Goal: Task Accomplishment & Management: Complete application form

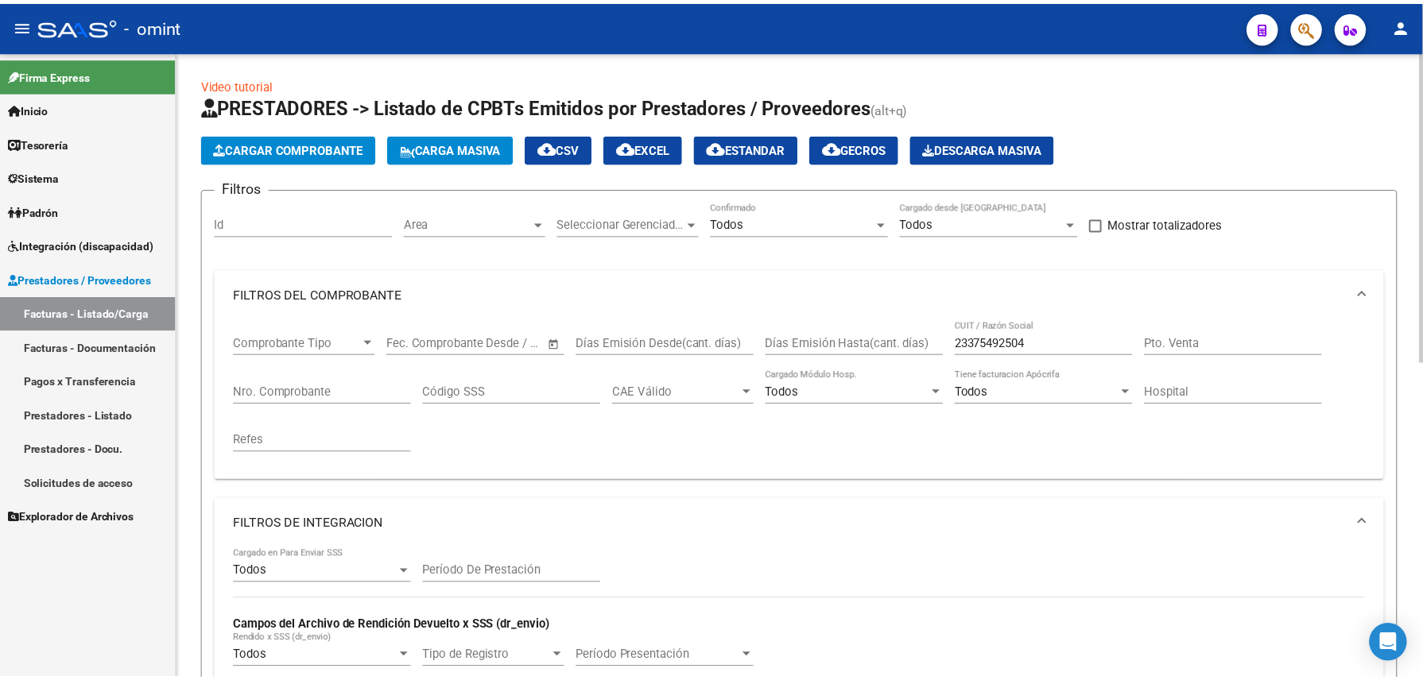
scroll to position [2, 0]
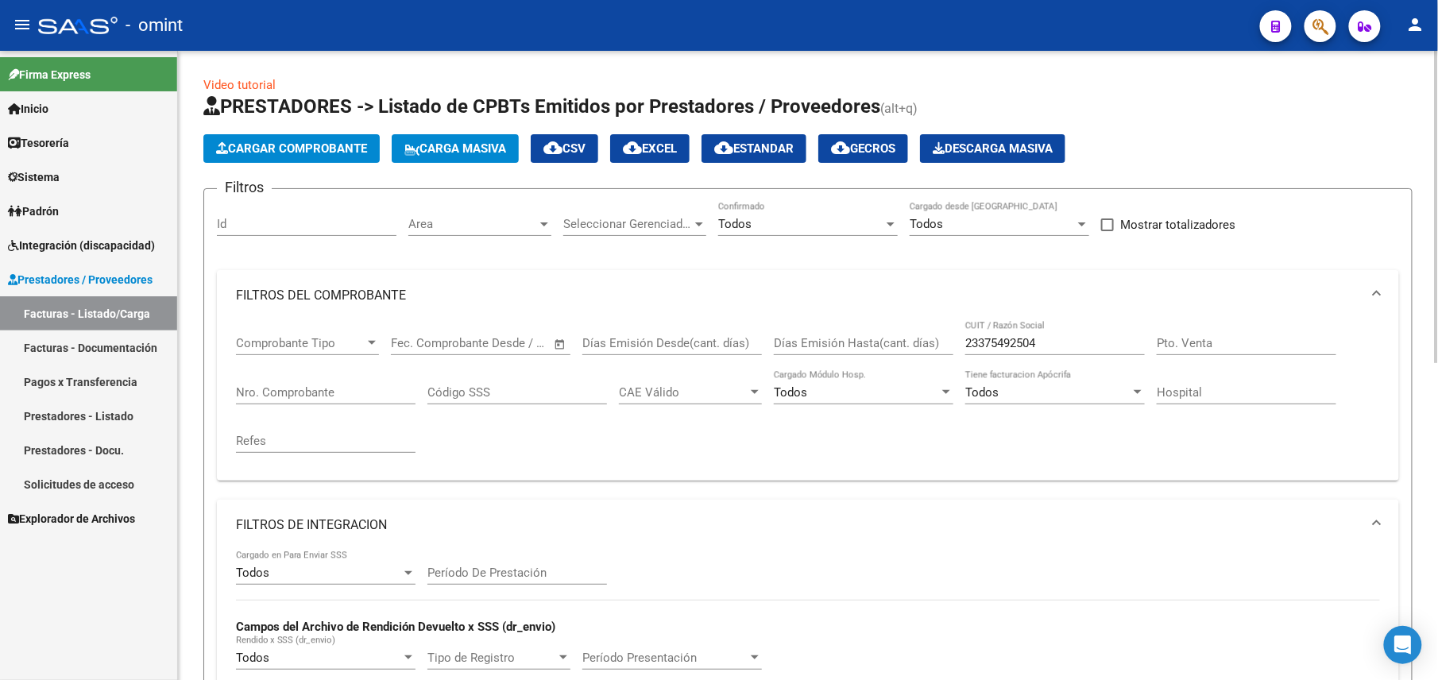
click at [302, 144] on span "Cargar Comprobante" at bounding box center [291, 148] width 151 height 14
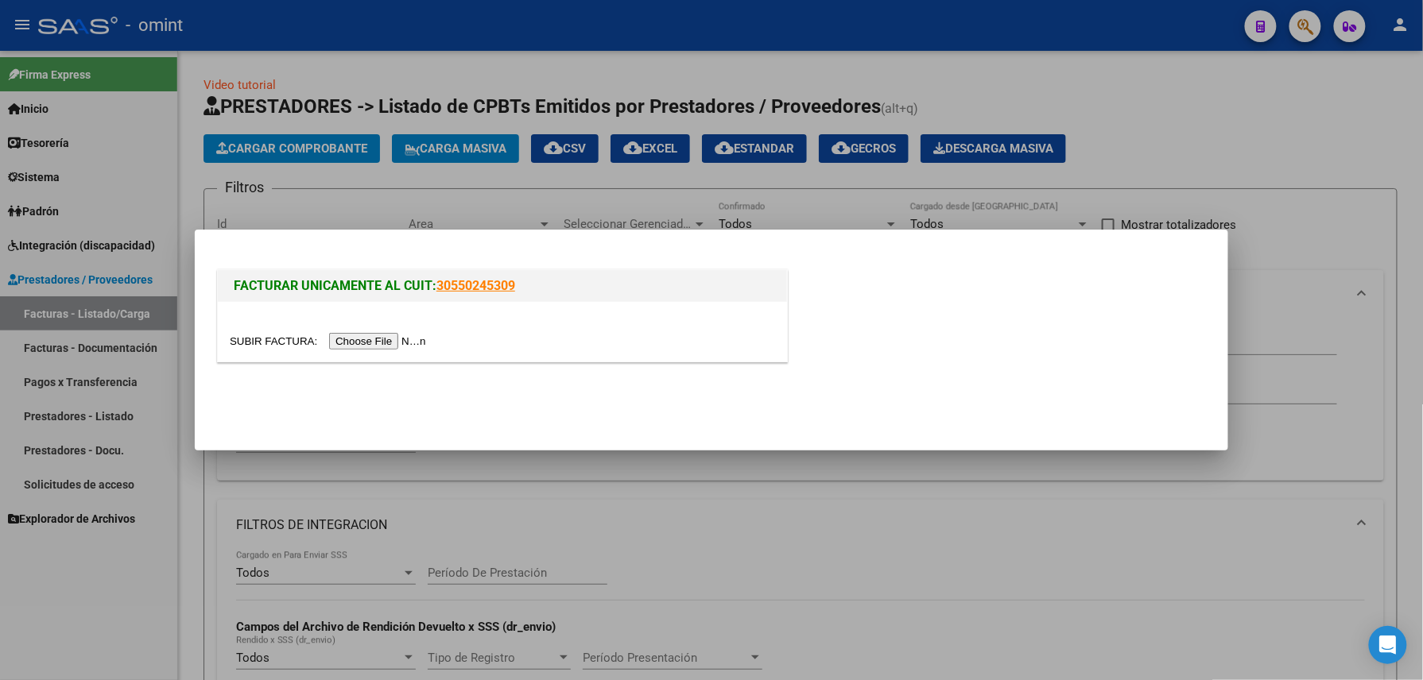
click at [396, 338] on input "file" at bounding box center [330, 341] width 201 height 17
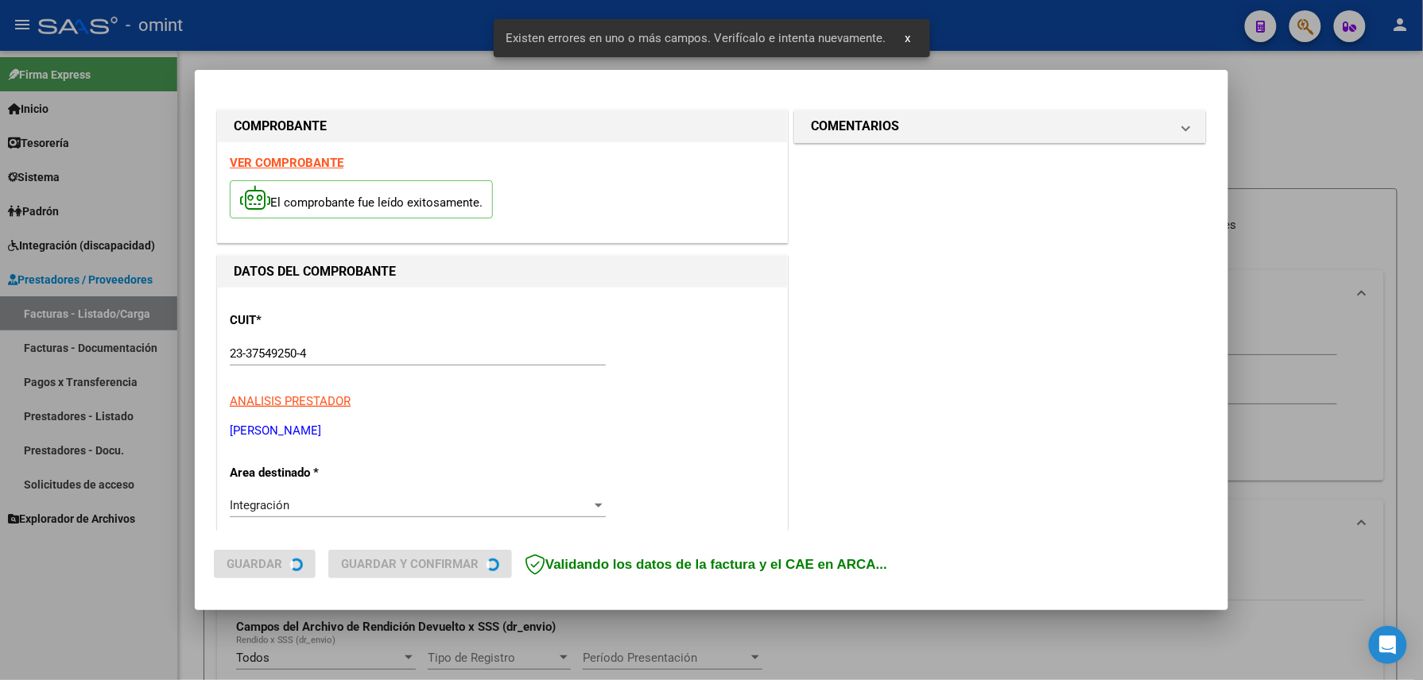
scroll to position [521, 0]
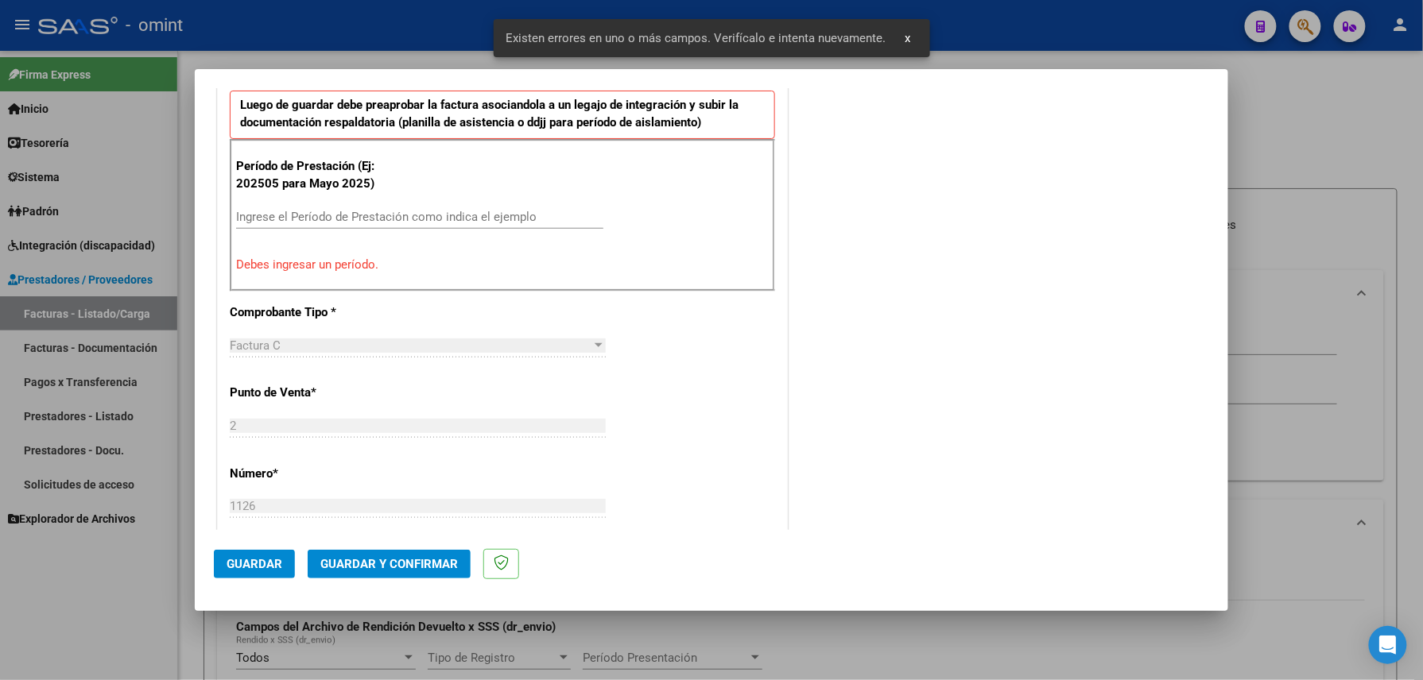
click at [417, 217] on input "Ingrese el Período de Prestación como indica el ejemplo" at bounding box center [419, 217] width 367 height 14
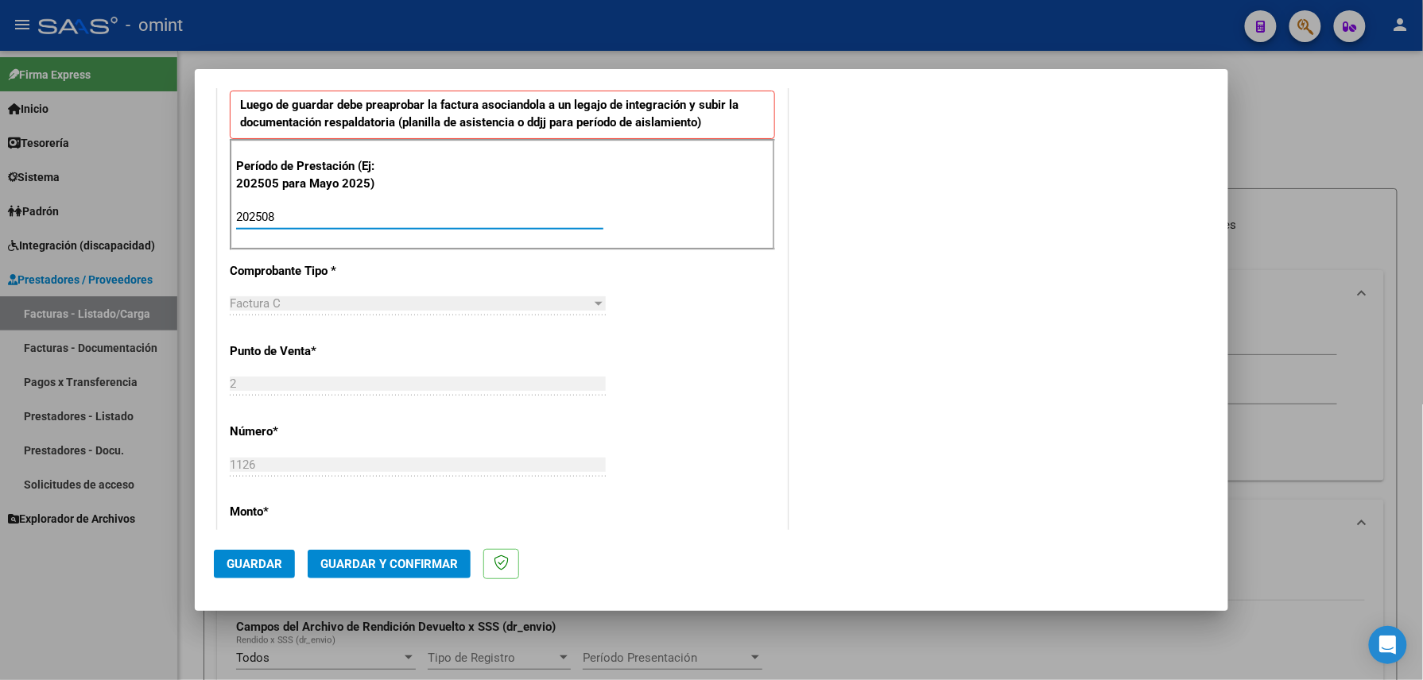
type input "202508"
click at [265, 559] on span "Guardar" at bounding box center [254, 564] width 56 height 14
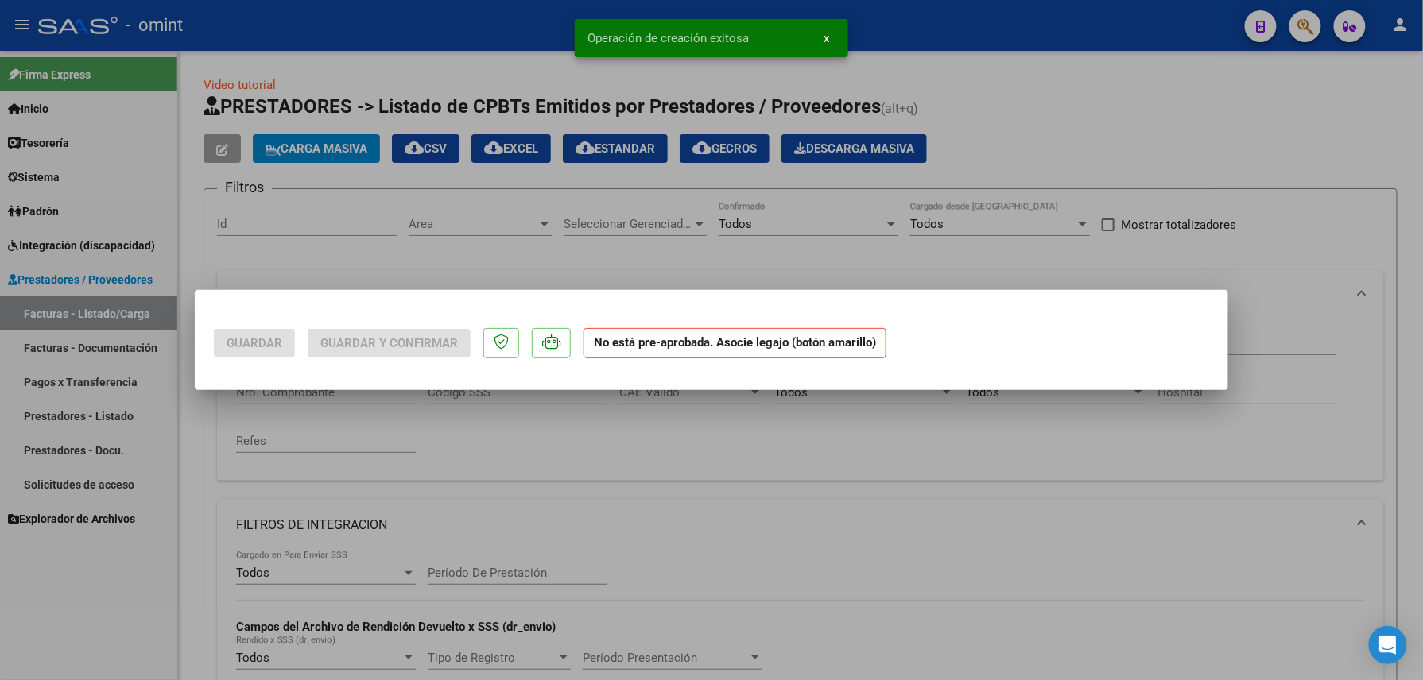
scroll to position [0, 0]
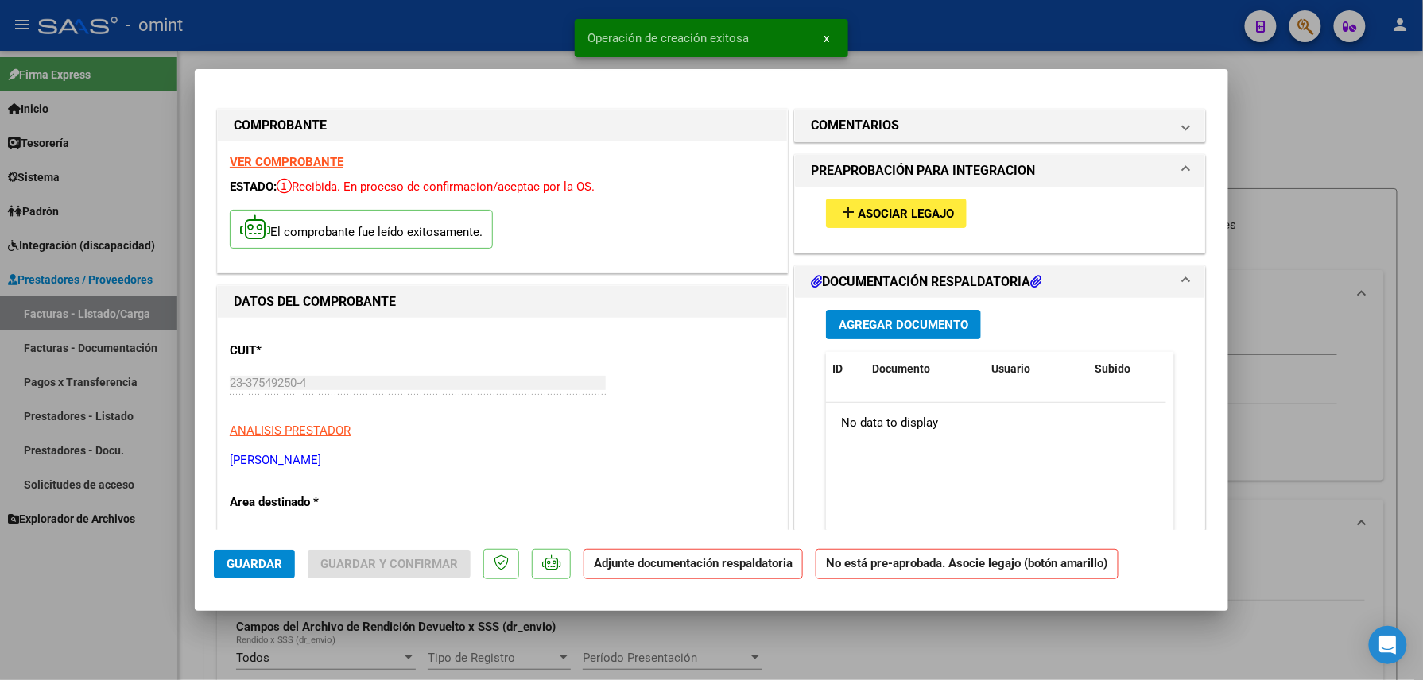
click at [877, 211] on span "Asociar Legajo" at bounding box center [906, 214] width 96 height 14
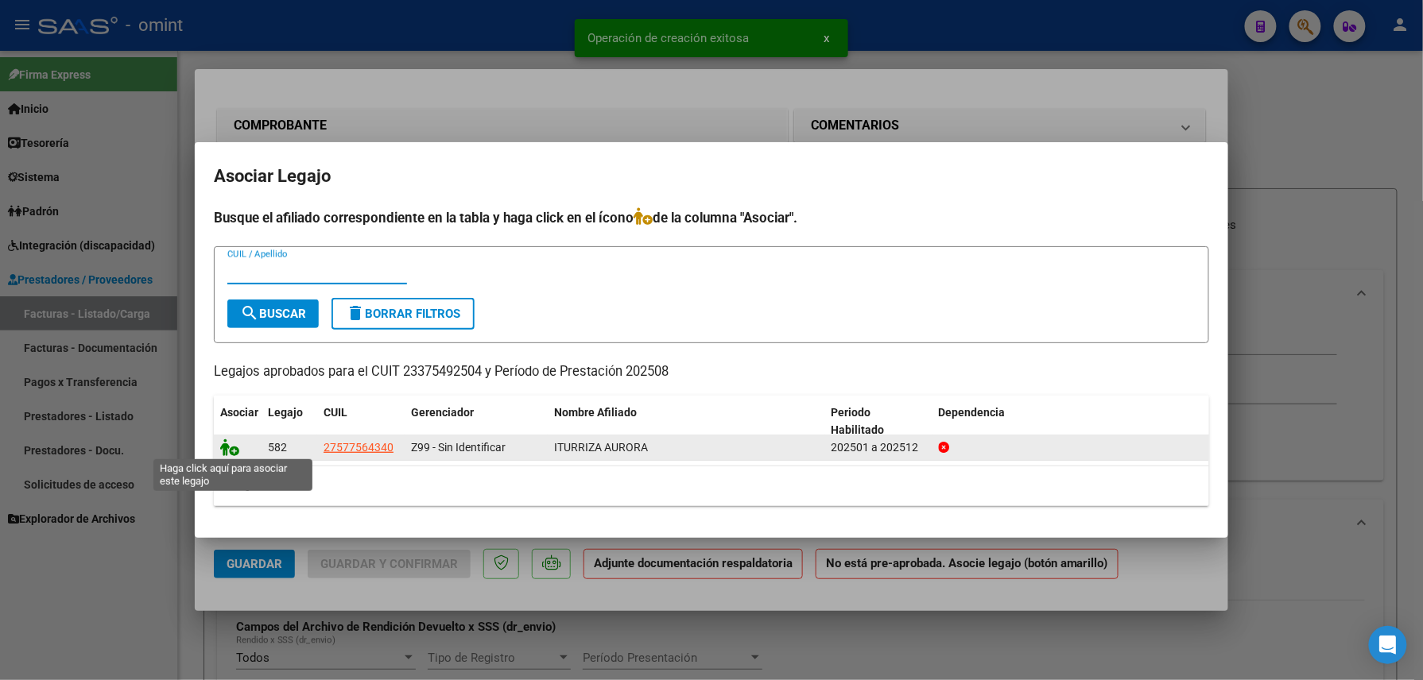
click at [233, 439] on icon at bounding box center [229, 447] width 19 height 17
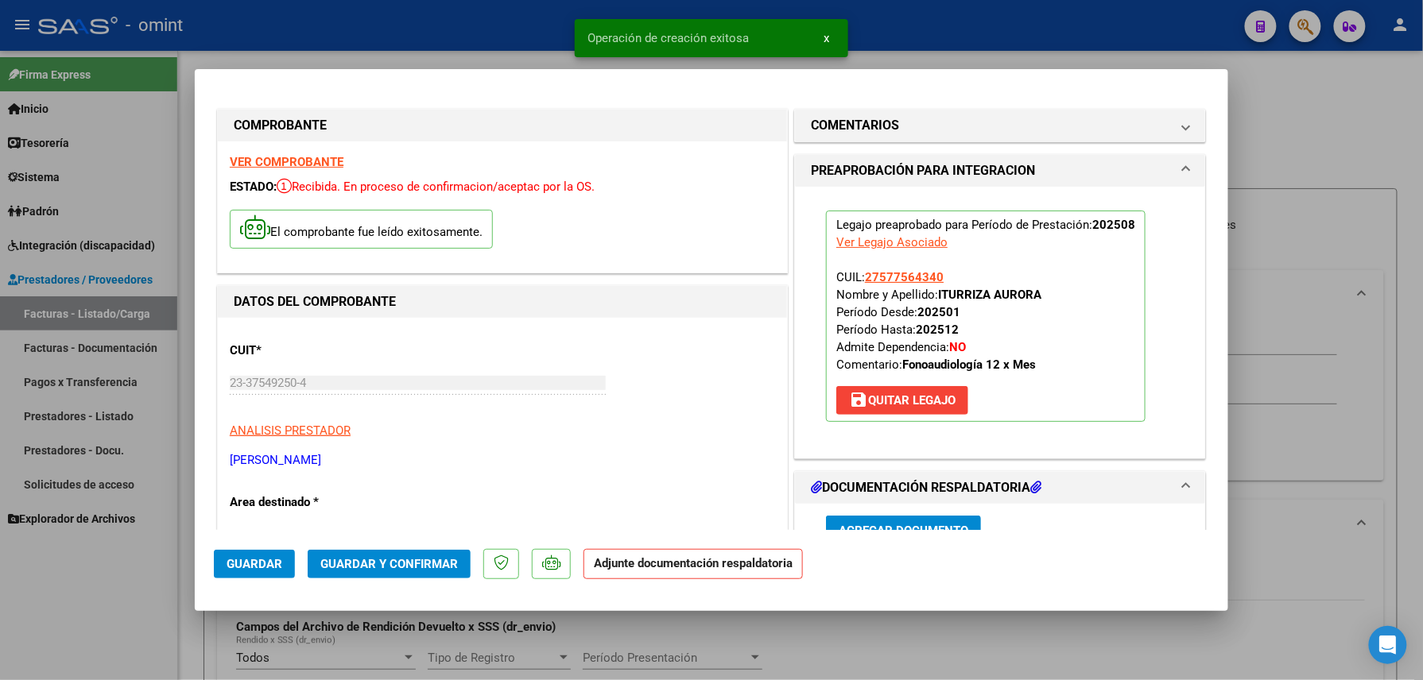
scroll to position [211, 0]
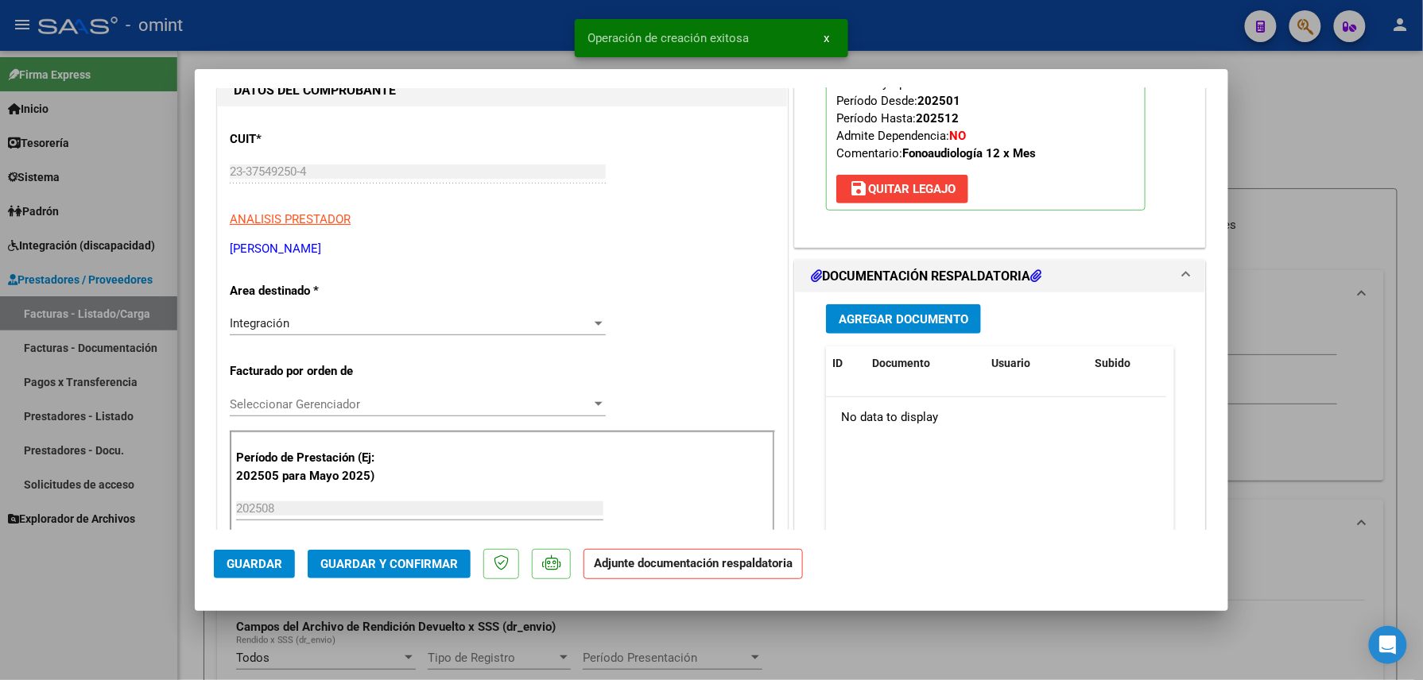
click at [936, 308] on button "Agregar Documento" at bounding box center [903, 318] width 155 height 29
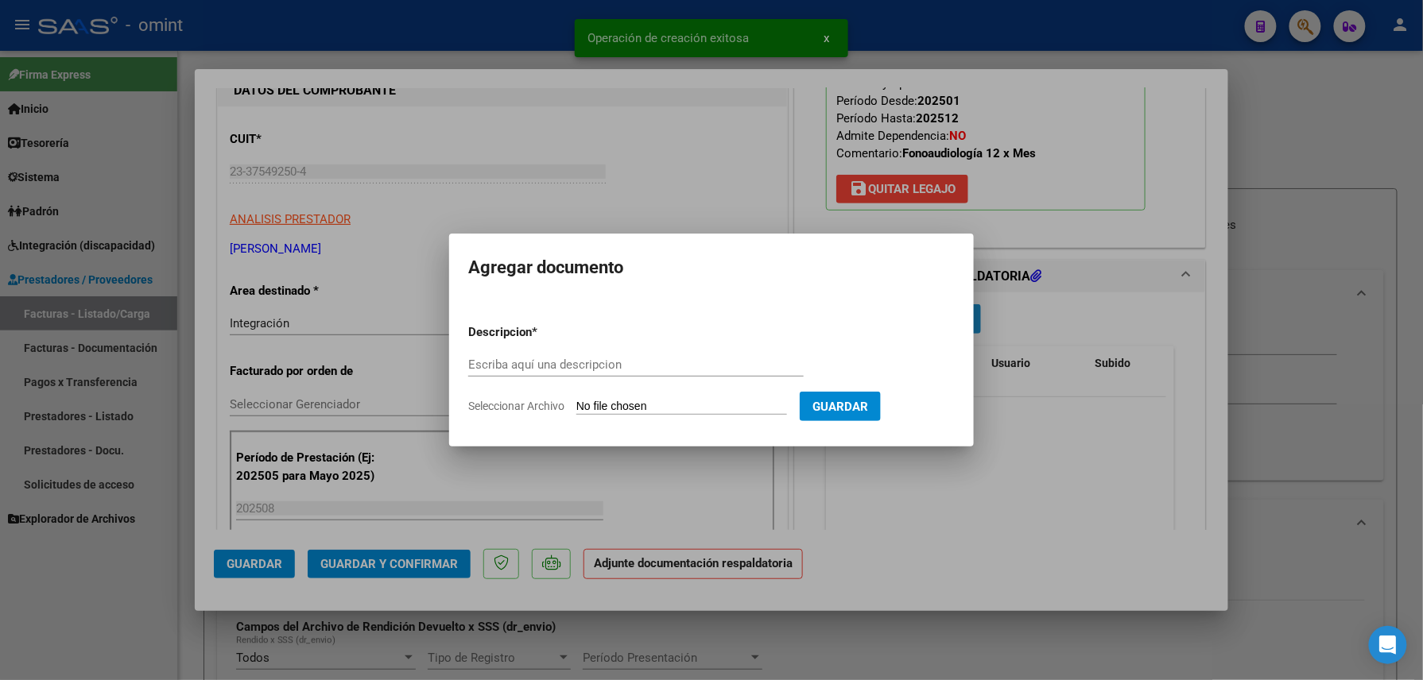
click at [930, 313] on mat-dialog-content "Descripcion * Escriba aquí una descripcion Seleccionar Archivo Guardar" at bounding box center [711, 363] width 525 height 129
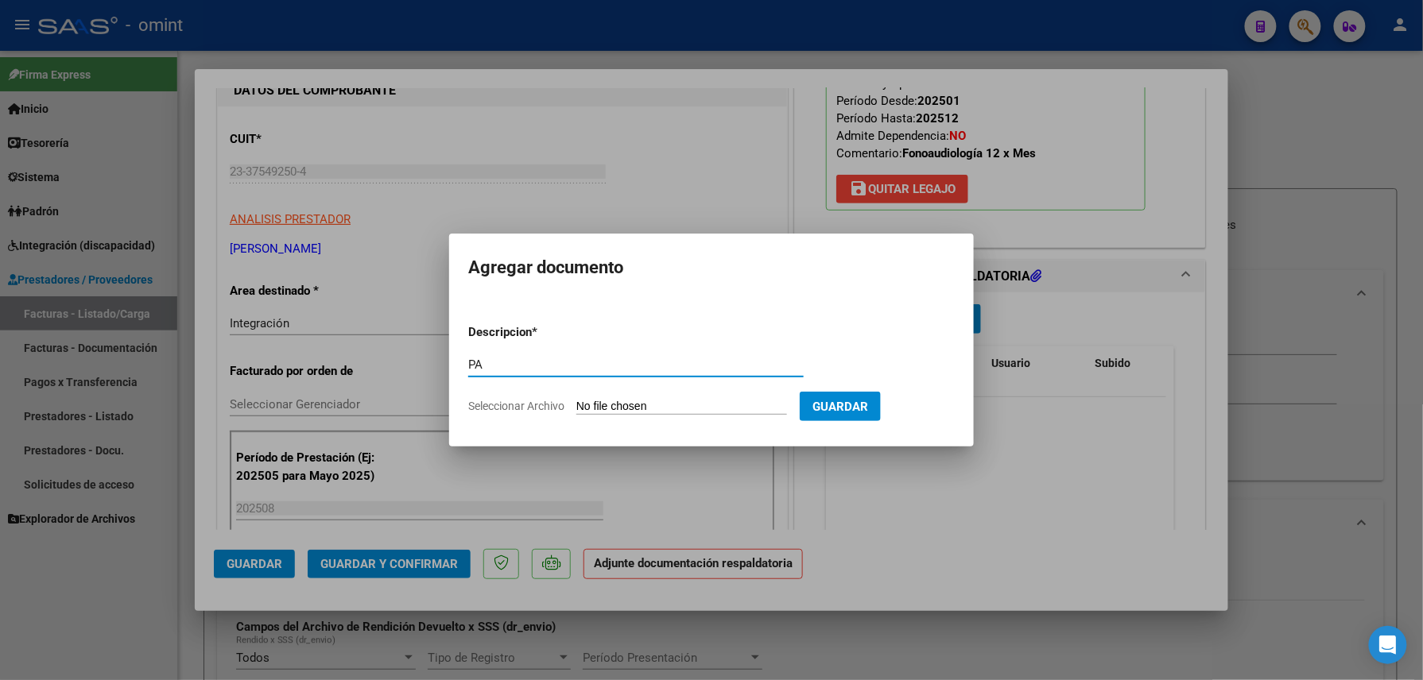
type input "PA"
click at [649, 401] on input "Seleccionar Archivo" at bounding box center [681, 407] width 211 height 15
type input "C:\fakepath\asist Aurora agosto_0AA7Y0_IC_000200001126_1_06-09-2025.pdf"
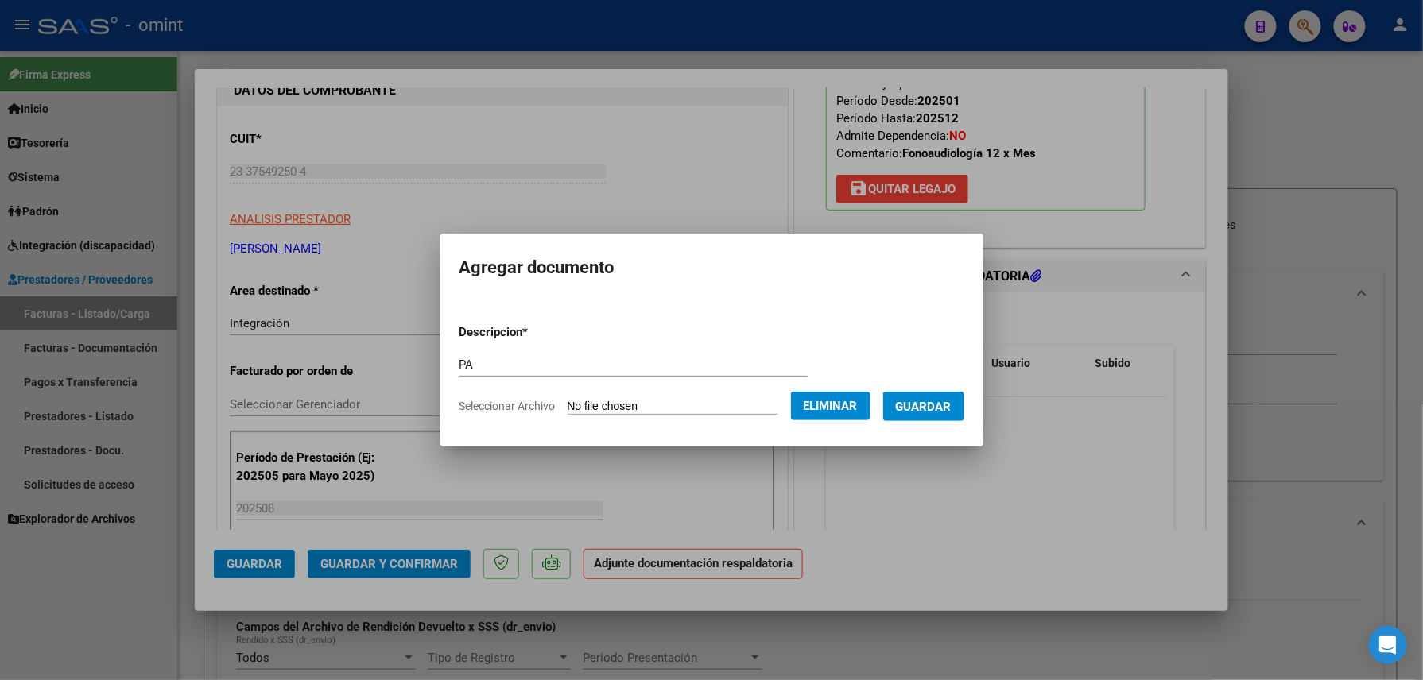
click at [950, 421] on form "Descripcion * PA Escriba aquí una descripcion Seleccionar Archivo Eliminar Guar…" at bounding box center [711, 370] width 505 height 116
click at [949, 414] on button "Guardar" at bounding box center [923, 406] width 81 height 29
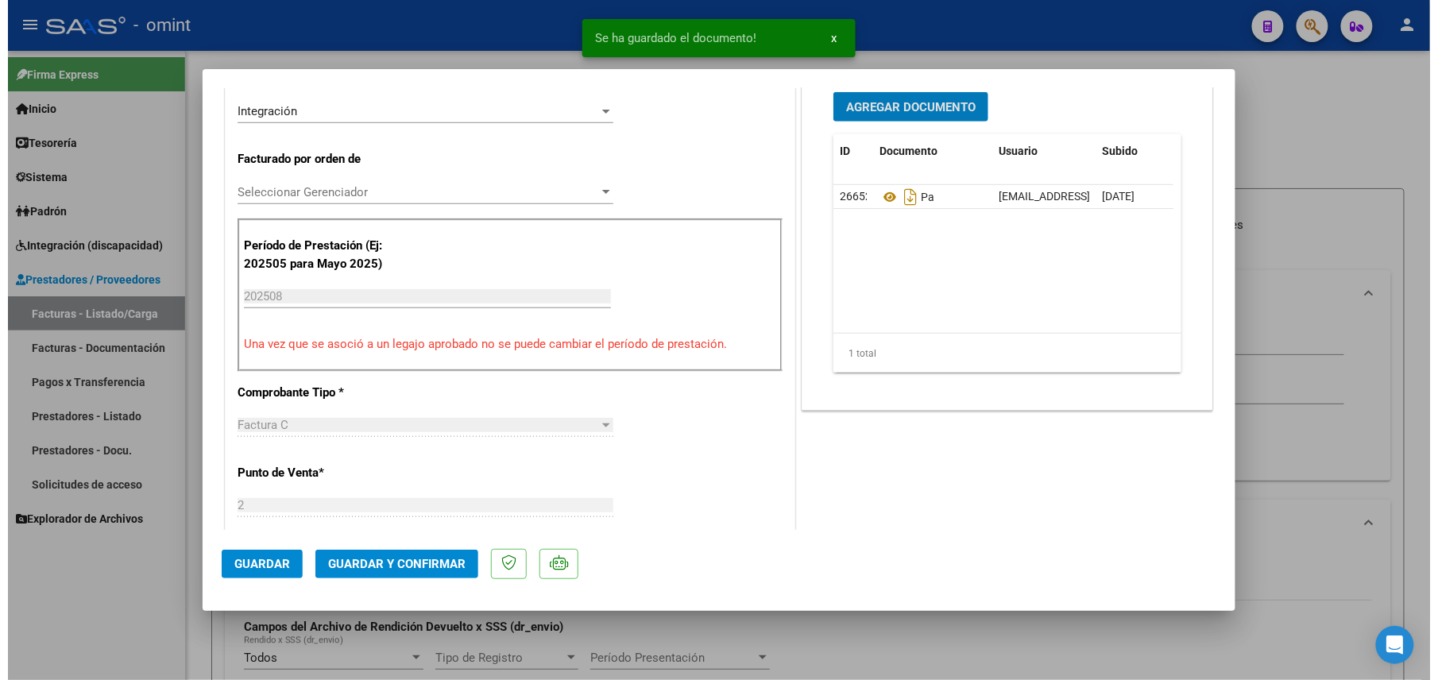
scroll to position [0, 0]
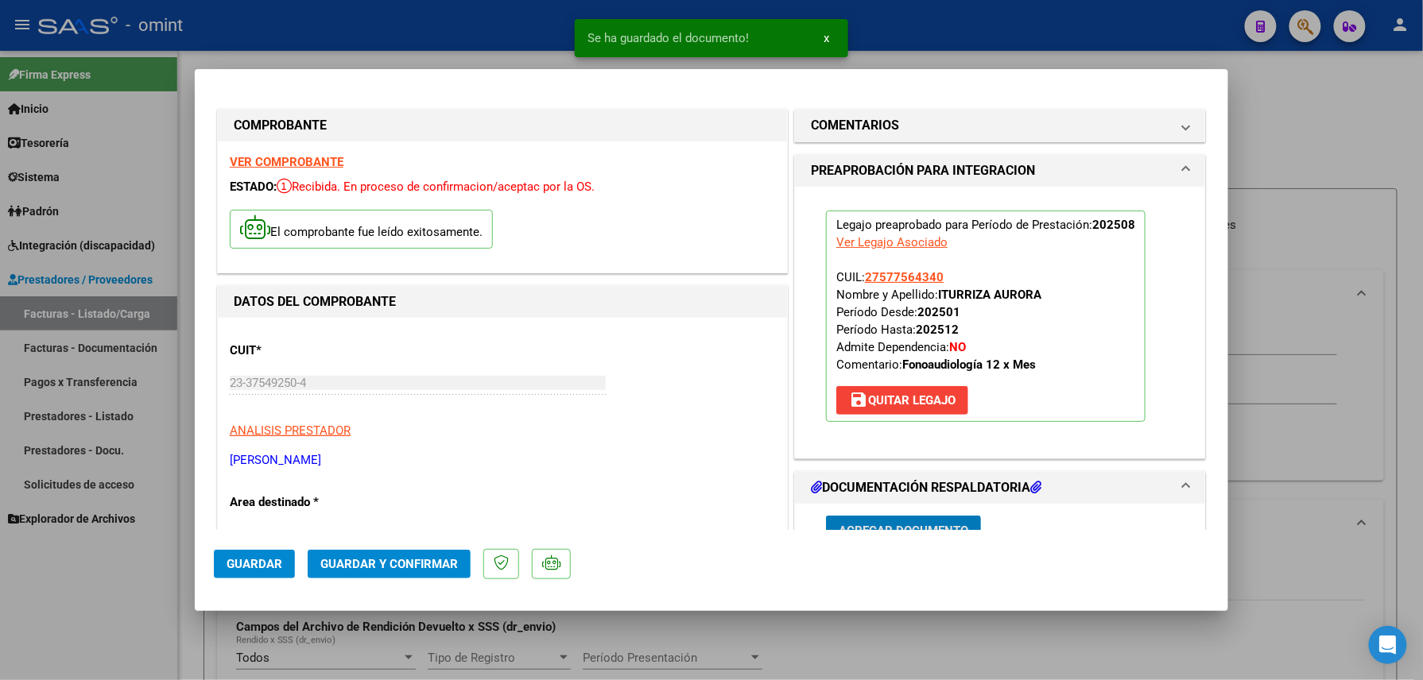
click at [391, 572] on button "Guardar y Confirmar" at bounding box center [389, 564] width 163 height 29
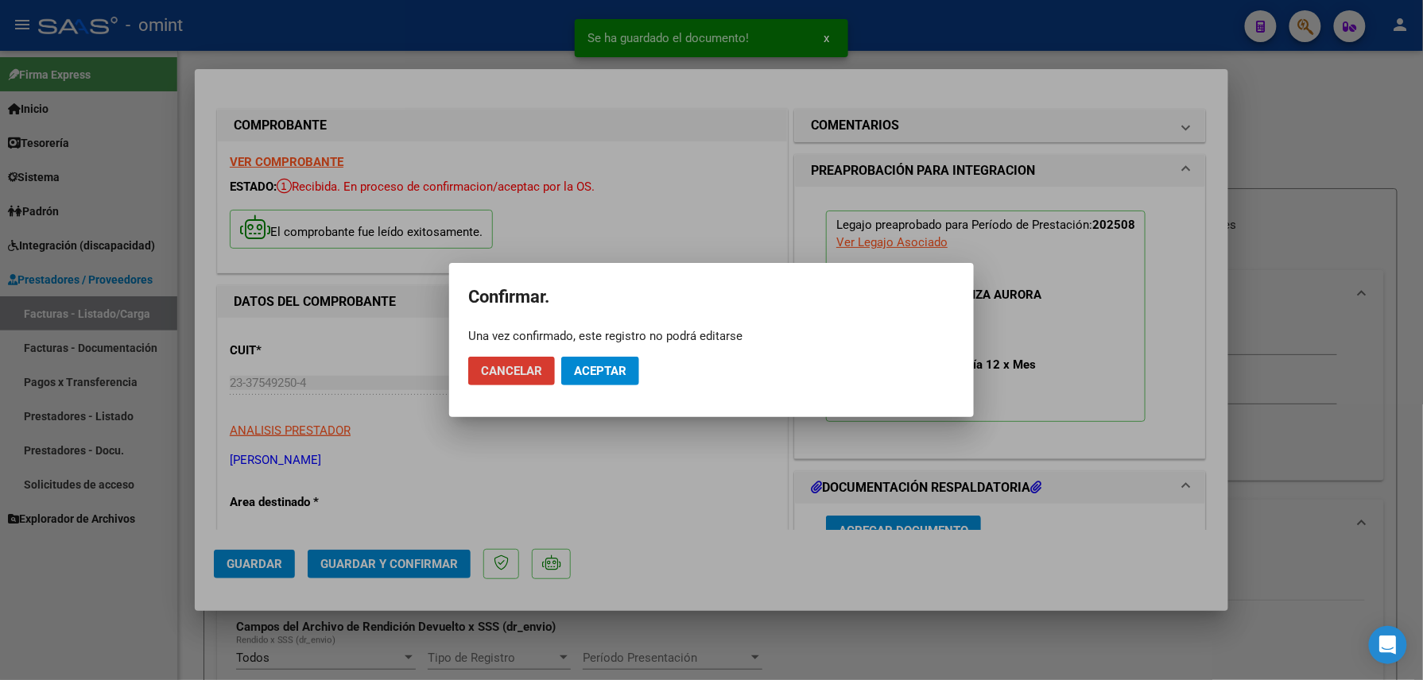
click at [570, 367] on button "Aceptar" at bounding box center [600, 371] width 78 height 29
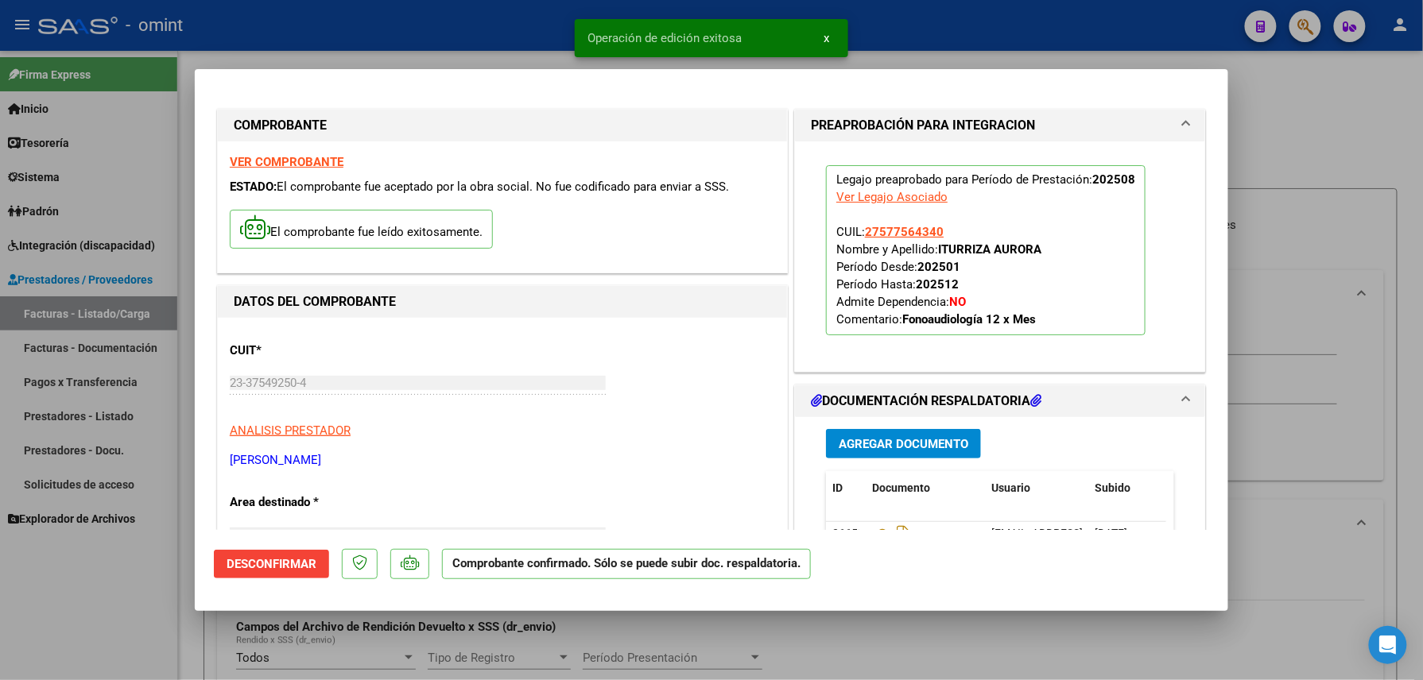
click at [137, 595] on div at bounding box center [711, 340] width 1423 height 680
type input "$ 0,00"
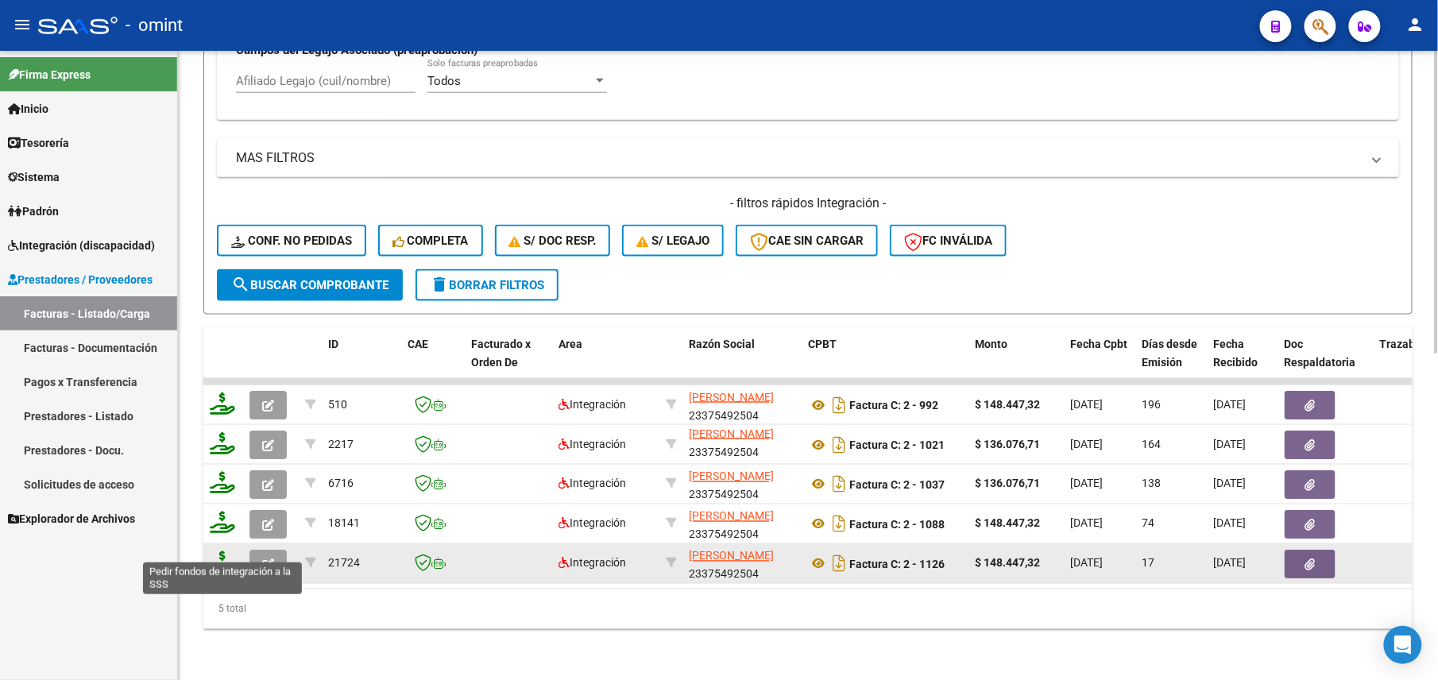
click at [230, 552] on icon at bounding box center [222, 563] width 25 height 22
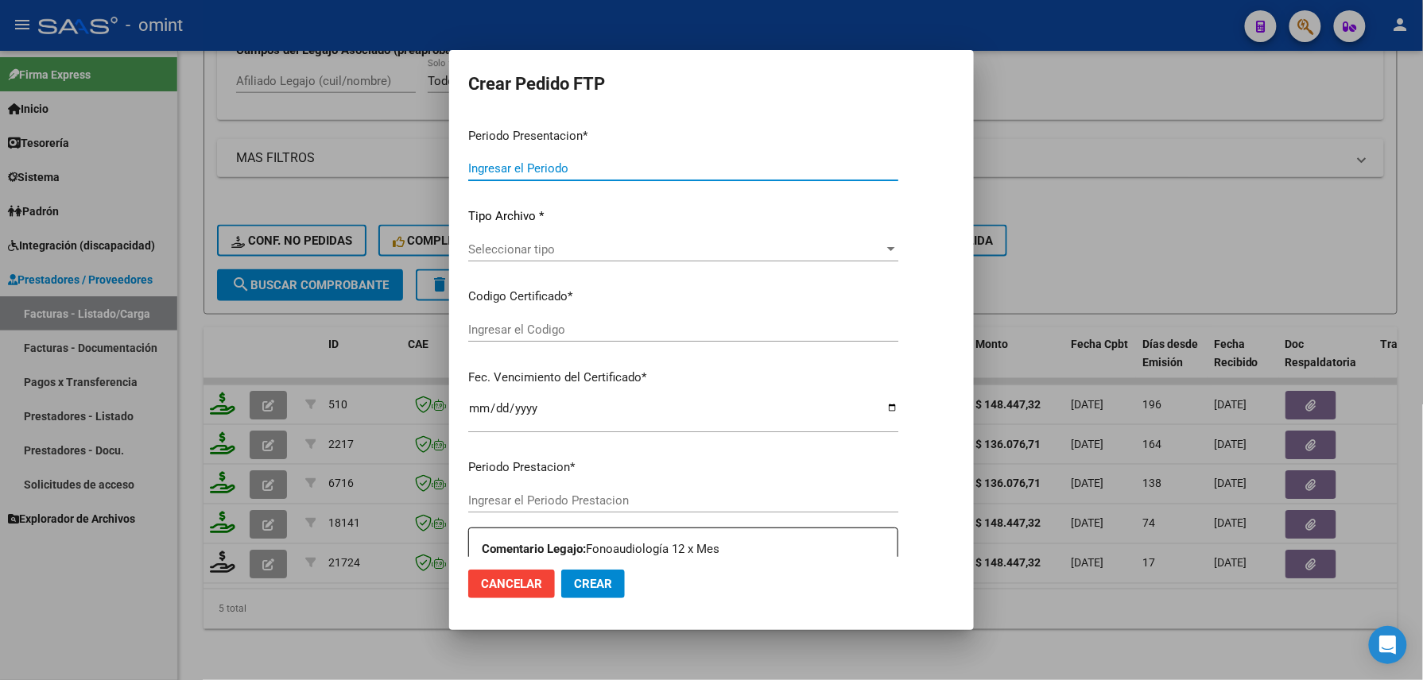
type input "202508"
type input "$ 148.447,32"
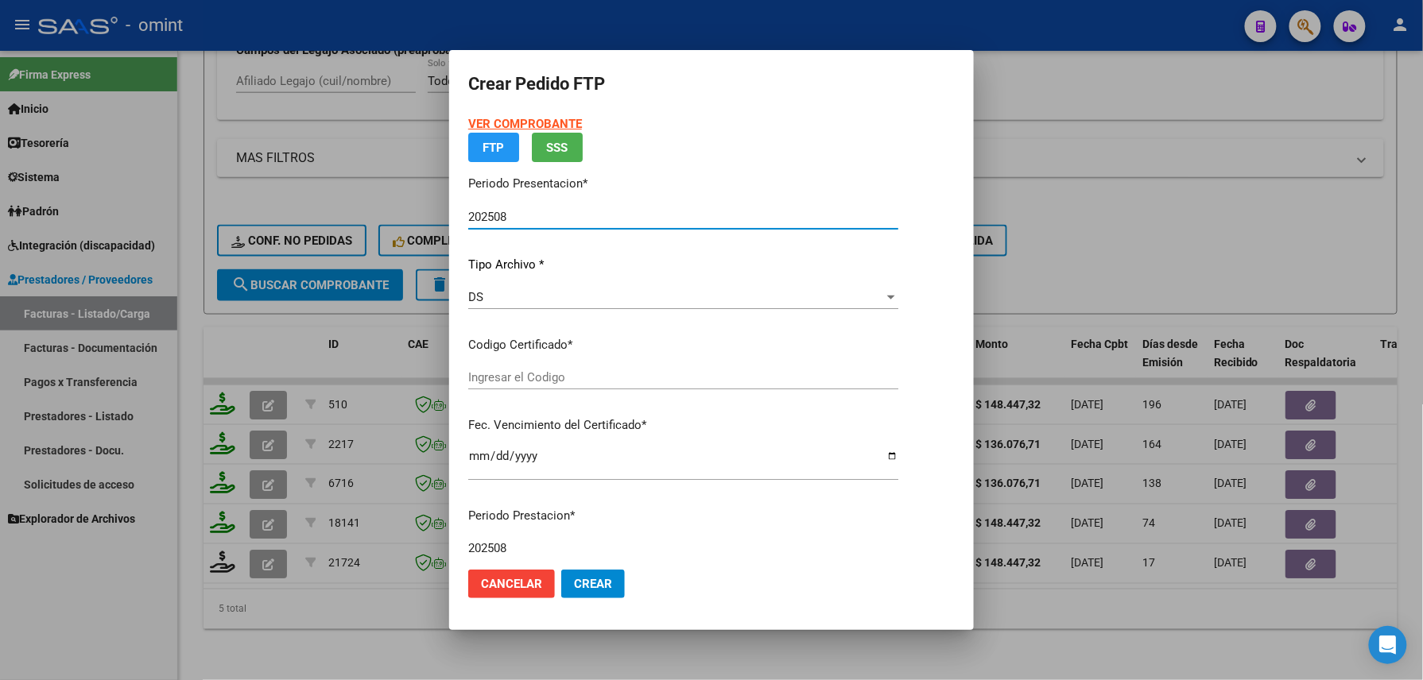
type input "667494600"
type input "2028-06-30"
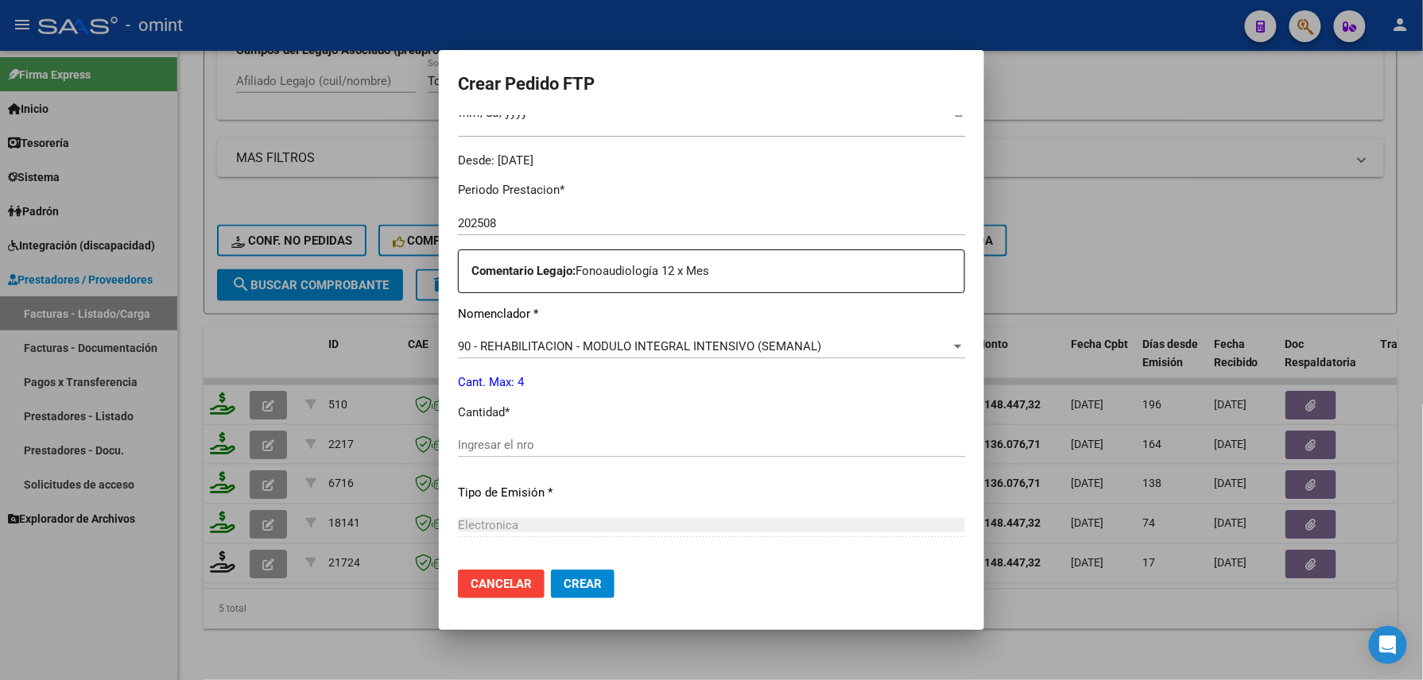
scroll to position [572, 0]
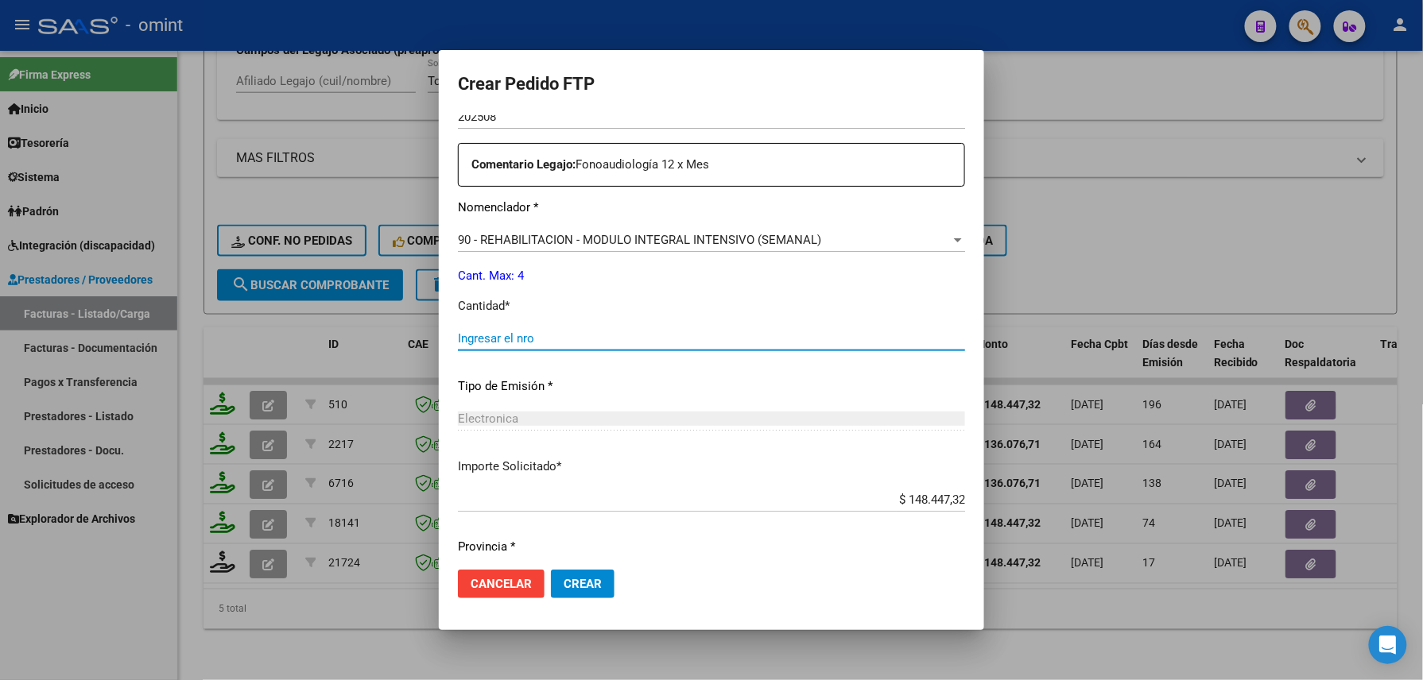
click at [520, 335] on input "Ingresar el nro" at bounding box center [711, 338] width 507 height 14
type input "4"
click at [571, 586] on span "Crear" at bounding box center [582, 584] width 38 height 14
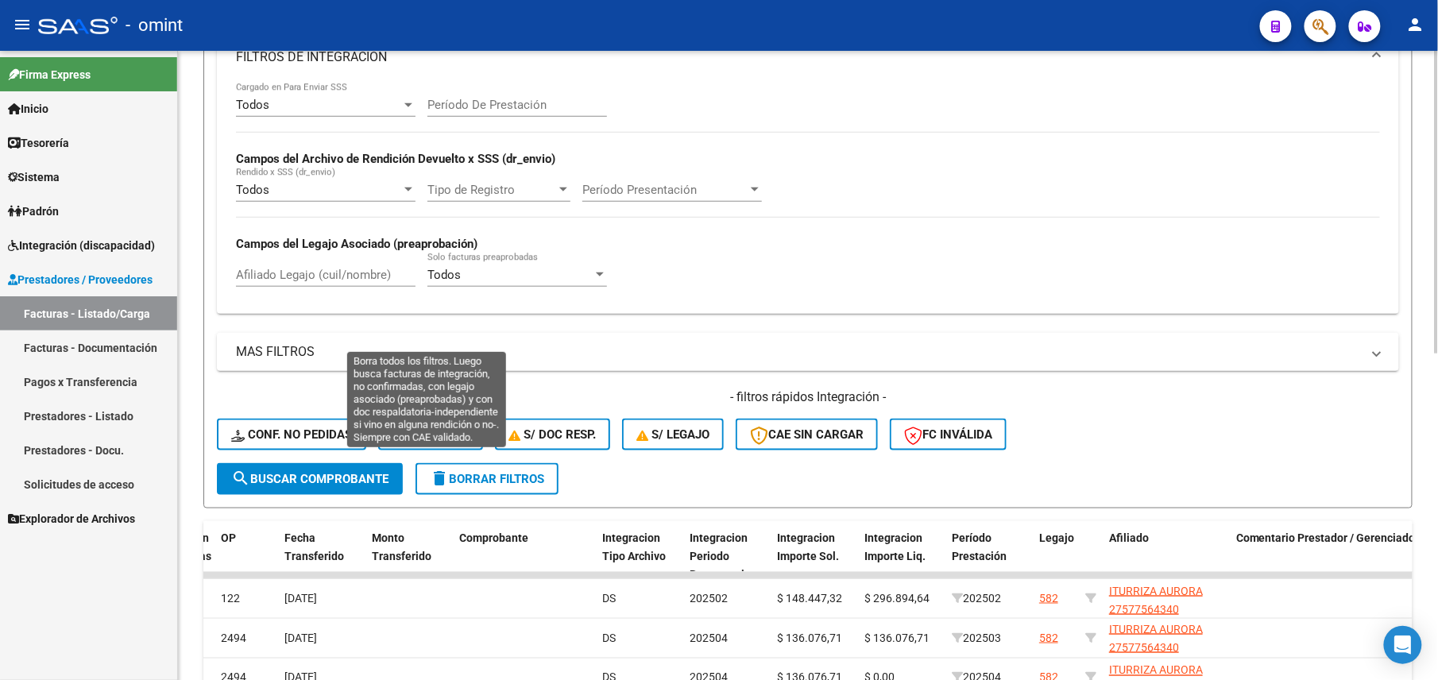
scroll to position [362, 0]
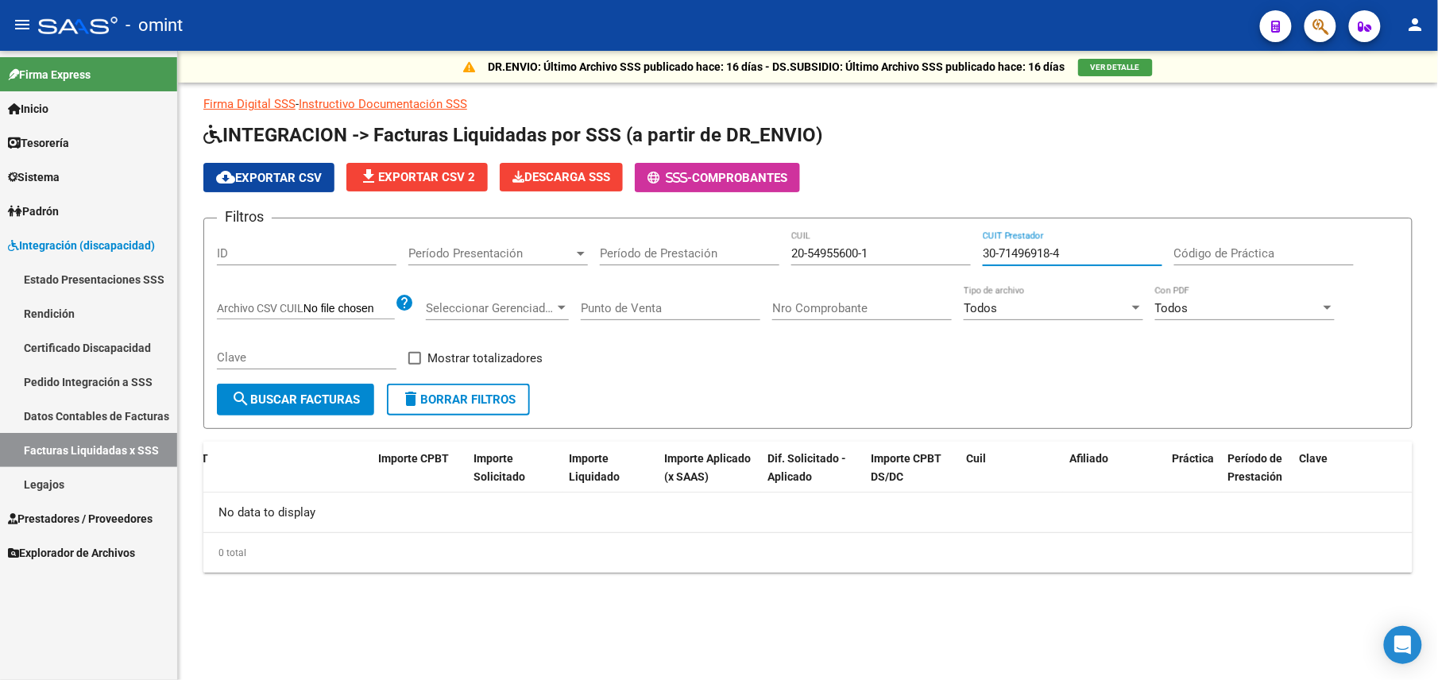
drag, startPoint x: 1062, startPoint y: 253, endPoint x: 935, endPoint y: 253, distance: 127.2
click at [939, 253] on div "Filtros ID Período Presentación Período Presentación Período de Prestación 20-5…" at bounding box center [808, 307] width 1183 height 153
paste input "27-23902632-5"
type input "27-23902632-5"
drag, startPoint x: 929, startPoint y: 254, endPoint x: 707, endPoint y: 261, distance: 222.6
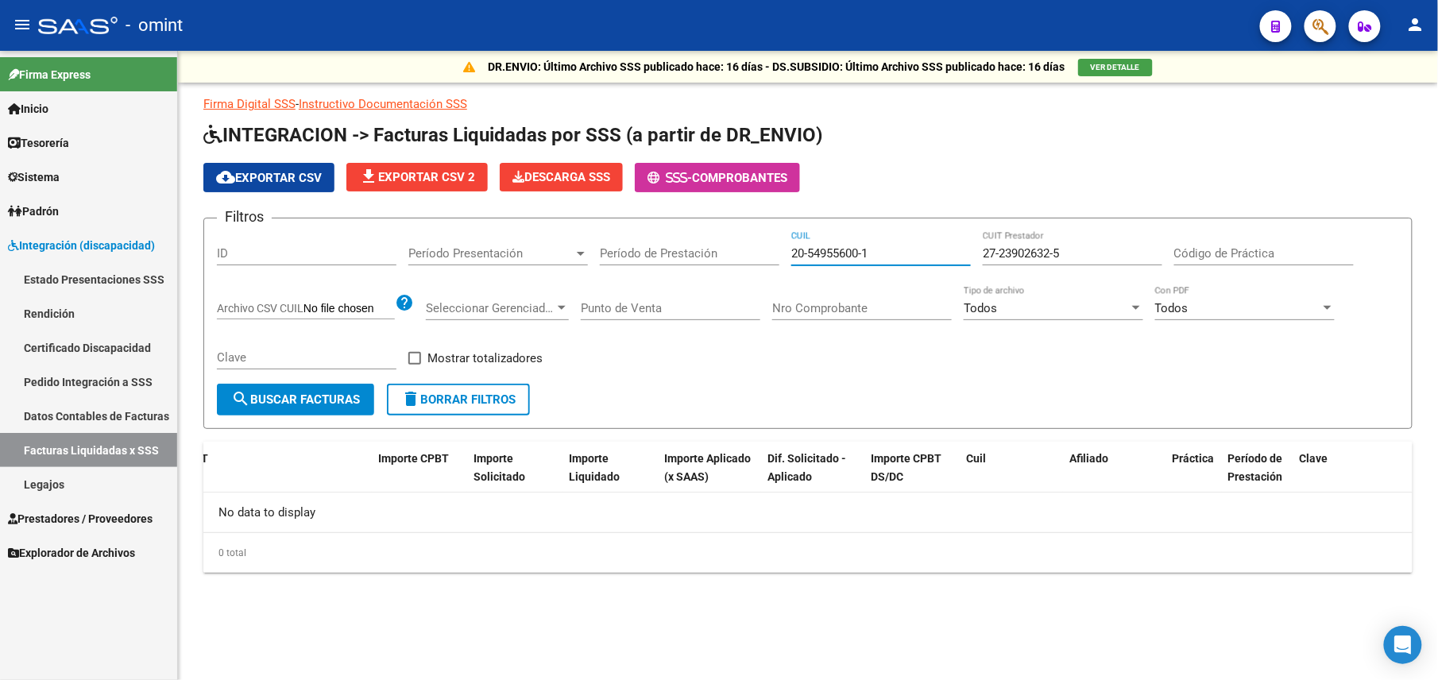
click at [707, 261] on div "Filtros ID Período Presentación Período Presentación Período de Prestación 20-5…" at bounding box center [808, 307] width 1183 height 153
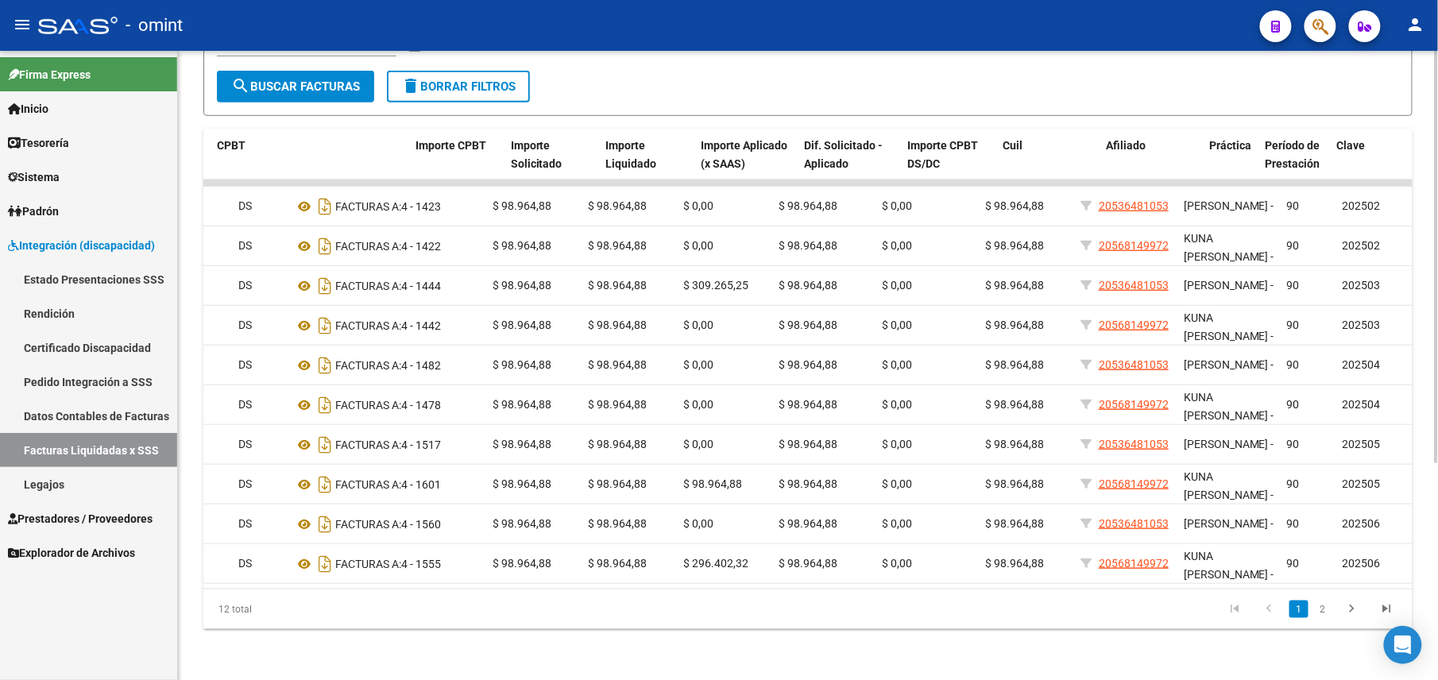
scroll to position [0, 579]
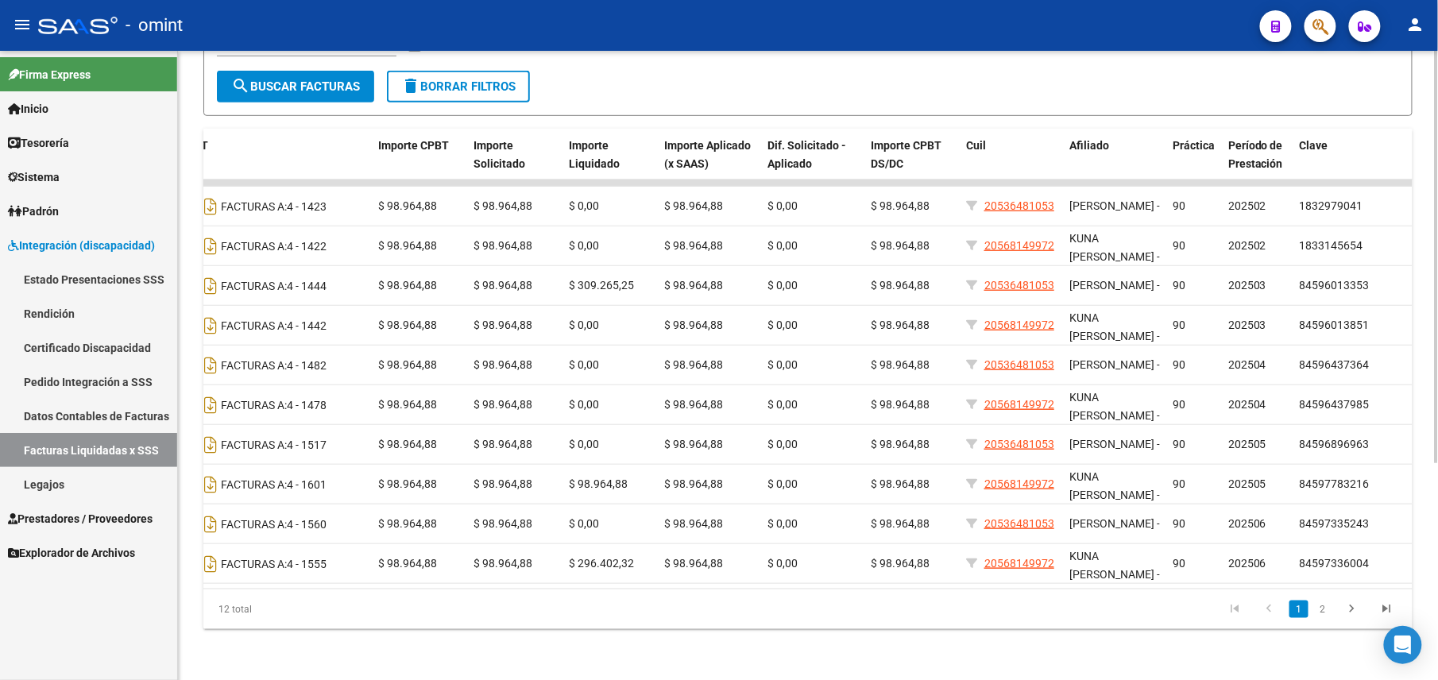
drag, startPoint x: 830, startPoint y: 572, endPoint x: 1283, endPoint y: 575, distance: 453.0
click at [1283, 575] on datatable-body "195 202502 Z99 - Sin Identificar 27239026325 SANCHEZ ECKERDT ARACELI PAULINA GR…" at bounding box center [808, 384] width 1210 height 409
click at [1326, 609] on link "2" at bounding box center [1323, 609] width 19 height 17
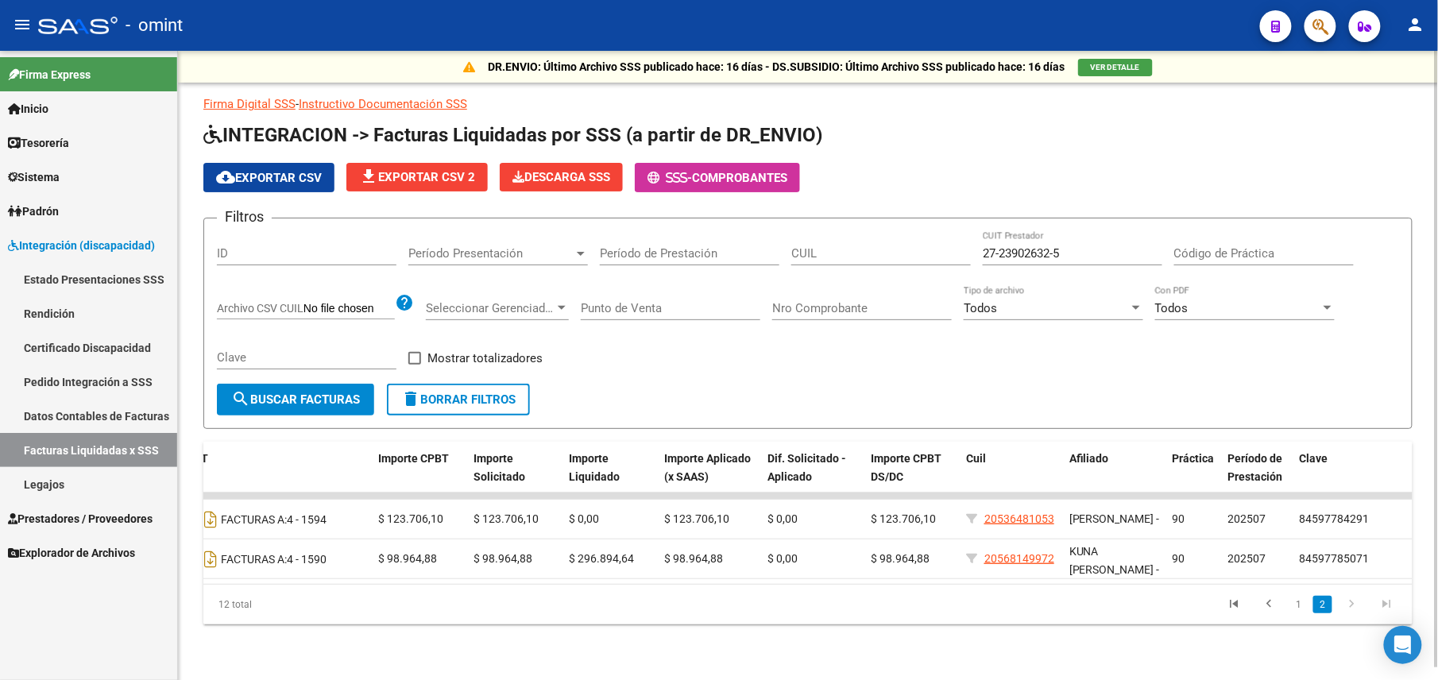
scroll to position [13, 0]
drag, startPoint x: 1101, startPoint y: 239, endPoint x: 881, endPoint y: 242, distance: 220.2
click at [885, 240] on div "Filtros ID Período Presentación Período Presentación Período de Prestación CUIL…" at bounding box center [808, 307] width 1183 height 153
paste input "732404-3"
type input "27-23732404-3"
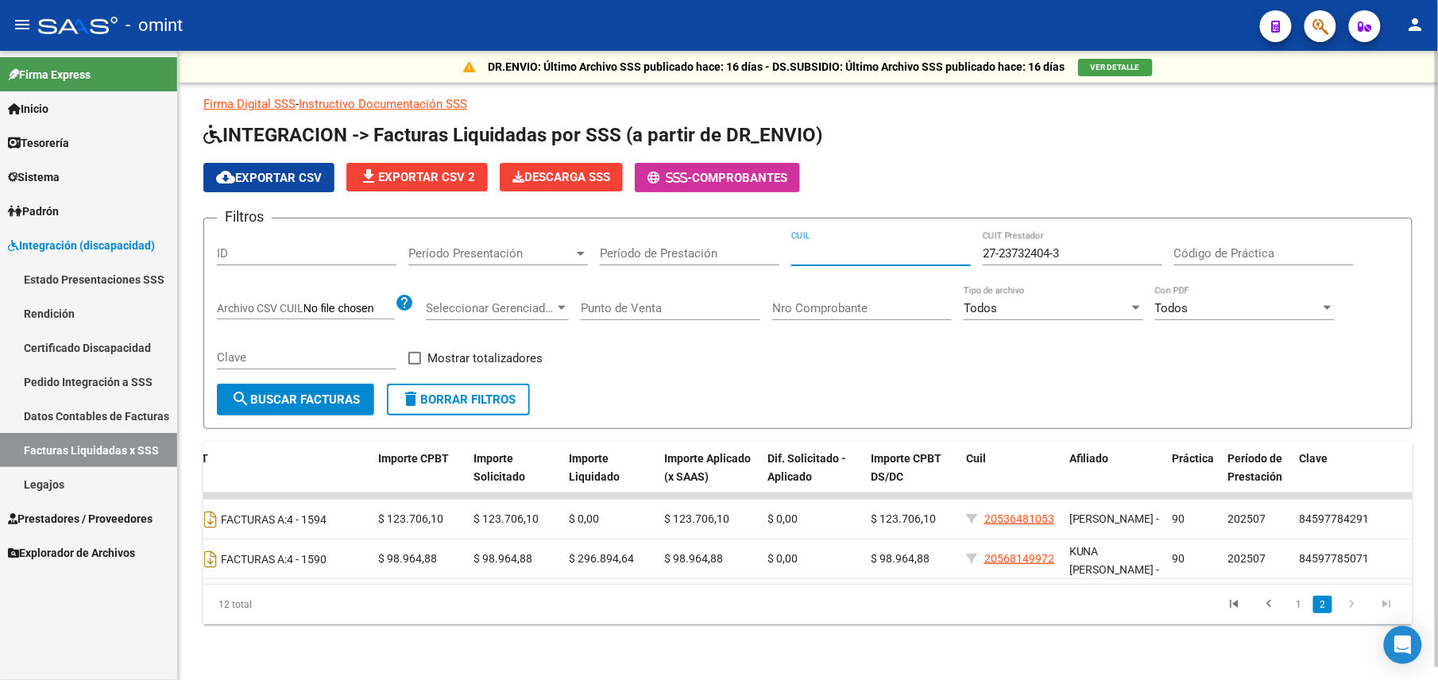
click at [825, 246] on input "CUIL" at bounding box center [882, 253] width 180 height 14
paste input "20-56814997-2"
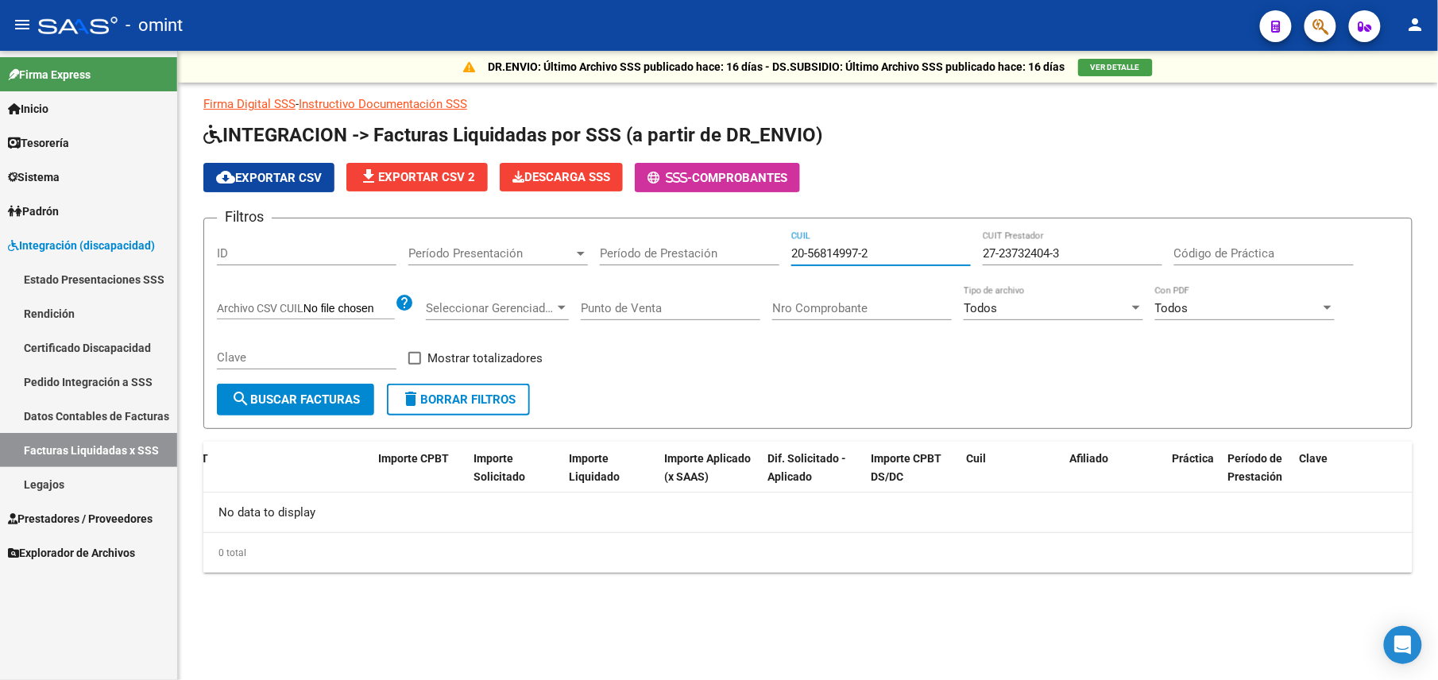
scroll to position [0, 0]
type input "20-56814997-2"
drag, startPoint x: 1086, startPoint y: 254, endPoint x: 877, endPoint y: 258, distance: 208.3
click at [888, 257] on div "Filtros ID Período Presentación Período Presentación Período de Prestación 20-5…" at bounding box center [808, 307] width 1183 height 153
paste input "567609-0"
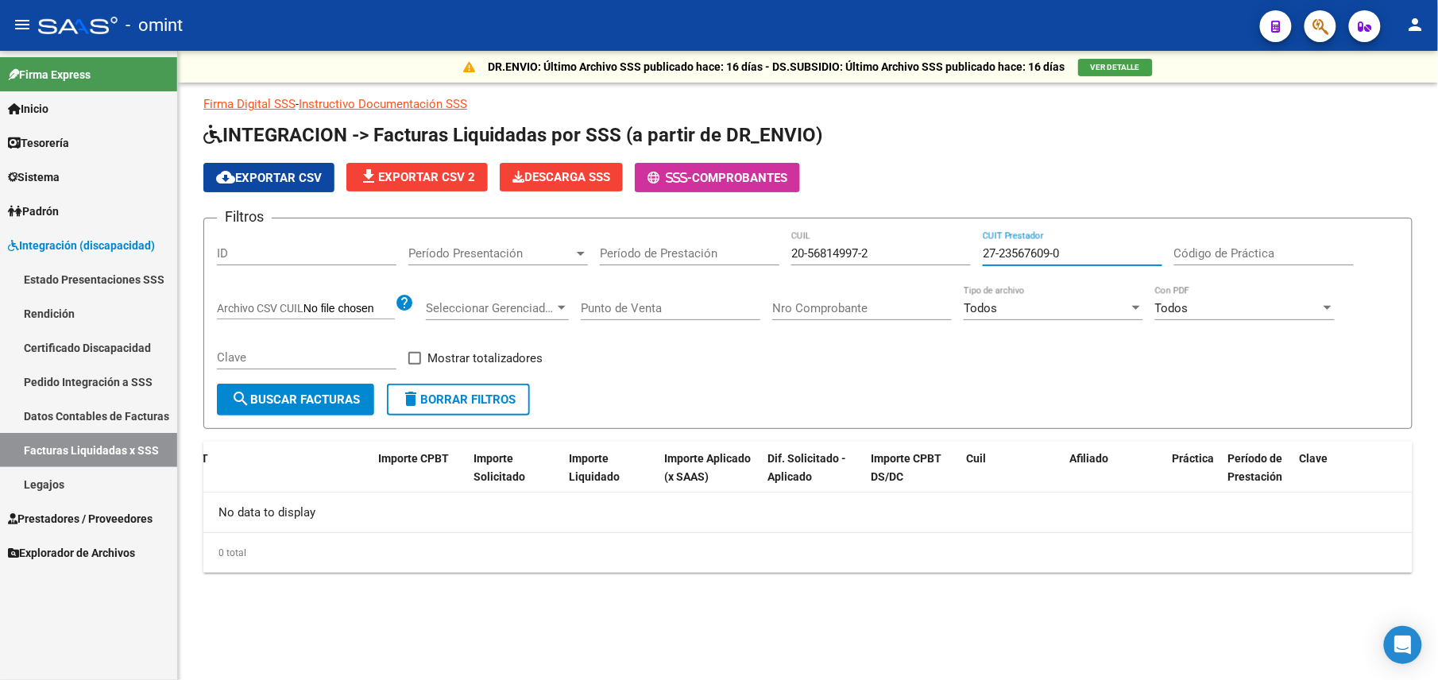
type input "27-23567609-0"
drag, startPoint x: 897, startPoint y: 250, endPoint x: 599, endPoint y: 250, distance: 298.0
click at [602, 250] on div "Filtros ID Período Presentación Período Presentación Período de Prestación 20-5…" at bounding box center [808, 307] width 1183 height 153
paste input "0717563-6"
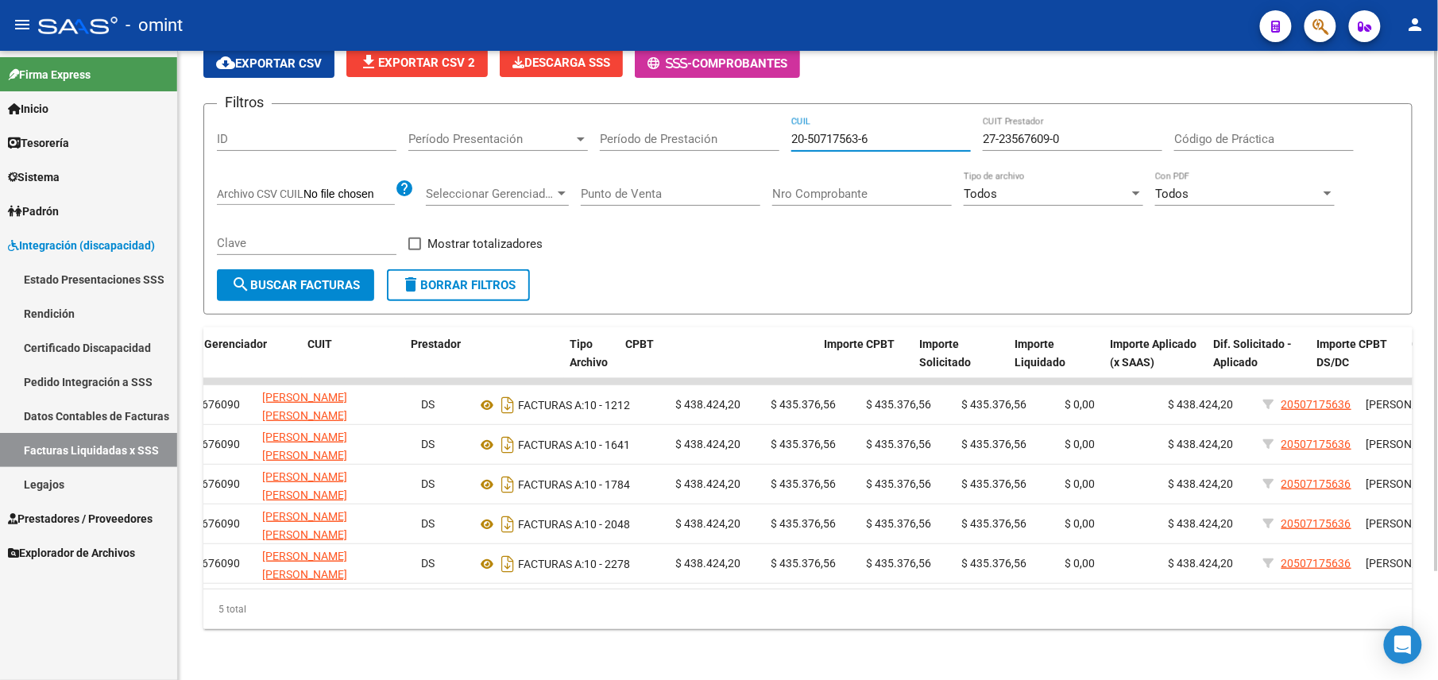
scroll to position [0, 579]
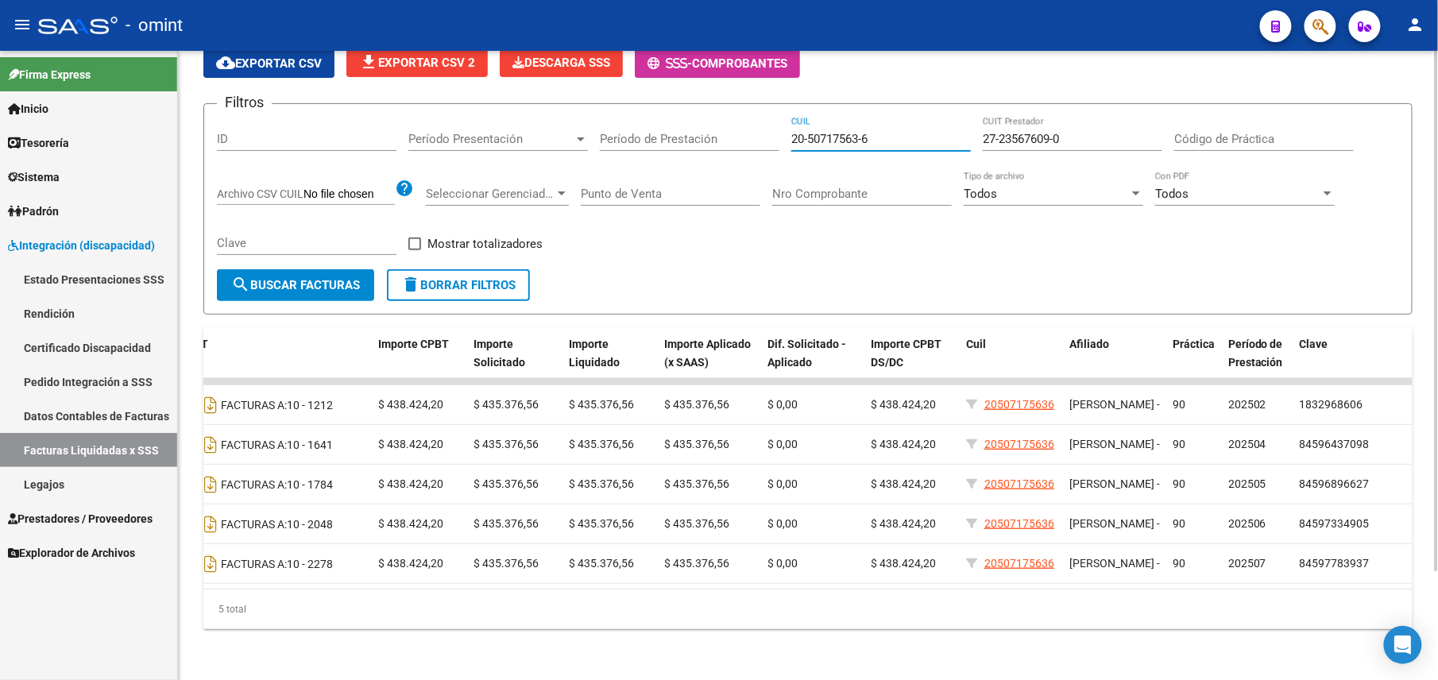
type input "20-50717563-6"
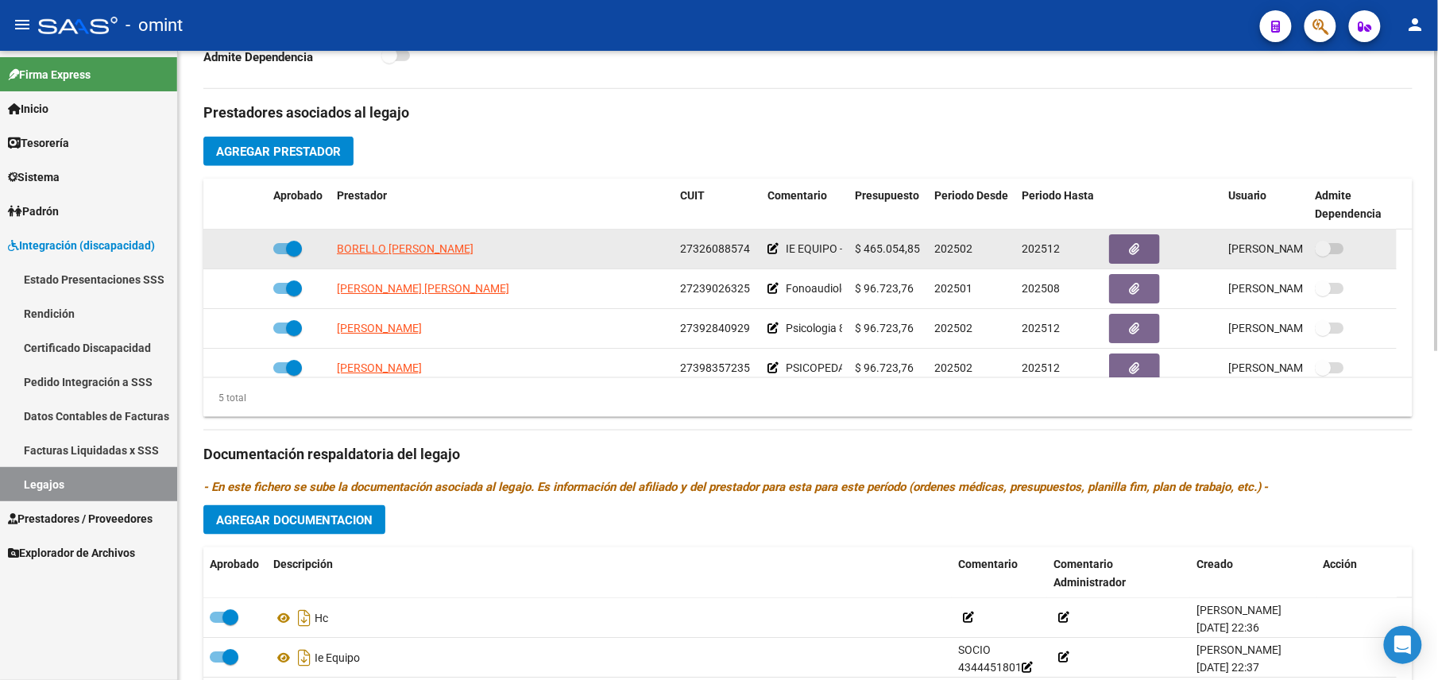
click at [733, 255] on span "27326088574" at bounding box center [715, 248] width 70 height 13
copy span "27326088574"
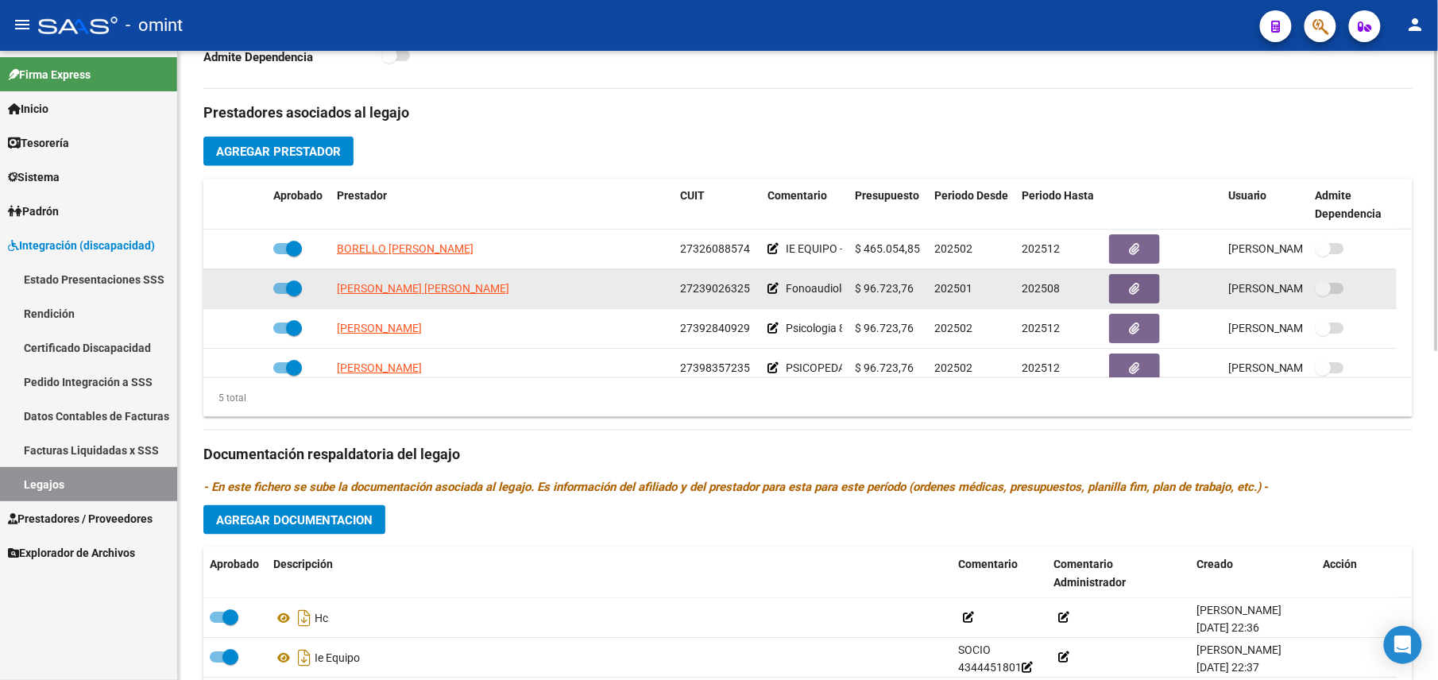
click at [703, 295] on span "27239026325" at bounding box center [715, 288] width 70 height 13
copy span "27239026325"
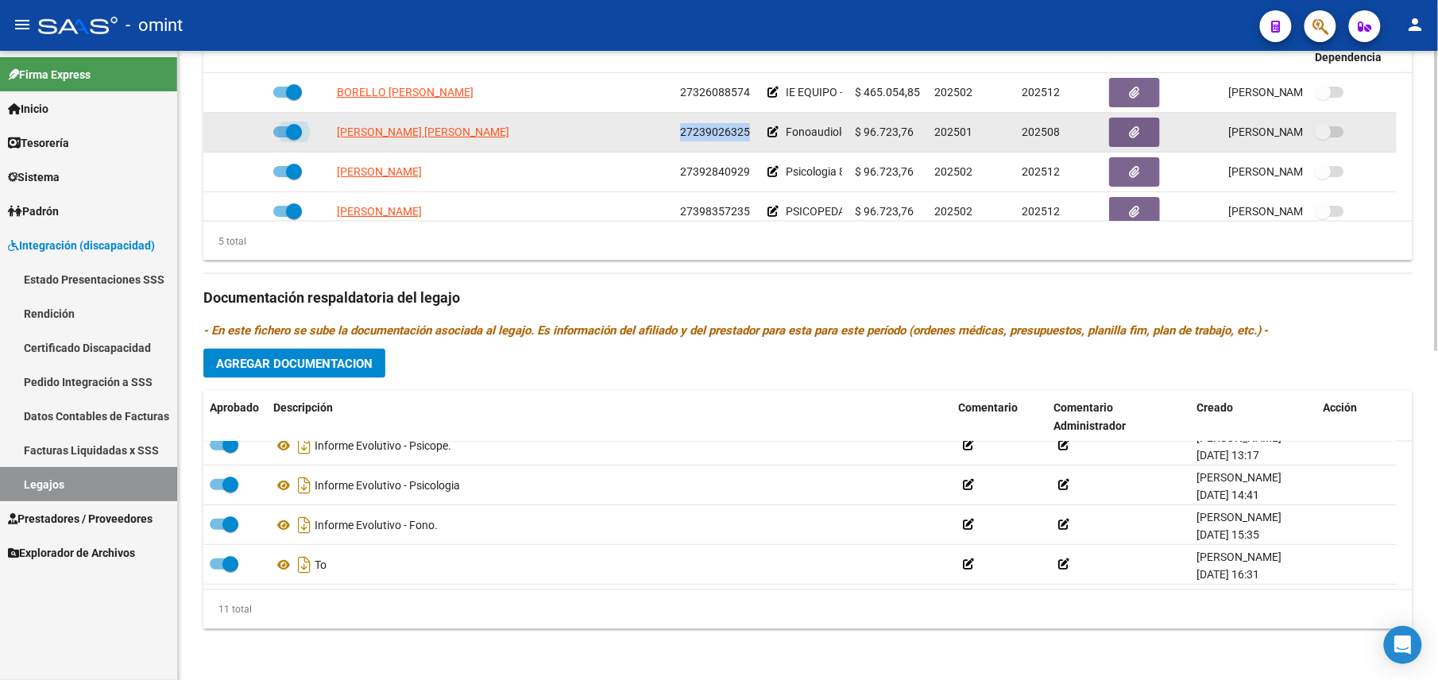
click at [292, 127] on span at bounding box center [294, 132] width 16 height 16
click at [281, 137] on input "checkbox" at bounding box center [281, 137] width 1 height 1
checkbox input "false"
click at [245, 132] on icon at bounding box center [243, 131] width 11 height 11
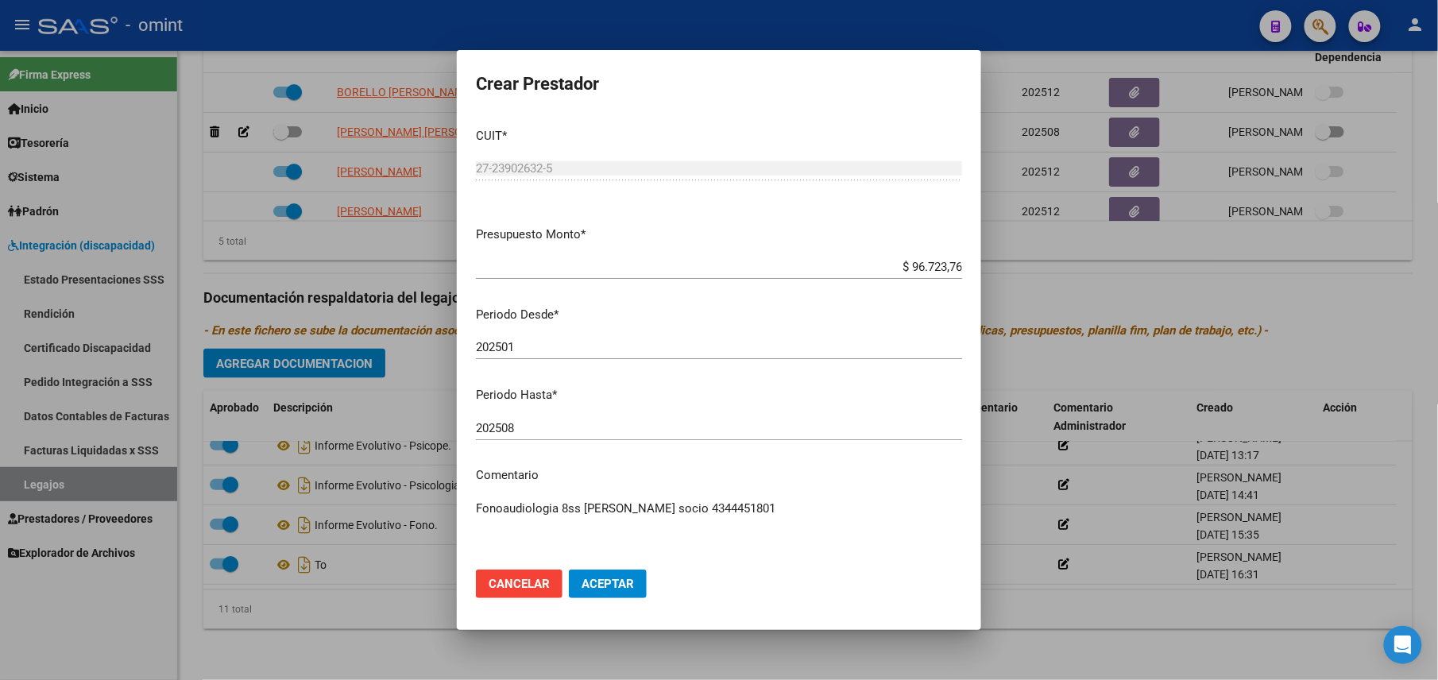
scroll to position [707, 0]
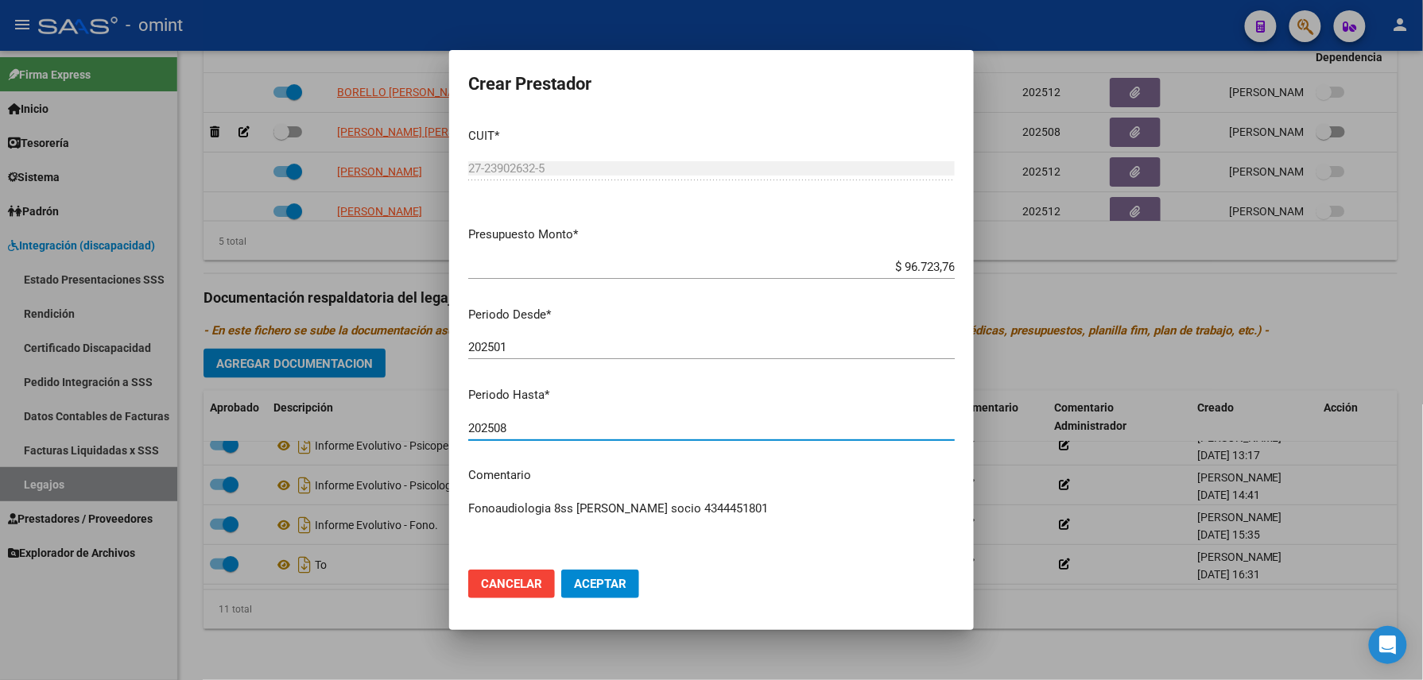
drag, startPoint x: 513, startPoint y: 421, endPoint x: 494, endPoint y: 432, distance: 21.4
click at [494, 432] on input "202508" at bounding box center [711, 428] width 486 height 14
type input "202512"
click at [602, 579] on span "Aceptar" at bounding box center [600, 584] width 52 height 14
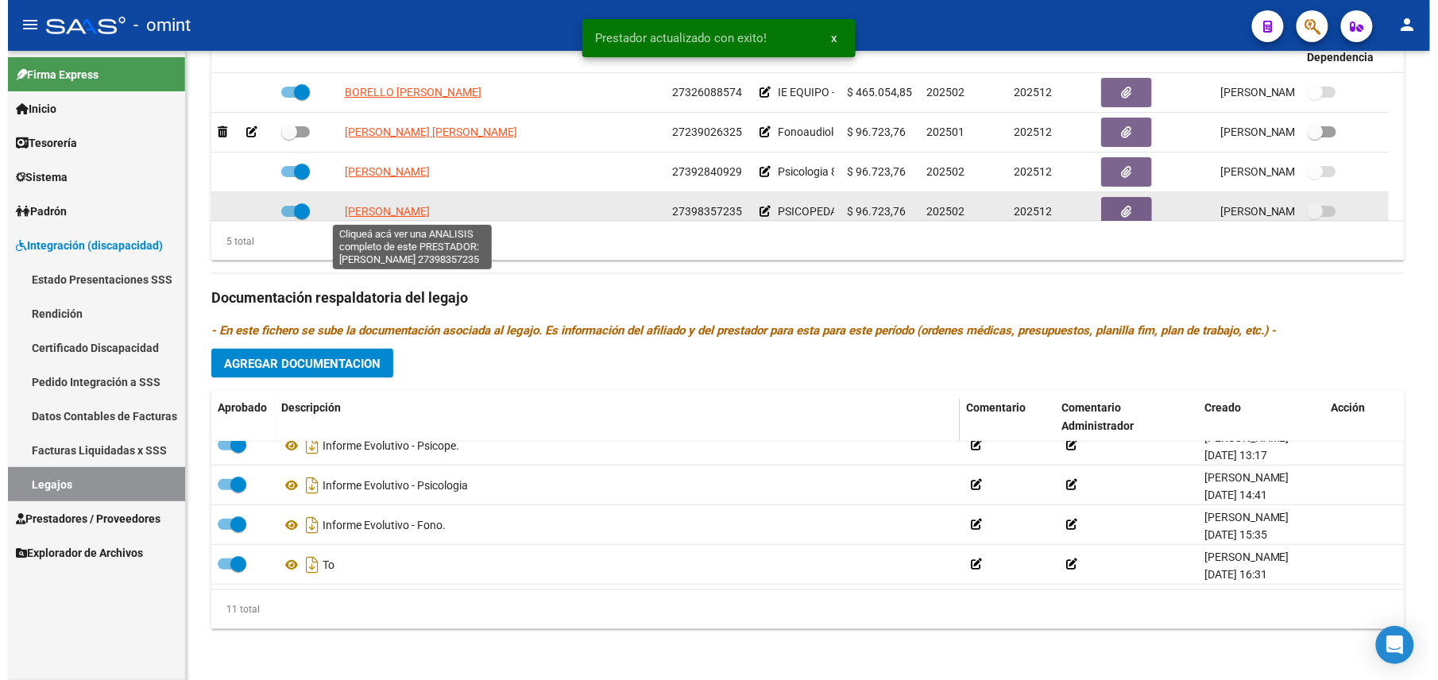
scroll to position [690, 0]
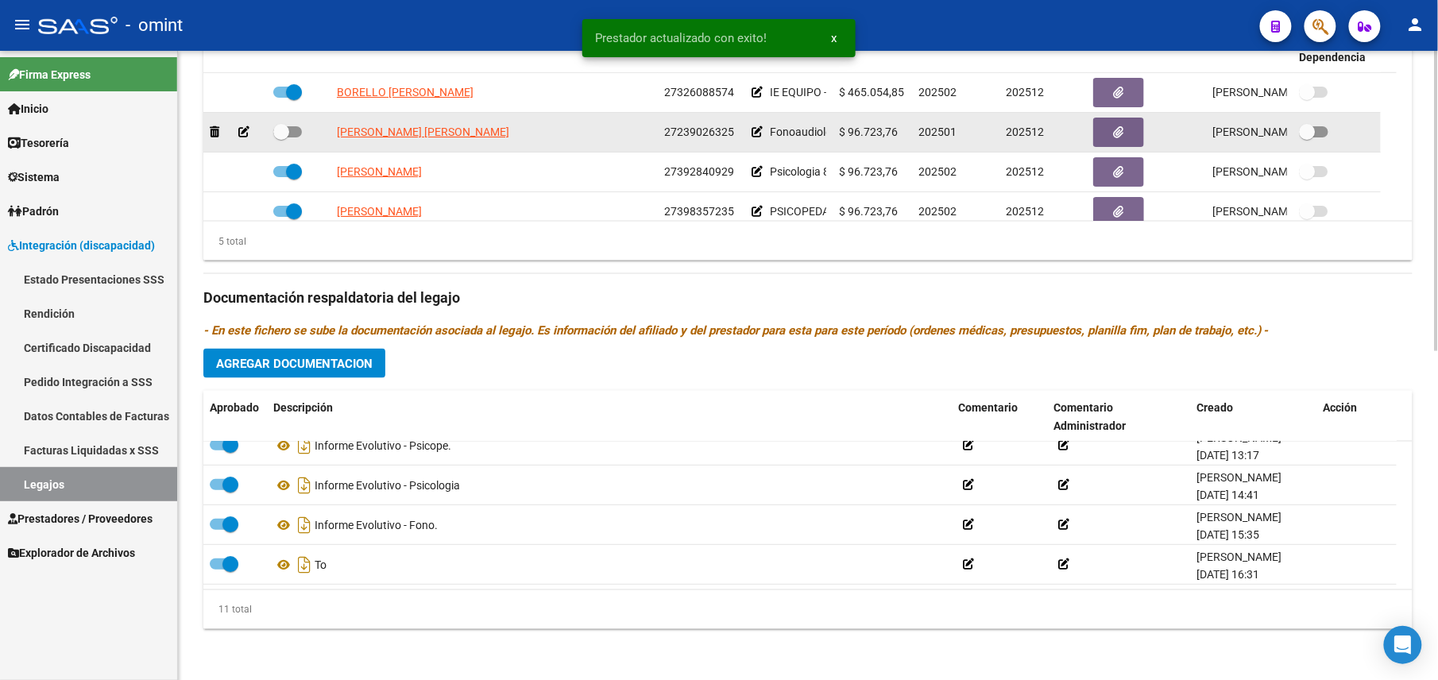
click at [281, 119] on datatable-body-cell at bounding box center [299, 132] width 64 height 39
click at [287, 127] on span at bounding box center [281, 132] width 16 height 16
click at [281, 137] on input "checkbox" at bounding box center [281, 137] width 1 height 1
checkbox input "true"
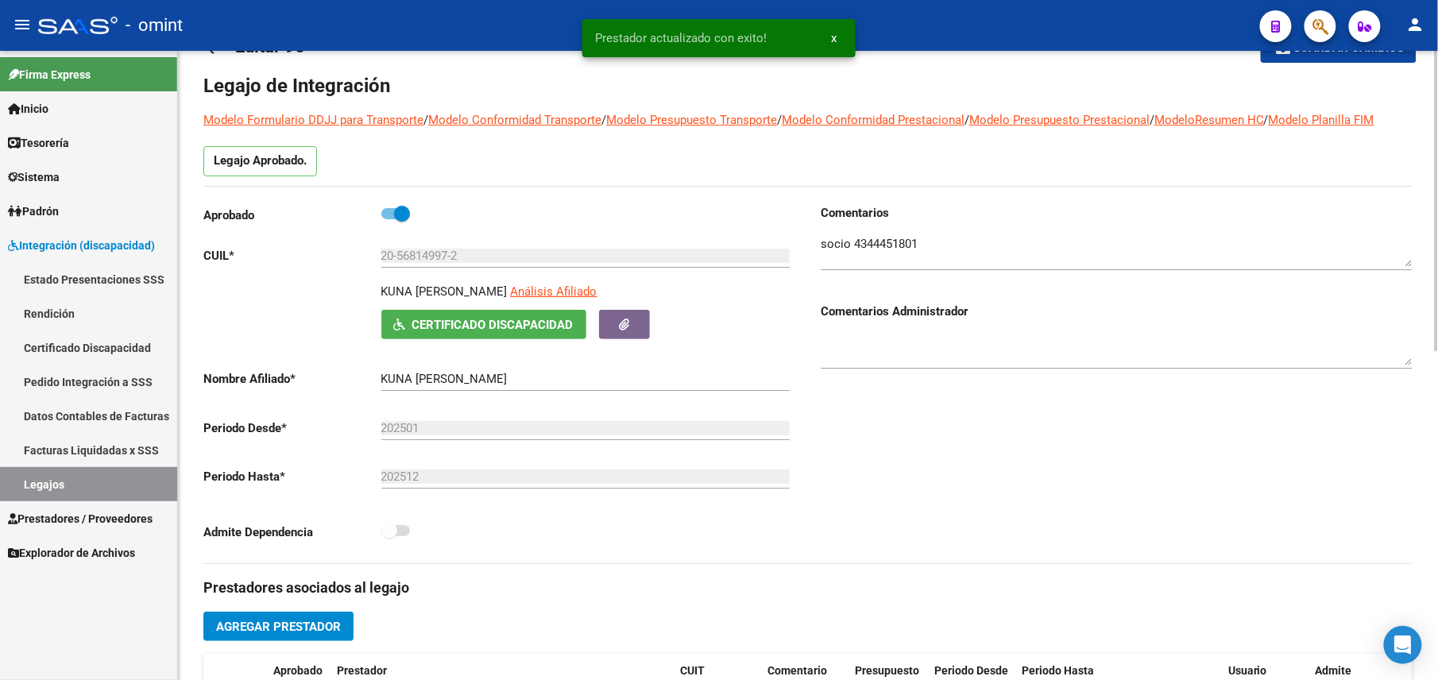
scroll to position [0, 0]
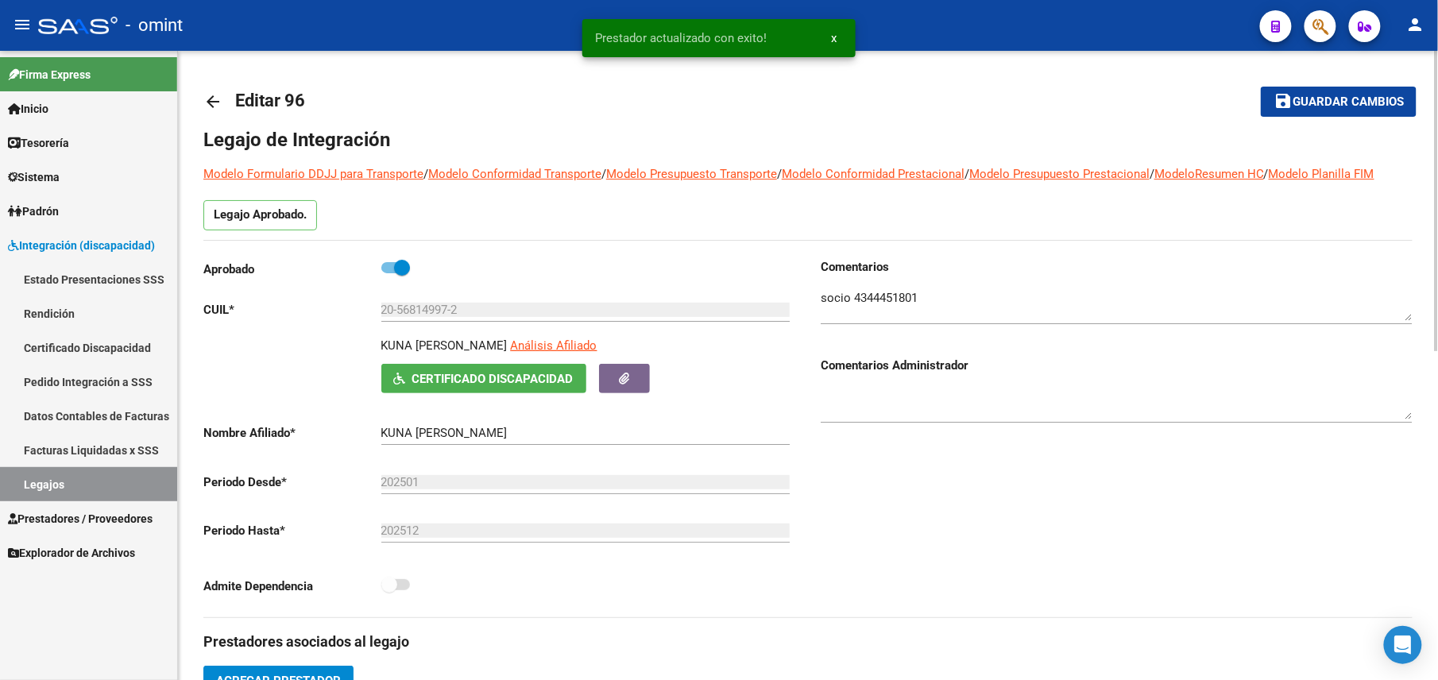
click at [1326, 102] on span "Guardar cambios" at bounding box center [1348, 102] width 111 height 14
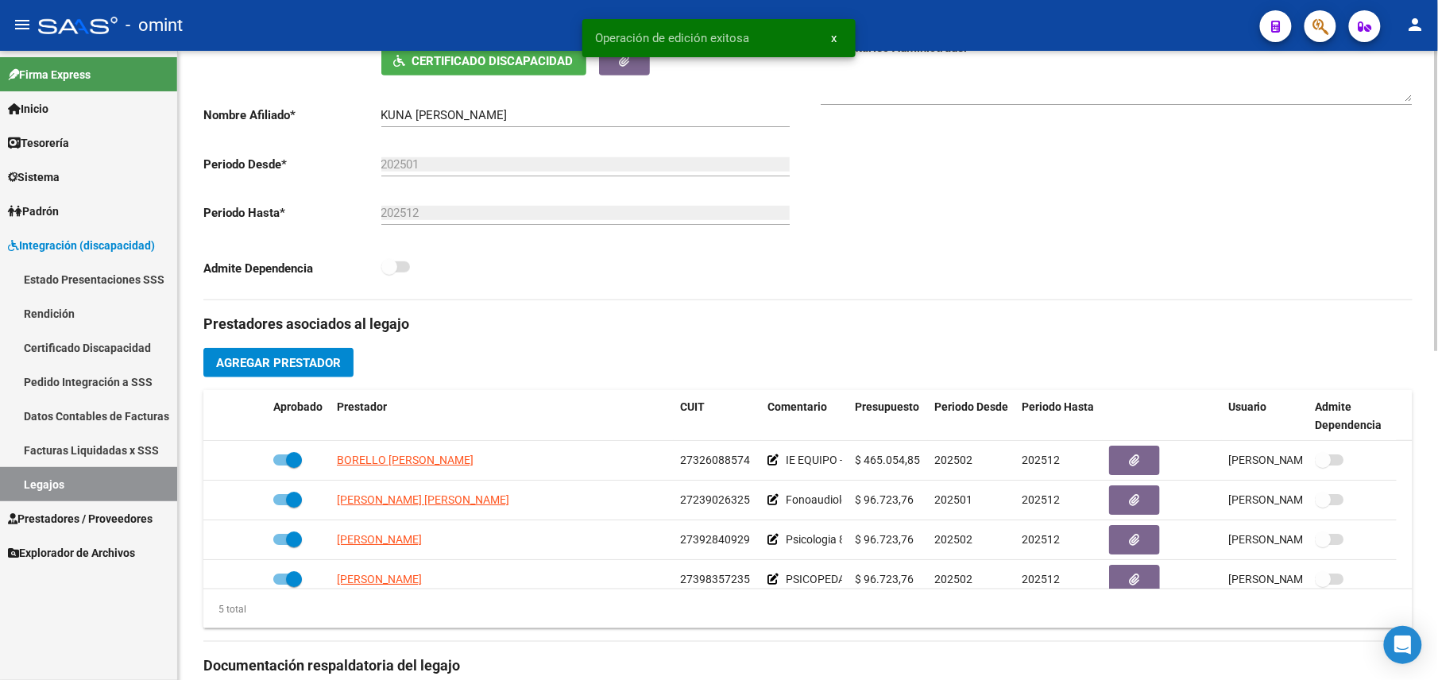
scroll to position [636, 0]
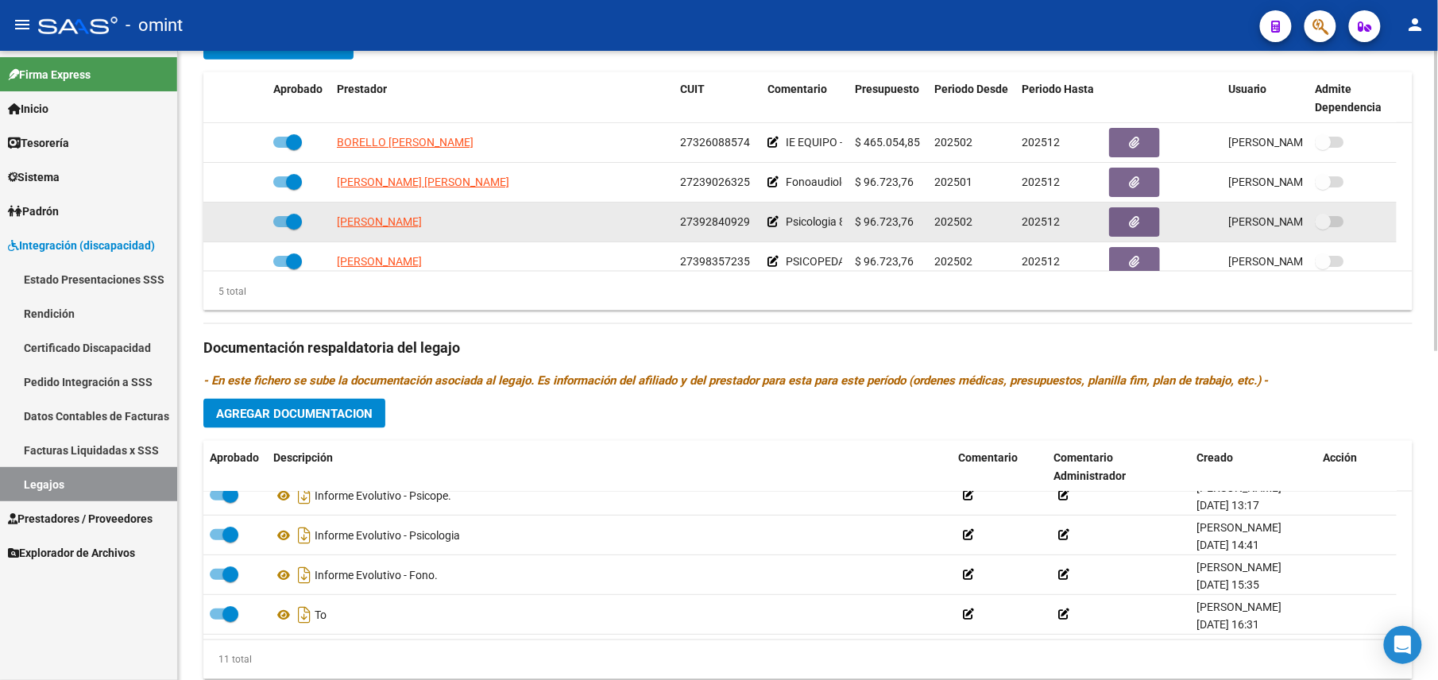
click at [736, 223] on span "27392840929" at bounding box center [715, 221] width 70 height 13
copy span "27392840929"
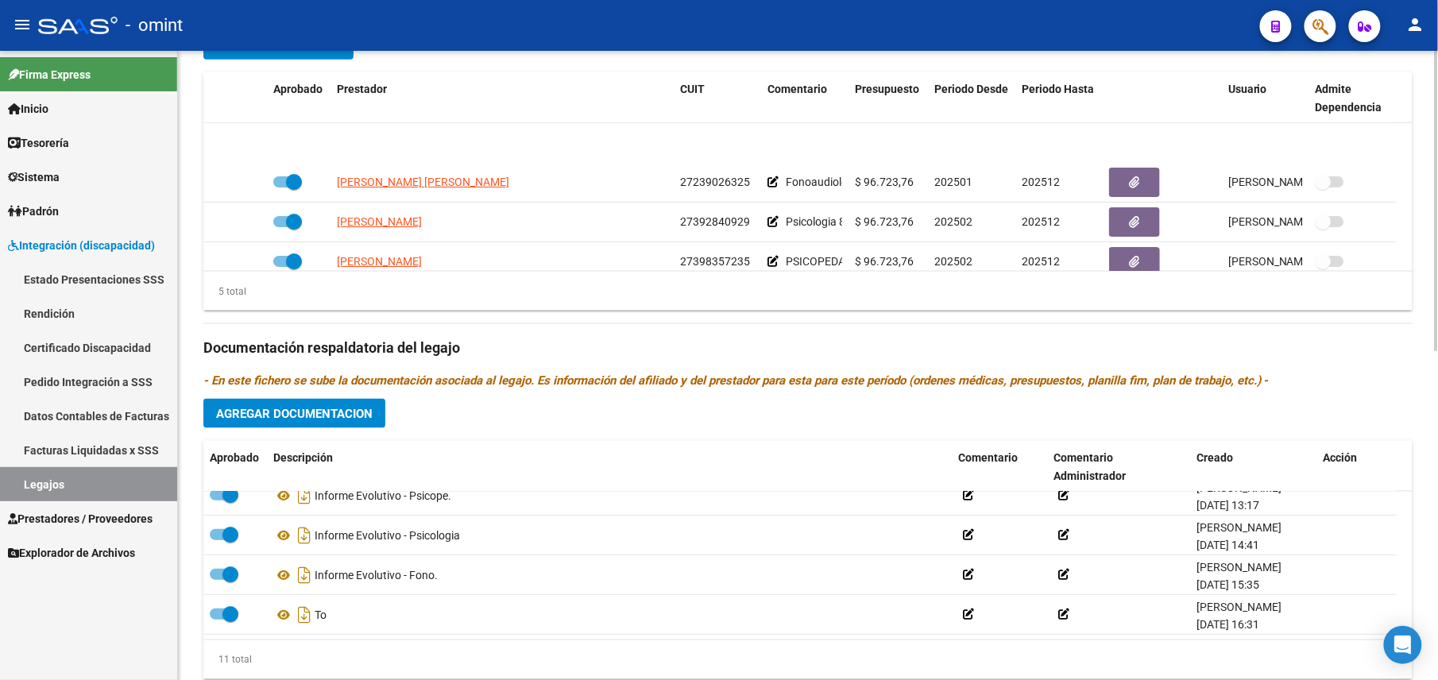
scroll to position [56, 0]
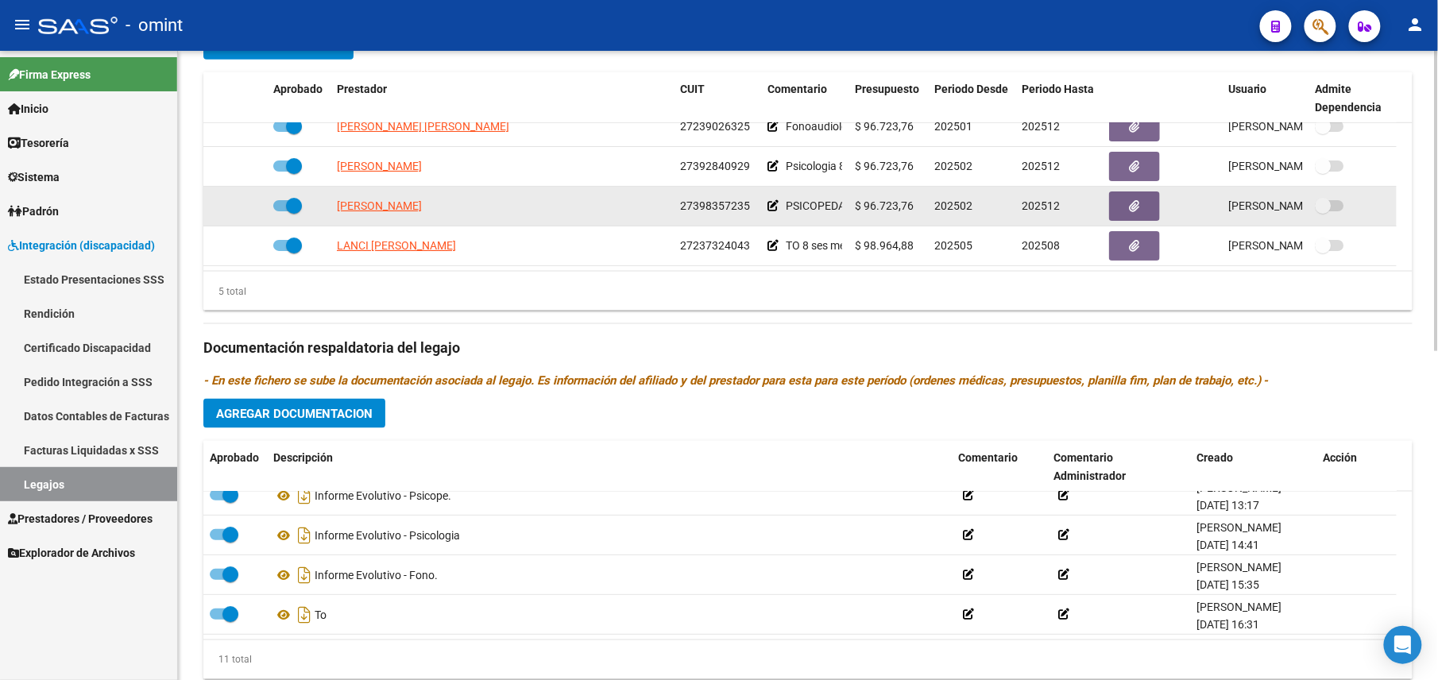
click at [726, 207] on span "27398357235" at bounding box center [715, 205] width 70 height 13
click at [726, 205] on span "27398357235" at bounding box center [715, 205] width 70 height 13
copy span "27398357235"
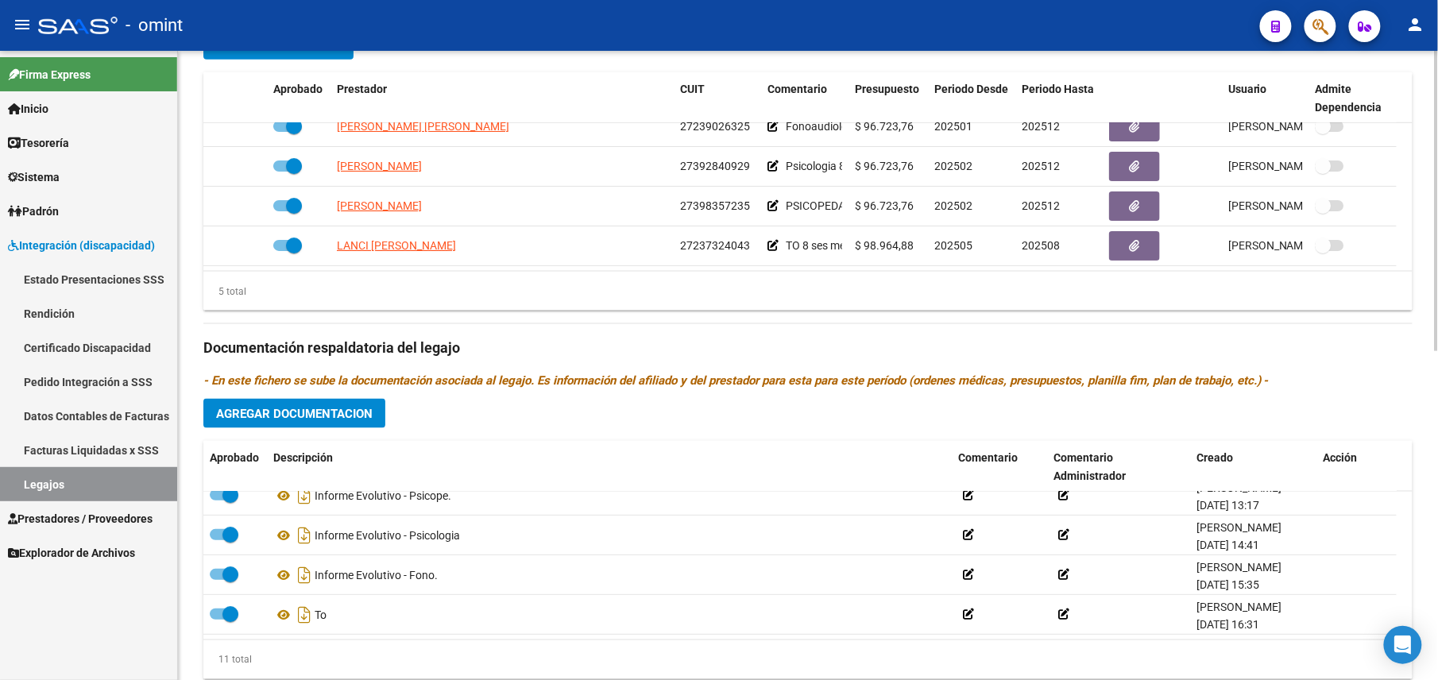
click at [605, 299] on div "5 total" at bounding box center [808, 292] width 1210 height 40
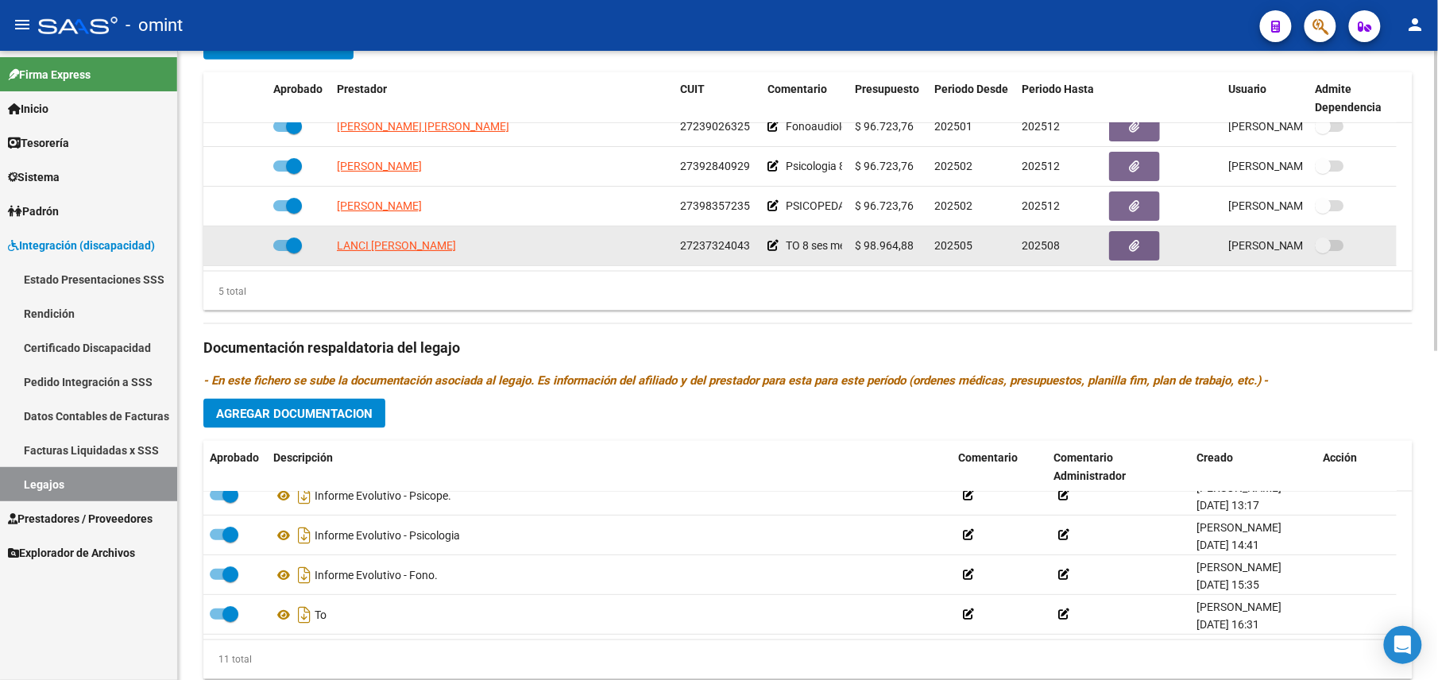
click at [688, 246] on span "27237324043" at bounding box center [715, 245] width 70 height 13
copy span "27237324043"
click at [412, 252] on span "LANCI ANDREA LORENA" at bounding box center [396, 245] width 119 height 13
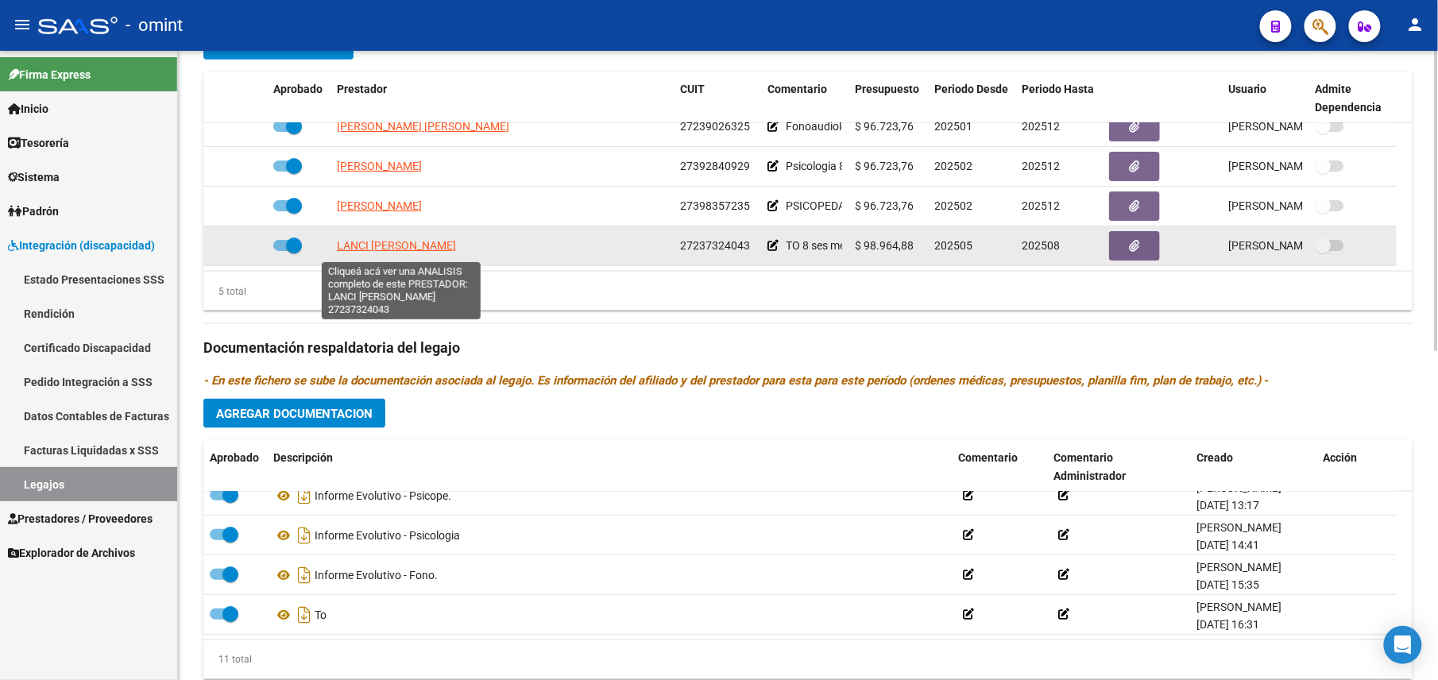
type textarea "27237324043"
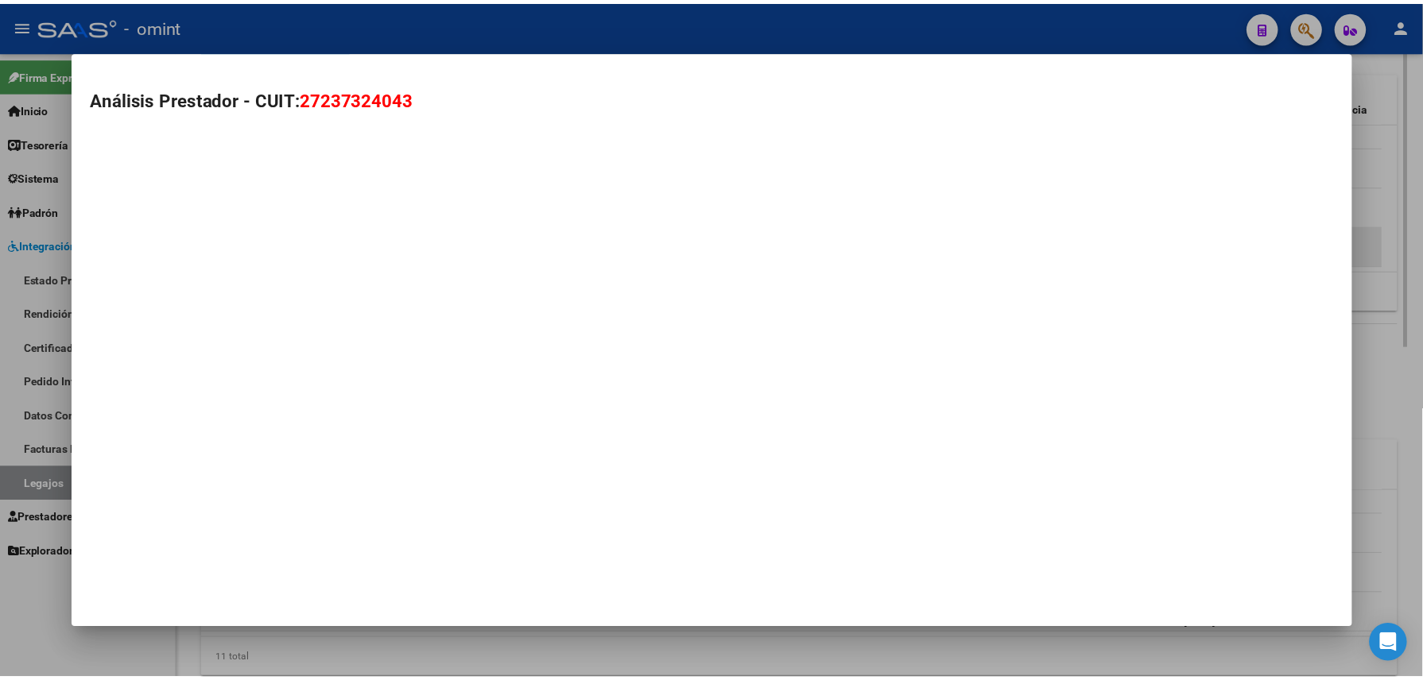
scroll to position [652, 0]
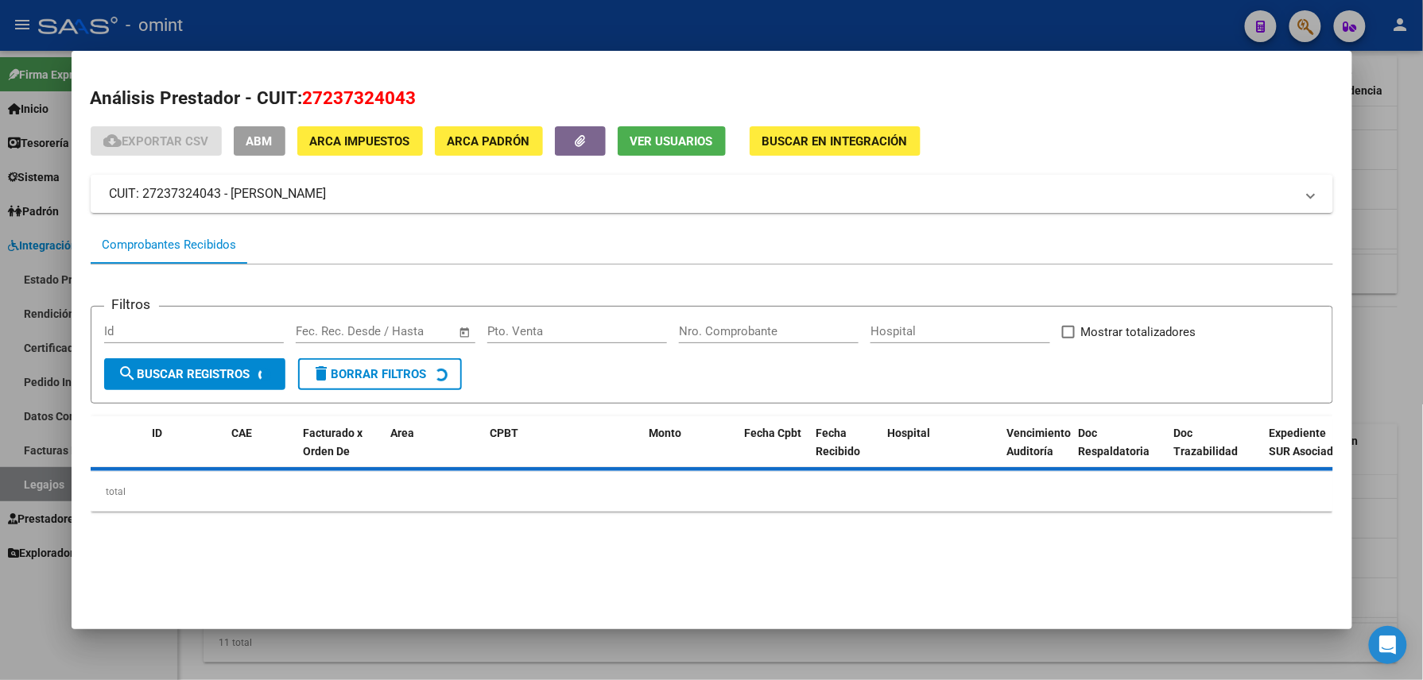
click at [633, 148] on span "Ver Usuarios" at bounding box center [671, 141] width 83 height 14
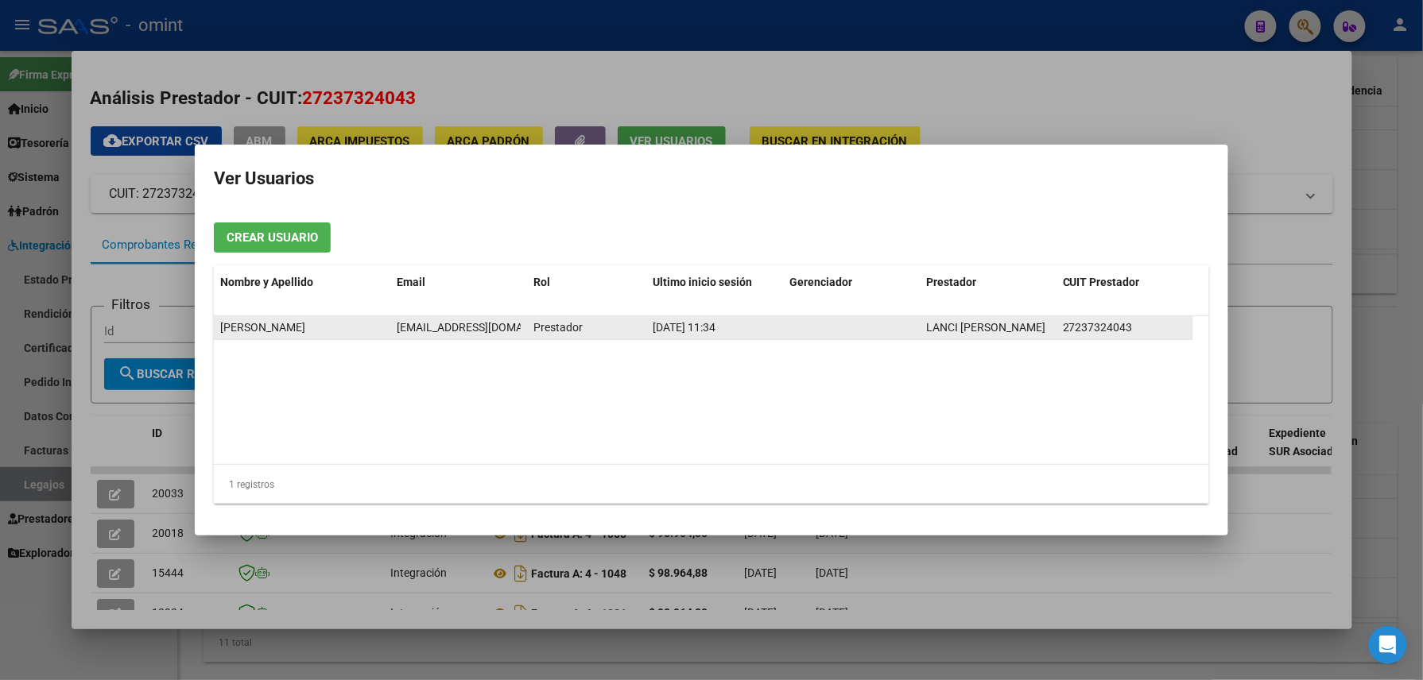
drag, startPoint x: 385, startPoint y: 328, endPoint x: 532, endPoint y: 332, distance: 147.9
click at [532, 332] on div "Andrea Lanci lanciandrea3@gmail.com Prestador 04/09/2025 11:34 LANCI ANDREA LOR…" at bounding box center [703, 328] width 979 height 24
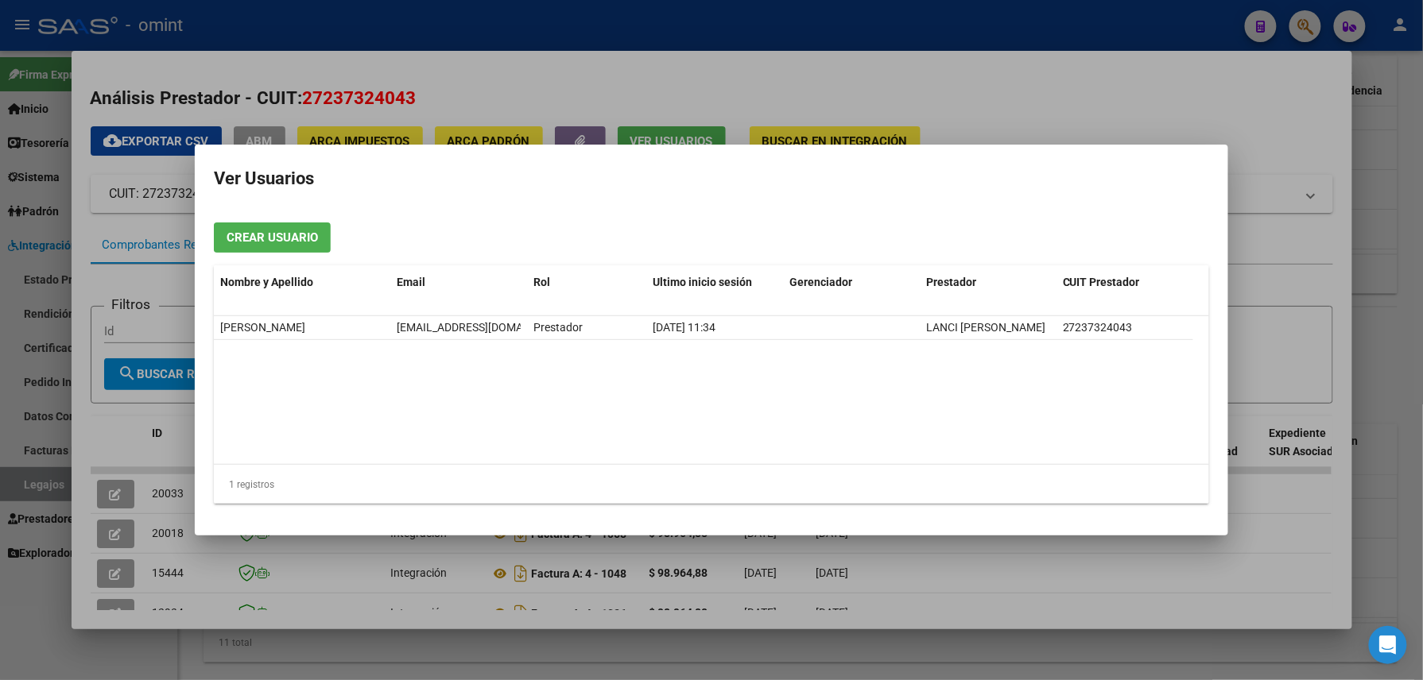
drag, startPoint x: 532, startPoint y: 332, endPoint x: 497, endPoint y: 342, distance: 37.0
click at [497, 342] on datatable-selection "Andrea Lanci lanciandrea3@gmail.com Prestador 04/09/2025 11:34 LANCI ANDREA LOR…" at bounding box center [711, 336] width 995 height 14
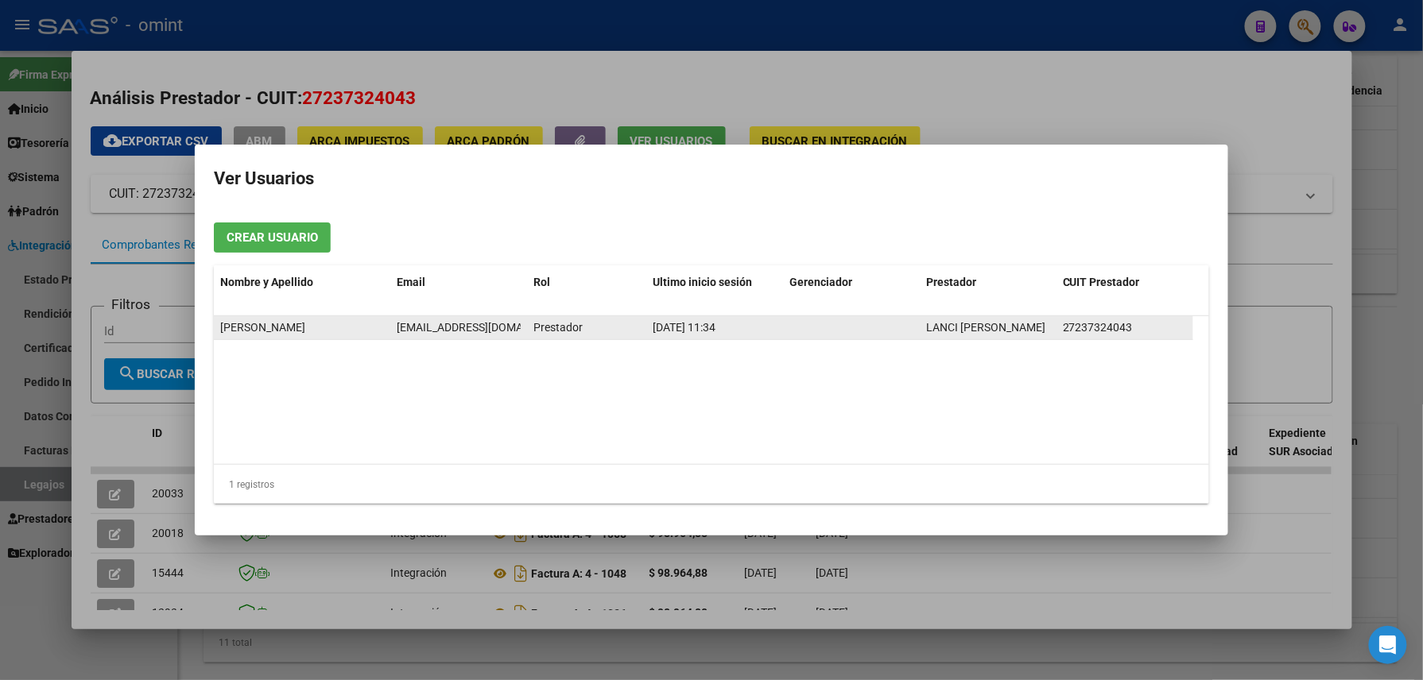
scroll to position [0, 10]
drag, startPoint x: 399, startPoint y: 324, endPoint x: 519, endPoint y: 331, distance: 120.2
click at [520, 331] on span "lanciandrea3@gmail.com" at bounding box center [474, 327] width 176 height 13
click at [519, 331] on span "lanciandrea3@gmail.com" at bounding box center [474, 327] width 176 height 13
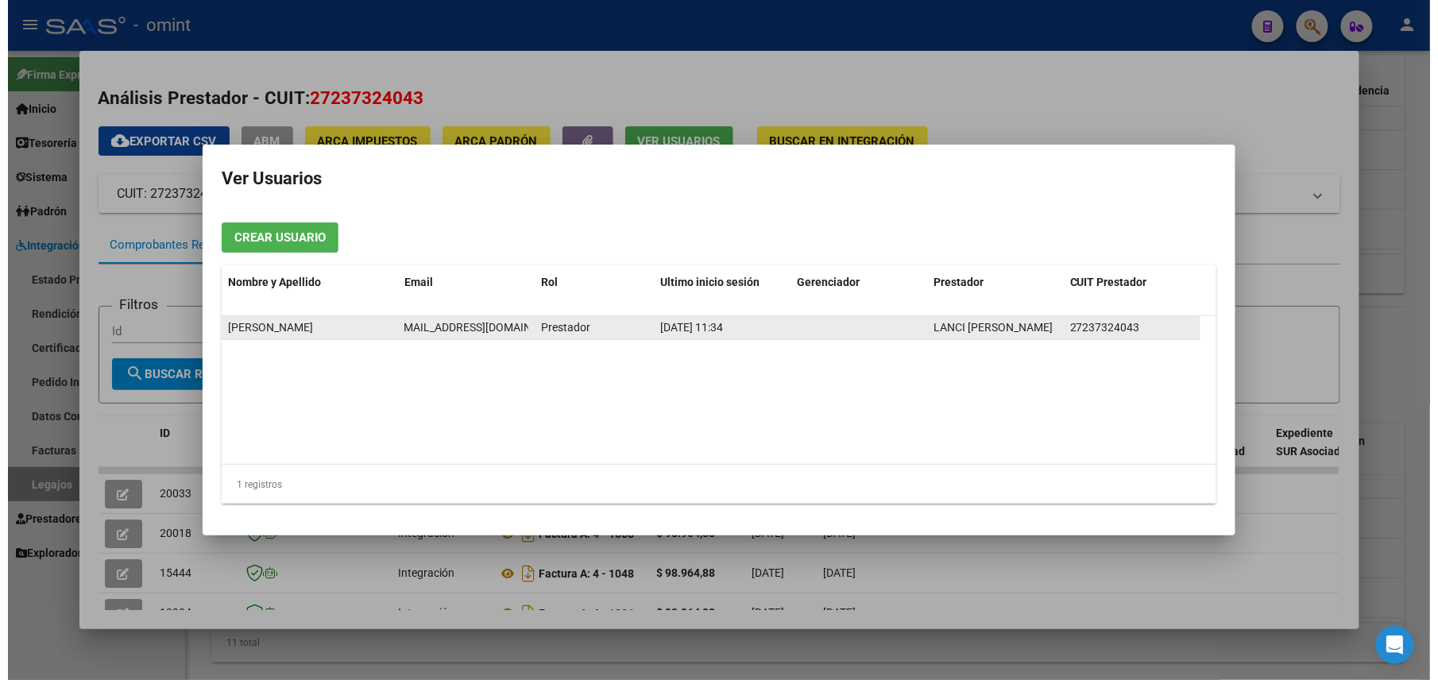
scroll to position [0, 0]
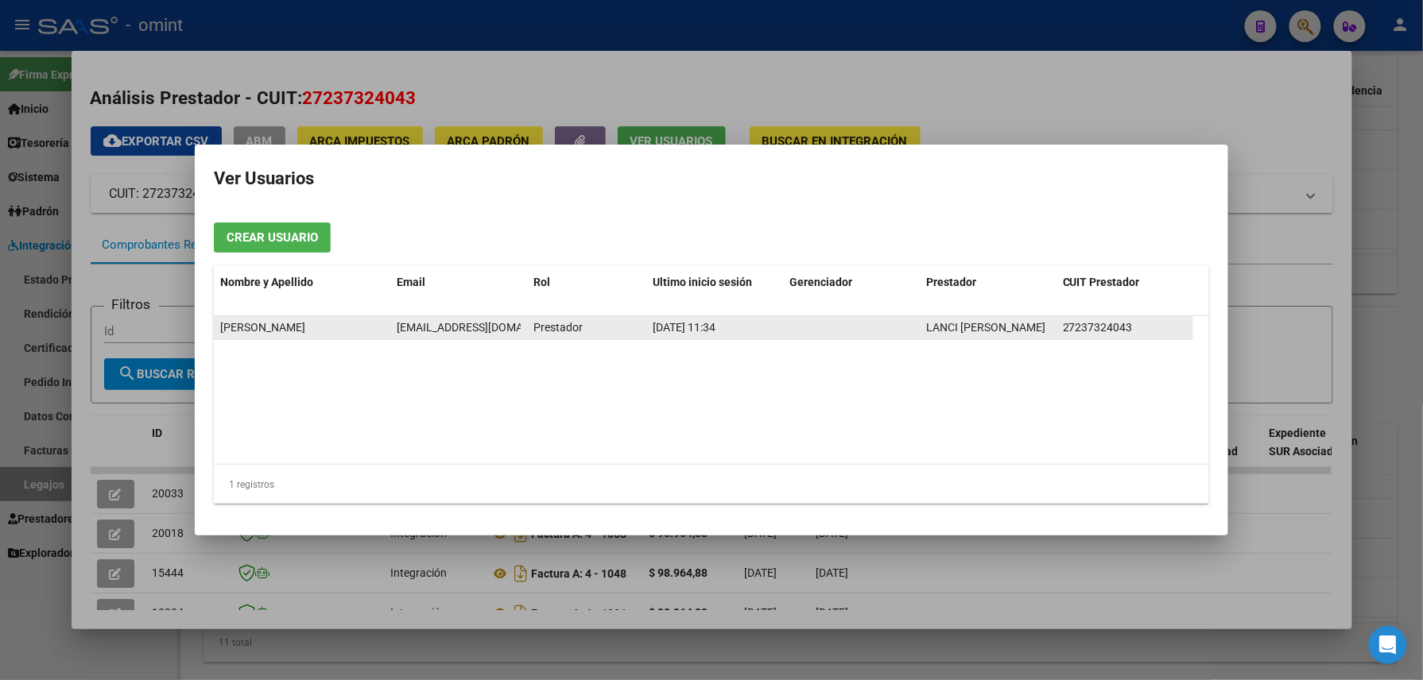
drag, startPoint x: 518, startPoint y: 328, endPoint x: 360, endPoint y: 332, distance: 158.2
click at [360, 332] on div "Andrea Lanci lanciandrea3@gmail.com Prestador 04/09/2025 11:34 LANCI ANDREA LOR…" at bounding box center [703, 328] width 979 height 24
drag, startPoint x: 360, startPoint y: 332, endPoint x: 398, endPoint y: 331, distance: 38.2
copy div "lanciandrea3@gmail.com"
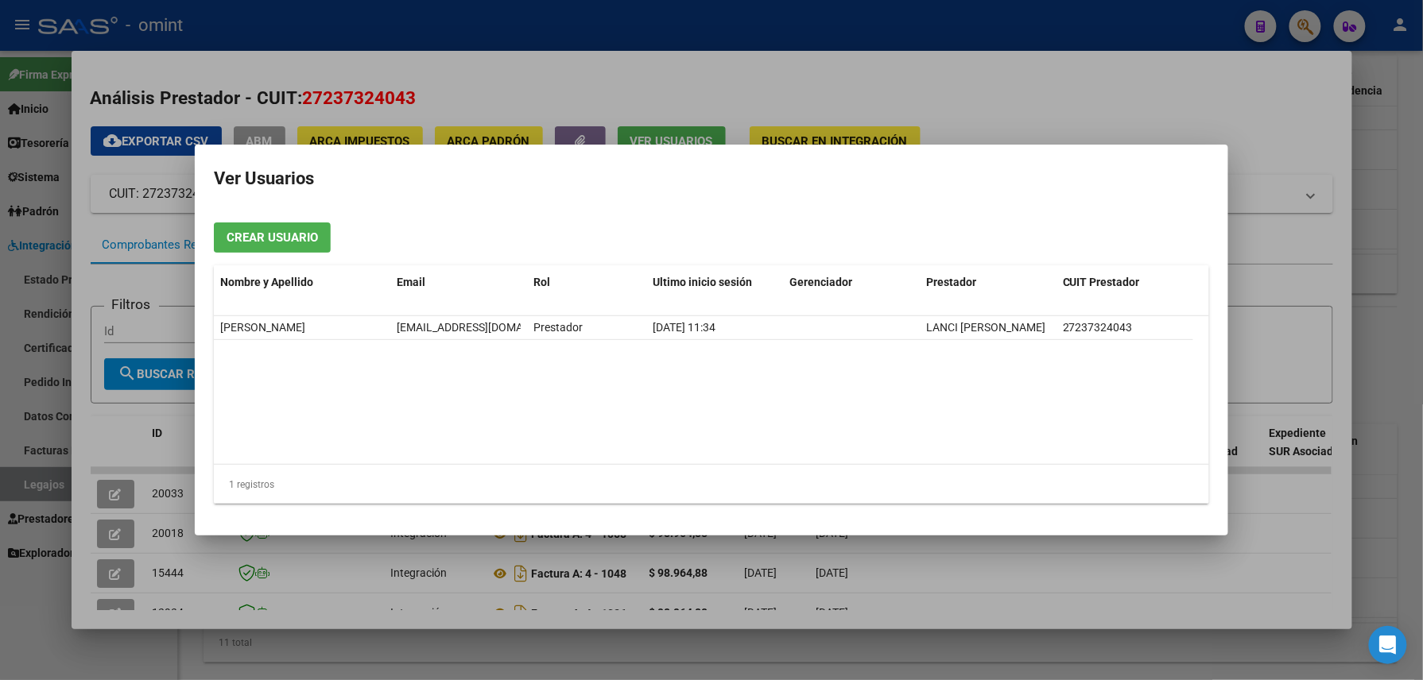
click at [445, 33] on div at bounding box center [711, 340] width 1423 height 680
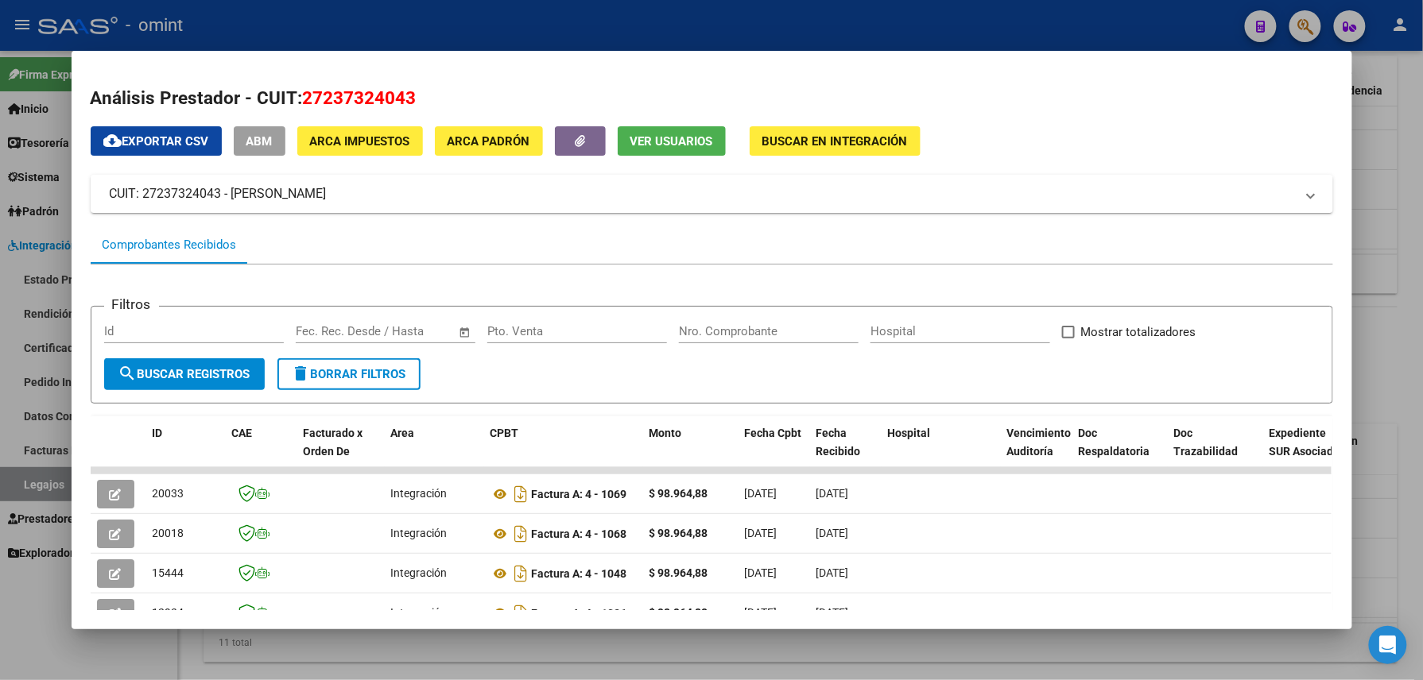
click at [447, 32] on div at bounding box center [711, 340] width 1423 height 680
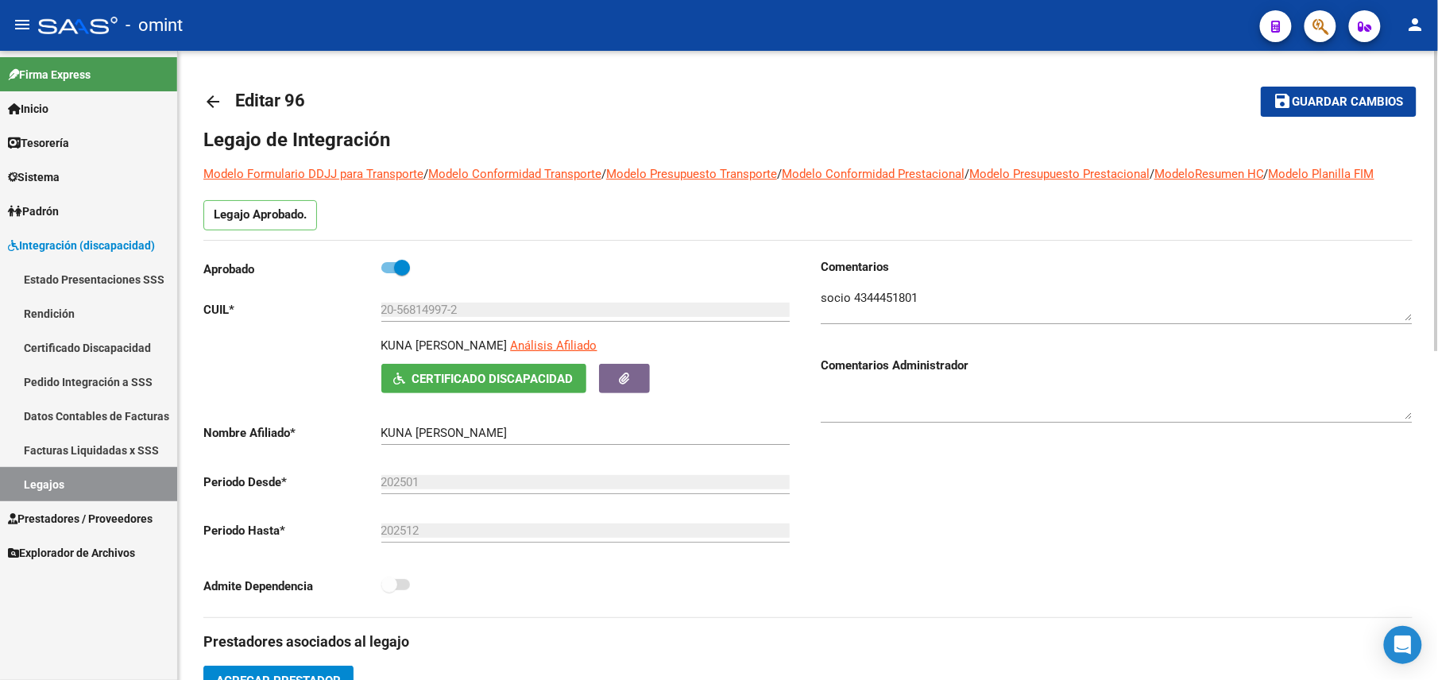
click at [1340, 103] on span "Guardar cambios" at bounding box center [1348, 102] width 111 height 14
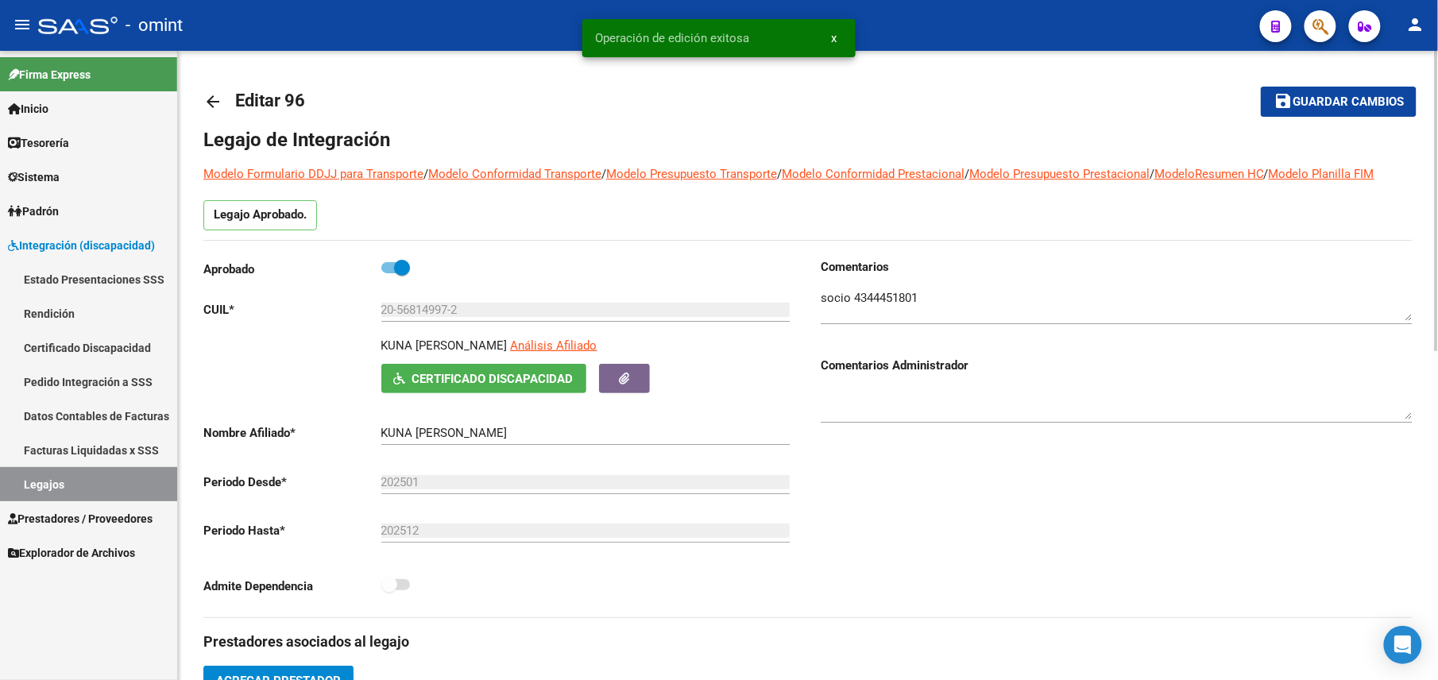
click at [219, 103] on mat-icon "arrow_back" at bounding box center [212, 101] width 19 height 19
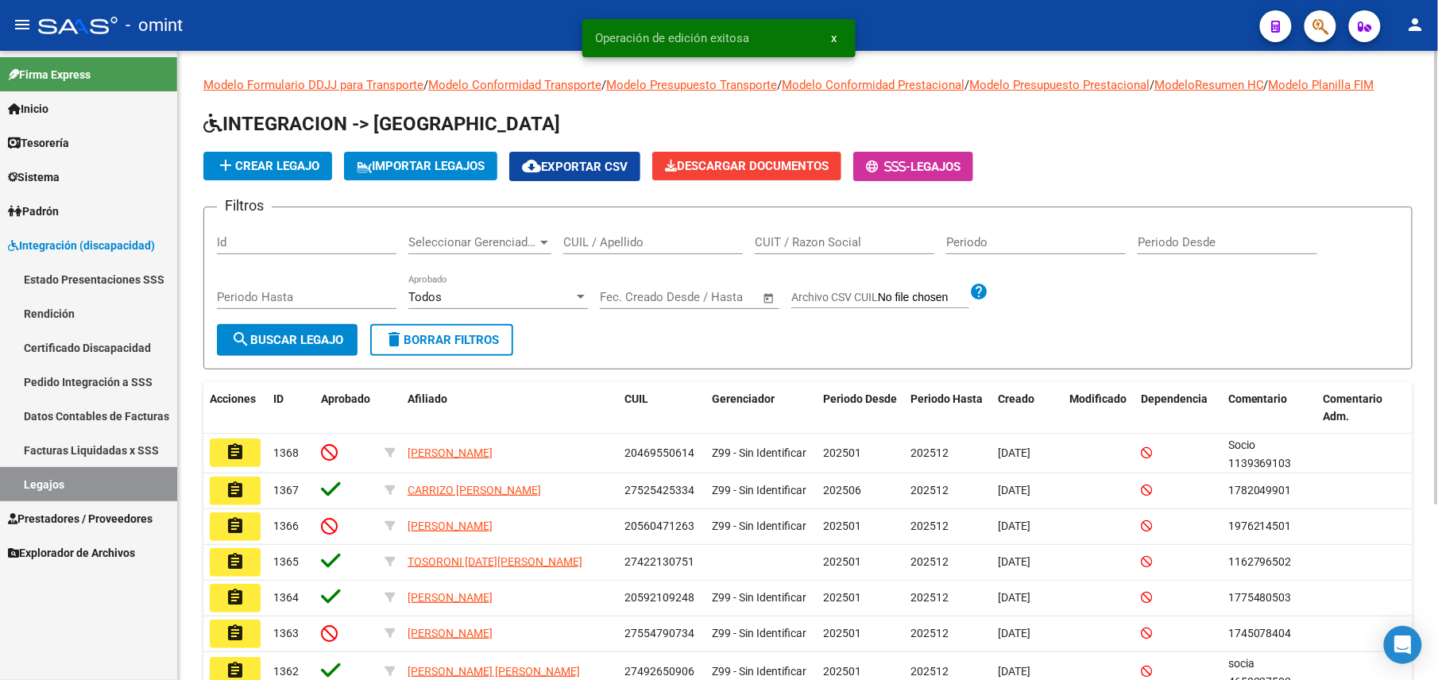
drag, startPoint x: 768, startPoint y: 232, endPoint x: 747, endPoint y: 234, distance: 20.7
click at [760, 233] on div "CUIT / Razon Social" at bounding box center [845, 237] width 180 height 34
drag, startPoint x: 690, startPoint y: 242, endPoint x: 706, endPoint y: 240, distance: 16.0
click at [688, 242] on input "CUIL / Apellido" at bounding box center [653, 242] width 180 height 14
paste input "20507175636"
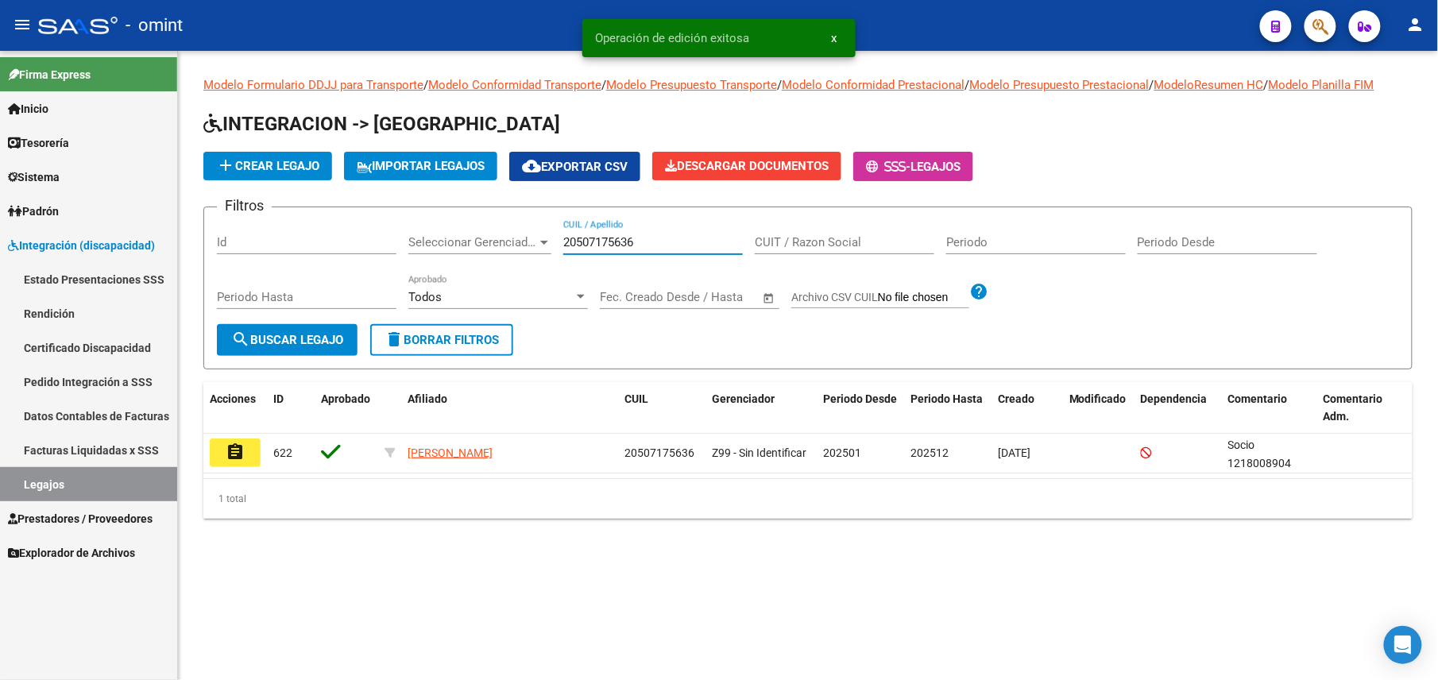
type input "20507175636"
click at [230, 449] on mat-icon "assignment" at bounding box center [235, 452] width 19 height 19
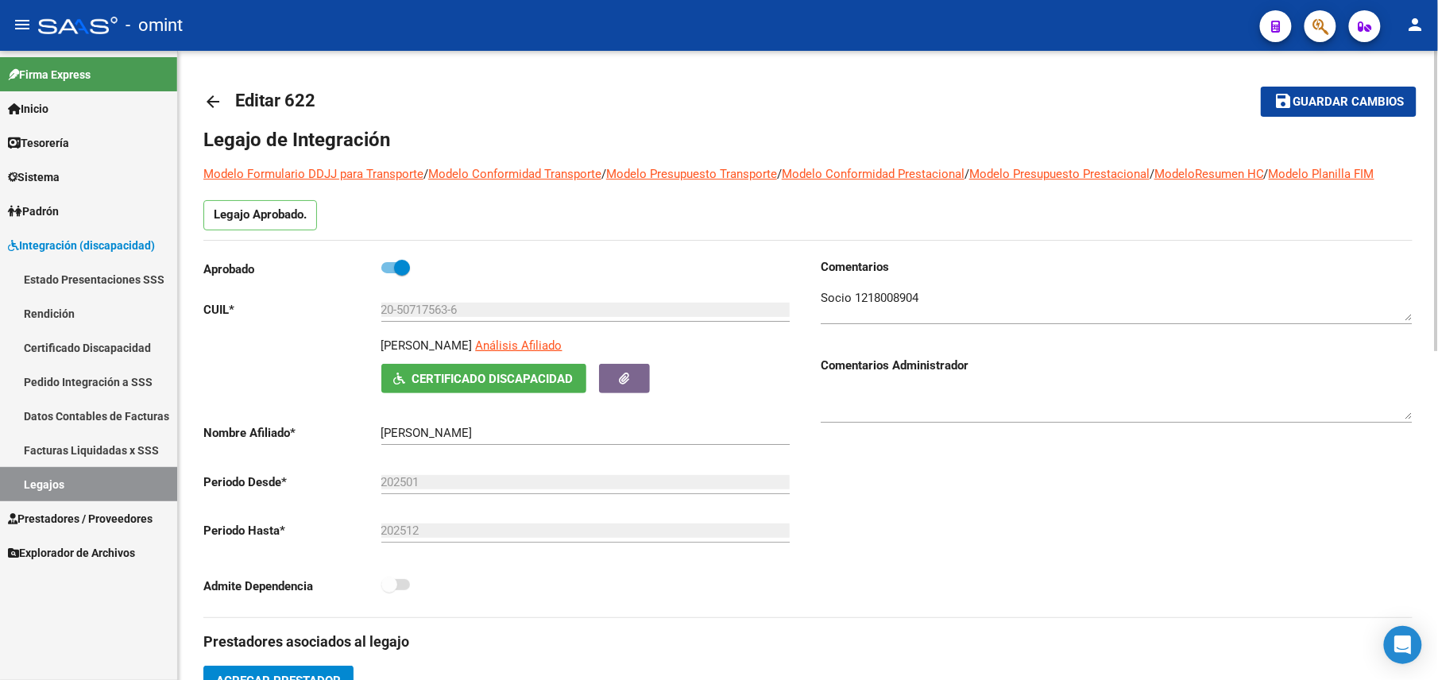
click at [879, 294] on textarea at bounding box center [1117, 305] width 592 height 32
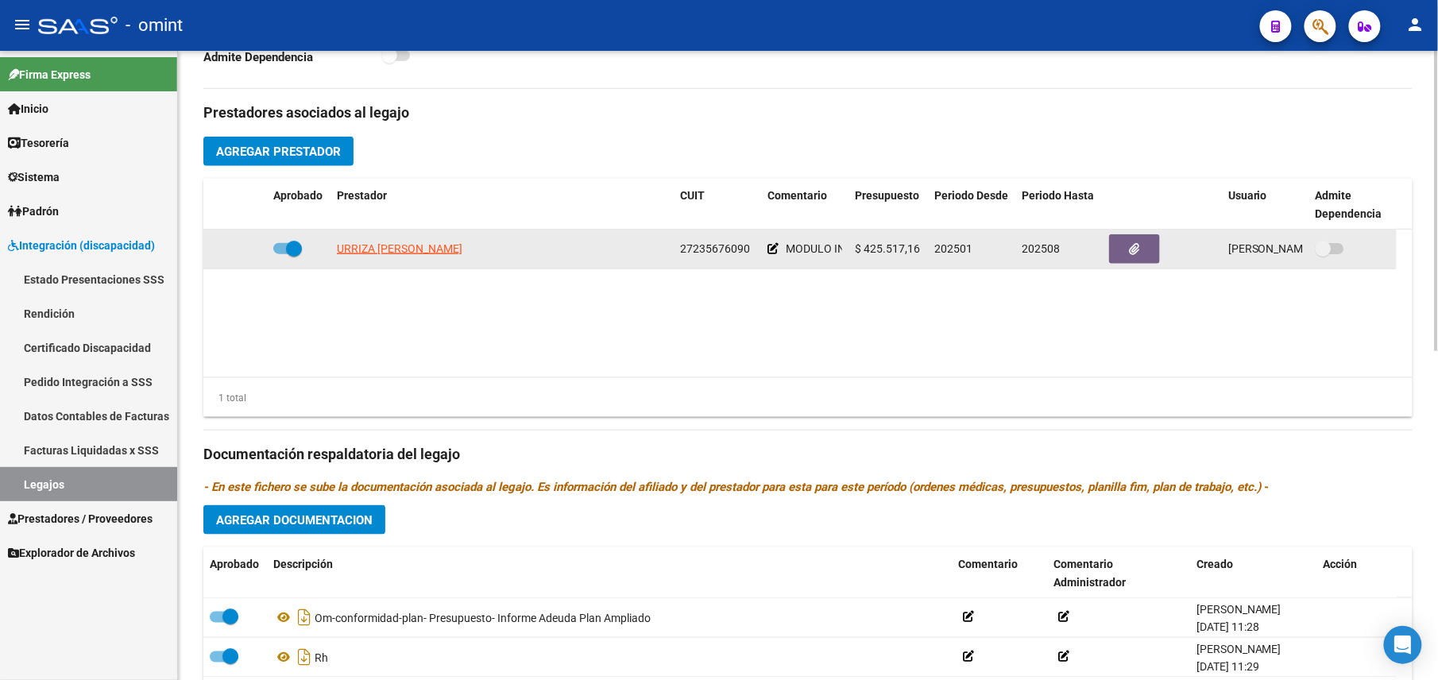
click at [695, 249] on span "27235676090" at bounding box center [715, 248] width 70 height 13
copy span "27235676090"
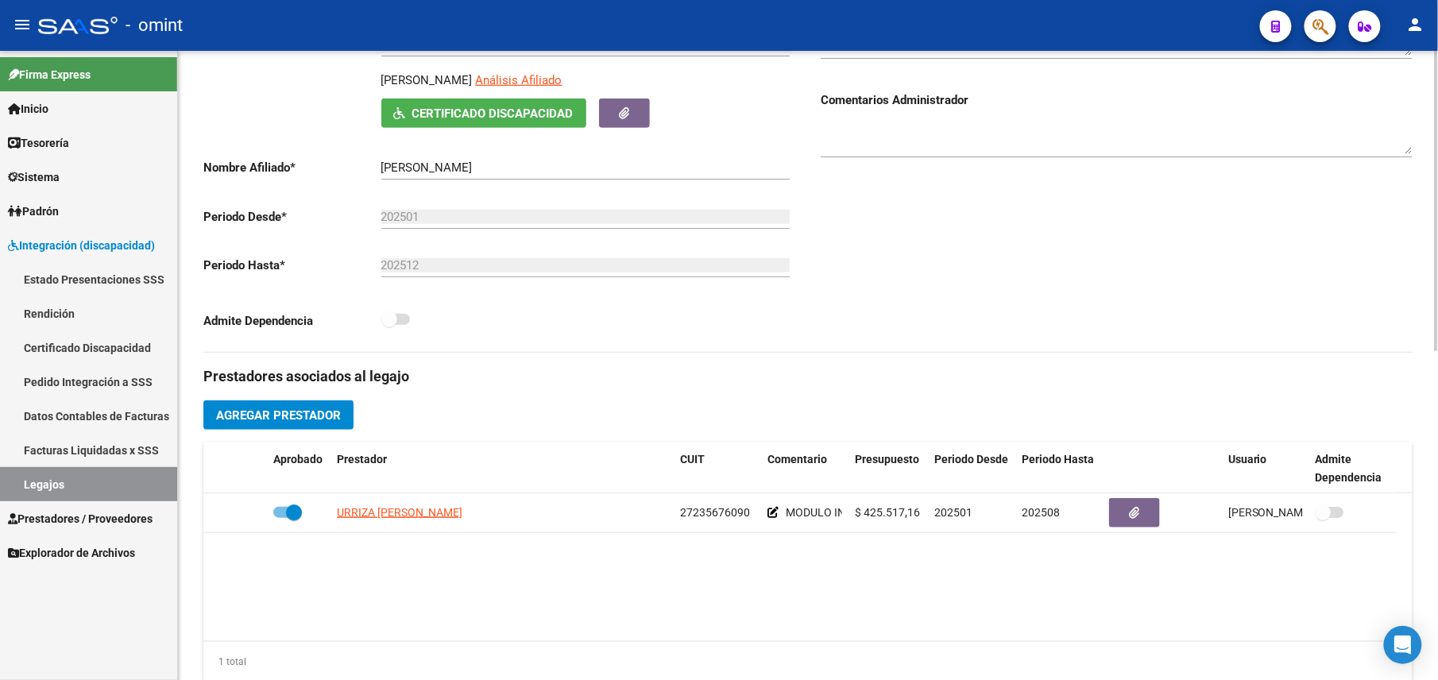
scroll to position [0, 0]
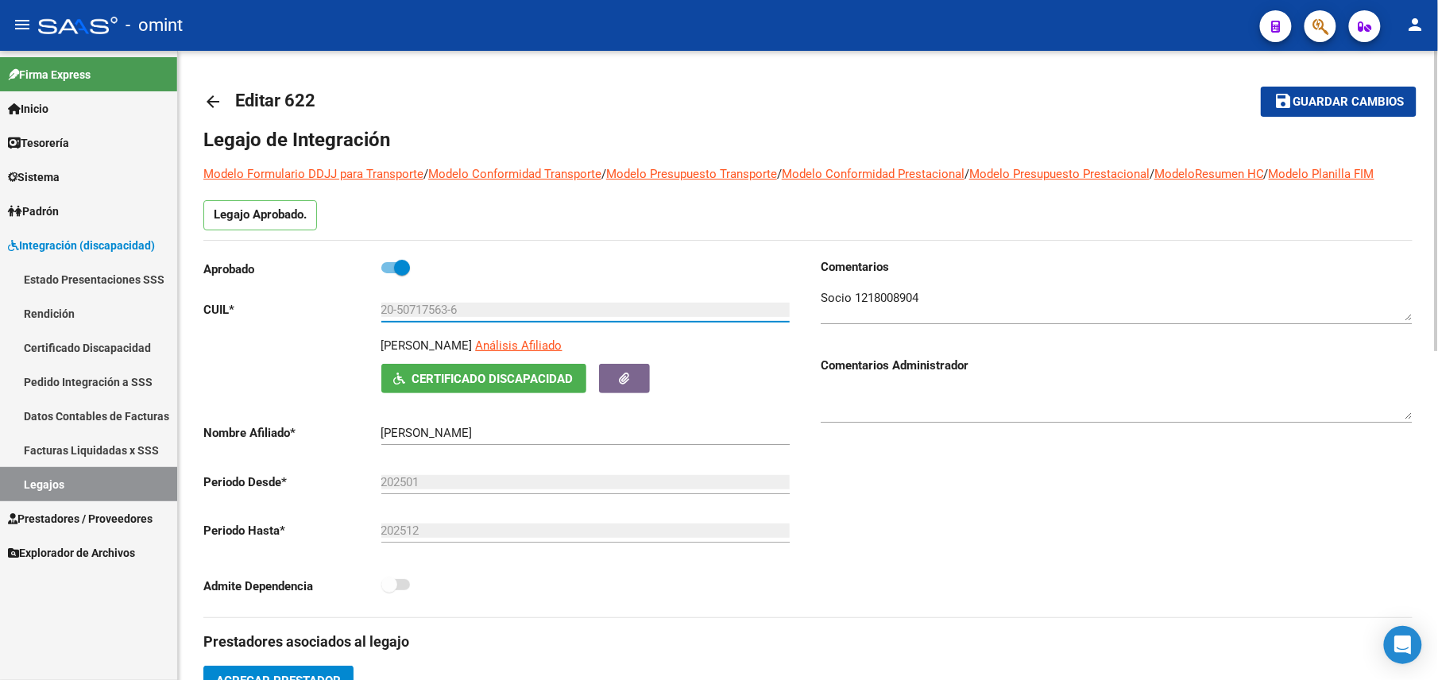
drag, startPoint x: 481, startPoint y: 312, endPoint x: 367, endPoint y: 312, distance: 113.6
click at [367, 312] on app-form-text-field "CUIL * 20-50717563-6 Ingresar CUIL" at bounding box center [496, 310] width 587 height 14
drag, startPoint x: 367, startPoint y: 312, endPoint x: 423, endPoint y: 303, distance: 56.3
drag, startPoint x: 423, startPoint y: 303, endPoint x: 397, endPoint y: 309, distance: 26.2
click at [393, 310] on input "20-50717563-6" at bounding box center [585, 310] width 408 height 14
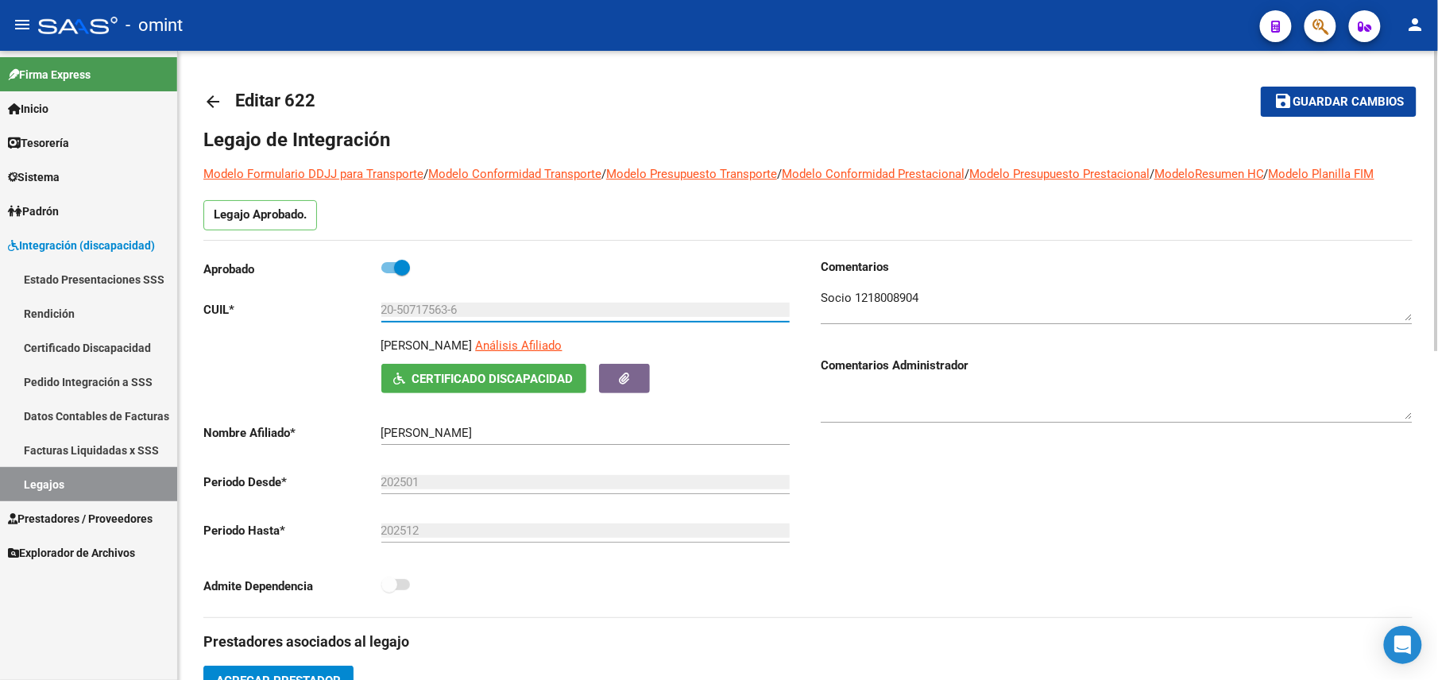
drag, startPoint x: 474, startPoint y: 308, endPoint x: 360, endPoint y: 307, distance: 113.7
click at [360, 307] on app-form-text-field "CUIL * 20-50717563-6 Ingresar CUIL" at bounding box center [496, 310] width 587 height 14
drag, startPoint x: 360, startPoint y: 307, endPoint x: 408, endPoint y: 304, distance: 47.8
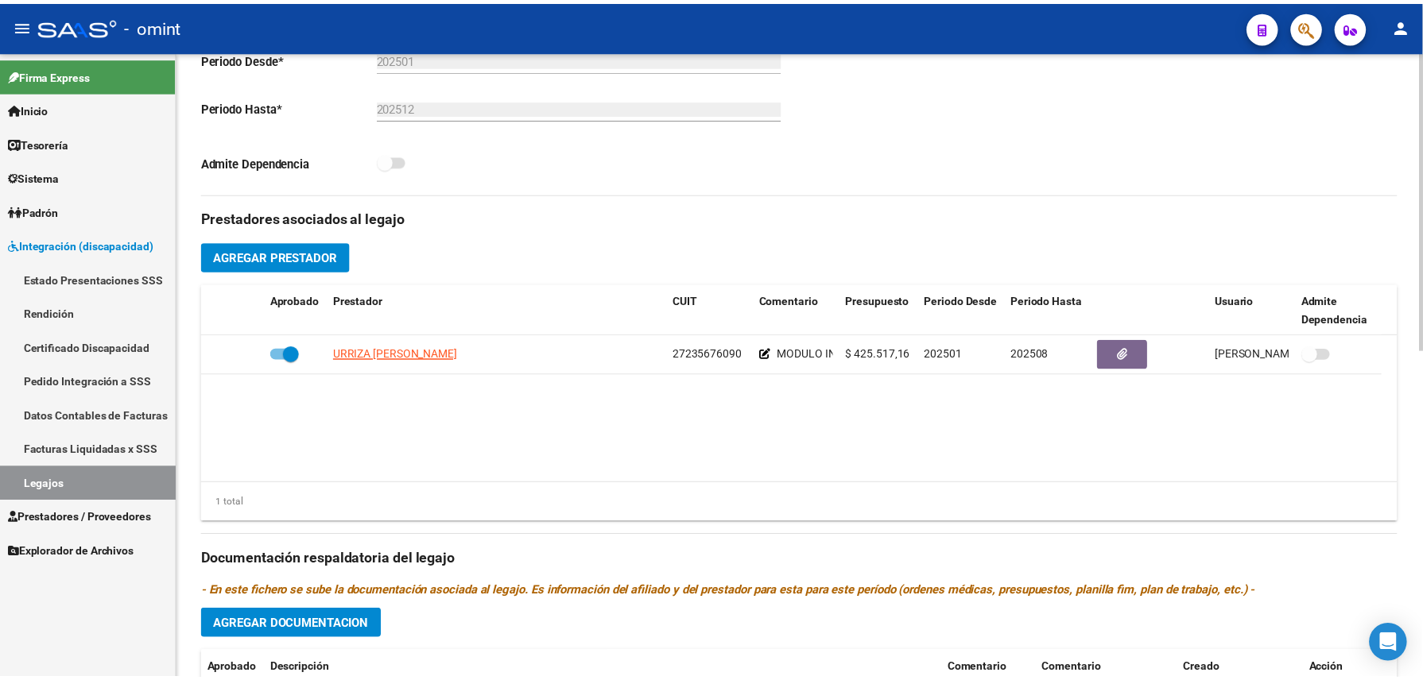
scroll to position [529, 0]
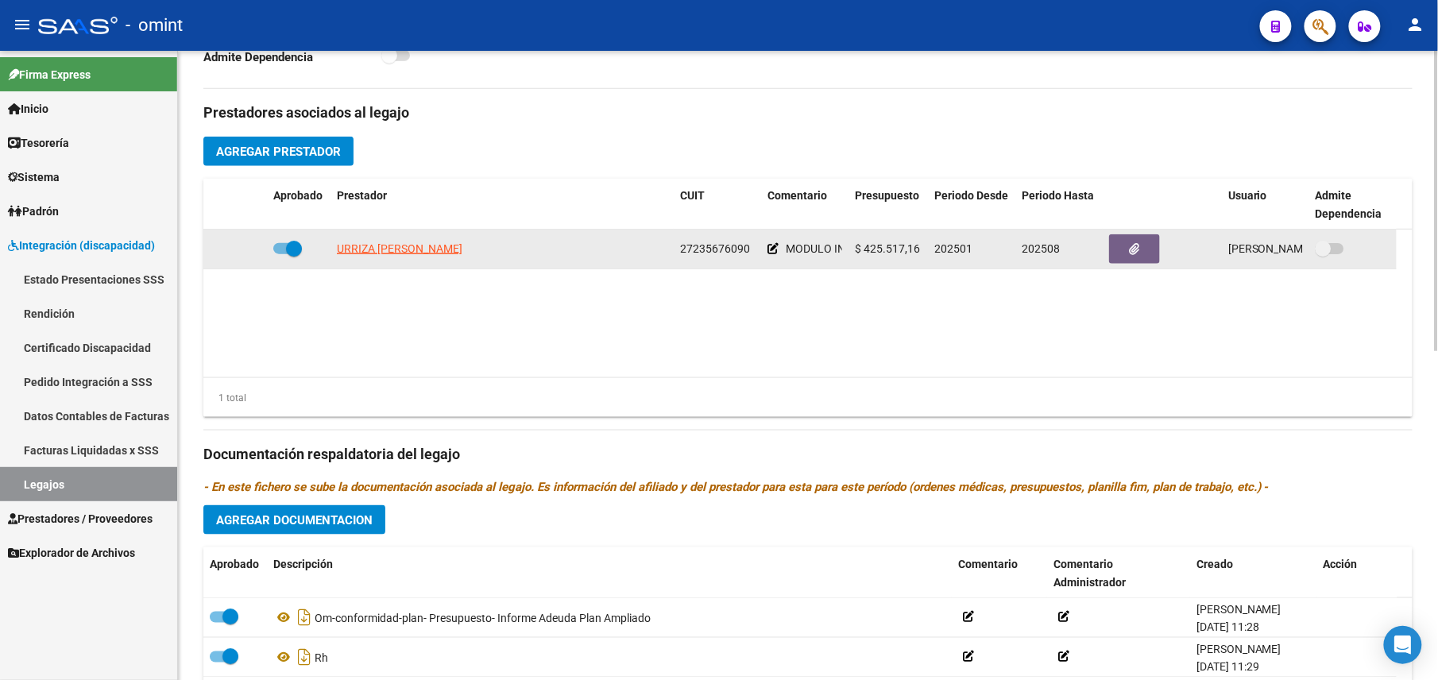
click at [707, 255] on span "27235676090" at bounding box center [715, 248] width 70 height 13
copy span "27235676090"
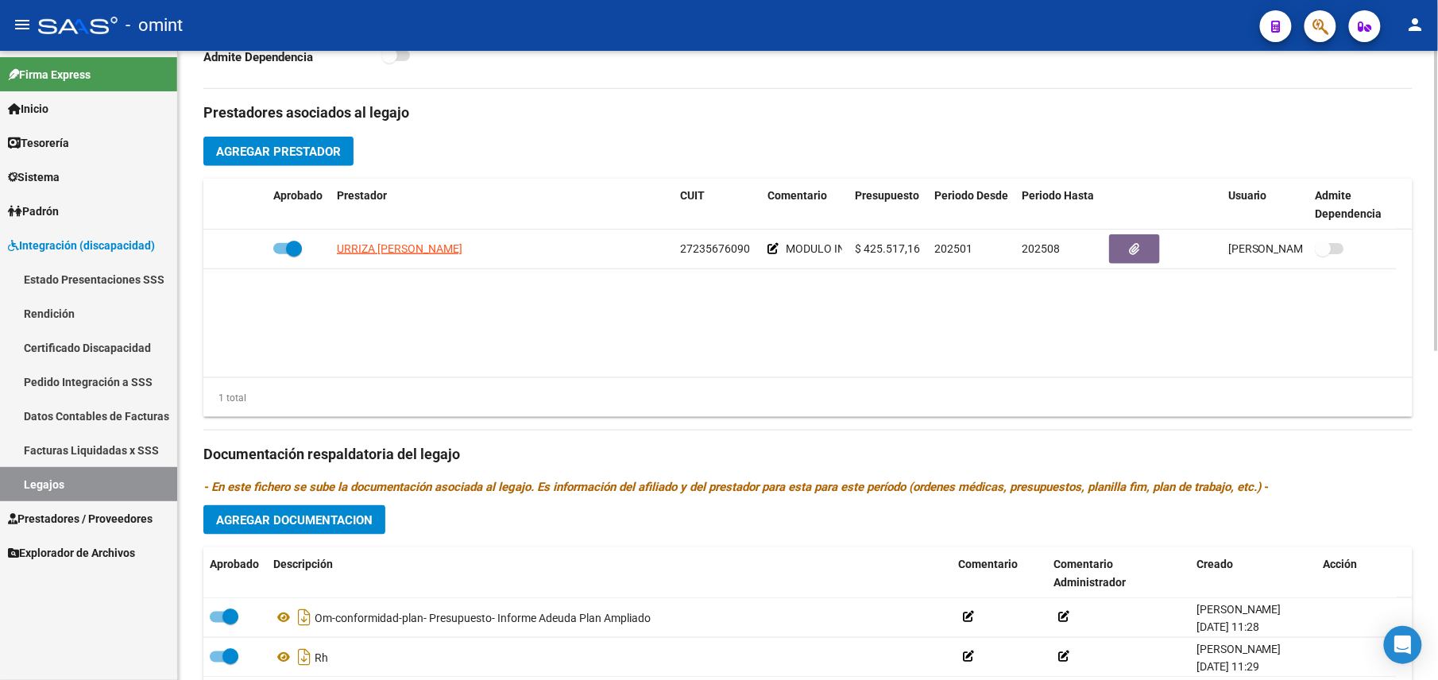
click at [308, 316] on datatable-body "URRIZA MARIA ALEJANDRA 27235676090 MODULO INTEGRAL INTENSIVO $ 425.517,16 20250…" at bounding box center [808, 304] width 1210 height 148
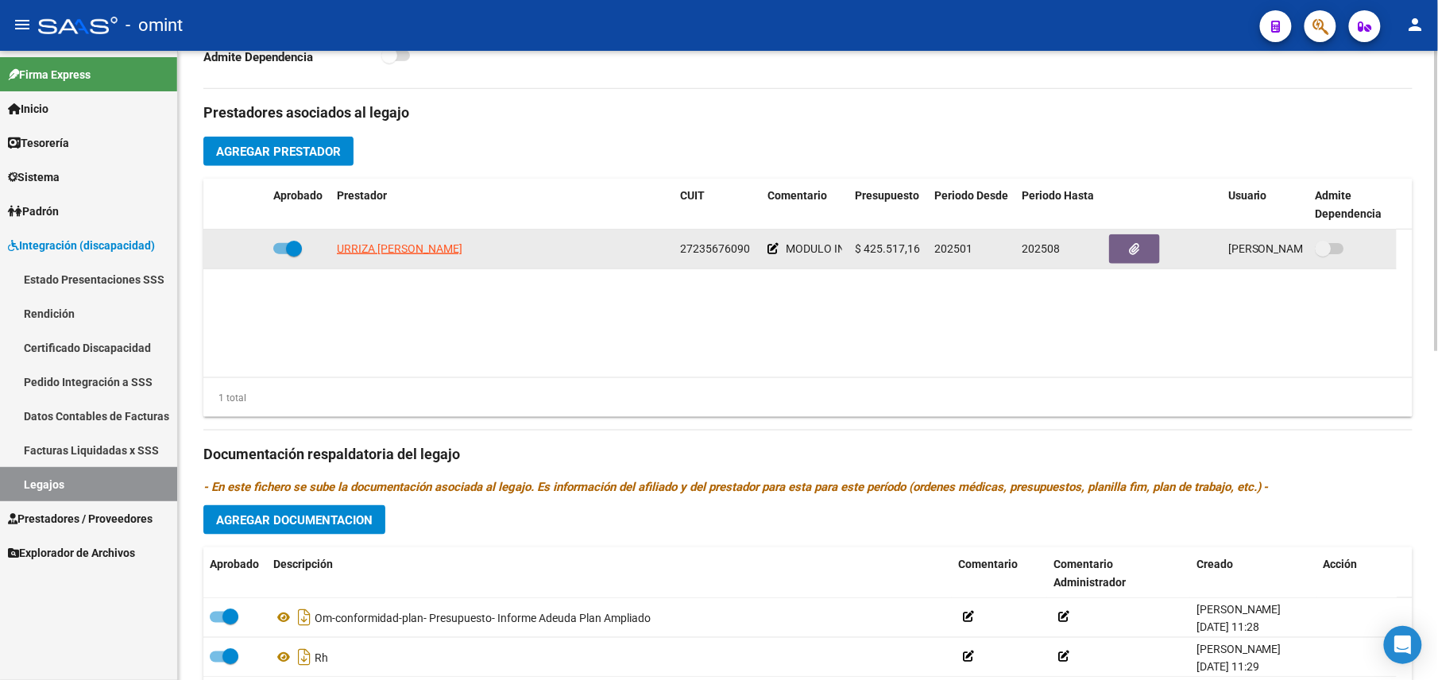
click at [287, 253] on span at bounding box center [294, 249] width 16 height 16
click at [281, 254] on input "checkbox" at bounding box center [281, 254] width 1 height 1
checkbox input "false"
click at [246, 253] on icon at bounding box center [243, 248] width 11 height 11
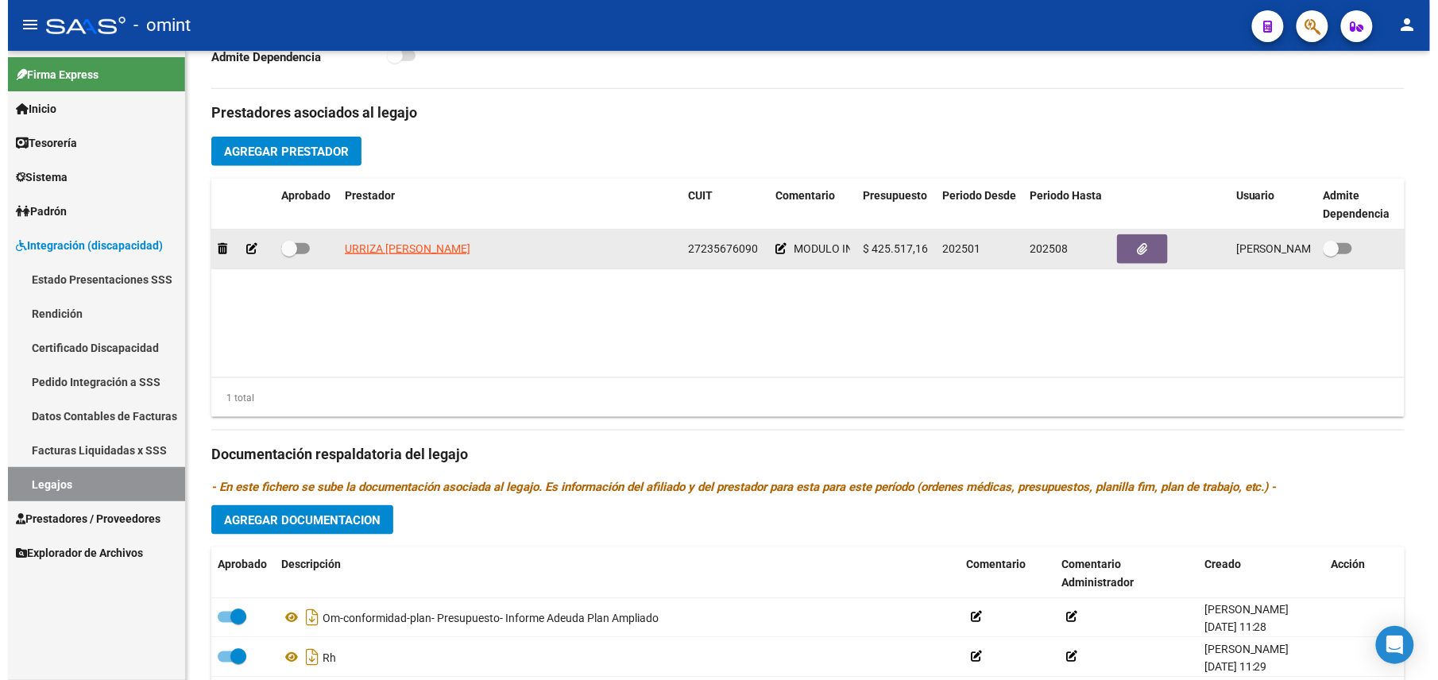
scroll to position [547, 0]
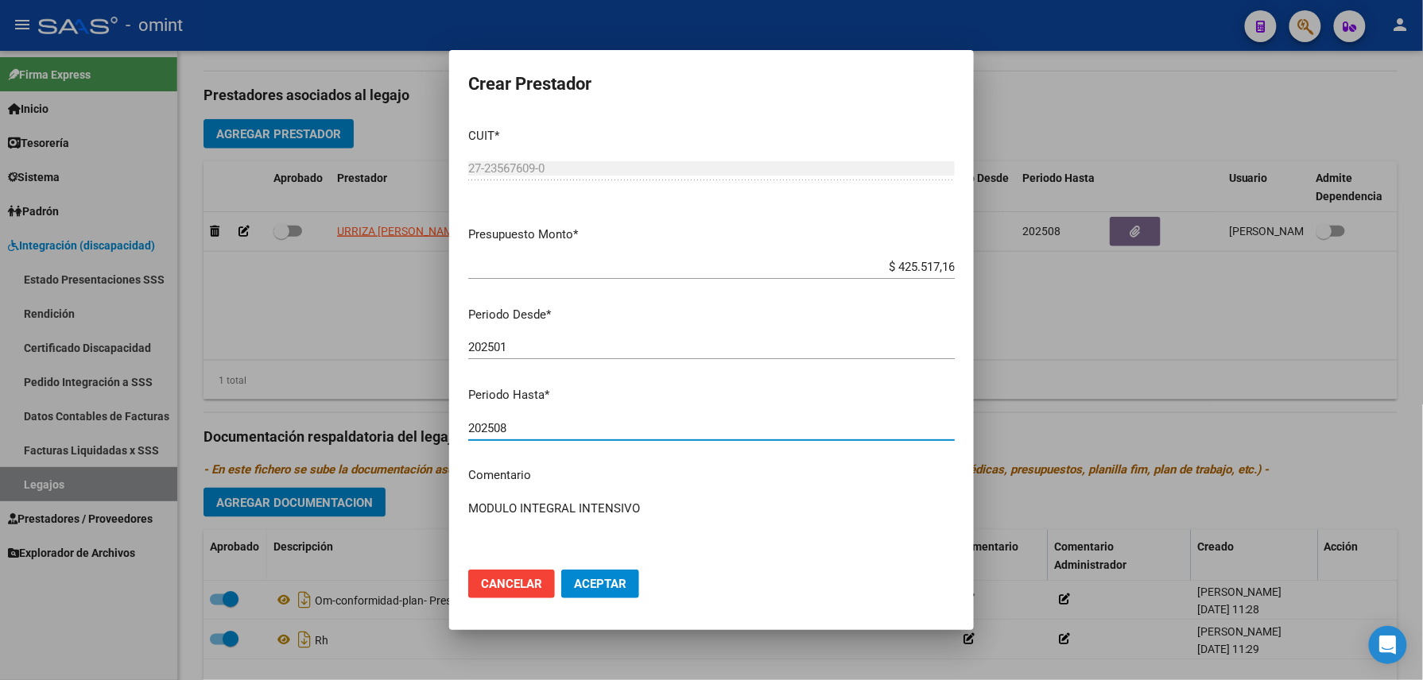
drag, startPoint x: 507, startPoint y: 432, endPoint x: 494, endPoint y: 443, distance: 16.4
click at [494, 443] on div "202508 Ingresar el periodo" at bounding box center [711, 435] width 486 height 39
type input "202512"
click at [591, 577] on span "Aceptar" at bounding box center [600, 584] width 52 height 14
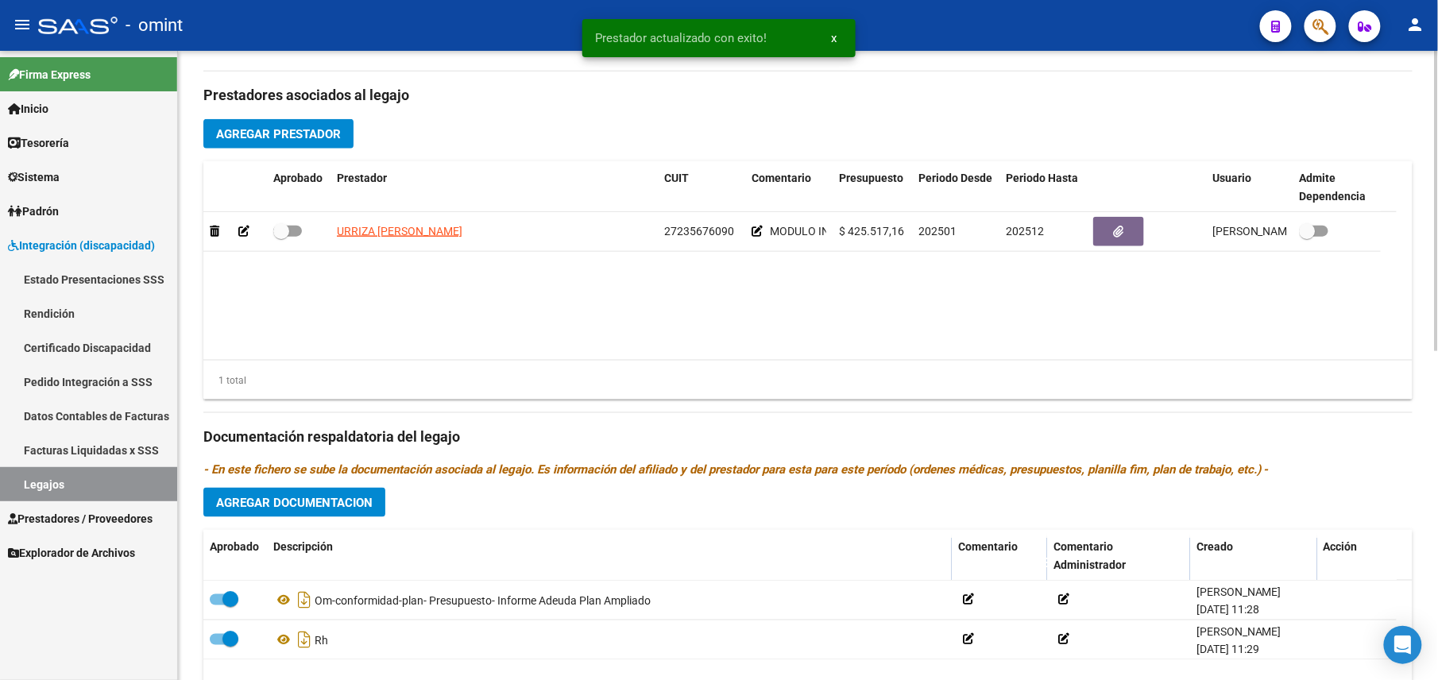
scroll to position [529, 0]
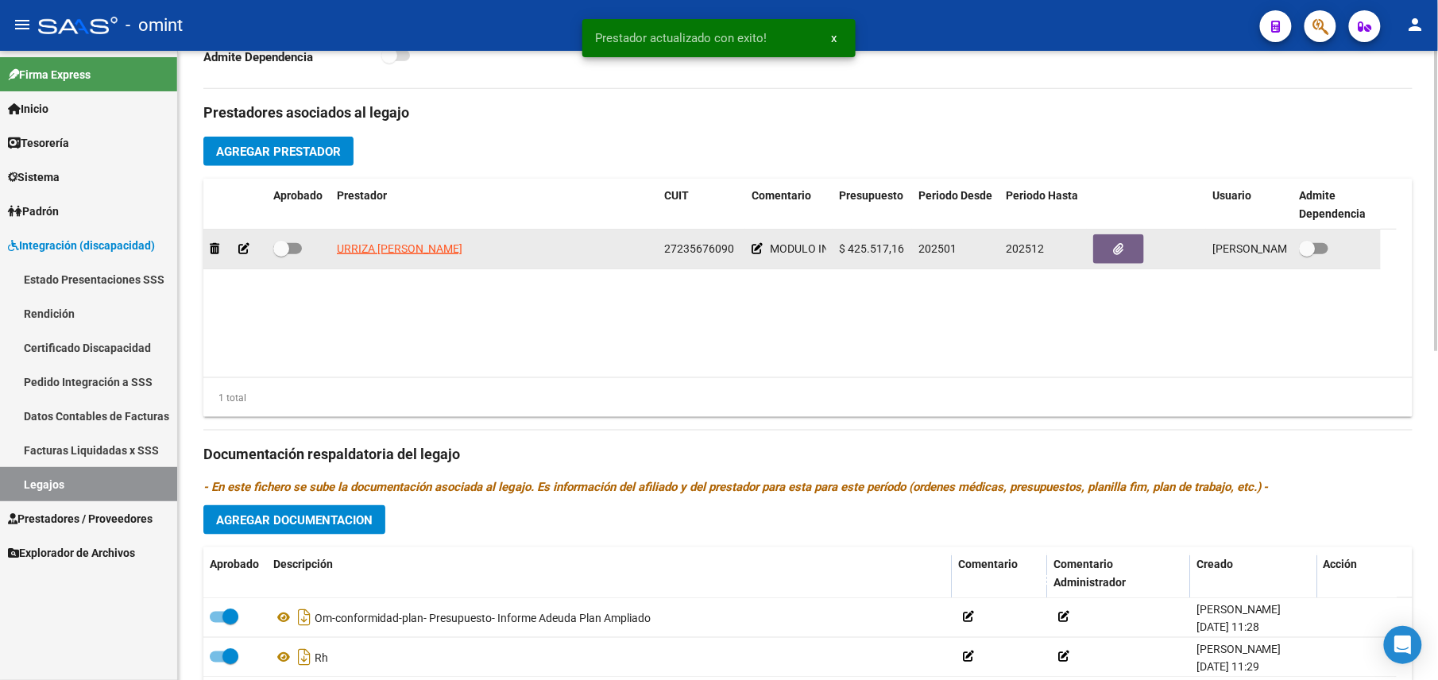
click at [283, 250] on span at bounding box center [281, 249] width 16 height 16
click at [281, 254] on input "checkbox" at bounding box center [281, 254] width 1 height 1
checkbox input "true"
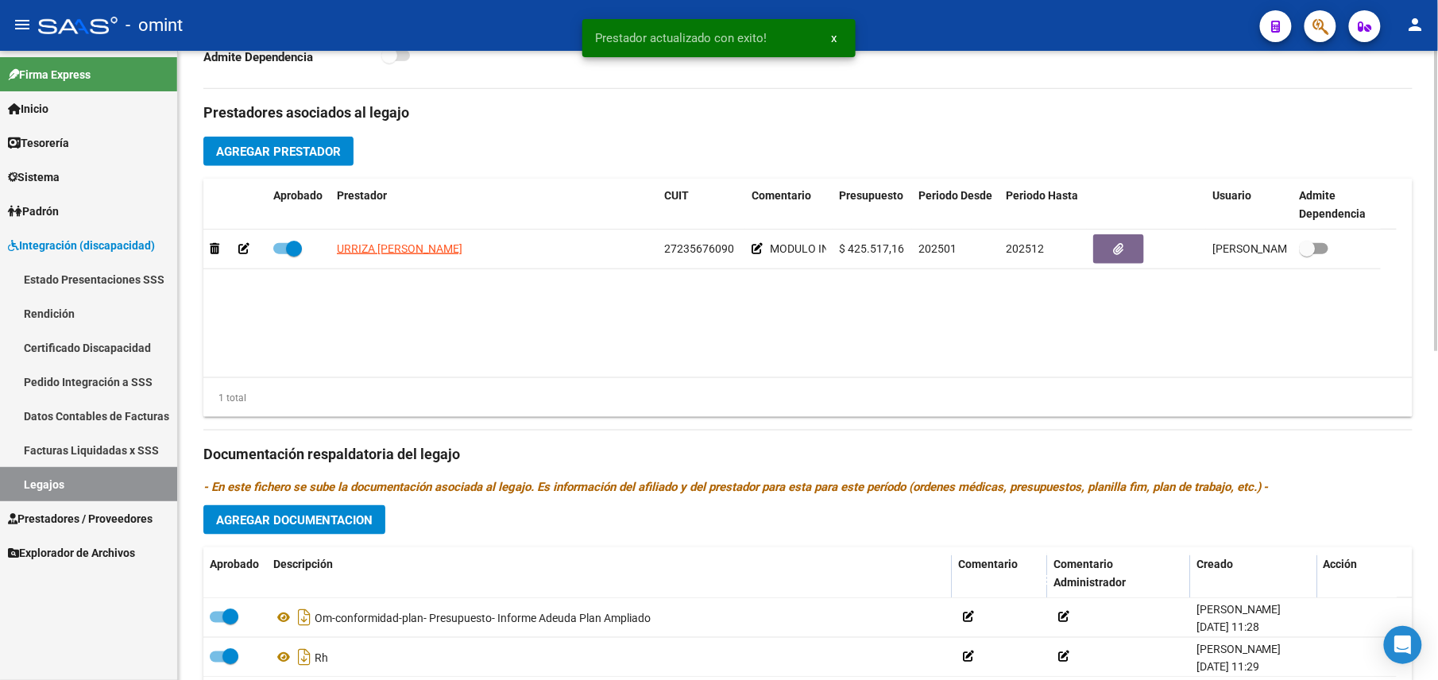
scroll to position [0, 0]
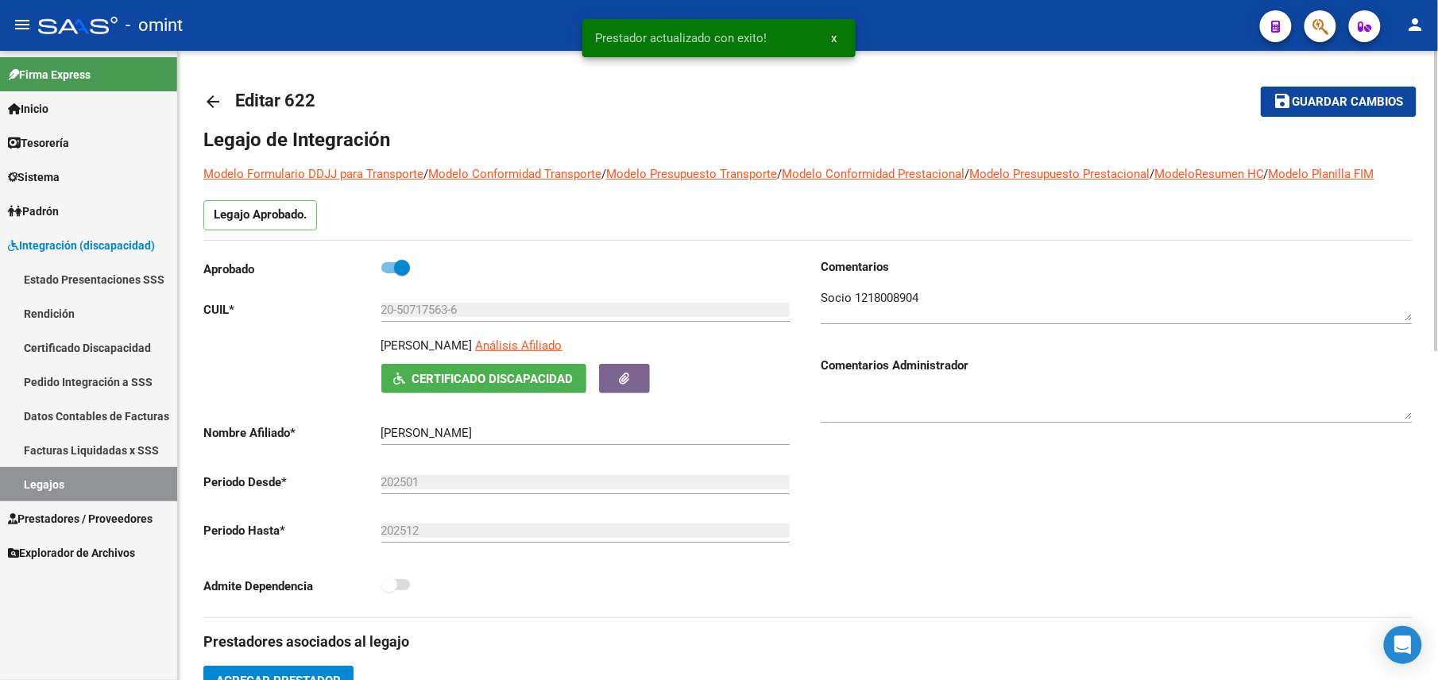
click at [1314, 103] on span "Guardar cambios" at bounding box center [1348, 102] width 111 height 14
drag, startPoint x: 424, startPoint y: 343, endPoint x: 382, endPoint y: 343, distance: 42.1
click at [382, 343] on p "HUGHES BOFFI JOAQUIN" at bounding box center [426, 345] width 91 height 17
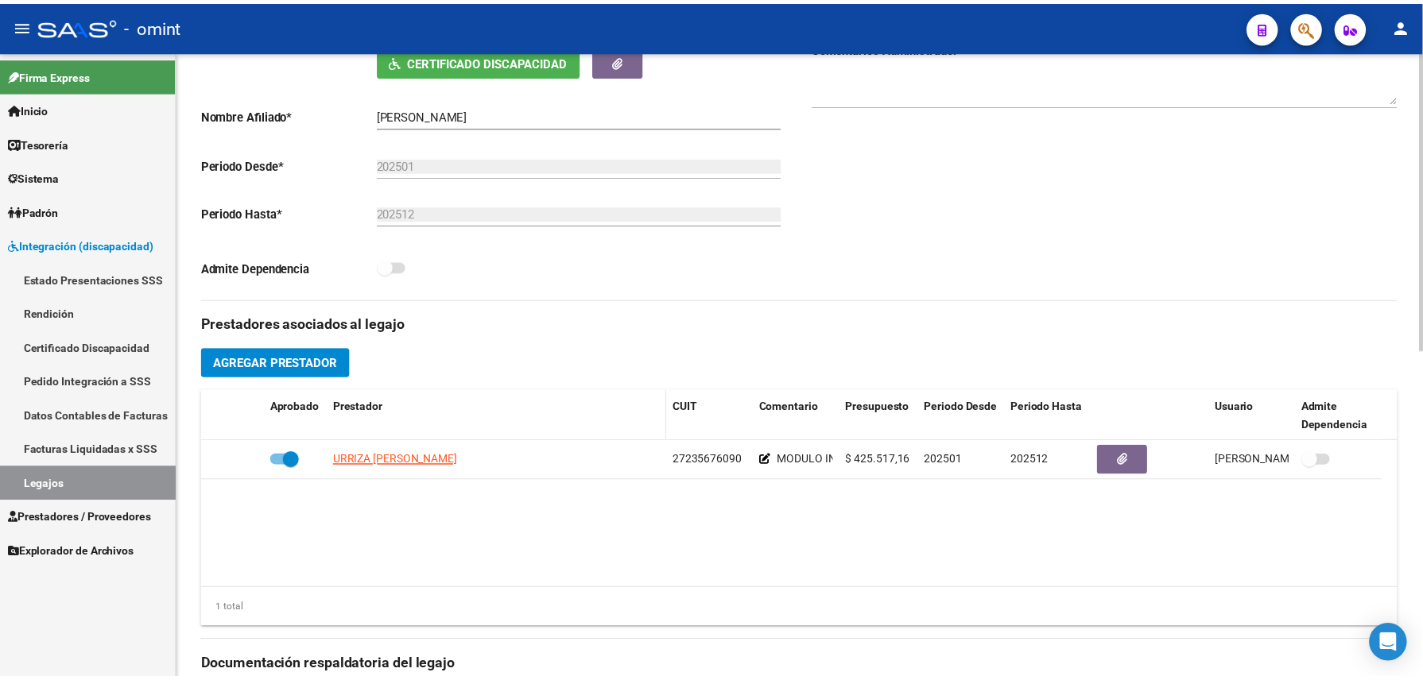
scroll to position [529, 0]
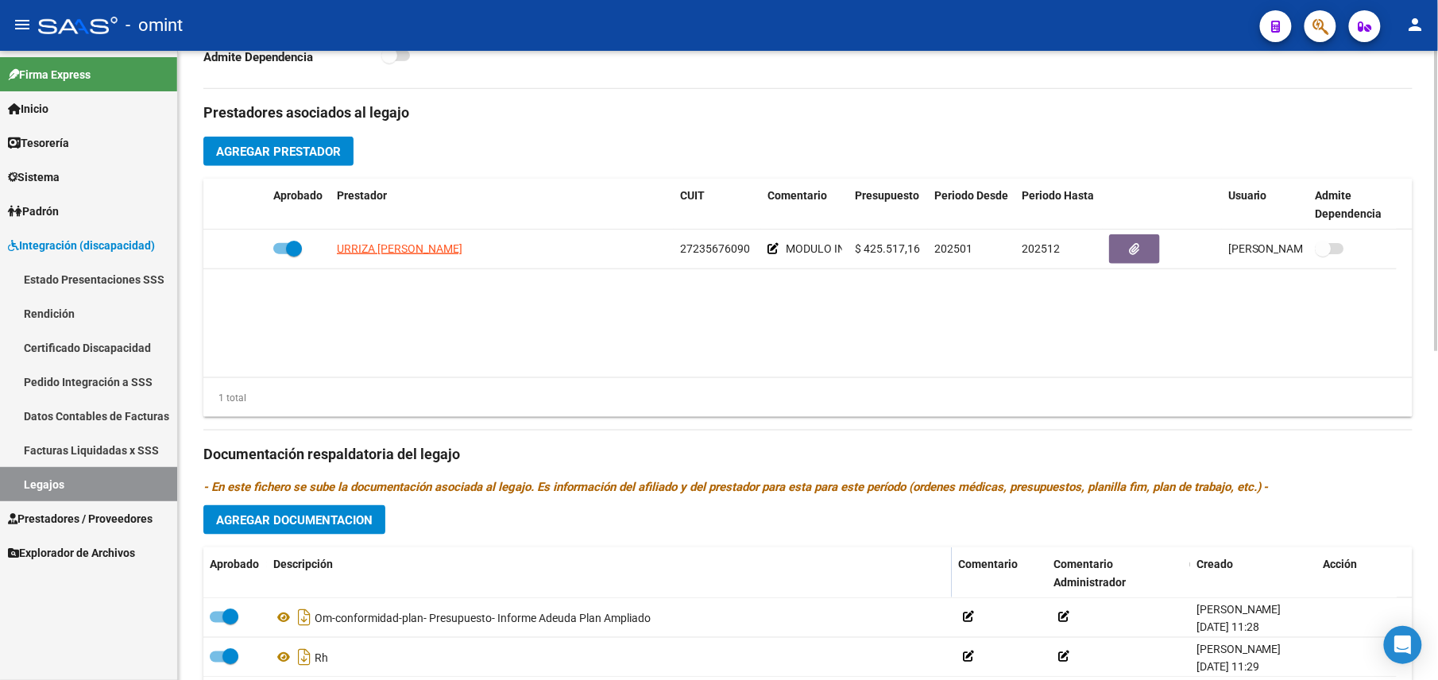
click at [306, 528] on span "Agregar Documentacion" at bounding box center [294, 520] width 157 height 14
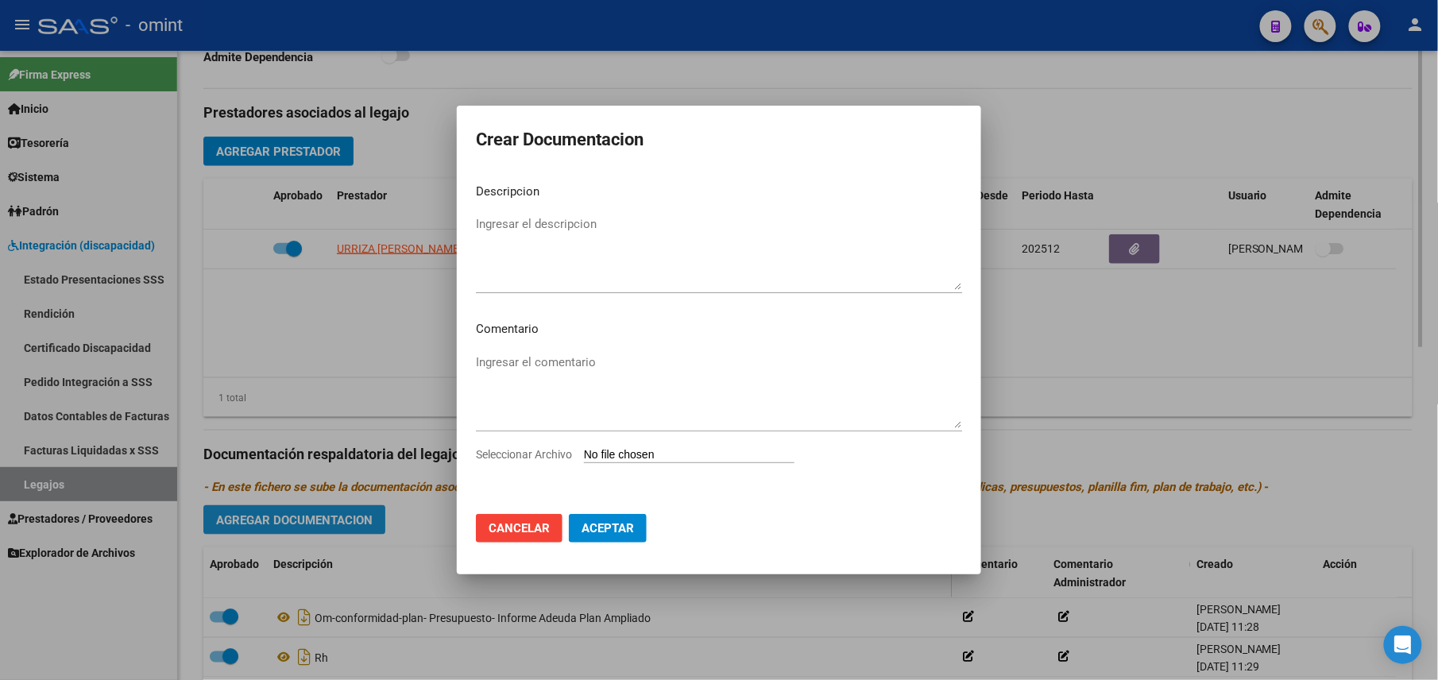
scroll to position [547, 0]
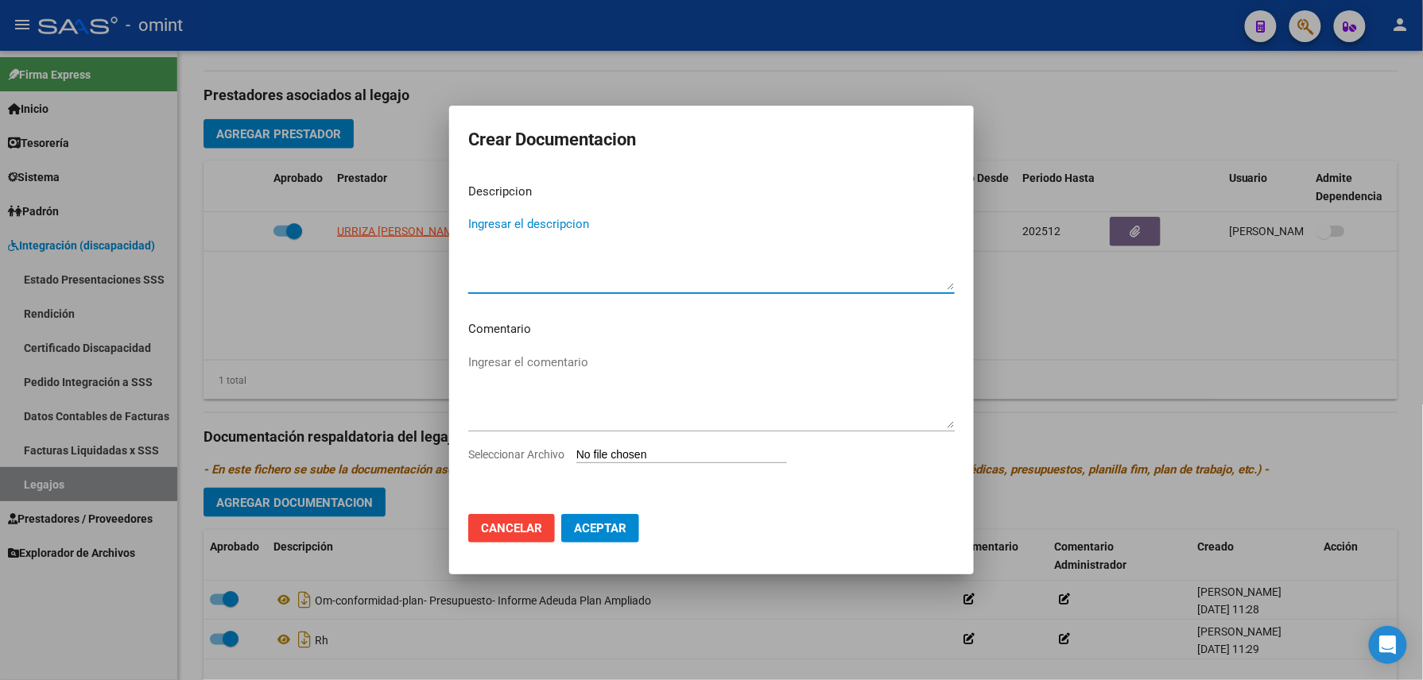
click at [625, 455] on input "Seleccionar Archivo" at bounding box center [681, 455] width 211 height 15
type input "C:\fakepath\1218008904_25090208560_form048.pdf"
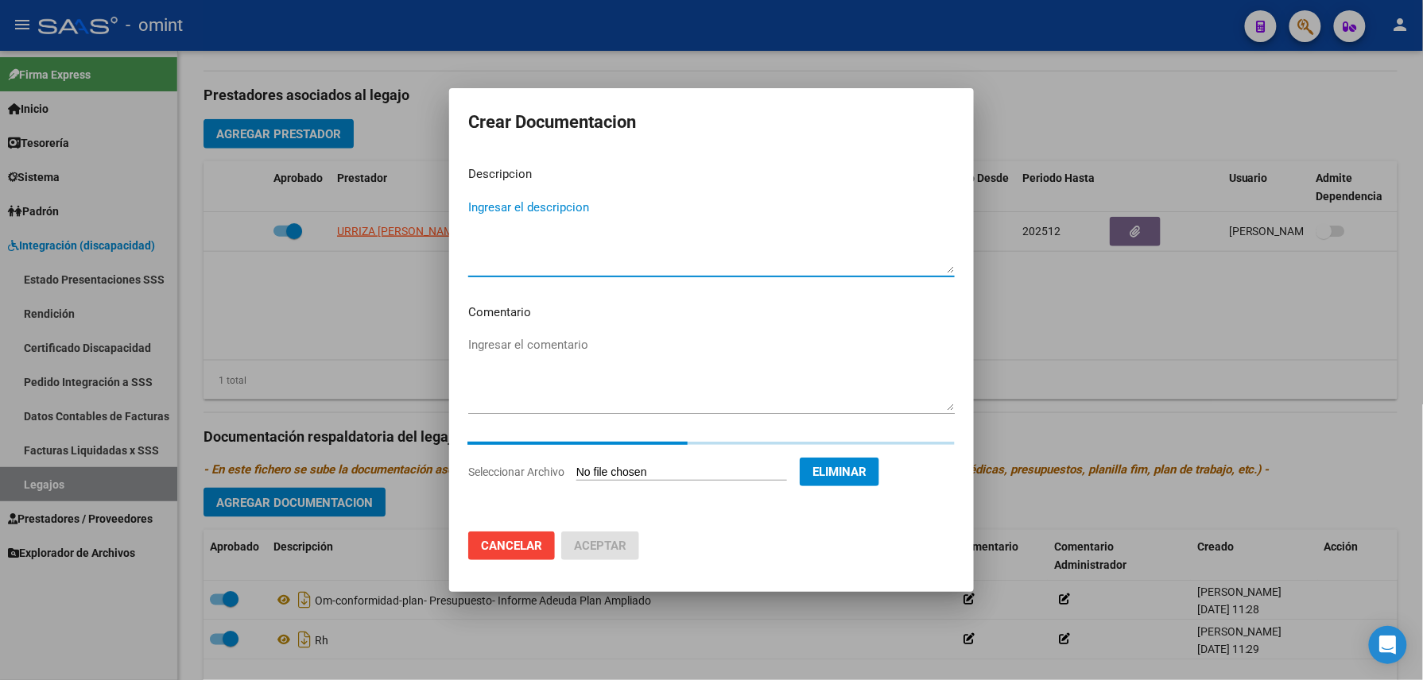
click at [623, 234] on textarea "Ingresar el descripcion" at bounding box center [711, 236] width 486 height 75
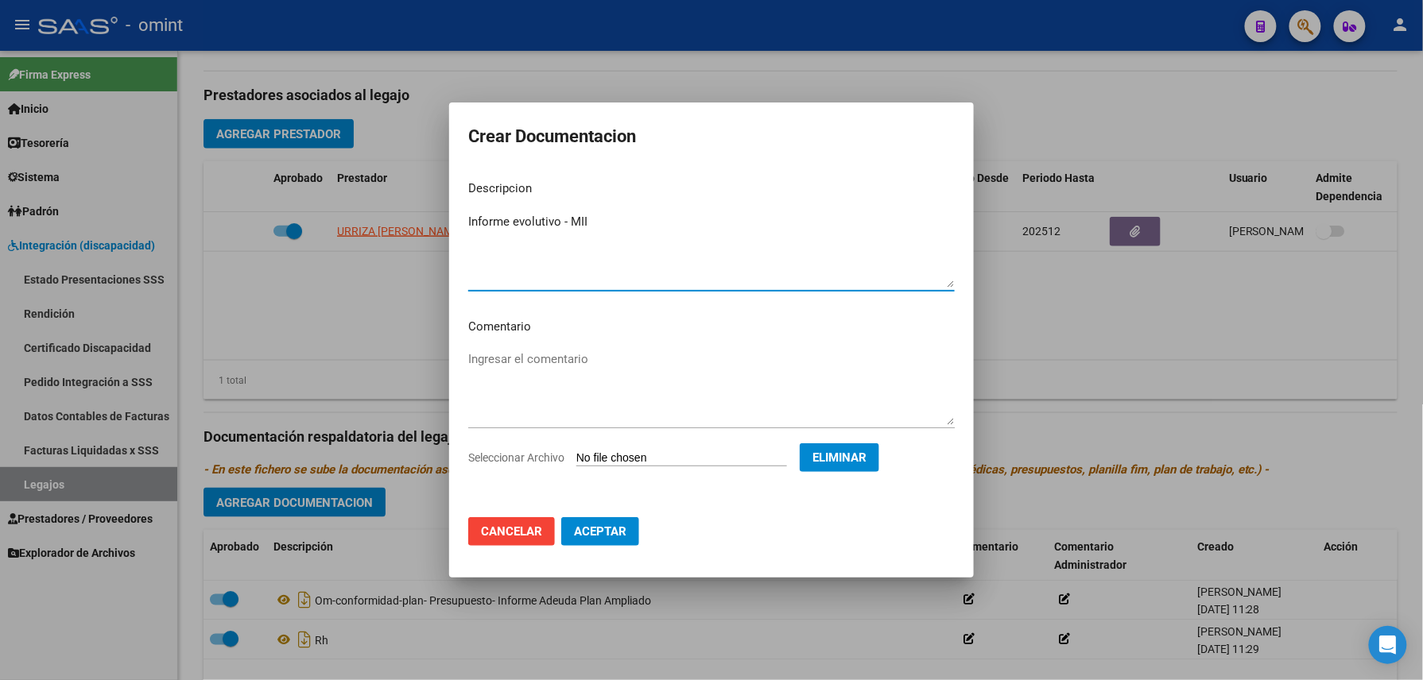
type textarea "Informe evolutivo - MII"
click at [606, 534] on span "Aceptar" at bounding box center [600, 532] width 52 height 14
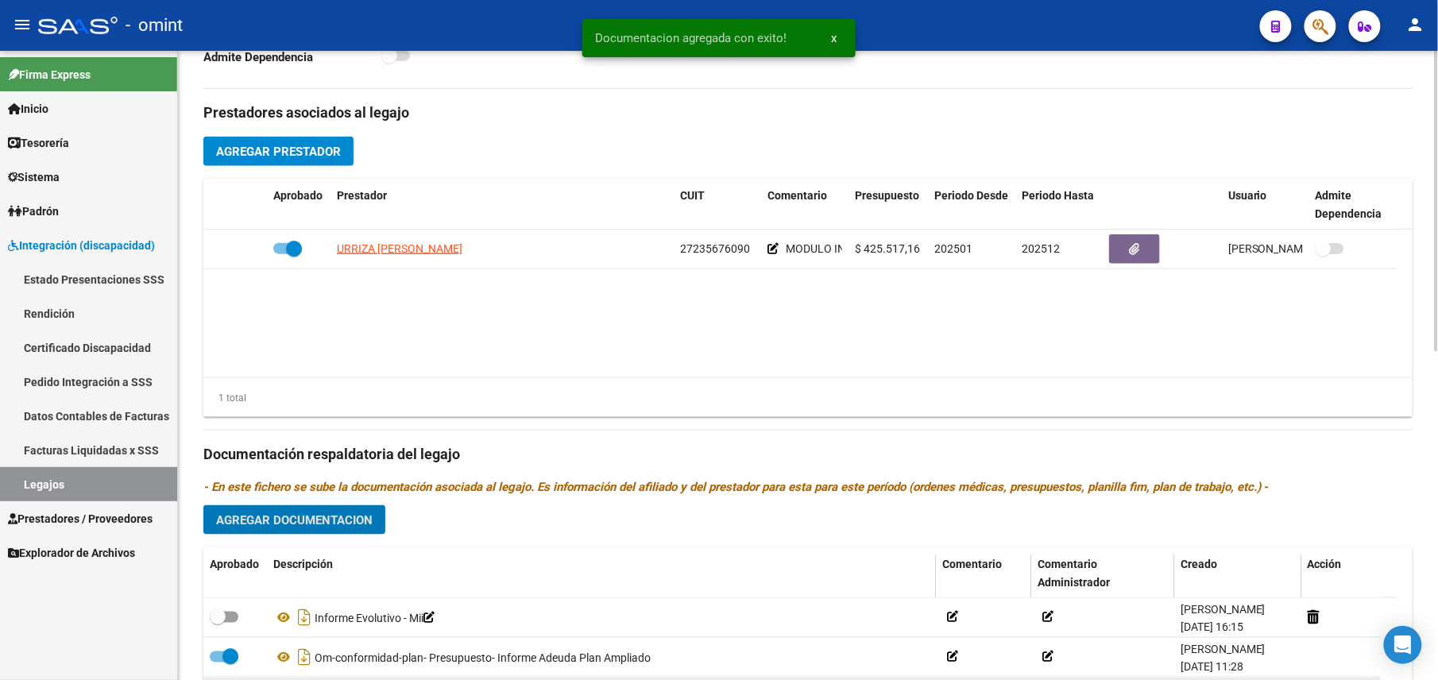
scroll to position [690, 0]
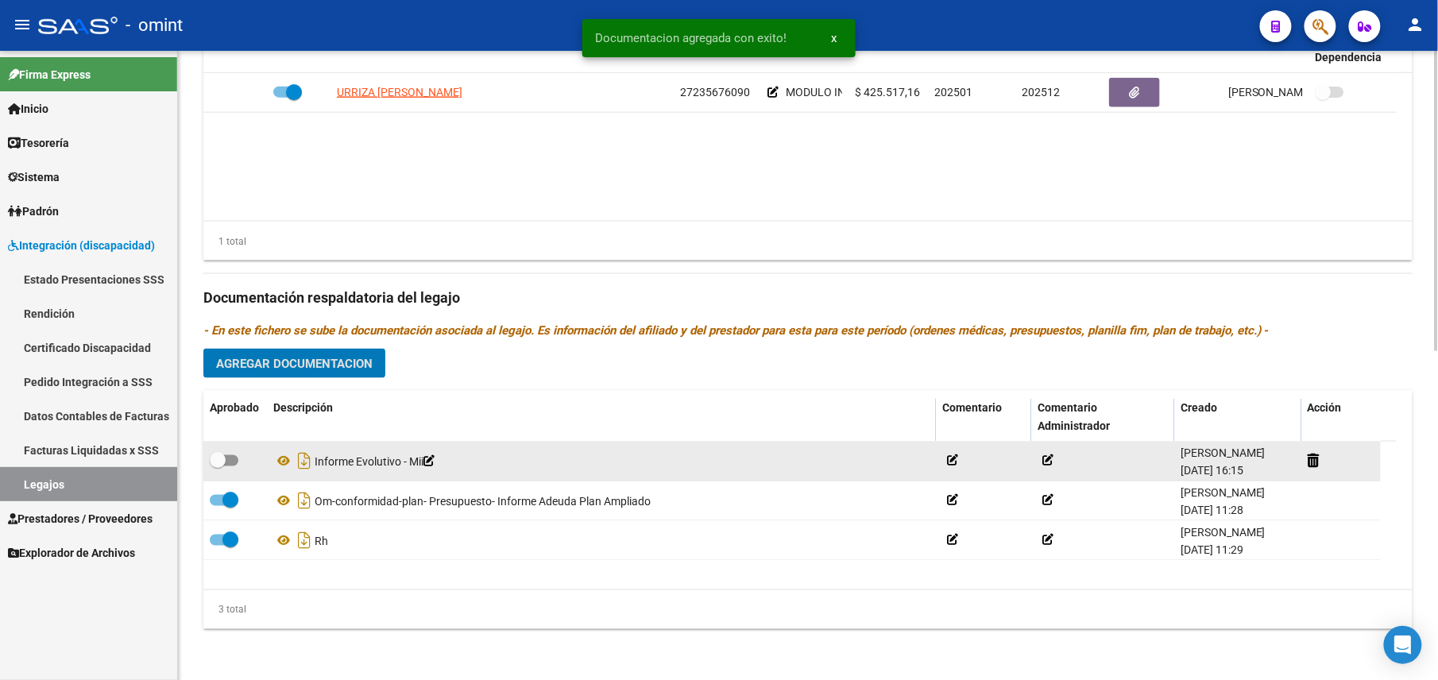
click at [233, 468] on label at bounding box center [224, 460] width 29 height 19
click at [218, 467] on input "checkbox" at bounding box center [217, 467] width 1 height 1
checkbox input "true"
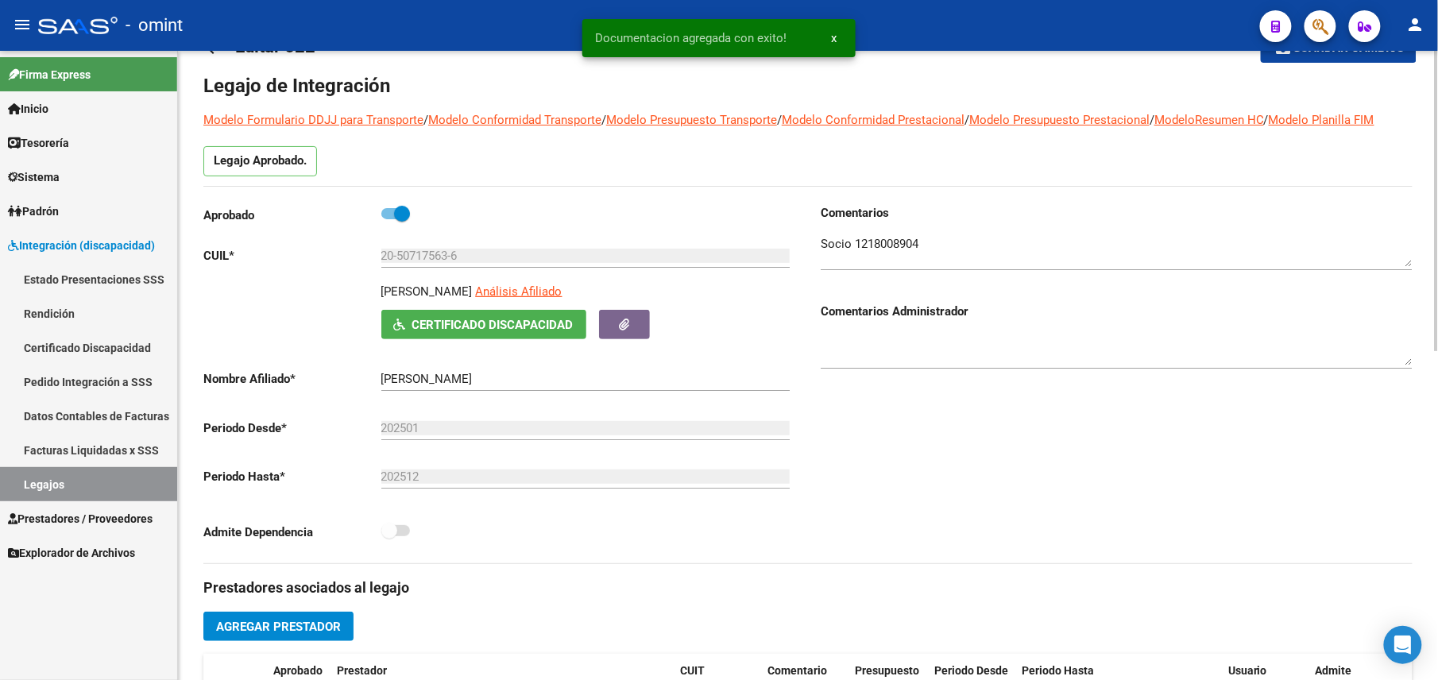
scroll to position [0, 0]
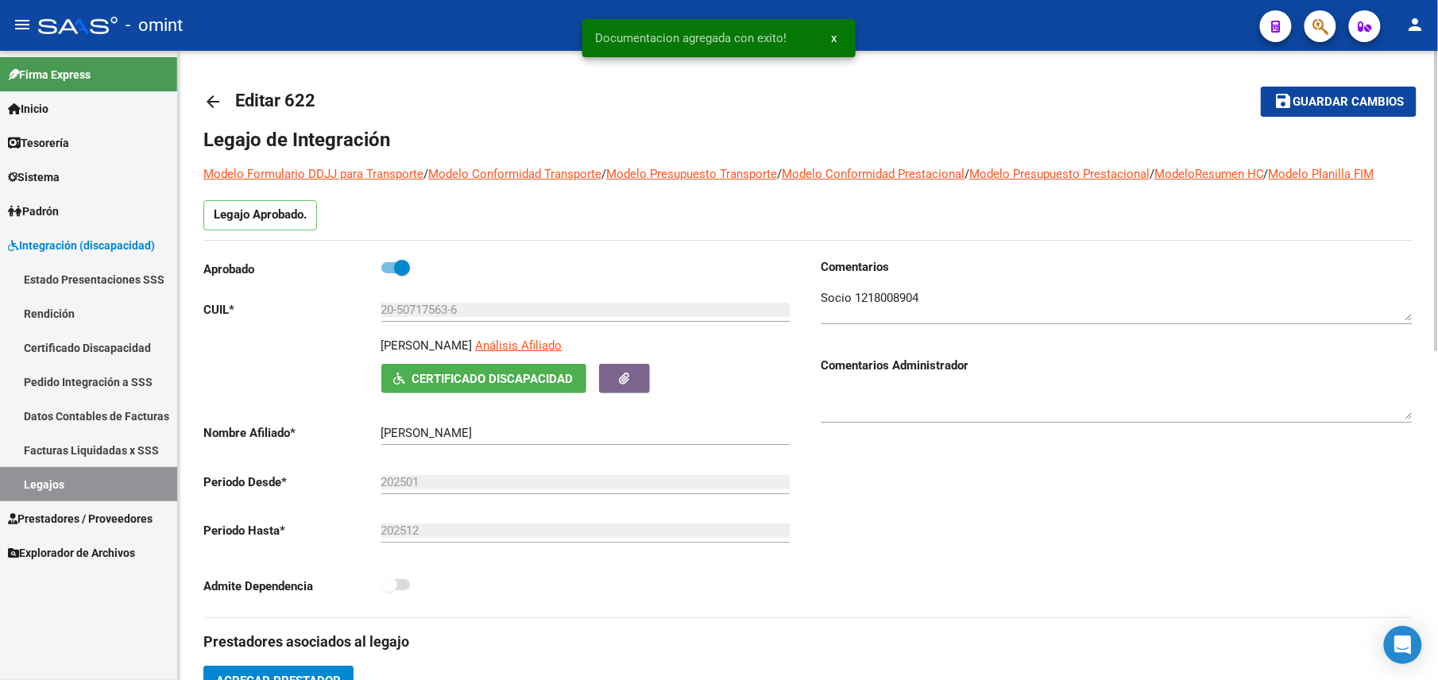
click at [1313, 102] on span "Guardar cambios" at bounding box center [1348, 102] width 111 height 14
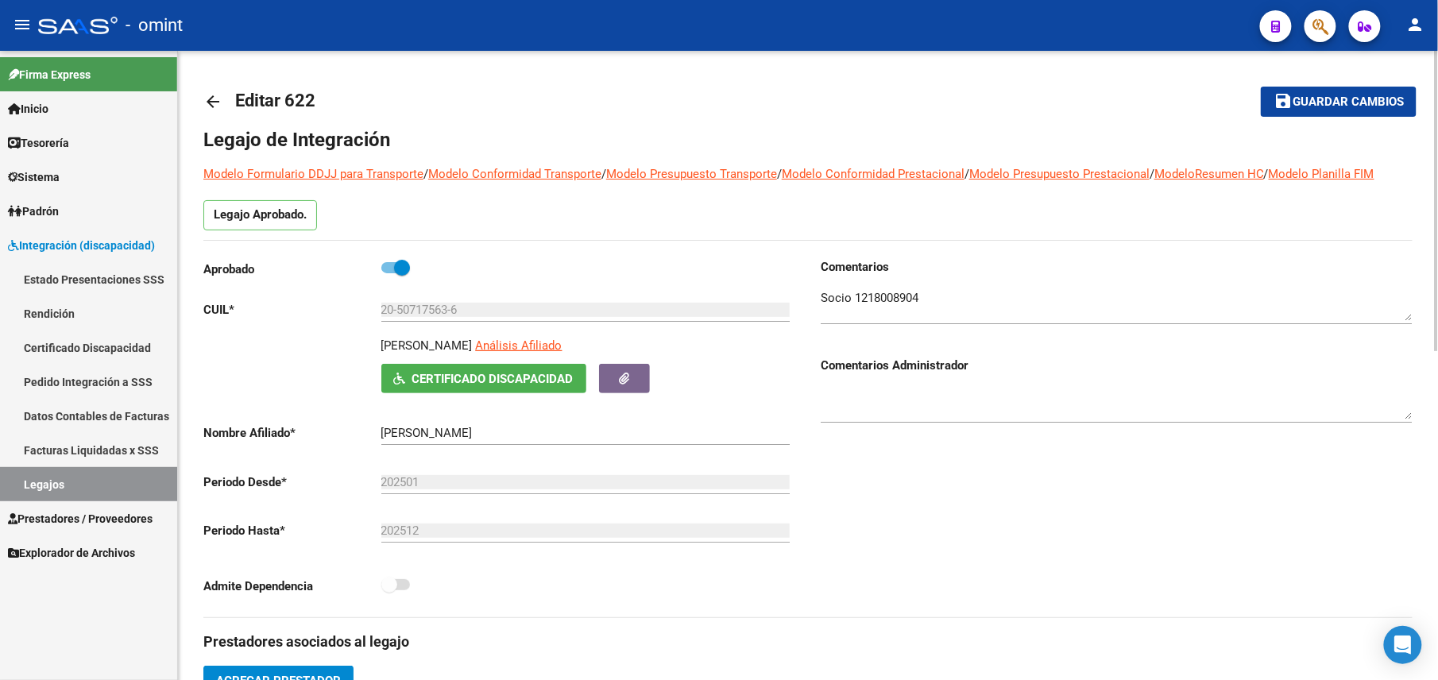
click at [1335, 113] on button "save Guardar cambios" at bounding box center [1339, 101] width 156 height 29
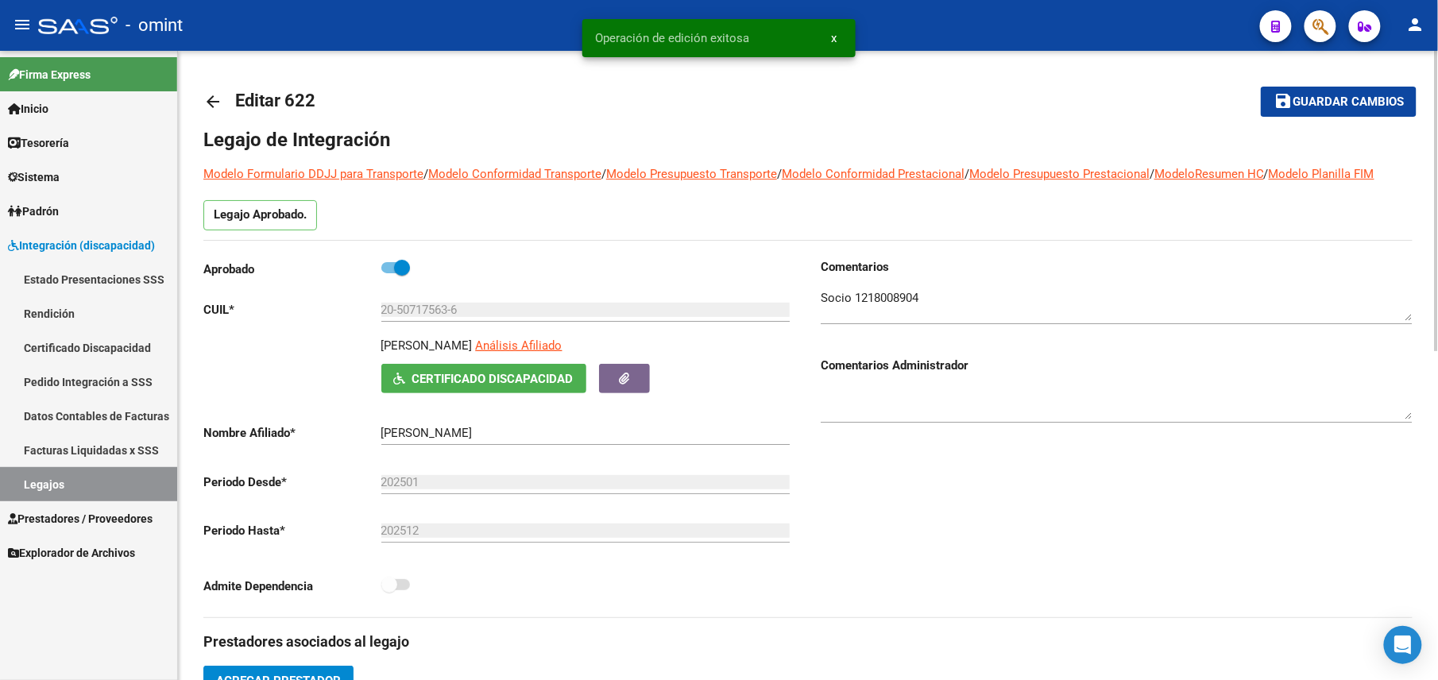
drag, startPoint x: 189, startPoint y: 99, endPoint x: 204, endPoint y: 100, distance: 15.1
click at [211, 102] on mat-icon "arrow_back" at bounding box center [212, 101] width 19 height 19
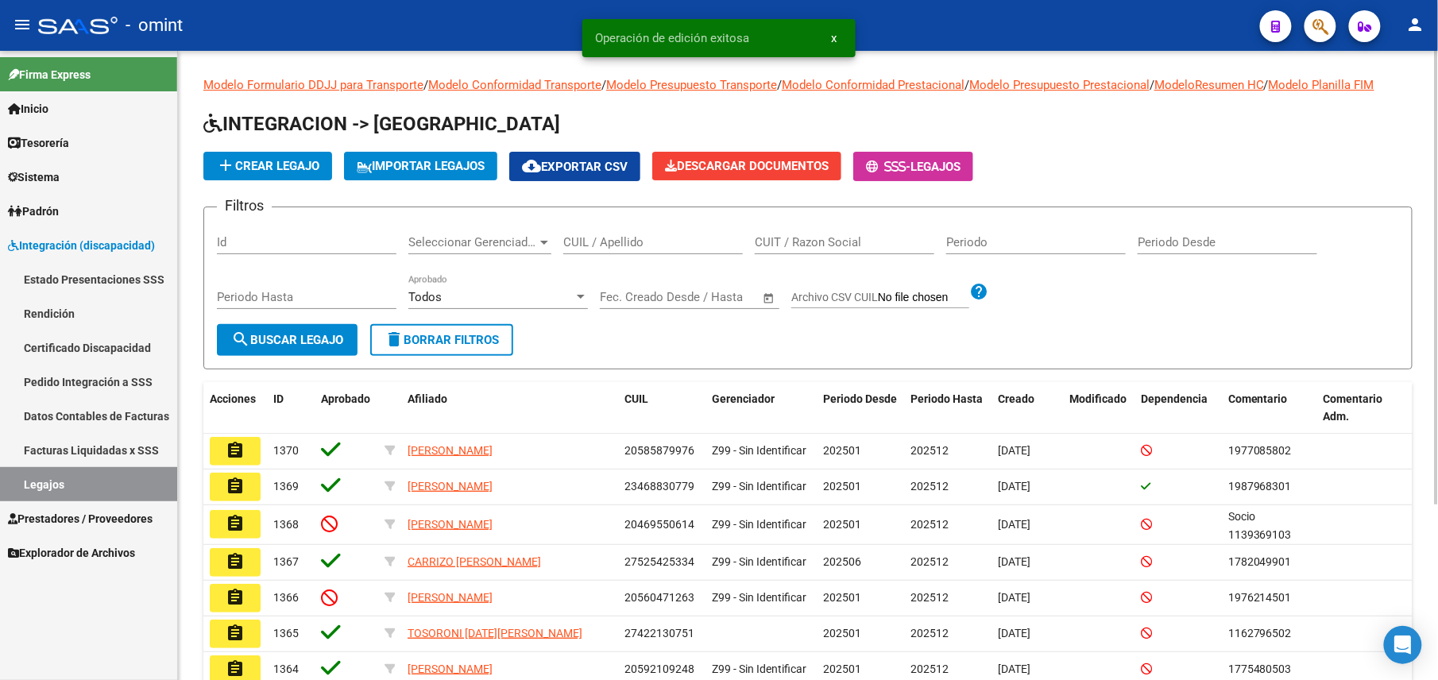
click at [650, 226] on div "CUIL / Apellido" at bounding box center [653, 237] width 180 height 34
paste input "20501594327"
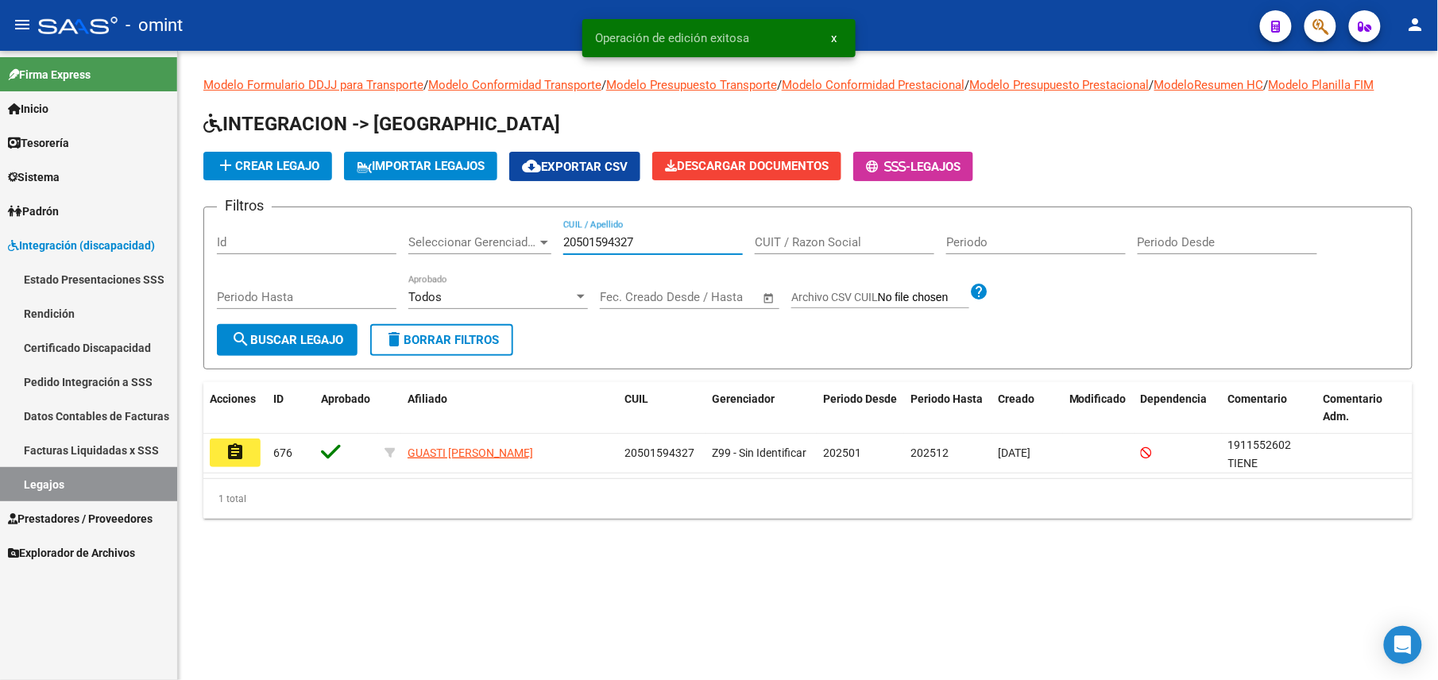
type input "20501594327"
click at [235, 455] on mat-icon "assignment" at bounding box center [235, 452] width 19 height 19
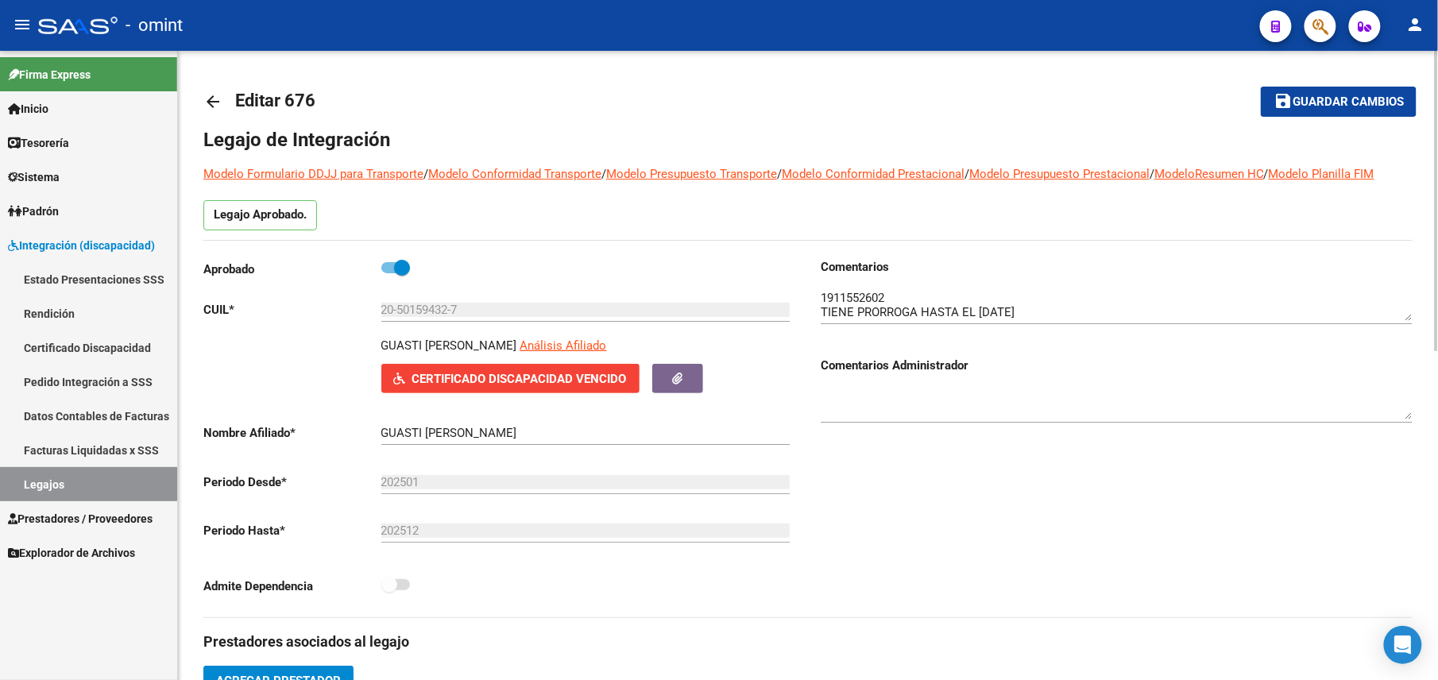
scroll to position [529, 0]
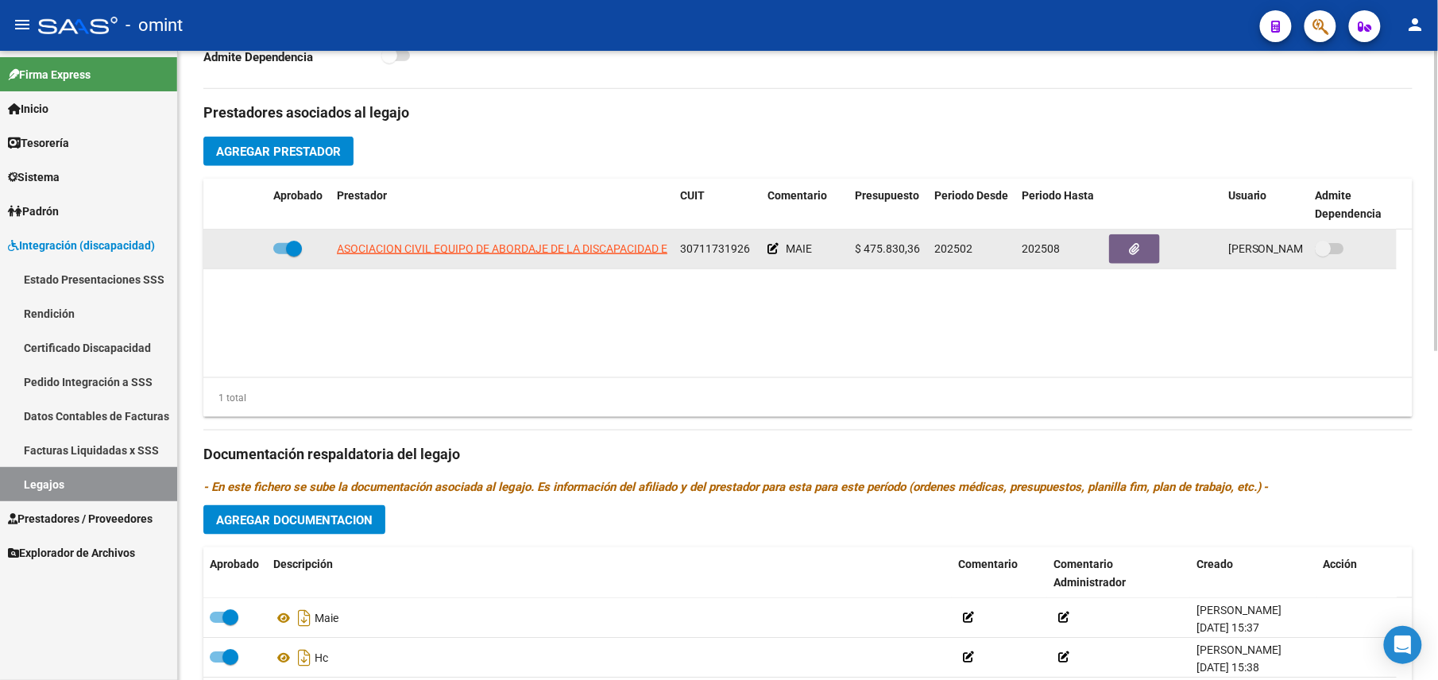
click at [714, 251] on span "30711731926" at bounding box center [715, 248] width 70 height 13
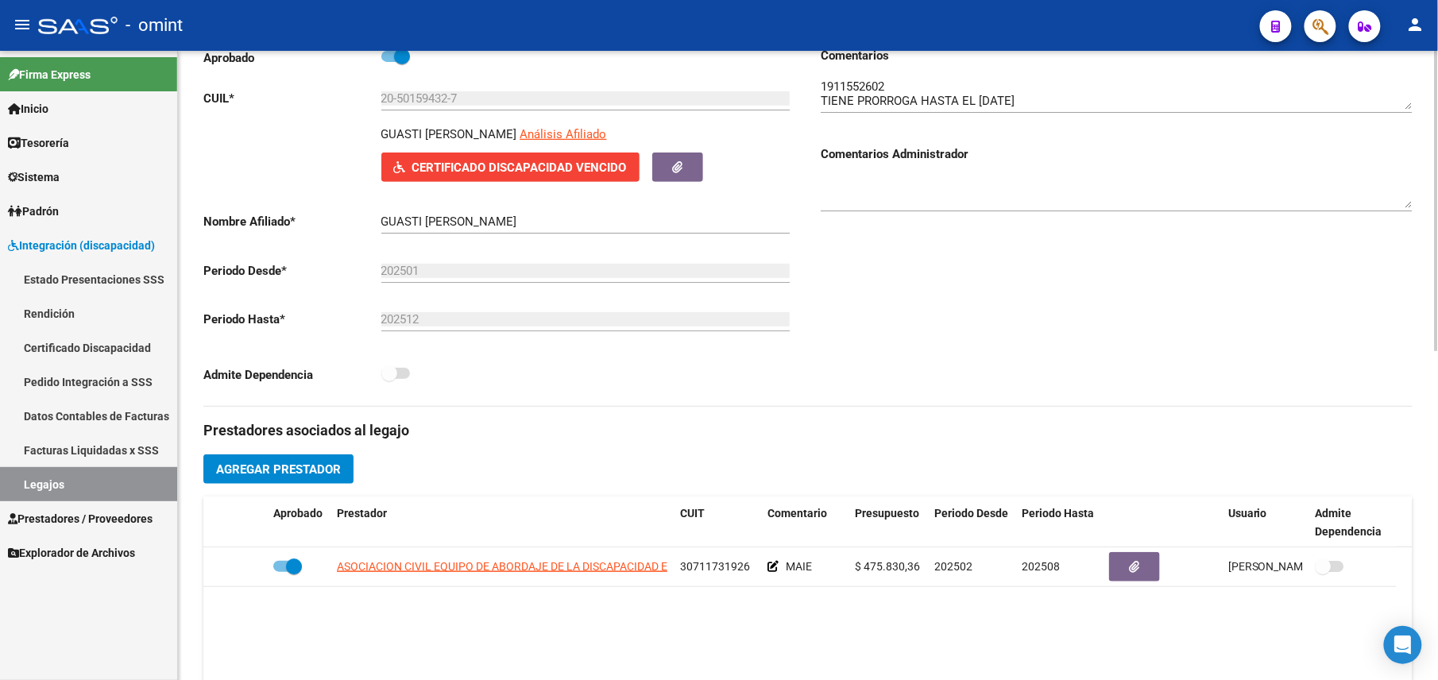
scroll to position [106, 0]
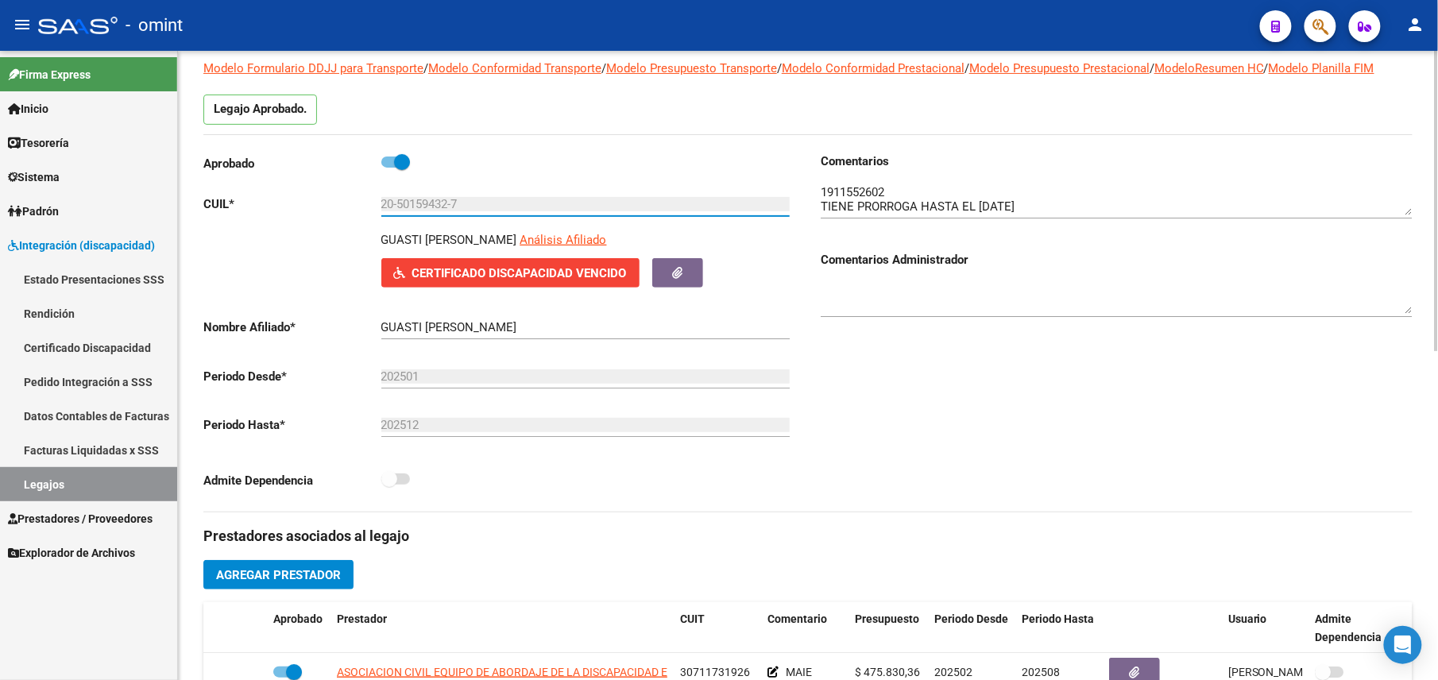
drag, startPoint x: 474, startPoint y: 203, endPoint x: 345, endPoint y: 202, distance: 128.8
click at [345, 202] on app-form-text-field "CUIL * 20-50159432-7 Ingresar CUIL" at bounding box center [496, 204] width 587 height 14
drag, startPoint x: 345, startPoint y: 202, endPoint x: 412, endPoint y: 202, distance: 66.8
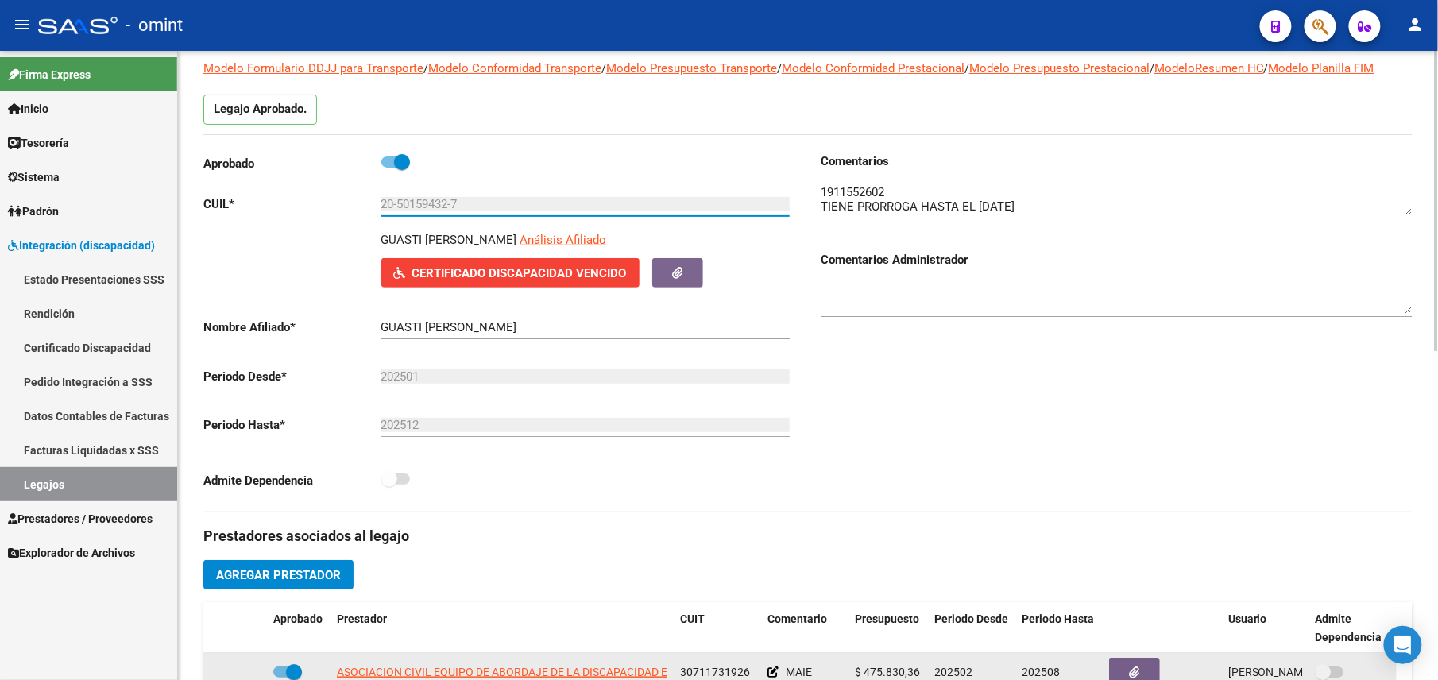
scroll to position [529, 0]
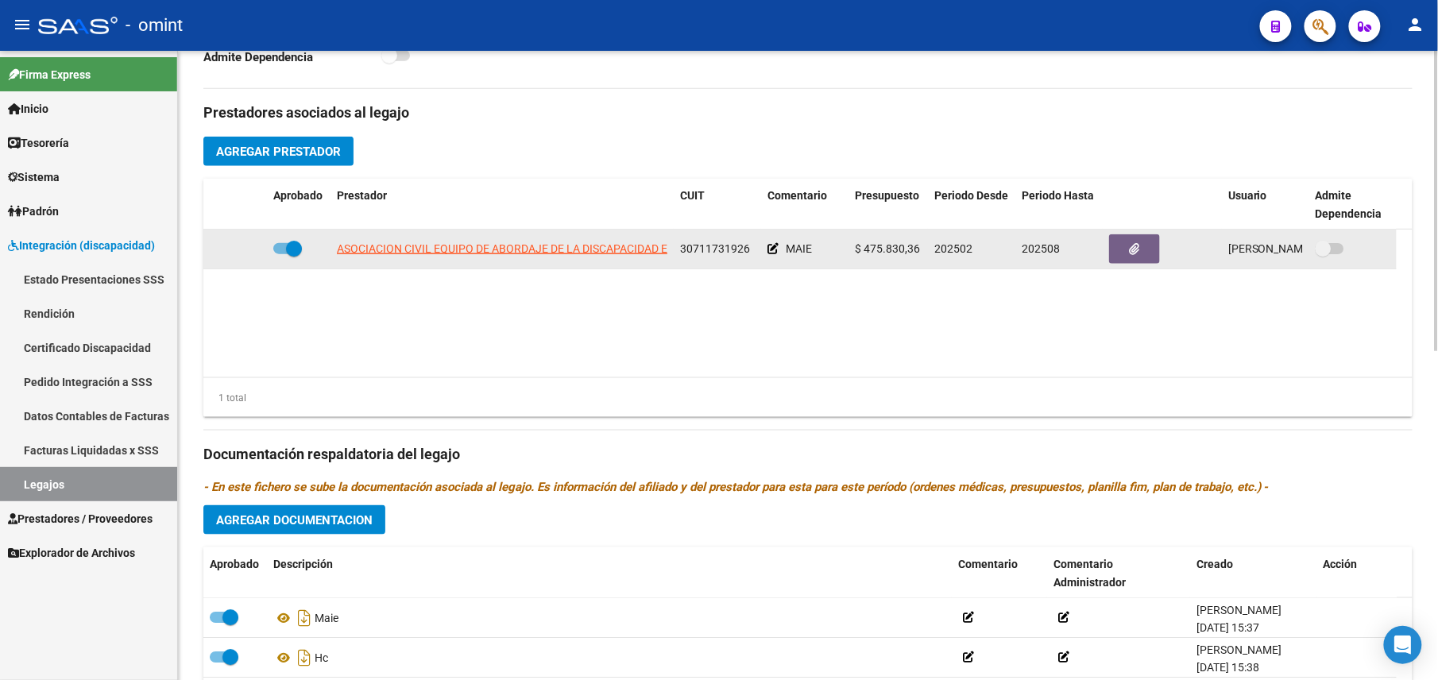
click at [720, 246] on span "30711731926" at bounding box center [715, 248] width 70 height 13
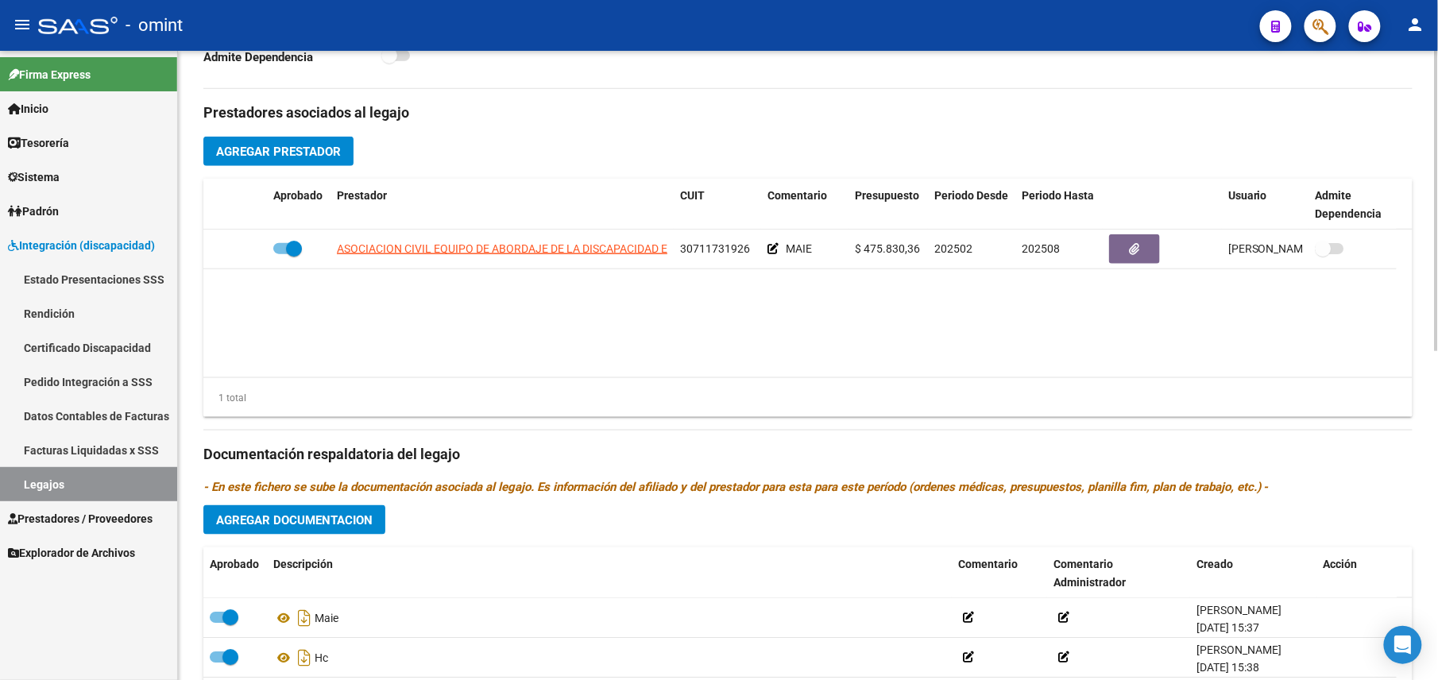
scroll to position [0, 0]
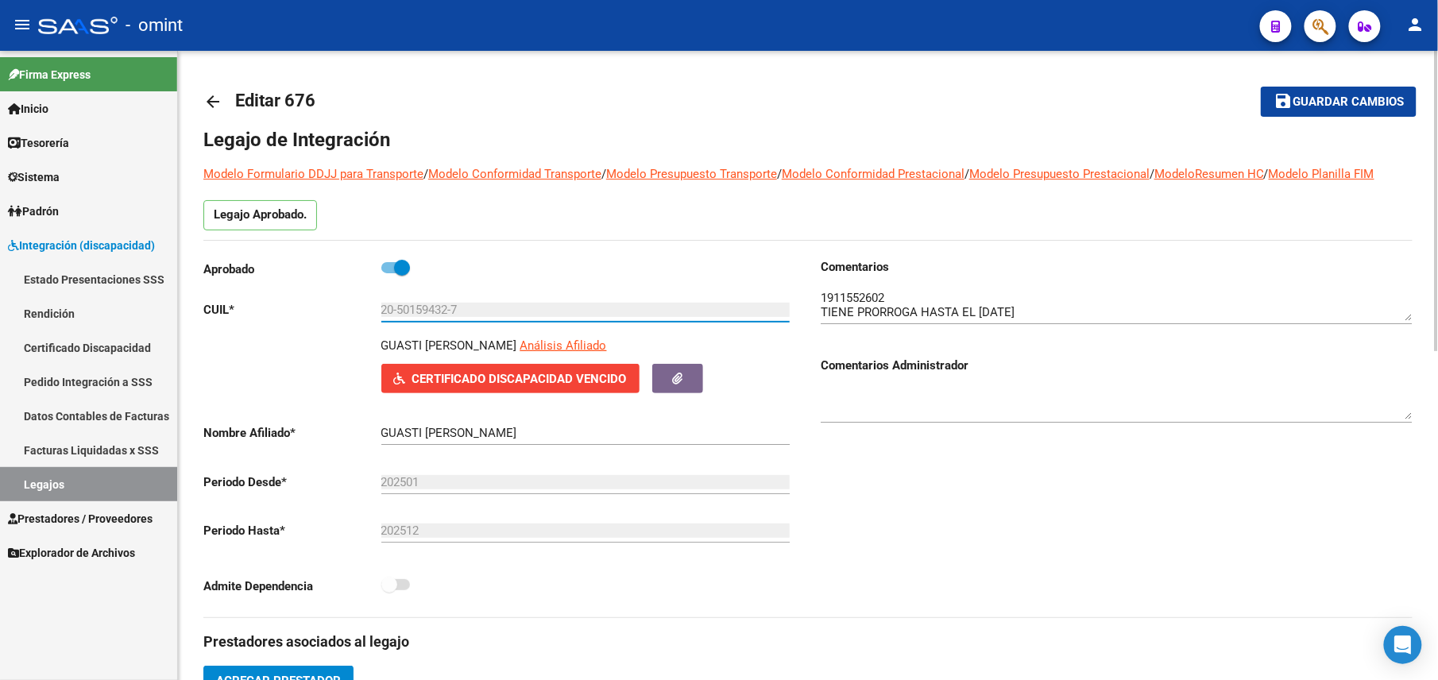
drag, startPoint x: 459, startPoint y: 312, endPoint x: 354, endPoint y: 316, distance: 104.2
click at [354, 316] on app-form-text-field "CUIL * 20-50159432-7 Ingresar CUIL" at bounding box center [496, 310] width 587 height 14
drag, startPoint x: 354, startPoint y: 316, endPoint x: 408, endPoint y: 316, distance: 53.2
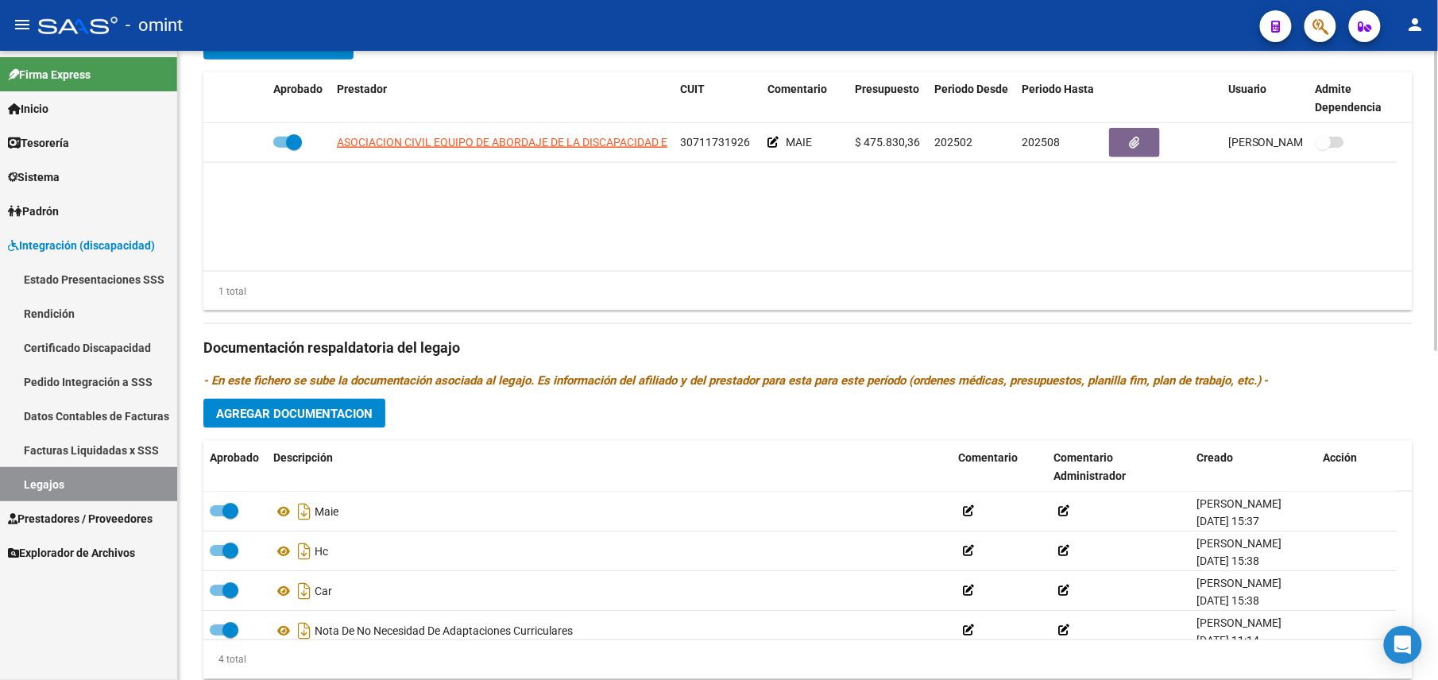
scroll to position [106, 0]
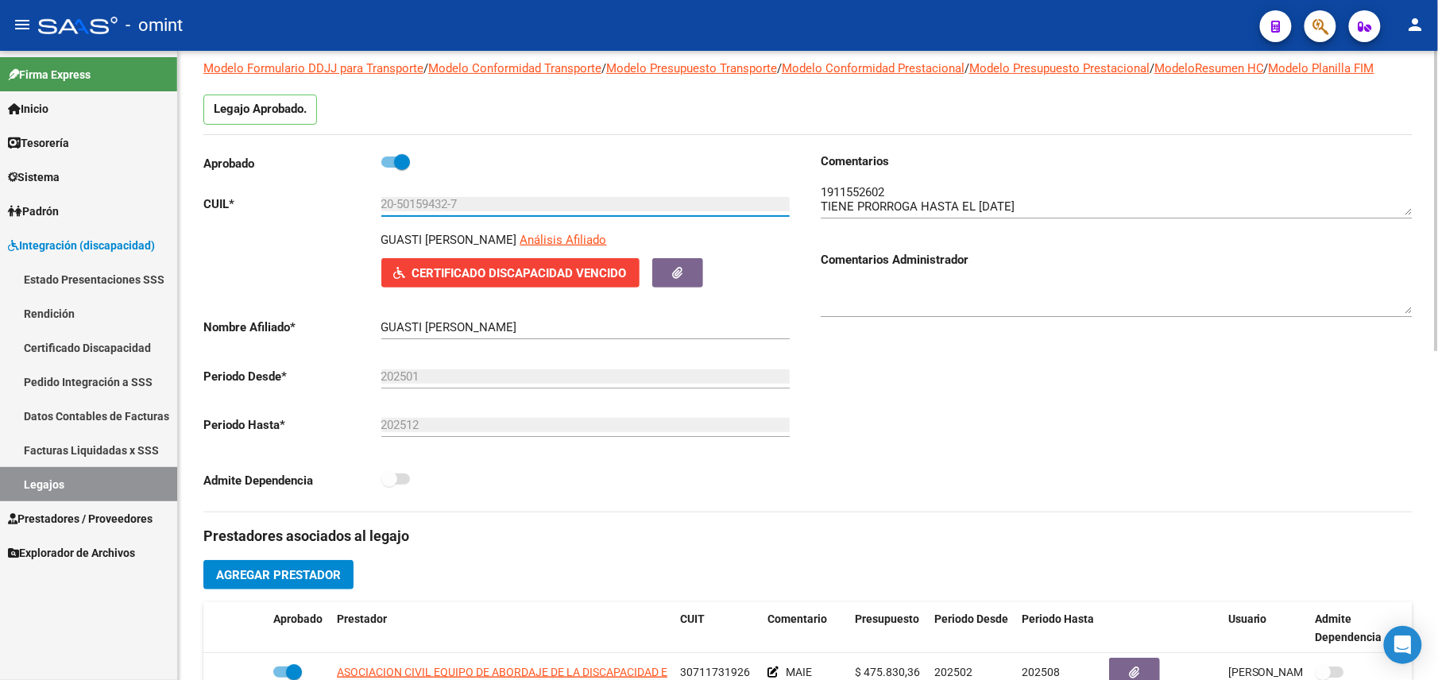
click at [989, 211] on textarea at bounding box center [1117, 200] width 592 height 32
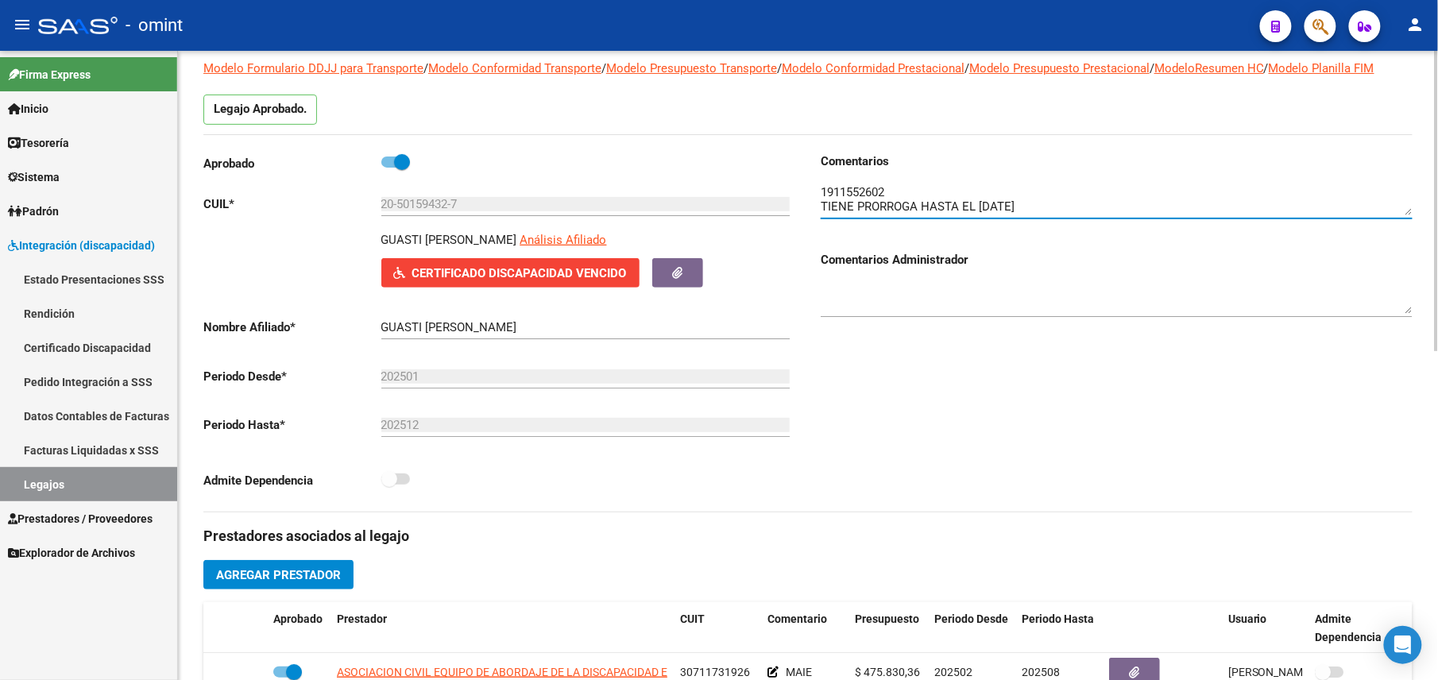
click at [859, 188] on textarea at bounding box center [1117, 200] width 592 height 32
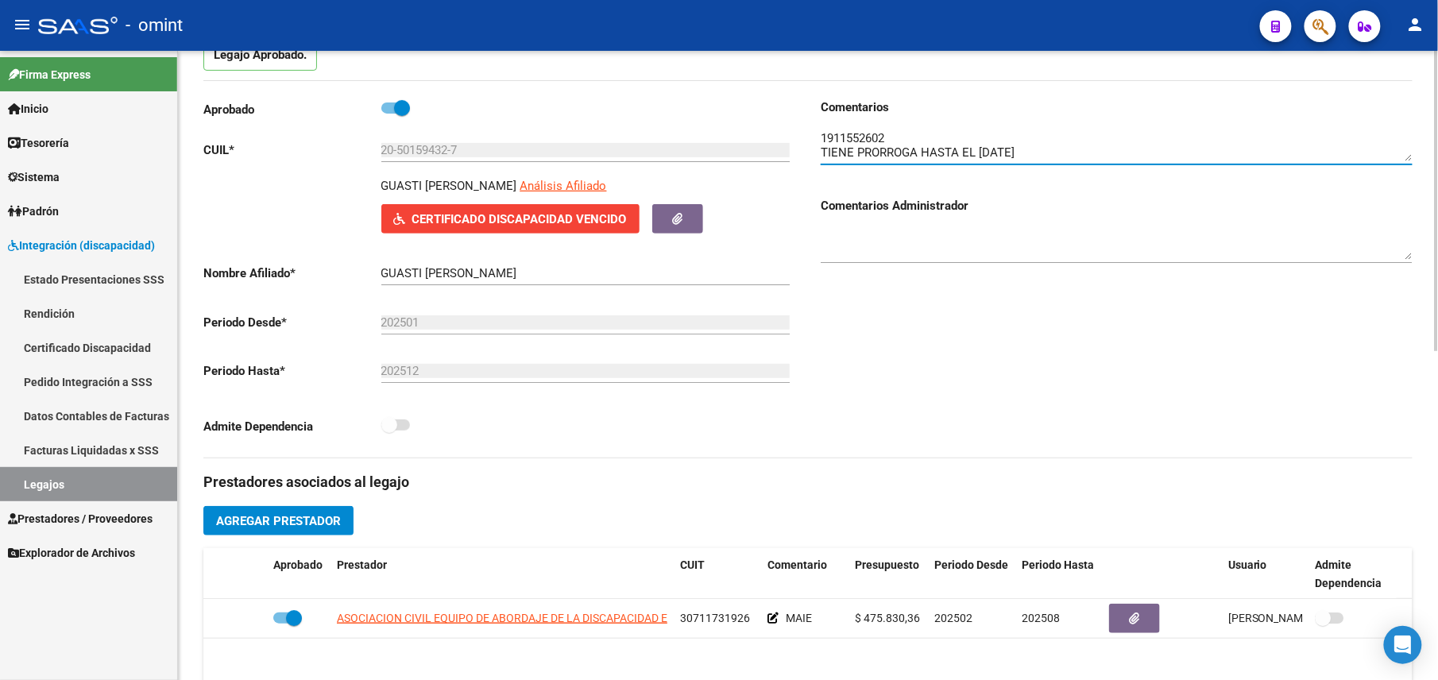
scroll to position [0, 0]
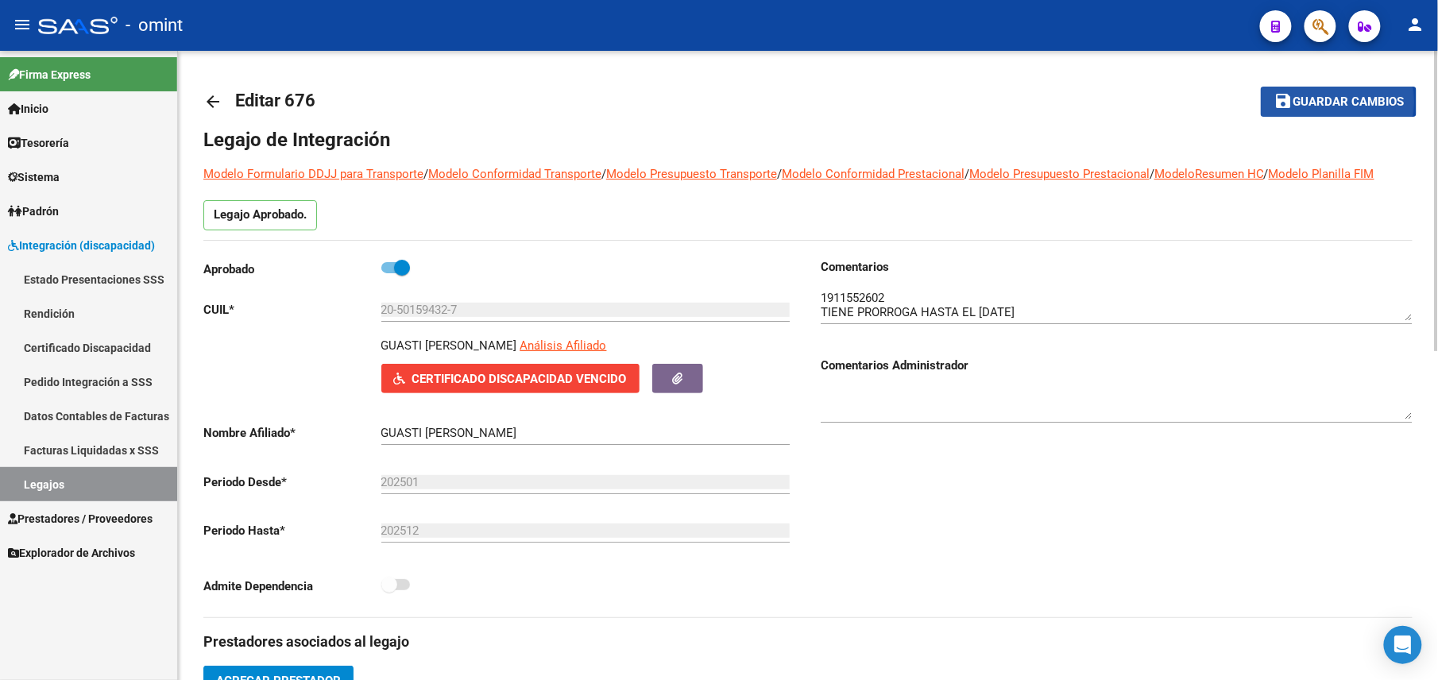
click at [1302, 102] on span "Guardar cambios" at bounding box center [1348, 102] width 111 height 14
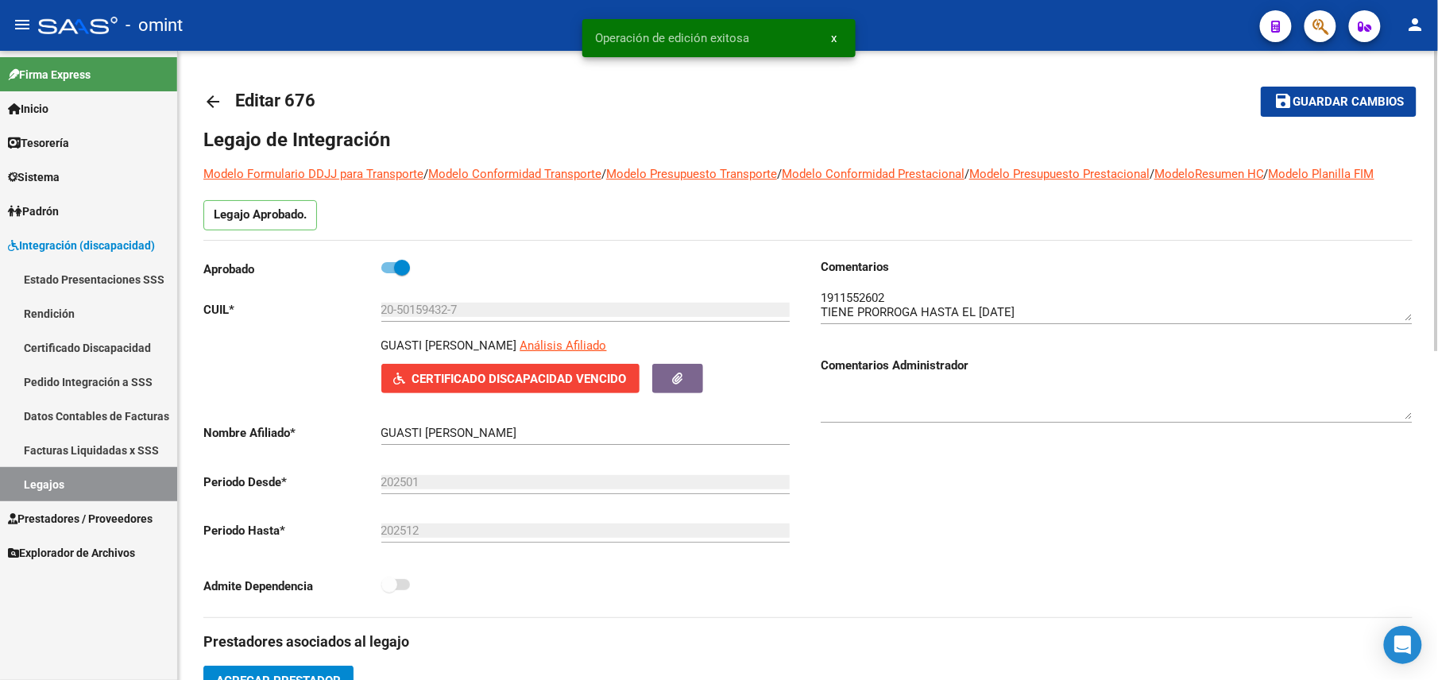
click at [210, 95] on mat-icon "arrow_back" at bounding box center [212, 101] width 19 height 19
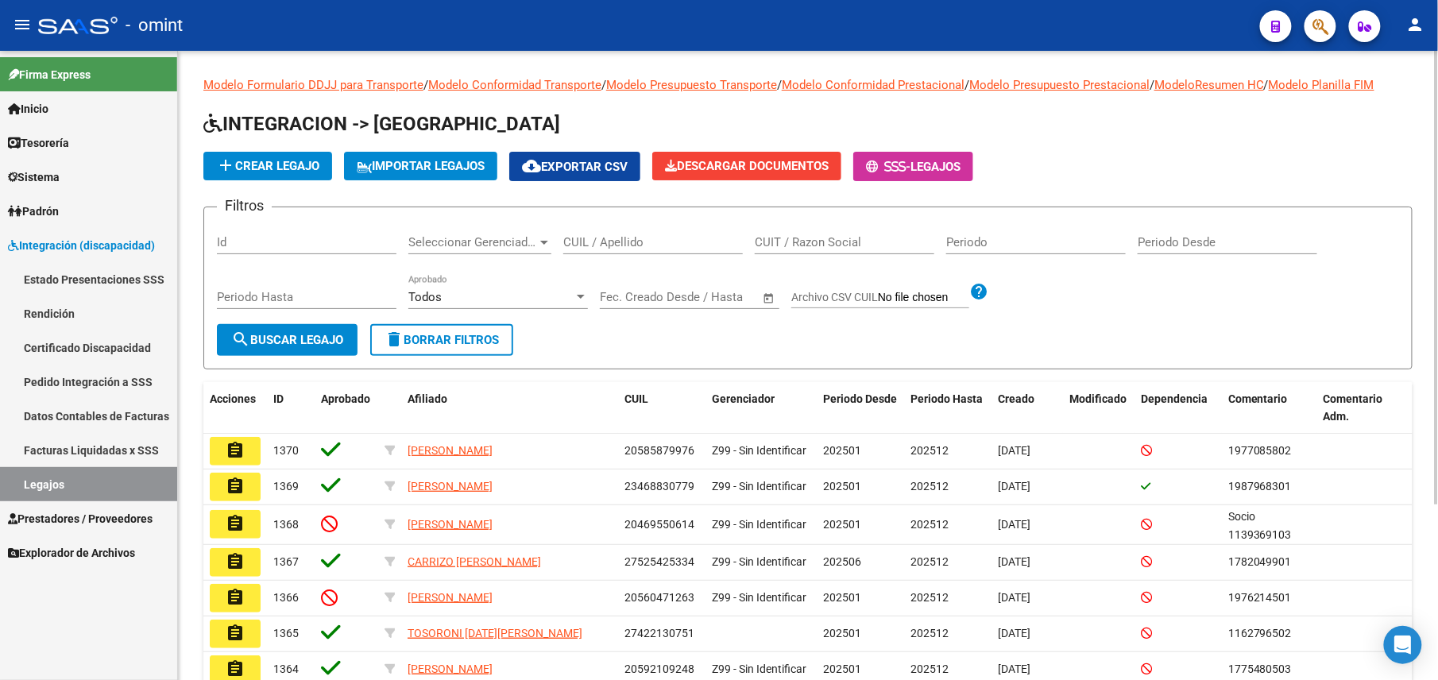
click at [626, 242] on input "CUIL / Apellido" at bounding box center [653, 242] width 180 height 14
paste input "1745078404"
type input "1745078404"
drag, startPoint x: 656, startPoint y: 242, endPoint x: 494, endPoint y: 237, distance: 162.2
click at [497, 237] on div "Filtros Id Seleccionar Gerenciador Seleccionar Gerenciador 1745078404 CUIL / Ap…" at bounding box center [808, 272] width 1183 height 104
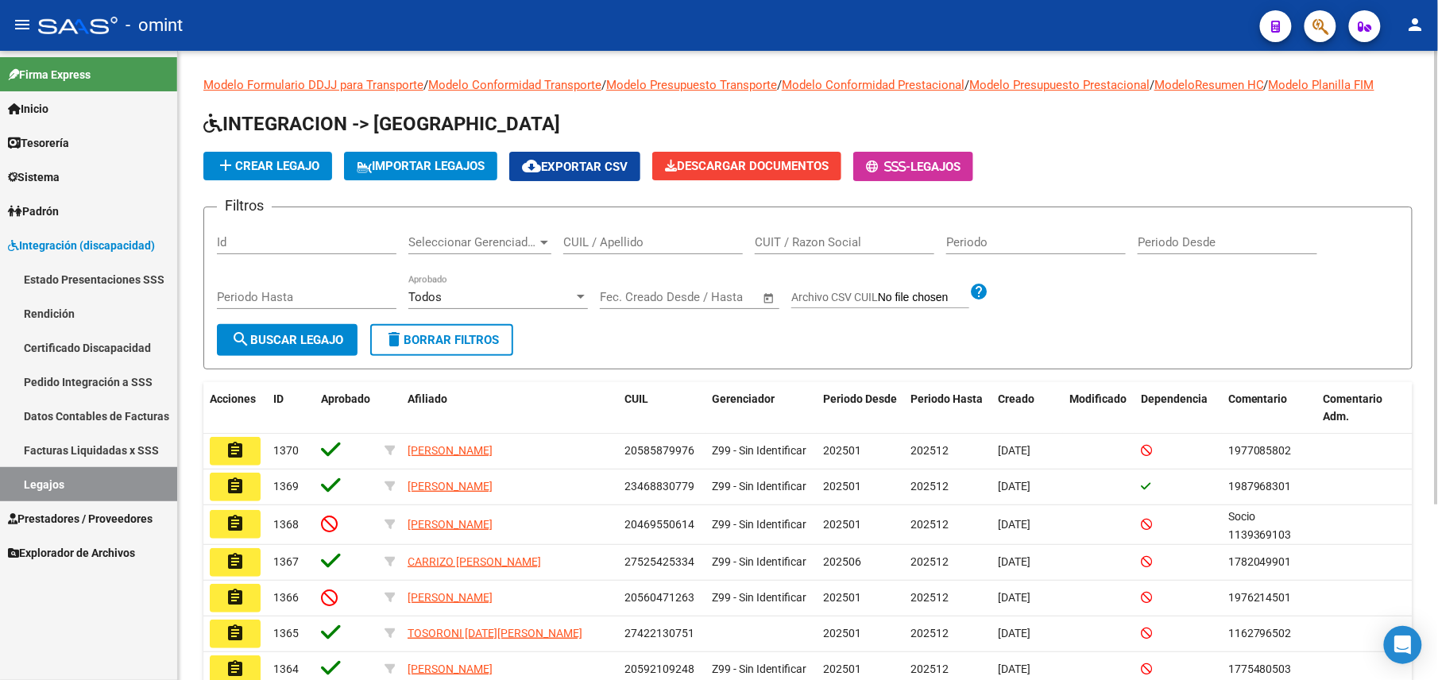
click at [602, 242] on input "CUIL / Apellido" at bounding box center [653, 242] width 180 height 14
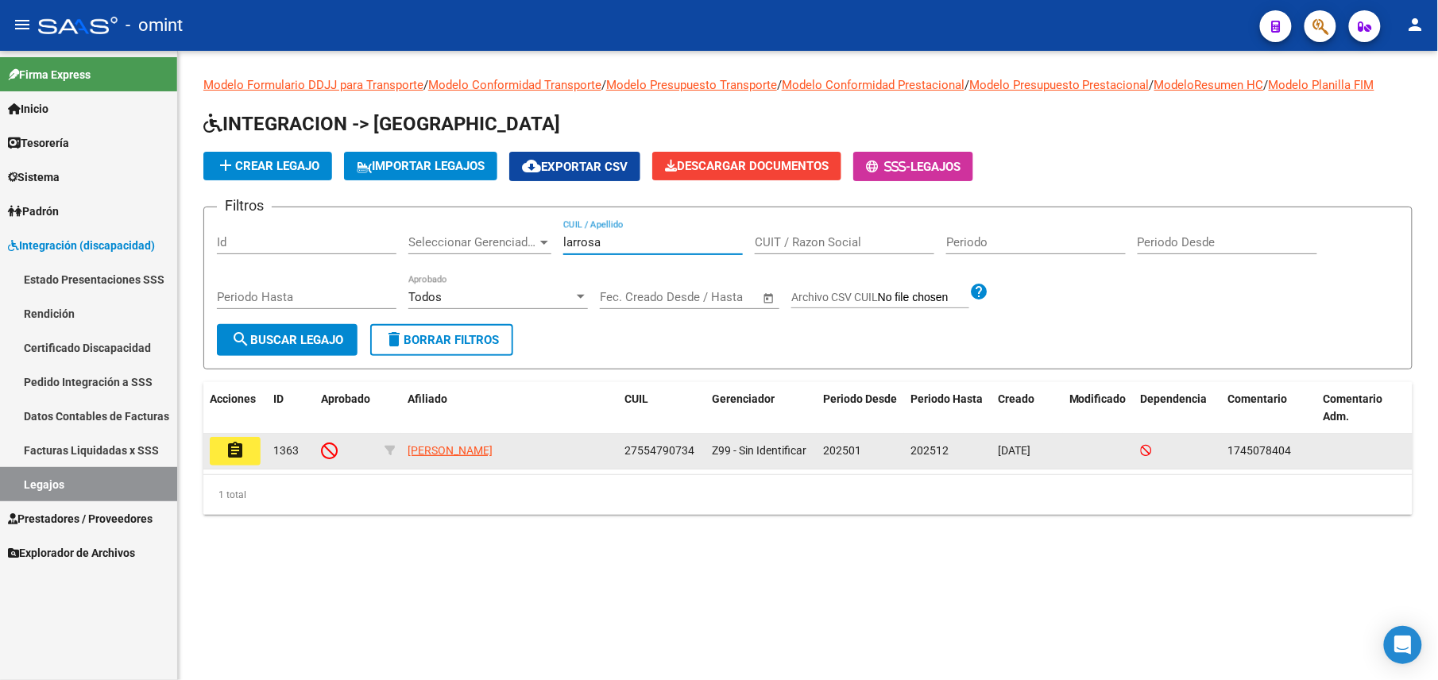
type input "larrosa"
click at [236, 459] on mat-icon "assignment" at bounding box center [235, 450] width 19 height 19
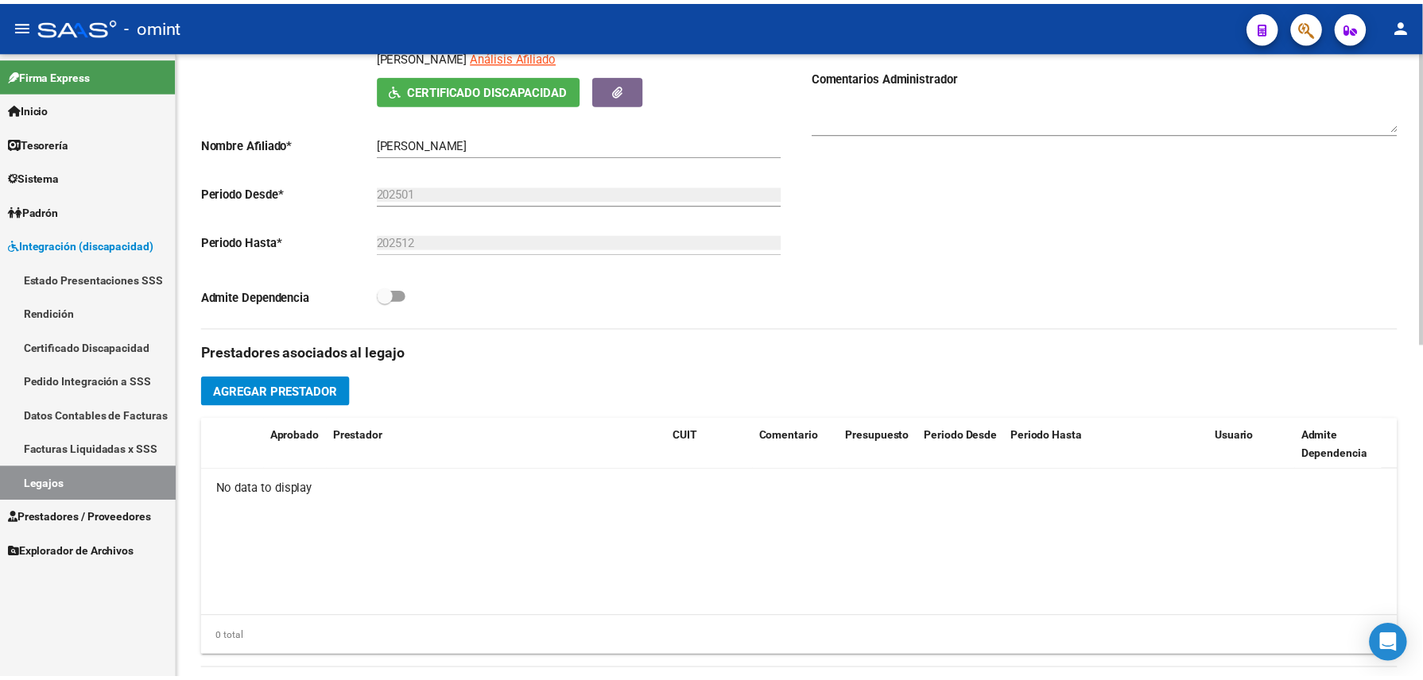
scroll to position [424, 0]
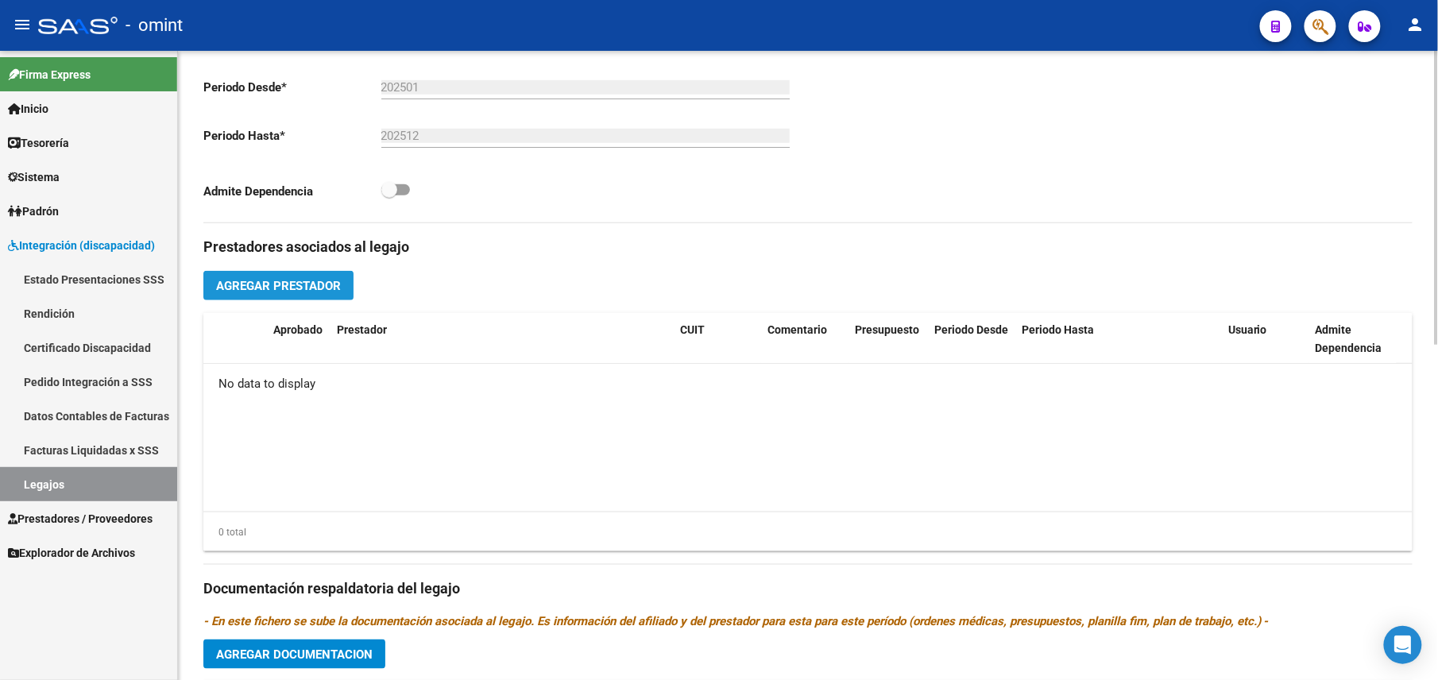
click at [319, 283] on span "Agregar Prestador" at bounding box center [278, 286] width 125 height 14
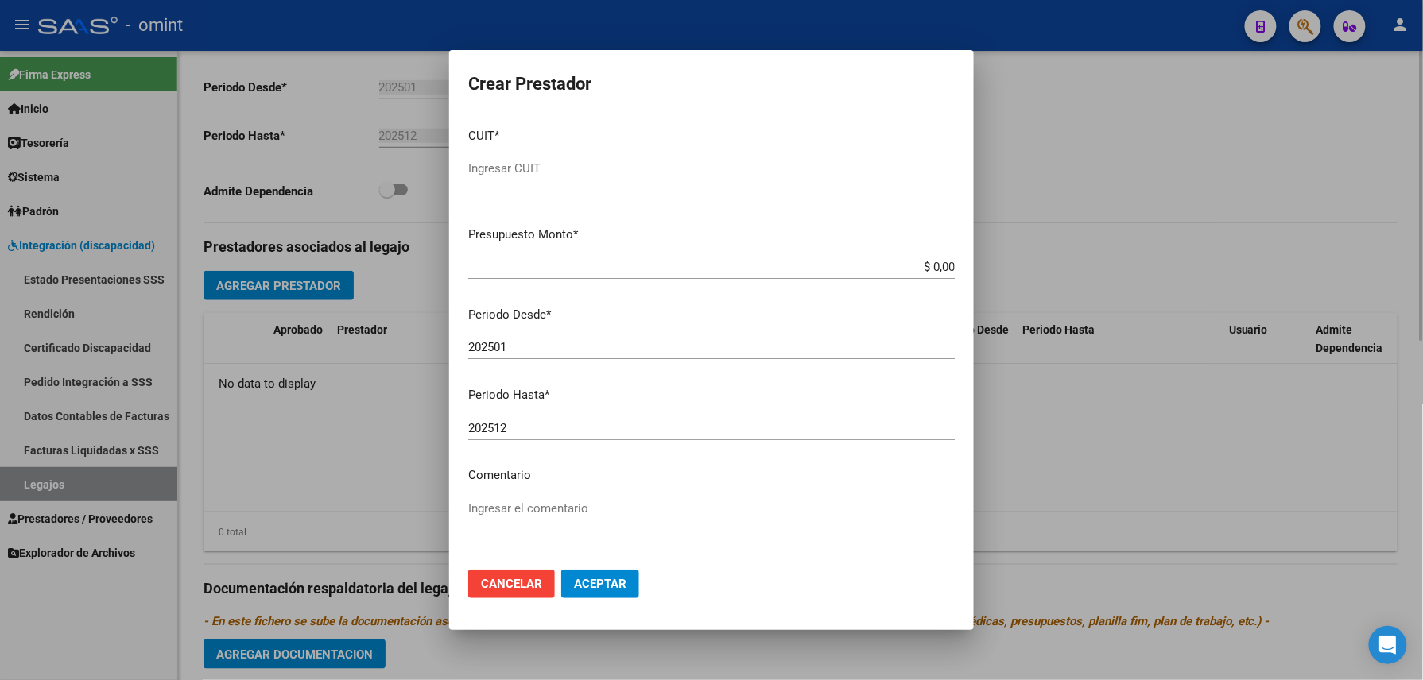
scroll to position [442, 0]
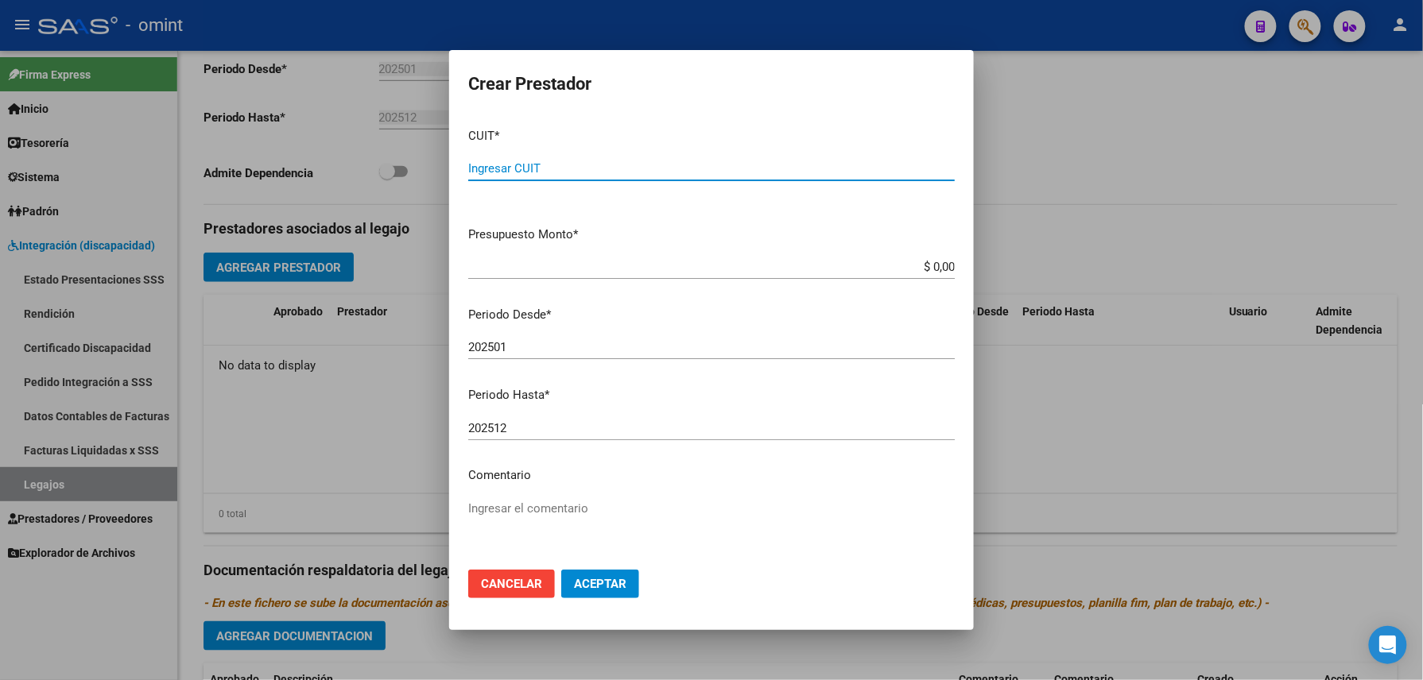
paste input "30-71618150-9"
type input "30-71618150-9"
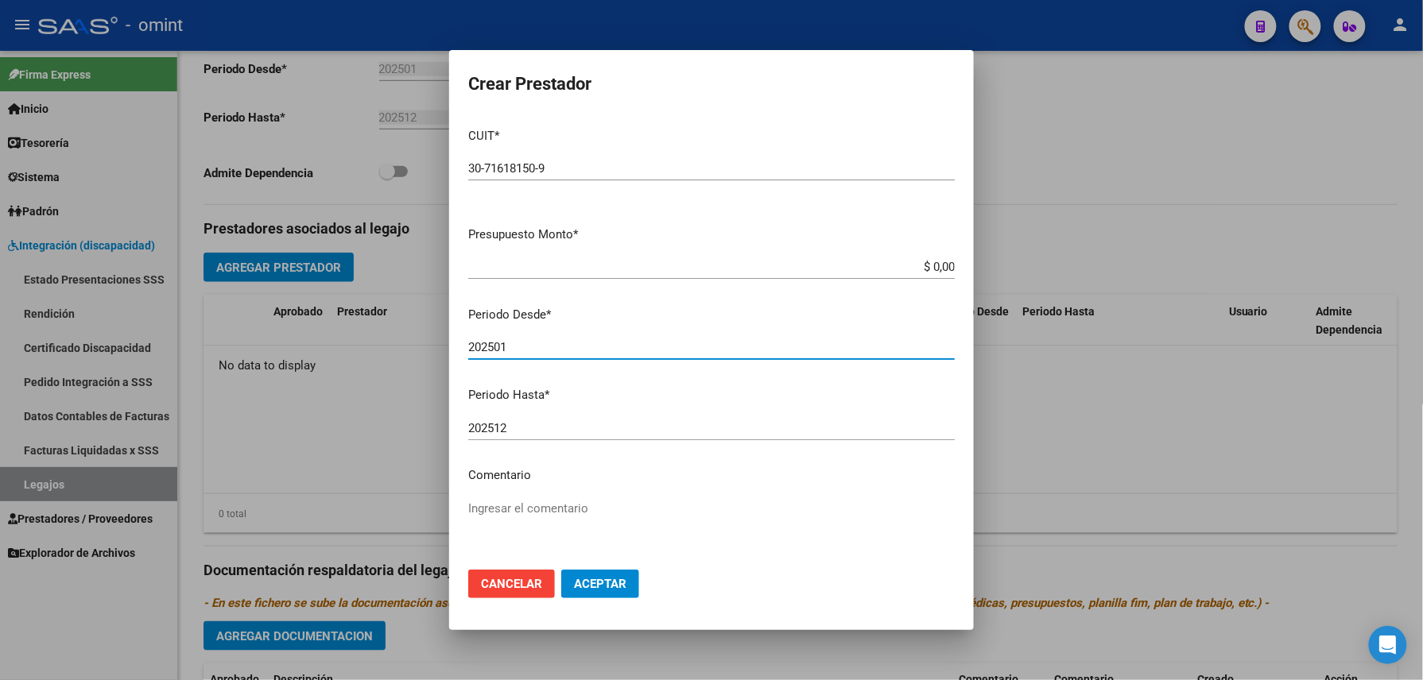
drag, startPoint x: 512, startPoint y: 346, endPoint x: 501, endPoint y: 350, distance: 11.8
click at [501, 350] on input "202501" at bounding box center [711, 347] width 486 height 14
type input "202502"
click at [520, 421] on div "202512 Ingresar el periodo" at bounding box center [711, 428] width 486 height 24
drag, startPoint x: 519, startPoint y: 424, endPoint x: 497, endPoint y: 432, distance: 23.6
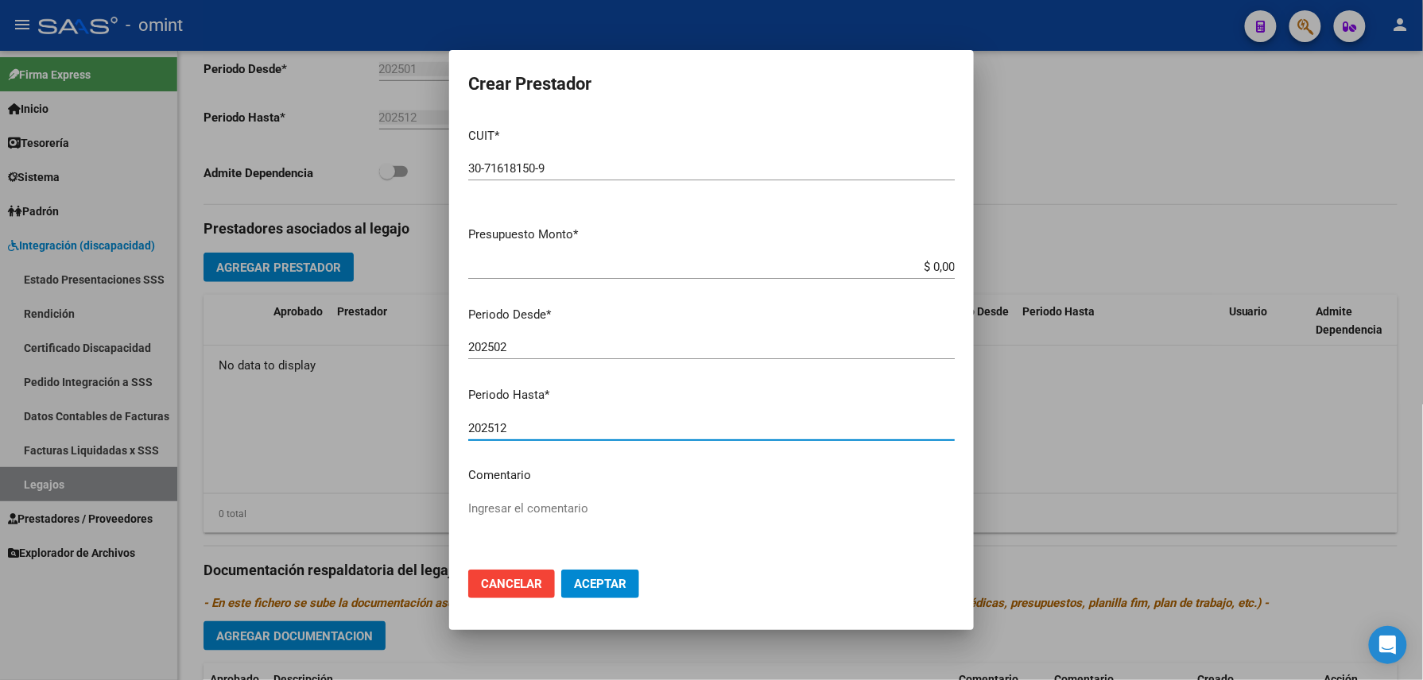
click at [497, 432] on input "202512" at bounding box center [711, 428] width 486 height 14
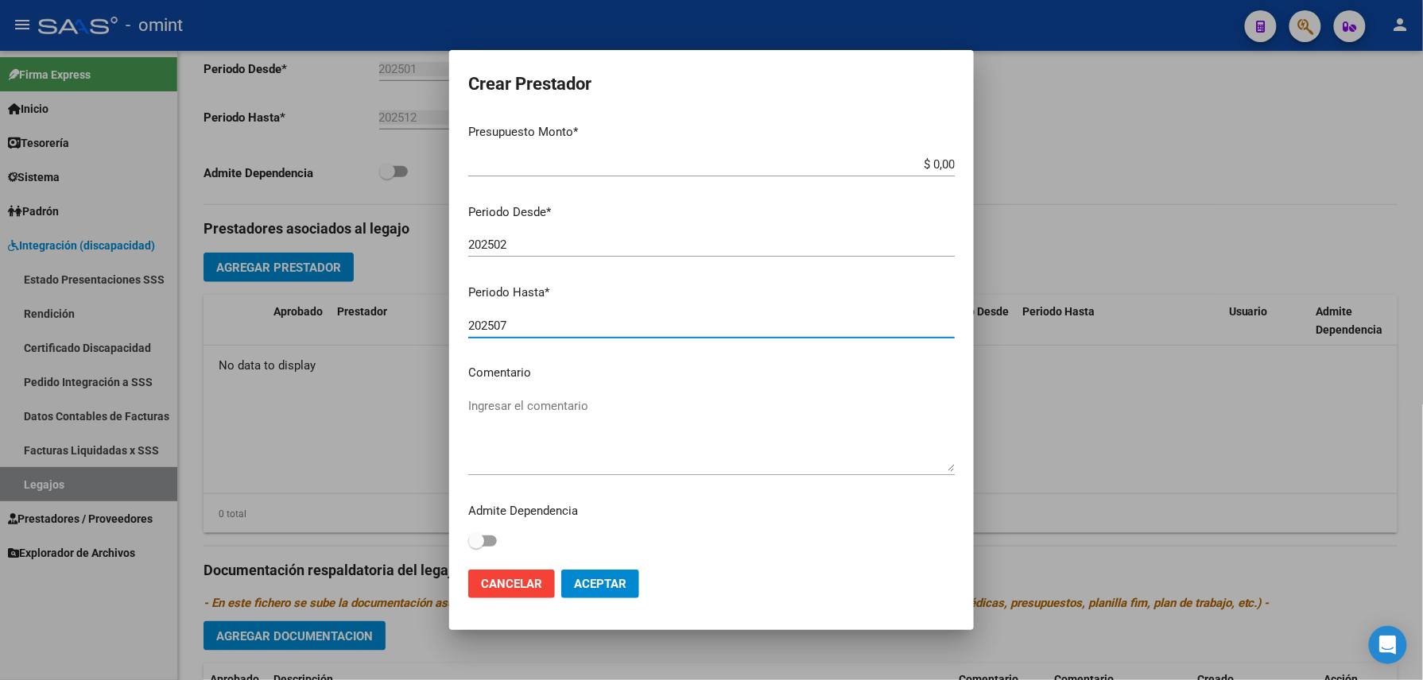
type input "202507"
click at [542, 432] on textarea "Ingresar el comentario" at bounding box center [711, 434] width 486 height 75
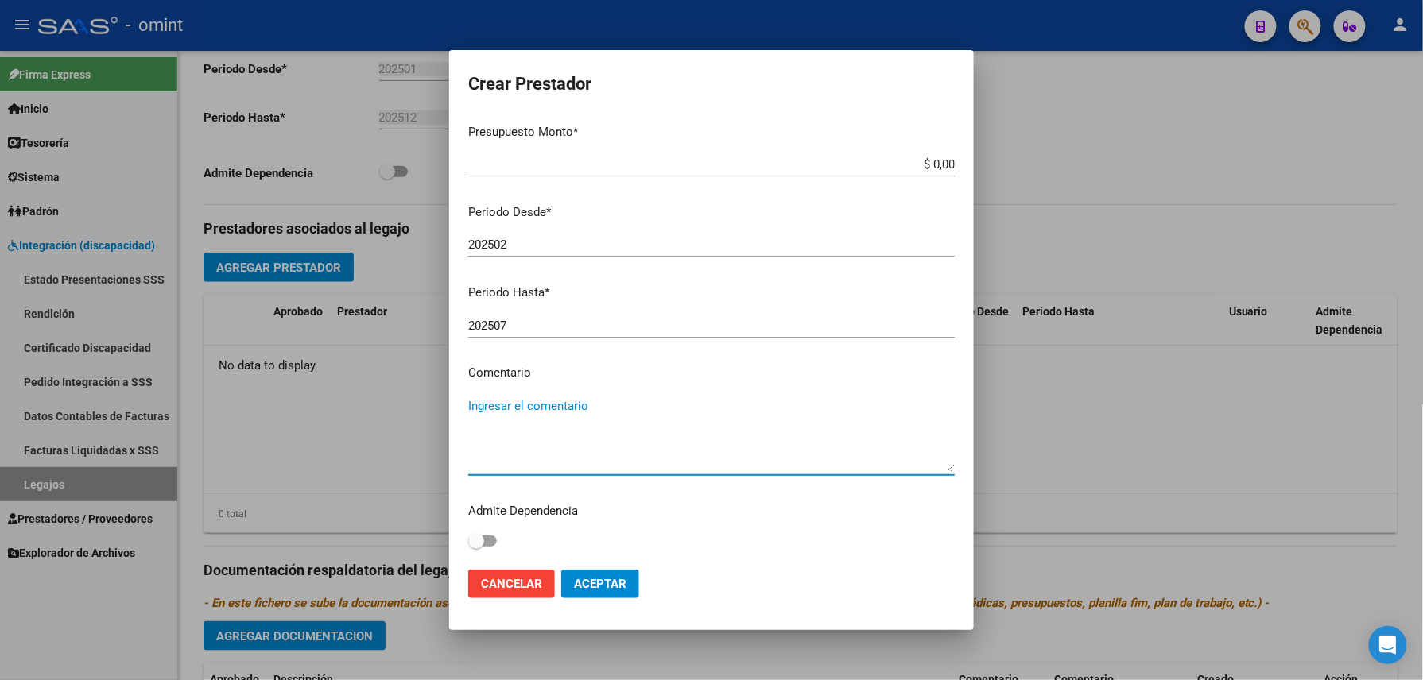
paste textarea "Módulo de Apoyo a la Integración Escolar (Equipo)"
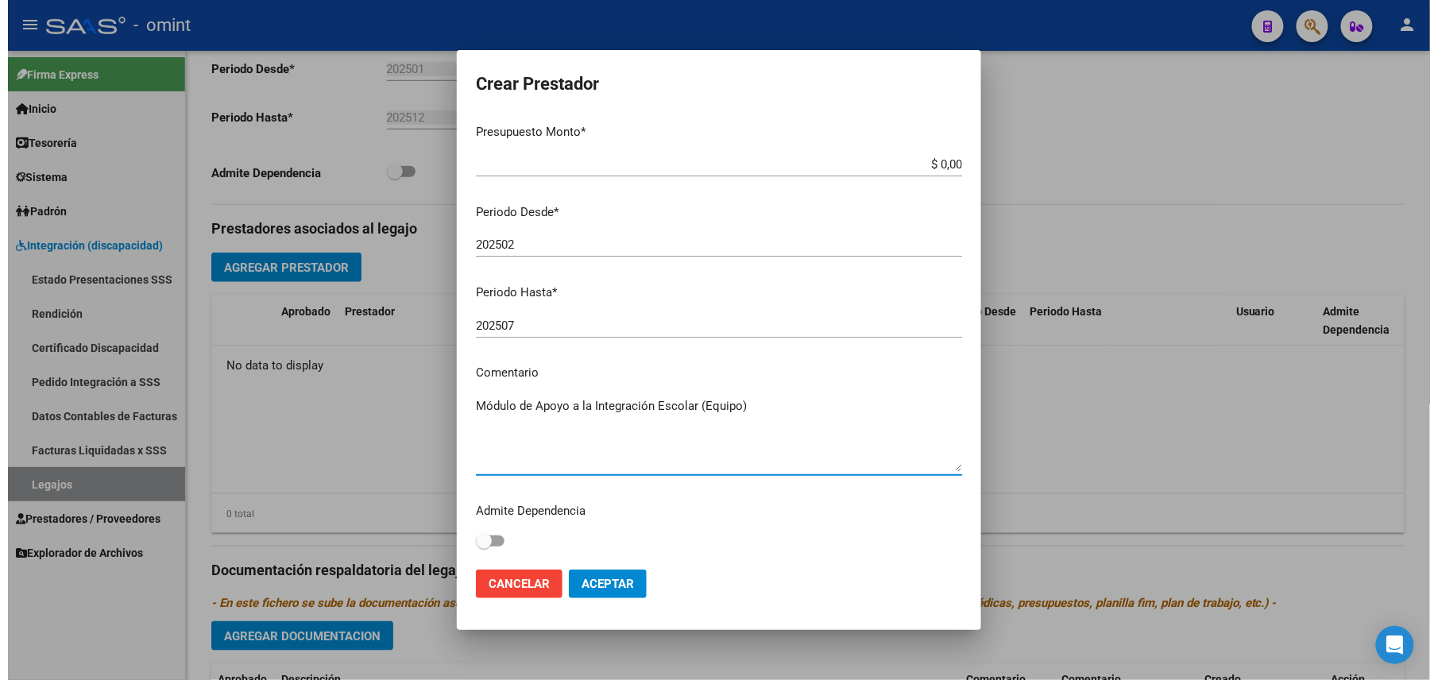
scroll to position [0, 0]
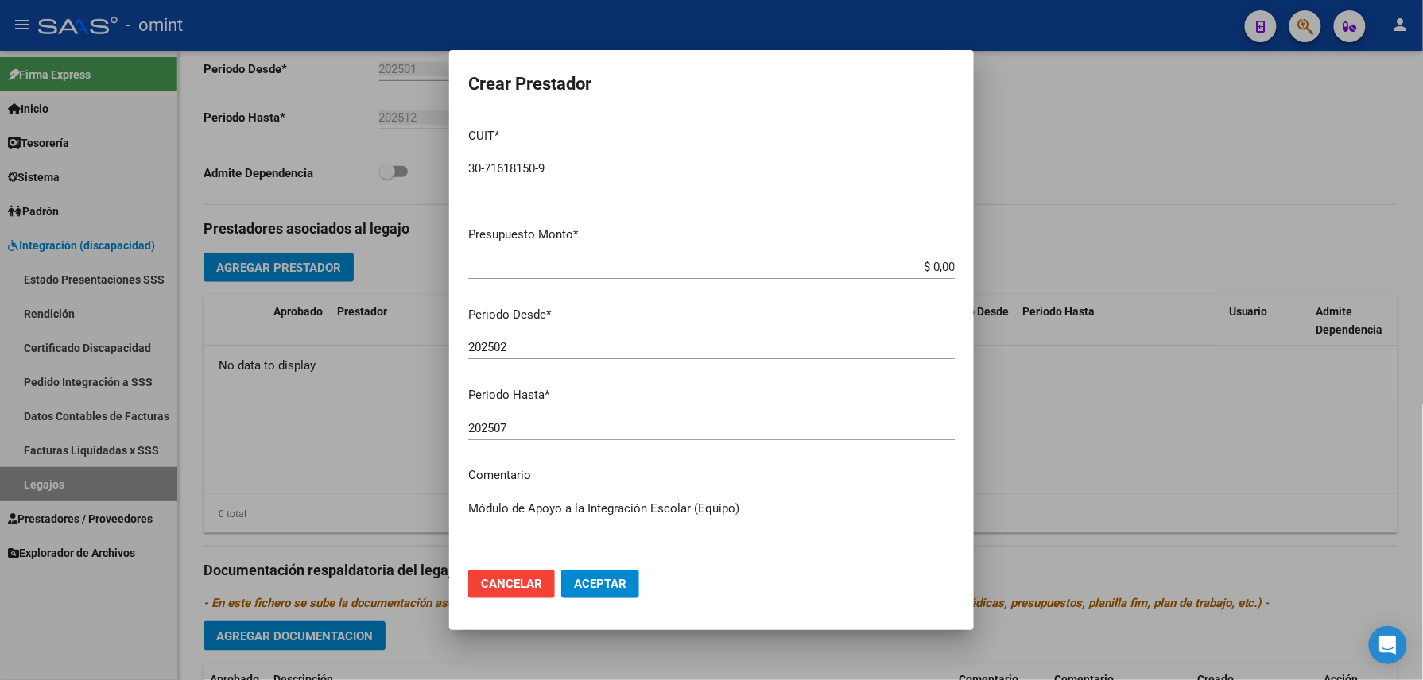
type textarea "Módulo de Apoyo a la Integración Escolar (Equipo)"
click at [608, 575] on button "Aceptar" at bounding box center [600, 584] width 78 height 29
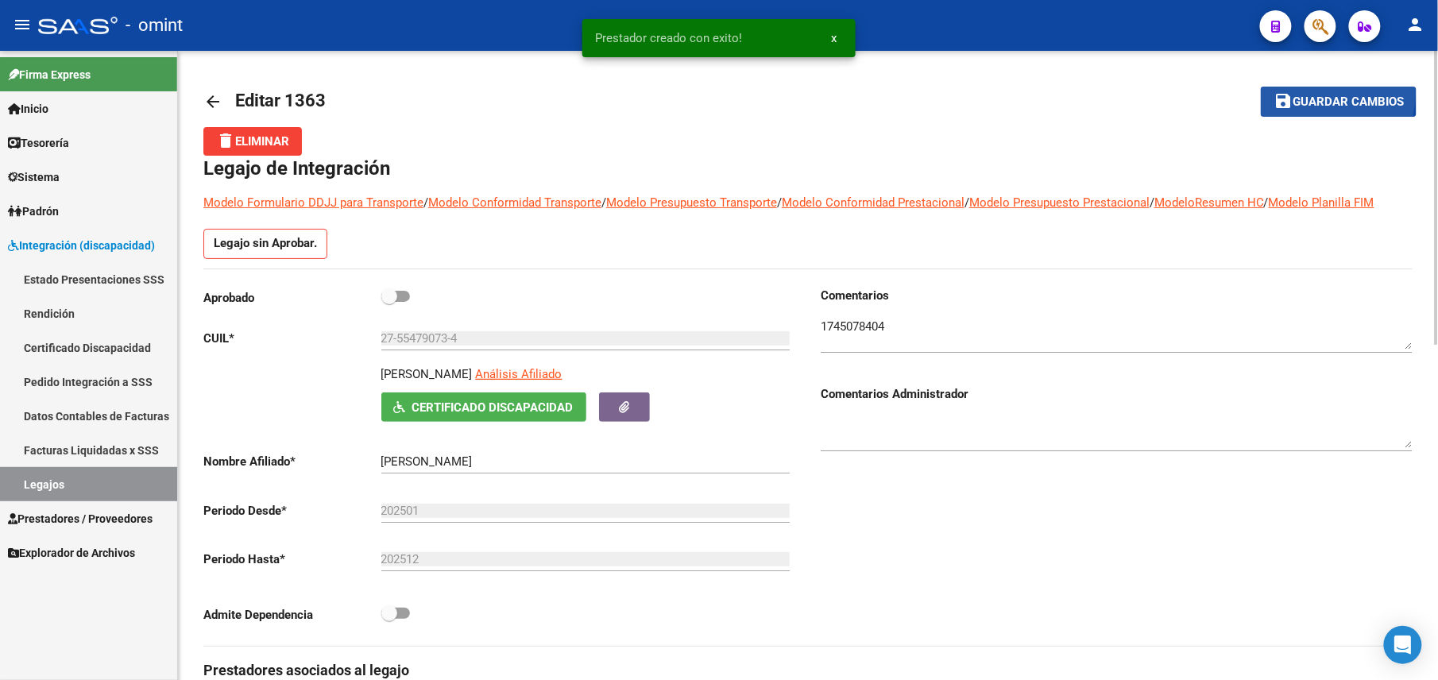
click at [1301, 95] on span "Guardar cambios" at bounding box center [1348, 102] width 111 height 14
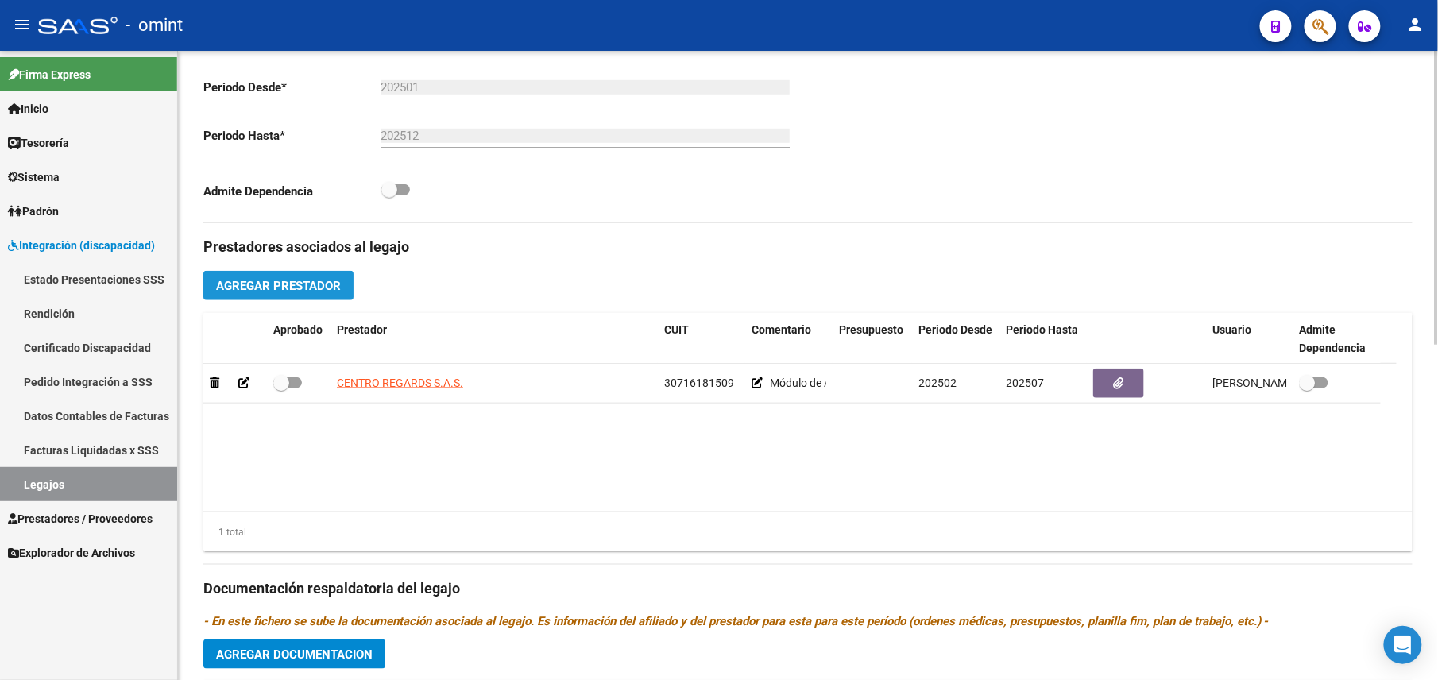
click at [316, 280] on button "Agregar Prestador" at bounding box center [278, 285] width 150 height 29
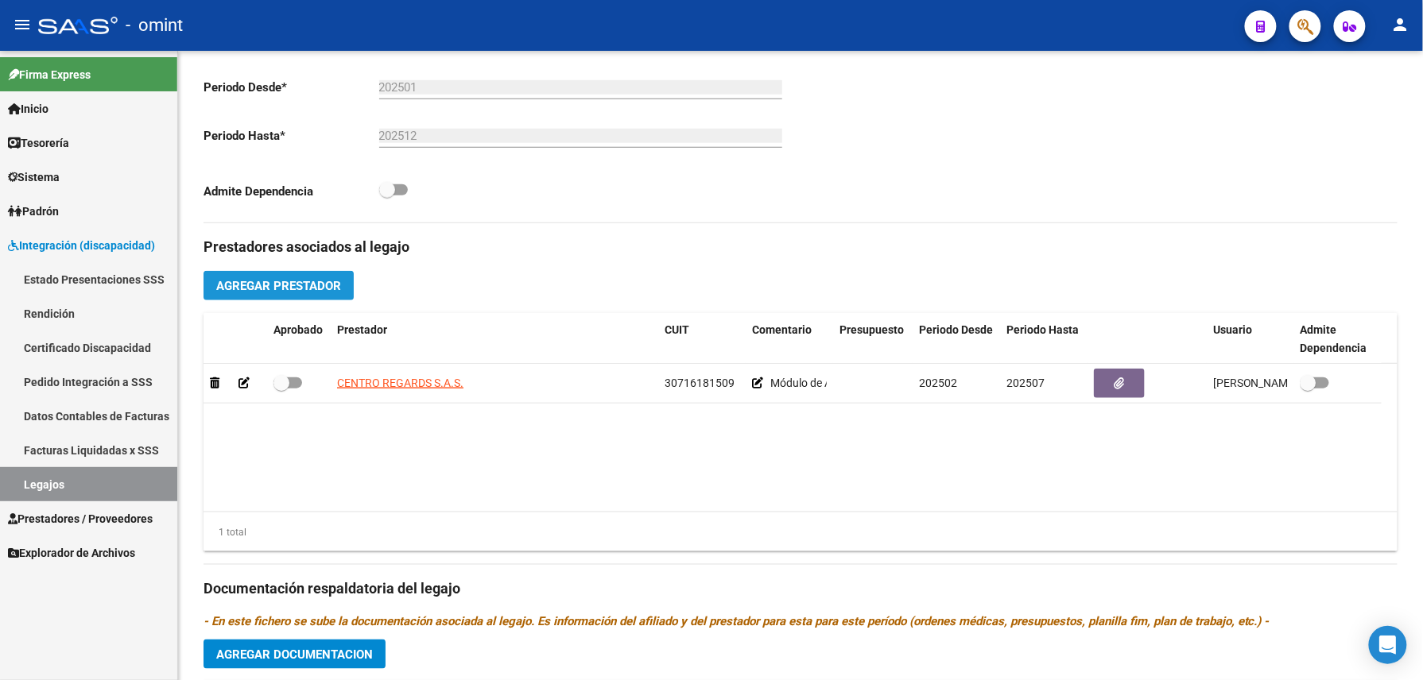
scroll to position [442, 0]
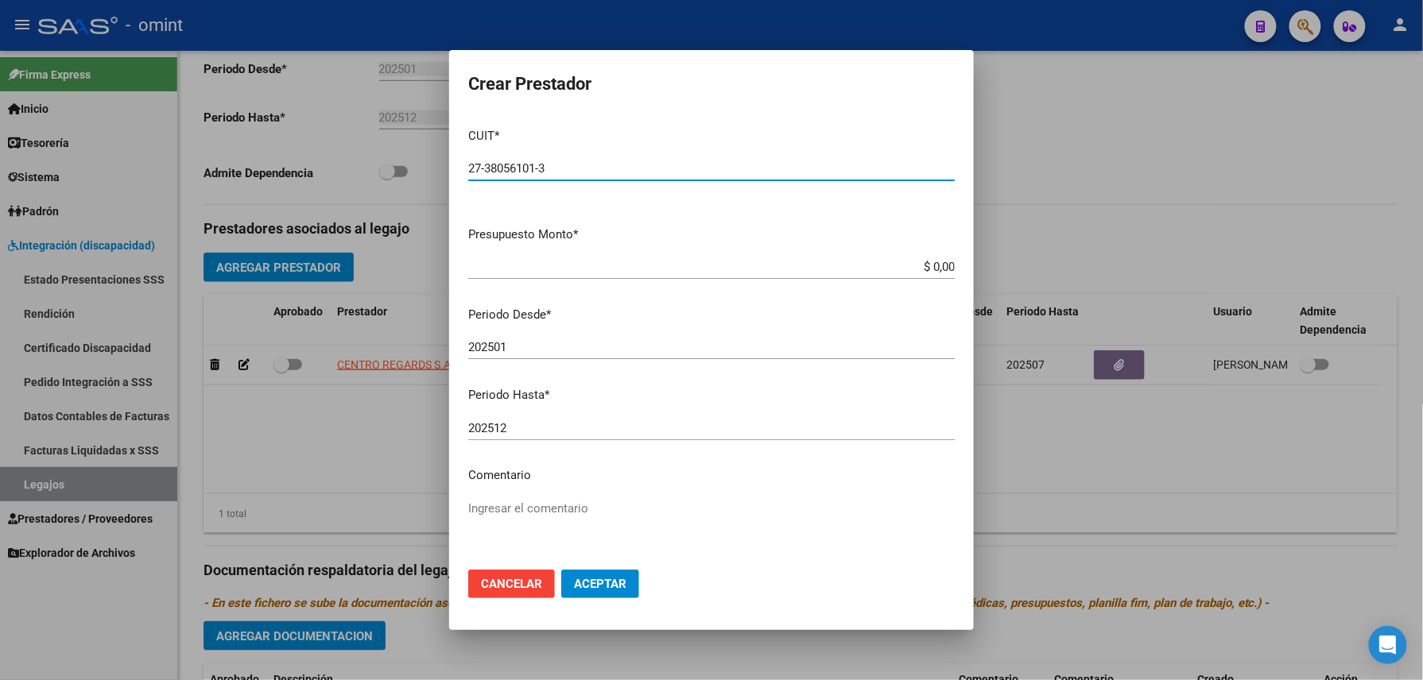
type input "27-38056101-3"
click at [534, 354] on div "202501 Ingresar el periodo" at bounding box center [711, 347] width 486 height 24
drag, startPoint x: 535, startPoint y: 348, endPoint x: 532, endPoint y: 361, distance: 13.1
click at [532, 361] on div "202501 Ingresar el periodo" at bounding box center [711, 354] width 486 height 39
type input "202502"
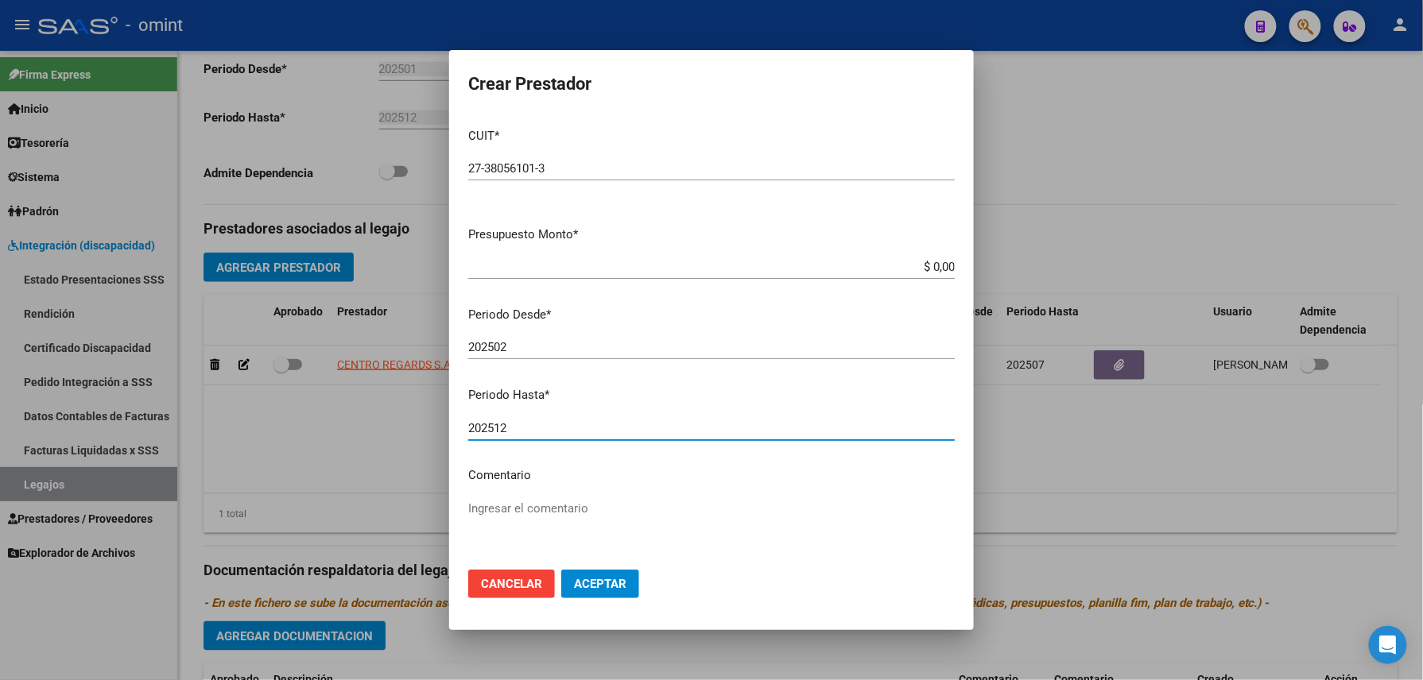
click at [526, 433] on input "202512" at bounding box center [711, 428] width 486 height 14
type input "202508"
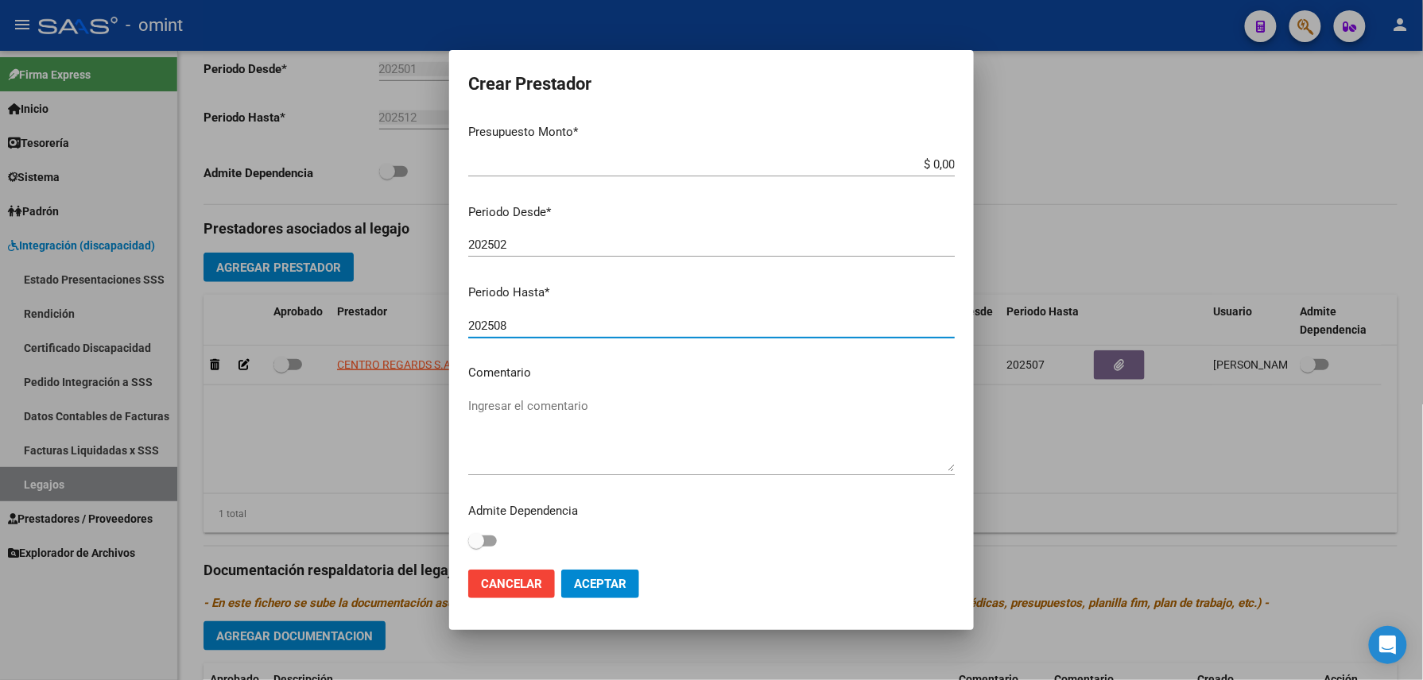
click at [526, 375] on p "Comentario" at bounding box center [711, 373] width 486 height 18
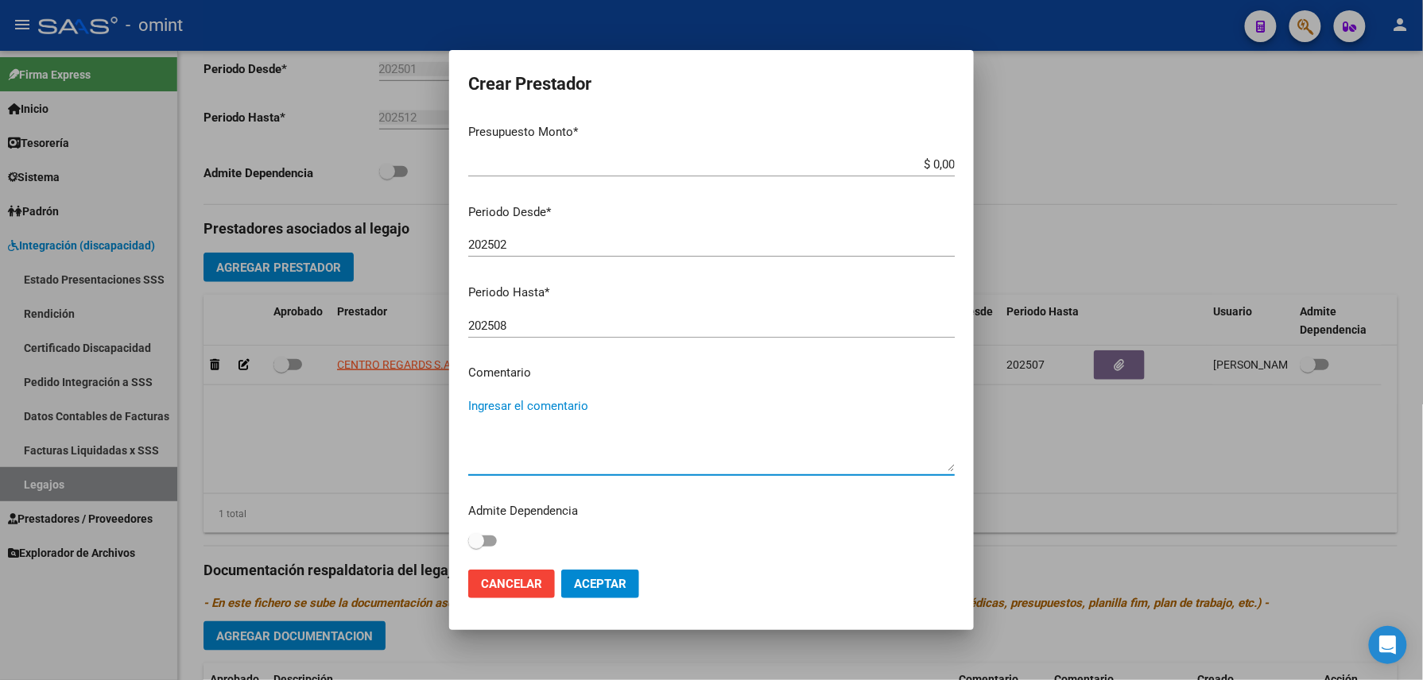
click at [522, 398] on textarea "Ingresar el comentario" at bounding box center [711, 434] width 486 height 75
paste textarea "Psicología"
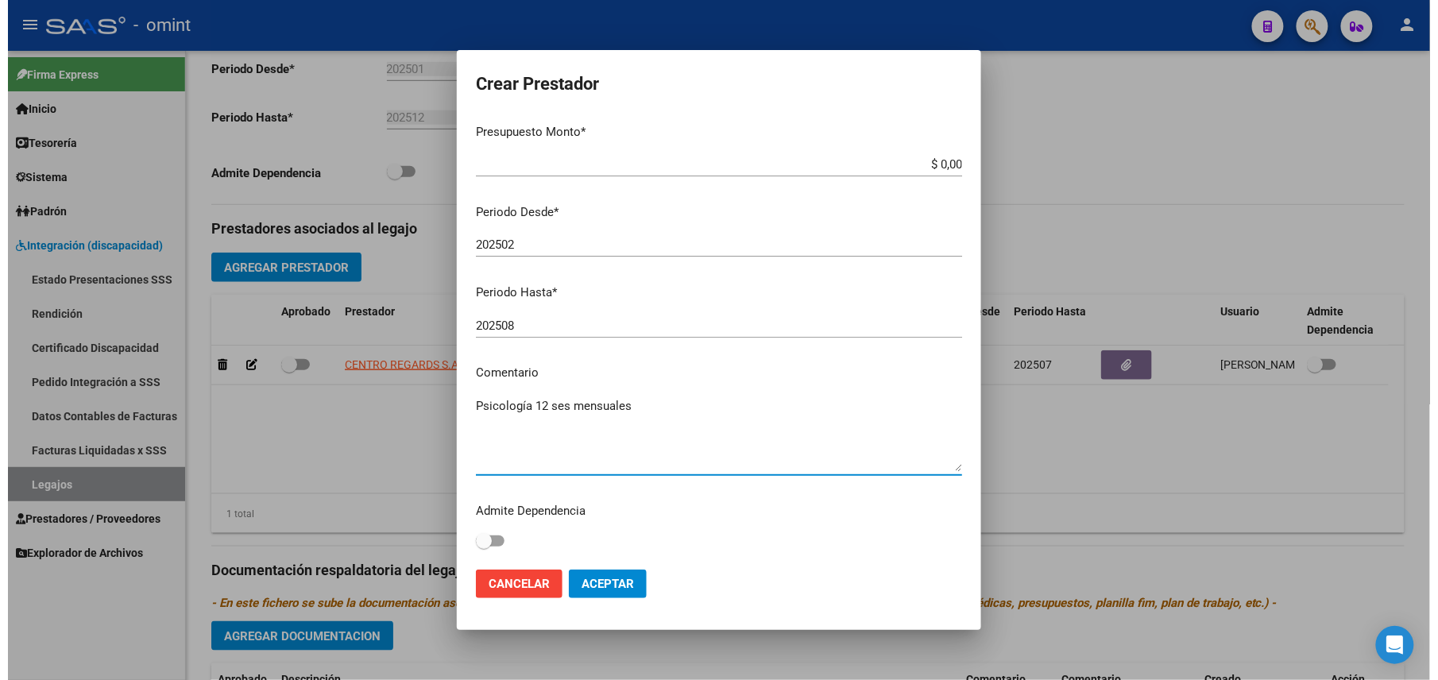
scroll to position [0, 0]
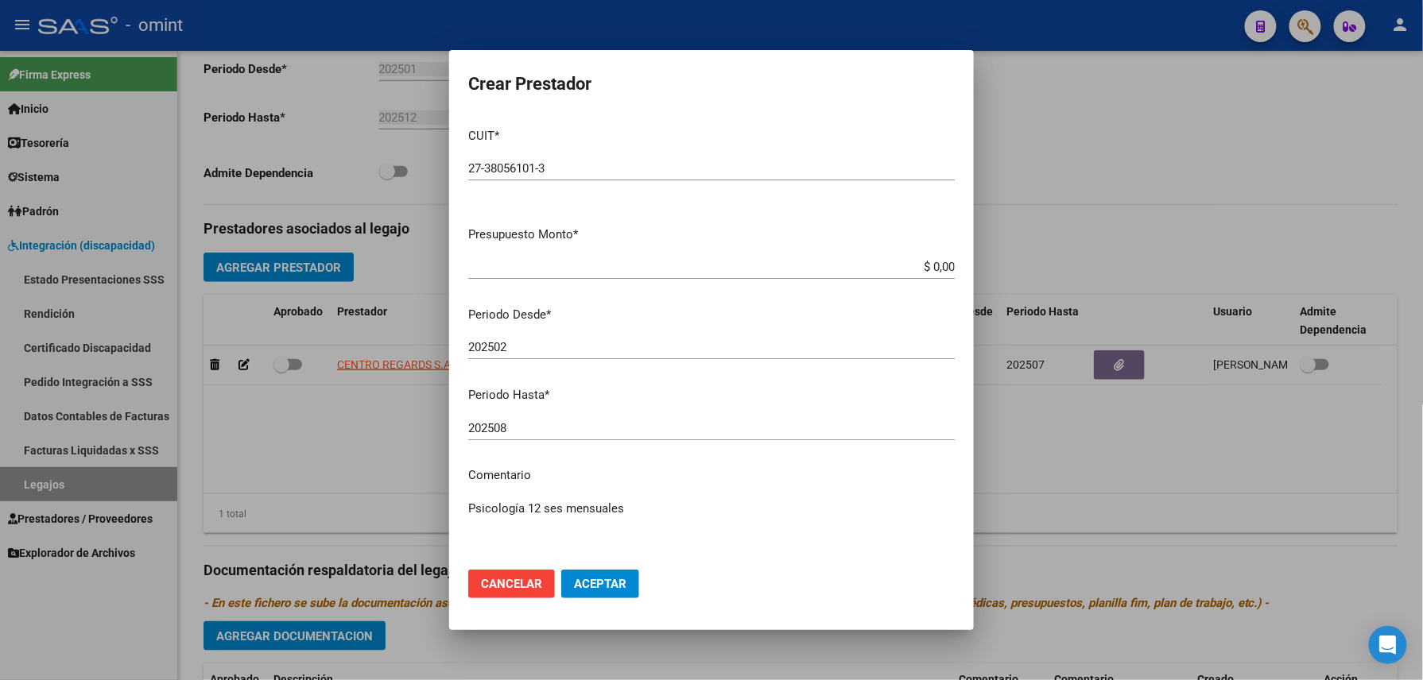
type textarea "Psicología 12 ses mensuales"
click at [596, 586] on span "Aceptar" at bounding box center [600, 584] width 52 height 14
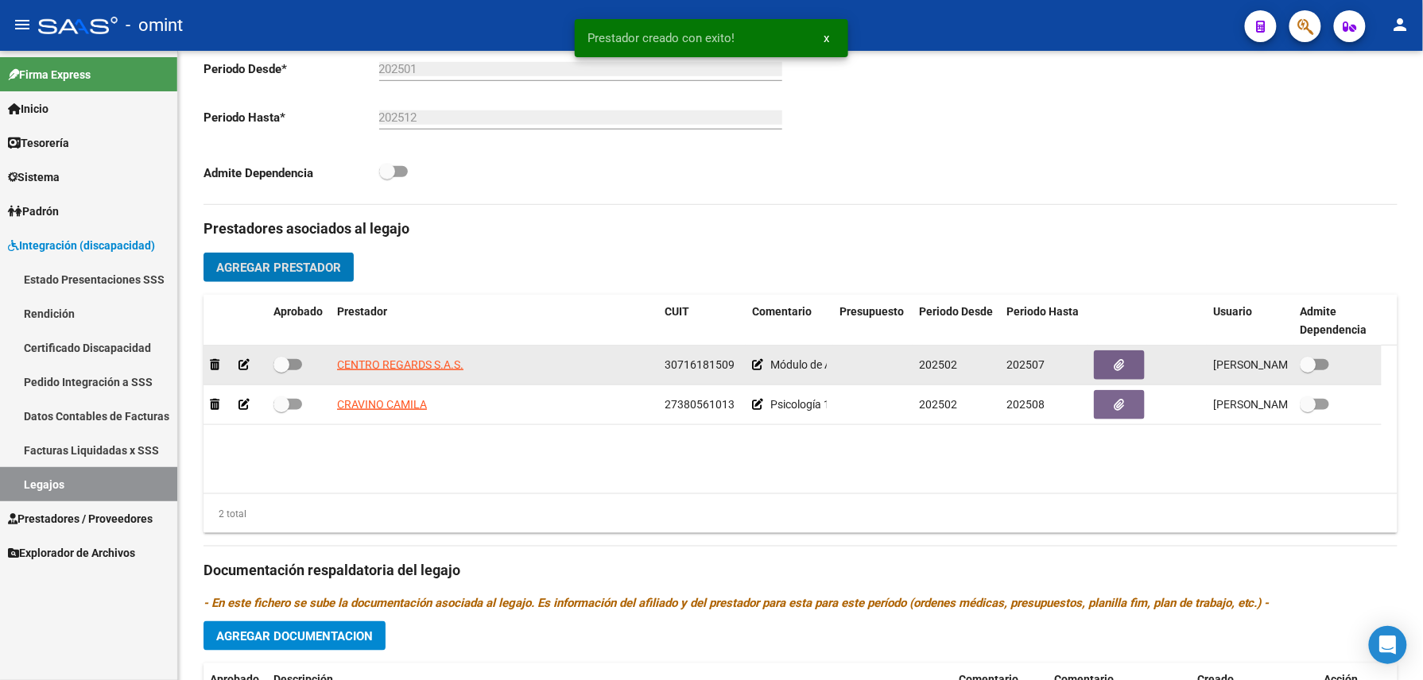
scroll to position [424, 0]
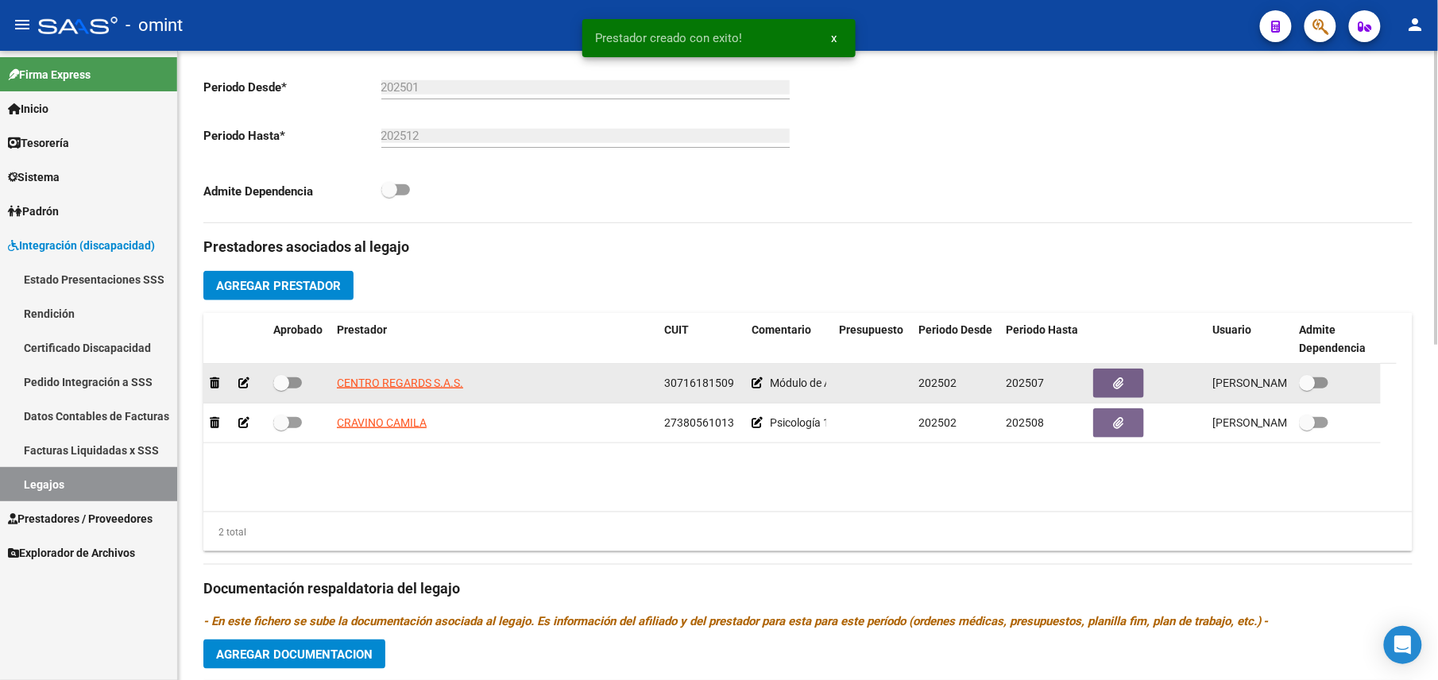
click at [250, 385] on div at bounding box center [235, 383] width 51 height 18
click at [246, 380] on icon at bounding box center [243, 382] width 11 height 11
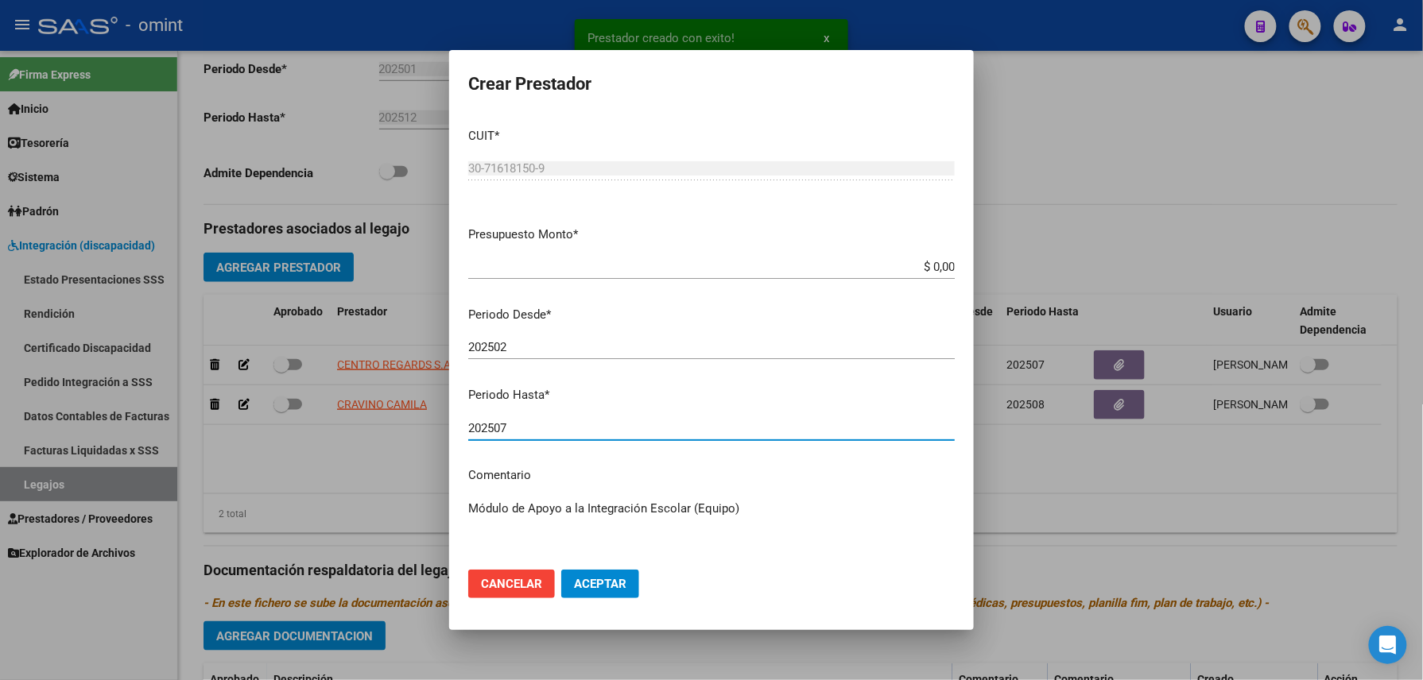
click at [519, 431] on input "202507" at bounding box center [711, 428] width 486 height 14
type input "202508"
click at [589, 577] on button "Aceptar" at bounding box center [600, 584] width 78 height 29
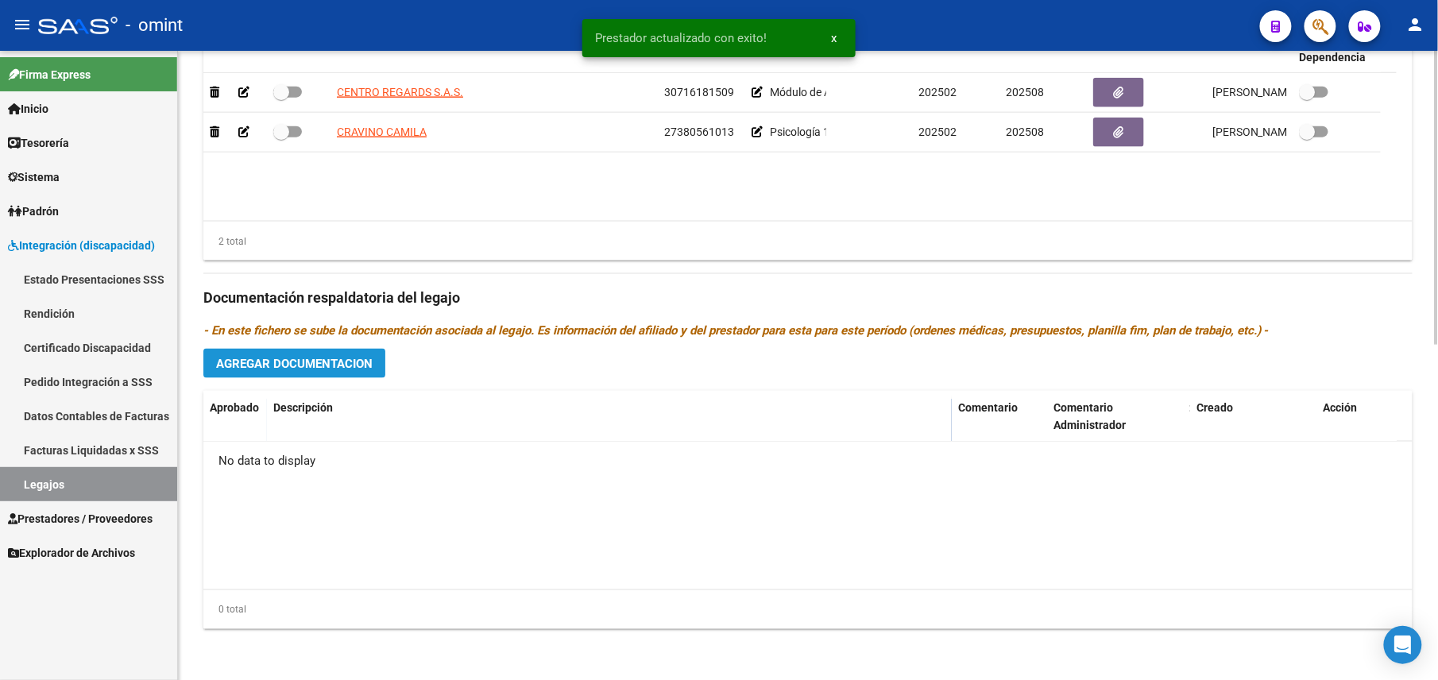
click at [331, 369] on span "Agregar Documentacion" at bounding box center [294, 364] width 157 height 14
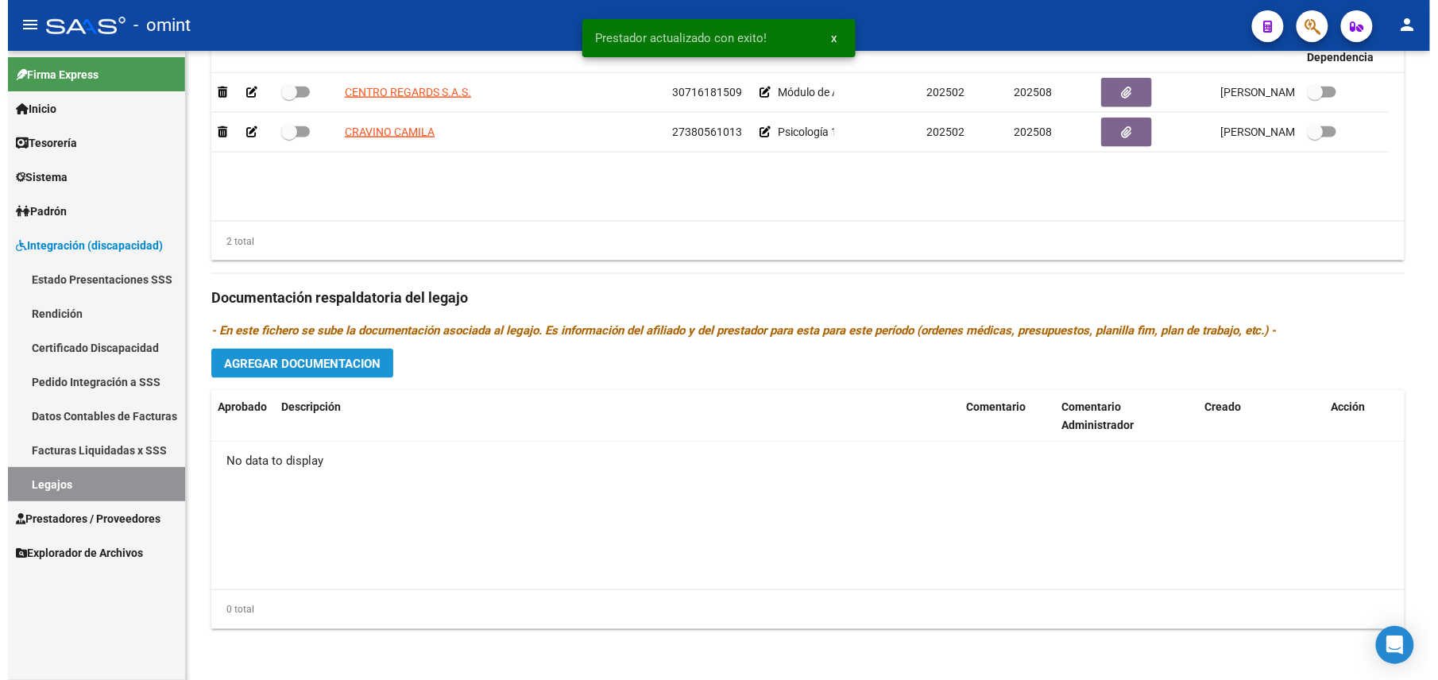
scroll to position [735, 0]
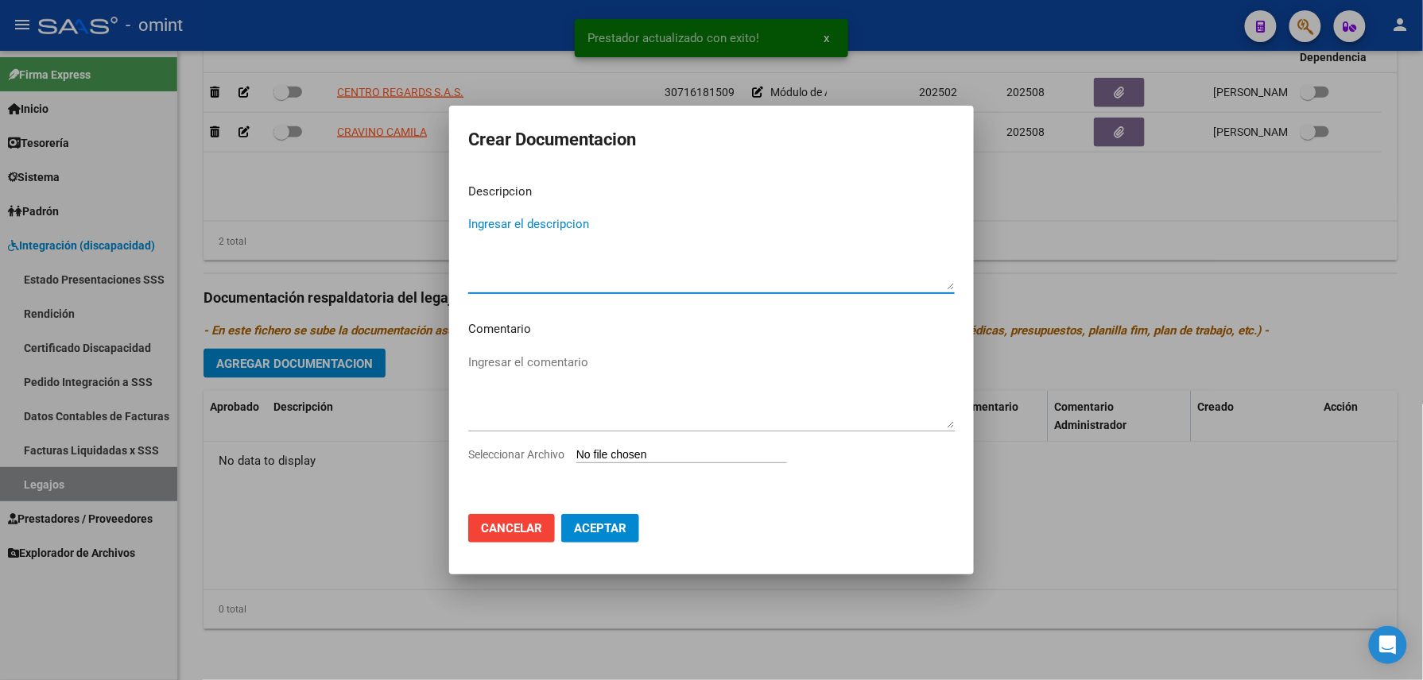
click at [627, 461] on input "Seleccionar Archivo" at bounding box center [681, 455] width 211 height 15
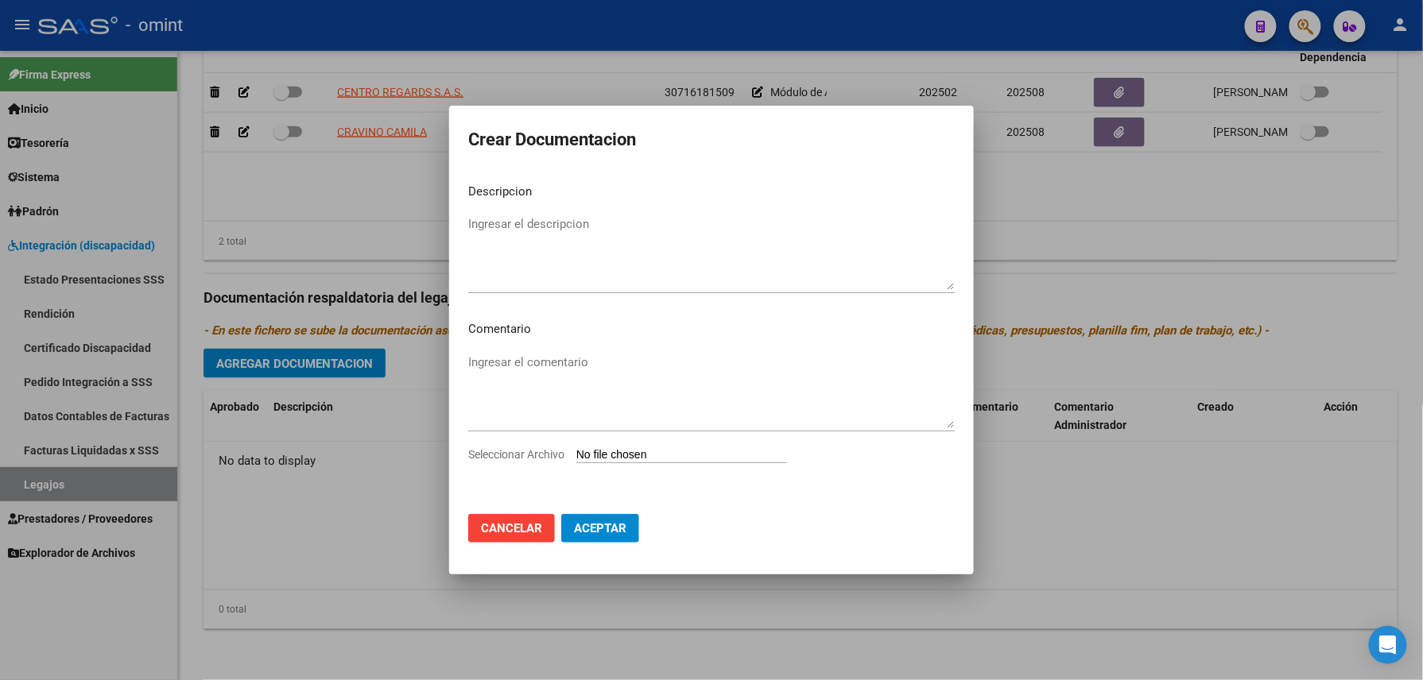
type input "C:\fakepath\CAR.pdf"
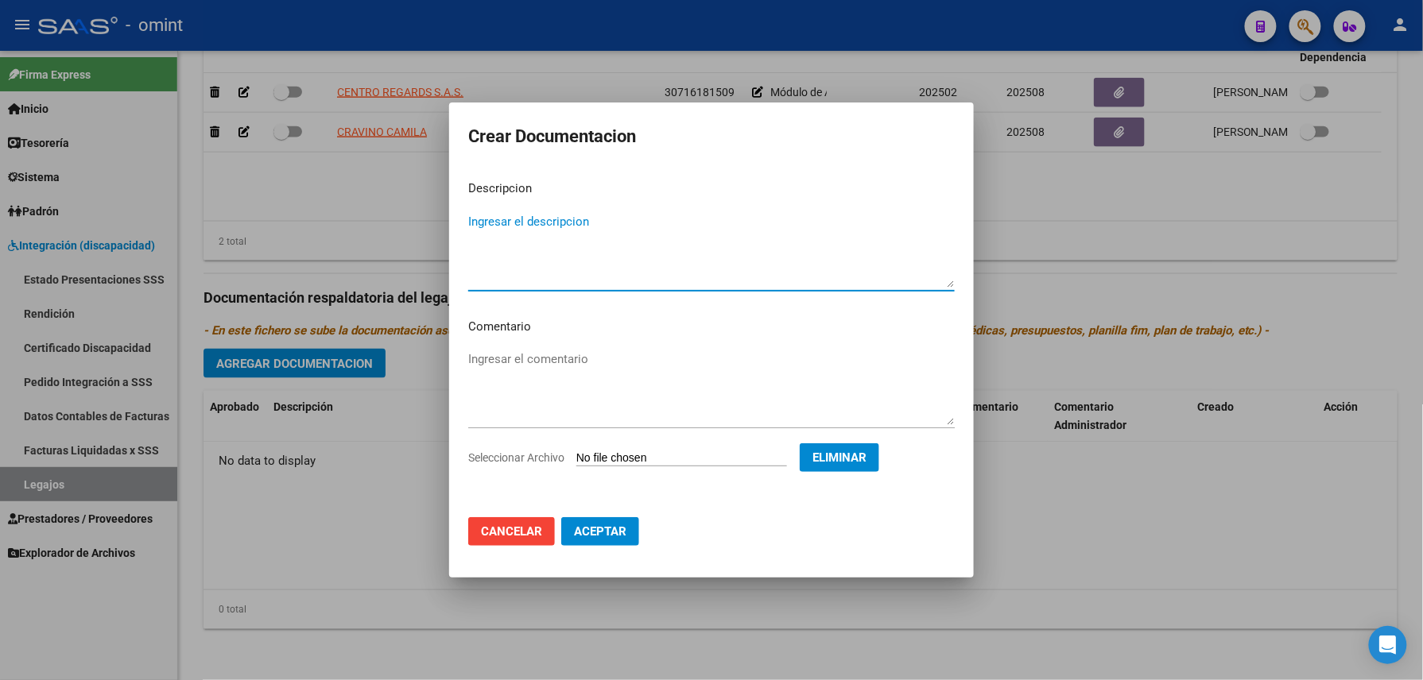
click at [560, 217] on textarea "Ingresar el descripcion" at bounding box center [711, 250] width 486 height 75
type textarea "CAR"
click at [583, 528] on span "Aceptar" at bounding box center [600, 532] width 52 height 14
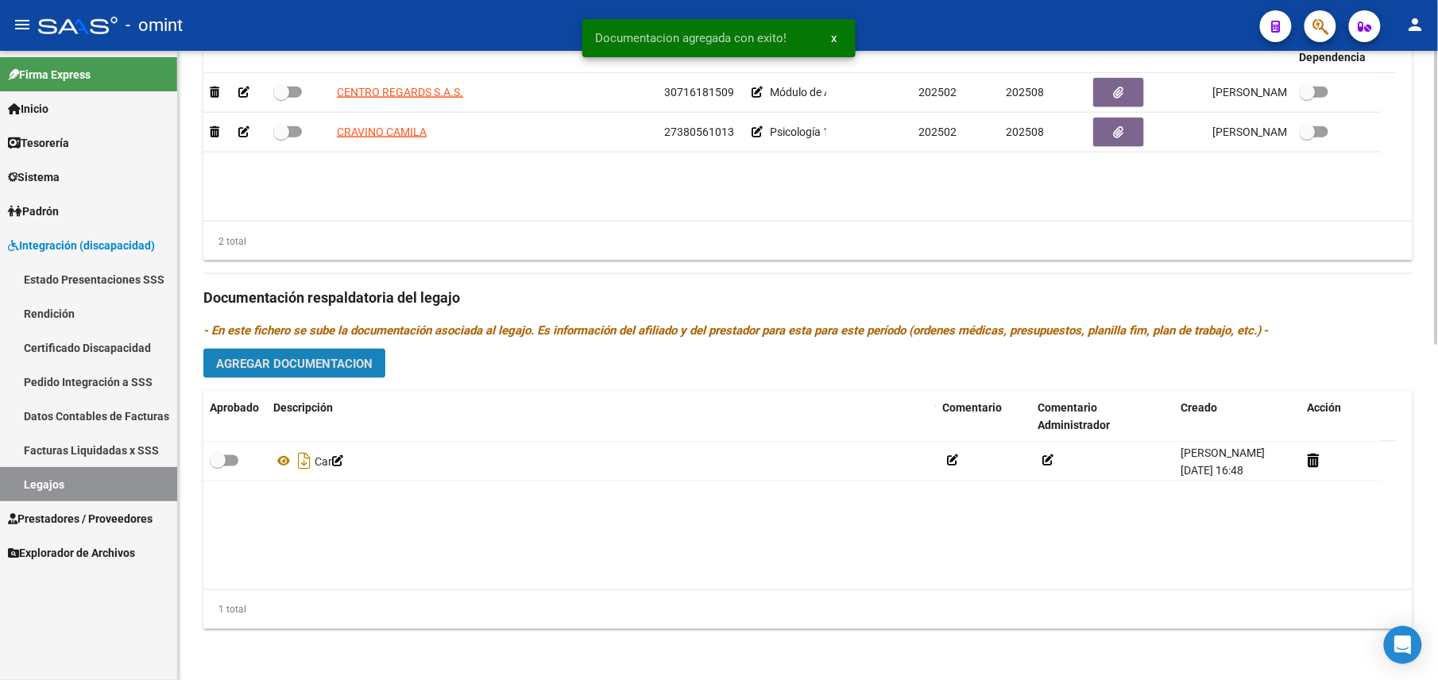
click at [328, 366] on span "Agregar Documentacion" at bounding box center [294, 364] width 157 height 14
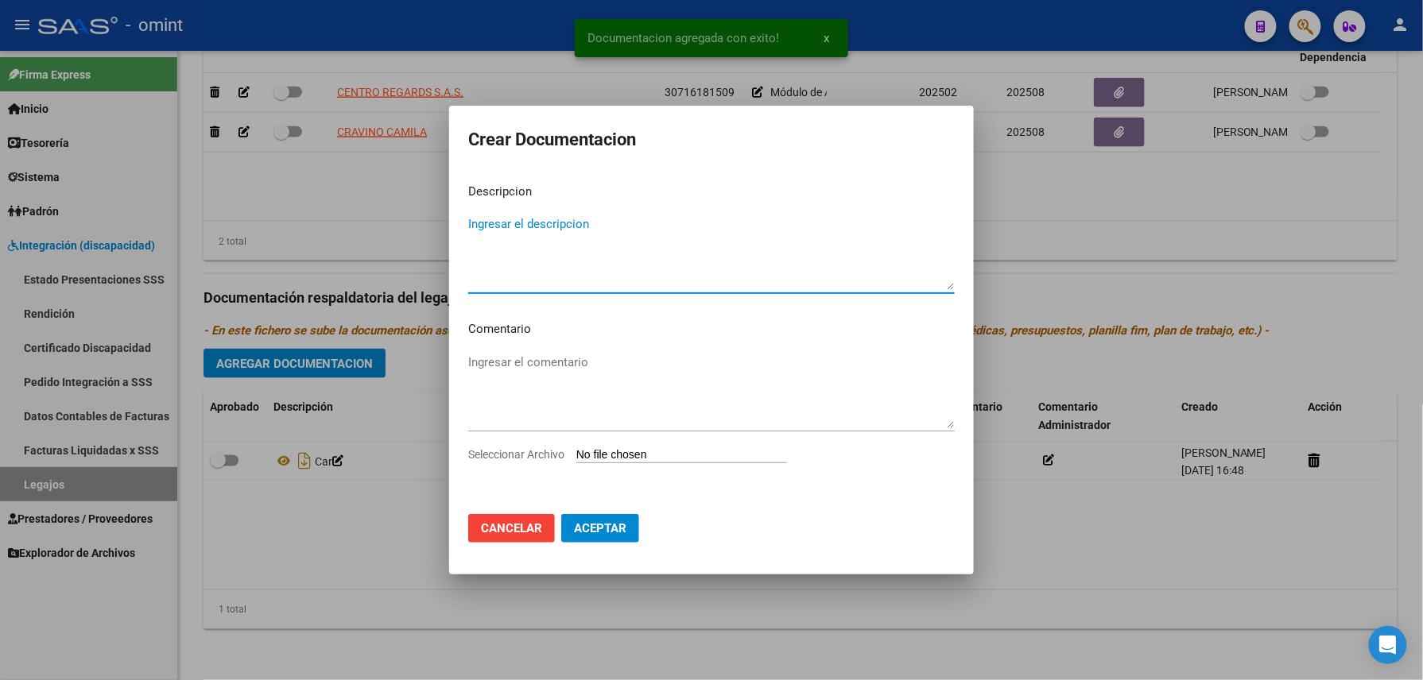
click at [620, 443] on div "Ingresar el comentario" at bounding box center [711, 398] width 486 height 96
click at [620, 446] on div "Ingresar el comentario" at bounding box center [711, 398] width 486 height 96
click at [621, 452] on input "Seleccionar Archivo" at bounding box center [681, 455] width 211 height 15
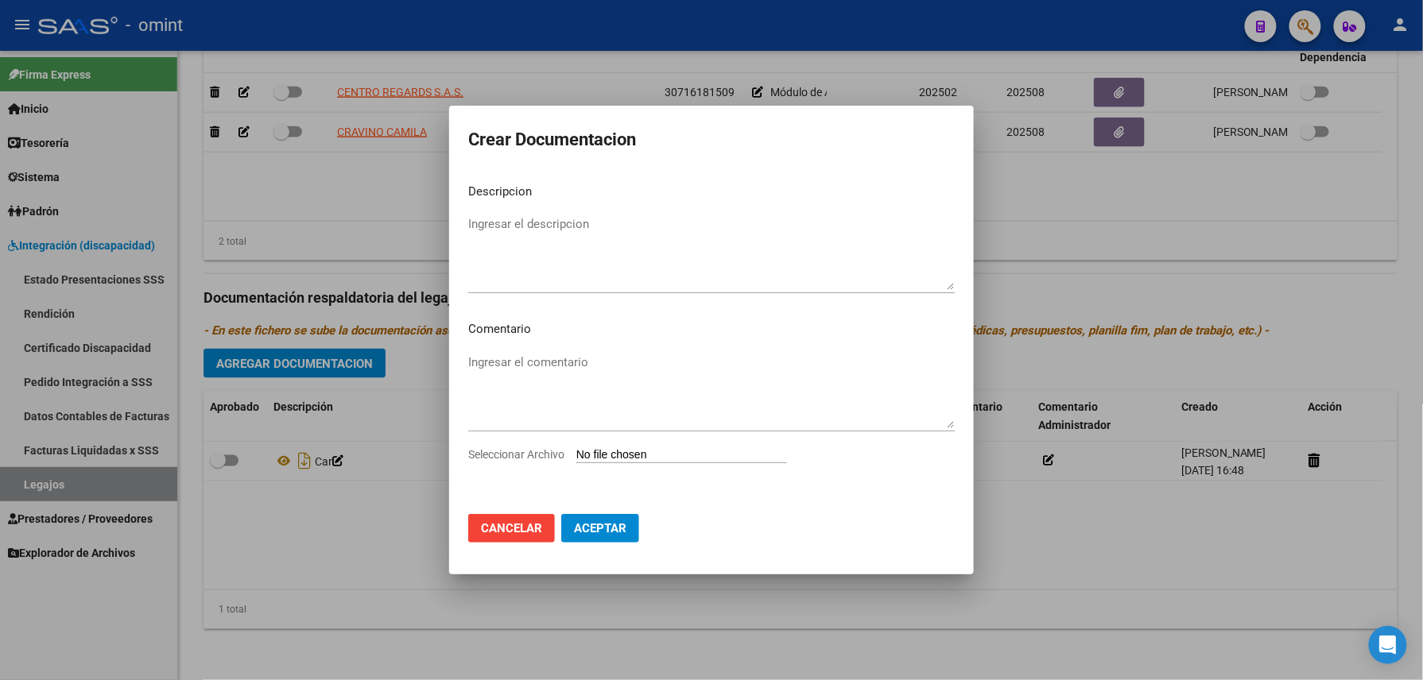
type input "C:\fakepath\RHC.pdf"
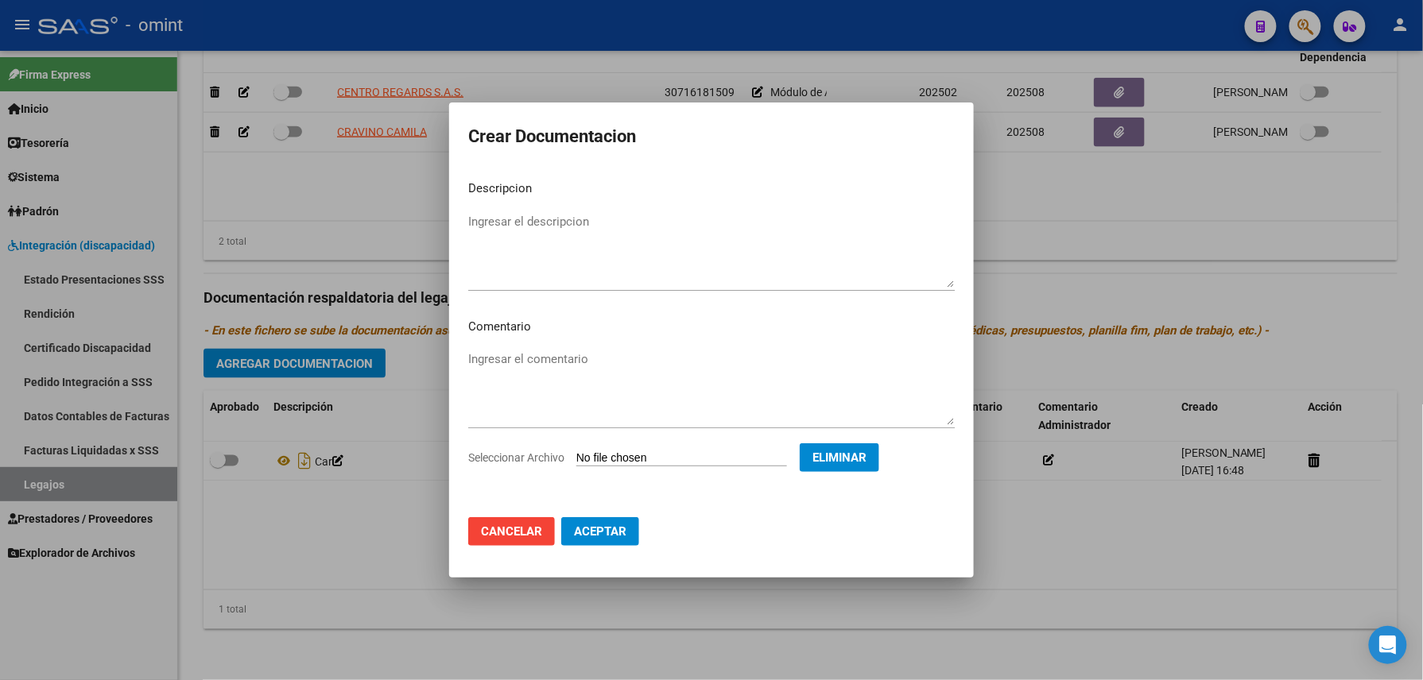
click at [579, 189] on p "Descripcion" at bounding box center [711, 189] width 486 height 18
click at [582, 201] on mat-dialog-content "Descripcion Ingresar el descripcion Comentario Ingresar el comentario Seleccion…" at bounding box center [711, 336] width 525 height 337
click at [577, 223] on textarea "Ingresar el descripcion" at bounding box center [711, 250] width 486 height 75
type textarea "RHC"
click at [601, 535] on span "Aceptar" at bounding box center [600, 532] width 52 height 14
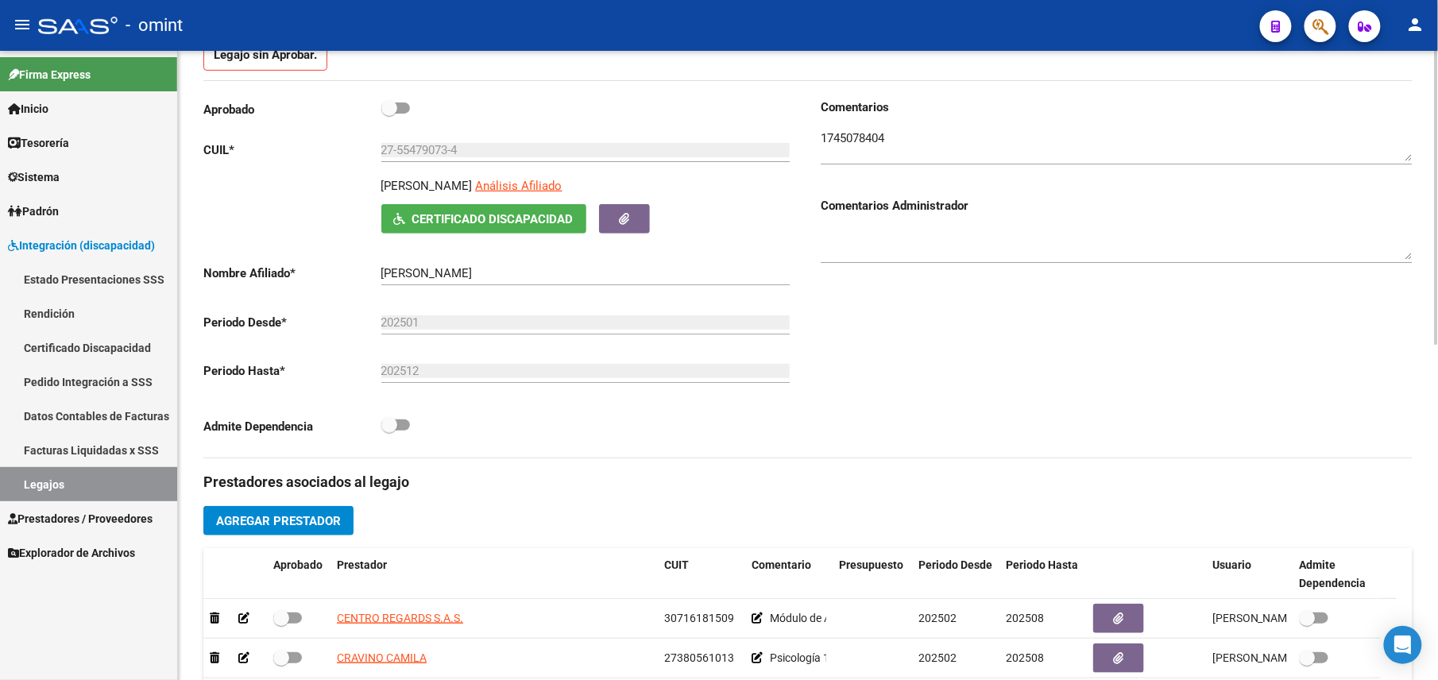
scroll to position [0, 0]
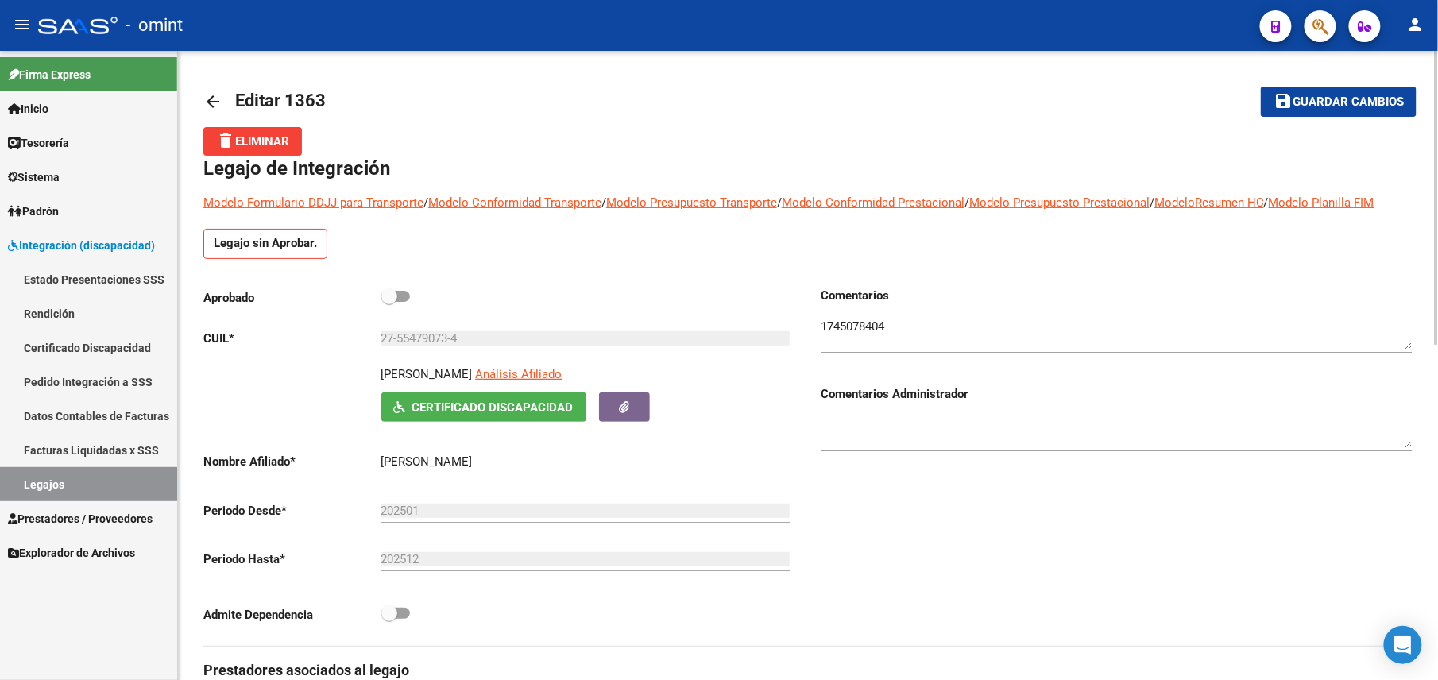
click at [1285, 103] on mat-icon "save" at bounding box center [1283, 100] width 19 height 19
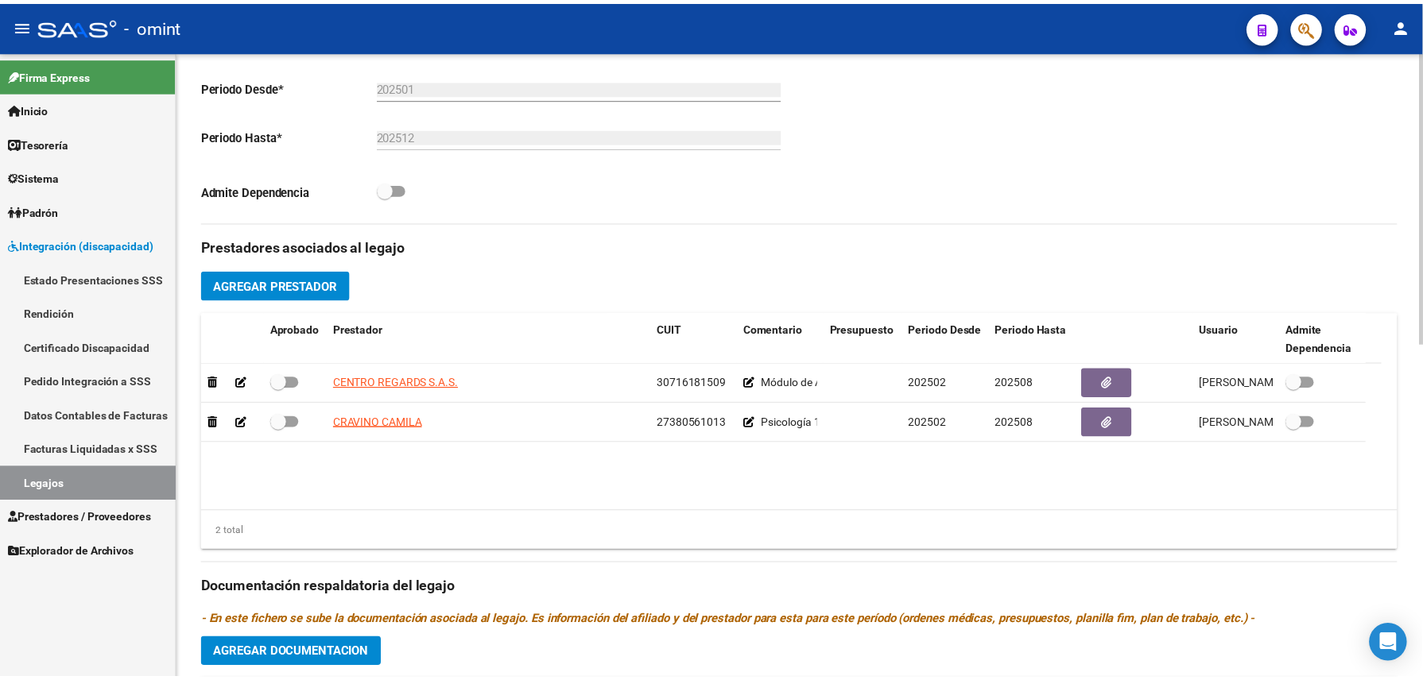
scroll to position [529, 0]
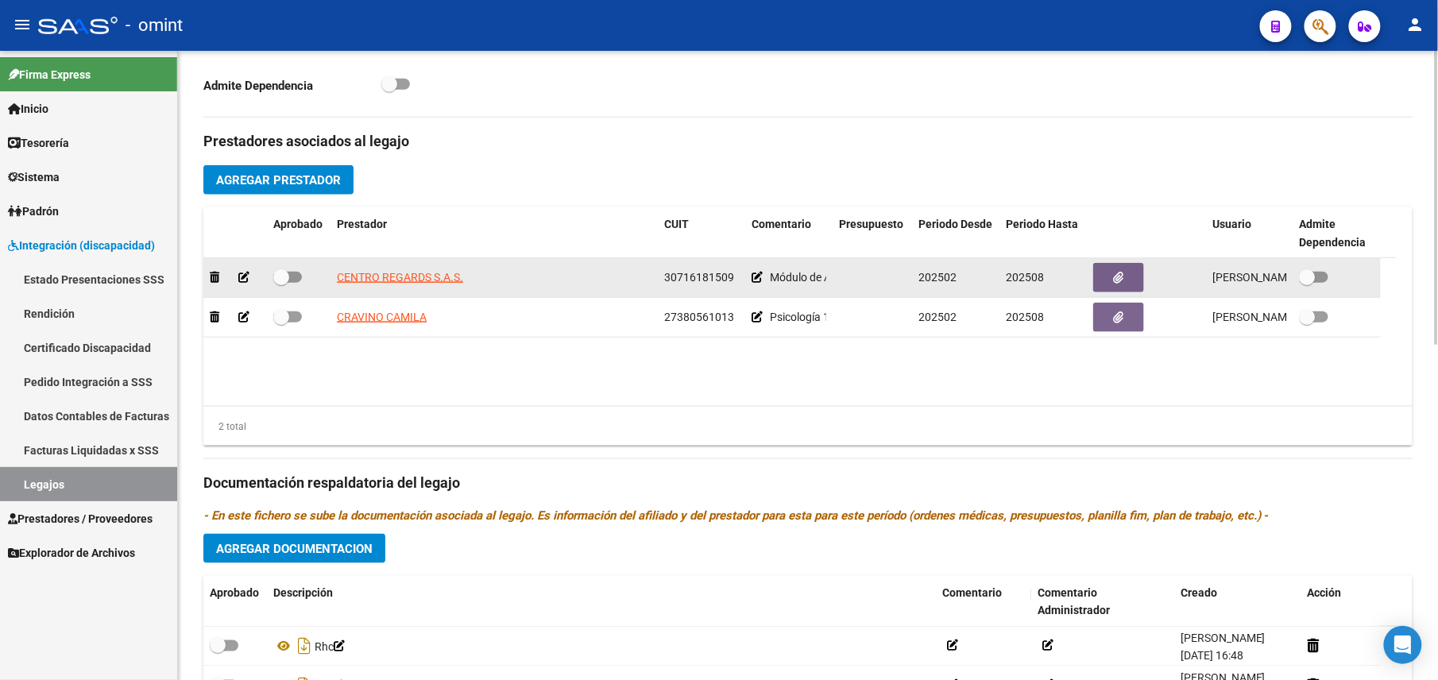
click at [246, 277] on icon at bounding box center [243, 277] width 11 height 11
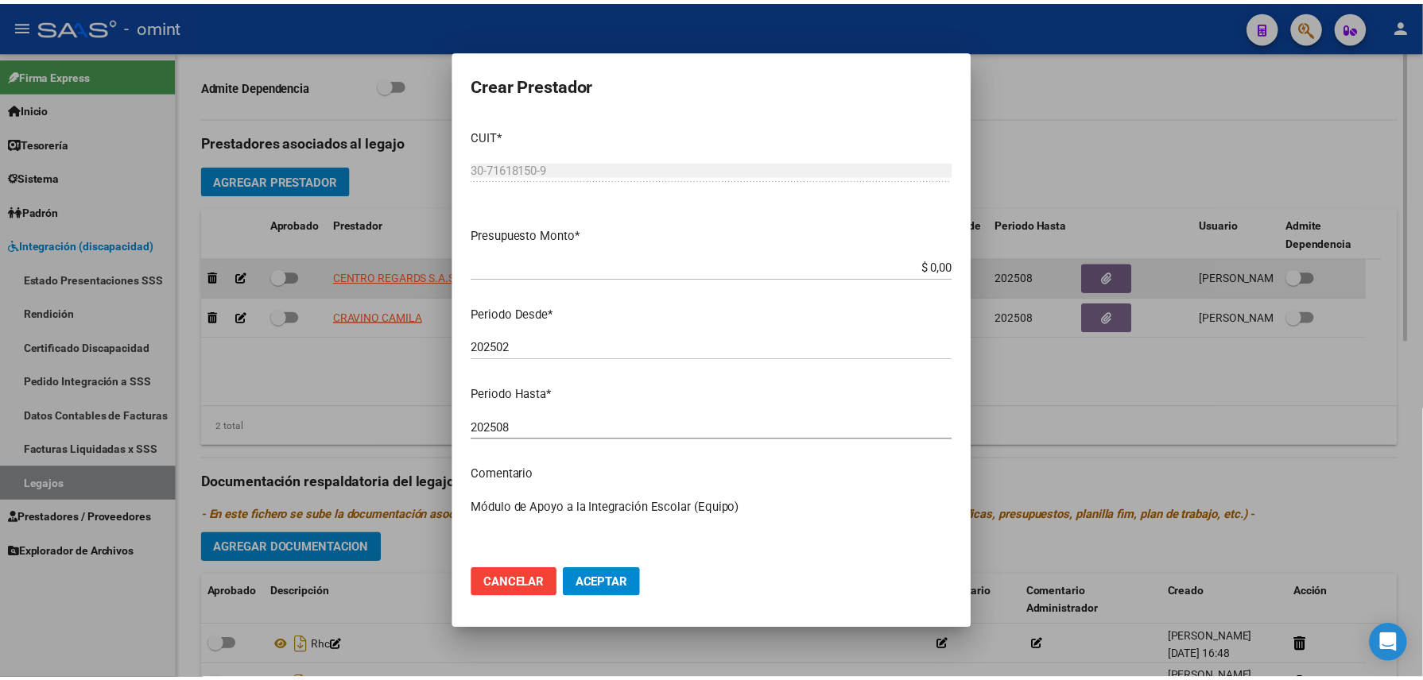
scroll to position [548, 0]
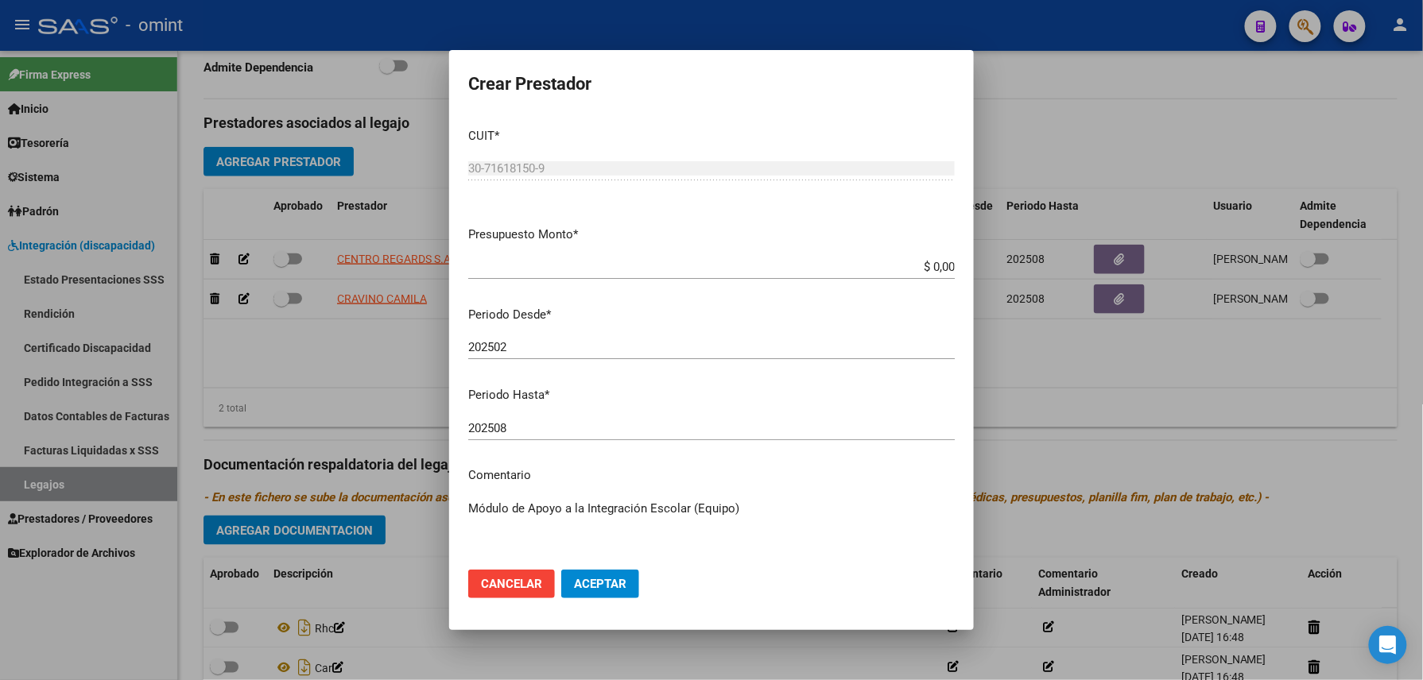
drag, startPoint x: 855, startPoint y: 256, endPoint x: 954, endPoint y: 265, distance: 99.8
click at [954, 265] on mat-dialog-content "CUIT * 30-71618150-9 Ingresar CUIT ARCA Padrón Presupuesto Monto * $ 0,00 Ingre…" at bounding box center [711, 336] width 525 height 442
click at [894, 265] on input "$ 0,00" at bounding box center [711, 267] width 486 height 14
drag, startPoint x: 909, startPoint y: 265, endPoint x: 960, endPoint y: 265, distance: 50.9
click at [960, 265] on mat-dialog-content "CUIT * 30-71618150-9 Ingresar CUIT ARCA Padrón Presupuesto Monto * $ 0,00 Ingre…" at bounding box center [711, 336] width 525 height 442
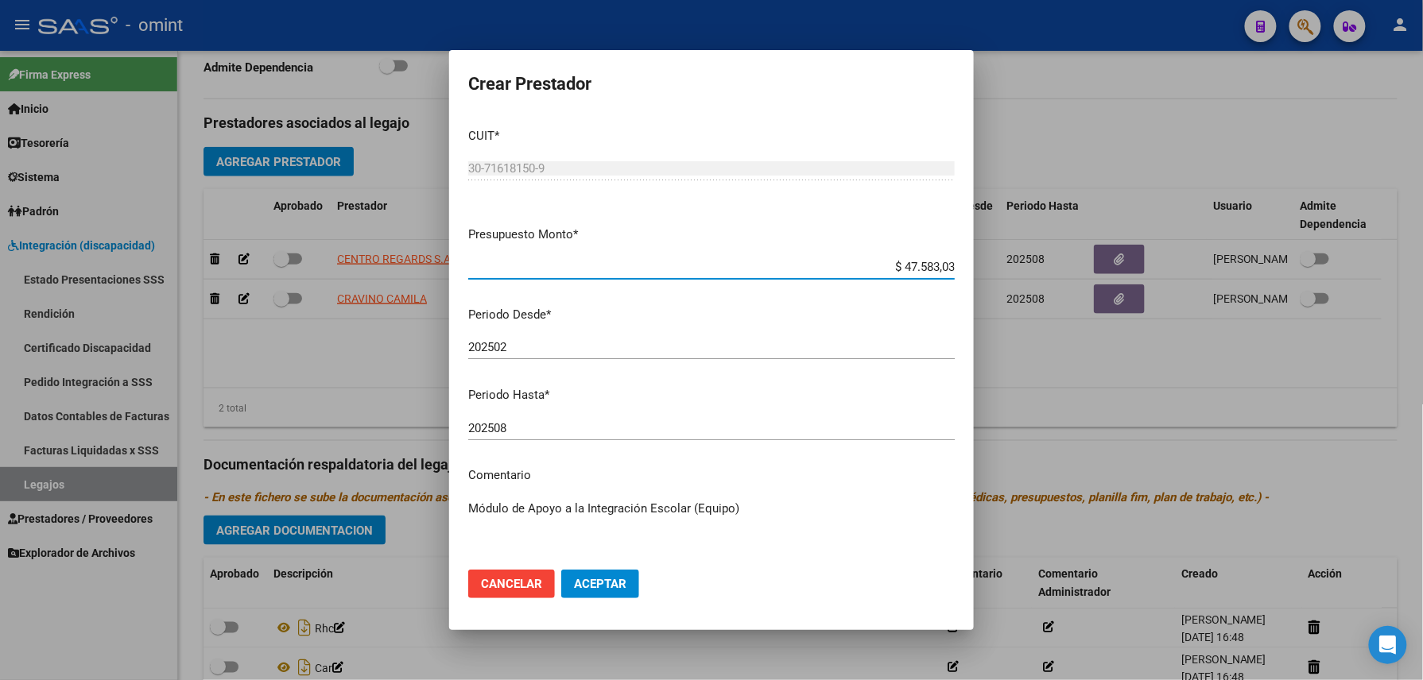
type input "$ 475.830,32"
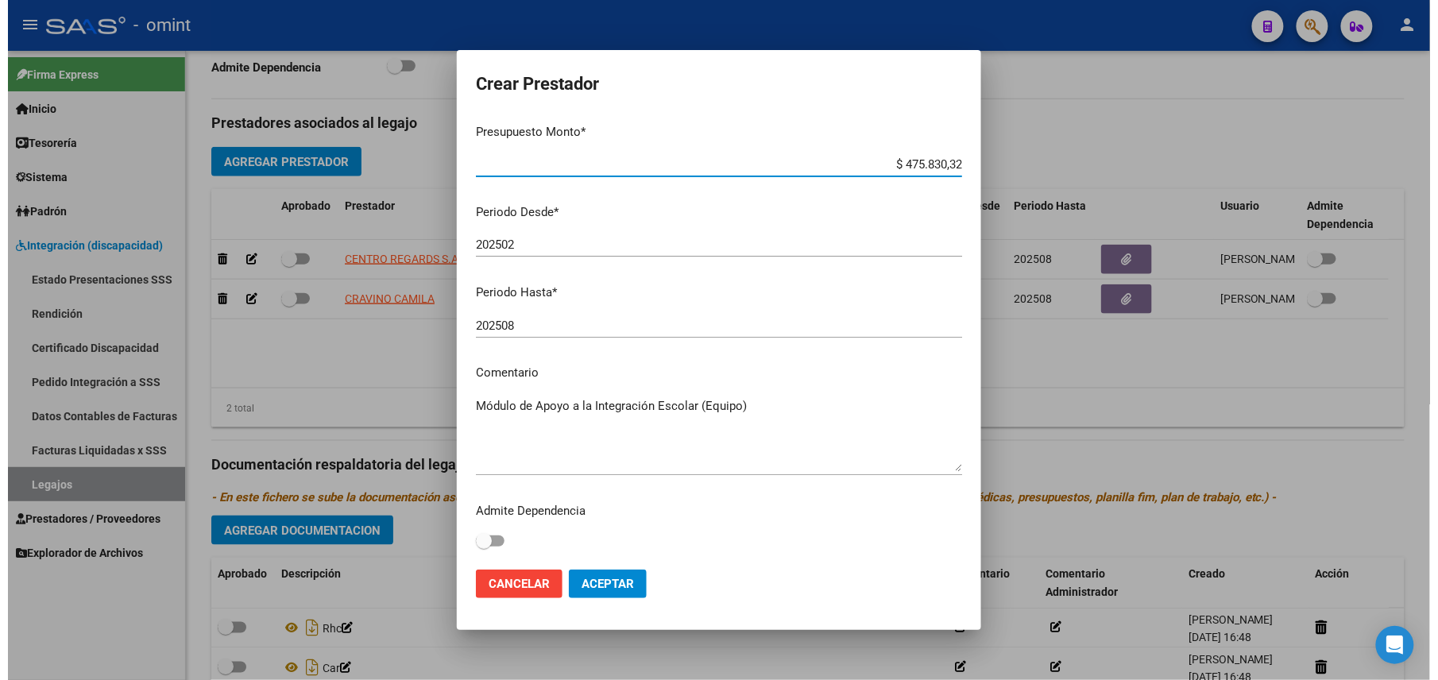
scroll to position [0, 0]
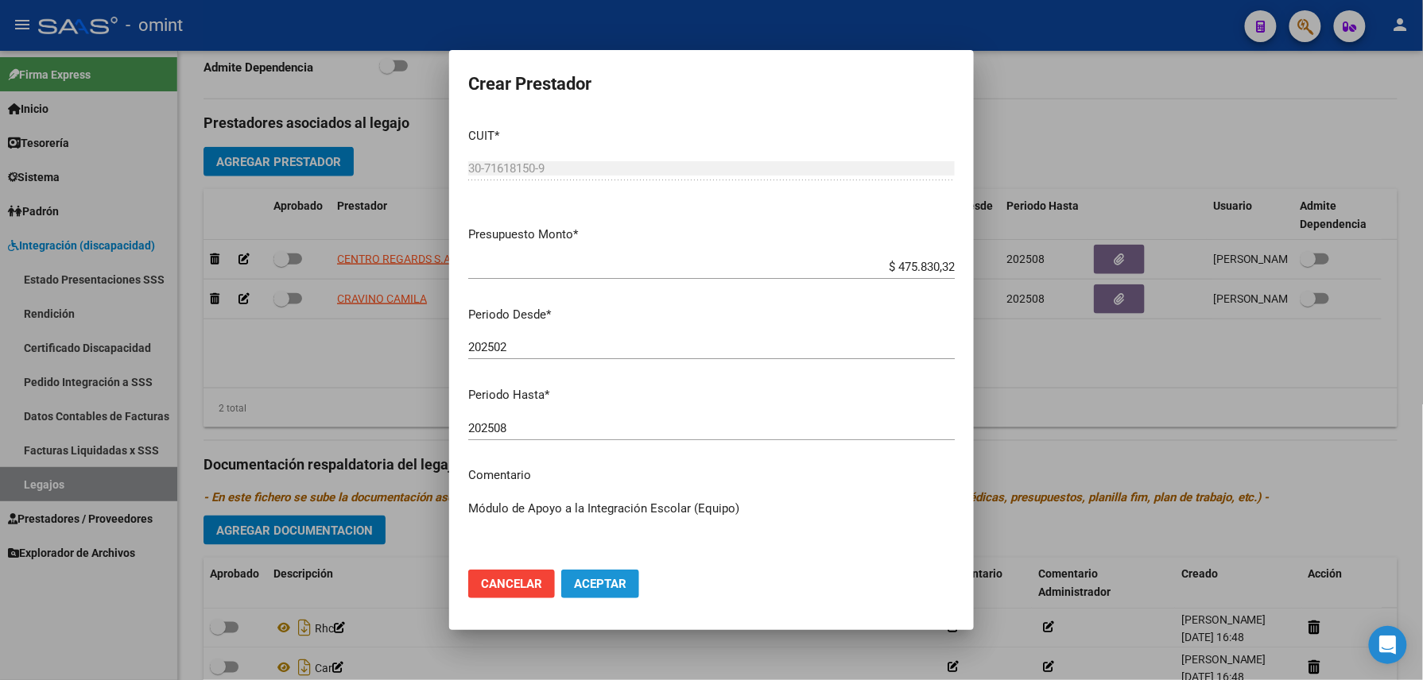
click at [599, 592] on button "Aceptar" at bounding box center [600, 584] width 78 height 29
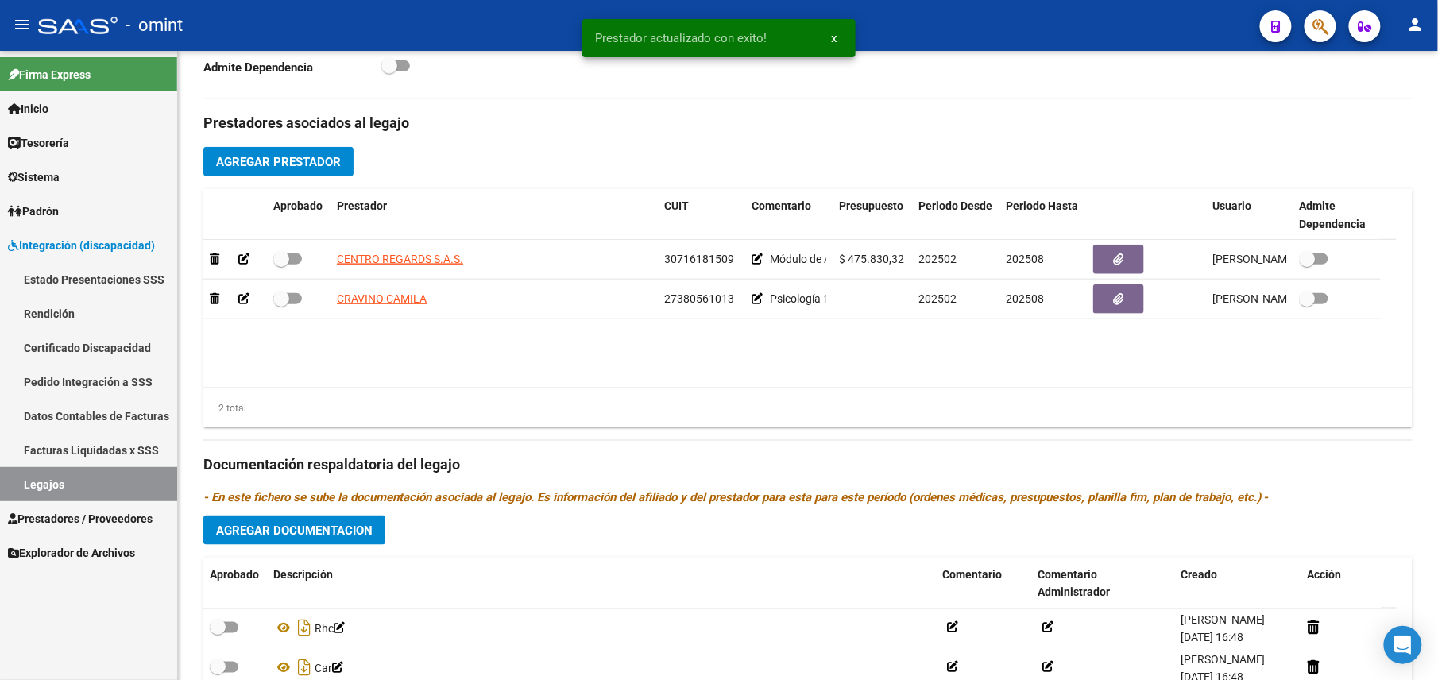
scroll to position [529, 0]
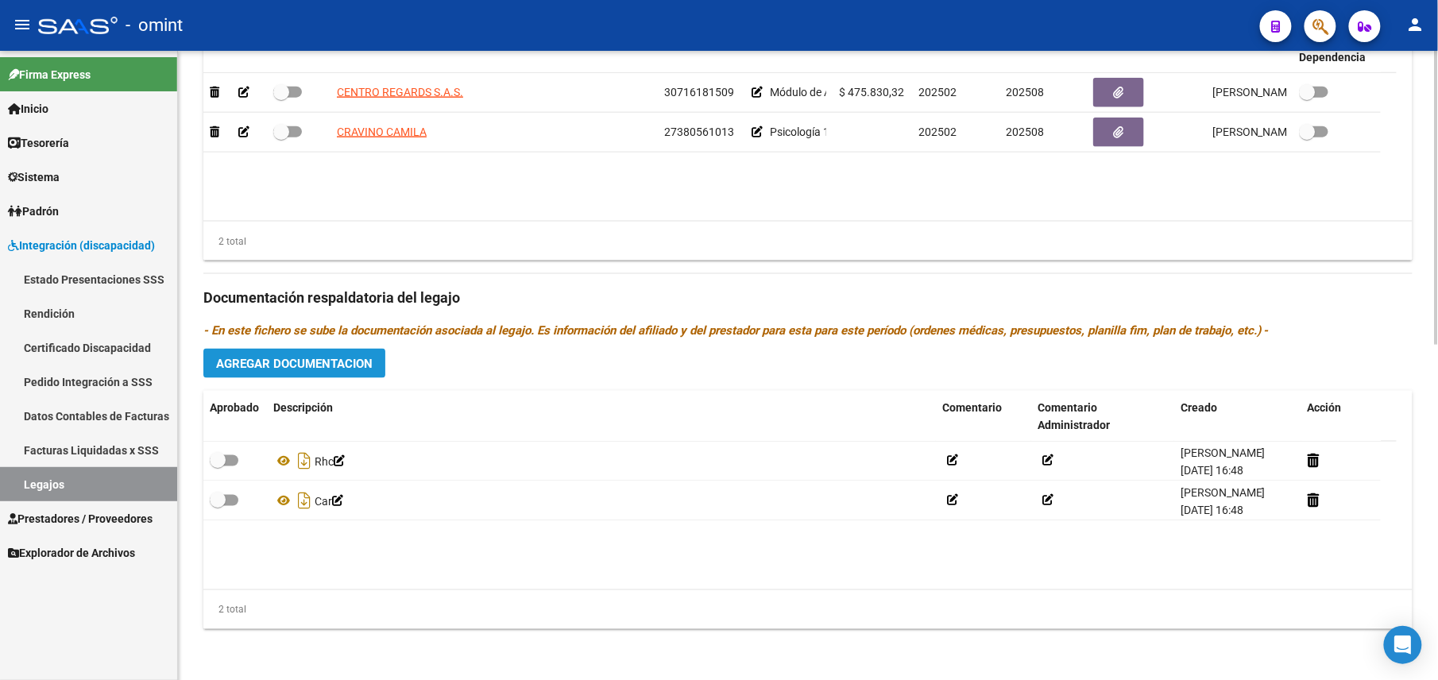
click at [326, 361] on span "Agregar Documentacion" at bounding box center [294, 364] width 157 height 14
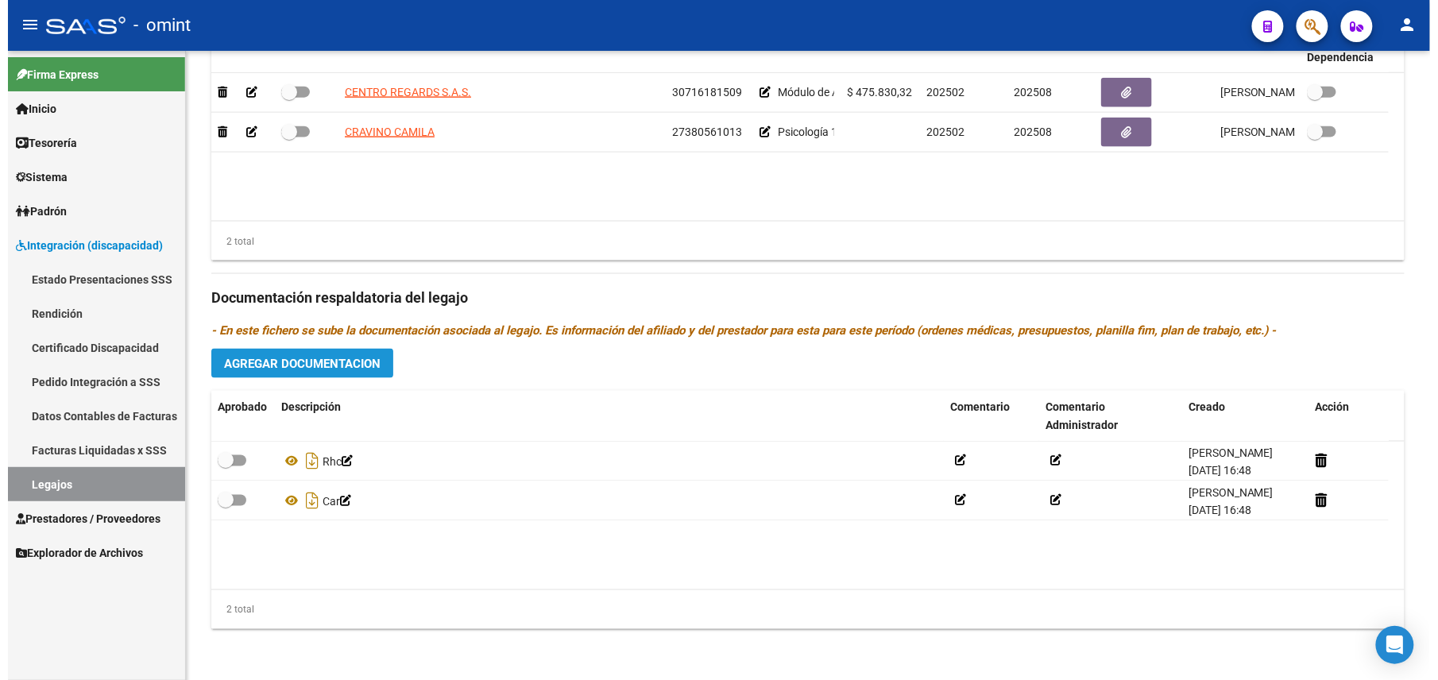
scroll to position [735, 0]
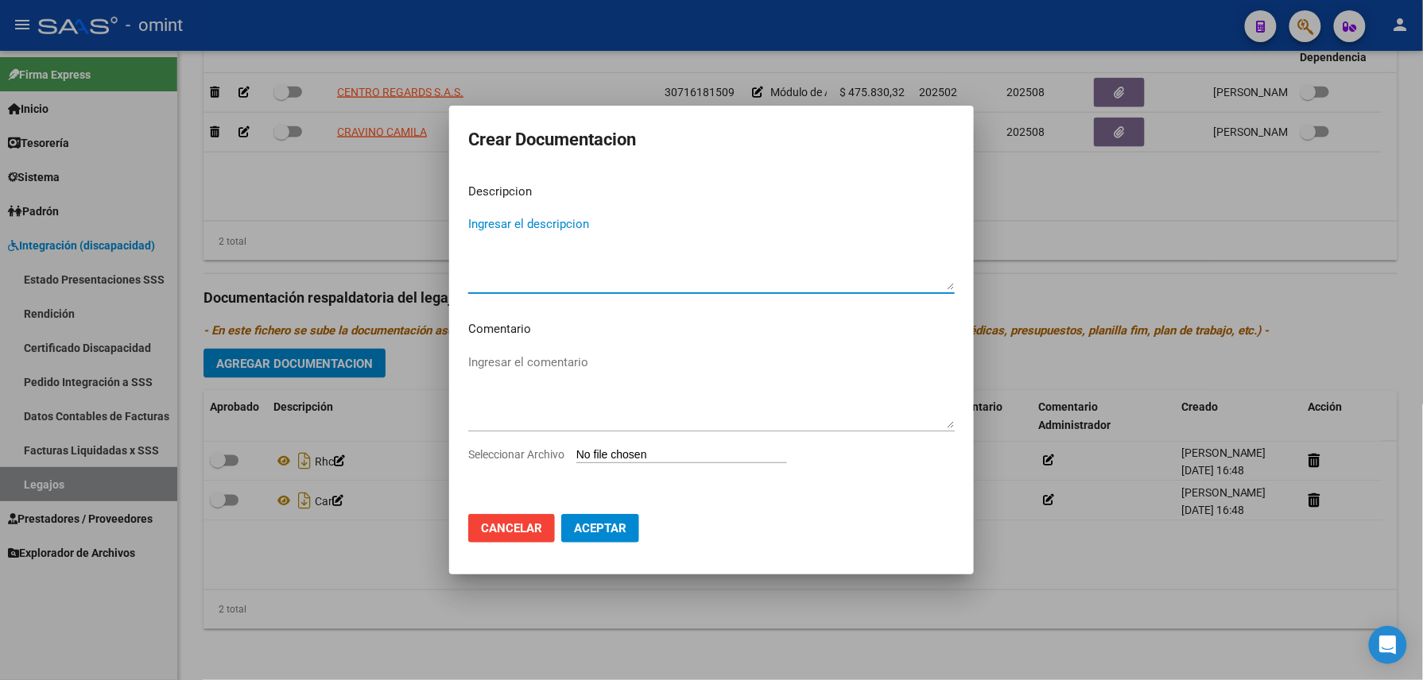
click at [541, 261] on textarea "Ingresar el descripcion" at bounding box center [711, 252] width 486 height 75
type textarea "MAIE"
click at [713, 451] on input "Seleccionar Archivo" at bounding box center [681, 455] width 211 height 15
type input "C:\fakepath\pdf24_merged.pdf"
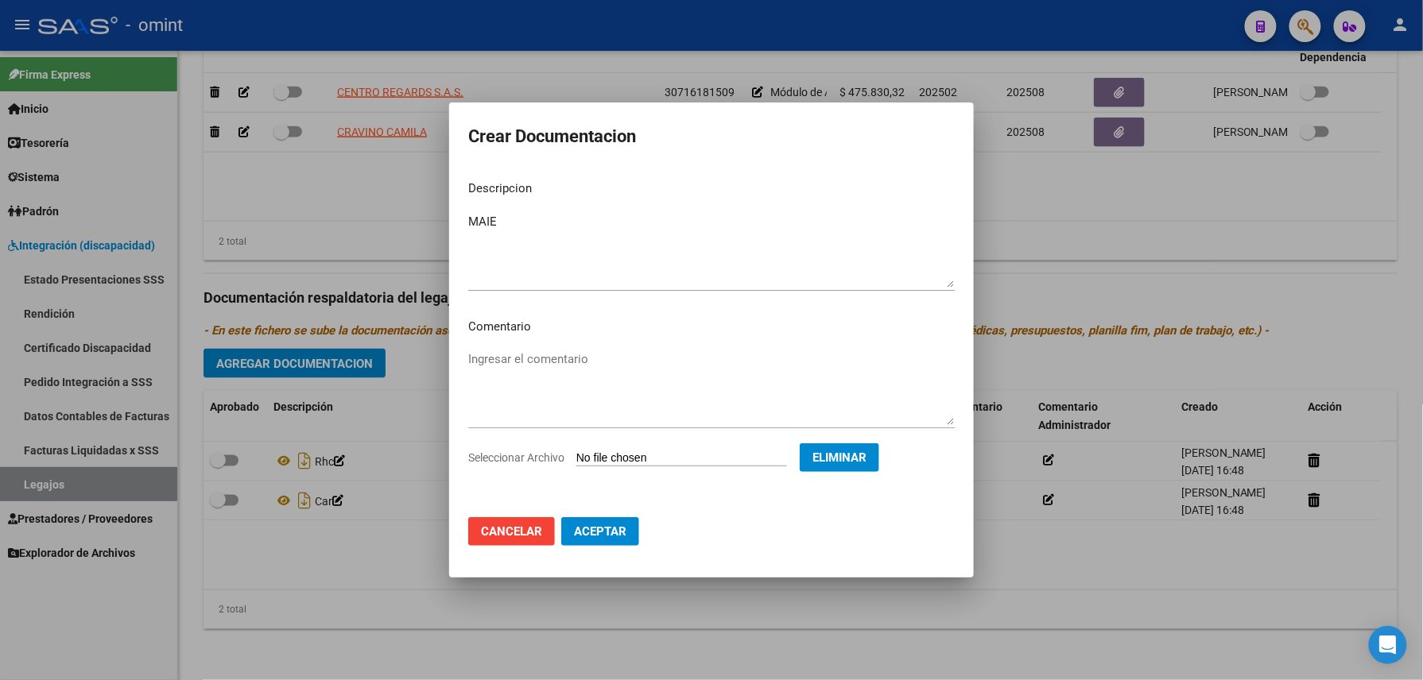
click at [624, 535] on button "Aceptar" at bounding box center [600, 531] width 78 height 29
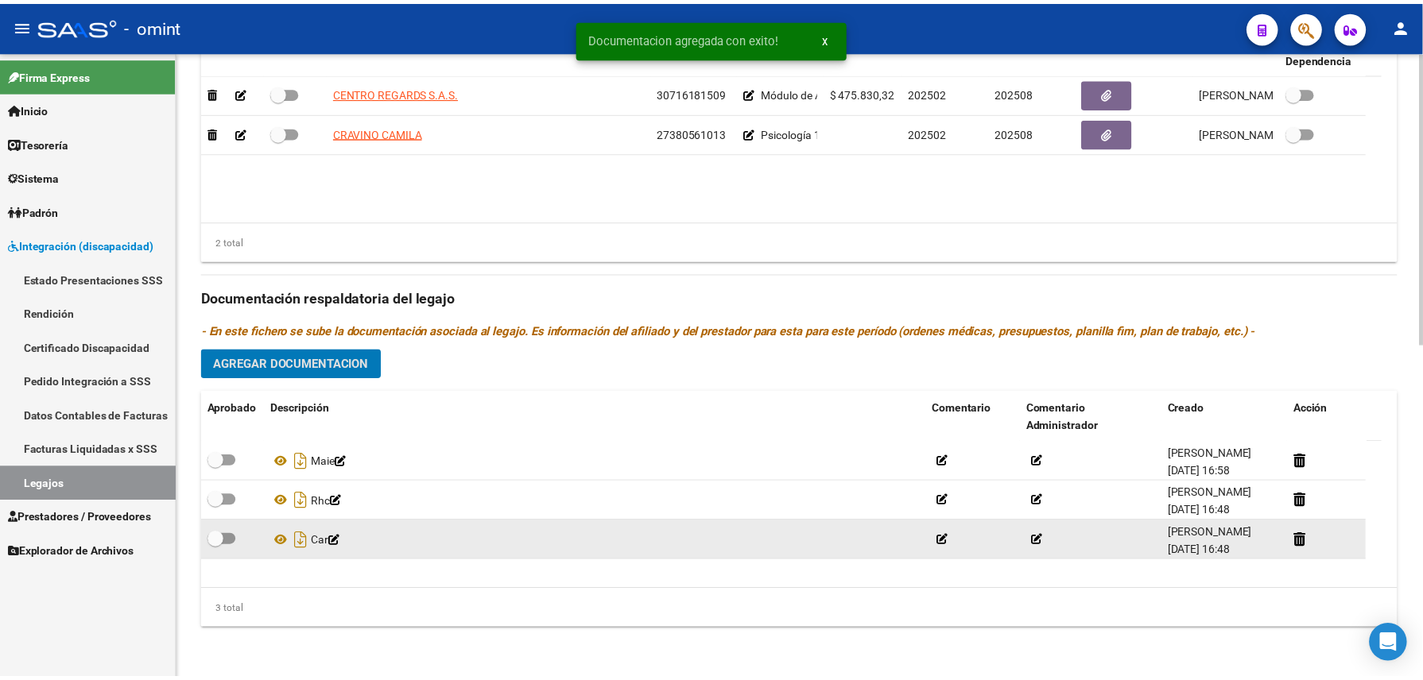
scroll to position [718, 0]
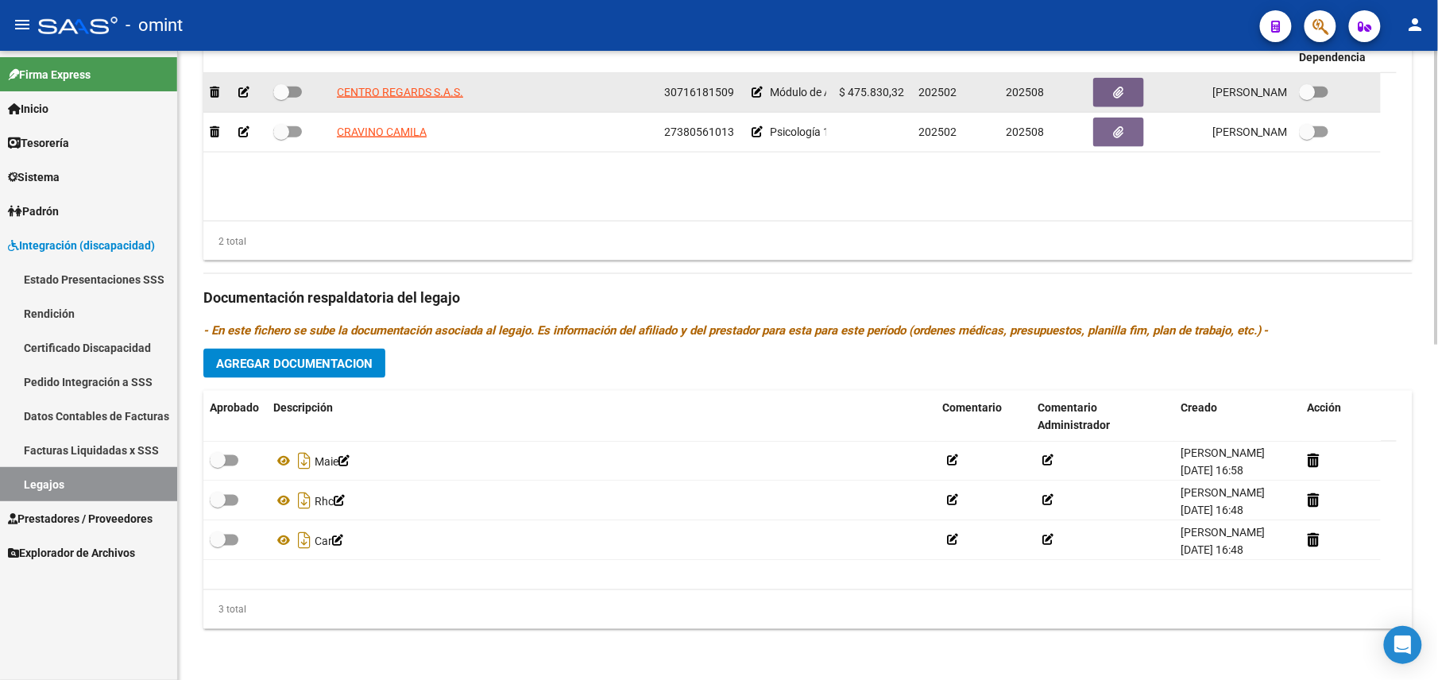
click at [1089, 93] on datatable-body-cell at bounding box center [1146, 92] width 119 height 39
click at [1106, 90] on button "button" at bounding box center [1119, 92] width 51 height 29
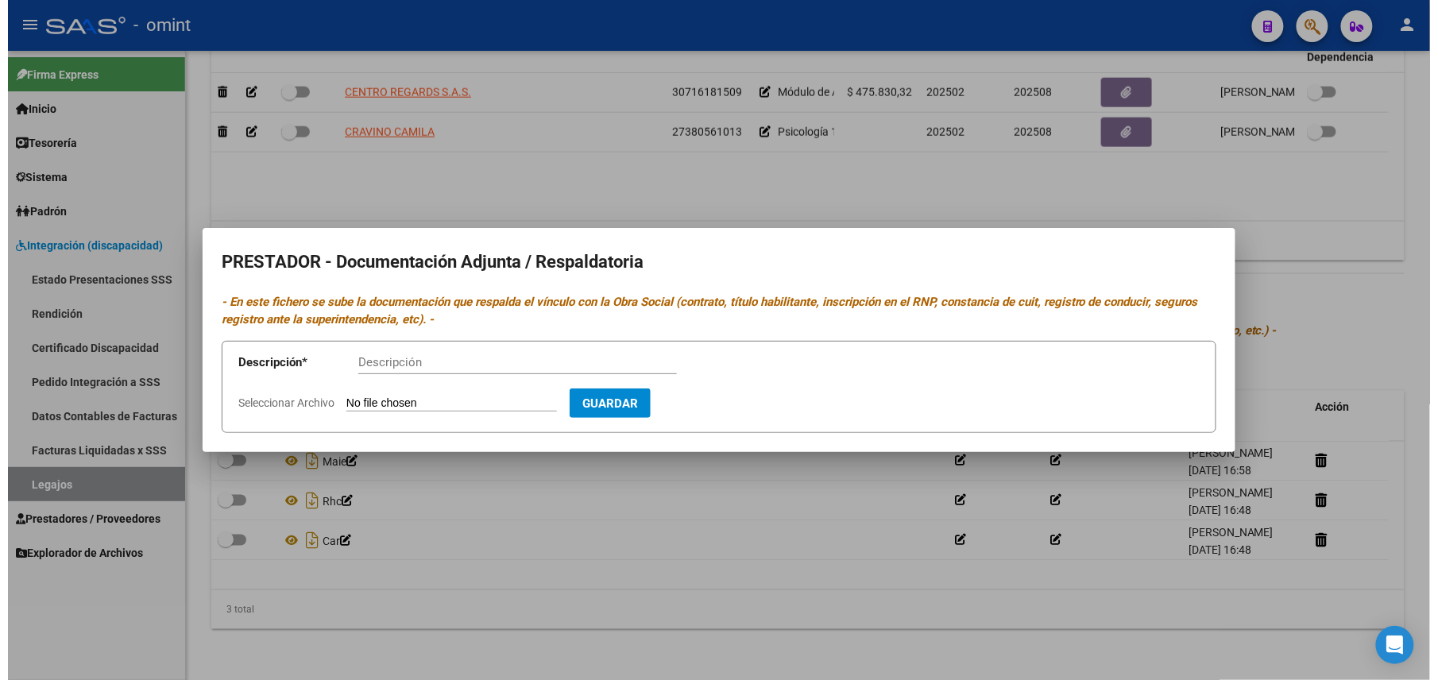
scroll to position [735, 0]
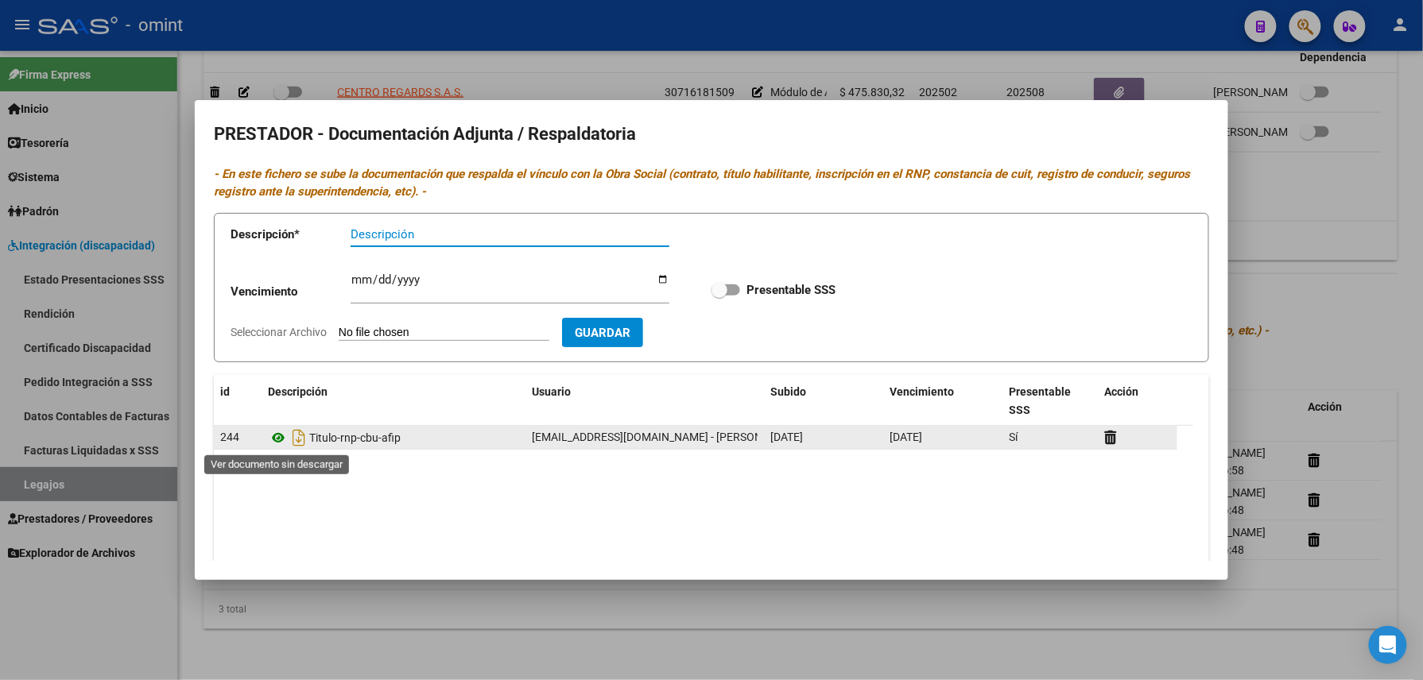
click at [281, 440] on icon at bounding box center [278, 437] width 21 height 19
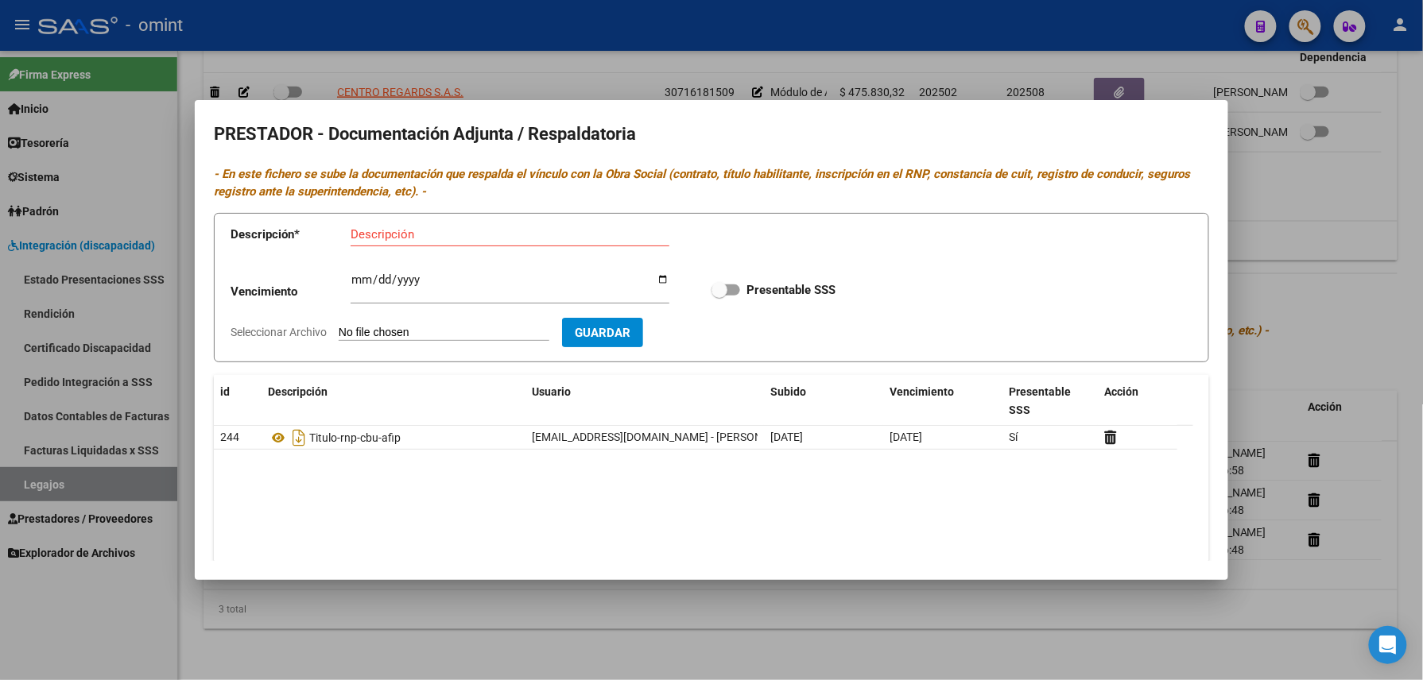
click at [1380, 262] on div at bounding box center [711, 340] width 1423 height 680
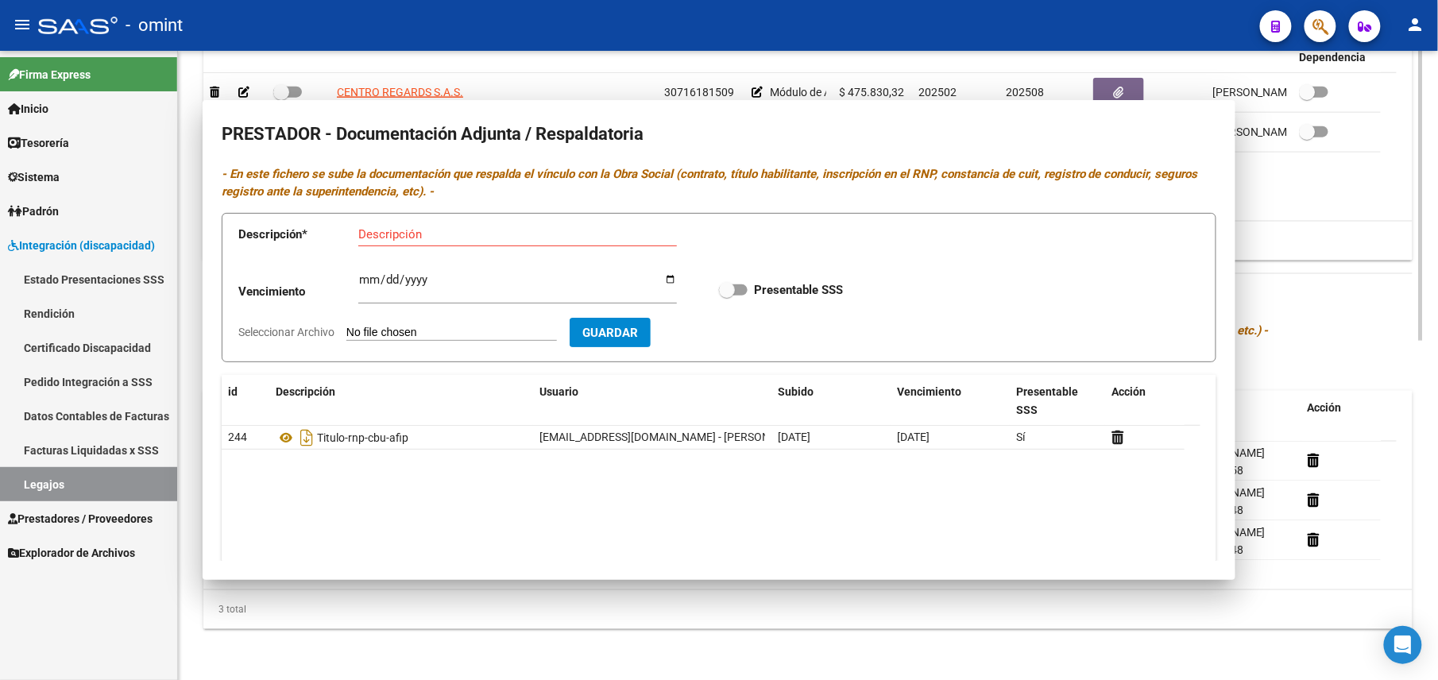
scroll to position [718, 0]
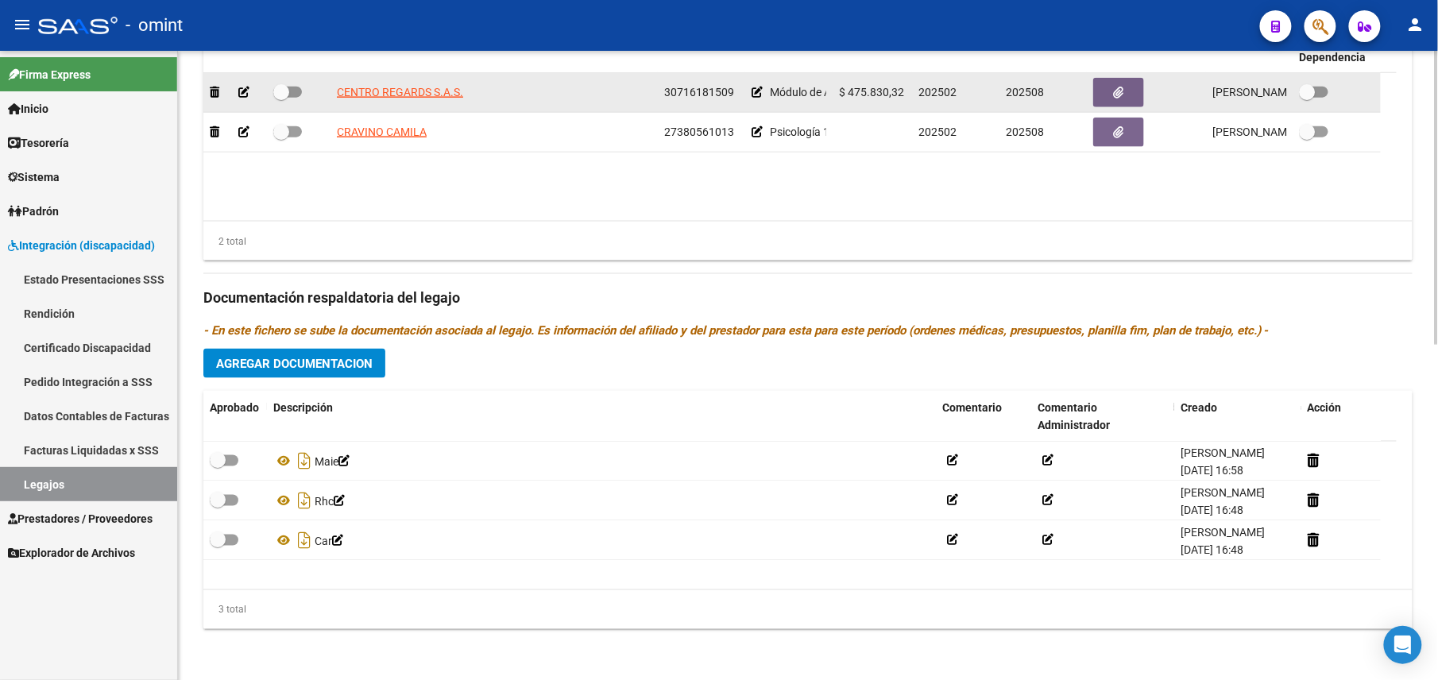
click at [290, 87] on span at bounding box center [287, 92] width 29 height 11
click at [281, 98] on input "checkbox" at bounding box center [281, 98] width 1 height 1
checkbox input "true"
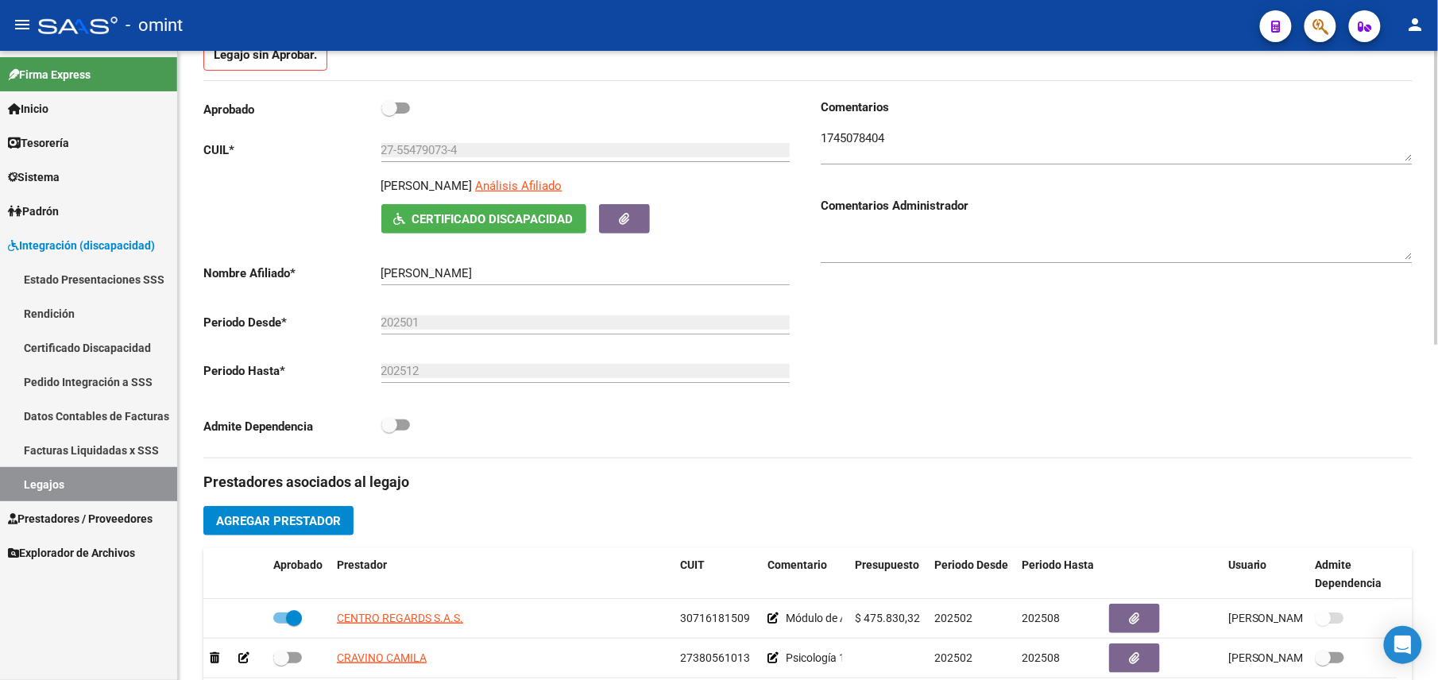
scroll to position [0, 0]
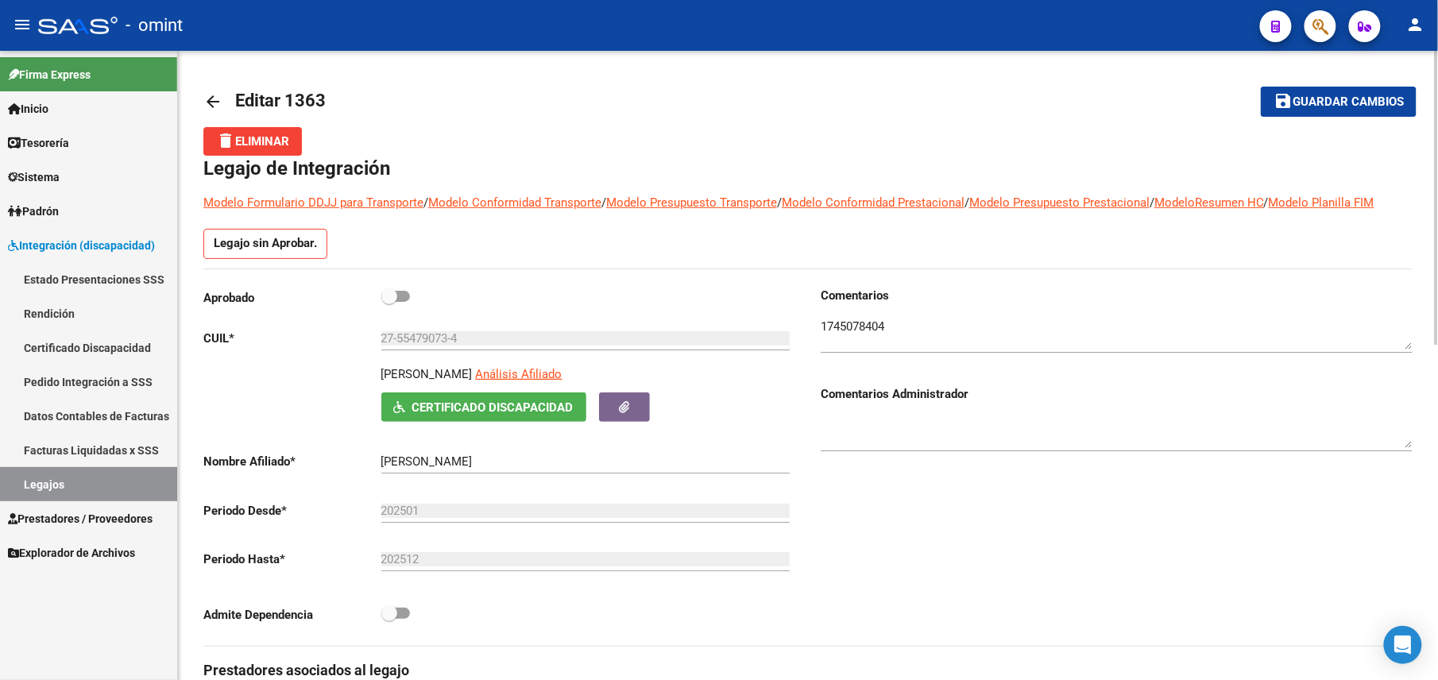
click at [1313, 93] on button "save Guardar cambios" at bounding box center [1339, 101] width 156 height 29
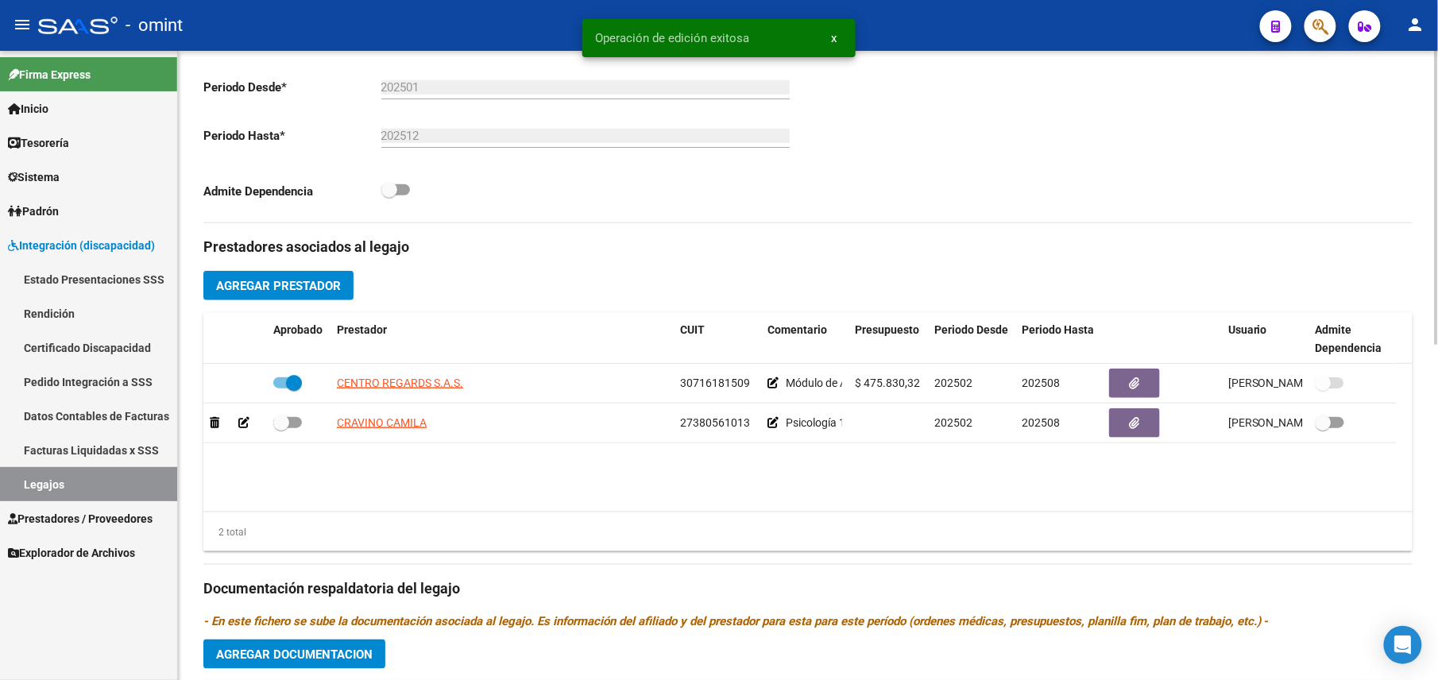
scroll to position [718, 0]
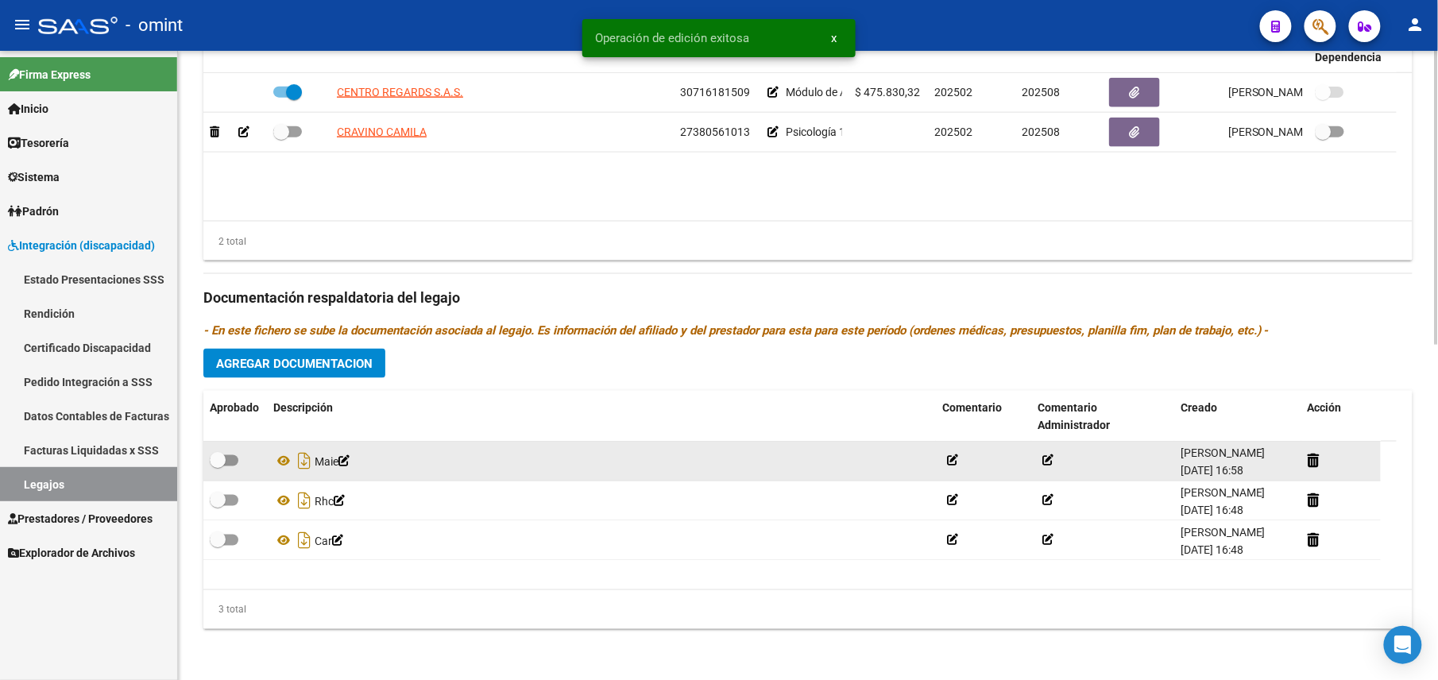
click at [226, 464] on span at bounding box center [224, 460] width 29 height 11
click at [218, 467] on input "checkbox" at bounding box center [217, 467] width 1 height 1
checkbox input "true"
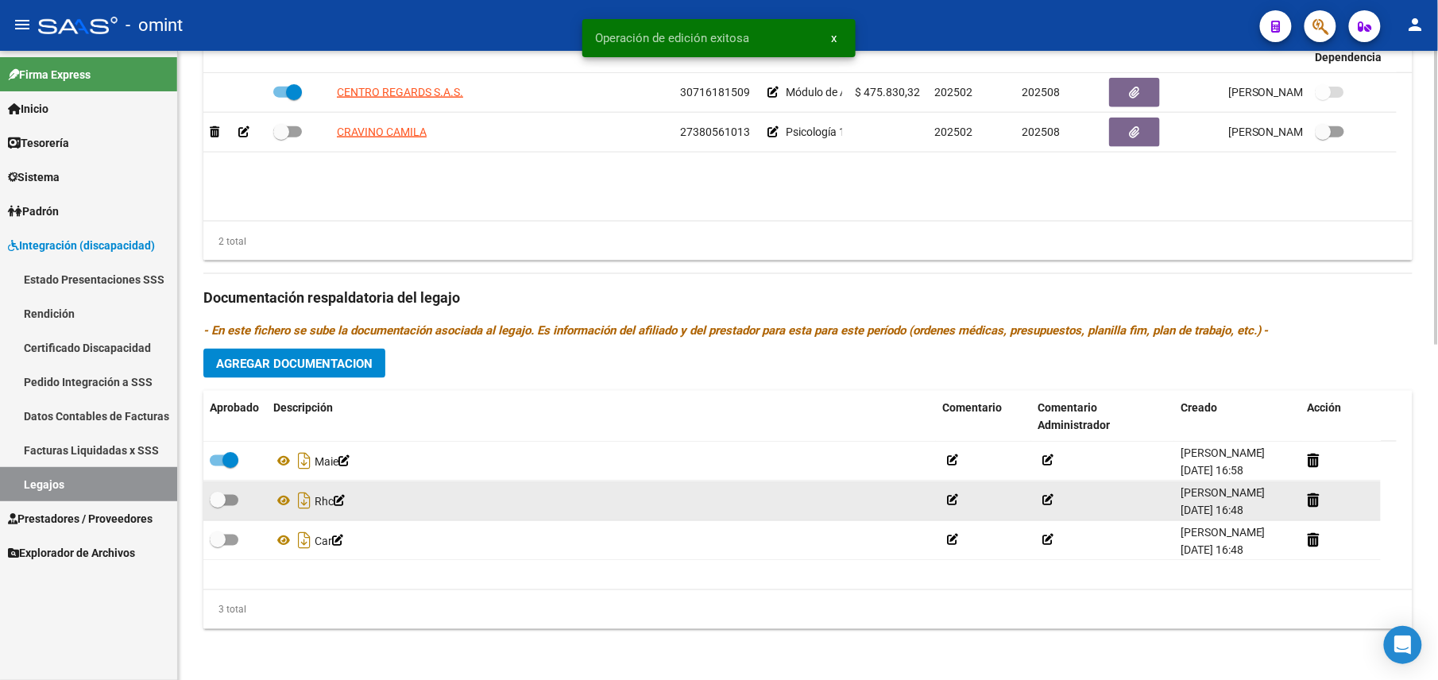
click at [230, 499] on span at bounding box center [224, 500] width 29 height 11
click at [218, 506] on input "checkbox" at bounding box center [217, 506] width 1 height 1
checkbox input "true"
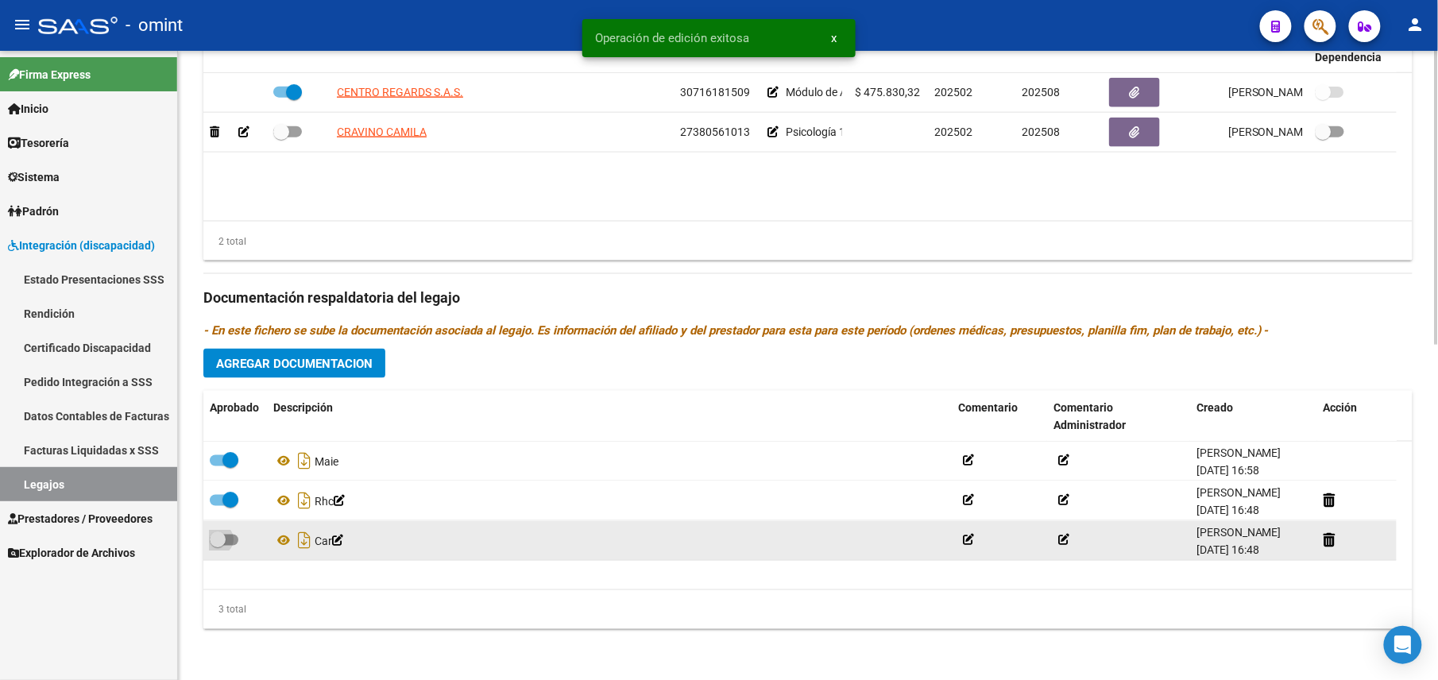
click at [227, 539] on span at bounding box center [224, 540] width 29 height 11
click at [218, 546] on input "checkbox" at bounding box center [217, 546] width 1 height 1
checkbox input "true"
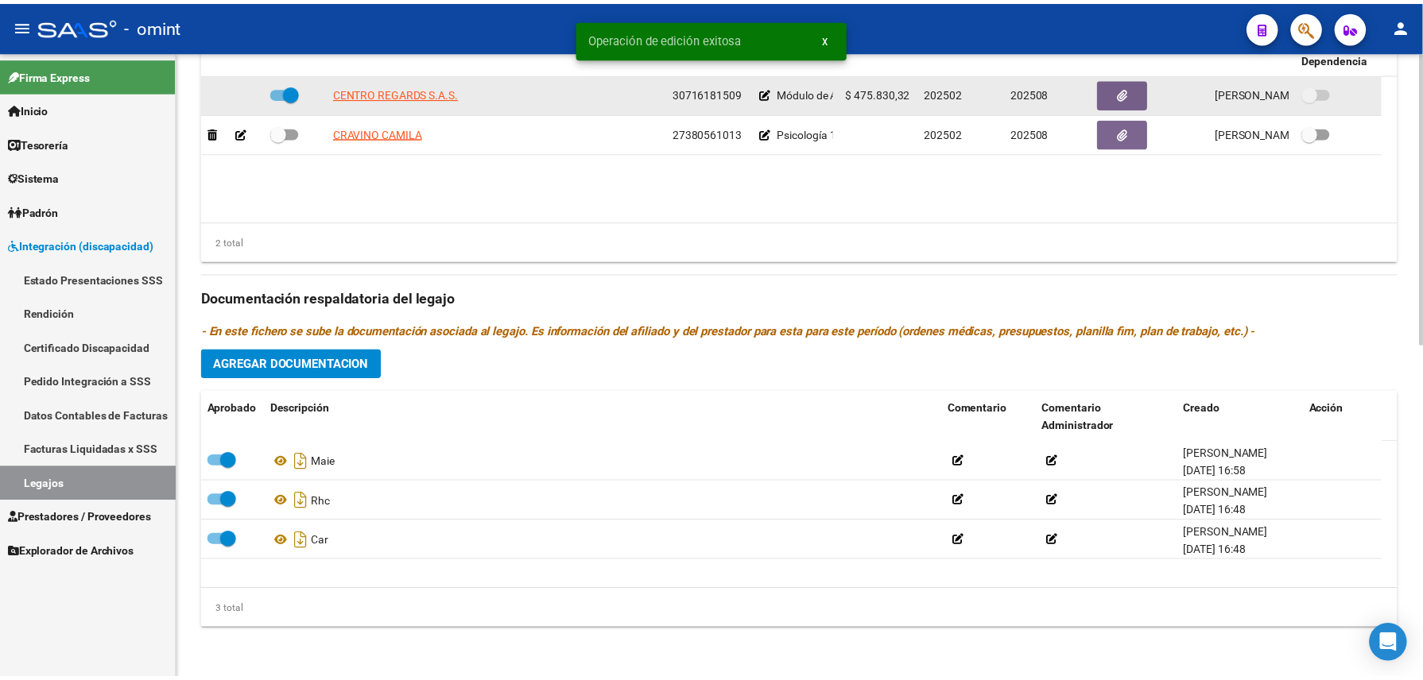
scroll to position [401, 0]
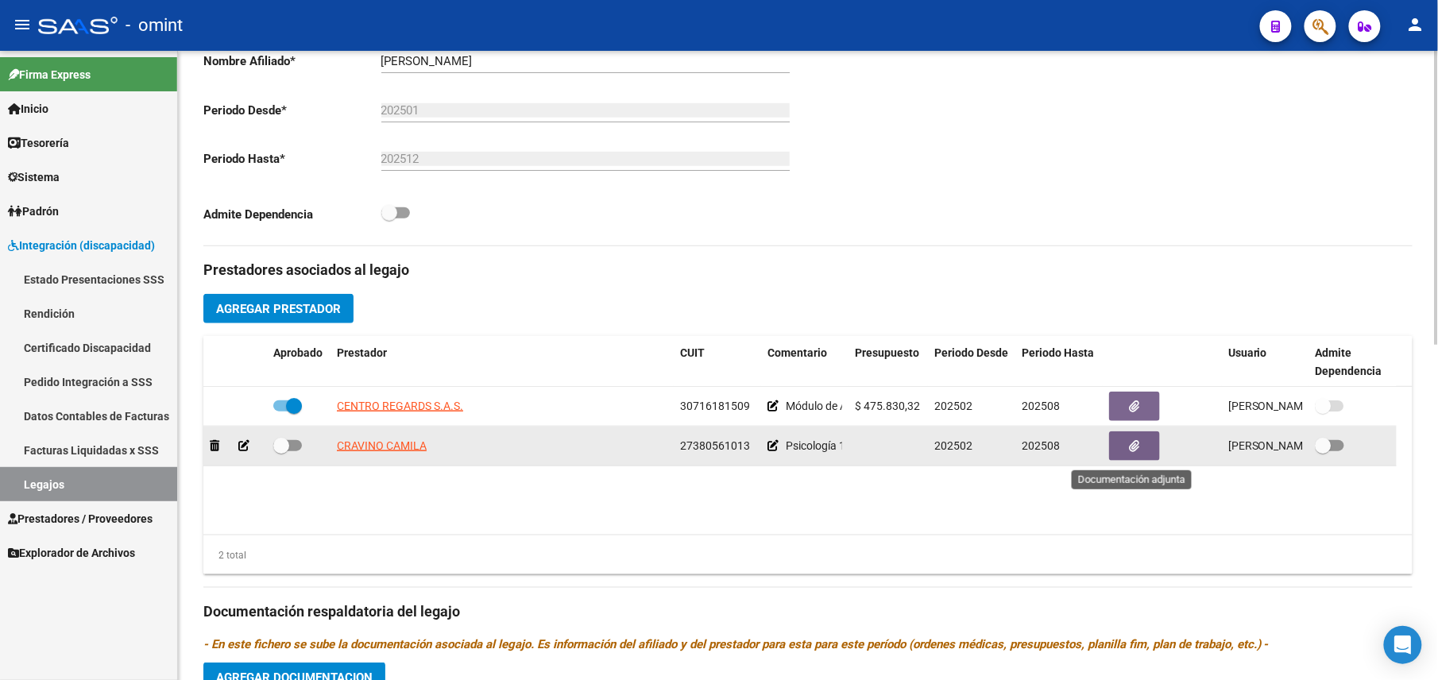
click at [1149, 439] on button "button" at bounding box center [1134, 446] width 51 height 29
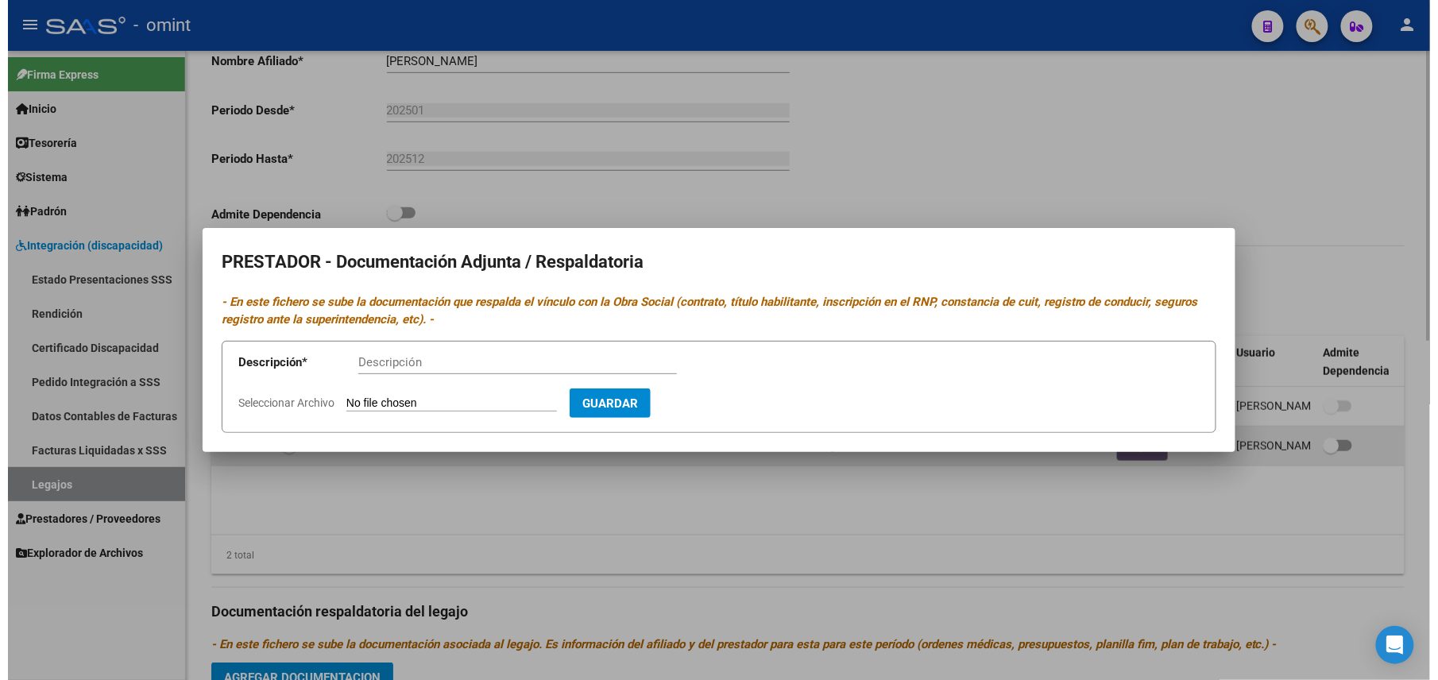
scroll to position [417, 0]
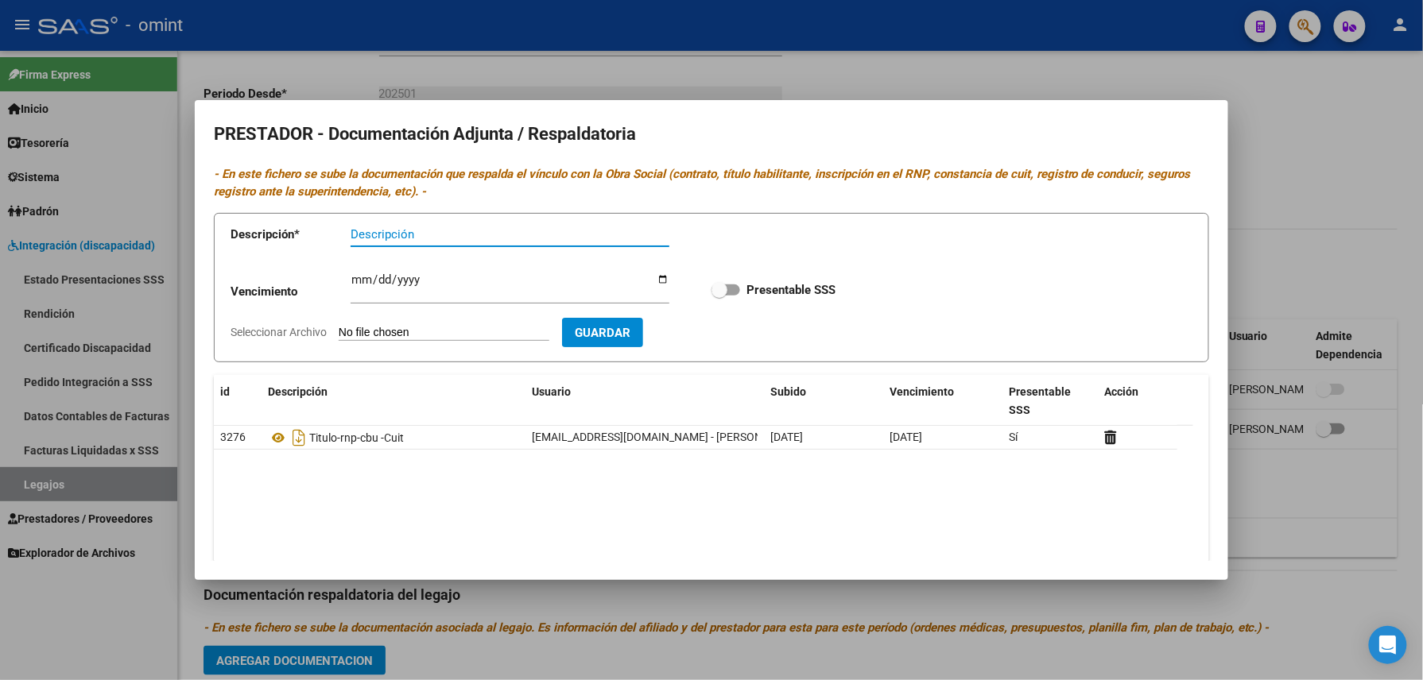
click at [913, 607] on div at bounding box center [711, 340] width 1423 height 680
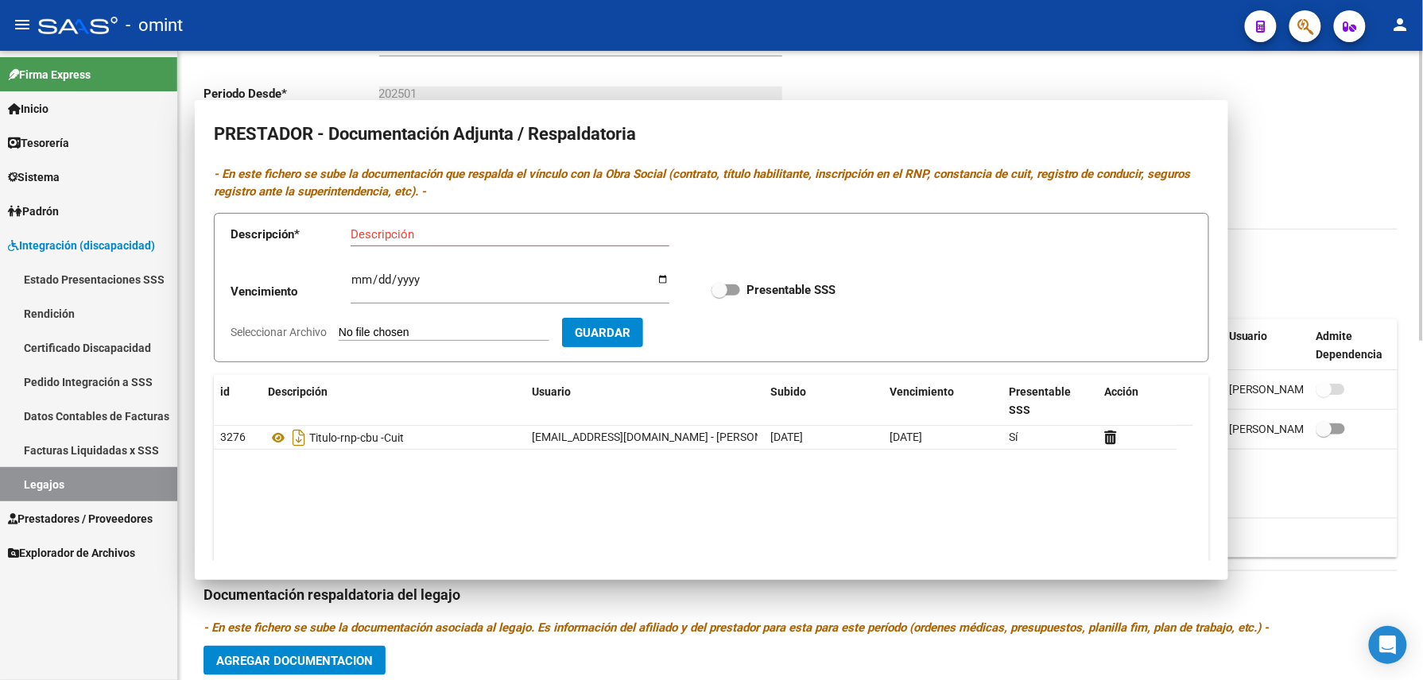
scroll to position [401, 0]
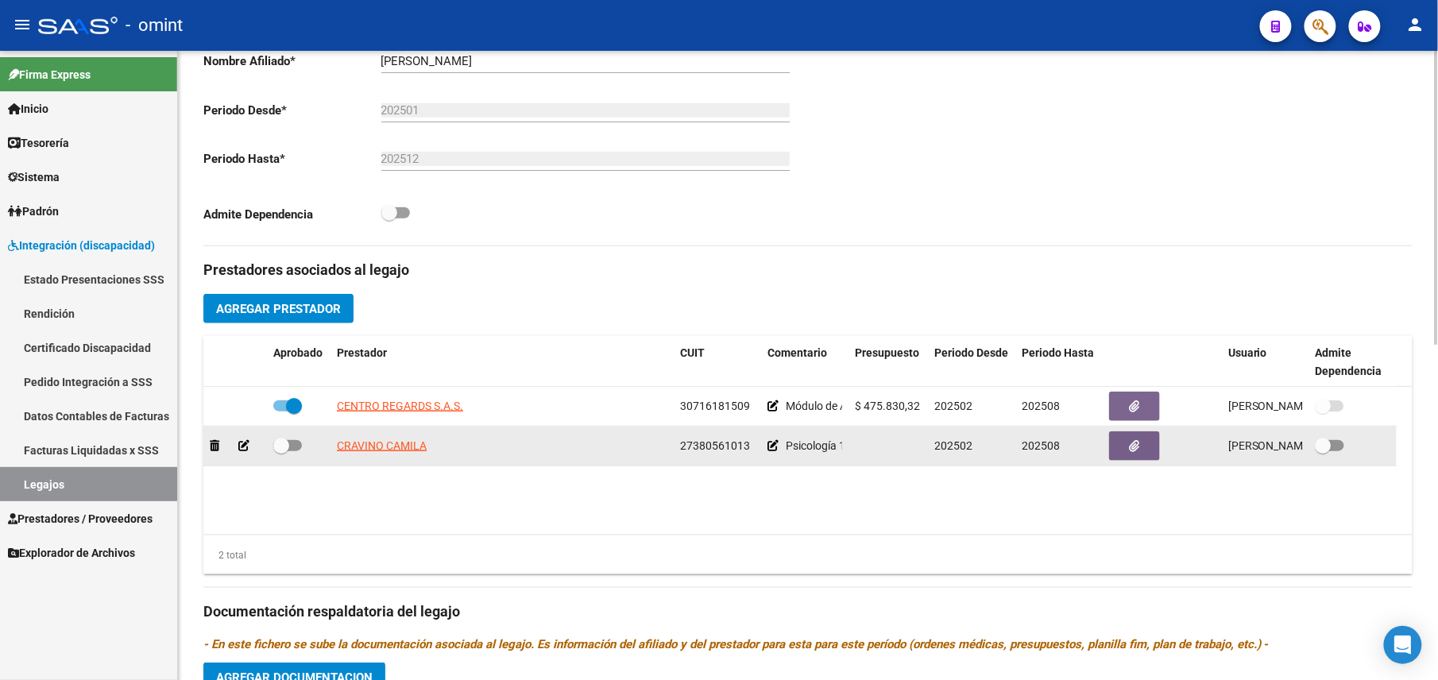
click at [245, 443] on app-integracion-expediente-add-prestador at bounding box center [243, 445] width 11 height 13
click at [245, 449] on icon at bounding box center [243, 445] width 11 height 11
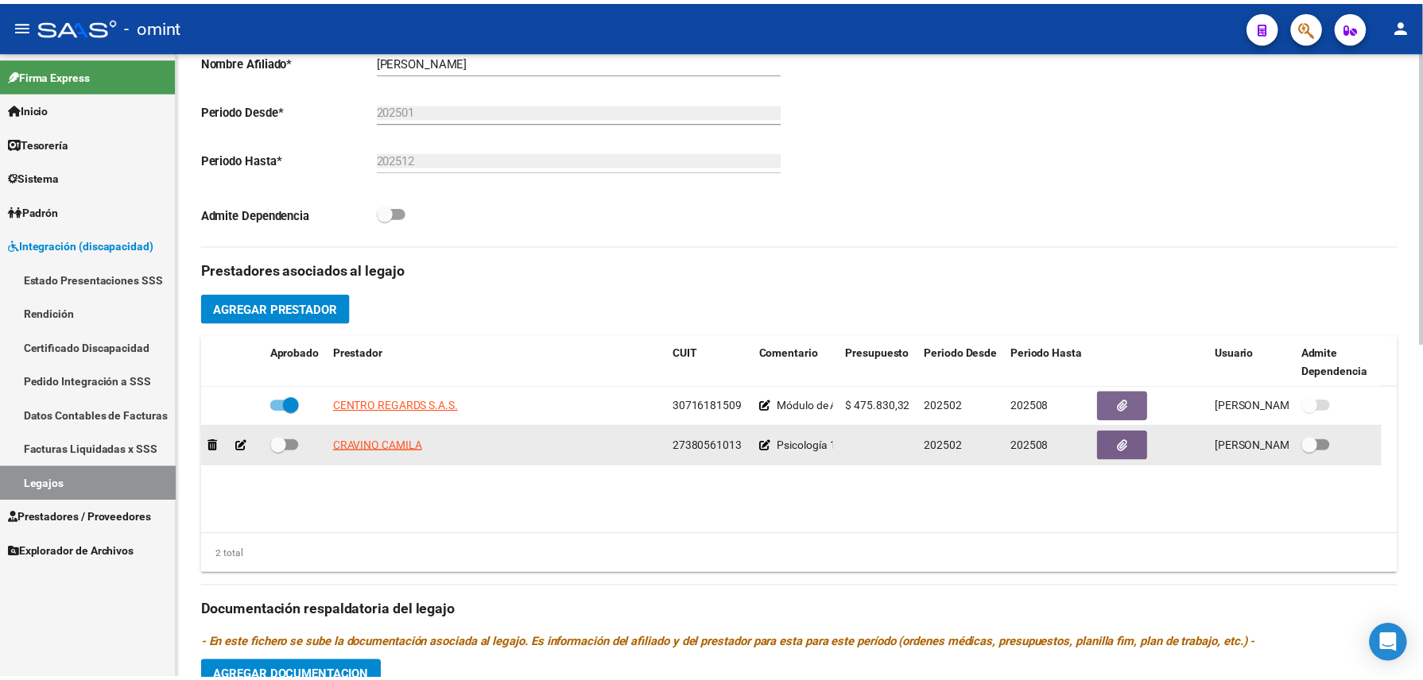
scroll to position [417, 0]
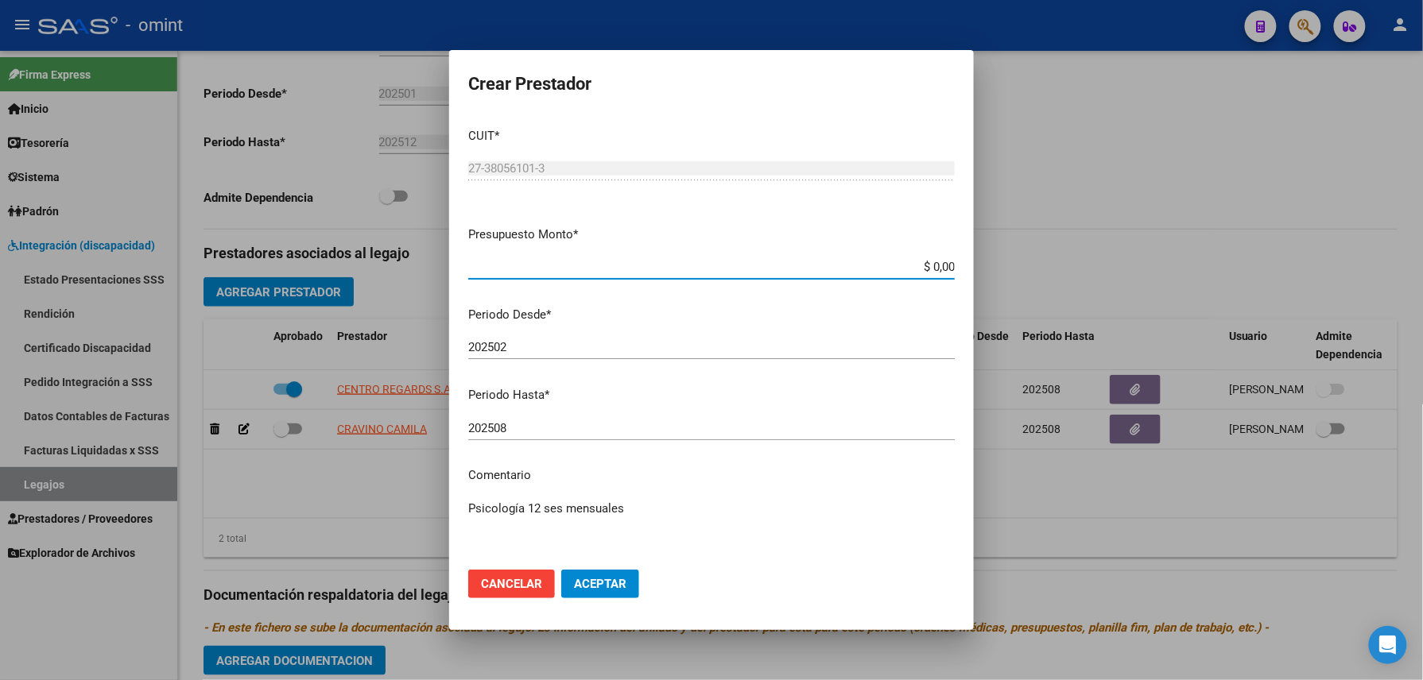
drag, startPoint x: 875, startPoint y: 261, endPoint x: 983, endPoint y: 254, distance: 108.3
click at [983, 254] on div "Crear Prestador CUIT * 27-38056101-3 Ingresar CUIT ARCA Padrón Presupuesto Mont…" at bounding box center [711, 340] width 1423 height 680
type input "$ 148.477,32"
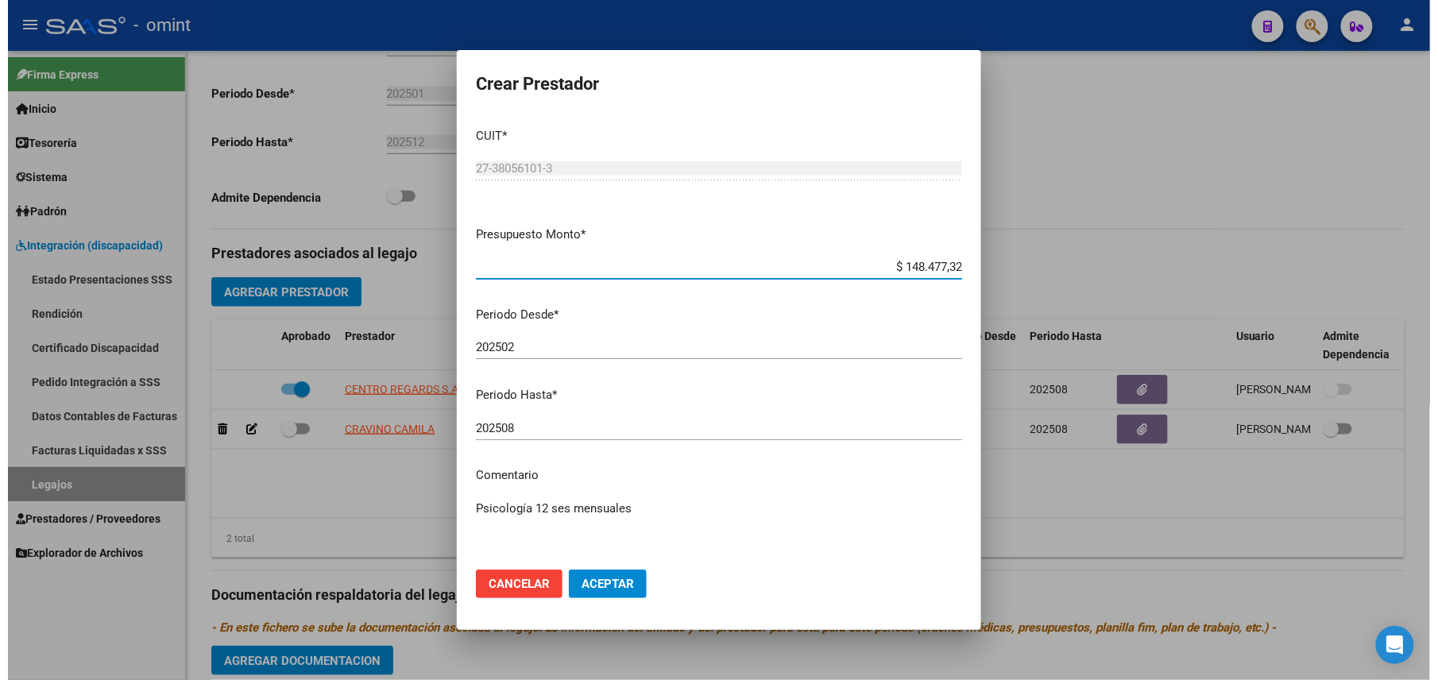
scroll to position [103, 0]
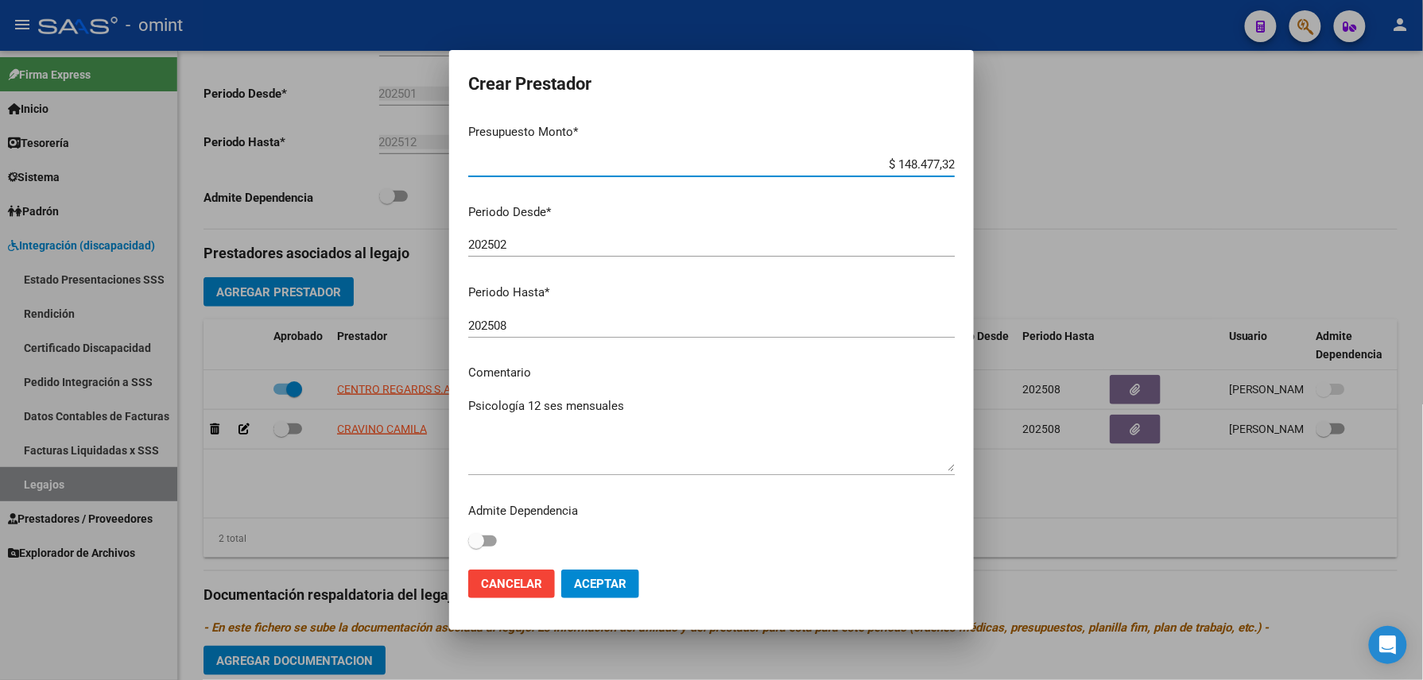
click at [602, 580] on span "Aceptar" at bounding box center [600, 584] width 52 height 14
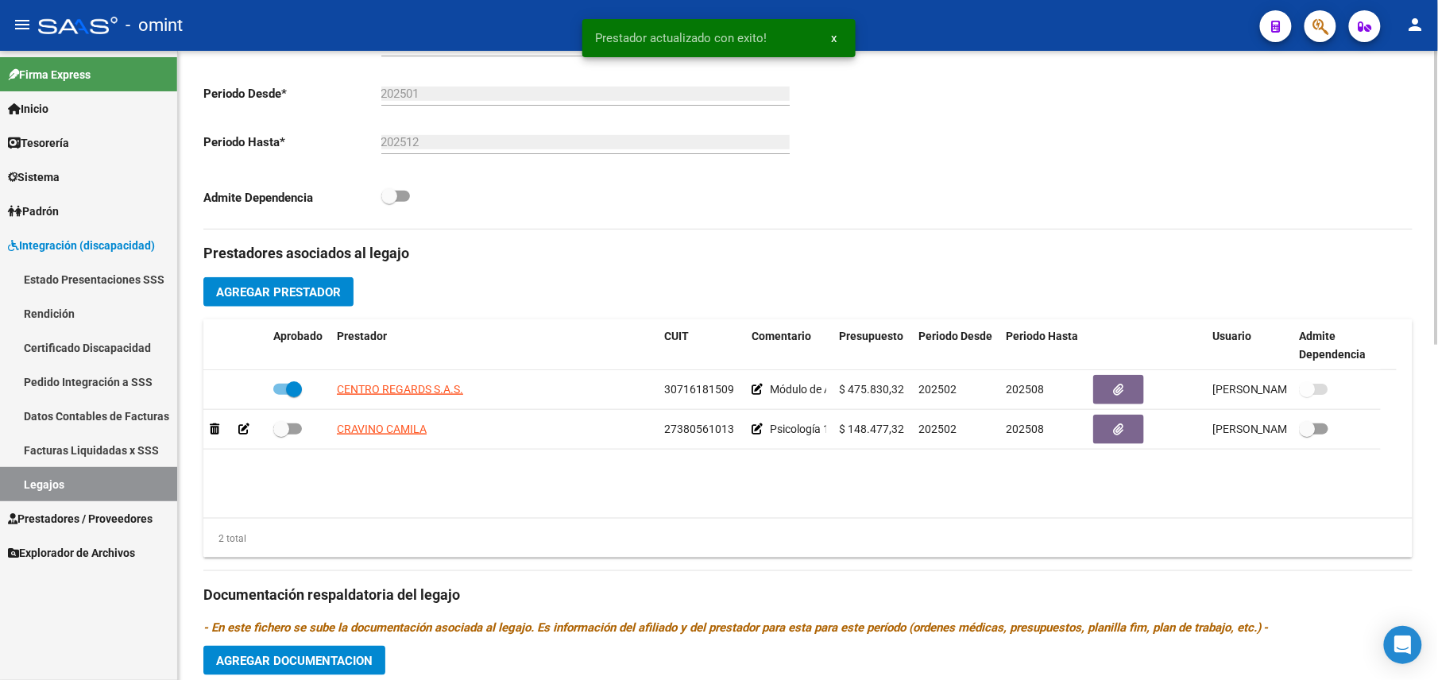
scroll to position [401, 0]
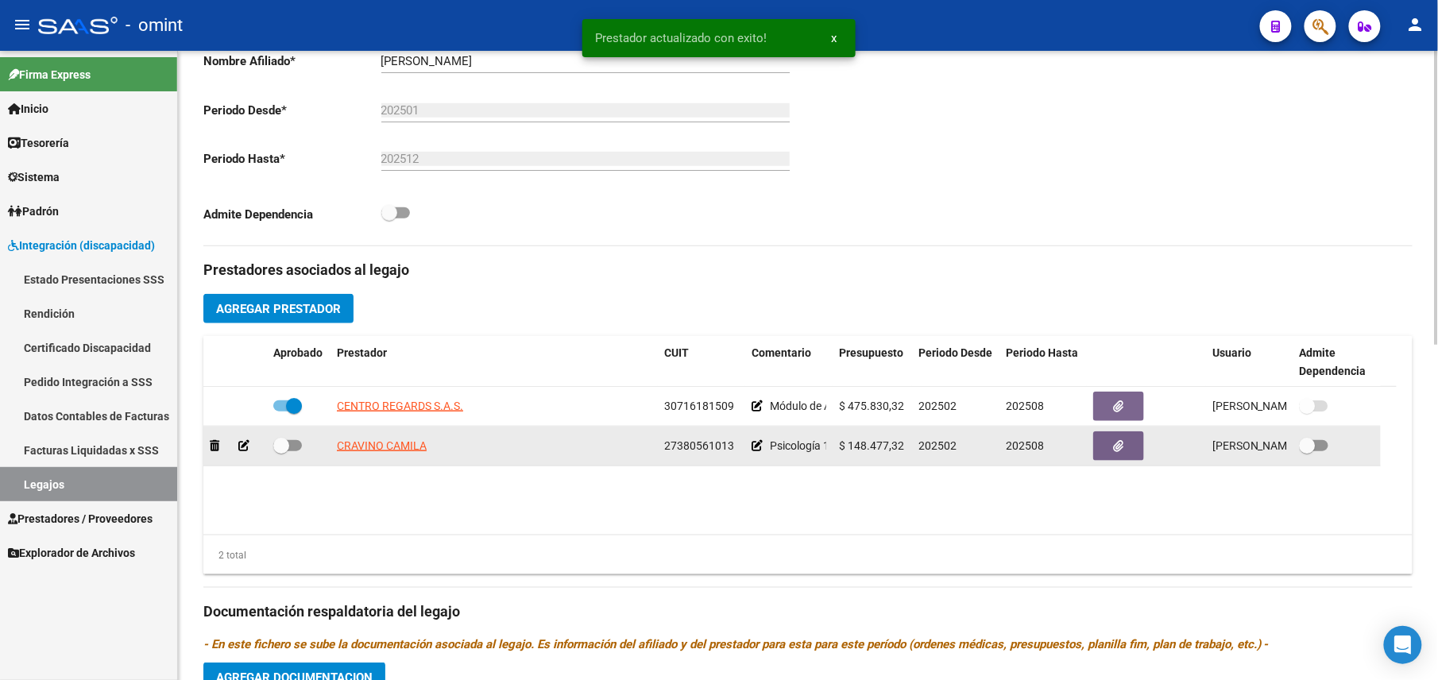
click at [290, 448] on span at bounding box center [287, 445] width 29 height 11
click at [281, 451] on input "checkbox" at bounding box center [281, 451] width 1 height 1
checkbox input "true"
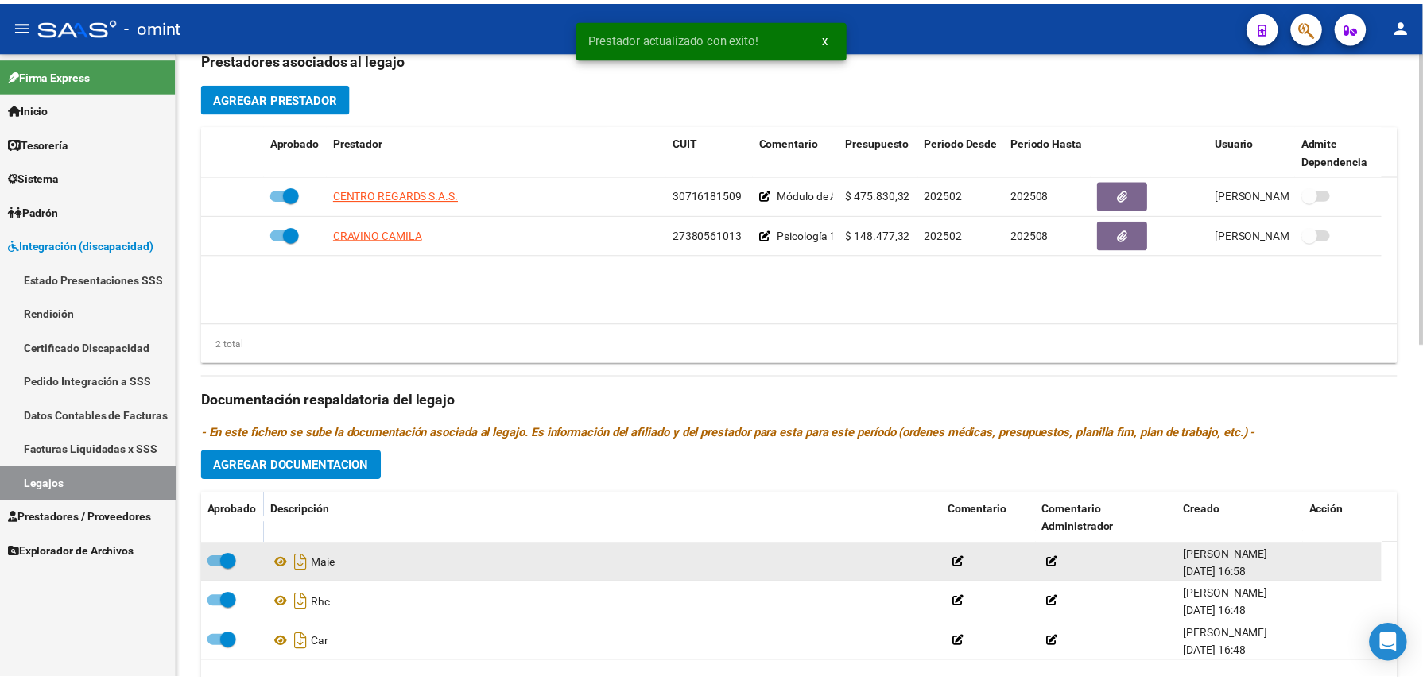
scroll to position [718, 0]
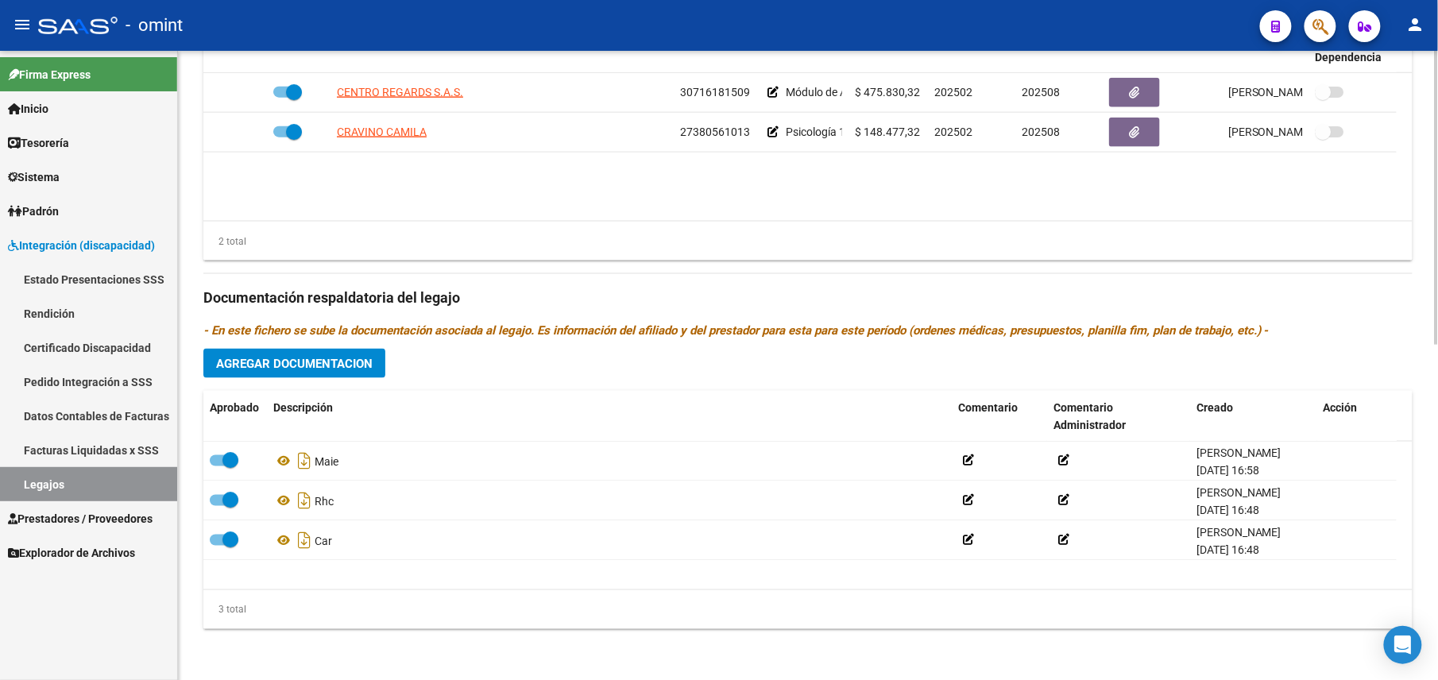
click at [278, 367] on span "Agregar Documentacion" at bounding box center [294, 364] width 157 height 14
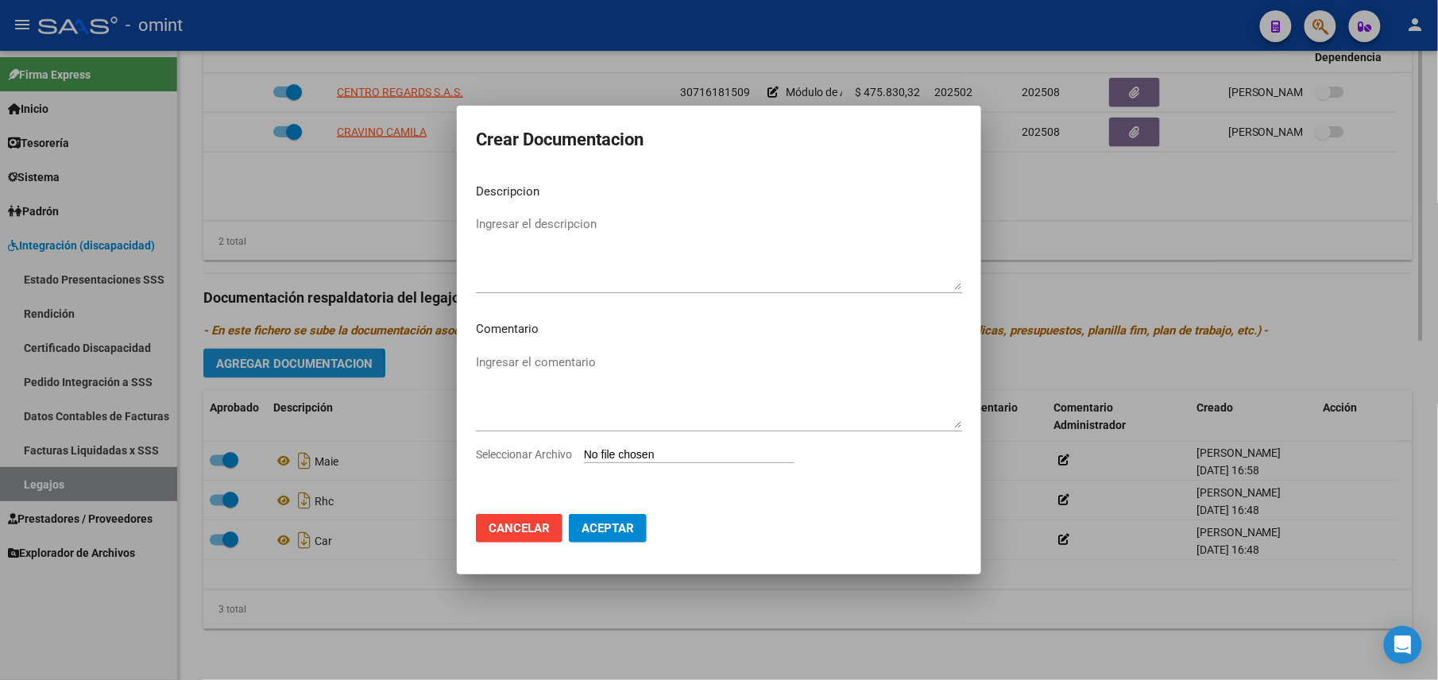
scroll to position [735, 0]
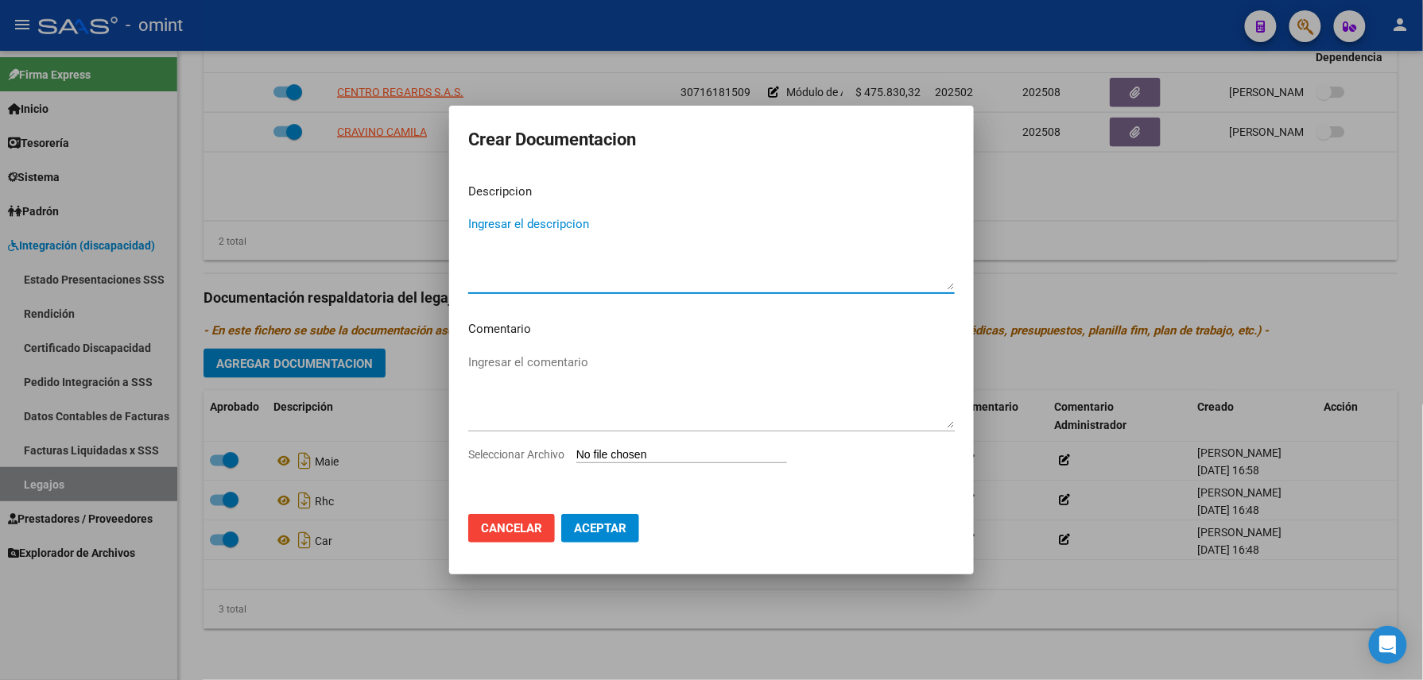
click at [531, 254] on textarea "Ingresar el descripcion" at bounding box center [711, 252] width 486 height 75
type textarea "Psicología"
click at [745, 462] on input "Seleccionar Archivo" at bounding box center [681, 455] width 211 height 15
type input "C:\fakepath\pdf24_merged.pdf"
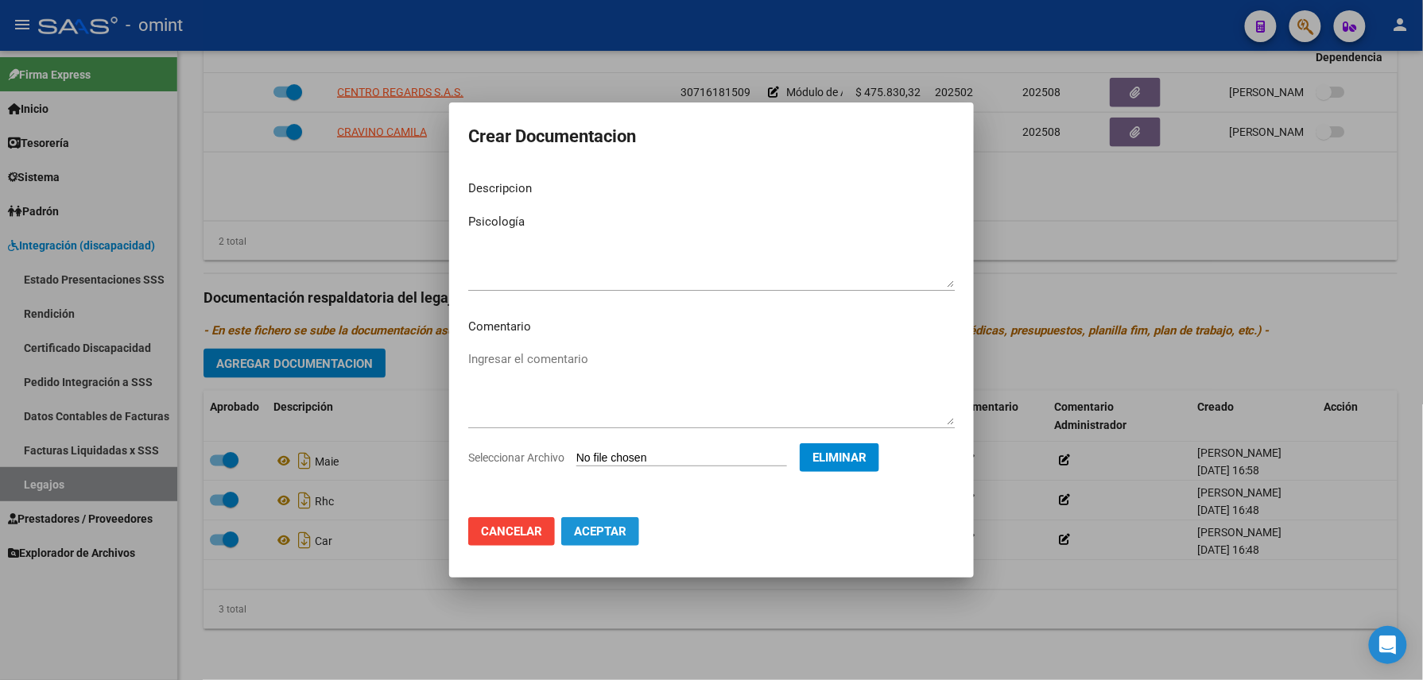
click at [599, 528] on span "Aceptar" at bounding box center [600, 532] width 52 height 14
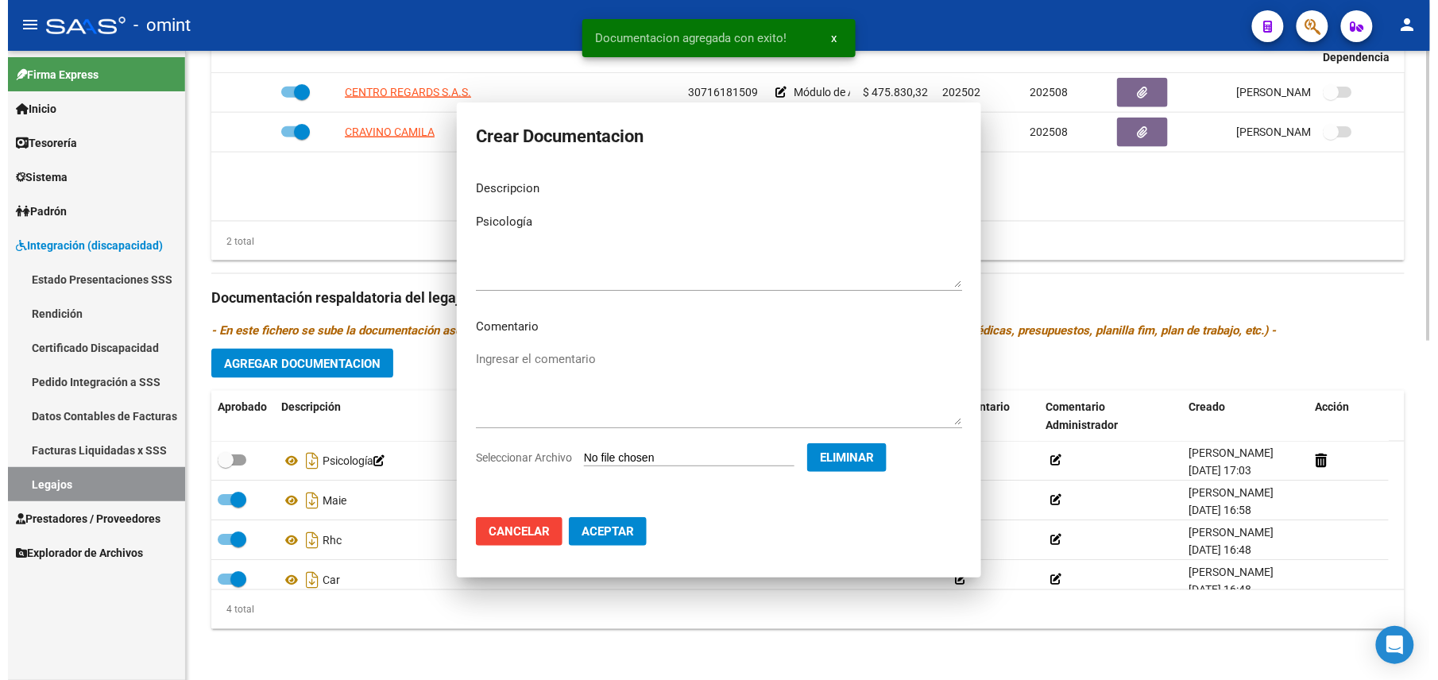
scroll to position [718, 0]
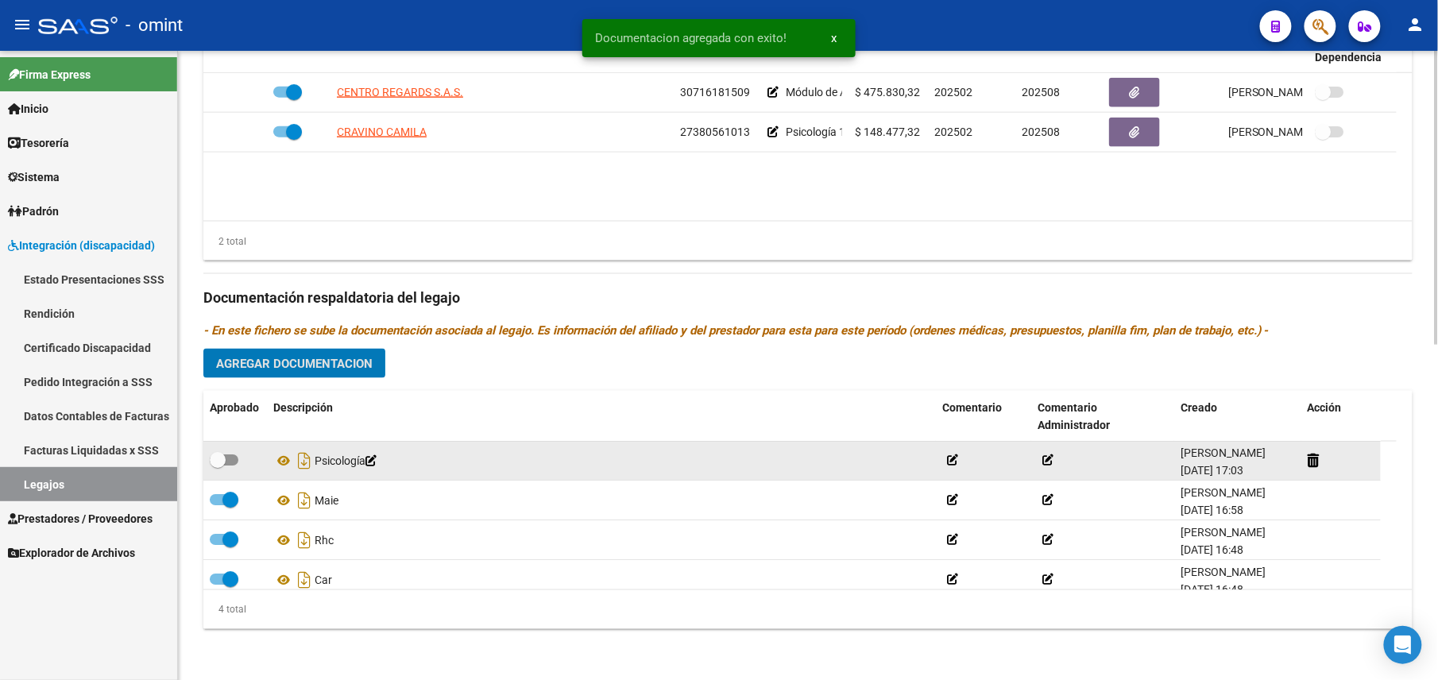
click at [226, 462] on span at bounding box center [224, 460] width 29 height 11
click at [218, 467] on input "checkbox" at bounding box center [217, 467] width 1 height 1
checkbox input "true"
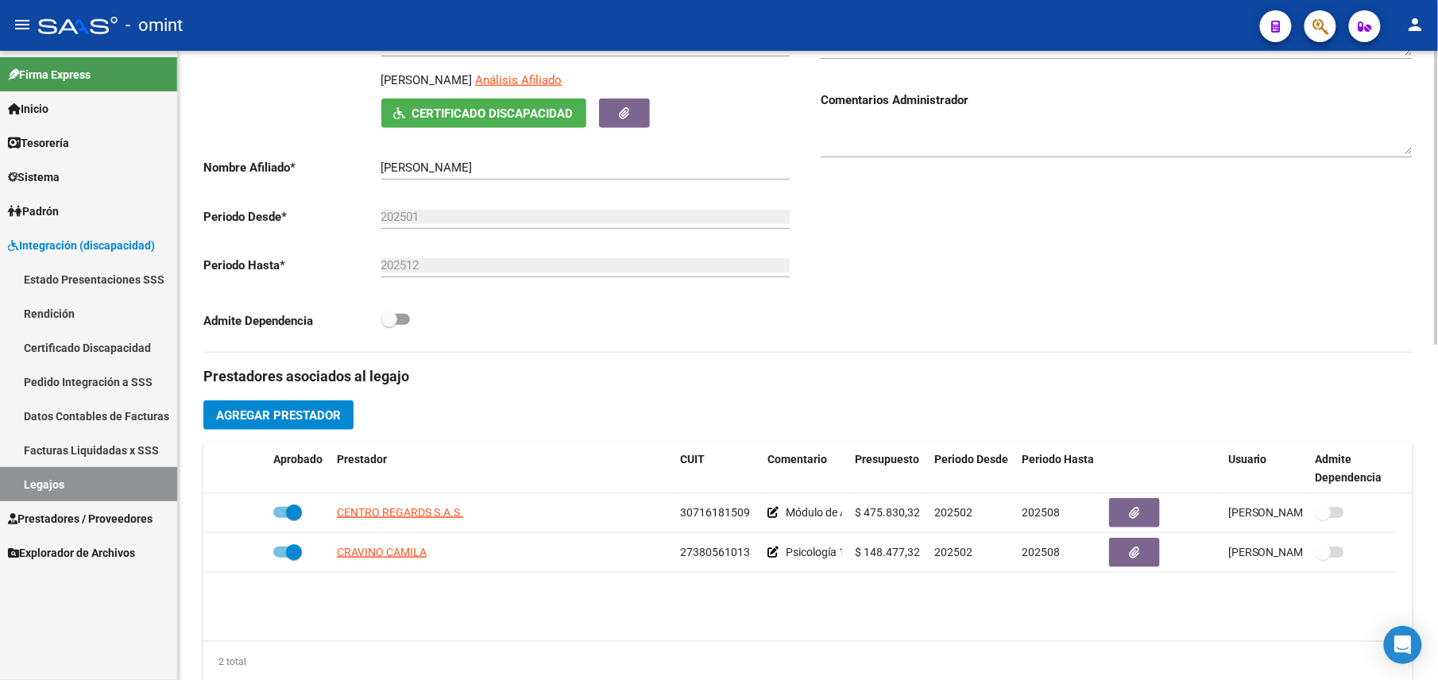
scroll to position [83, 0]
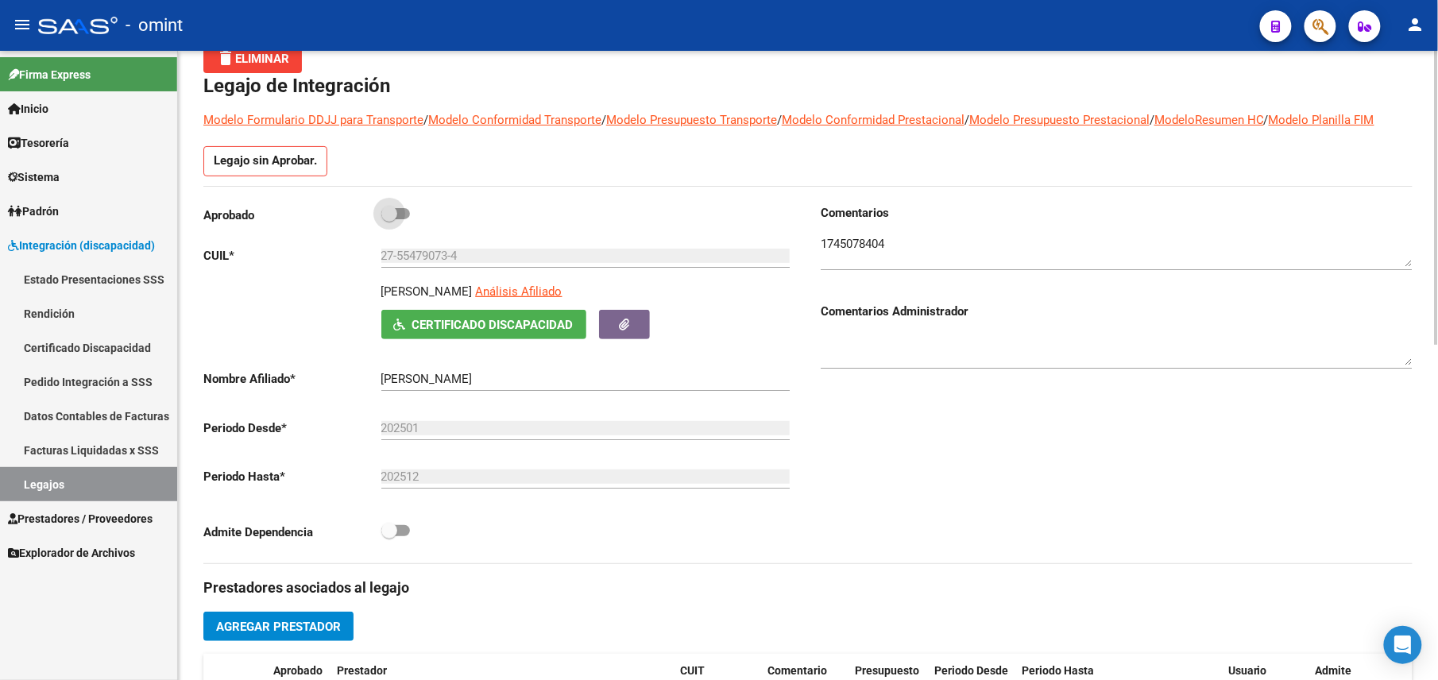
click at [389, 213] on span at bounding box center [389, 214] width 16 height 16
click at [389, 219] on input "checkbox" at bounding box center [389, 219] width 1 height 1
checkbox input "true"
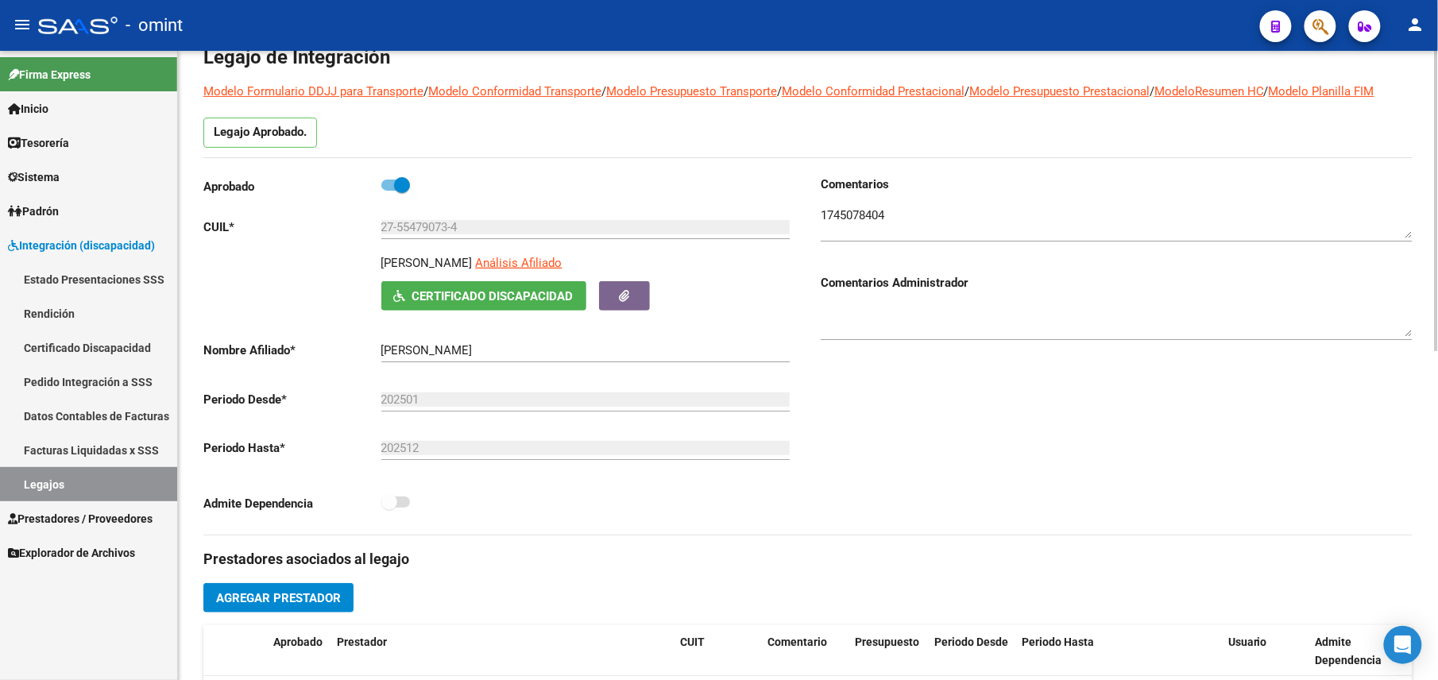
scroll to position [0, 0]
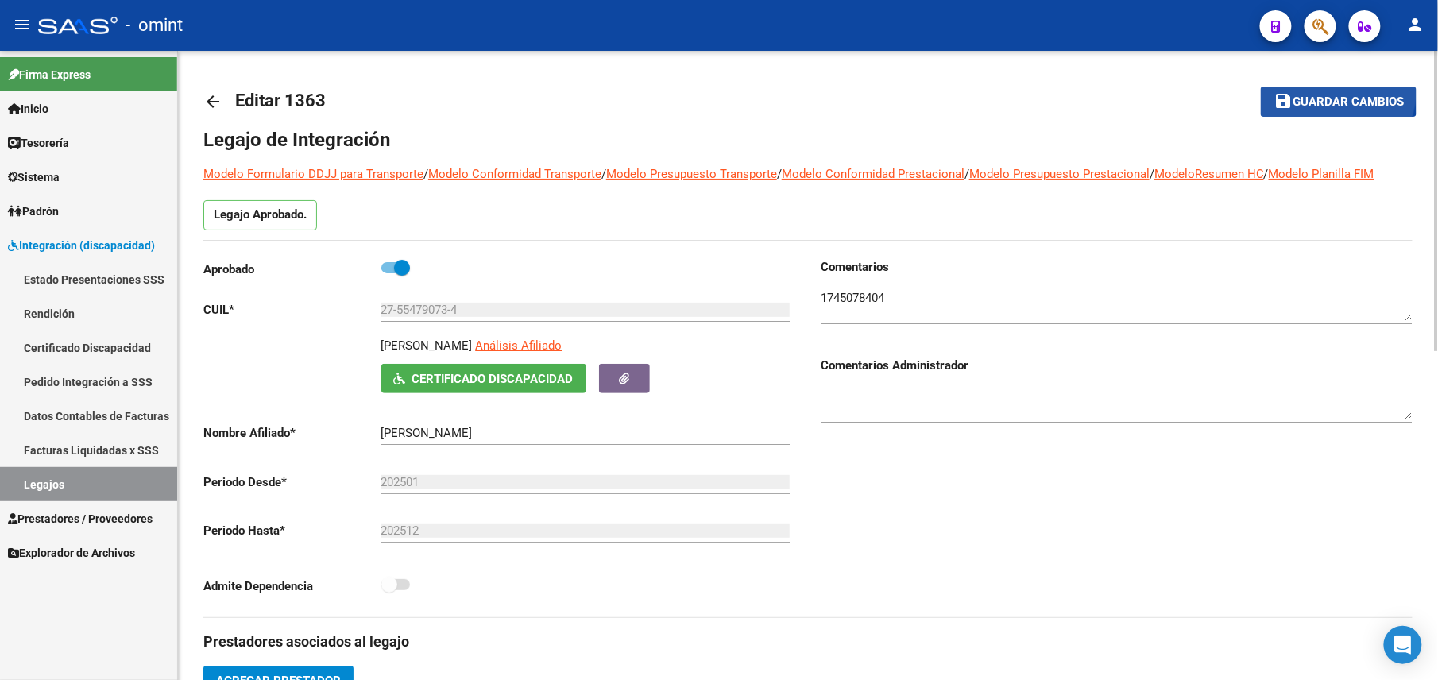
click at [1326, 87] on button "save Guardar cambios" at bounding box center [1339, 101] width 156 height 29
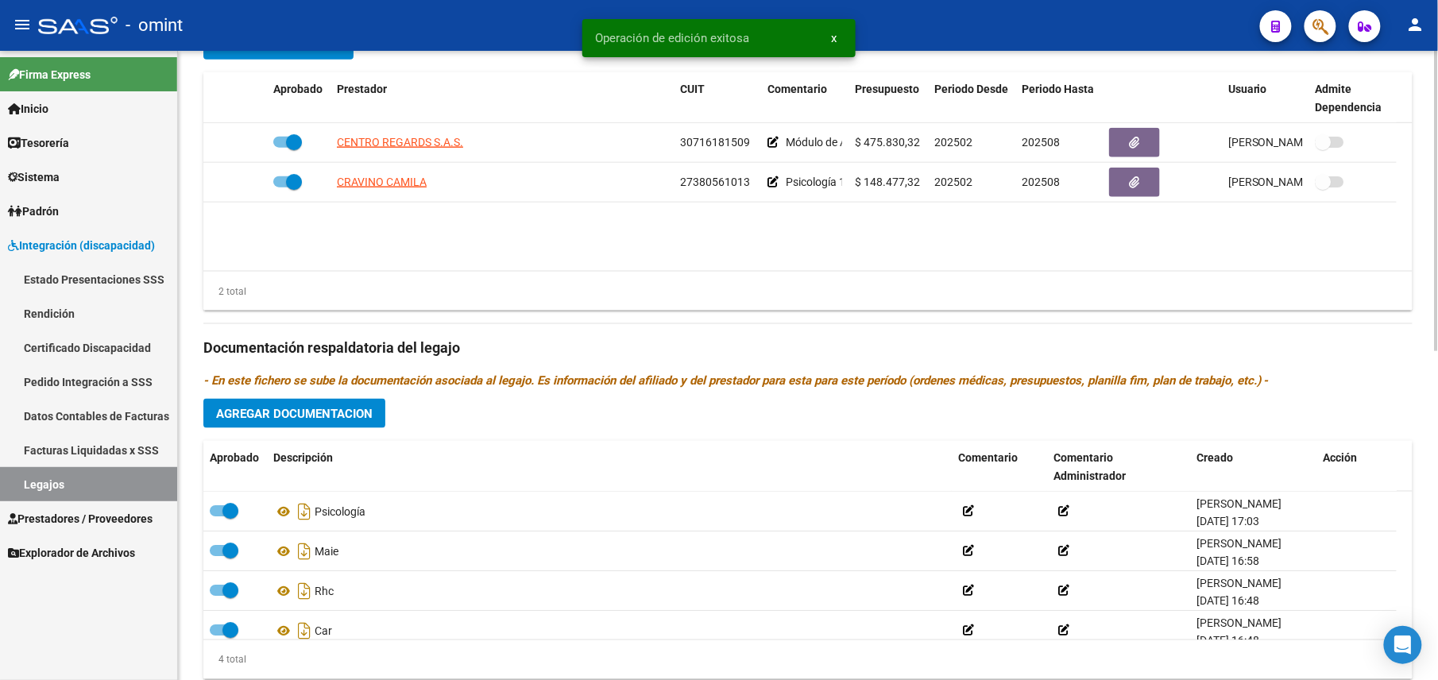
scroll to position [529, 0]
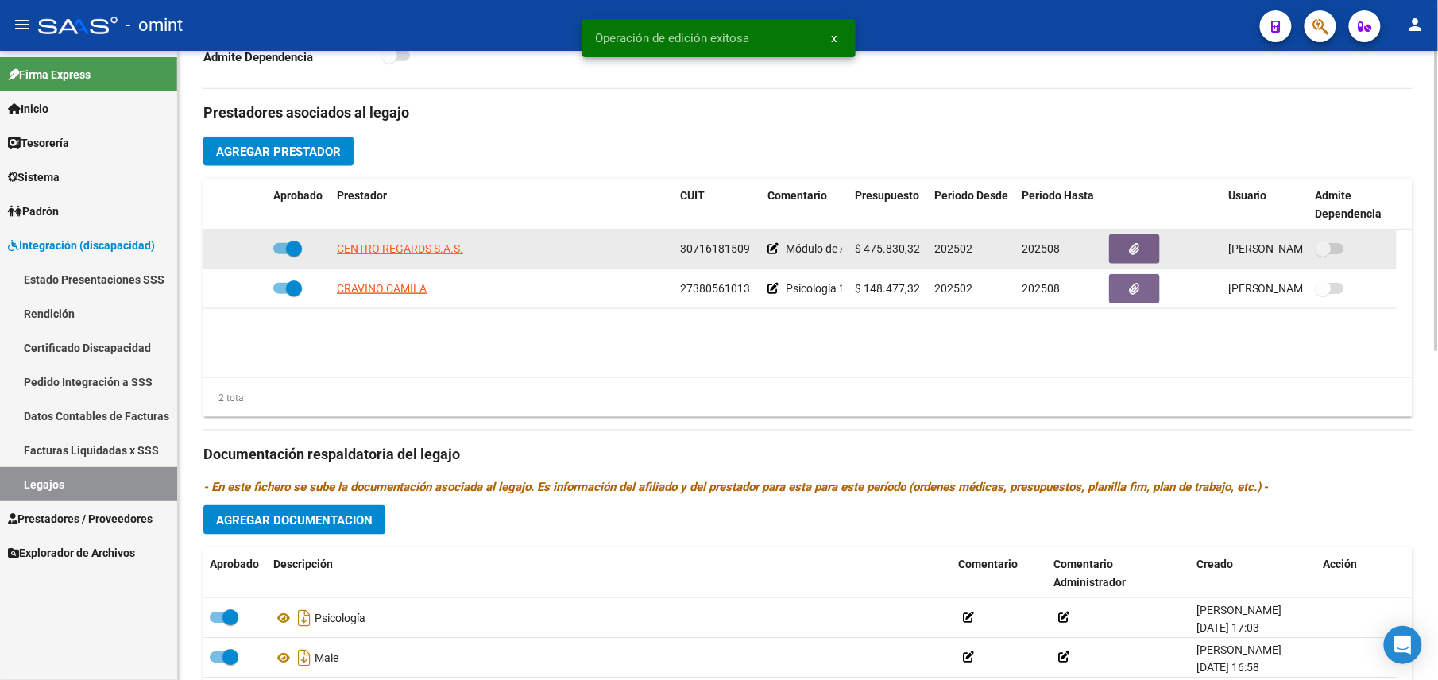
click at [722, 246] on span "30716181509" at bounding box center [715, 248] width 70 height 13
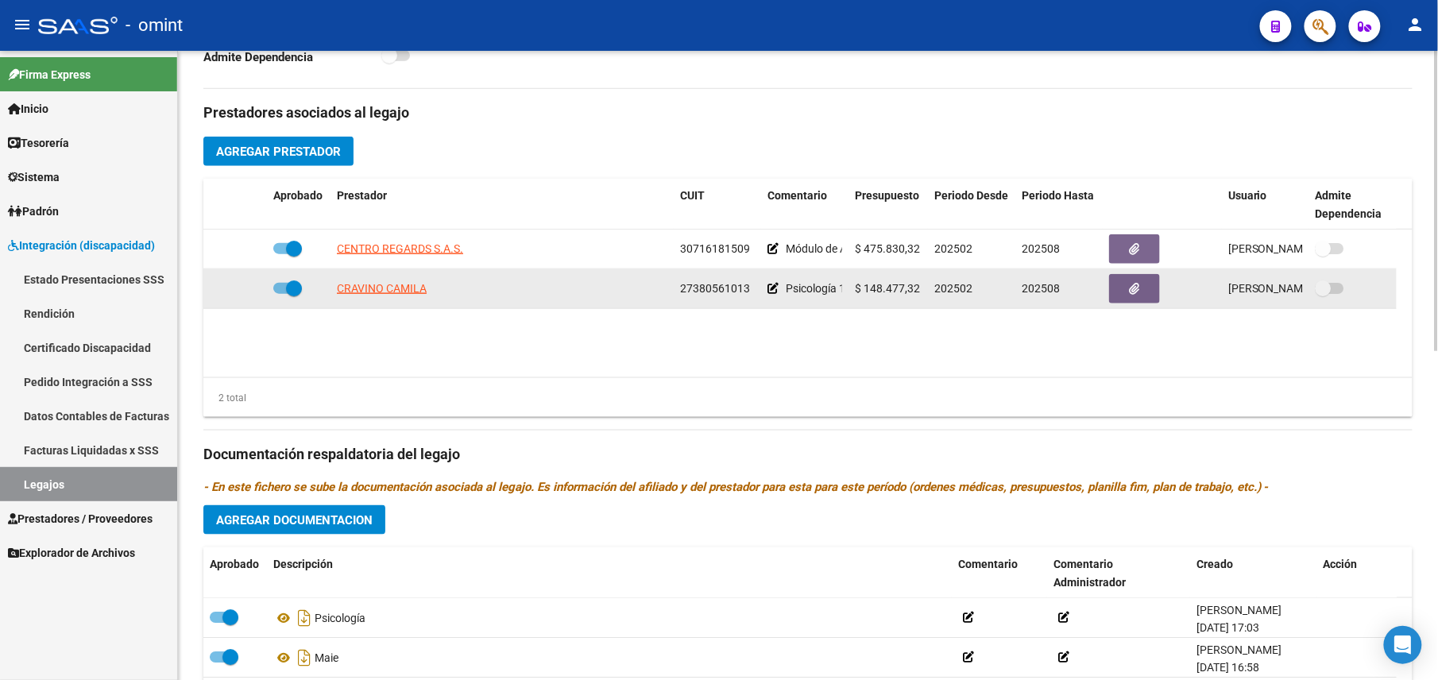
click at [707, 292] on span "27380561013" at bounding box center [715, 288] width 70 height 13
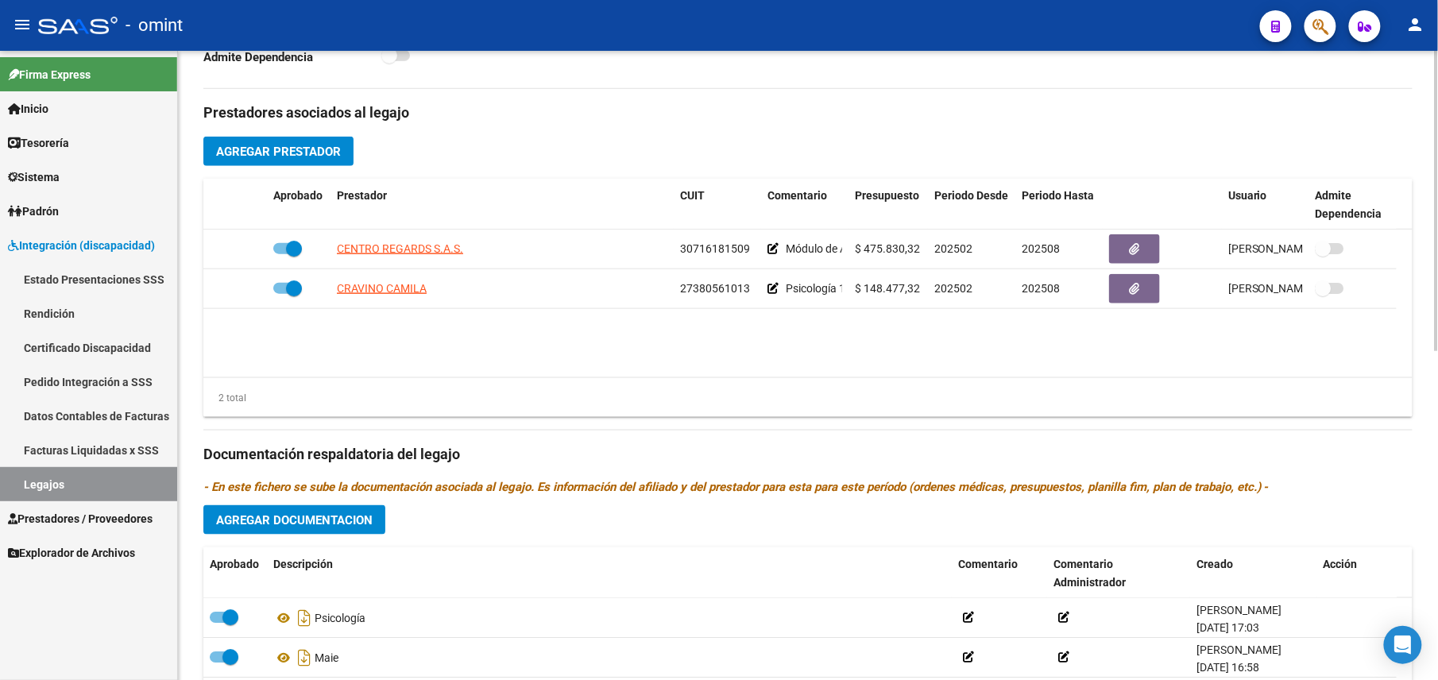
scroll to position [0, 0]
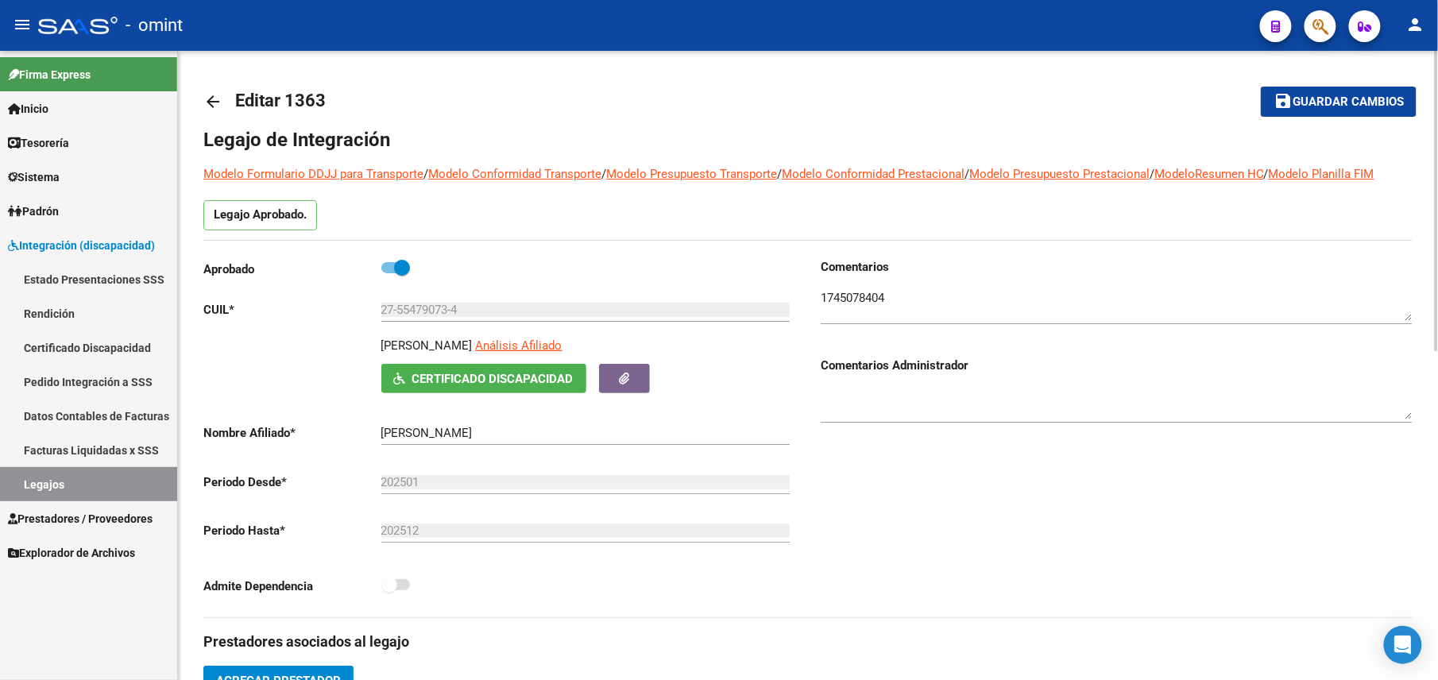
drag, startPoint x: 377, startPoint y: 347, endPoint x: 499, endPoint y: 347, distance: 122.4
click at [499, 347] on div "LARROSA FRANCESCA Análisis Afiliado Certificado Discapacidad ARCA Padrón" at bounding box center [499, 365] width 592 height 56
drag, startPoint x: 499, startPoint y: 347, endPoint x: 486, endPoint y: 350, distance: 13.1
click at [841, 299] on textarea at bounding box center [1117, 305] width 592 height 32
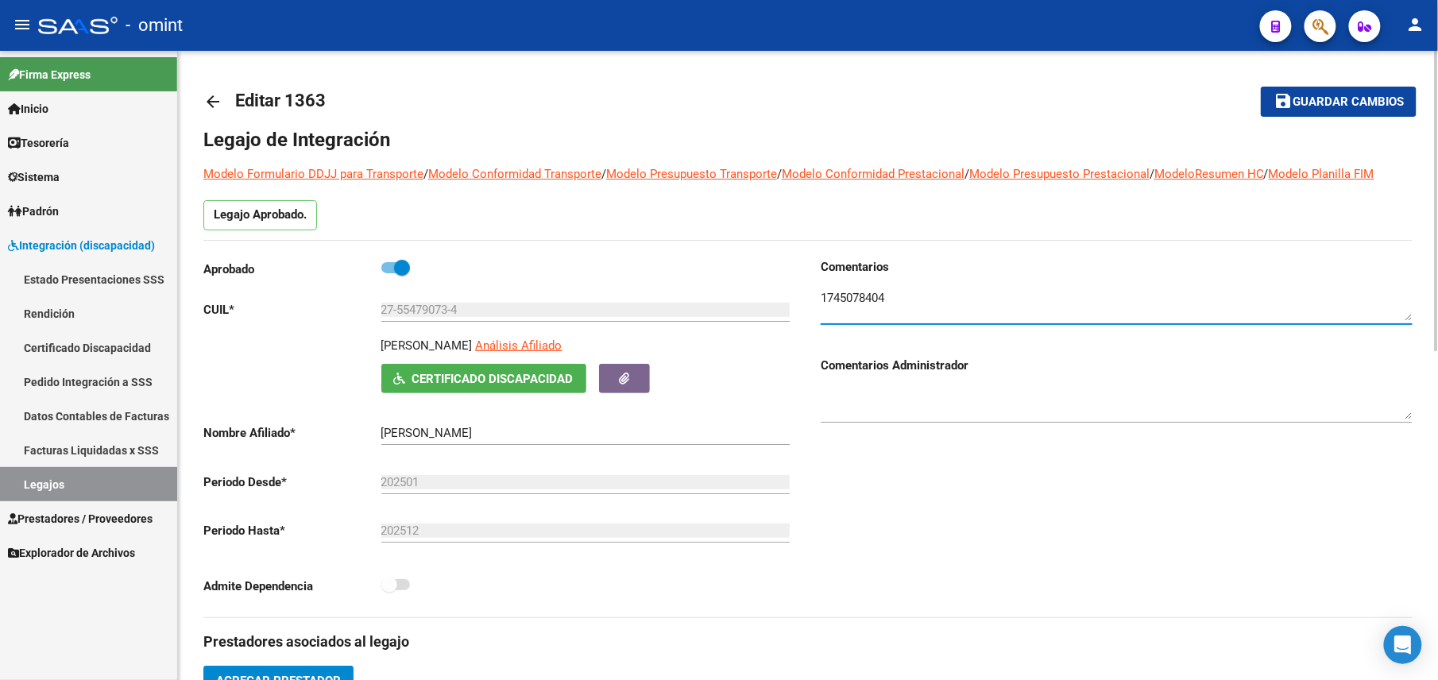
scroll to position [424, 0]
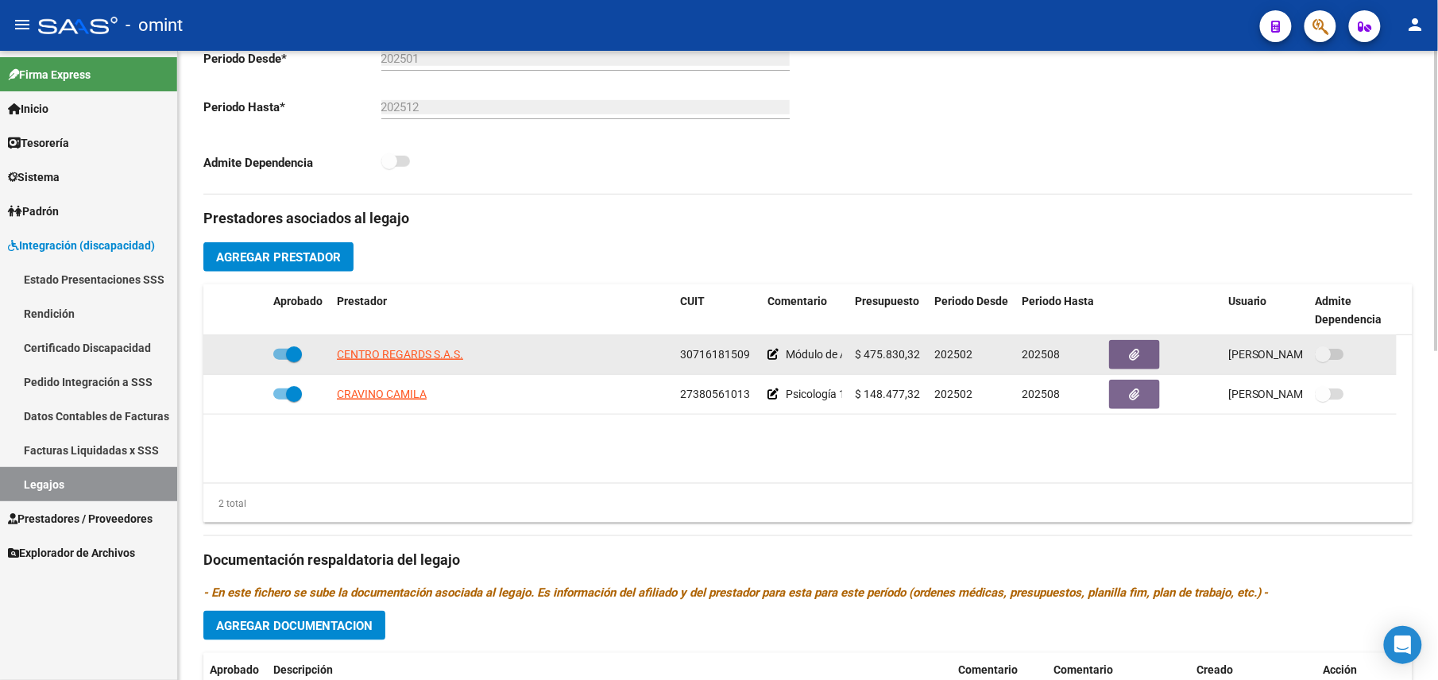
click at [717, 361] on span "30716181509" at bounding box center [715, 354] width 70 height 13
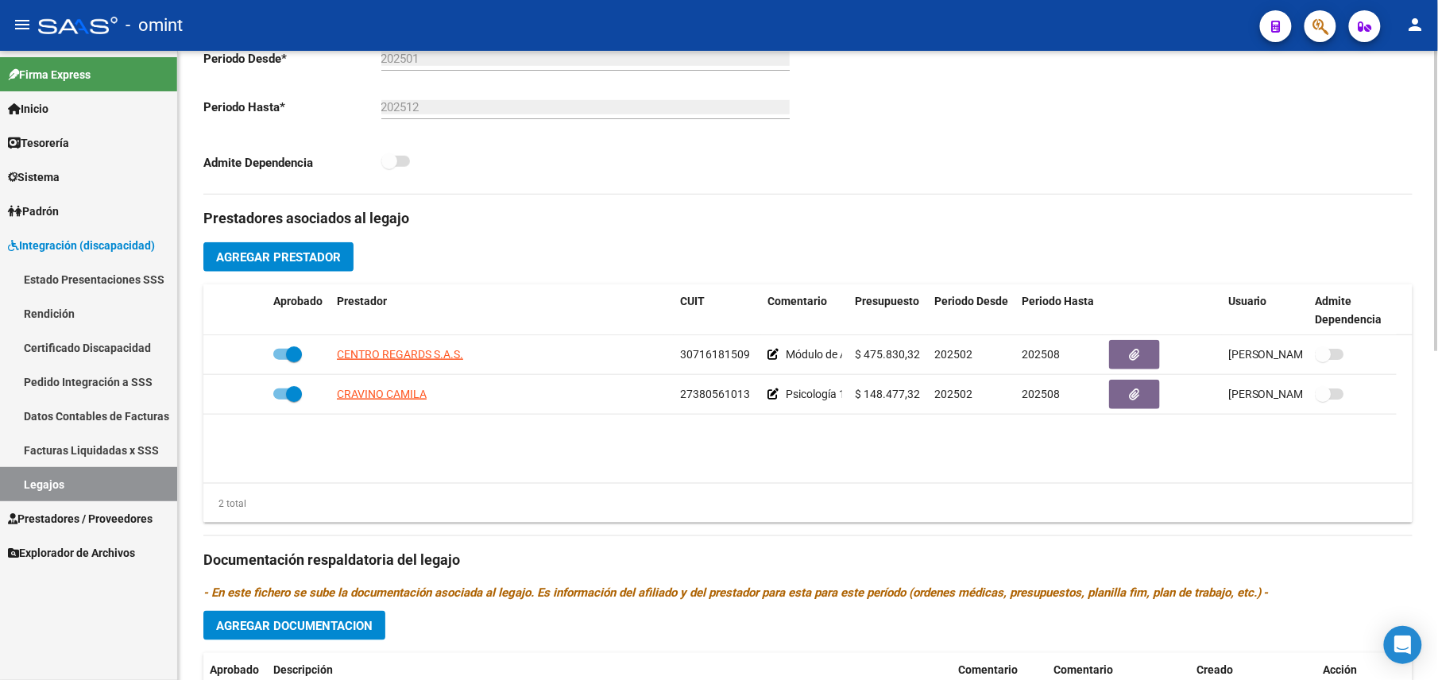
scroll to position [0, 0]
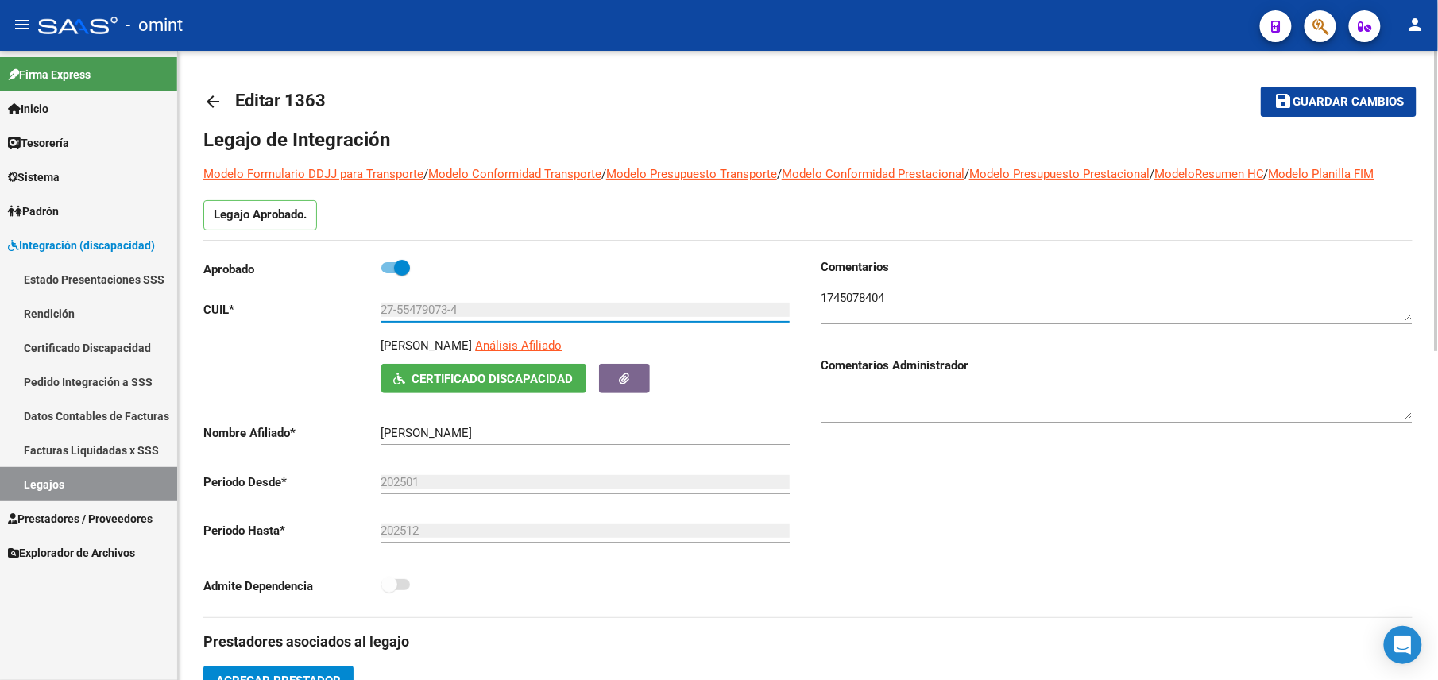
drag, startPoint x: 445, startPoint y: 310, endPoint x: 378, endPoint y: 309, distance: 66.8
click at [378, 309] on app-form-text-field "CUIL * 27-55479073-4 Ingresar CUIL" at bounding box center [496, 310] width 587 height 14
drag, startPoint x: 378, startPoint y: 309, endPoint x: 405, endPoint y: 306, distance: 27.2
drag, startPoint x: 405, startPoint y: 306, endPoint x: 469, endPoint y: 313, distance: 64.0
click at [469, 312] on input "27-55479073-4" at bounding box center [585, 310] width 408 height 14
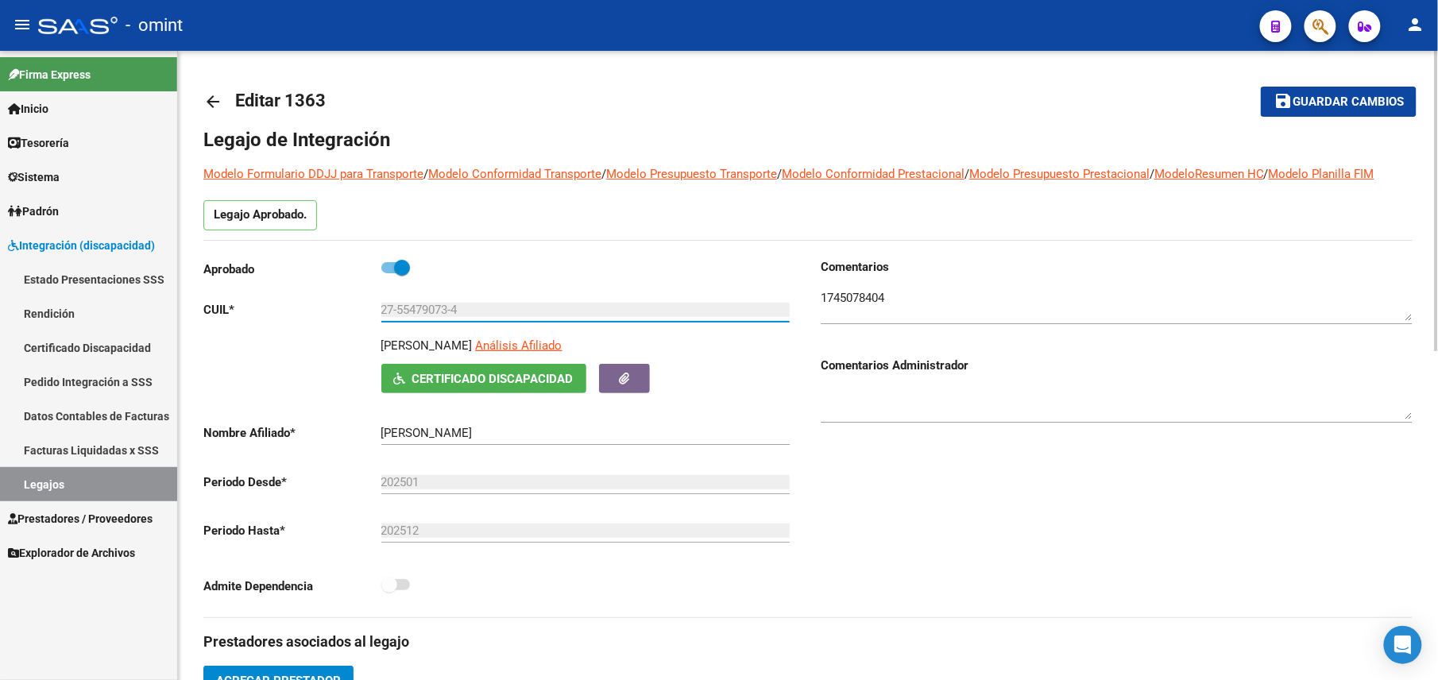
scroll to position [690, 0]
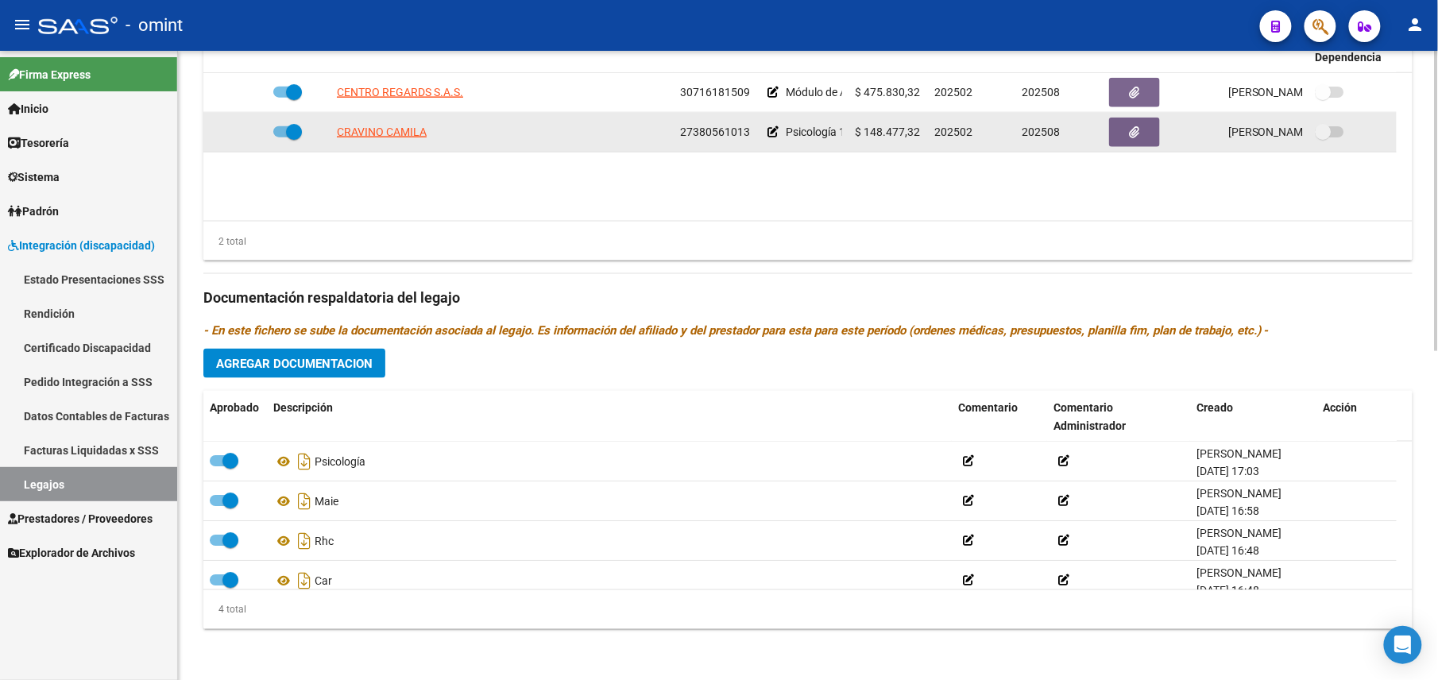
click at [715, 126] on span "27380561013" at bounding box center [715, 132] width 70 height 13
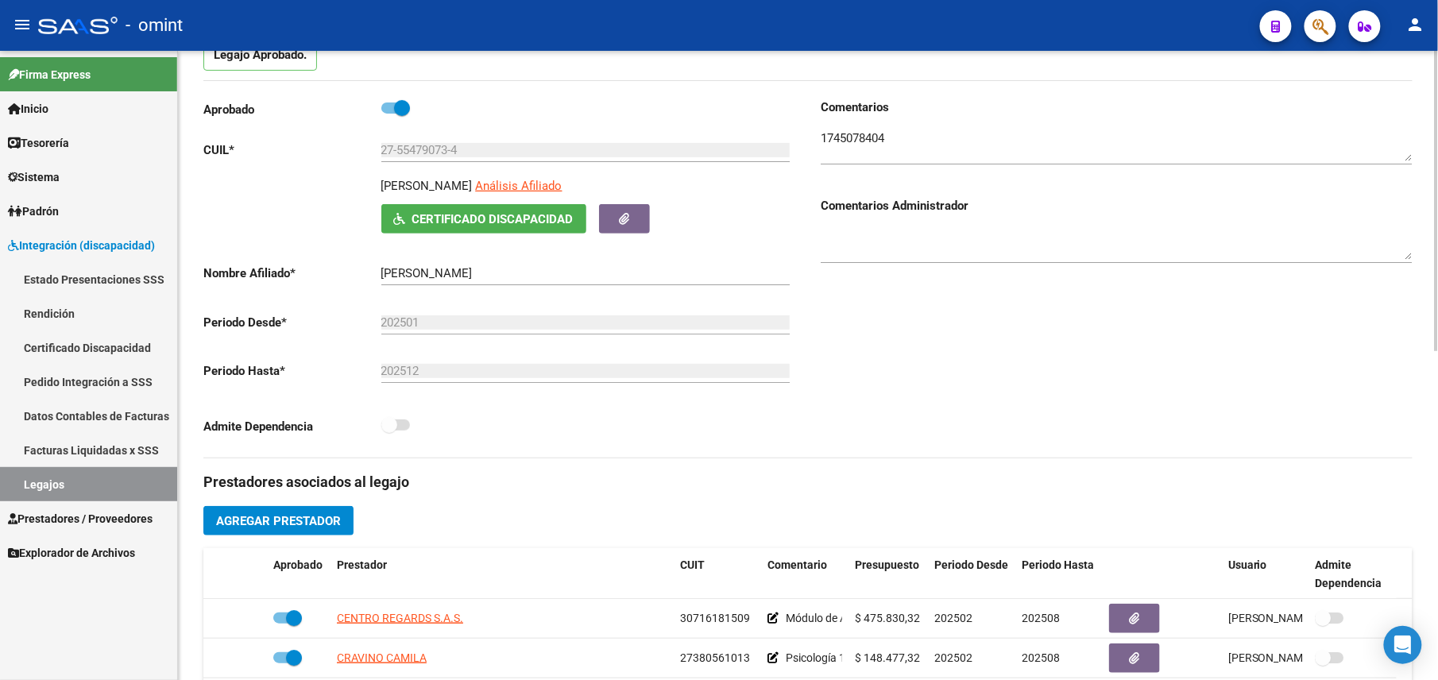
scroll to position [0, 0]
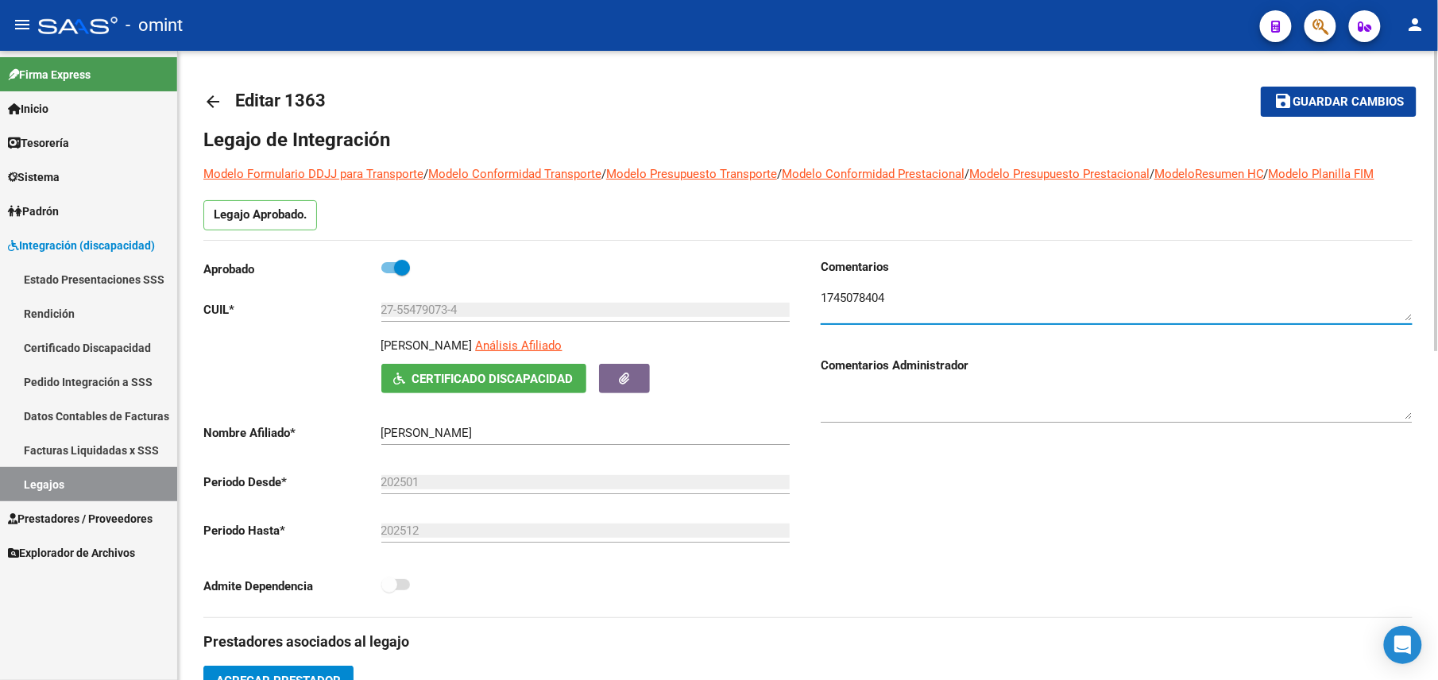
click at [834, 302] on textarea at bounding box center [1117, 305] width 592 height 32
click at [1337, 95] on span "Guardar cambios" at bounding box center [1348, 102] width 111 height 14
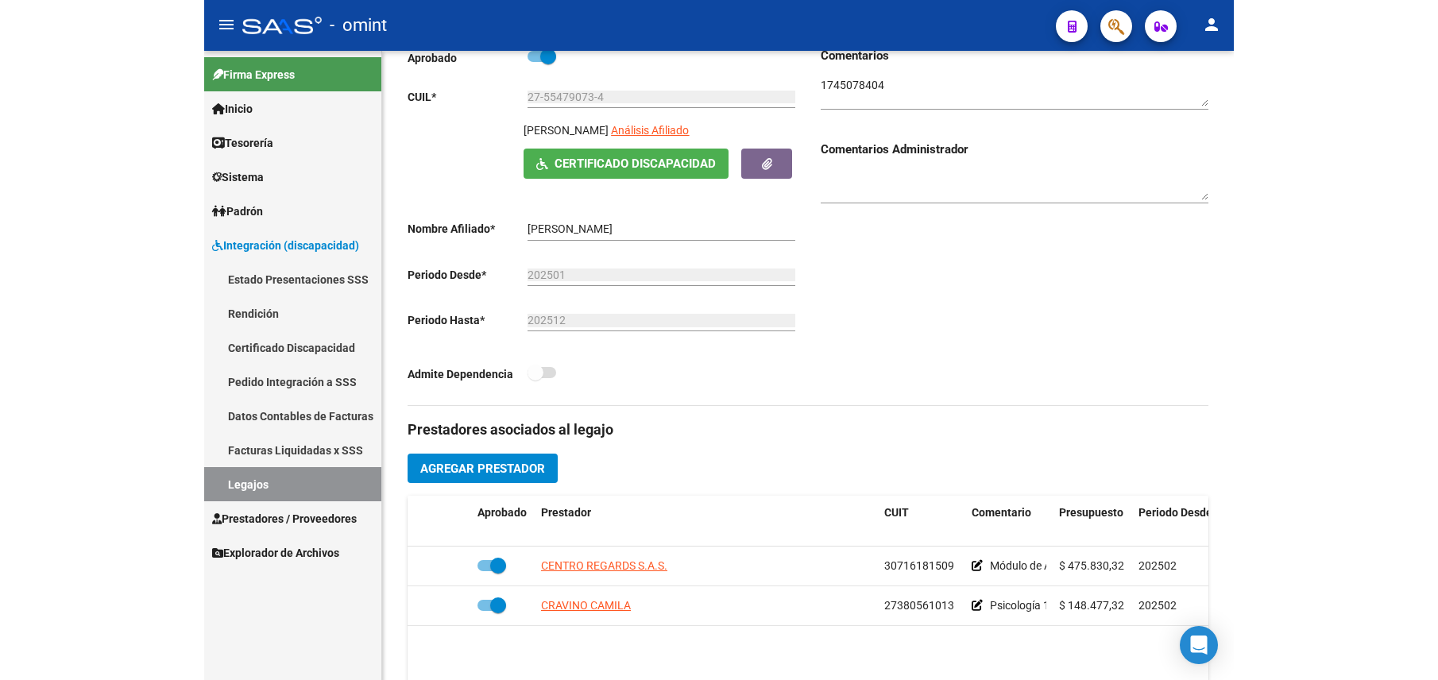
scroll to position [211, 0]
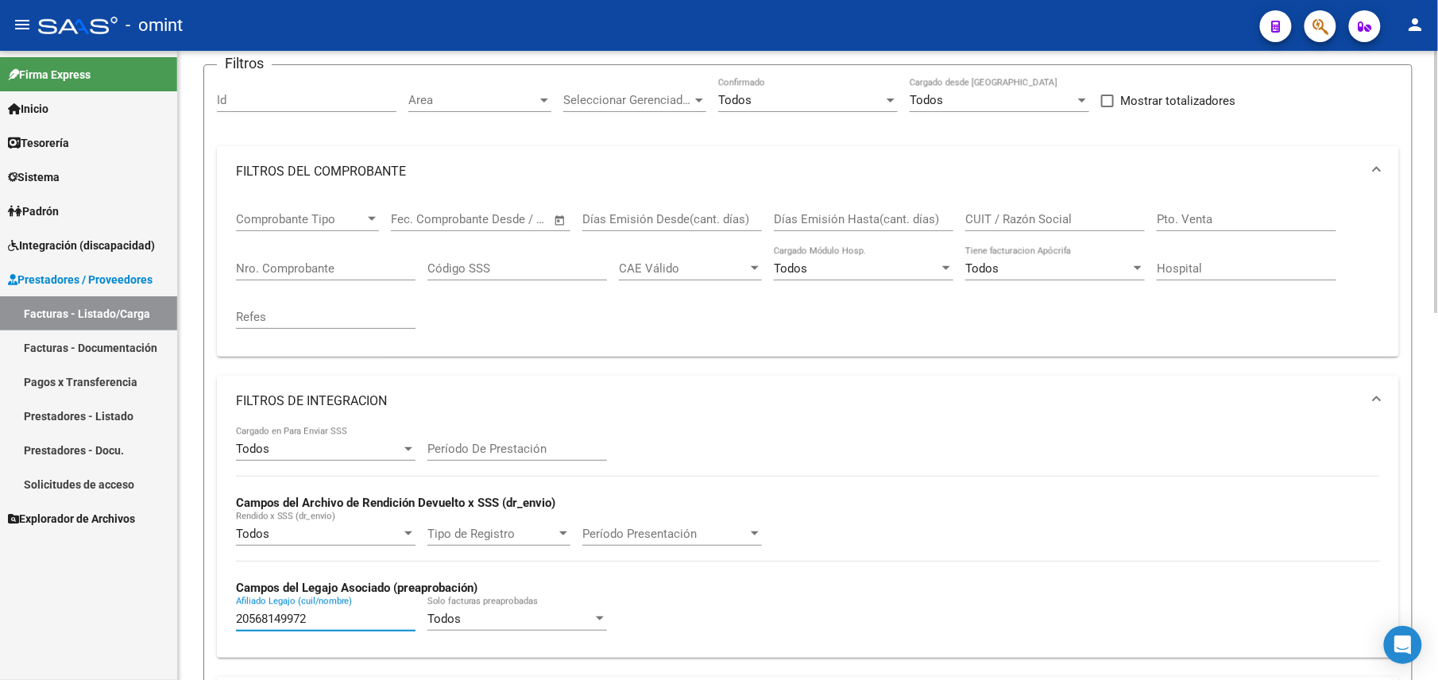
scroll to position [17, 0]
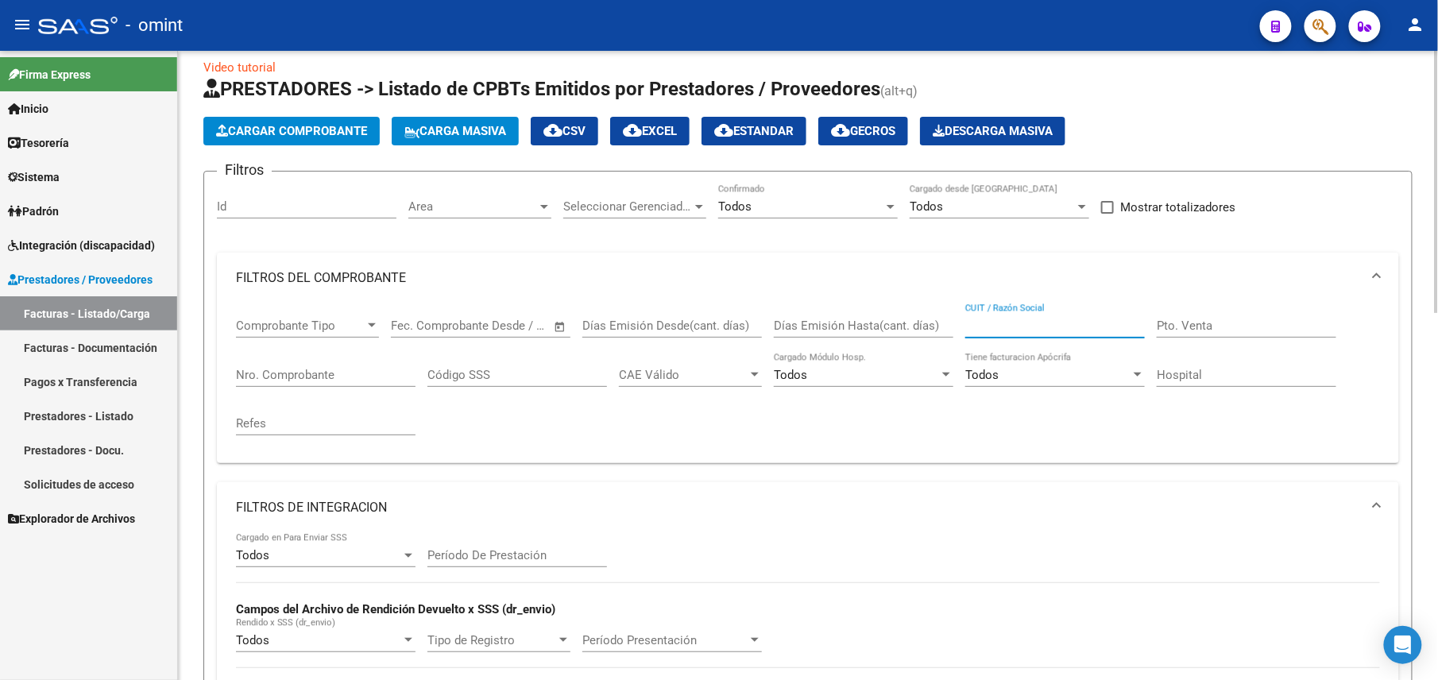
click at [1009, 329] on input "CUIT / Razón Social" at bounding box center [1056, 326] width 180 height 14
paste input "27326088574"
drag, startPoint x: 1053, startPoint y: 319, endPoint x: 892, endPoint y: 324, distance: 161.4
click at [892, 324] on div "Comprobante Tipo Comprobante Tipo Fecha inicio – Fecha fin Fec. Comprobante Des…" at bounding box center [808, 377] width 1144 height 147
paste input "239026325"
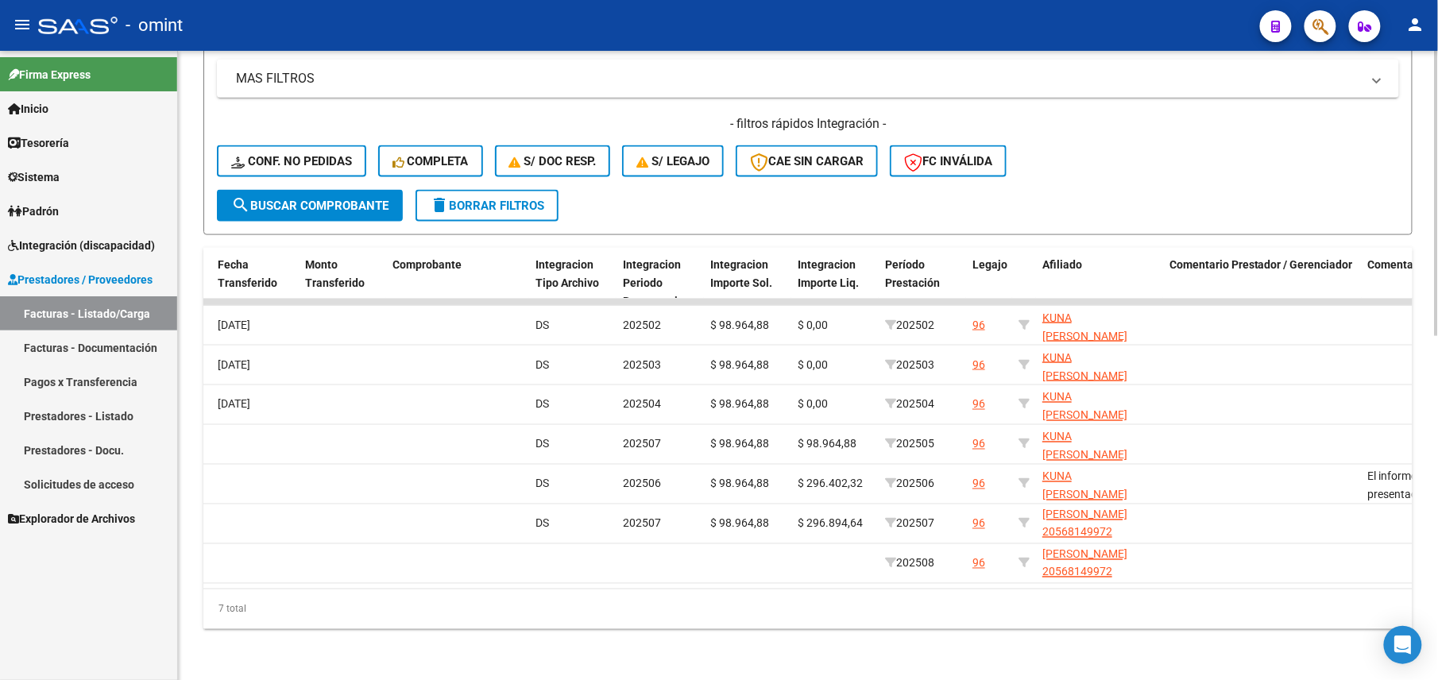
scroll to position [230, 0]
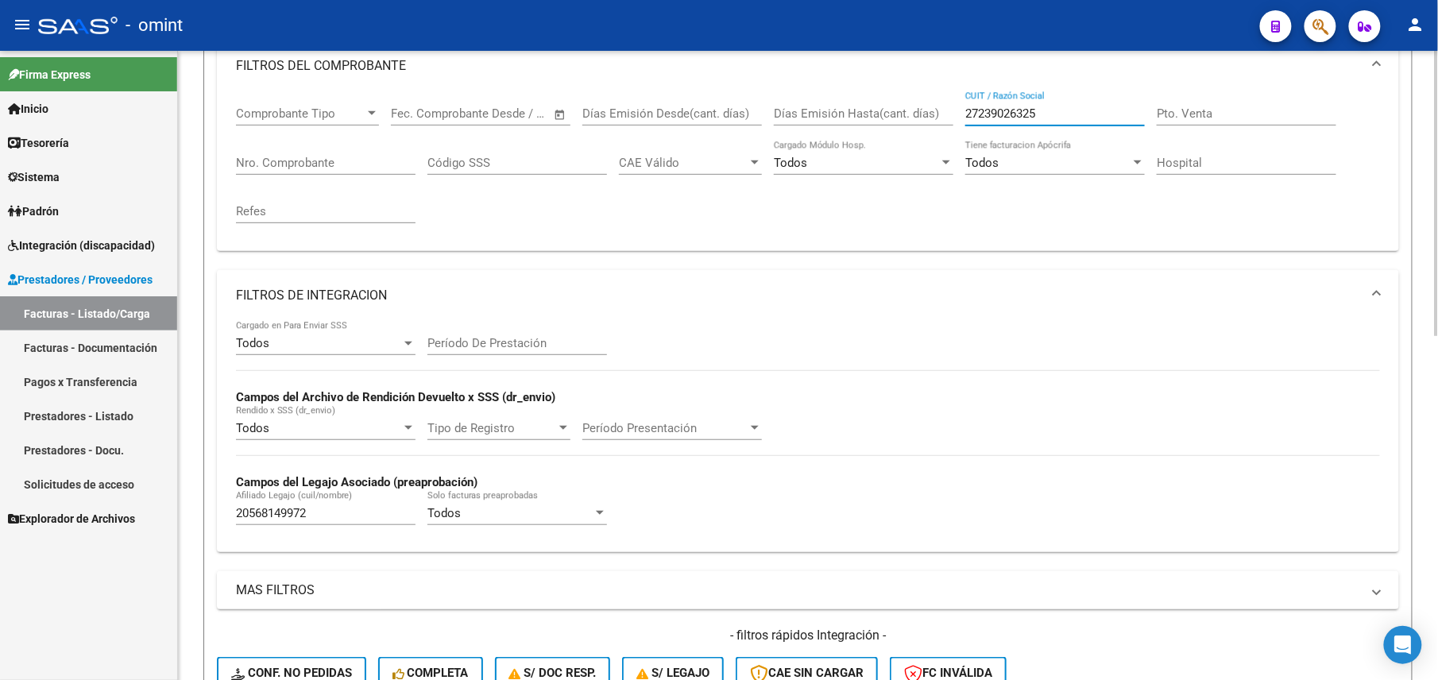
drag, startPoint x: 1041, startPoint y: 116, endPoint x: 849, endPoint y: 115, distance: 192.3
click at [857, 115] on div "Comprobante Tipo Comprobante Tipo Fecha inicio – Fecha fin Fec. Comprobante Des…" at bounding box center [808, 164] width 1144 height 147
paste input "392840929"
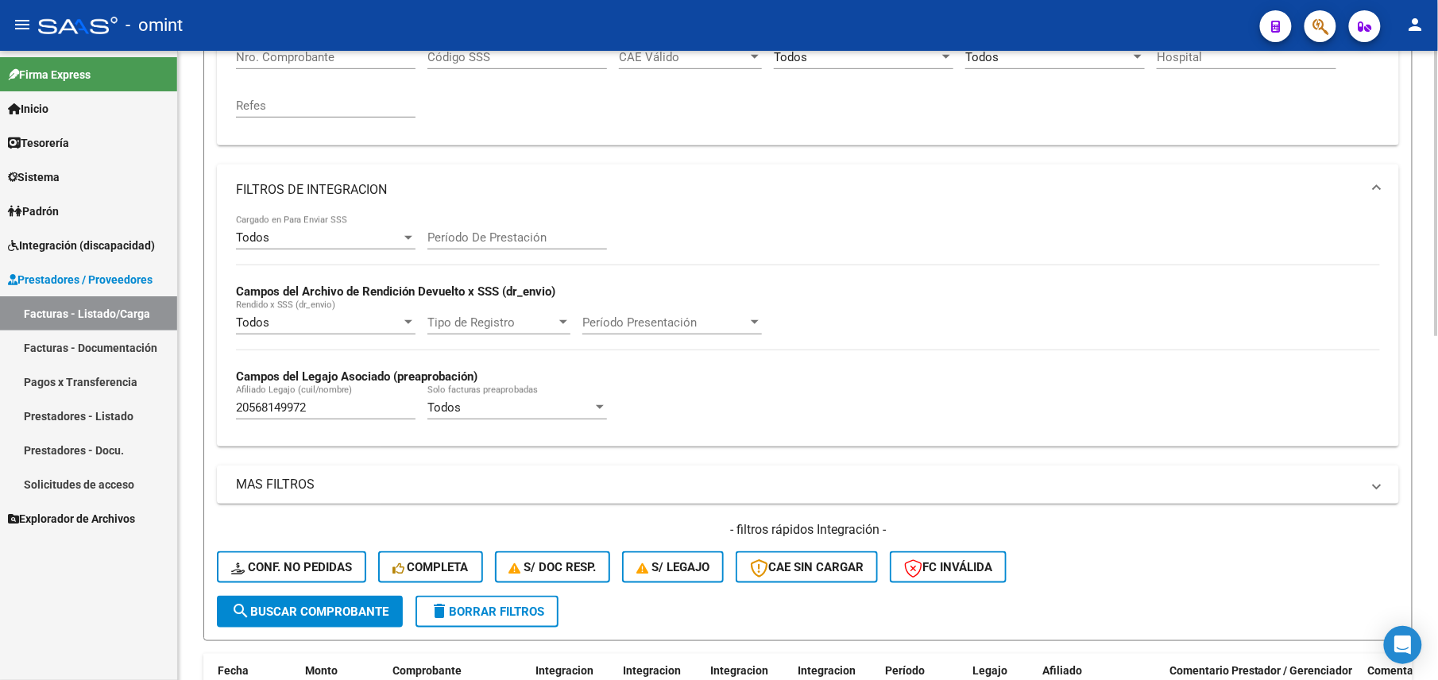
scroll to position [124, 0]
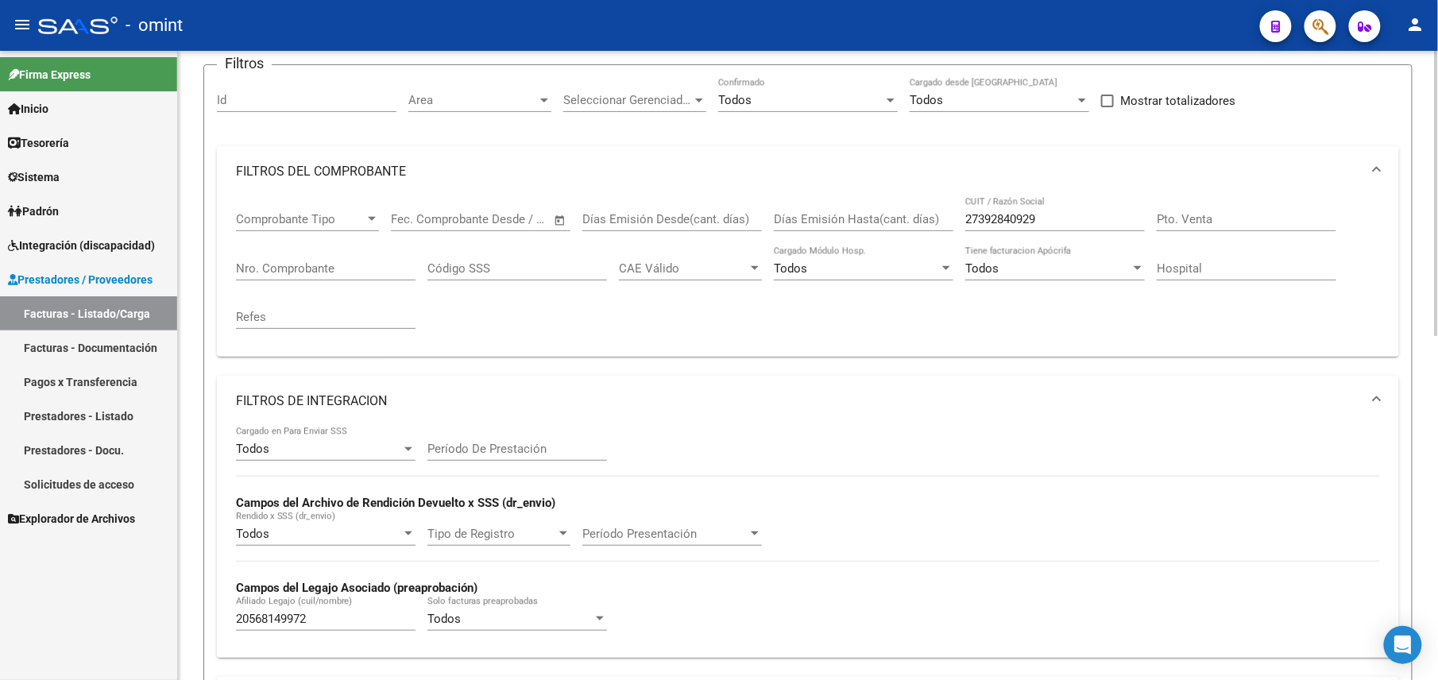
drag, startPoint x: 1054, startPoint y: 210, endPoint x: 1049, endPoint y: 220, distance: 11.4
click at [1051, 211] on div "27392840929 CUIT / Razón Social" at bounding box center [1056, 214] width 180 height 34
drag, startPoint x: 1049, startPoint y: 220, endPoint x: 879, endPoint y: 221, distance: 170.1
click at [879, 221] on div "Comprobante Tipo Comprobante Tipo Fecha inicio – Fecha fin Fec. Comprobante Des…" at bounding box center [808, 270] width 1144 height 147
paste input "8357235"
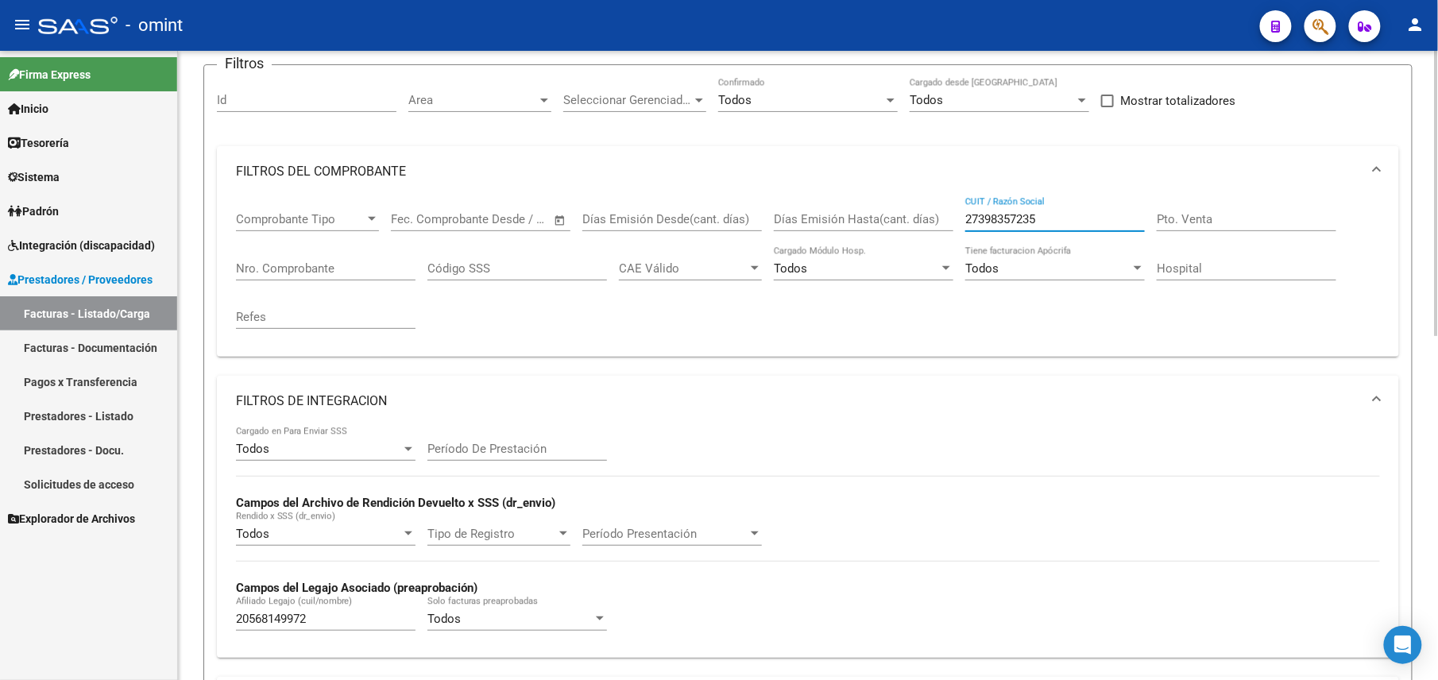
drag, startPoint x: 1053, startPoint y: 226, endPoint x: 893, endPoint y: 236, distance: 160.0
click at [895, 236] on div "Comprobante Tipo Comprobante Tipo Fecha inicio – Fecha fin Fec. Comprobante Des…" at bounding box center [808, 270] width 1144 height 147
paste input "237324043"
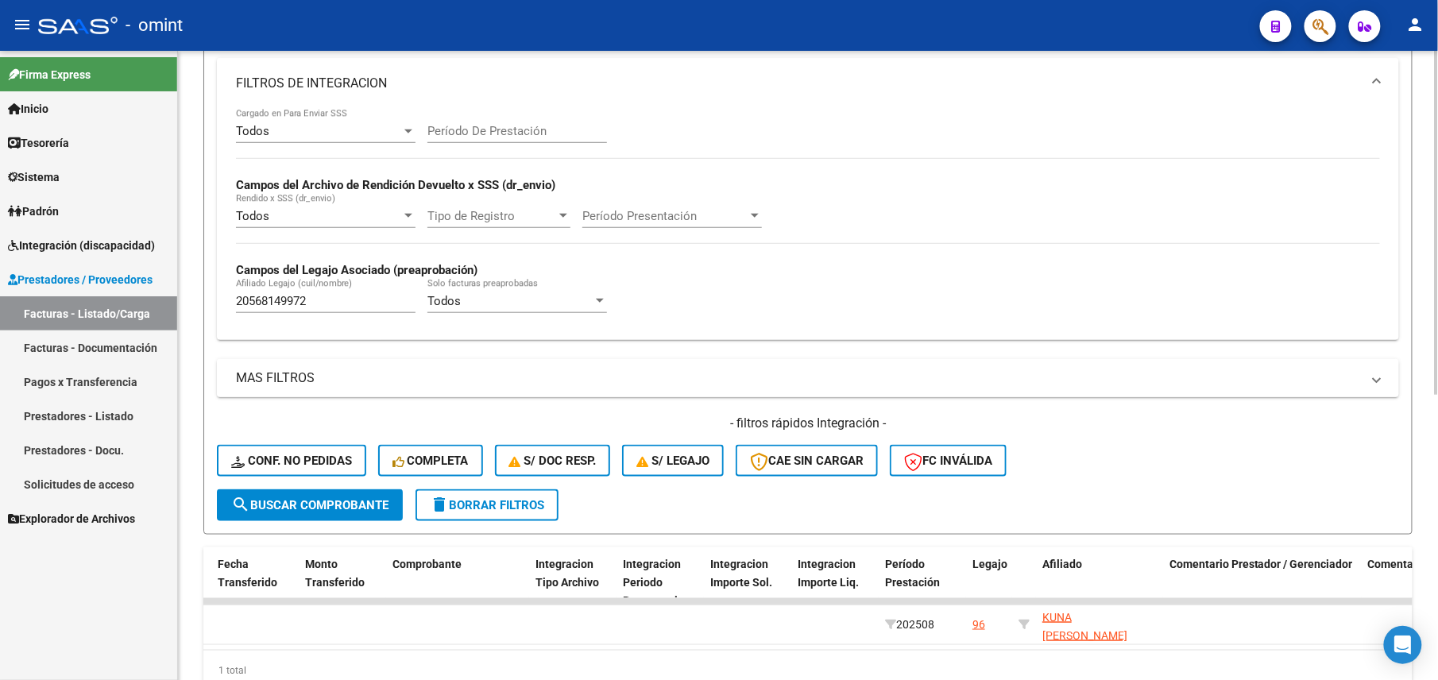
scroll to position [521, 0]
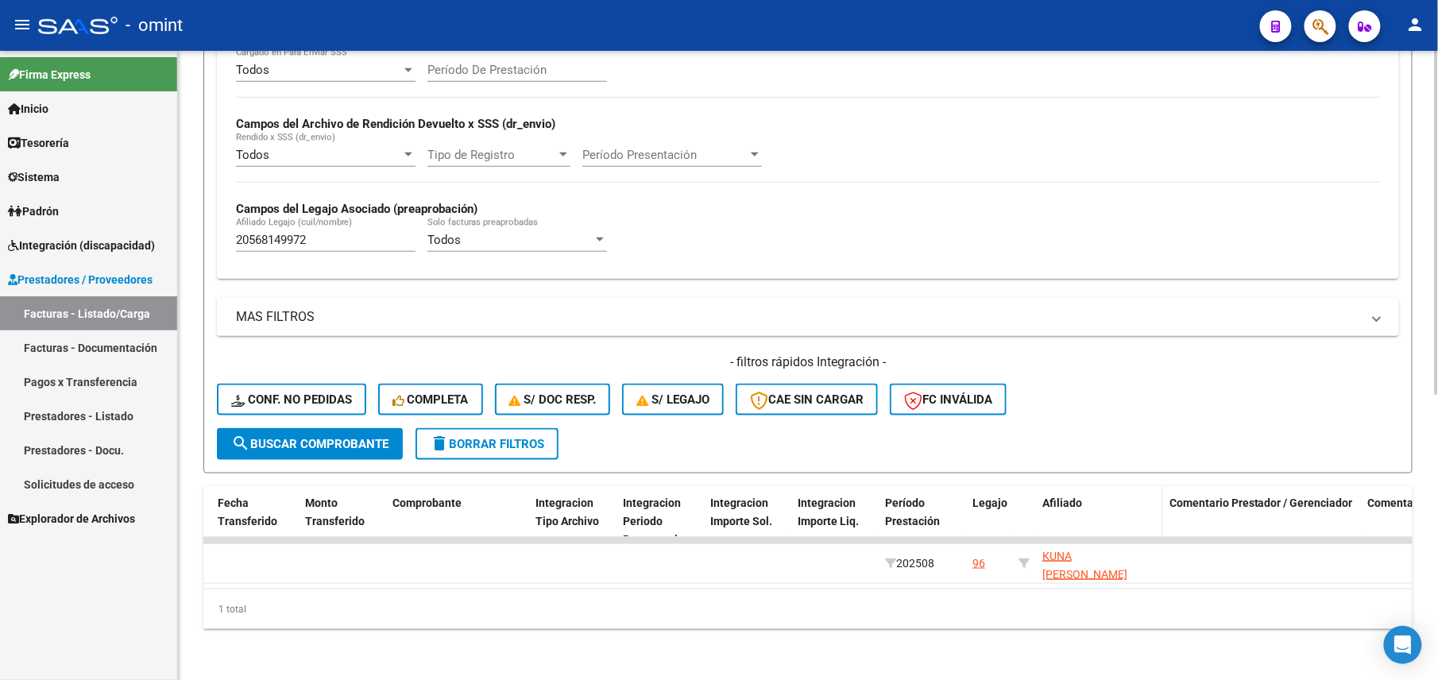
type input "27237324043"
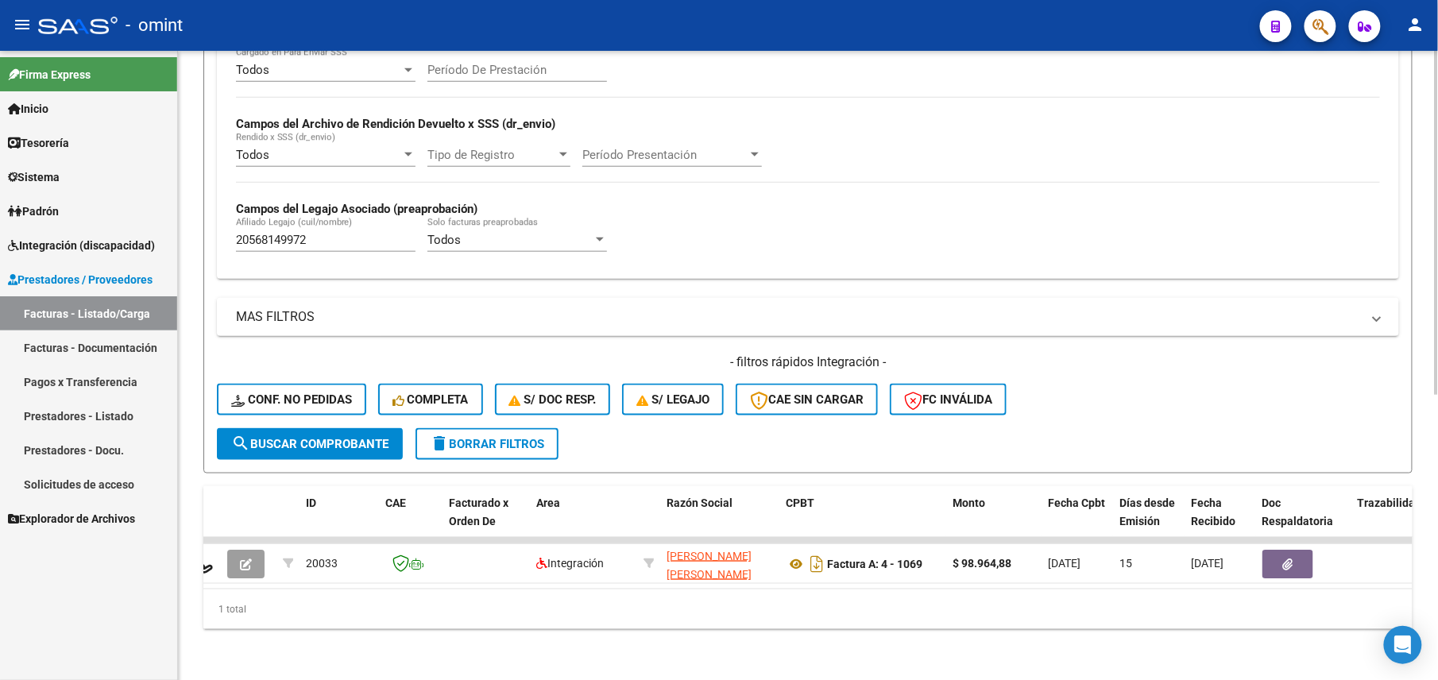
scroll to position [0, 0]
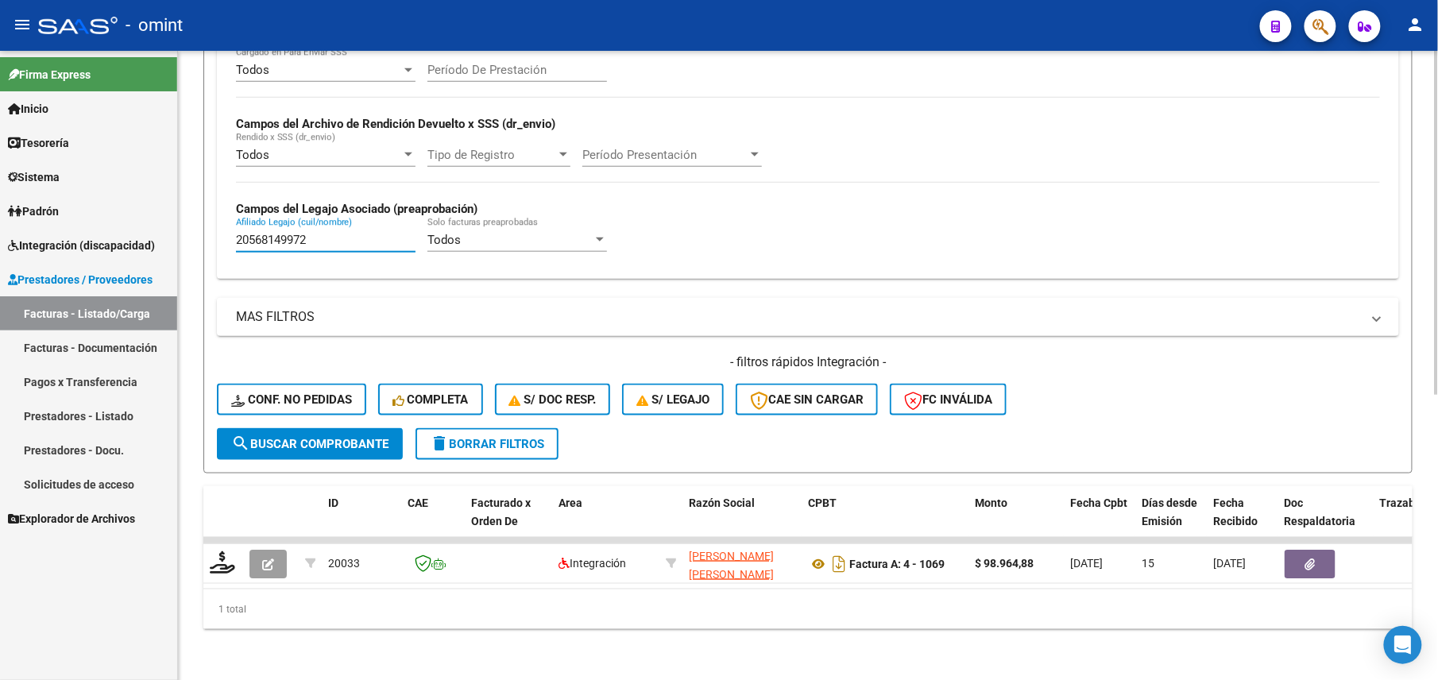
click at [281, 233] on input "20568149972" at bounding box center [326, 240] width 180 height 14
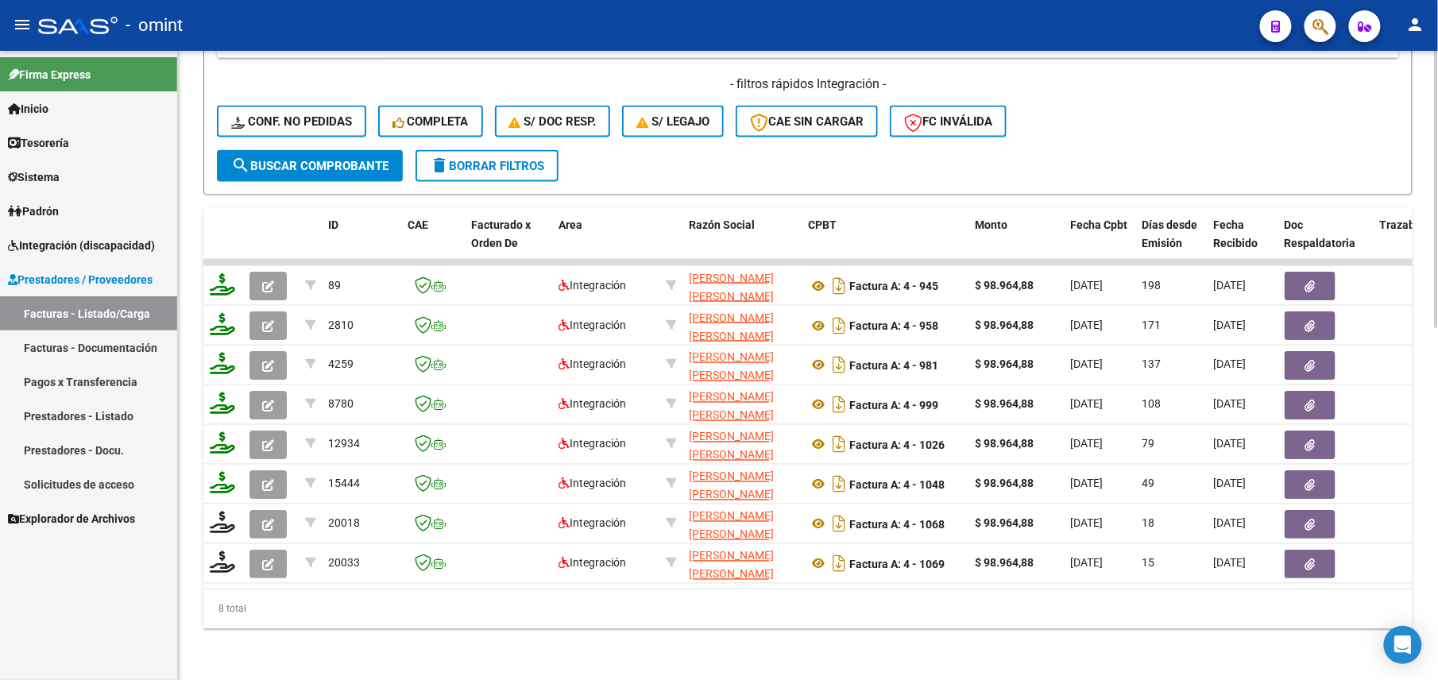
scroll to position [481, 0]
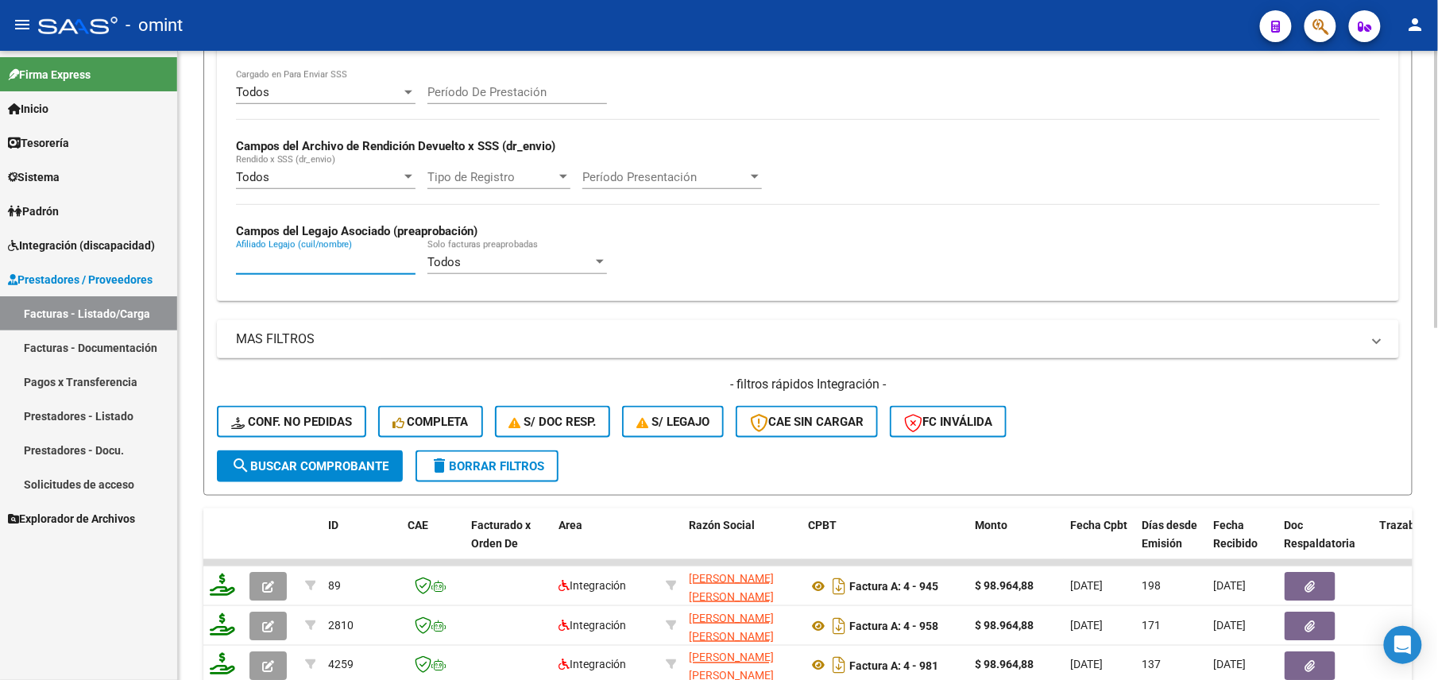
click at [313, 271] on div "Afiliado Legajo (cuil/nombre)" at bounding box center [326, 257] width 180 height 34
paste input "20568149972"
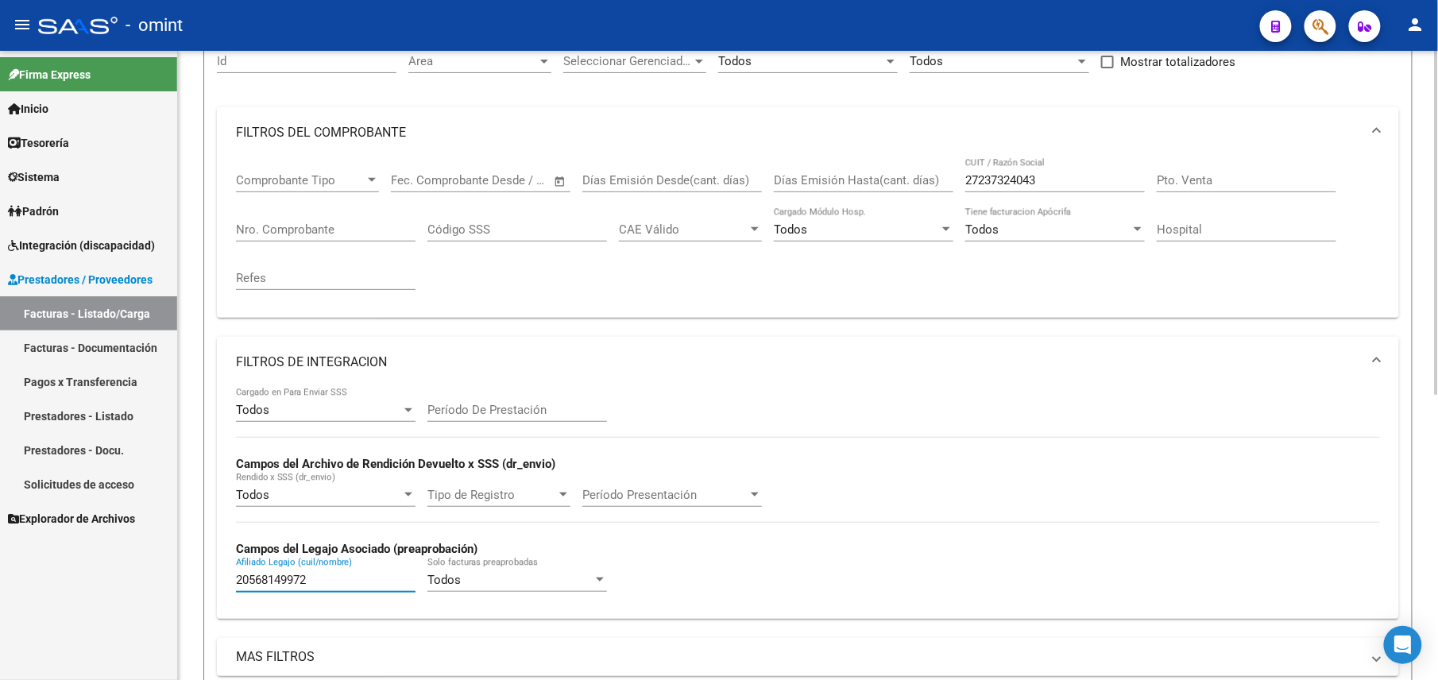
scroll to position [0, 0]
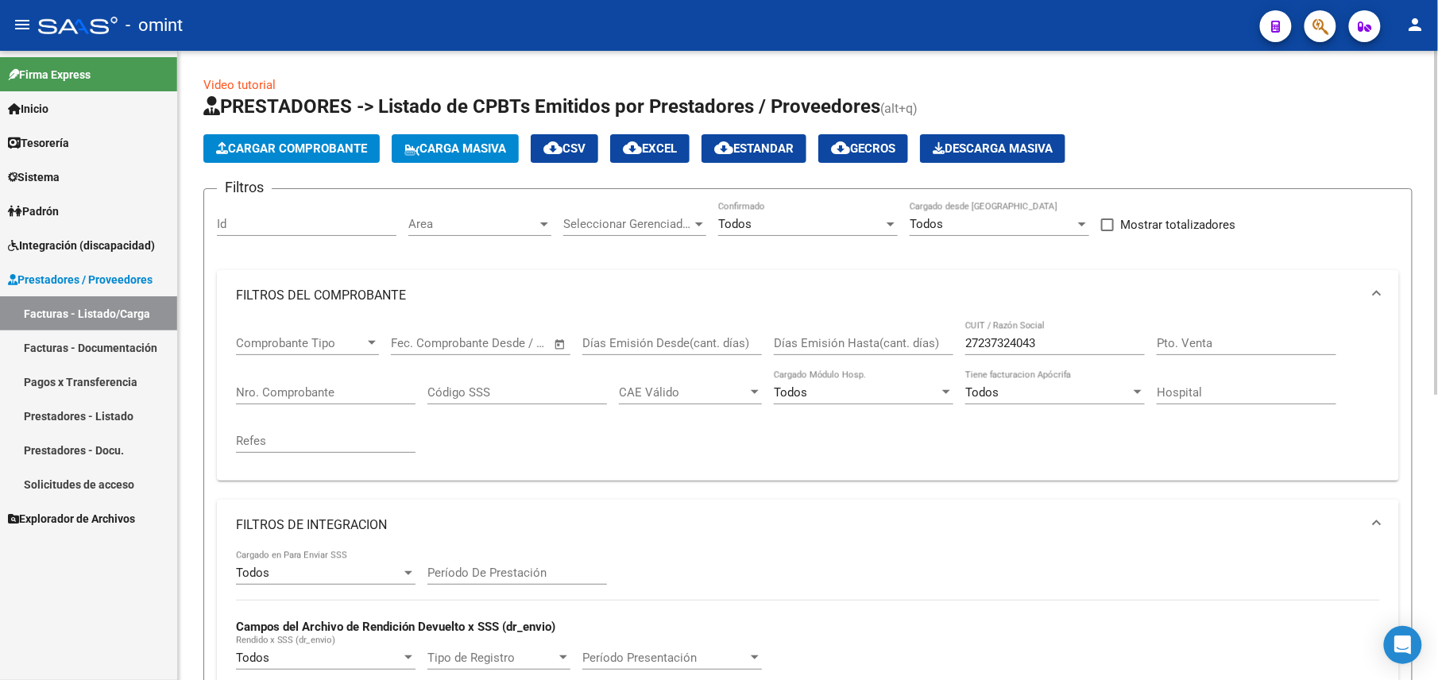
type input "20568149972"
click at [995, 347] on input "27237324043" at bounding box center [1056, 343] width 180 height 14
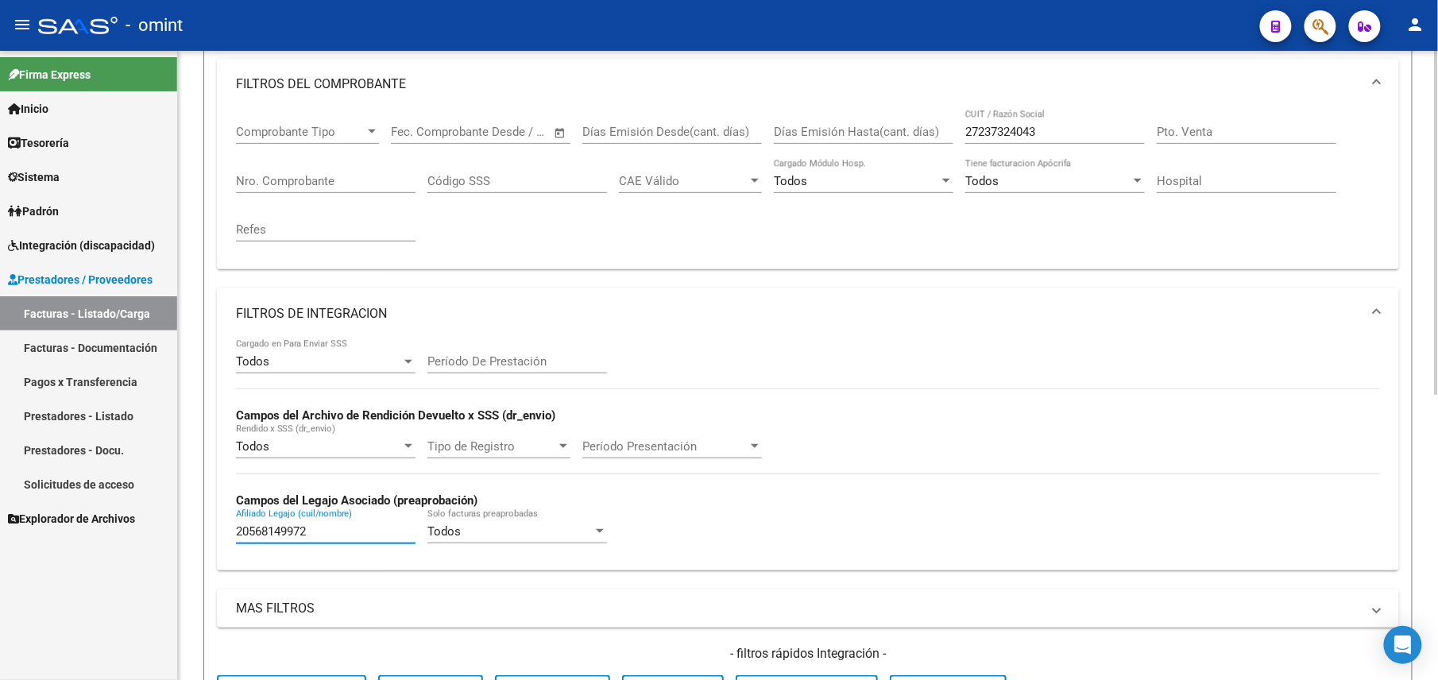
click at [273, 536] on input "20568149972" at bounding box center [326, 532] width 180 height 14
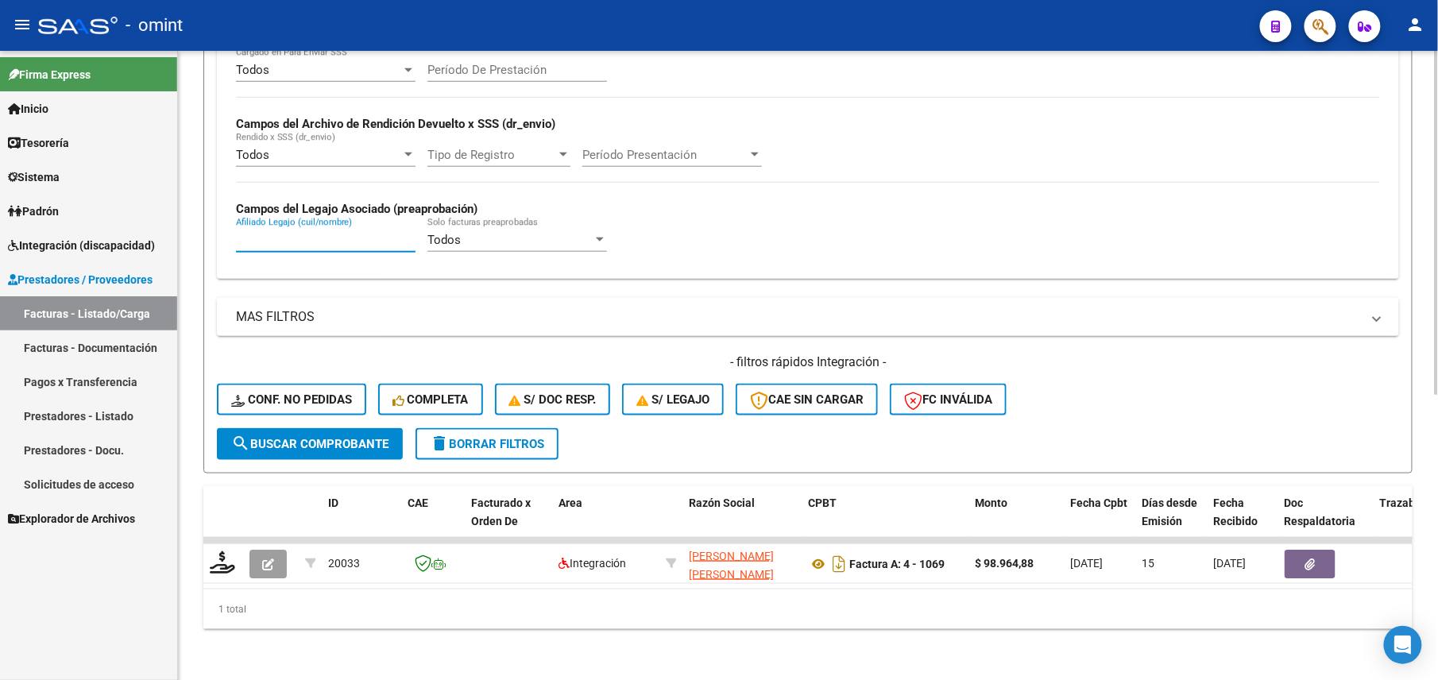
scroll to position [97, 0]
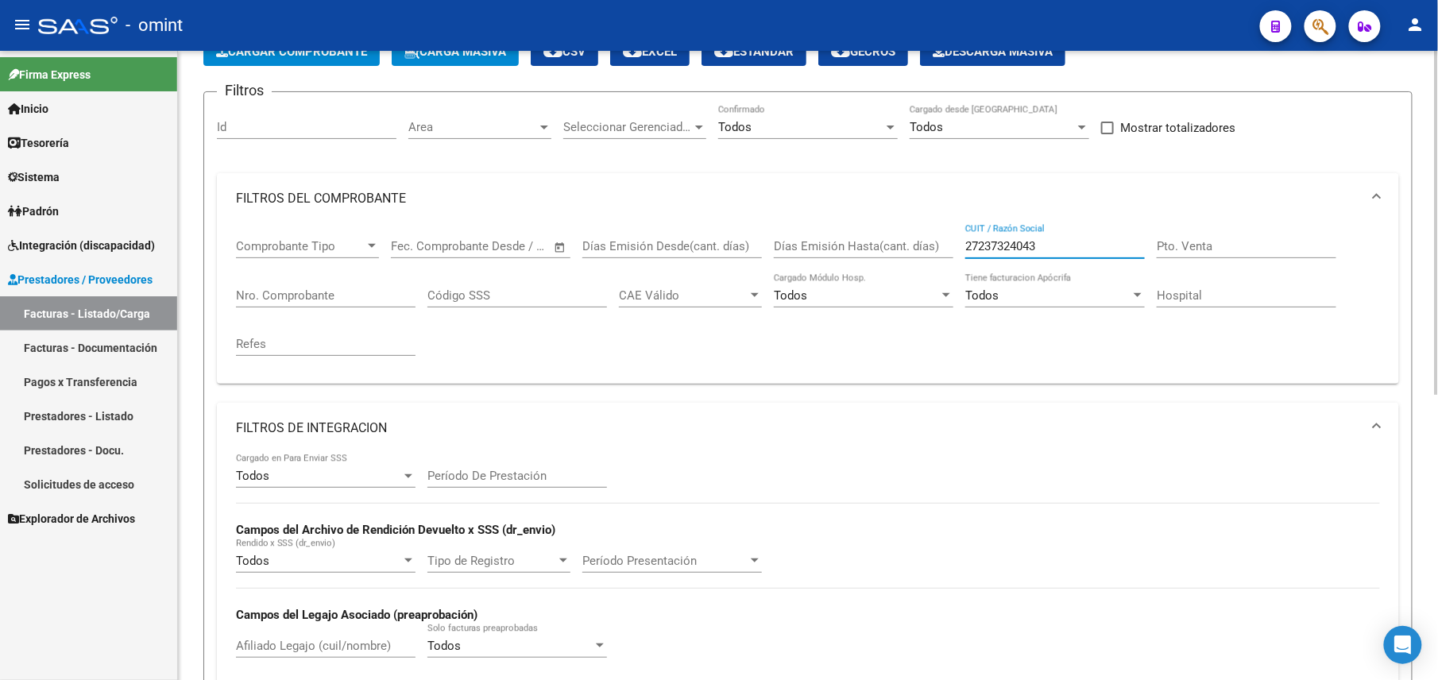
drag, startPoint x: 1053, startPoint y: 251, endPoint x: 853, endPoint y: 245, distance: 200.4
click at [865, 246] on div "Comprobante Tipo Comprobante Tipo Fecha inicio – Fecha fin Fec. Comprobante Des…" at bounding box center [808, 297] width 1144 height 147
paste input "5676090"
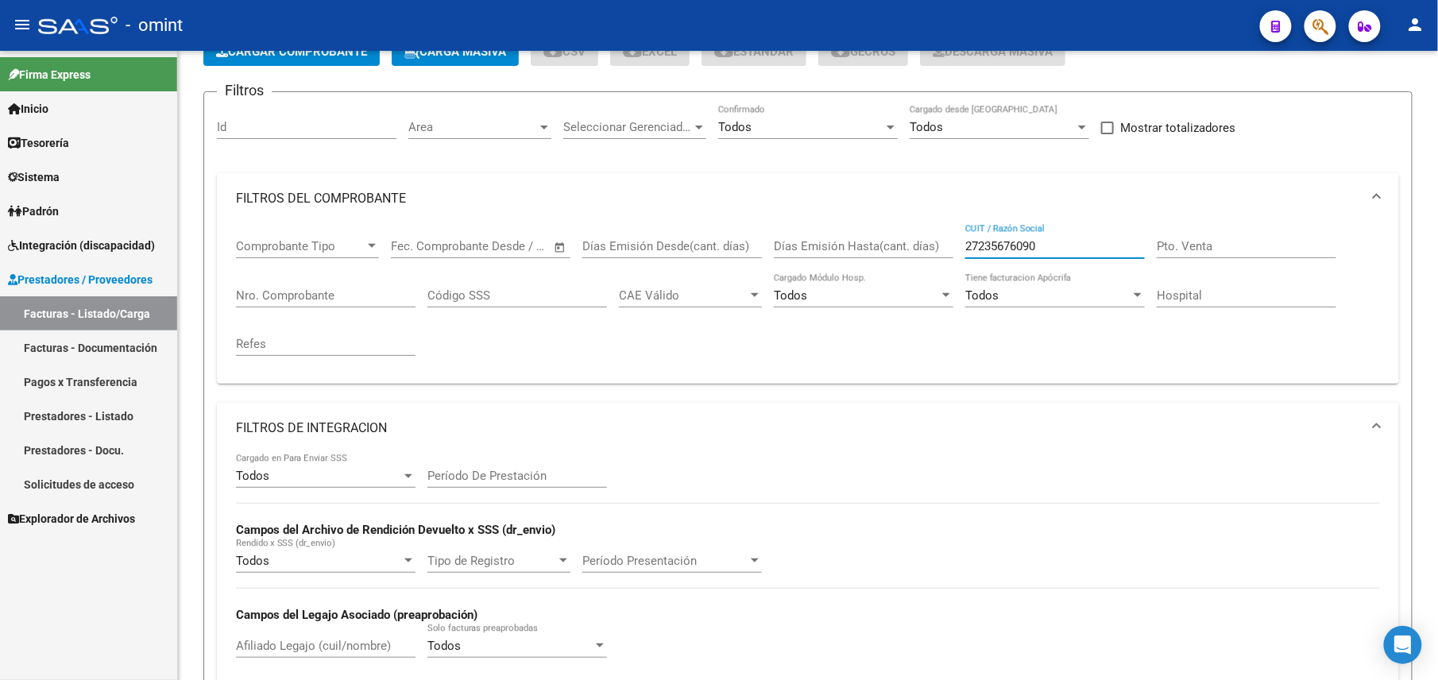
type input "27235676090"
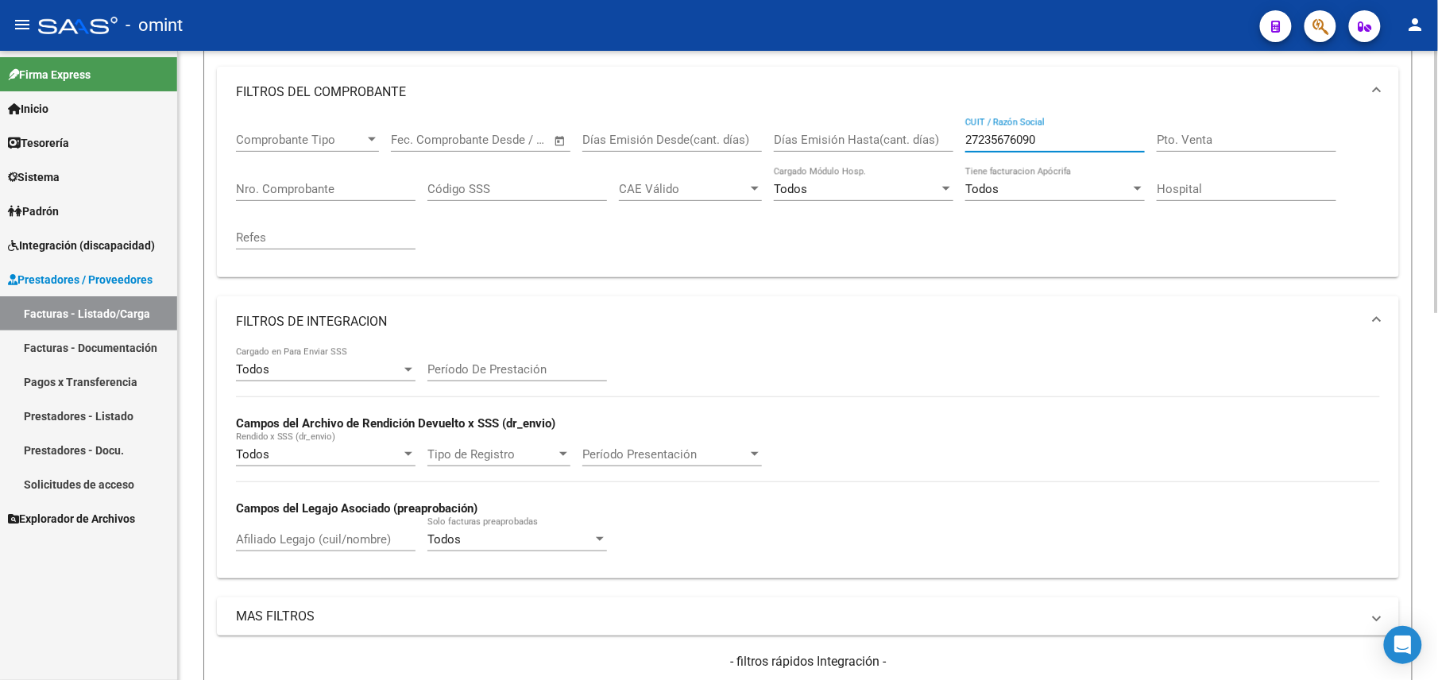
scroll to position [415, 0]
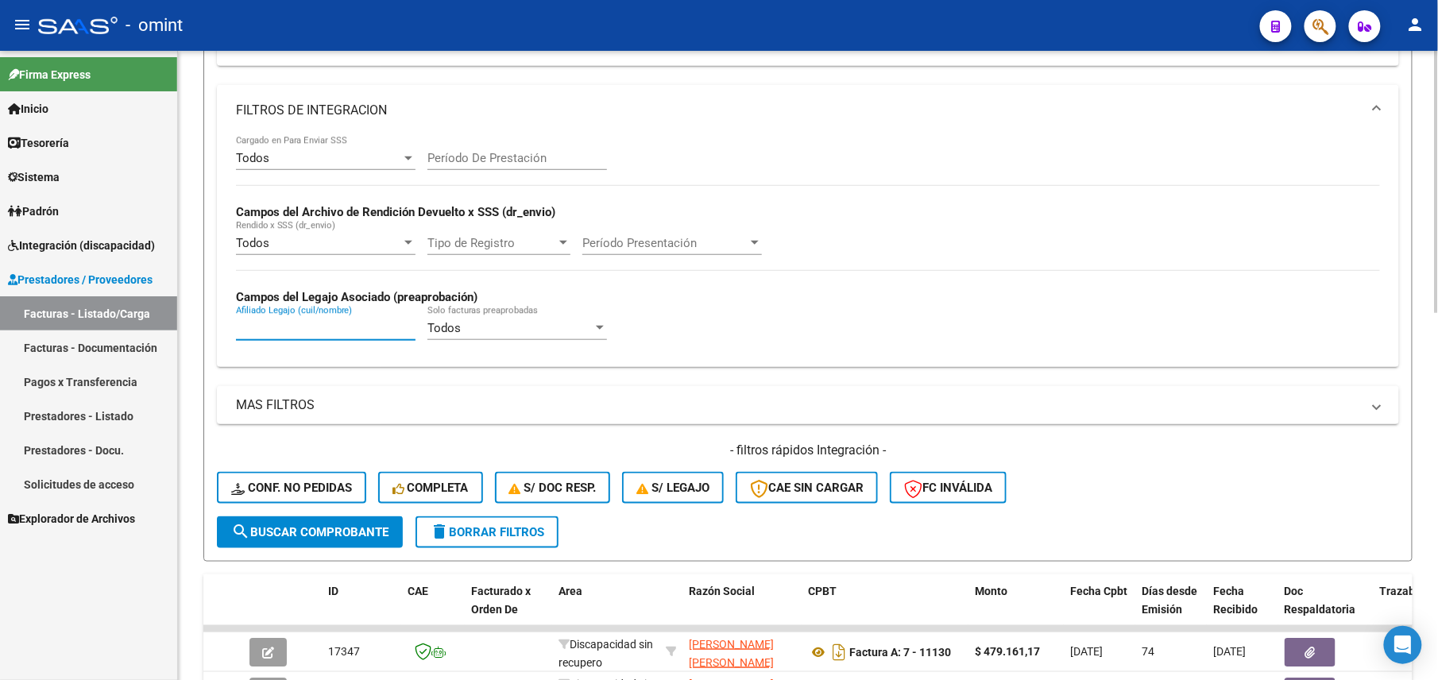
click at [318, 332] on input "Afiliado Legajo (cuil/nombre)" at bounding box center [326, 328] width 180 height 14
paste input "20-50717563-6"
drag, startPoint x: 250, startPoint y: 327, endPoint x: 275, endPoint y: 343, distance: 30.0
click at [250, 326] on input "20-507175636" at bounding box center [326, 328] width 180 height 14
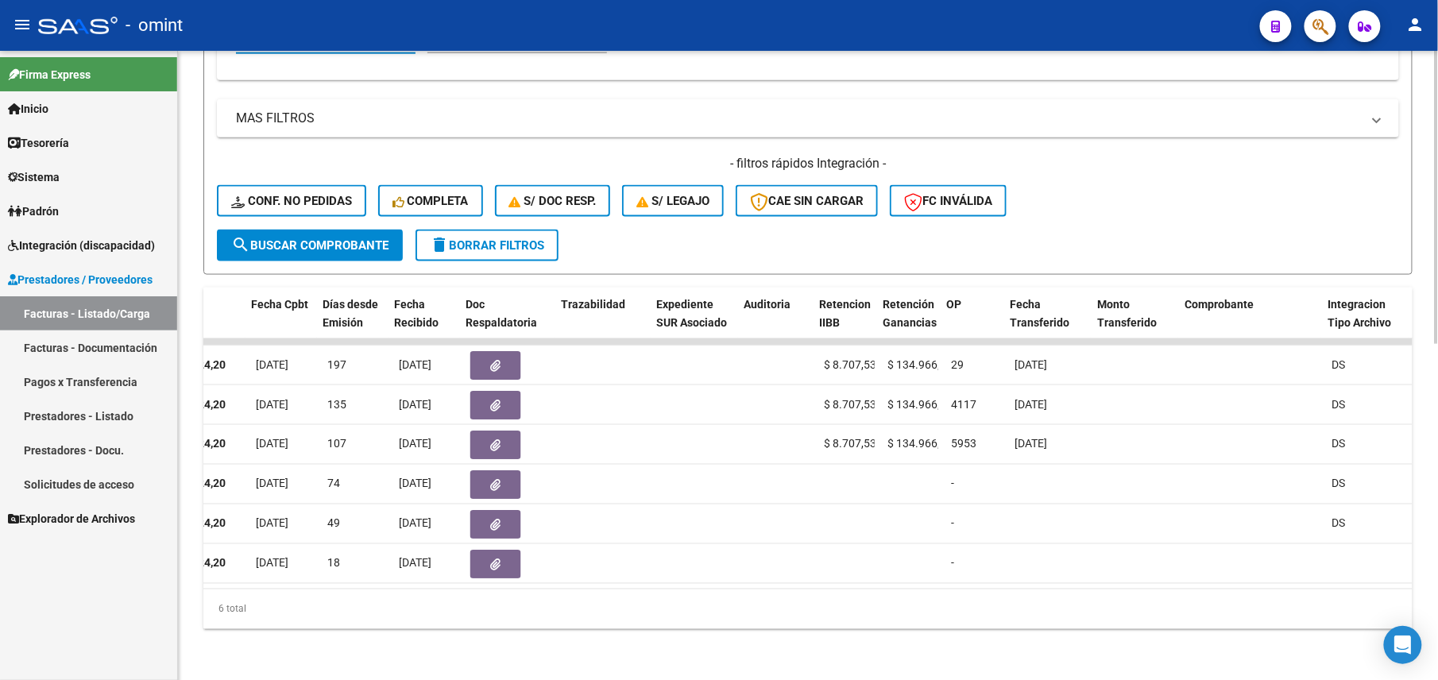
scroll to position [0, 819]
type input "20507175636"
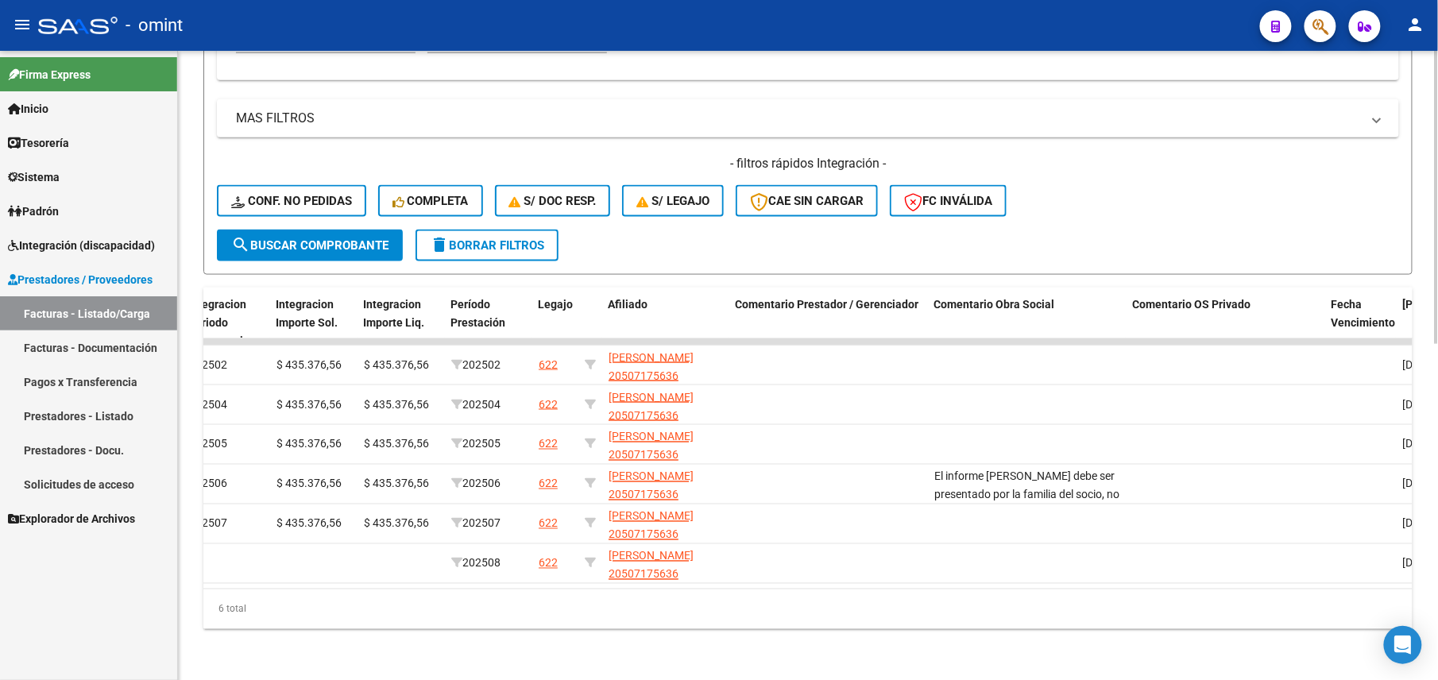
scroll to position [507, 0]
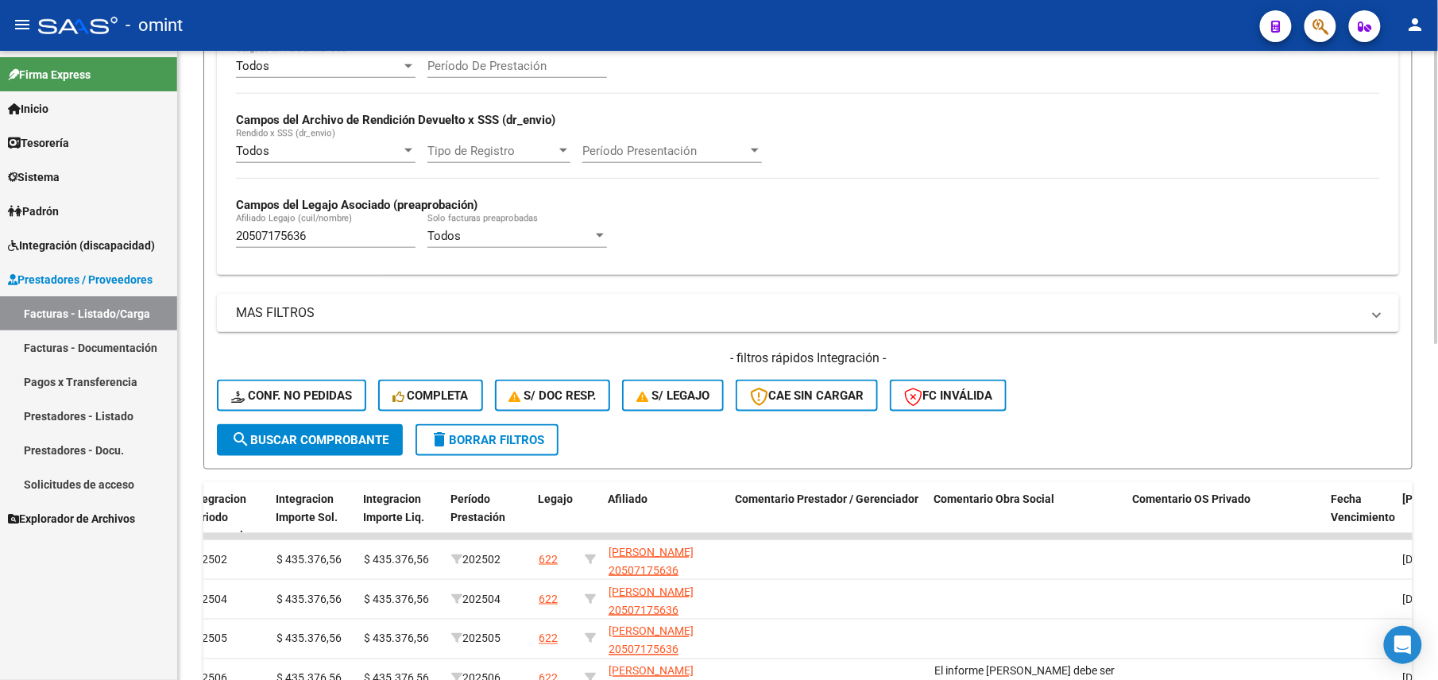
click at [284, 230] on input "20507175636" at bounding box center [326, 236] width 180 height 14
click at [271, 235] on input "20507175636" at bounding box center [326, 236] width 180 height 14
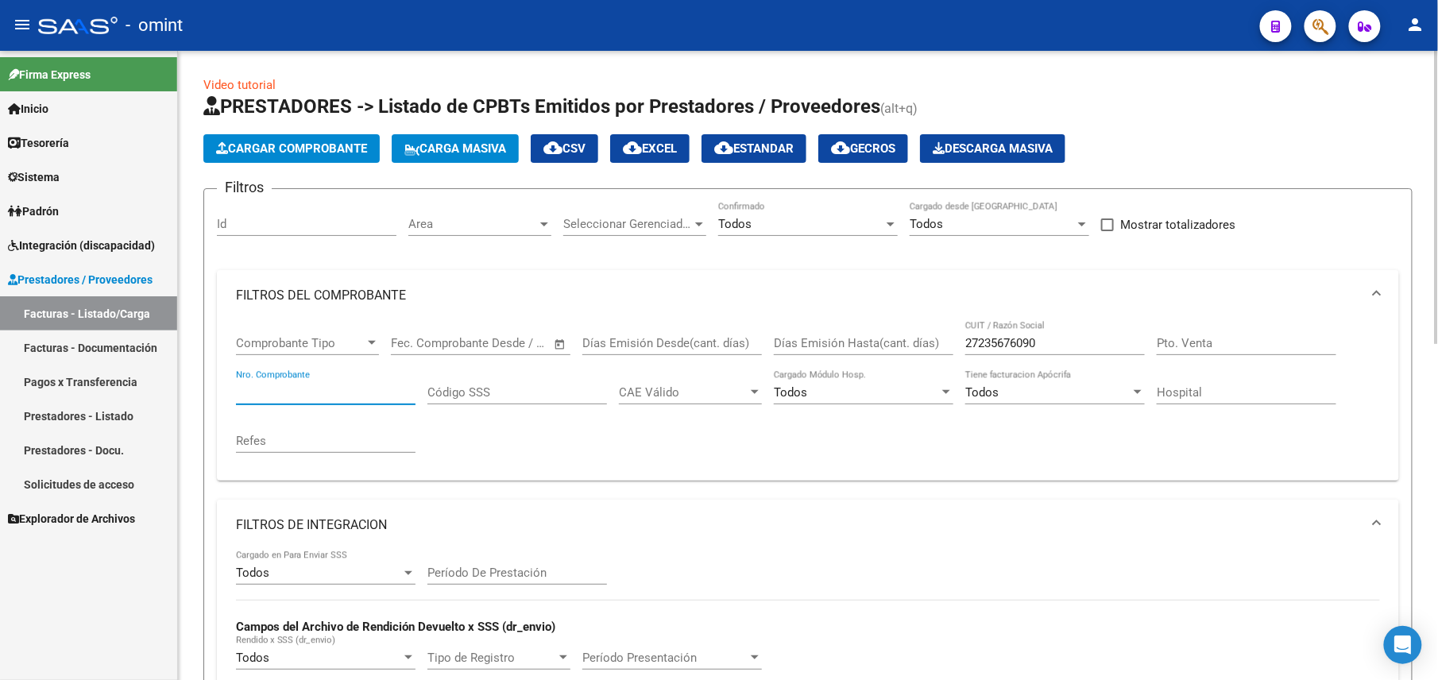
click at [350, 399] on input "Nro. Comprobante" at bounding box center [326, 392] width 180 height 14
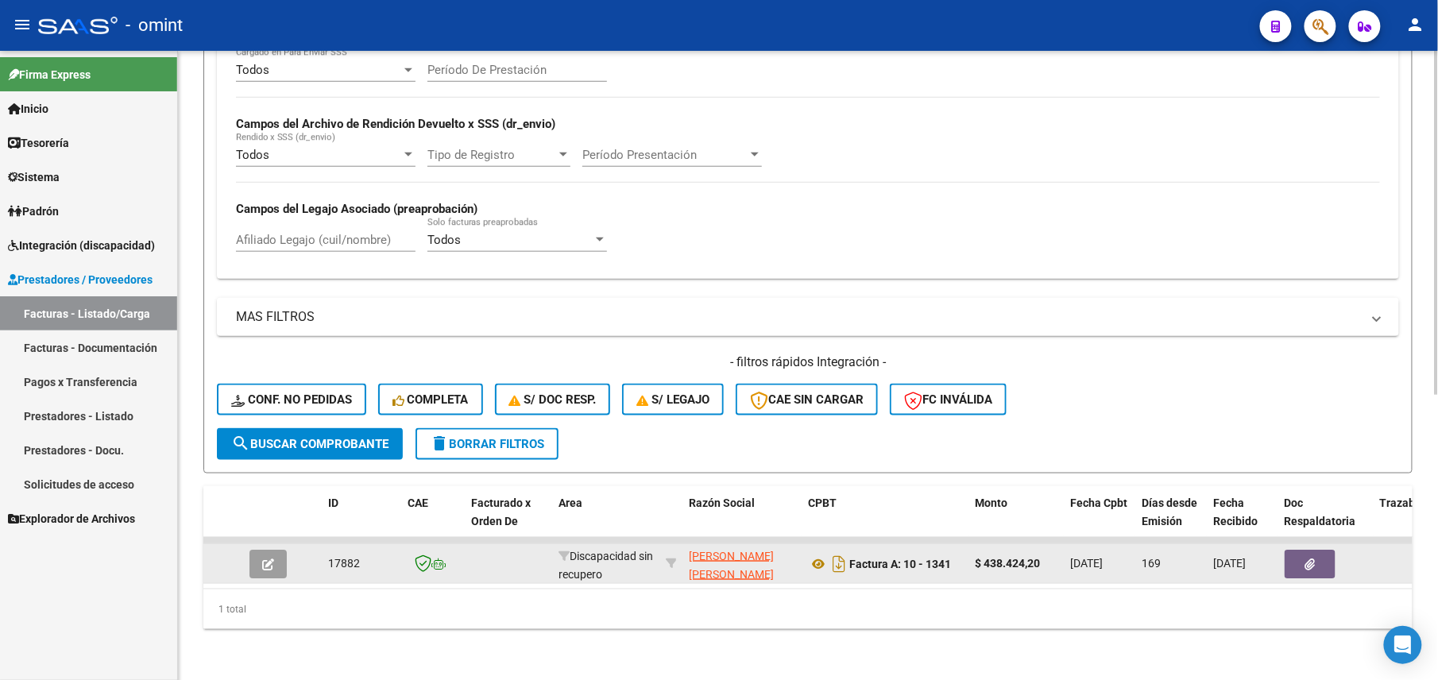
type input "1341"
click at [272, 554] on button "button" at bounding box center [268, 564] width 37 height 29
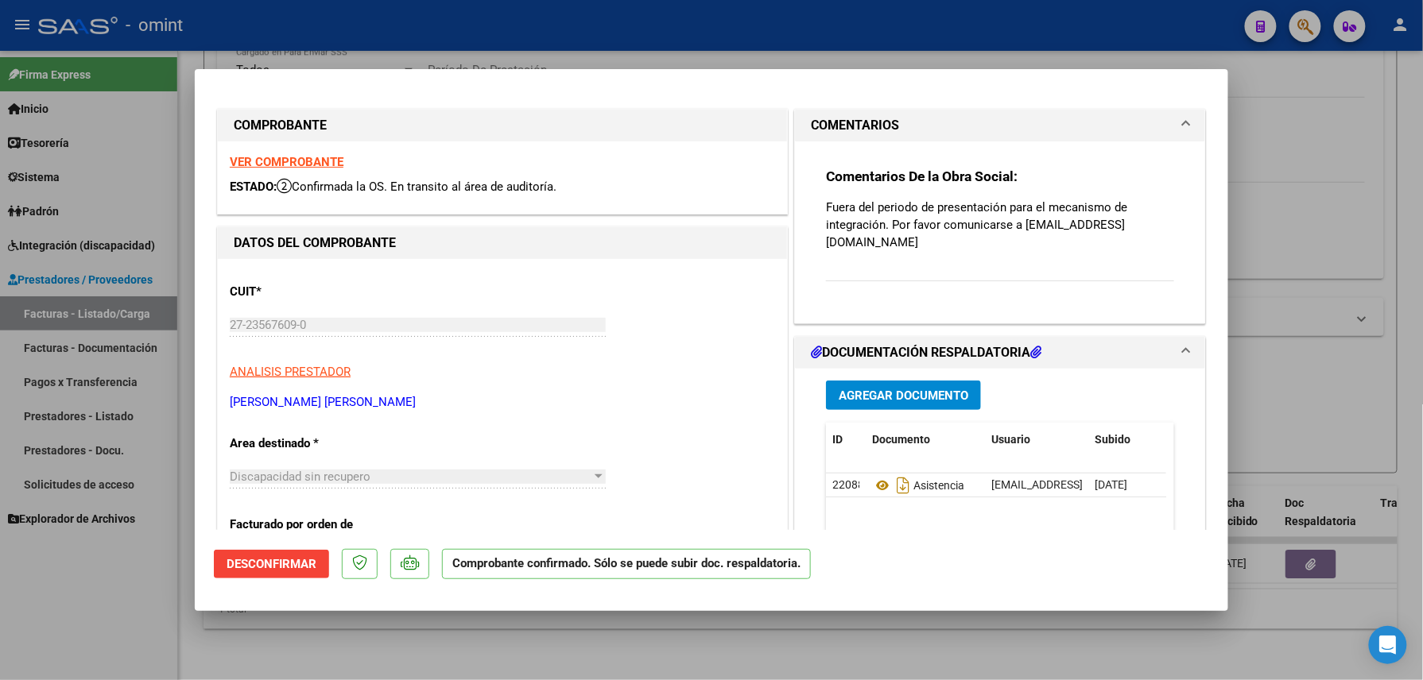
click at [306, 151] on div "VER COMPROBANTE ESTADO: Confirmada la OS. En transito al área de auditoría." at bounding box center [502, 177] width 569 height 72
click at [296, 157] on strong "VER COMPROBANTE" at bounding box center [287, 162] width 114 height 14
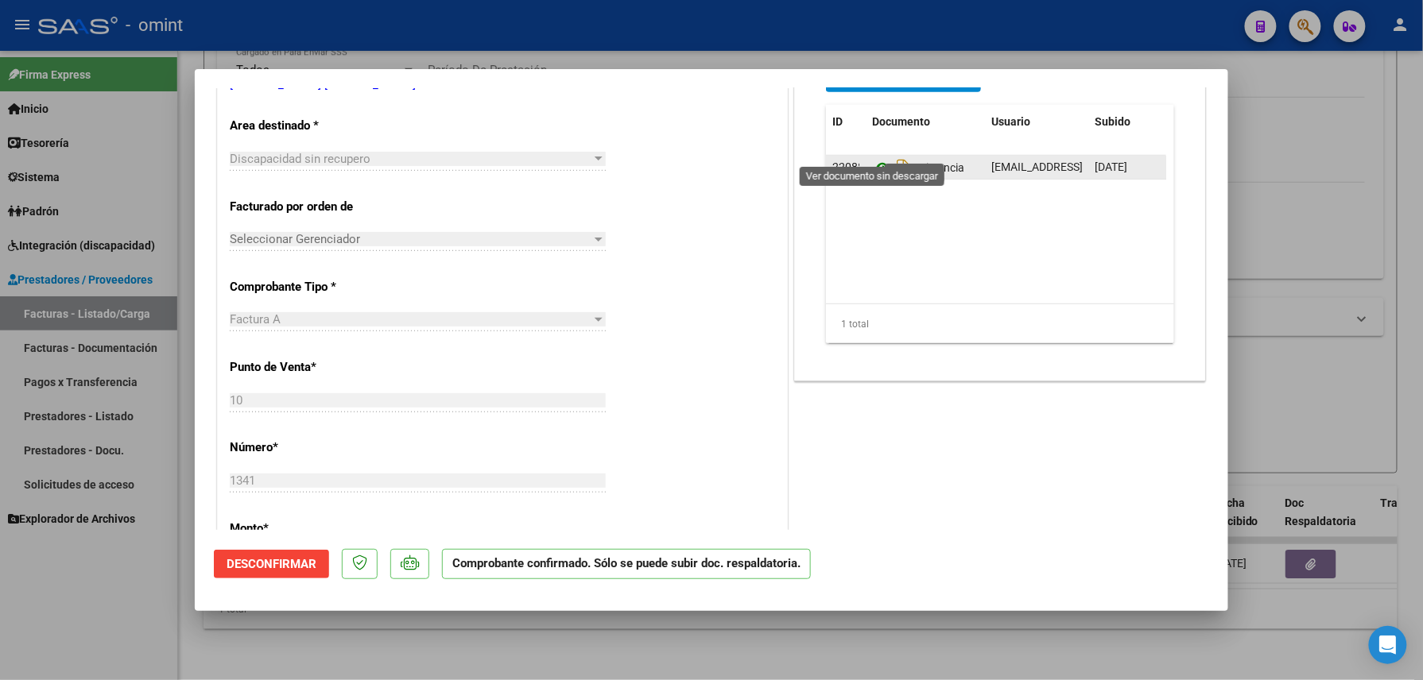
click at [872, 158] on icon at bounding box center [882, 167] width 21 height 19
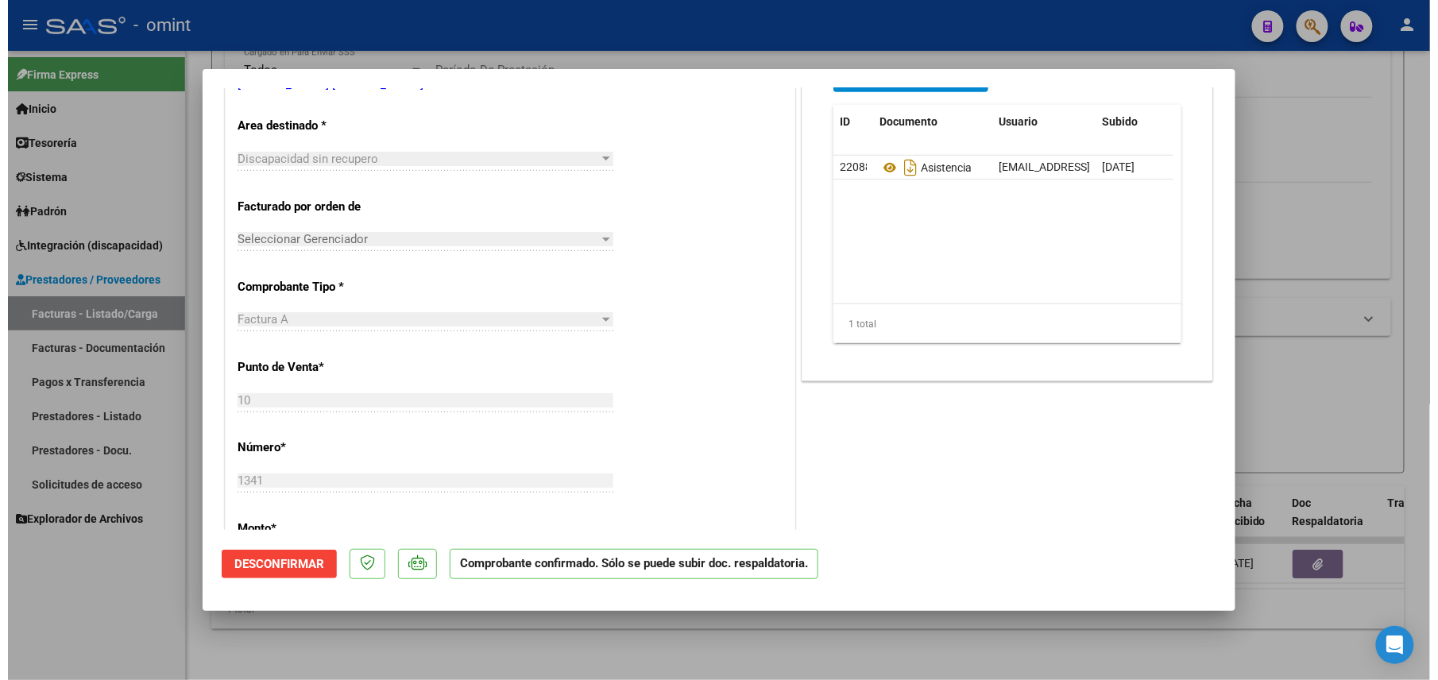
scroll to position [0, 0]
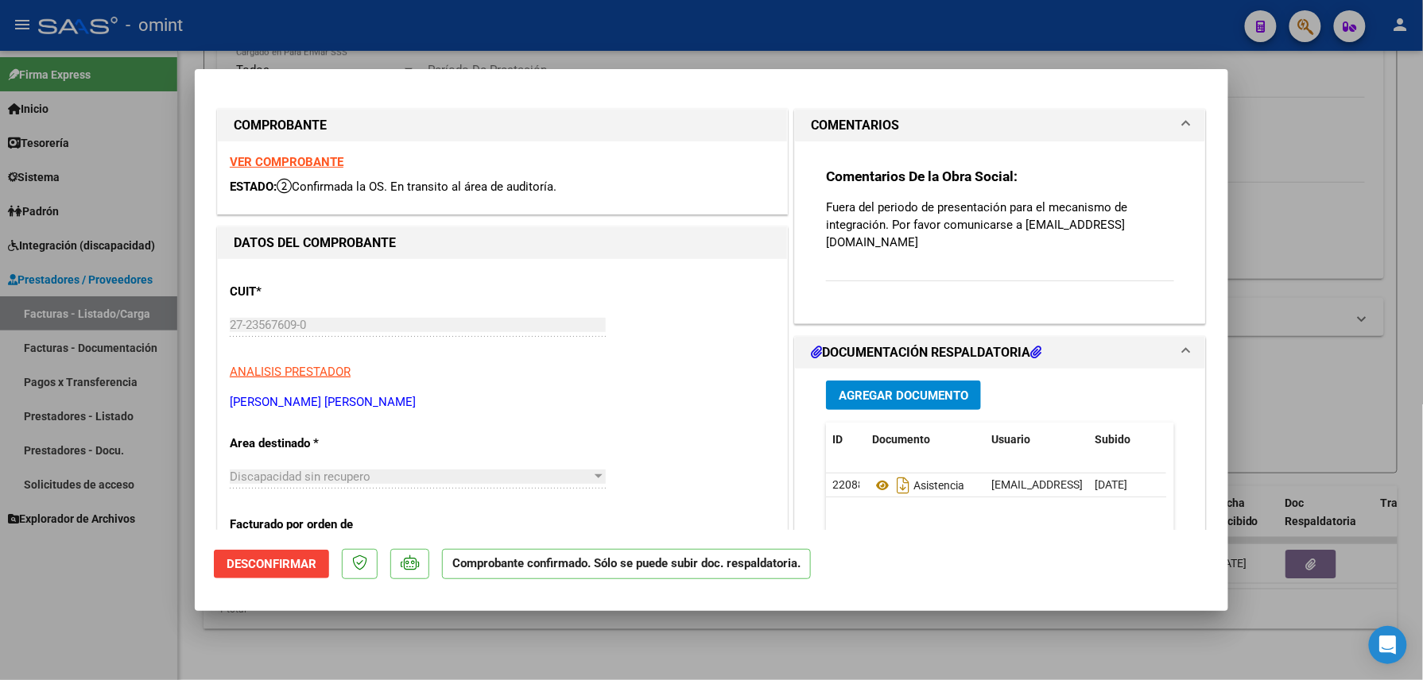
click at [882, 33] on div at bounding box center [711, 340] width 1423 height 680
type input "$ 0,00"
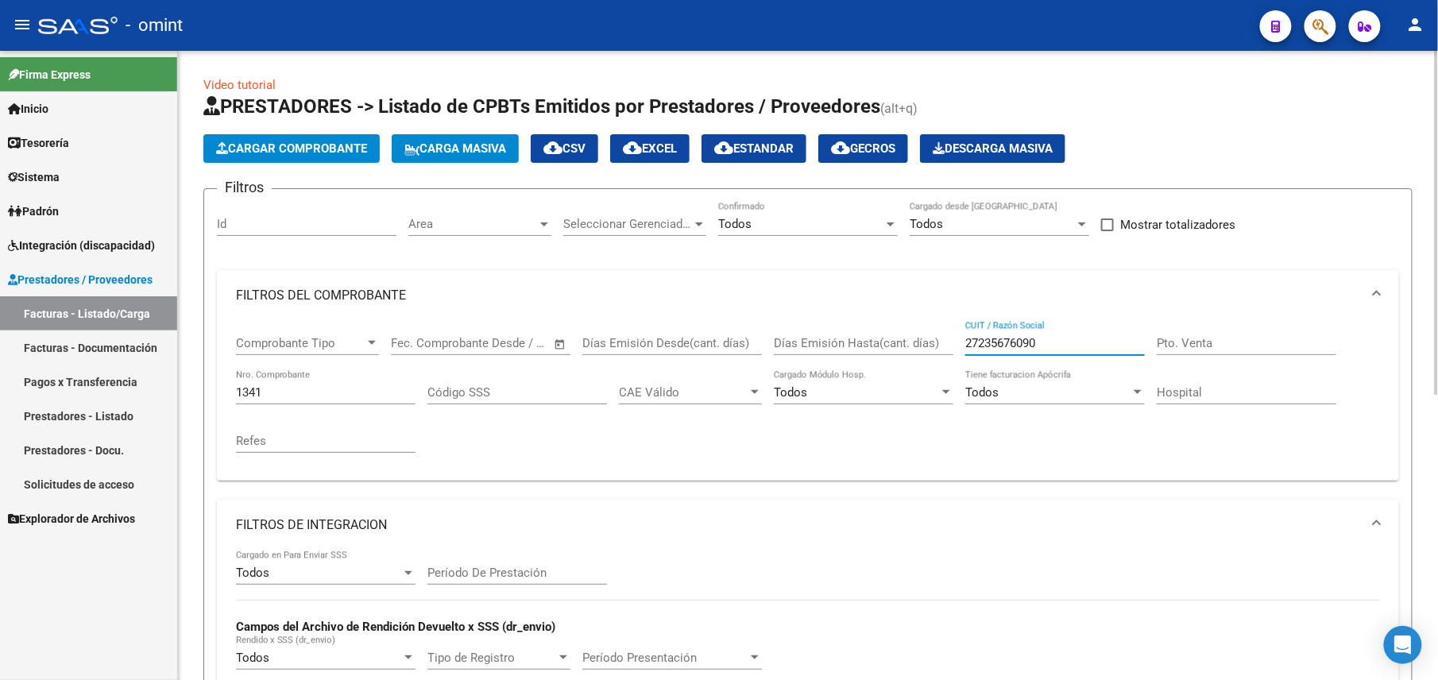
drag, startPoint x: 1041, startPoint y: 348, endPoint x: 792, endPoint y: 345, distance: 249.6
click at [792, 345] on div "Comprobante Tipo Comprobante Tipo Fecha inicio – Fecha fin Fec. Comprobante Des…" at bounding box center [808, 394] width 1144 height 147
paste input "30711731926"
type input "30711731926"
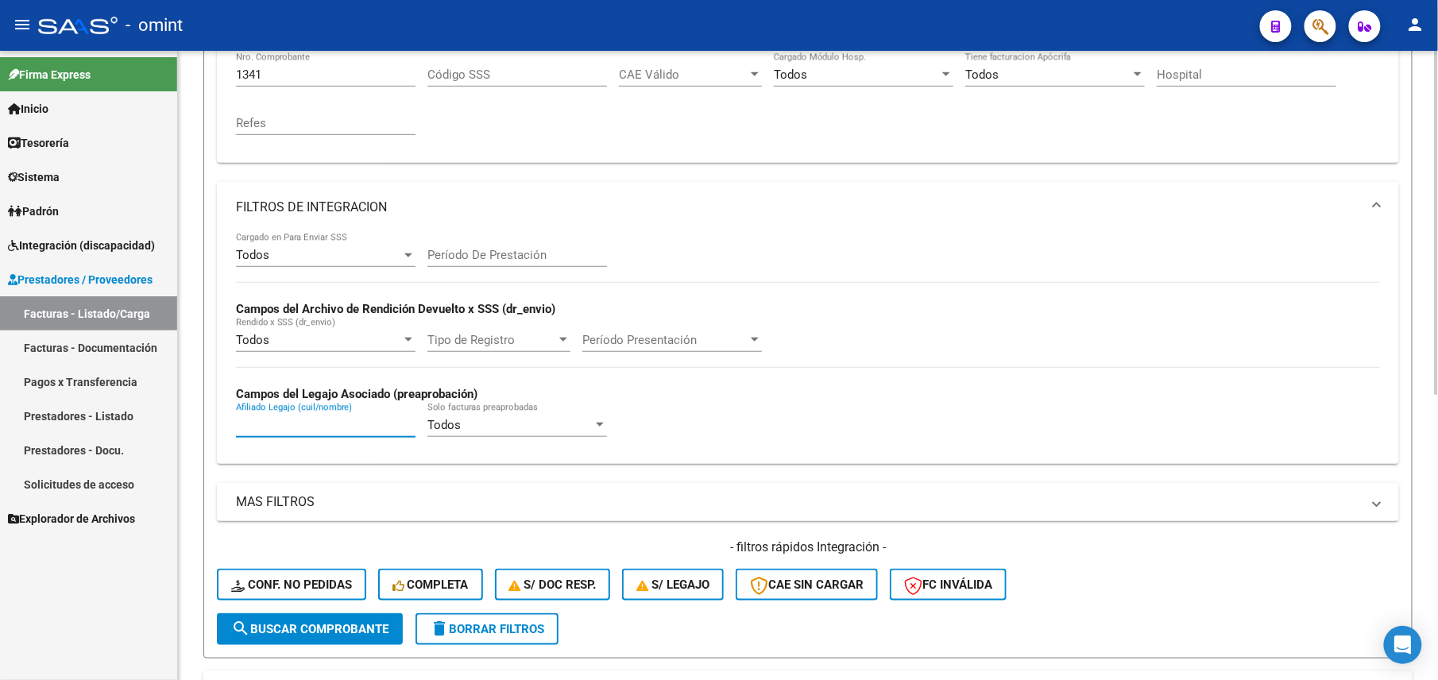
click at [305, 431] on input "Afiliado Legajo (cuil/nombre)" at bounding box center [326, 425] width 180 height 14
paste input "20-50159432-7"
click at [253, 424] on input "20-501594327" at bounding box center [326, 425] width 180 height 14
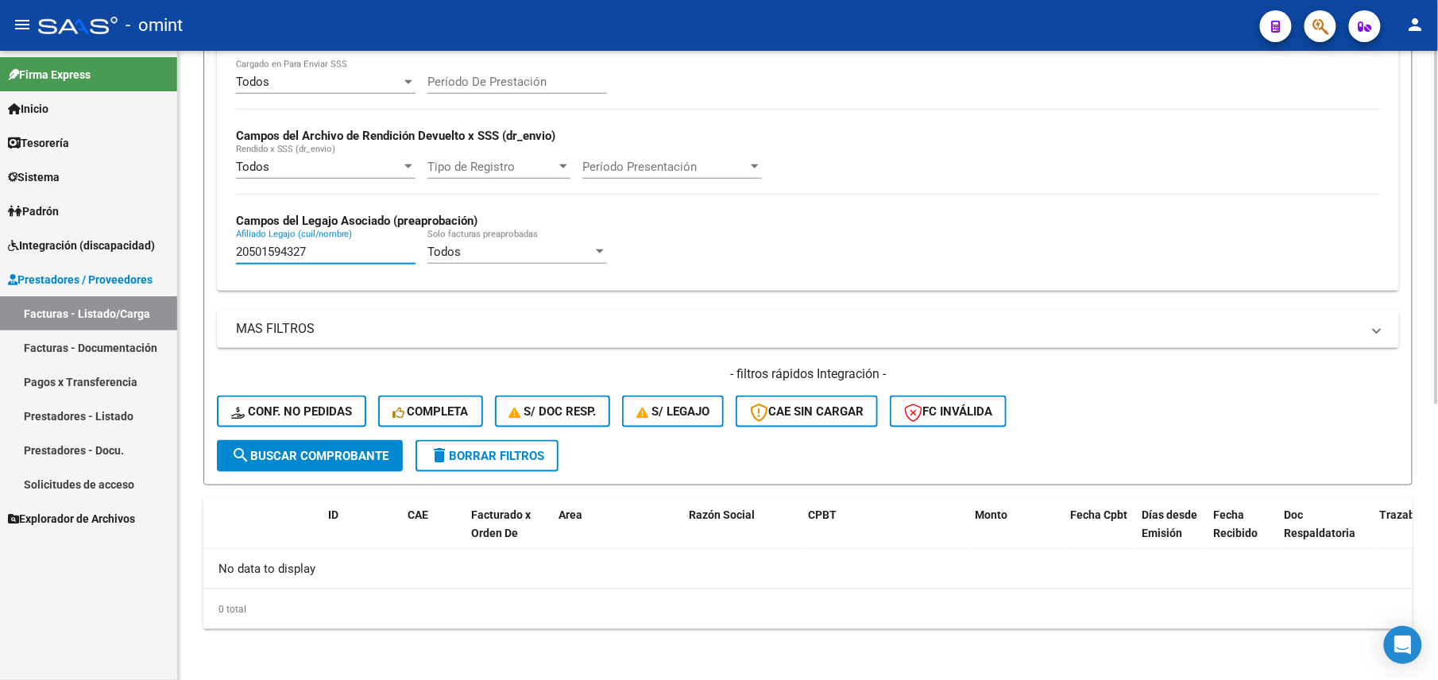
scroll to position [173, 0]
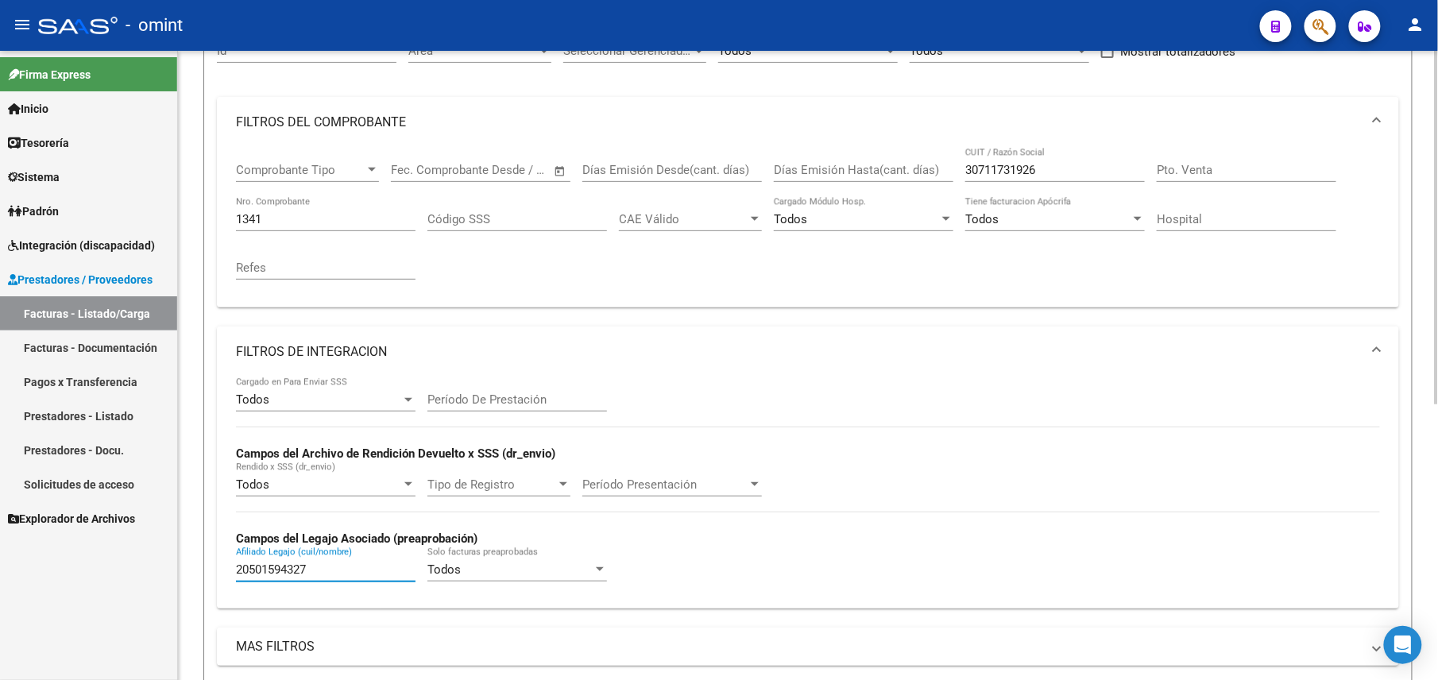
type input "20501594327"
click at [1008, 164] on input "30711731926" at bounding box center [1056, 170] width 180 height 14
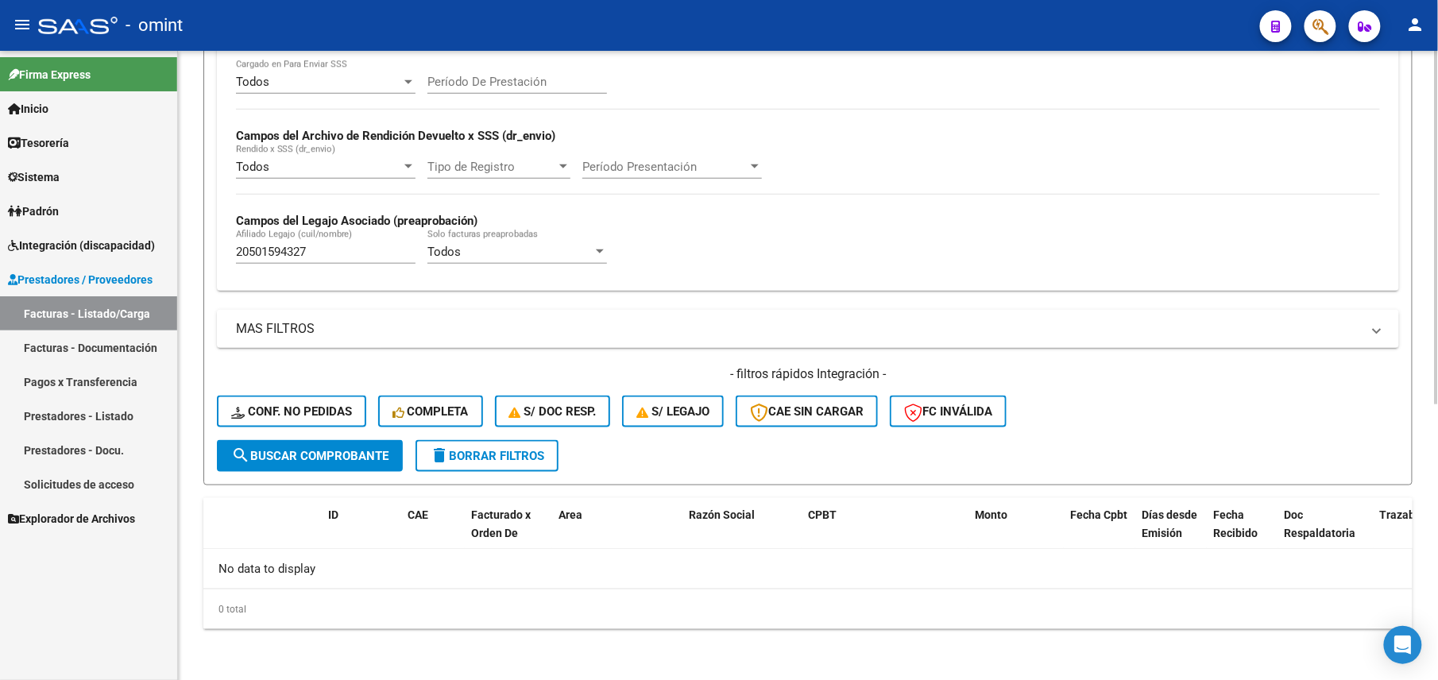
scroll to position [0, 0]
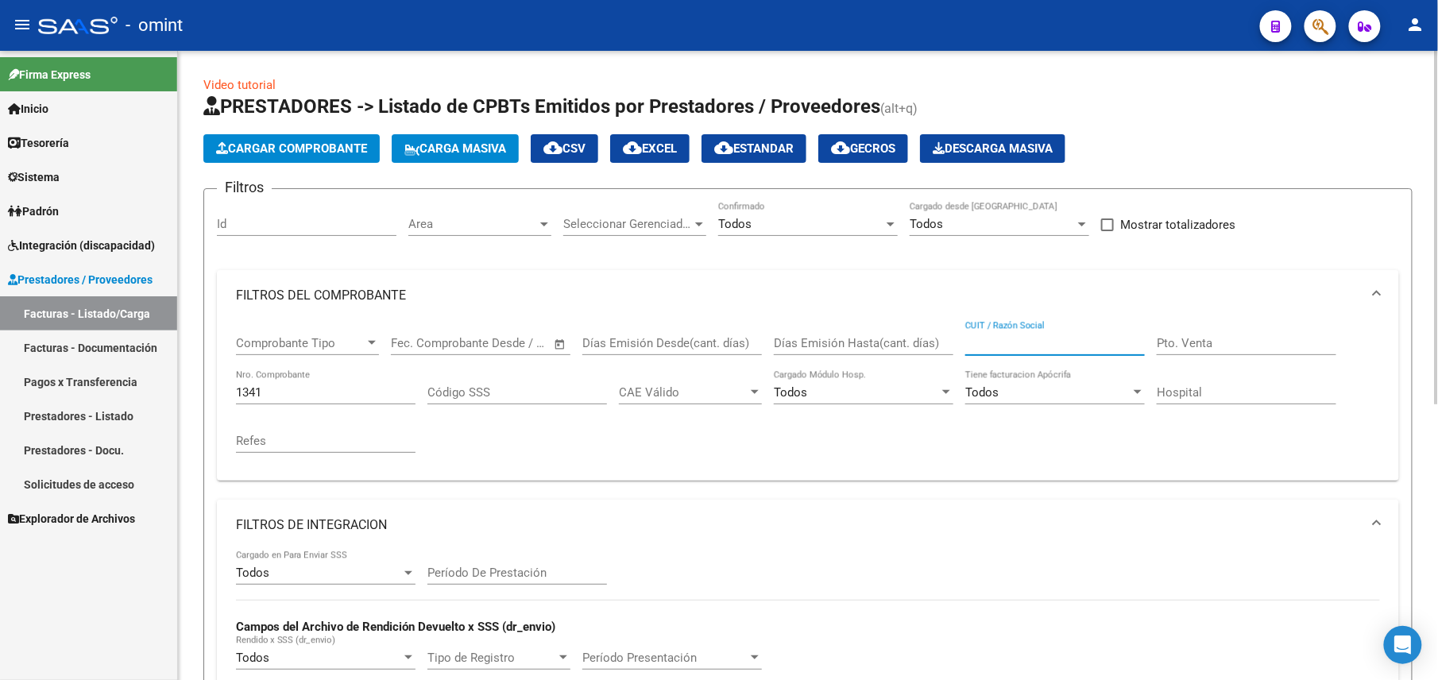
click at [240, 396] on input "1341" at bounding box center [326, 392] width 180 height 14
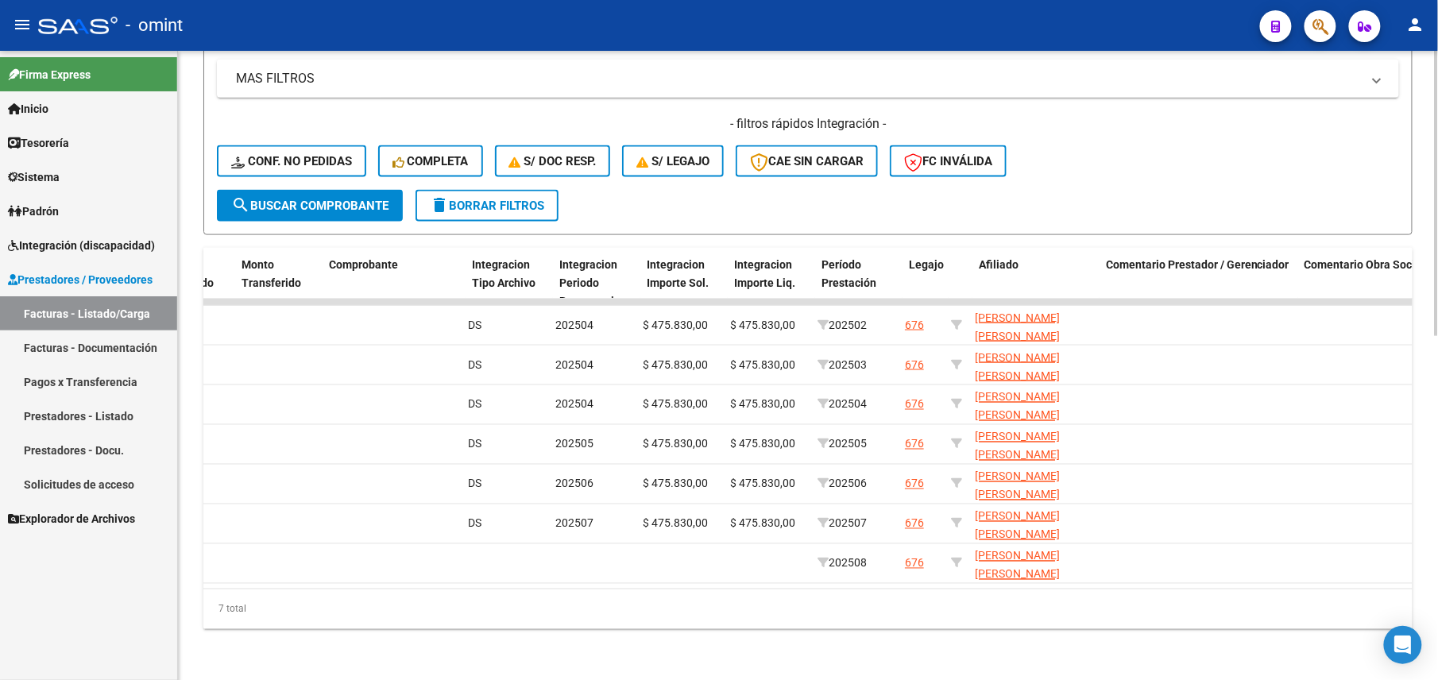
scroll to position [0, 1675]
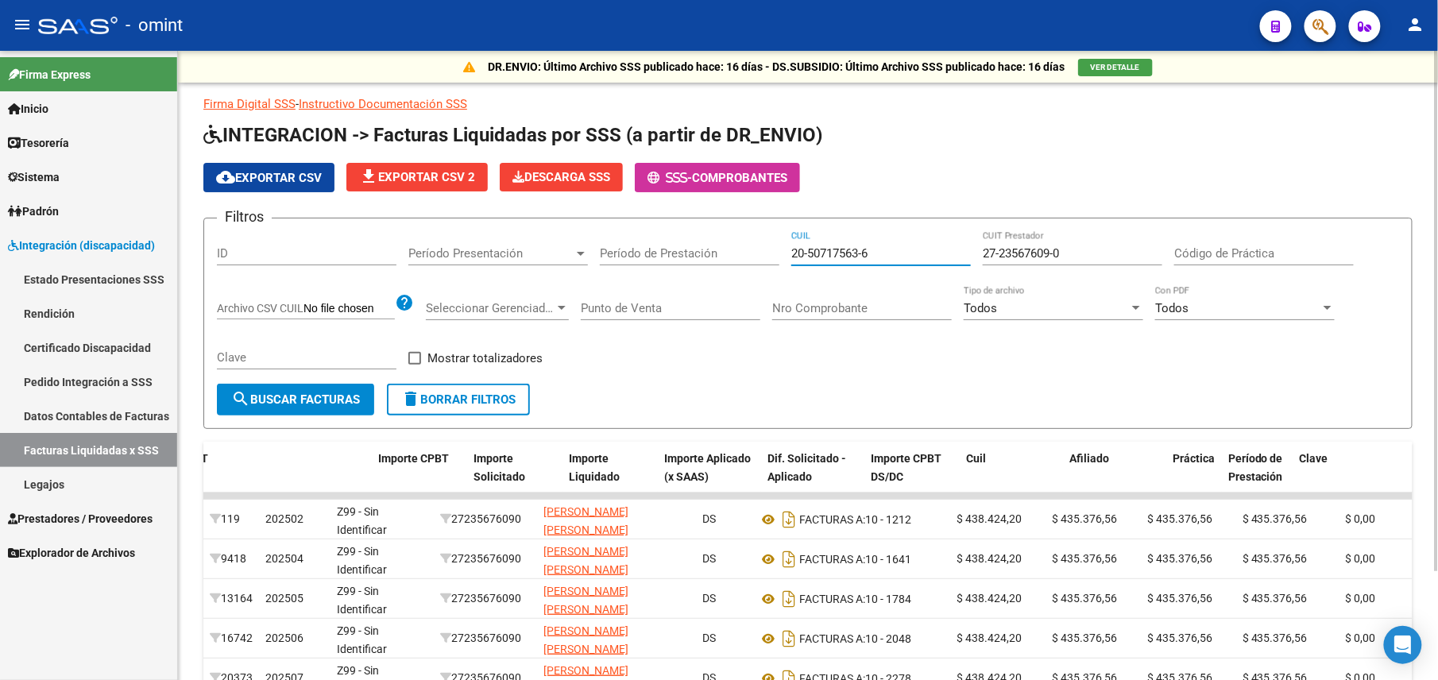
scroll to position [0, 579]
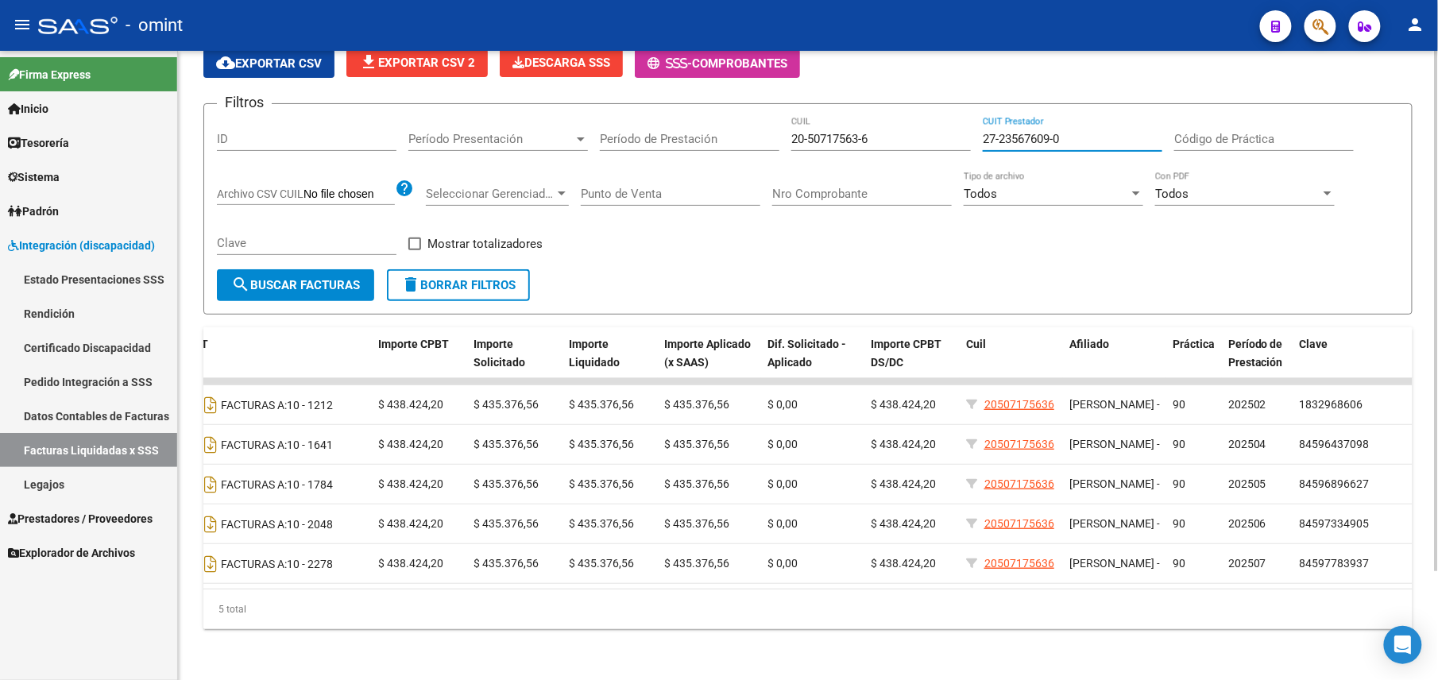
drag, startPoint x: 1082, startPoint y: 118, endPoint x: 833, endPoint y: 119, distance: 248.7
click at [834, 119] on div "Filtros ID Período Presentación Período Presentación Período de Prestación 20-5…" at bounding box center [808, 193] width 1183 height 153
paste input "30-71173192-6"
type input "30-71173192-6"
drag, startPoint x: 881, startPoint y: 121, endPoint x: 726, endPoint y: 129, distance: 155.2
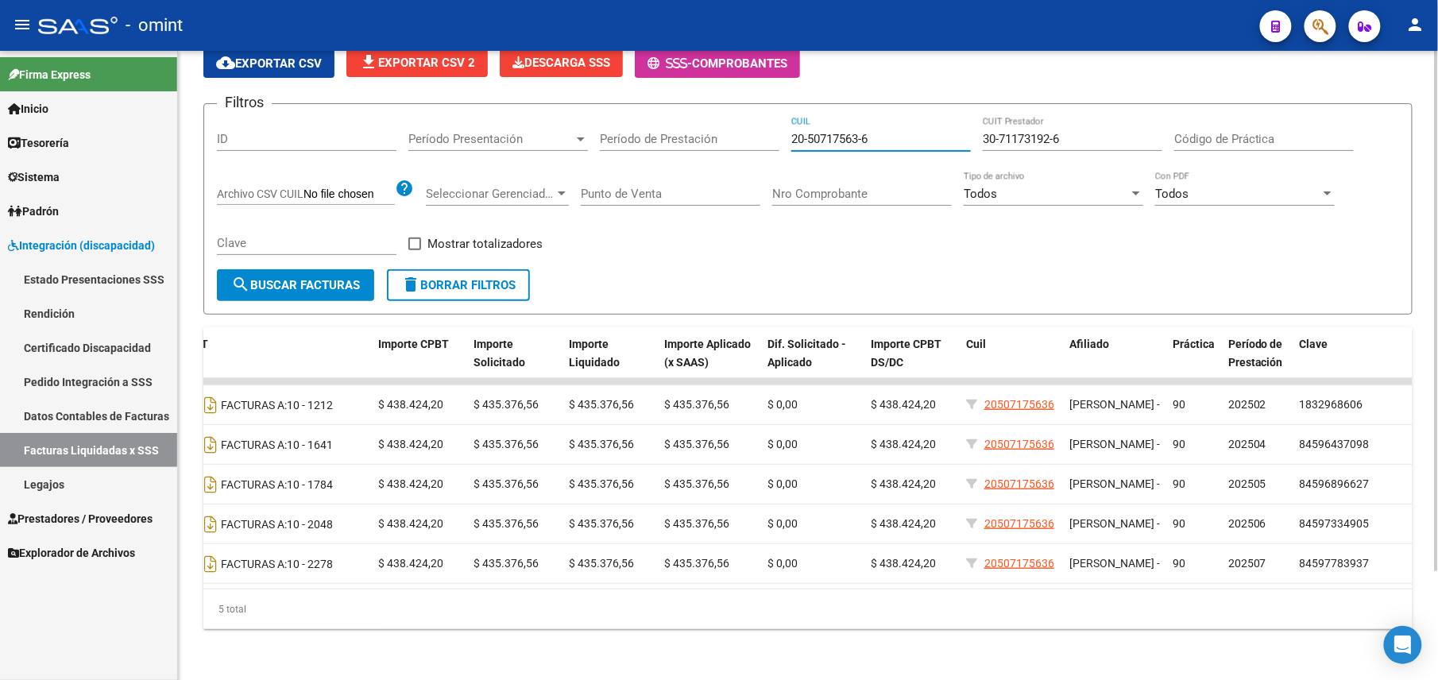
click at [726, 129] on div "Filtros ID Período Presentación Período Presentación Período de Prestación 20-5…" at bounding box center [808, 193] width 1183 height 153
paste input "20-50159432-7"
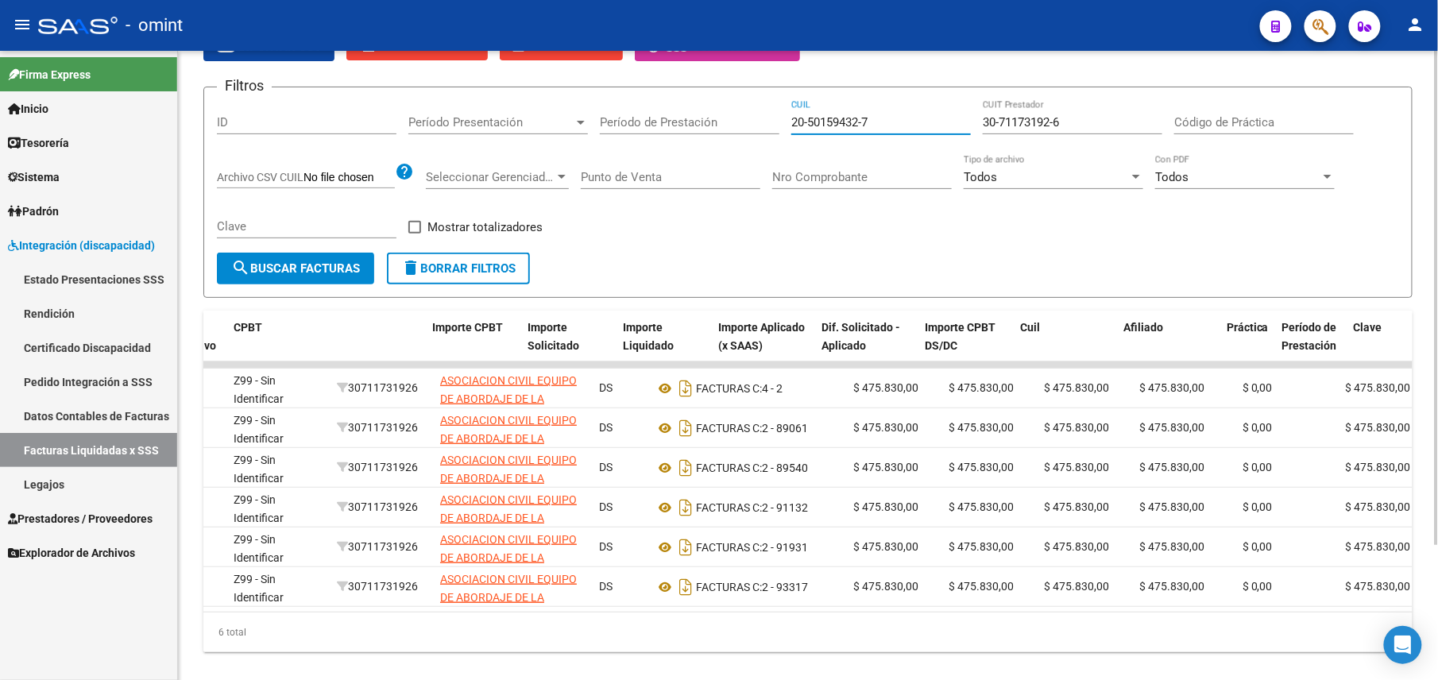
scroll to position [0, 0]
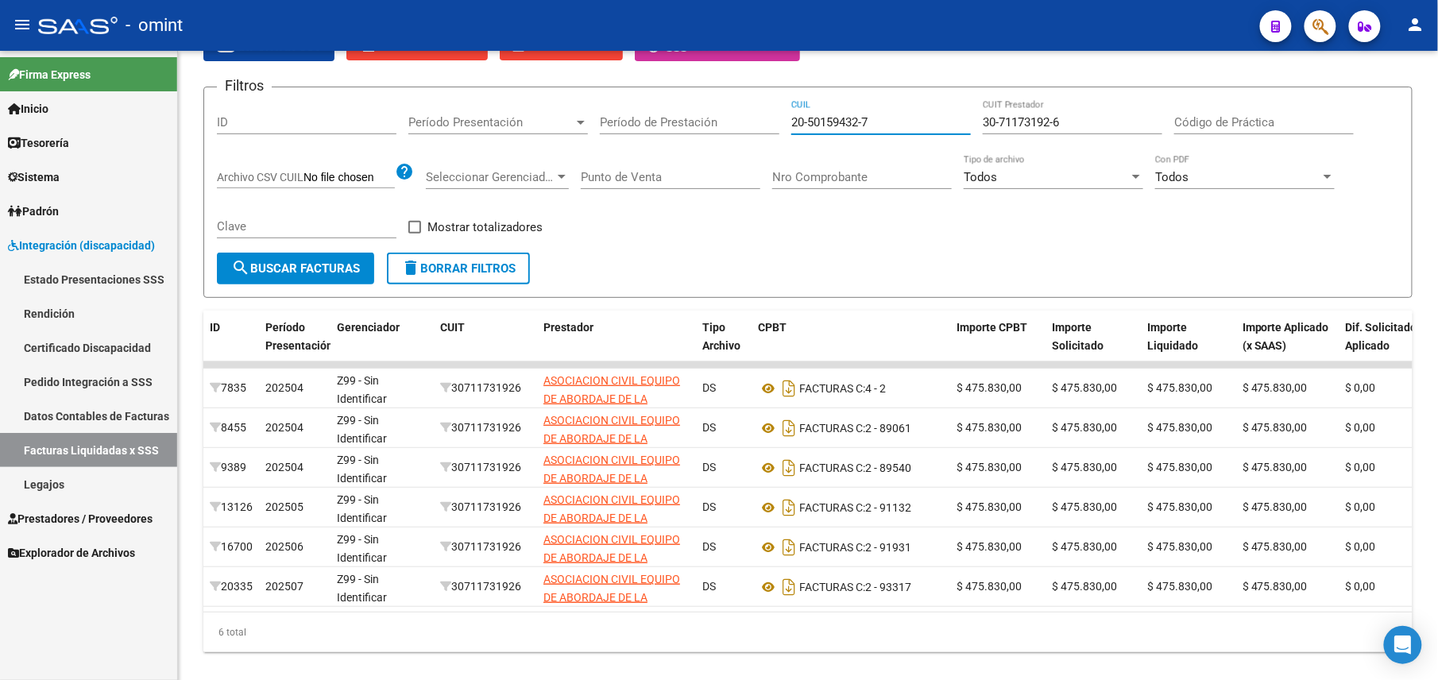
type input "20-50159432-7"
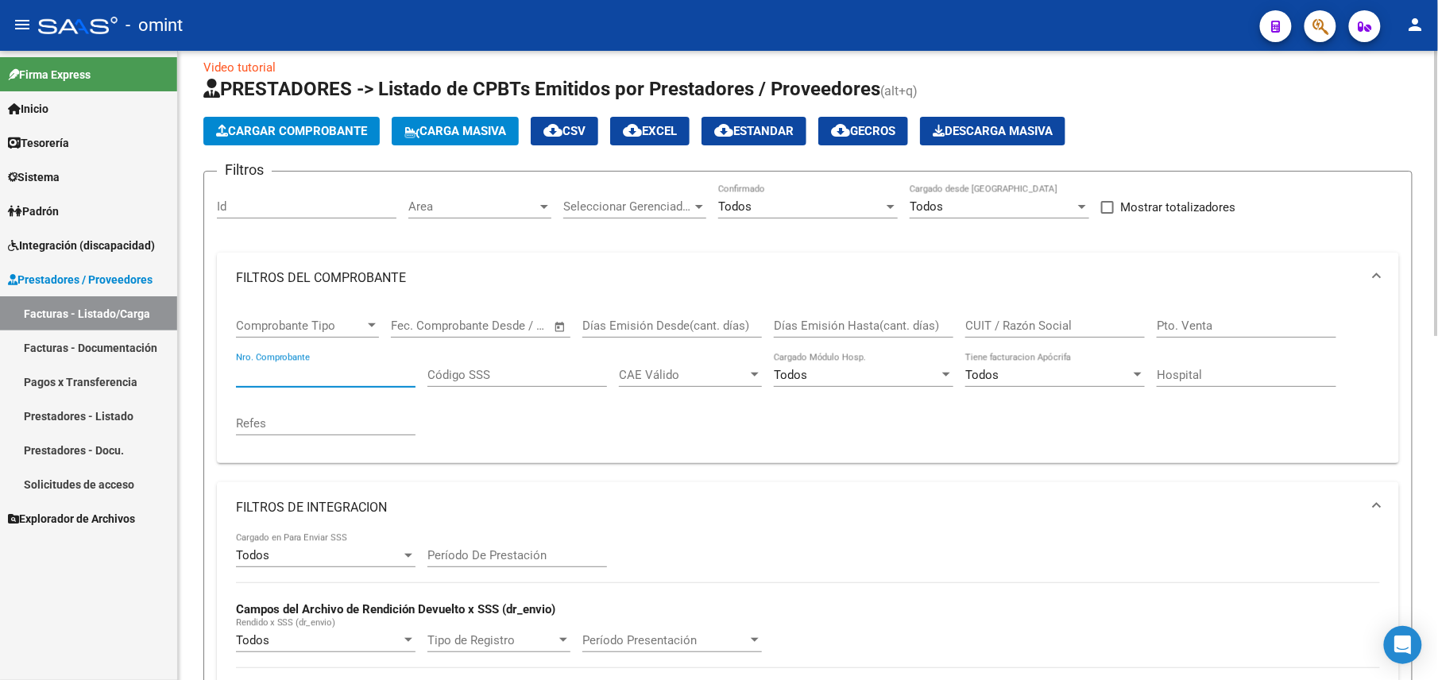
scroll to position [230, 0]
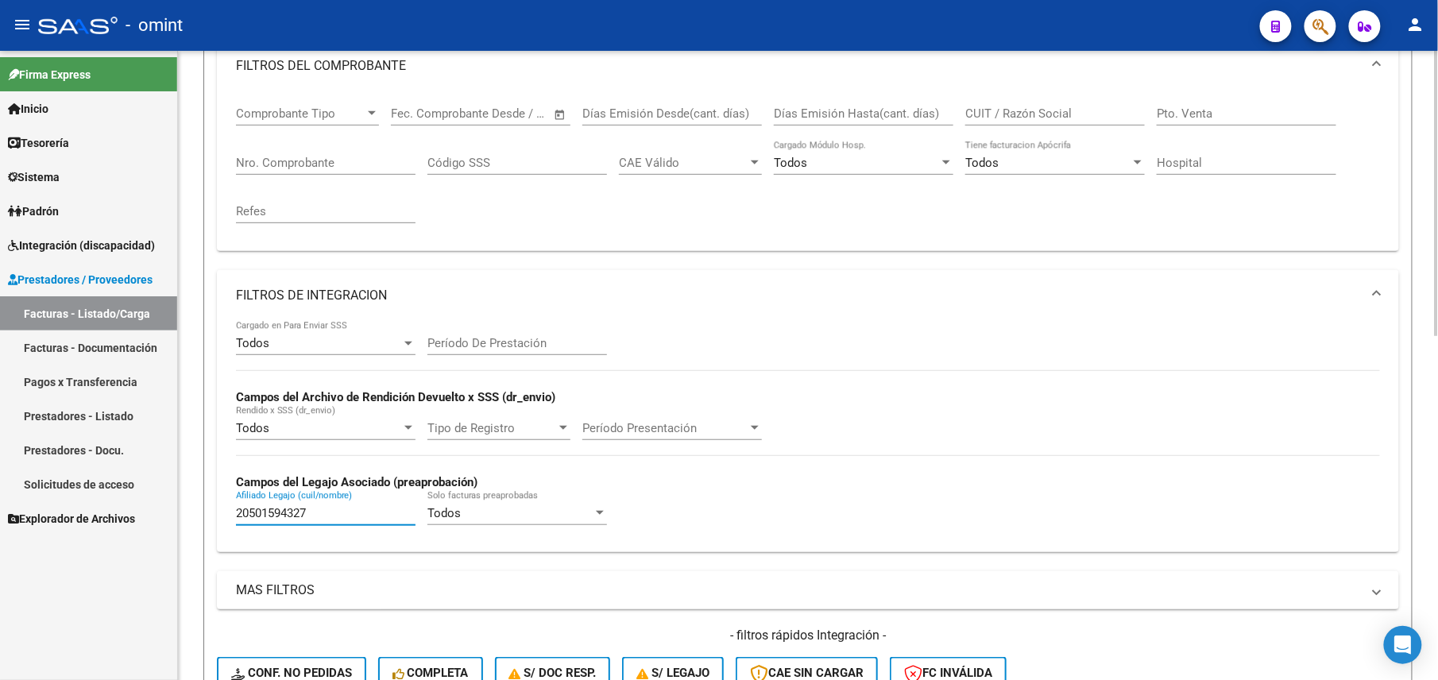
click at [284, 509] on input "20501594327" at bounding box center [326, 513] width 180 height 14
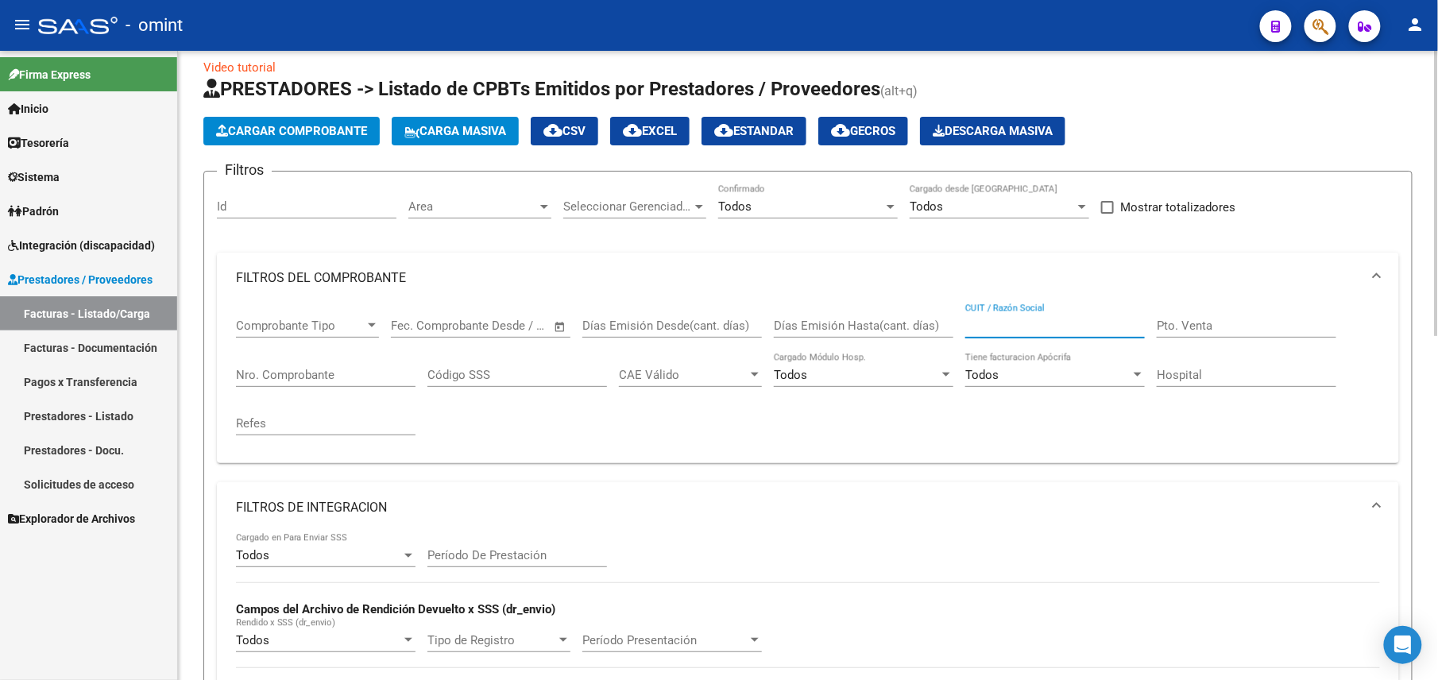
click at [983, 319] on input "CUIT / Razón Social" at bounding box center [1056, 326] width 180 height 14
paste input "30716181509"
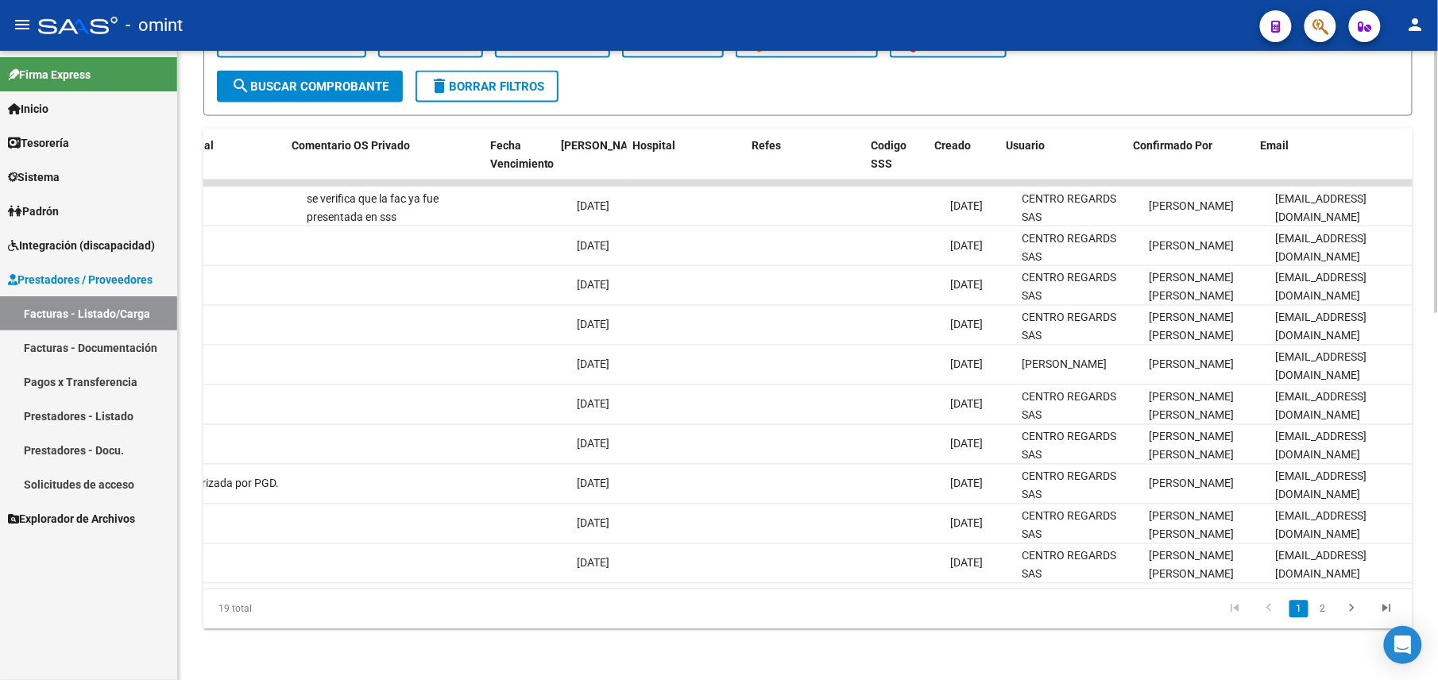
scroll to position [0, 2887]
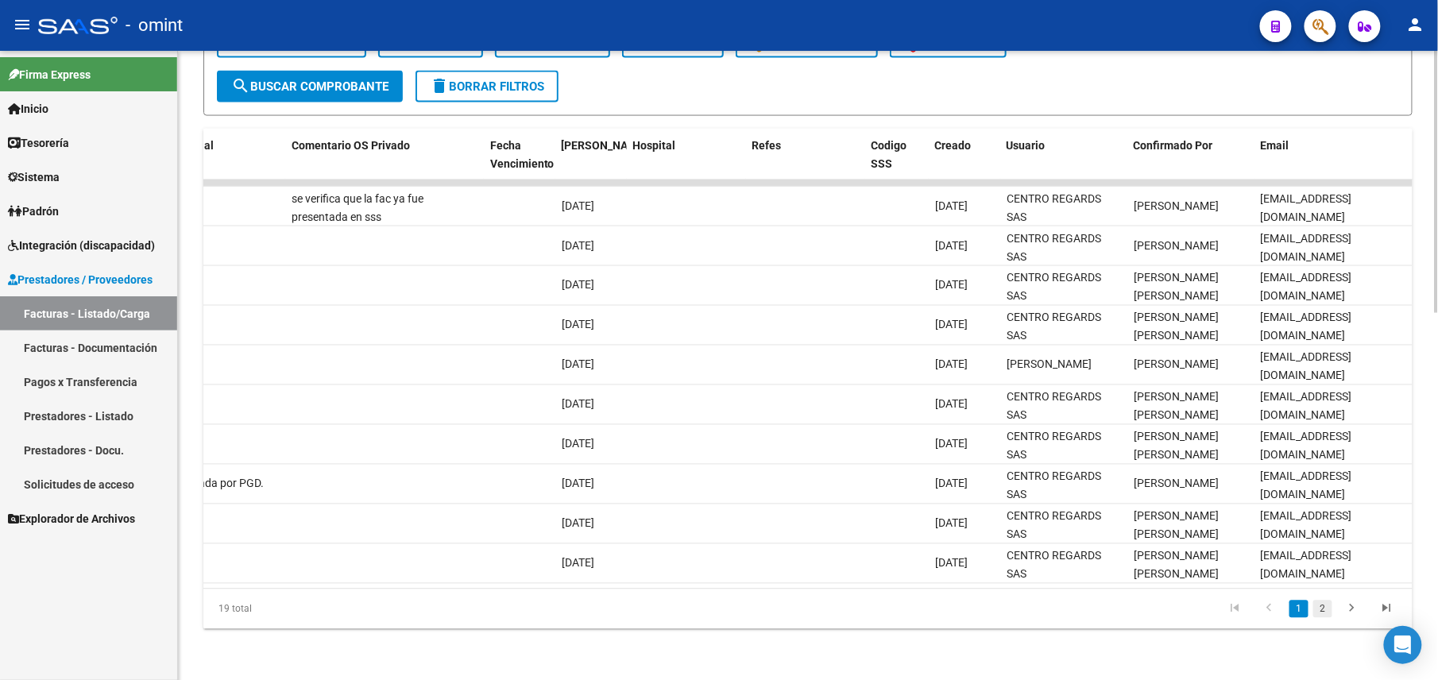
type input "30716181509"
click at [1326, 618] on link "2" at bounding box center [1323, 609] width 19 height 17
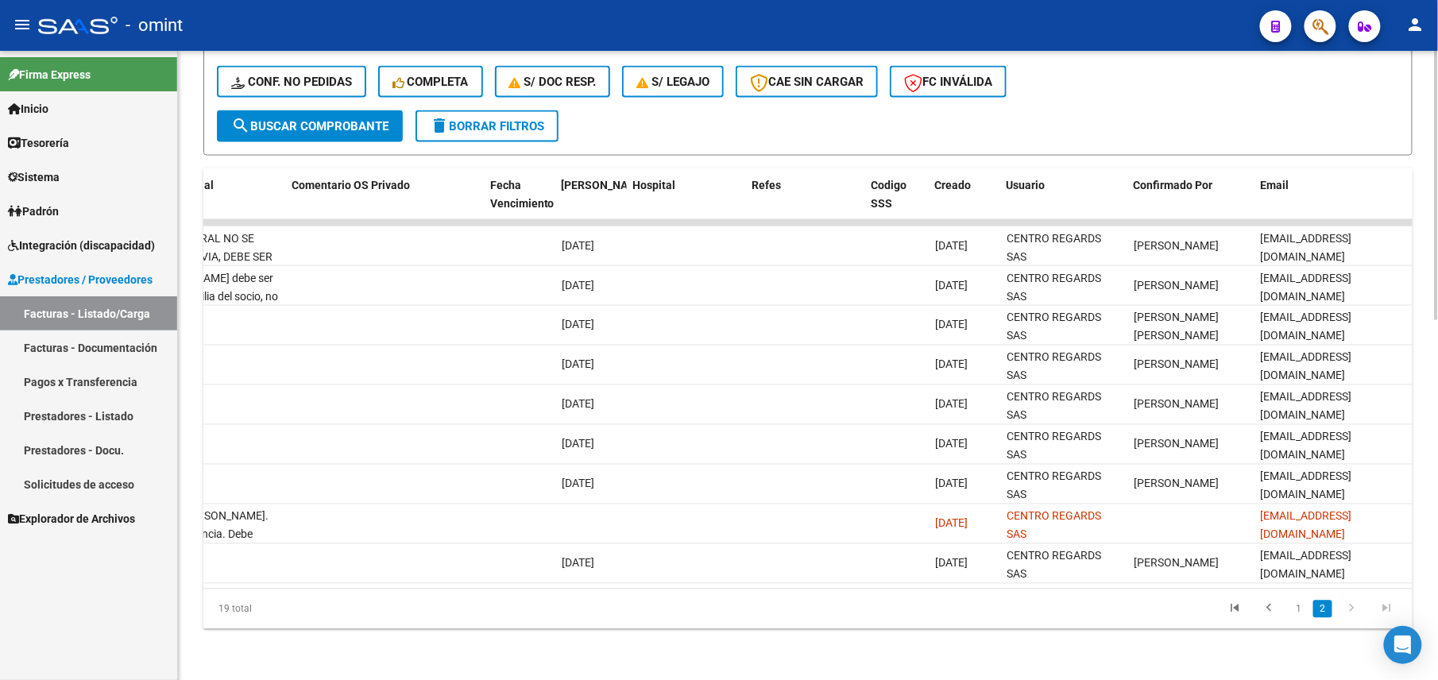
scroll to position [839, 0]
drag, startPoint x: 1286, startPoint y: 599, endPoint x: 768, endPoint y: 617, distance: 518.5
click at [731, 617] on datatable-pager "1 2" at bounding box center [928, 609] width 954 height 27
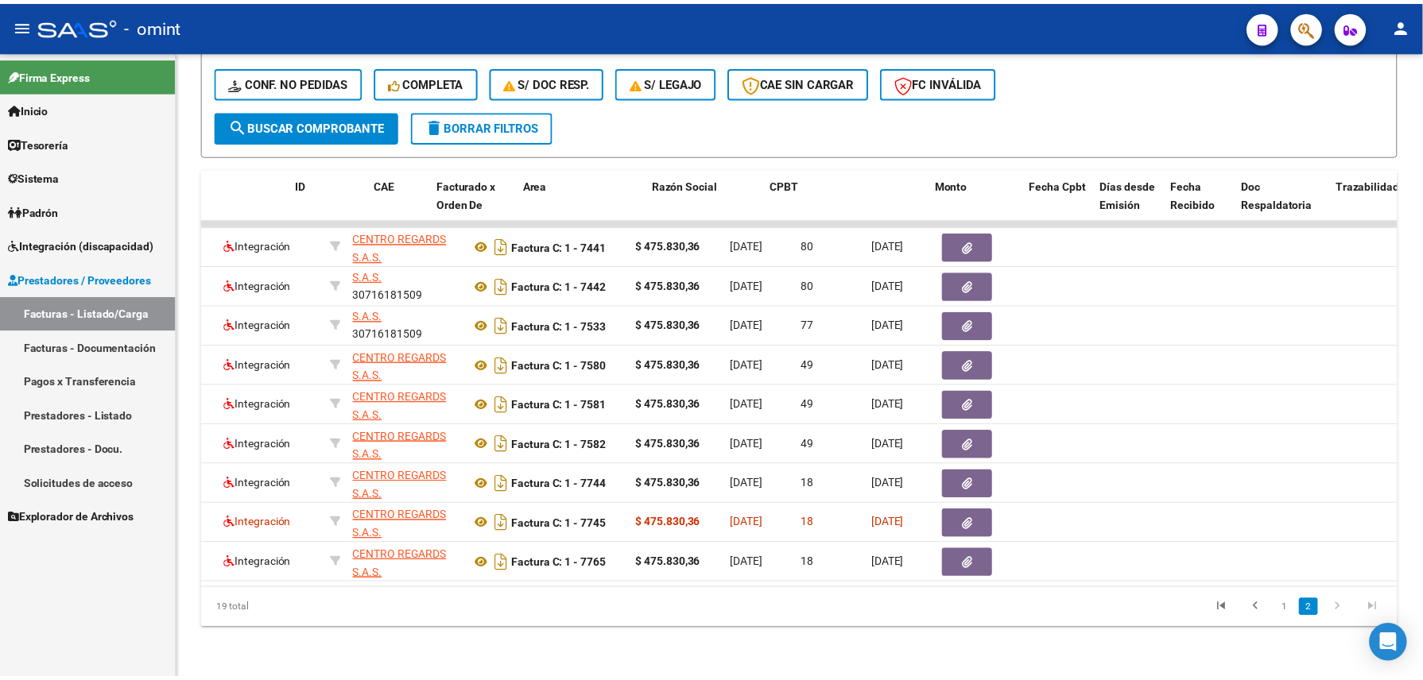
scroll to position [0, 0]
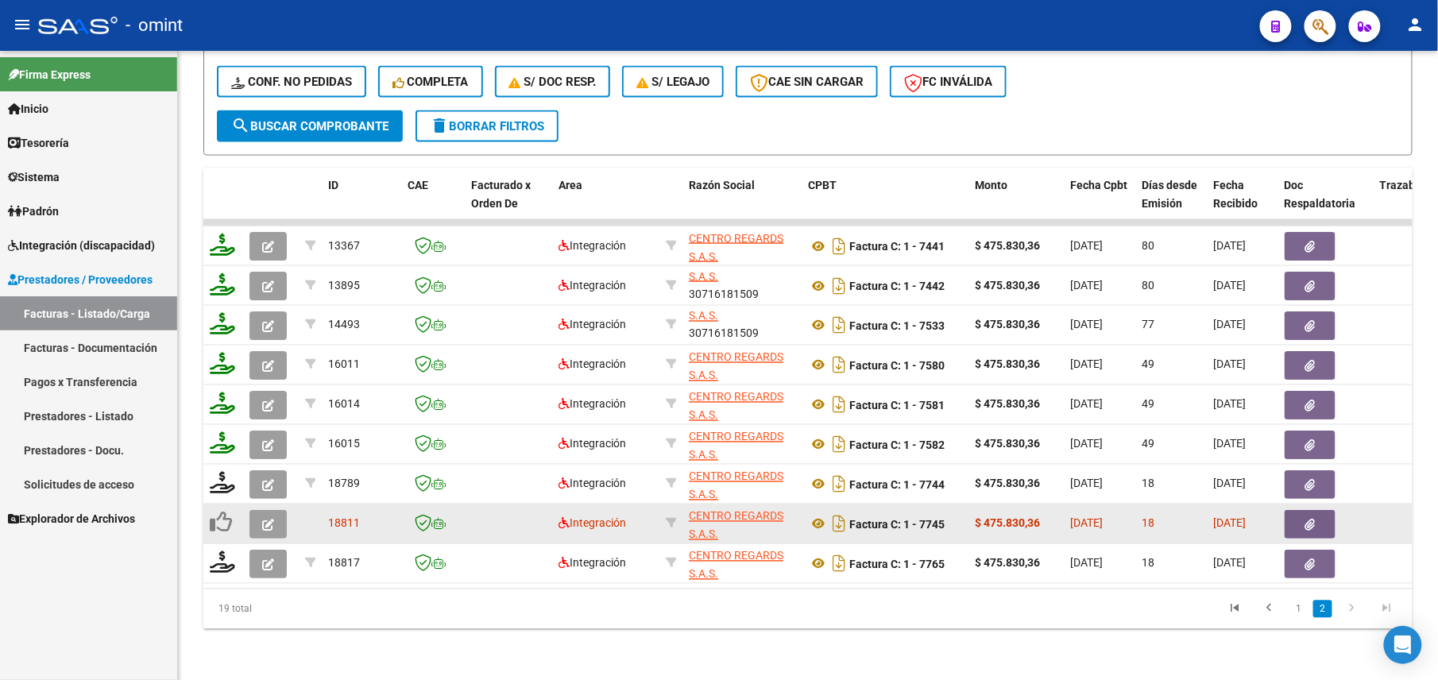
click at [261, 513] on button "button" at bounding box center [268, 524] width 37 height 29
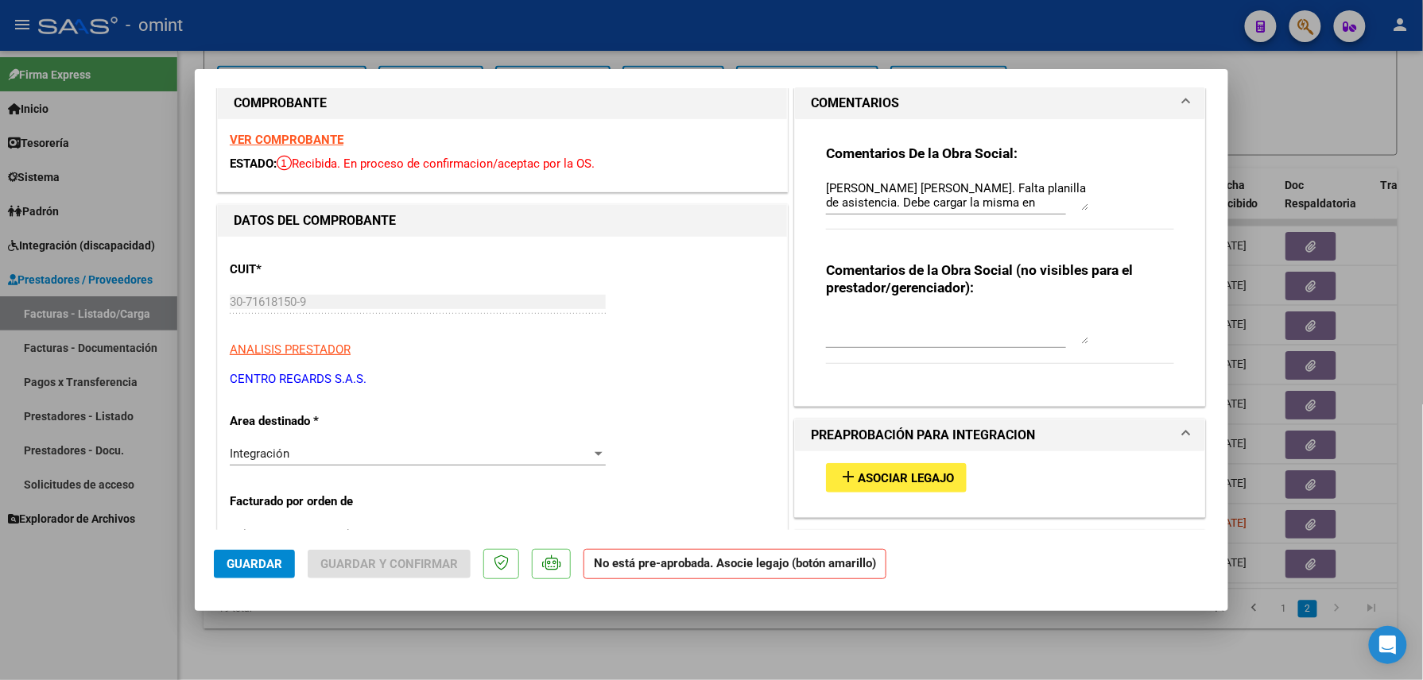
scroll to position [318, 0]
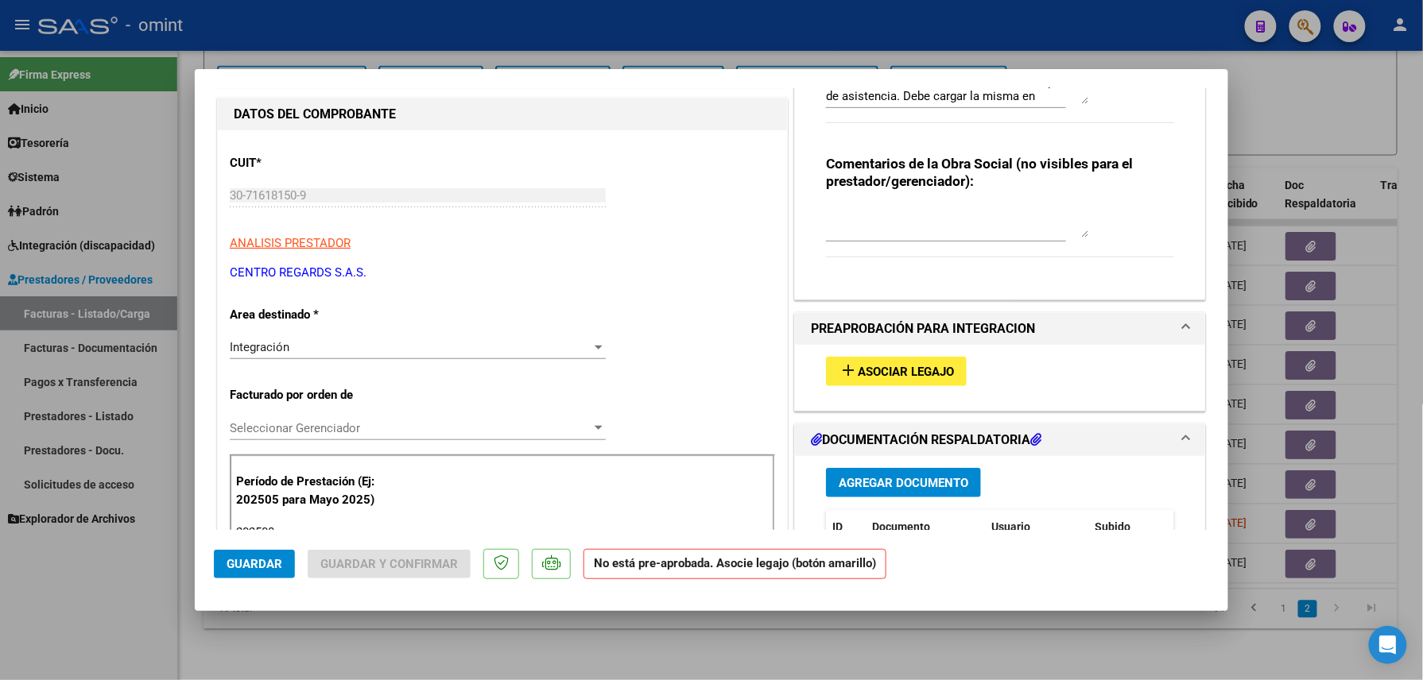
click at [917, 366] on span "Asociar Legajo" at bounding box center [906, 372] width 96 height 14
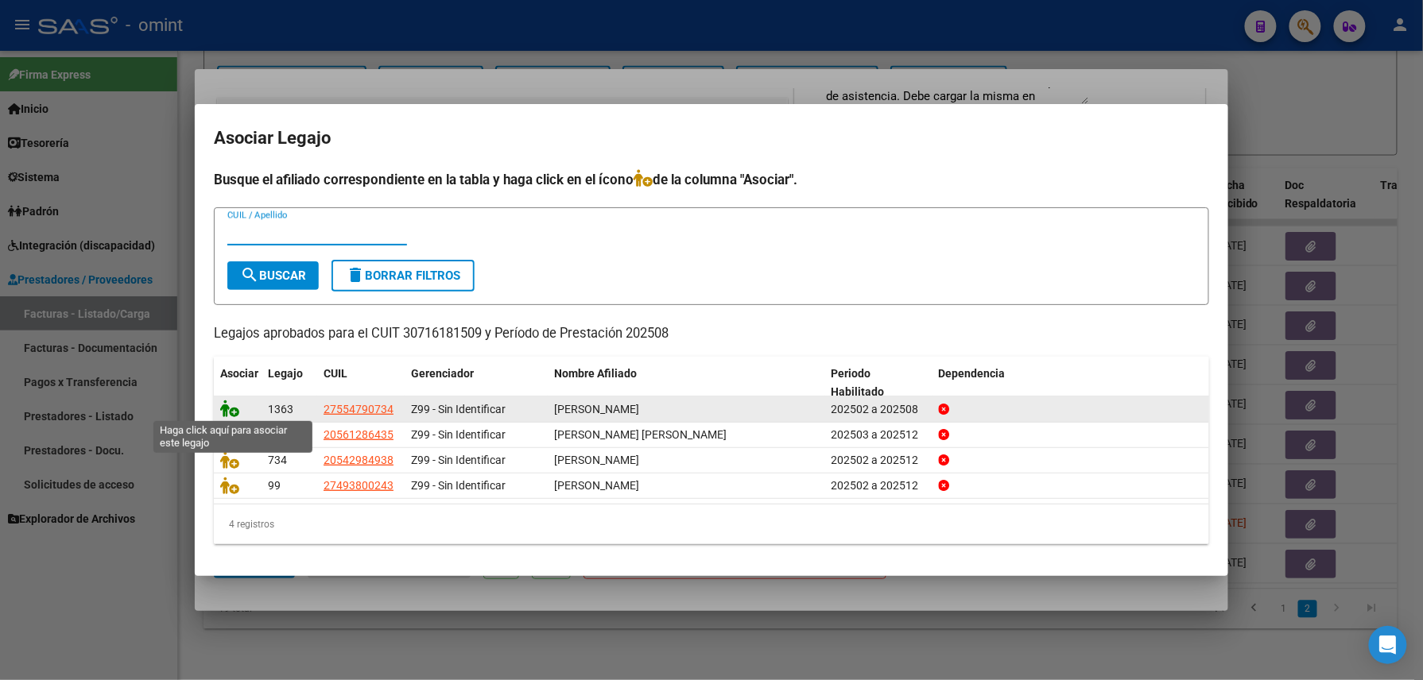
click at [235, 410] on icon at bounding box center [229, 408] width 19 height 17
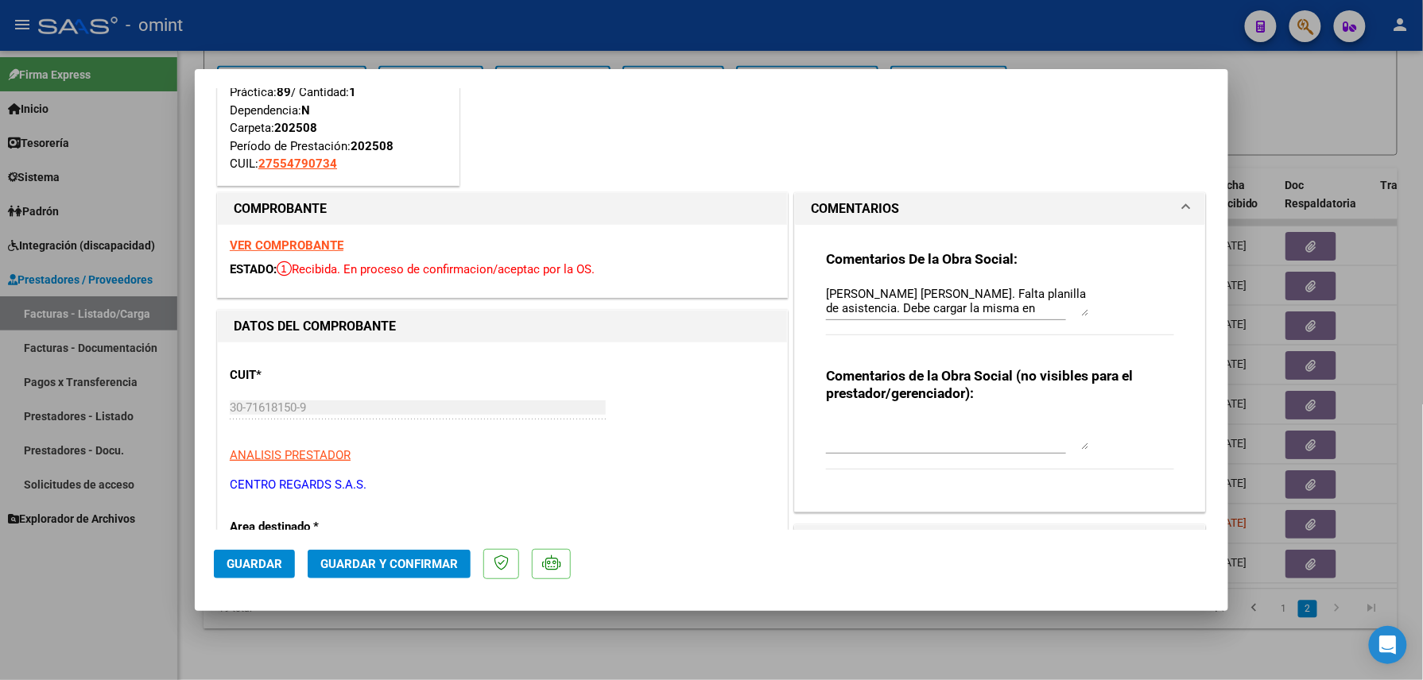
scroll to position [0, 0]
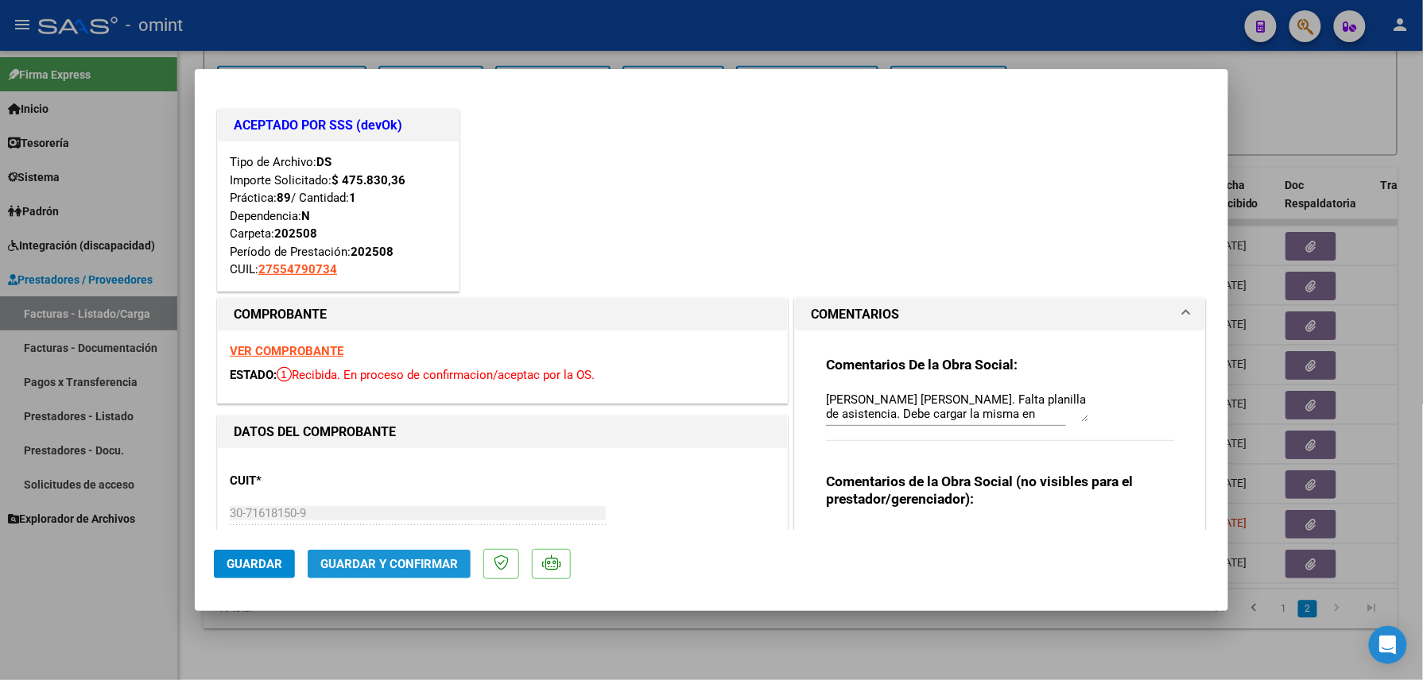
click at [424, 555] on button "Guardar y Confirmar" at bounding box center [389, 564] width 163 height 29
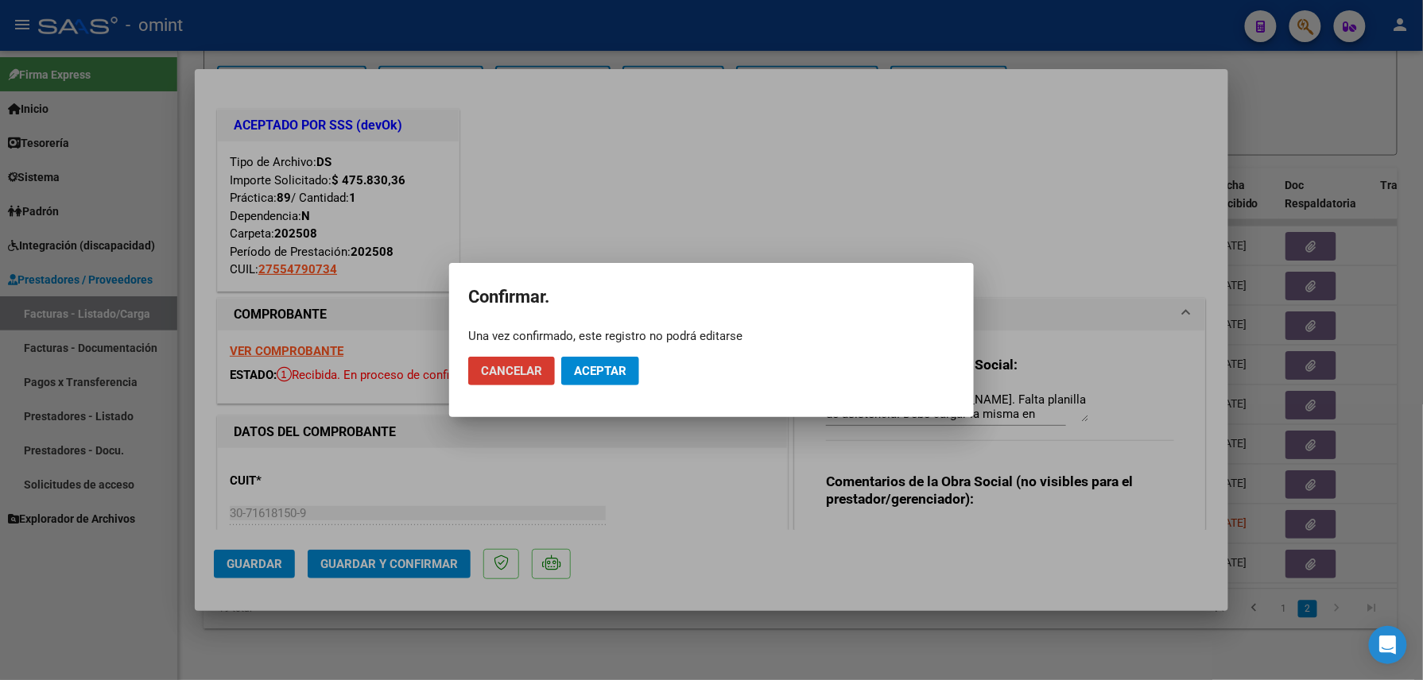
click at [580, 367] on span "Aceptar" at bounding box center [600, 371] width 52 height 14
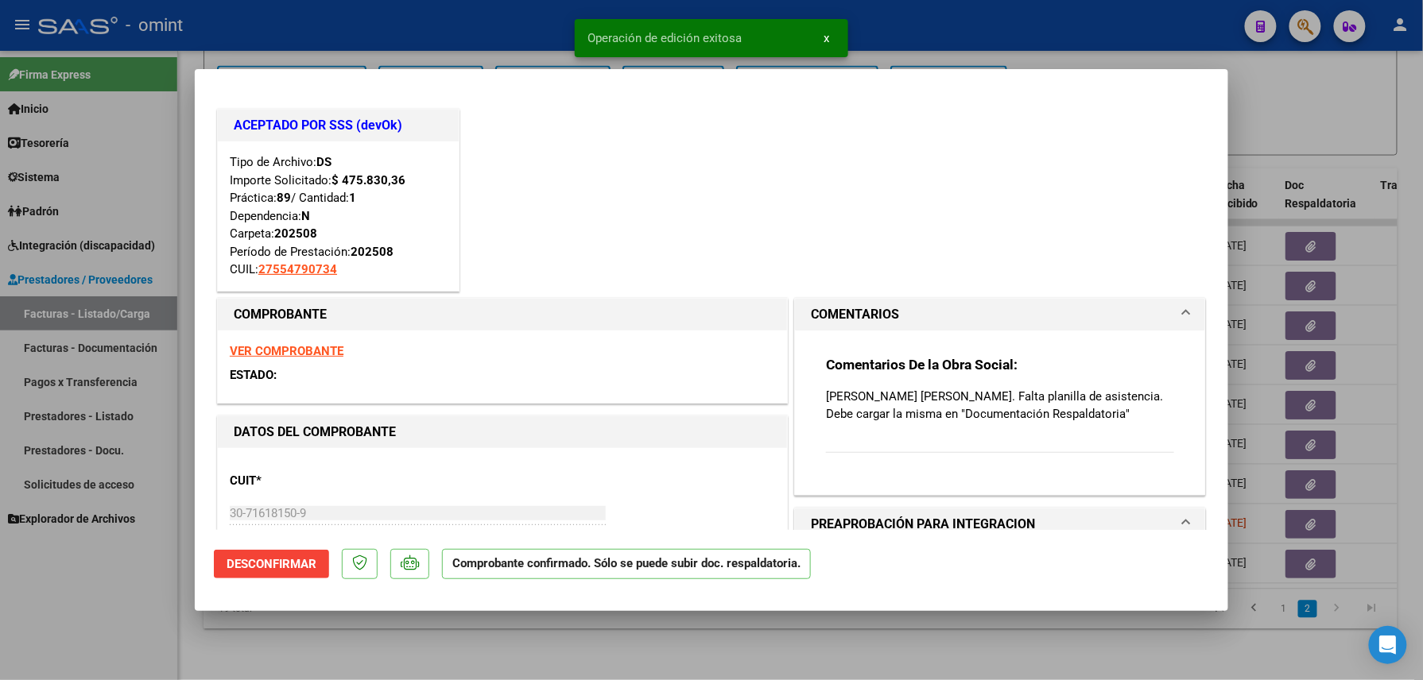
click at [357, 643] on div at bounding box center [711, 340] width 1423 height 680
type input "$ 0,00"
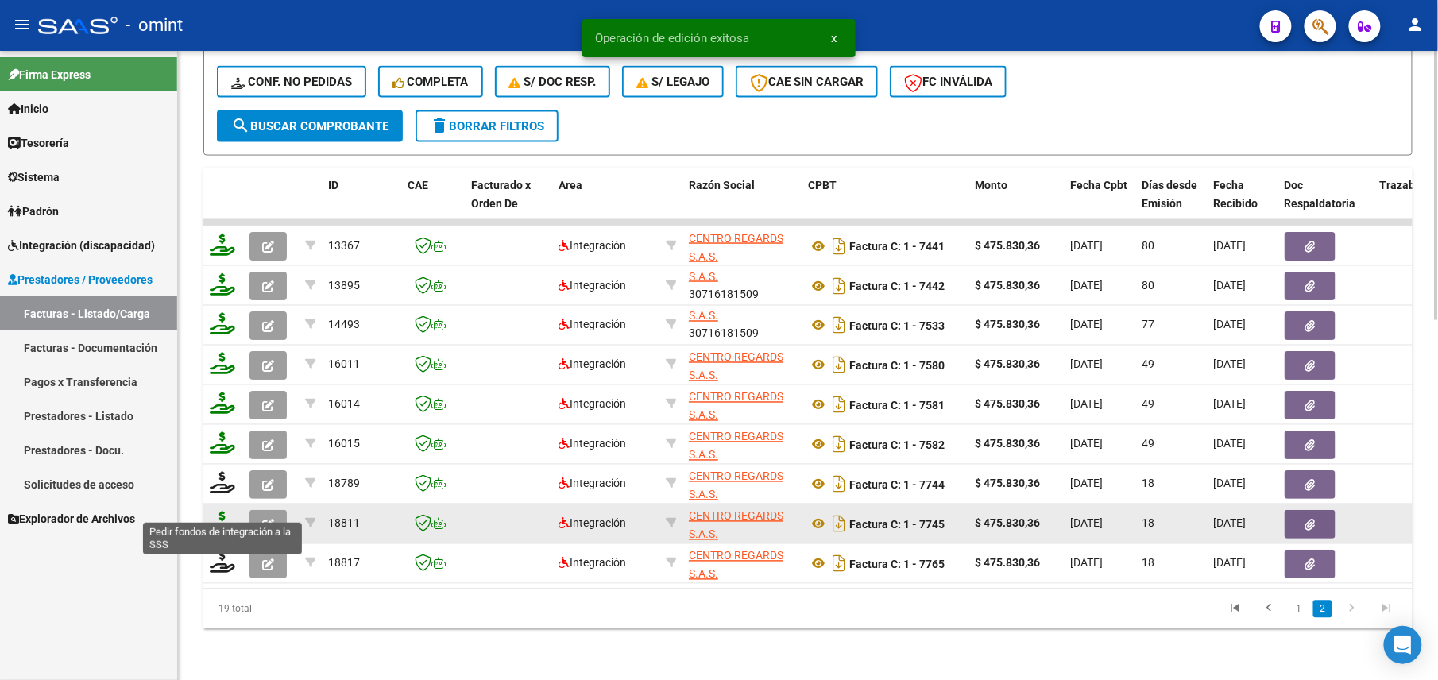
click at [226, 512] on icon at bounding box center [222, 523] width 25 height 22
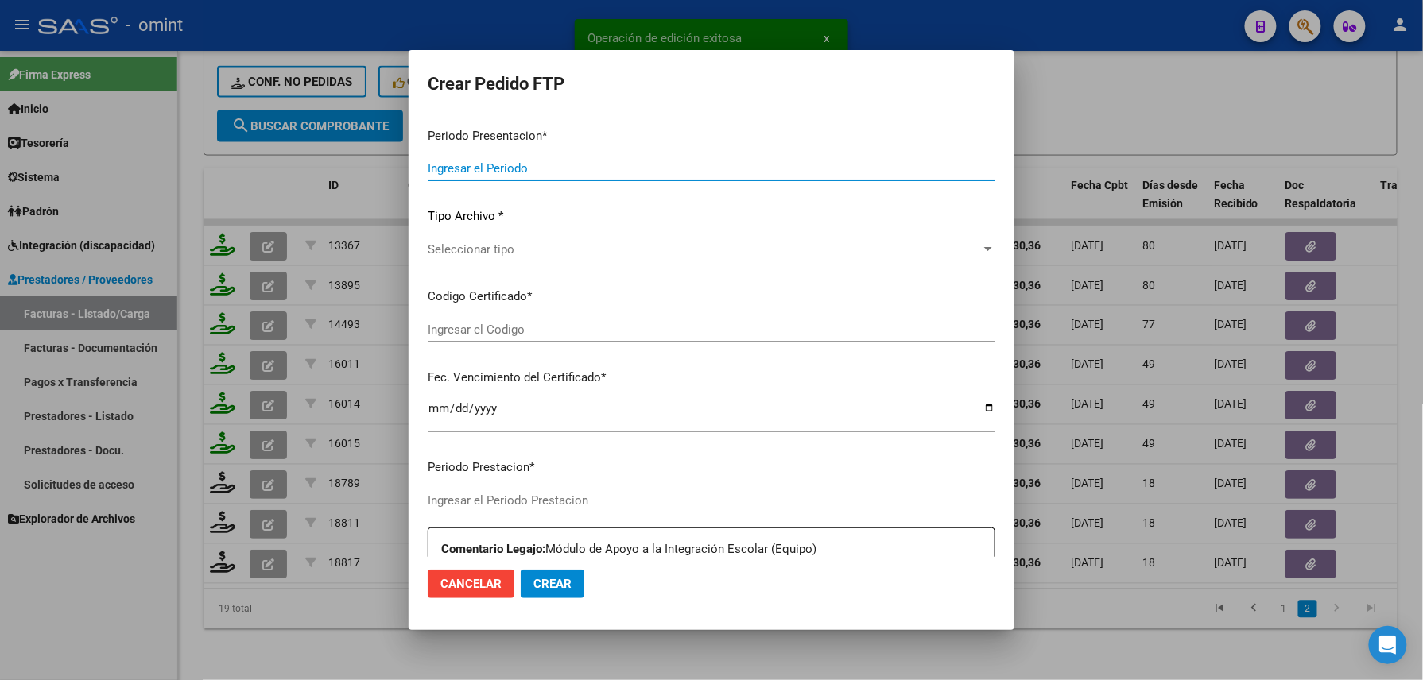
type input "202508"
type input "$ 475.830,36"
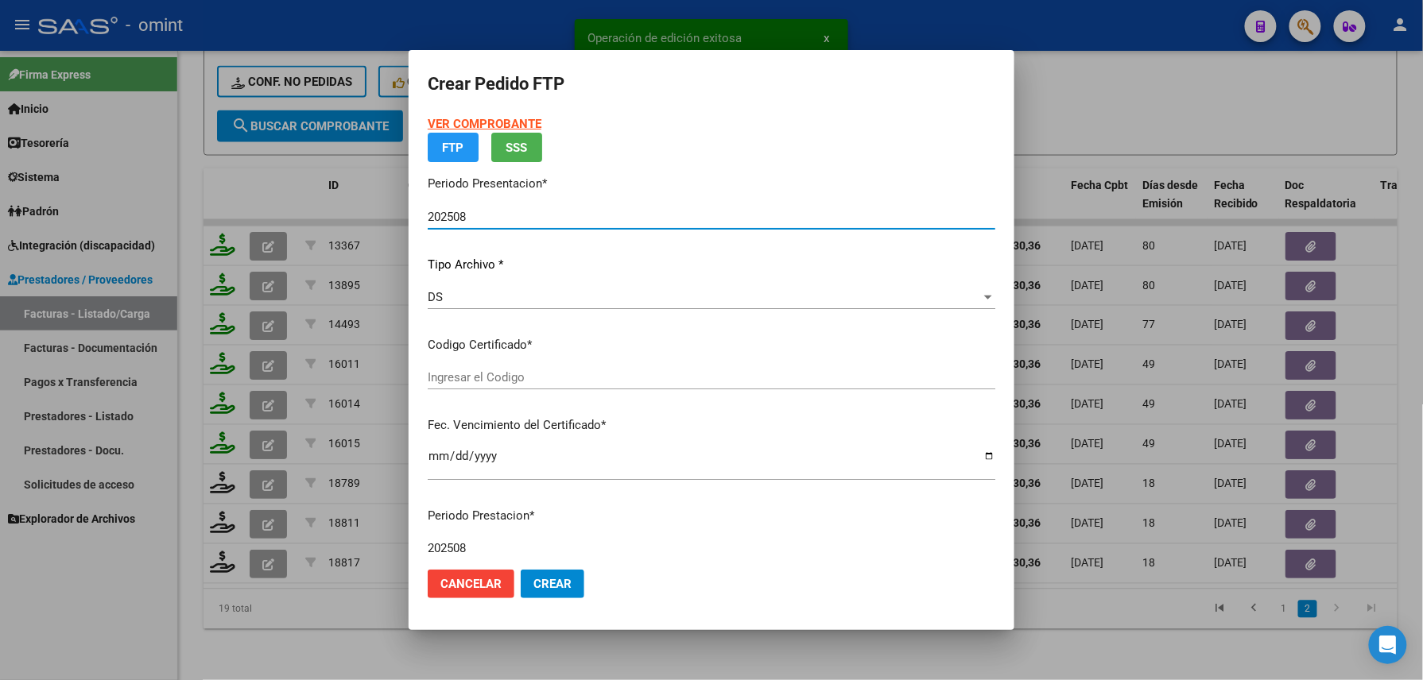
type input "2673155654"
type input "[DATE]"
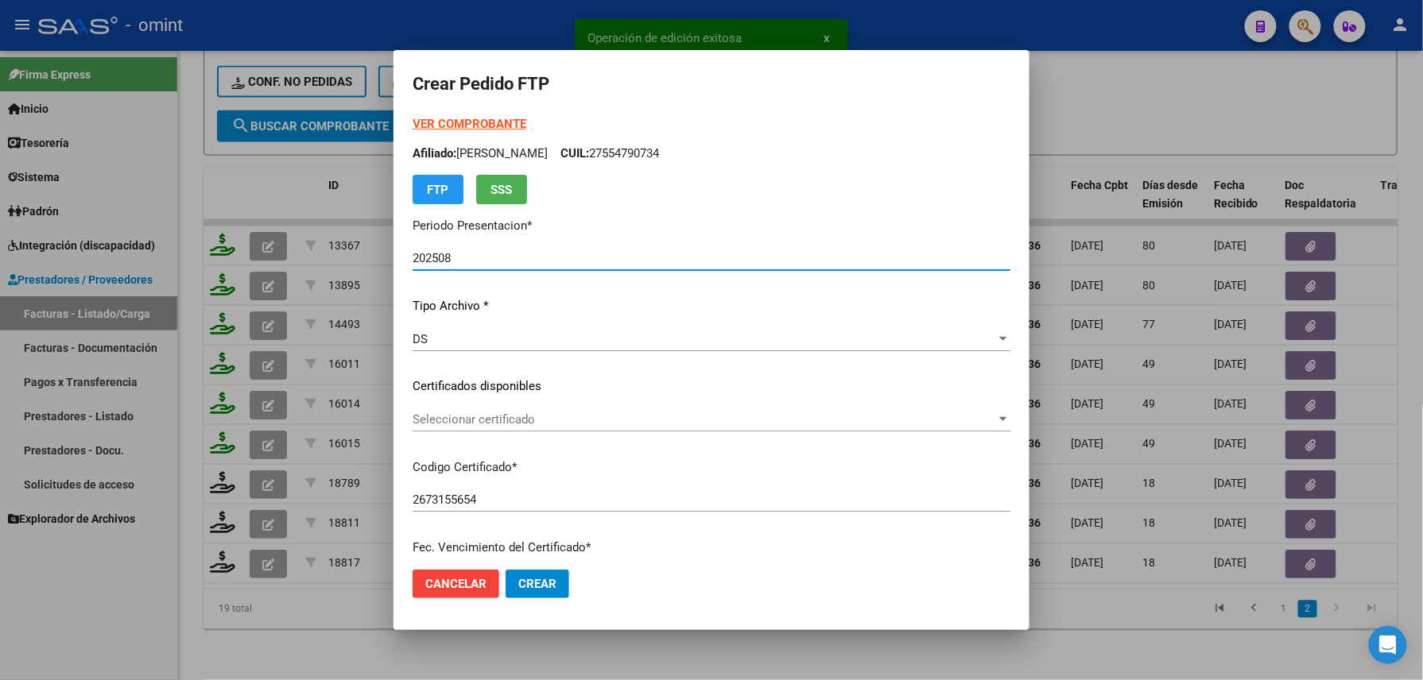
scroll to position [604, 0]
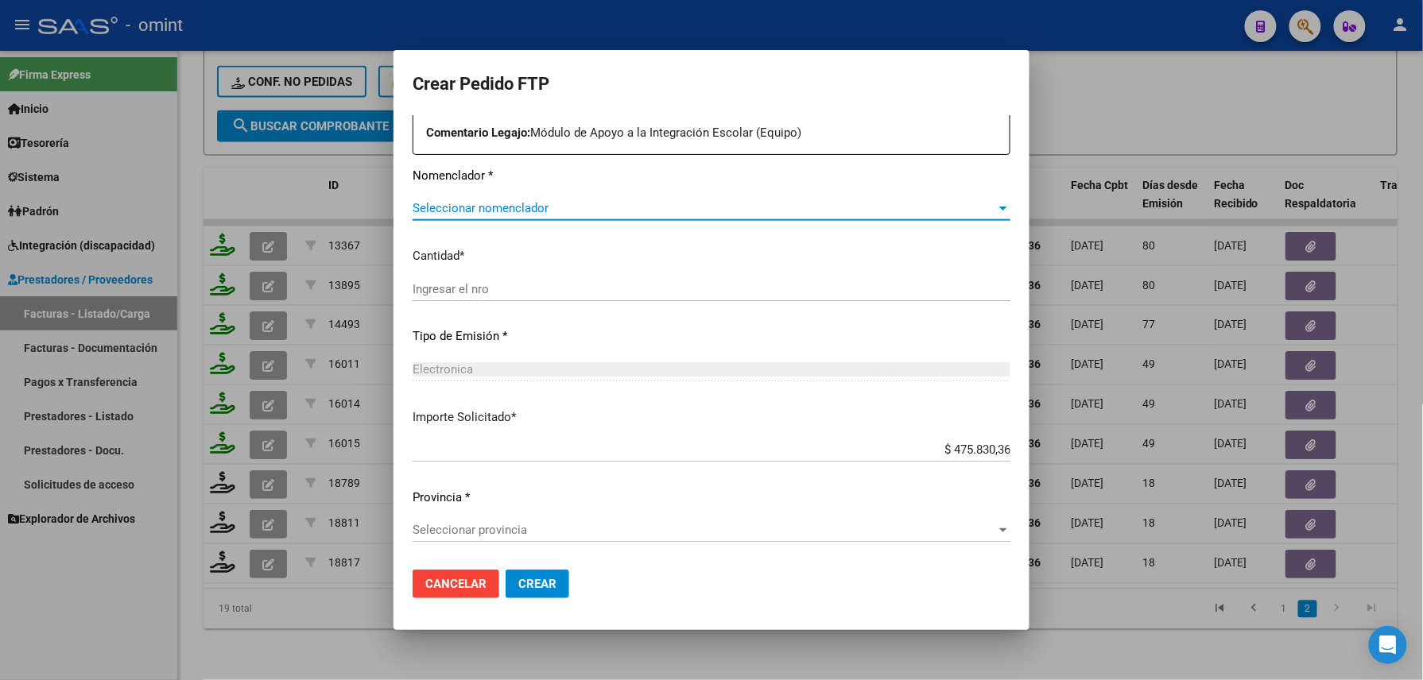
click at [475, 204] on span "Seleccionar nomenclador" at bounding box center [703, 208] width 583 height 14
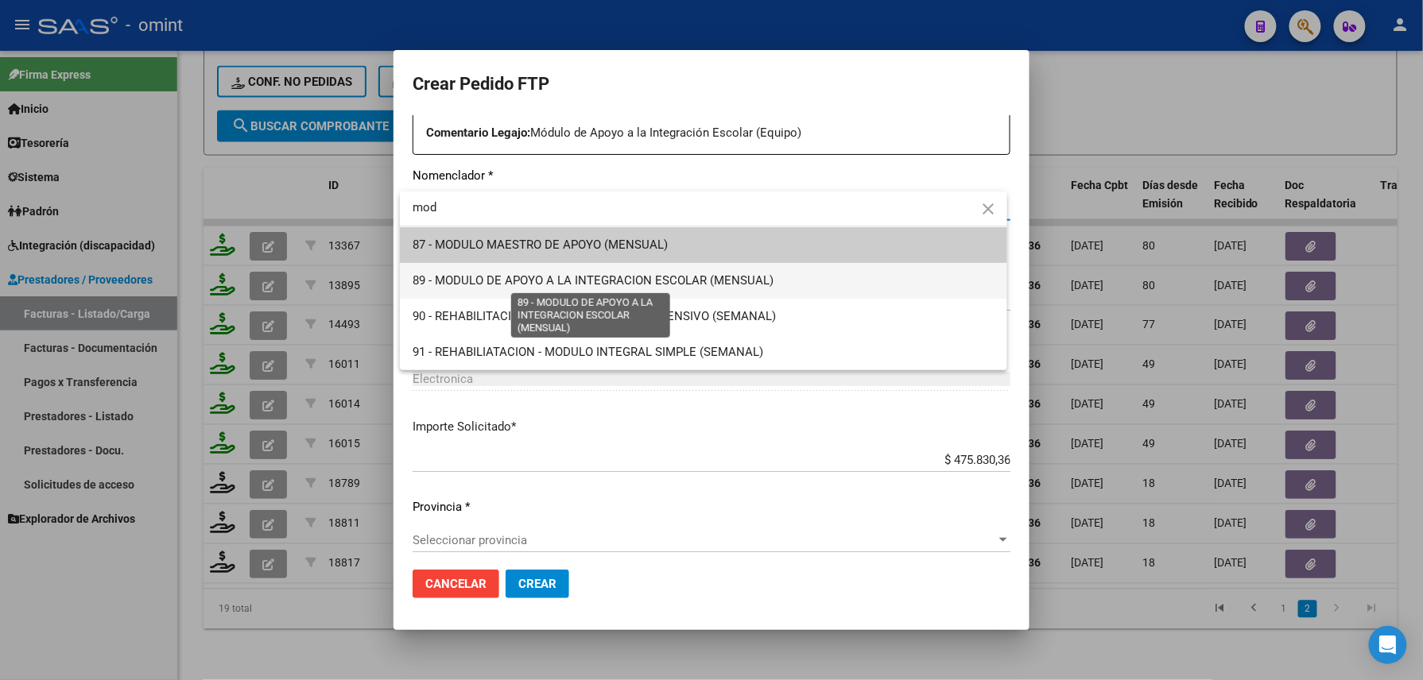
type input "mod"
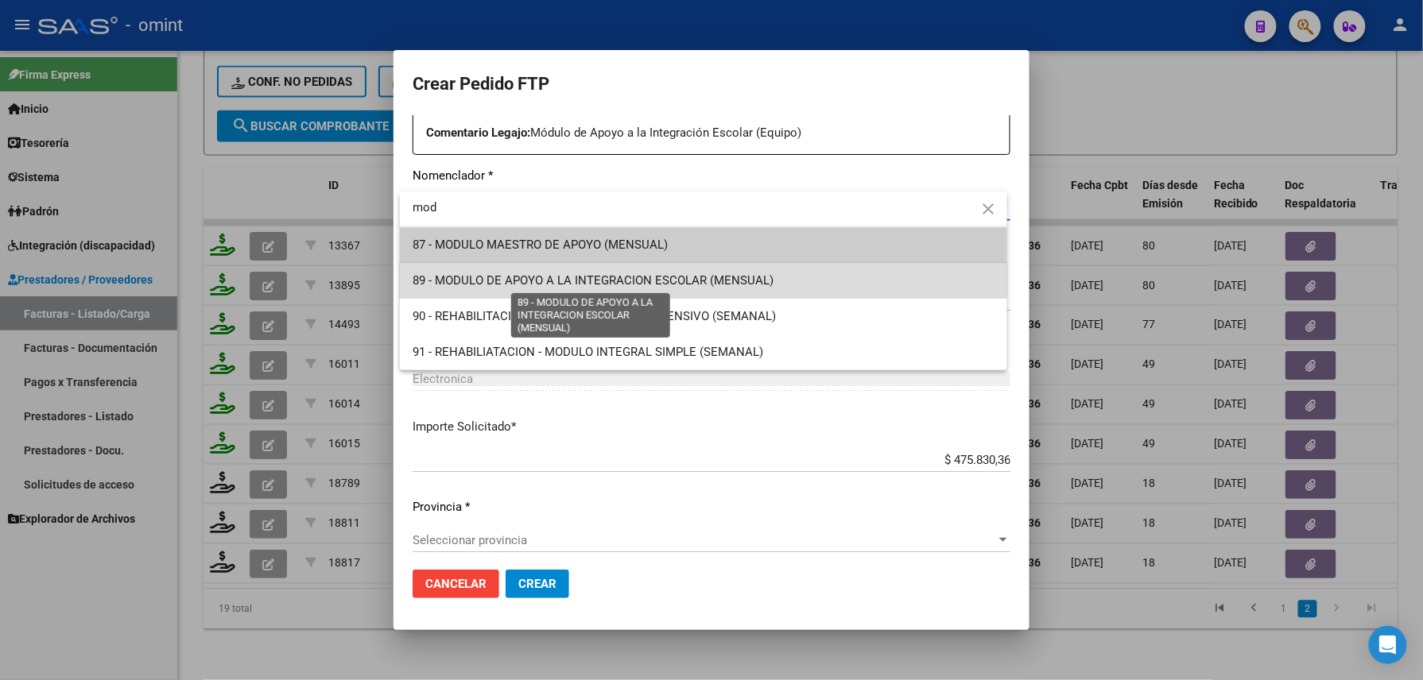
click at [496, 277] on span "89 - MODULO DE APOYO A LA INTEGRACION ESCOLAR (MENSUAL)" at bounding box center [592, 280] width 361 height 14
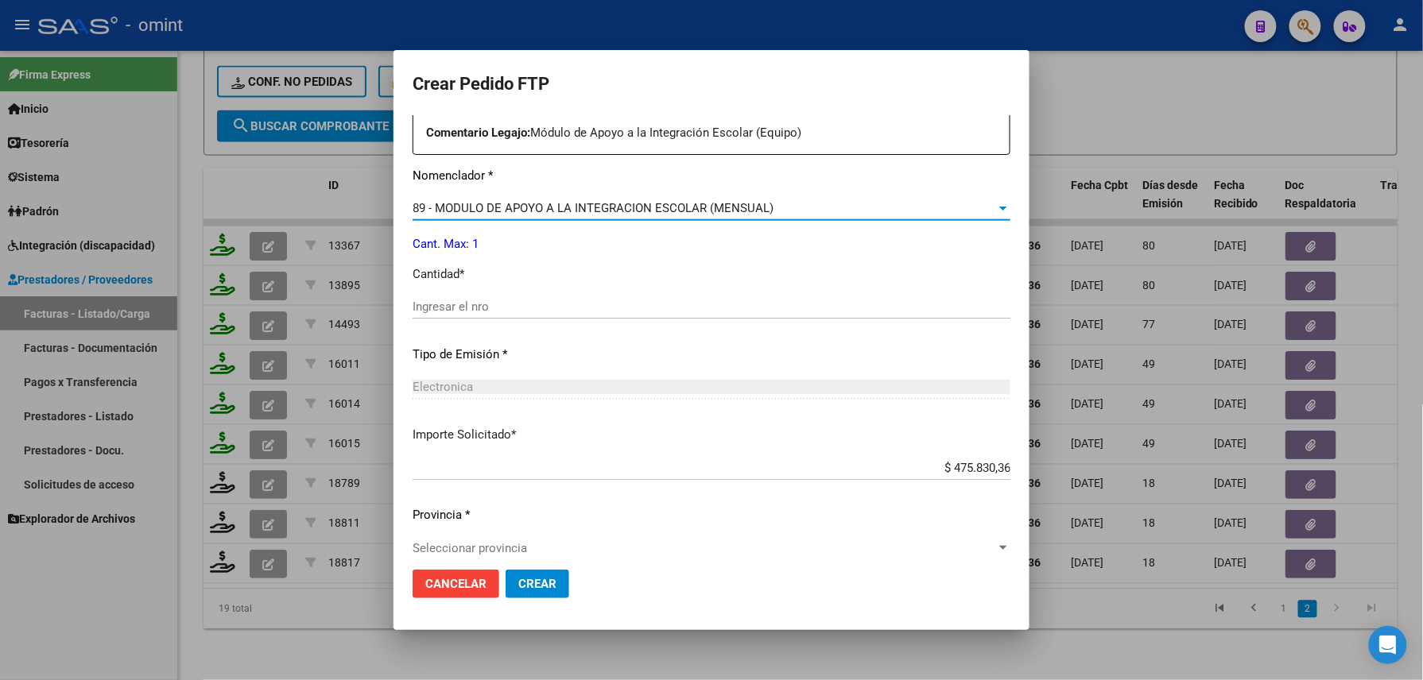
scroll to position [621, 0]
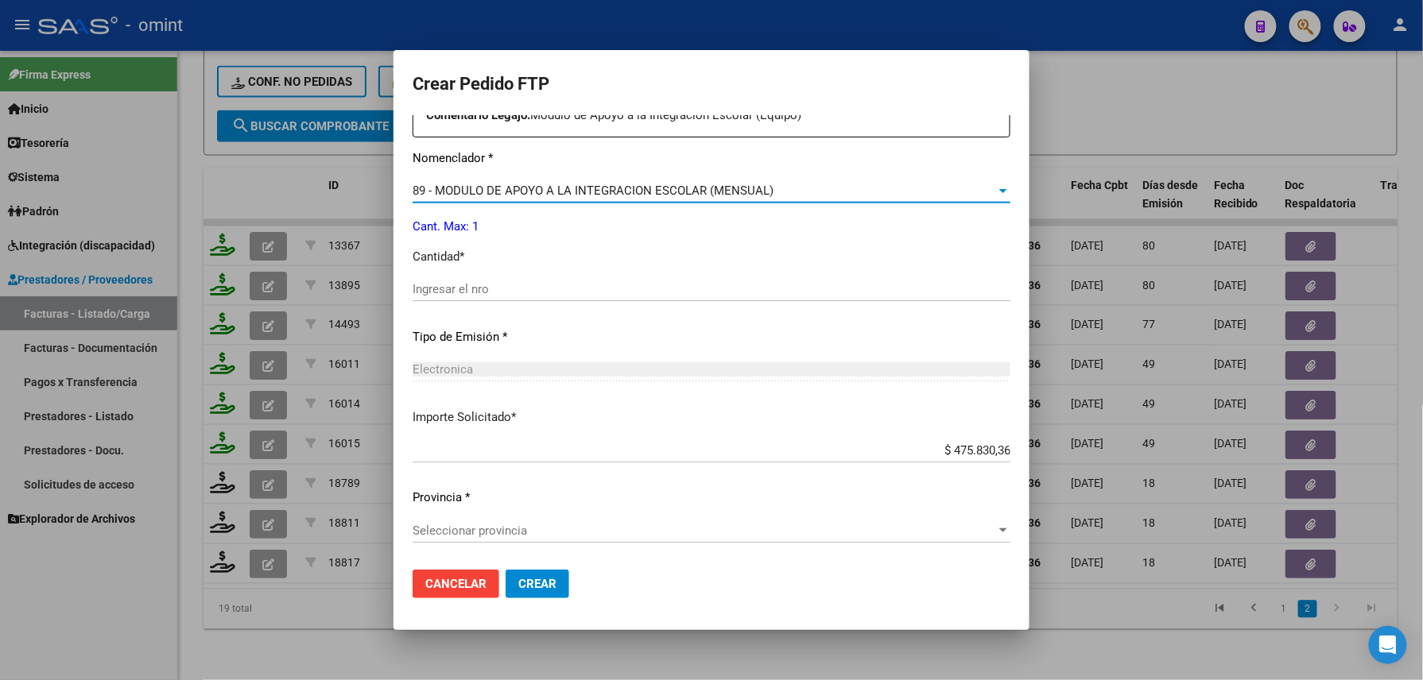
click at [486, 519] on div "Seleccionar provincia Seleccionar provincia" at bounding box center [711, 531] width 598 height 24
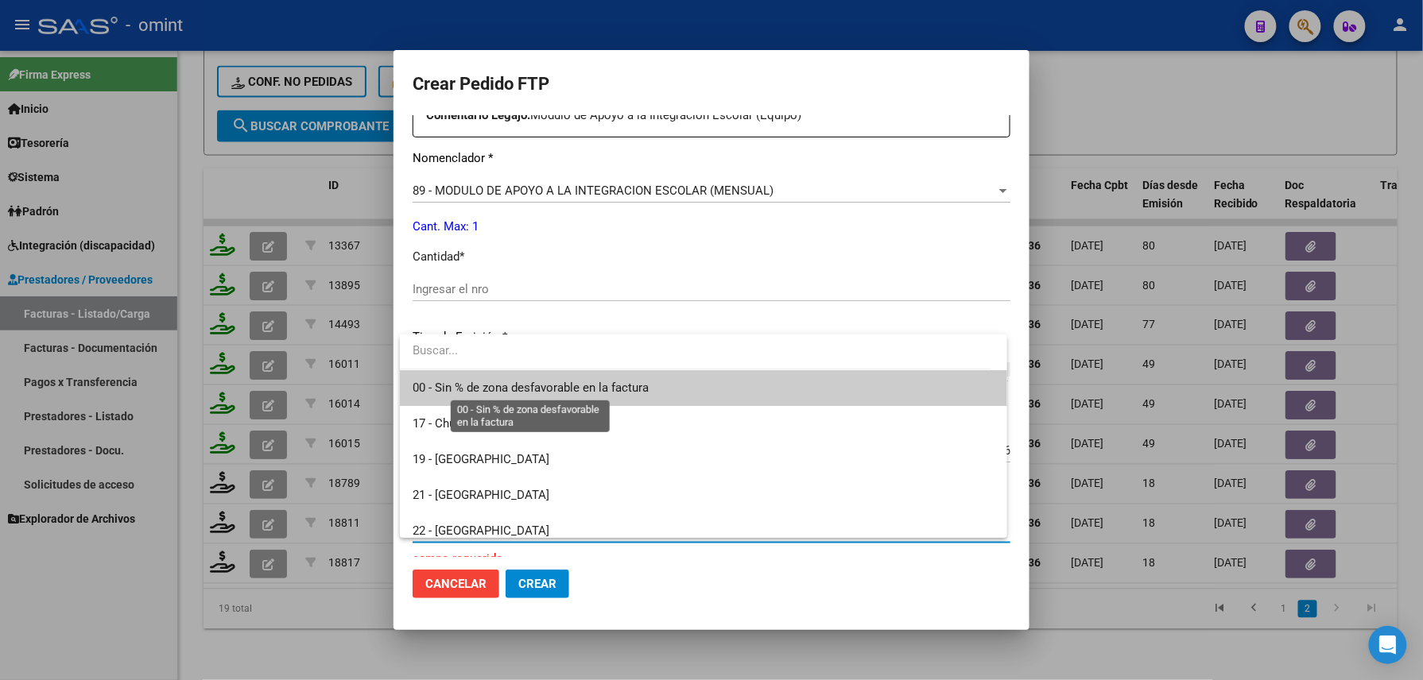
click at [474, 392] on span "00 - Sin % de zona desfavorable en la factura" at bounding box center [530, 388] width 236 height 14
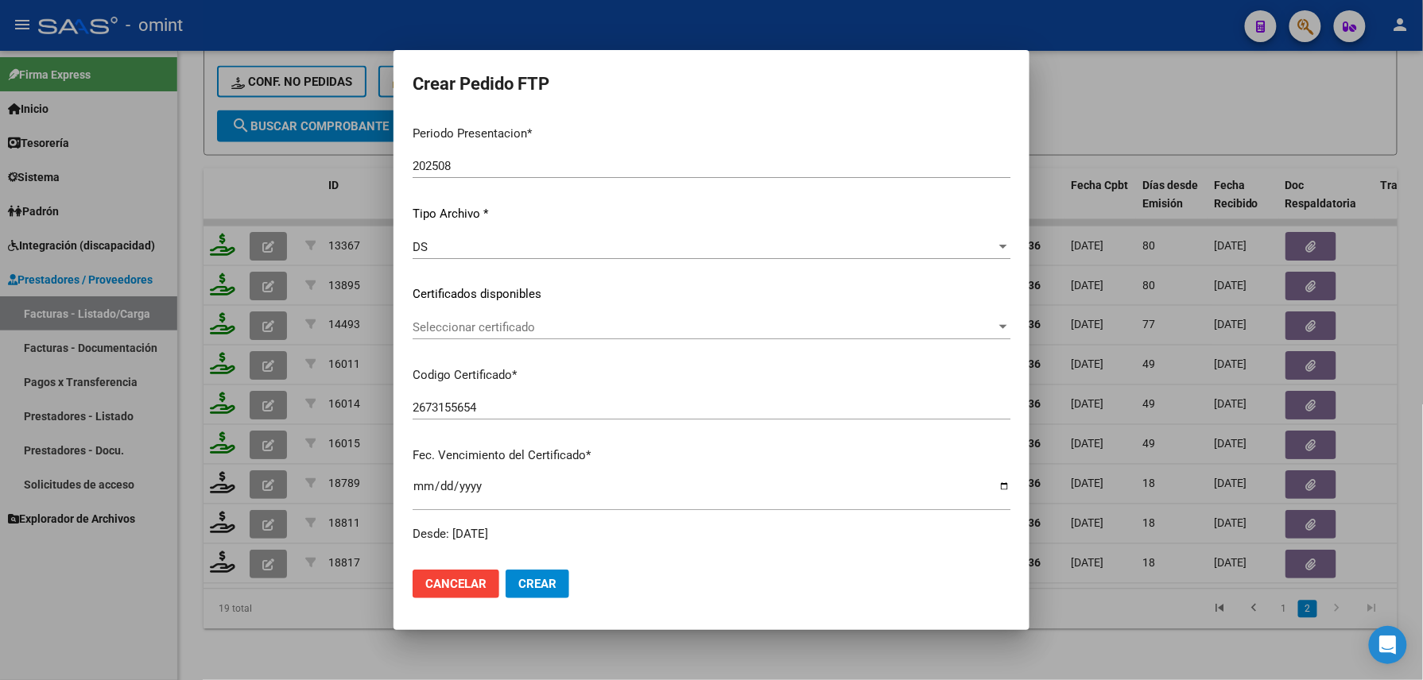
scroll to position [0, 0]
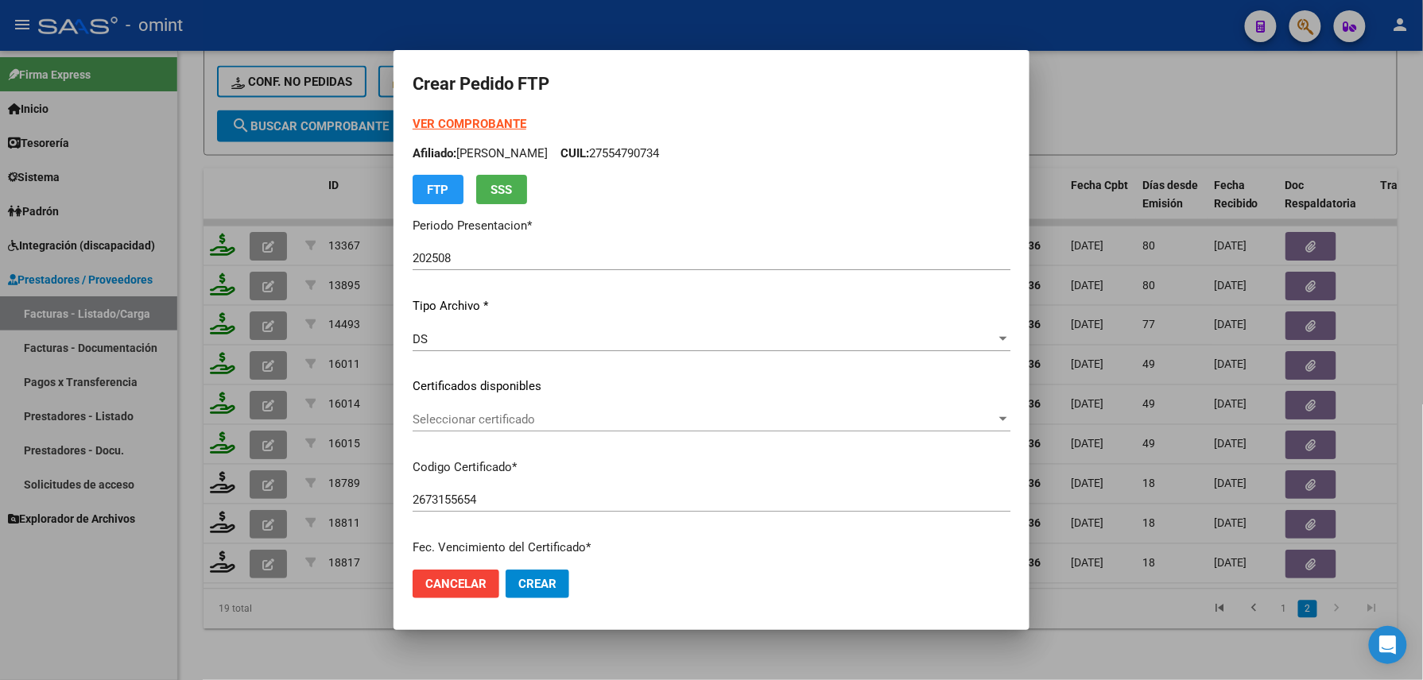
click at [544, 583] on span "Crear" at bounding box center [537, 584] width 38 height 14
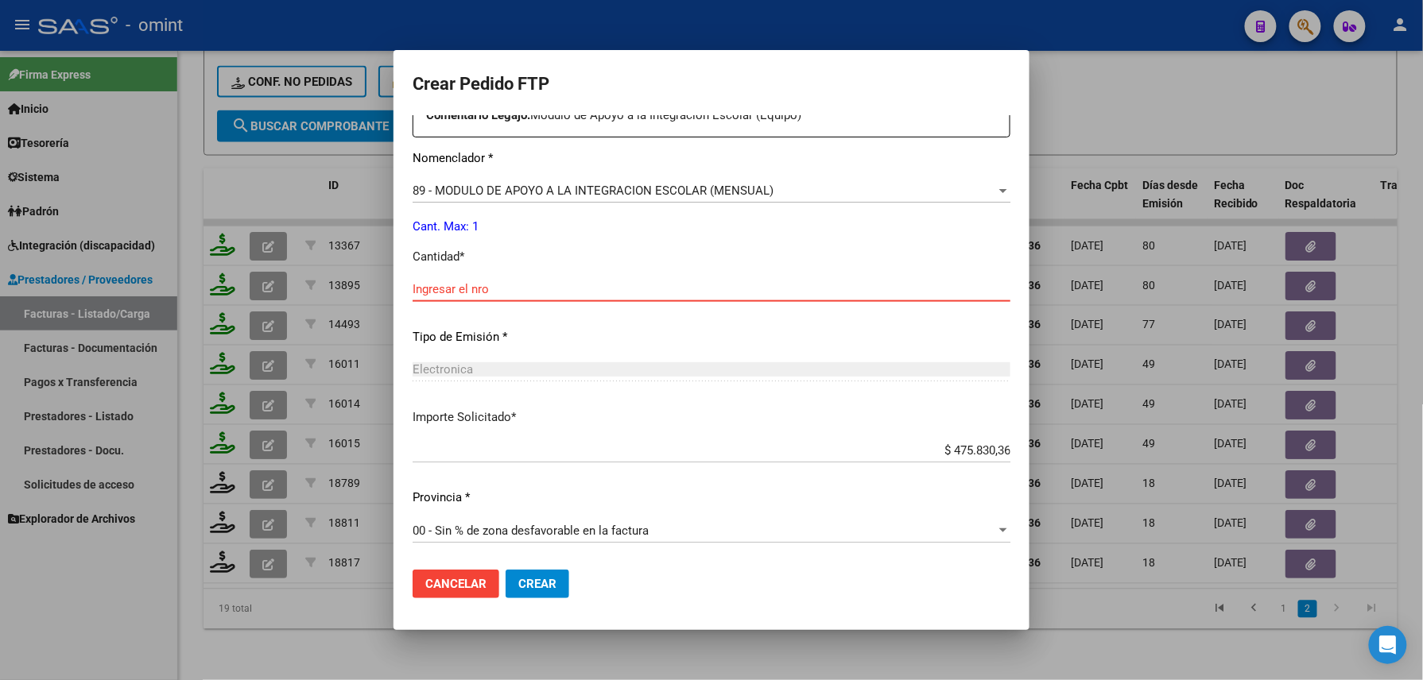
click at [486, 294] on input "Ingresar el nro" at bounding box center [711, 289] width 598 height 14
type input "1"
click at [531, 574] on button "Crear" at bounding box center [537, 584] width 64 height 29
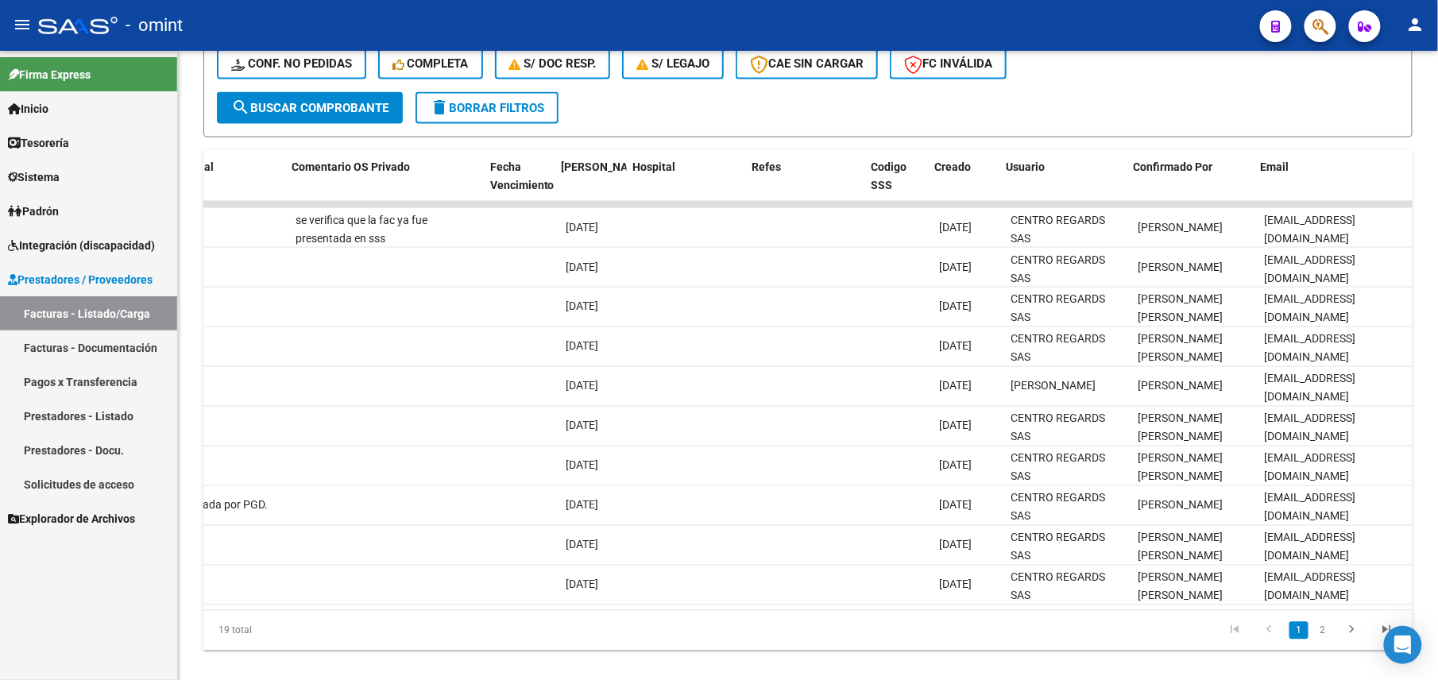
scroll to position [0, 2887]
click at [1322, 640] on link "2" at bounding box center [1323, 630] width 19 height 17
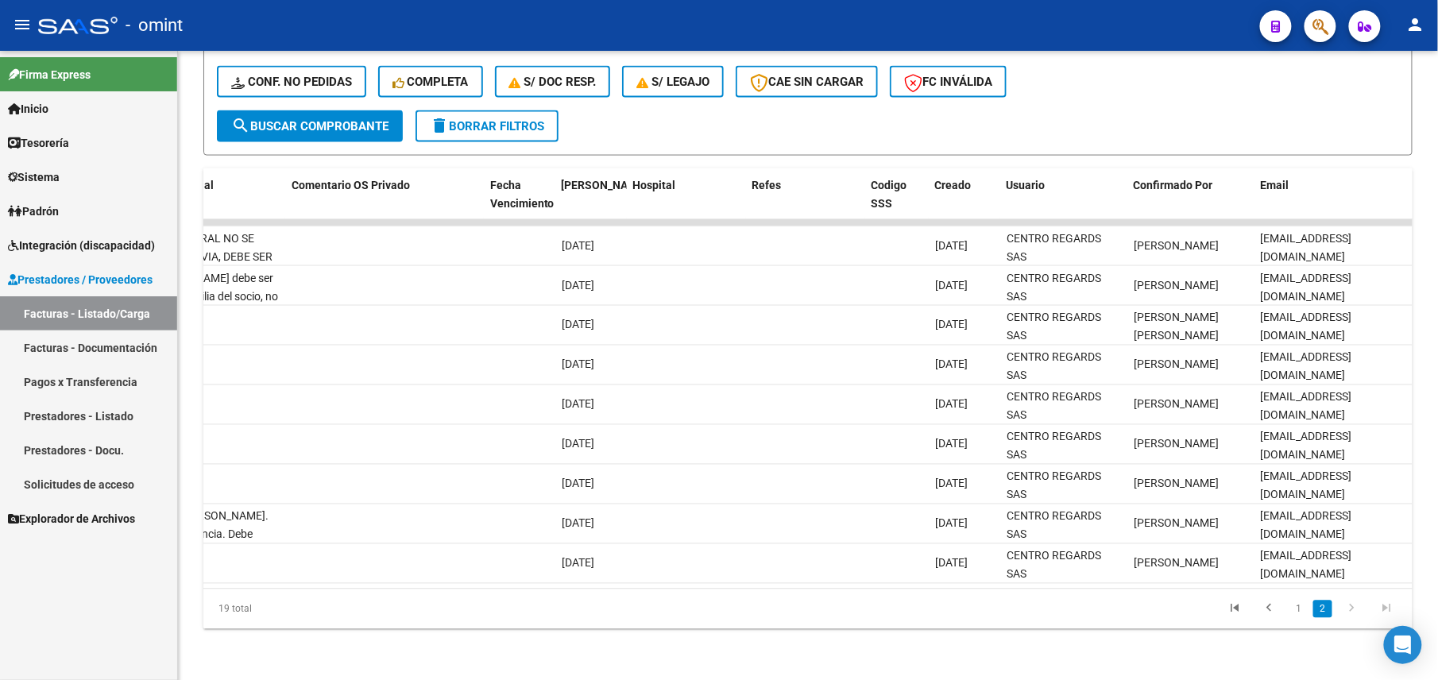
drag, startPoint x: 1301, startPoint y: 620, endPoint x: 1288, endPoint y: 607, distance: 18.0
click at [1300, 620] on li "1" at bounding box center [1299, 609] width 24 height 27
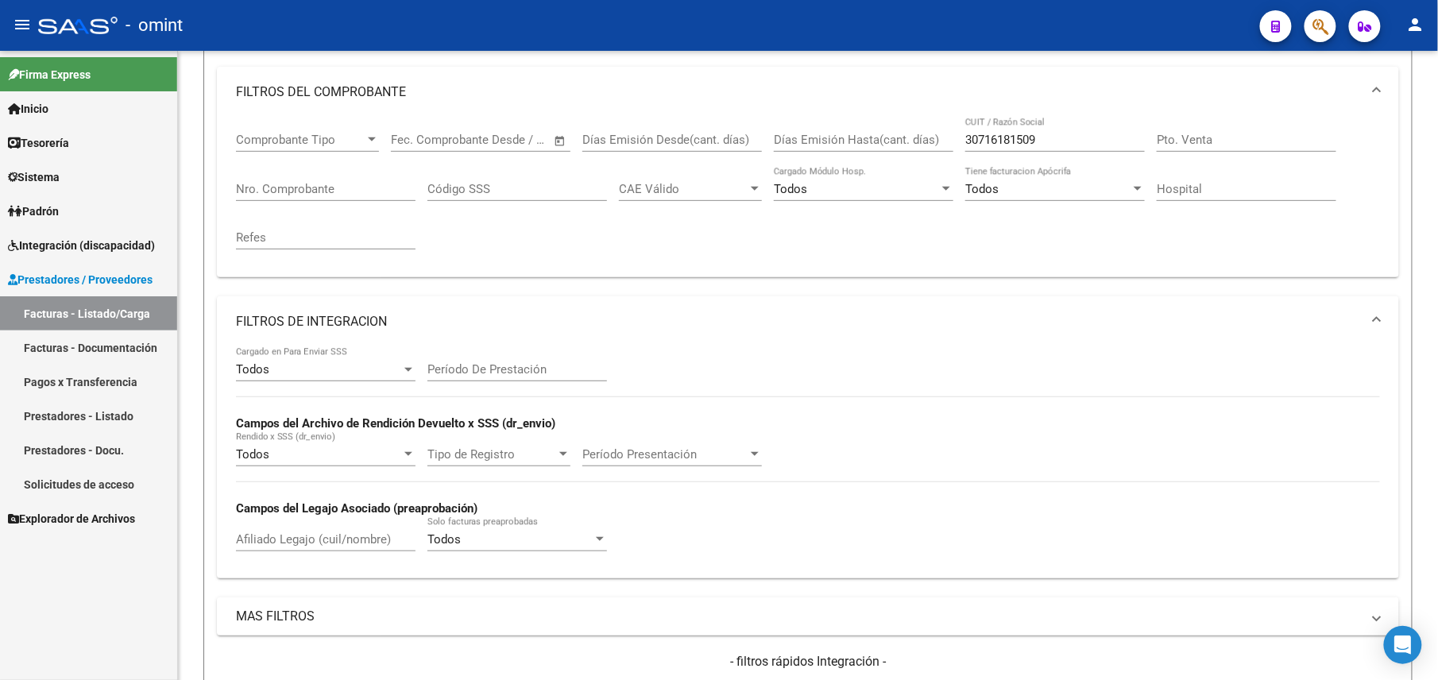
scroll to position [0, 0]
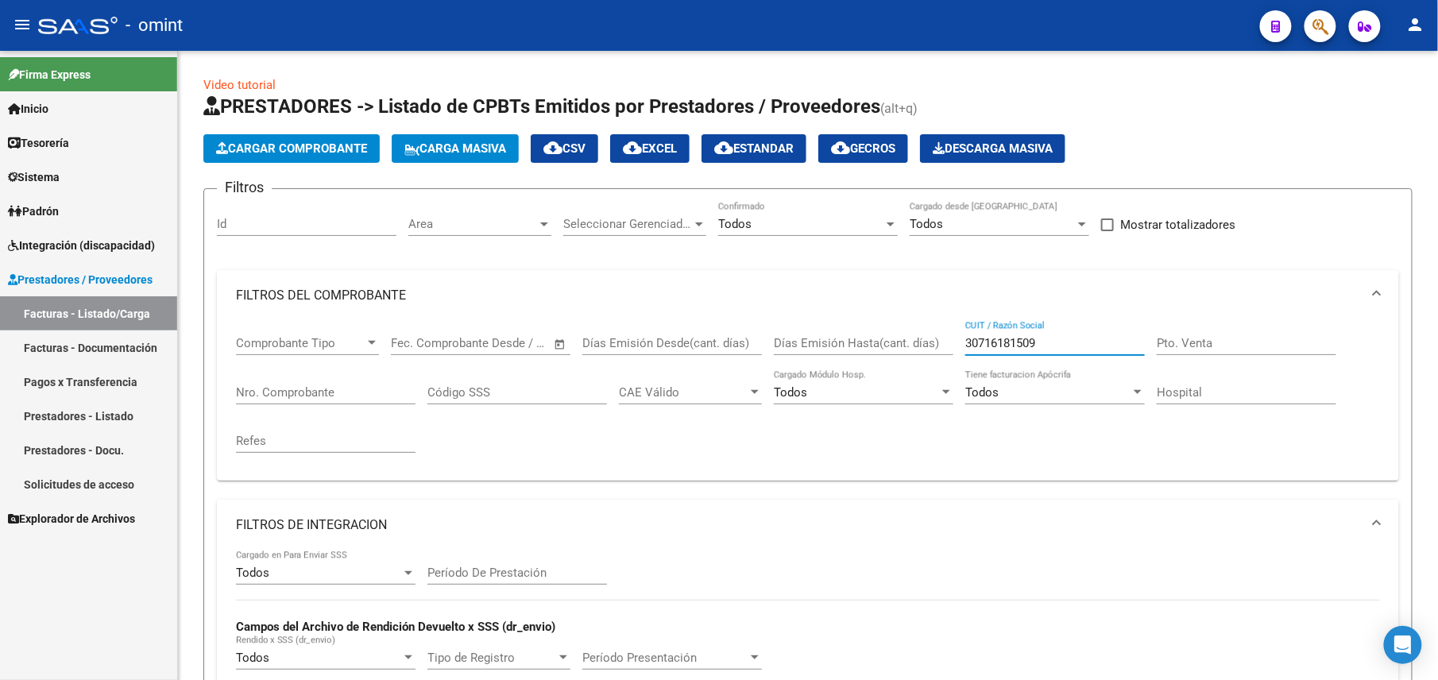
drag, startPoint x: 1056, startPoint y: 344, endPoint x: 847, endPoint y: 358, distance: 209.4
click at [850, 357] on div "Comprobante Tipo Comprobante Tipo Fecha inicio – Fecha fin Fec. Comprobante Des…" at bounding box center [808, 394] width 1144 height 147
paste input "27380561013"
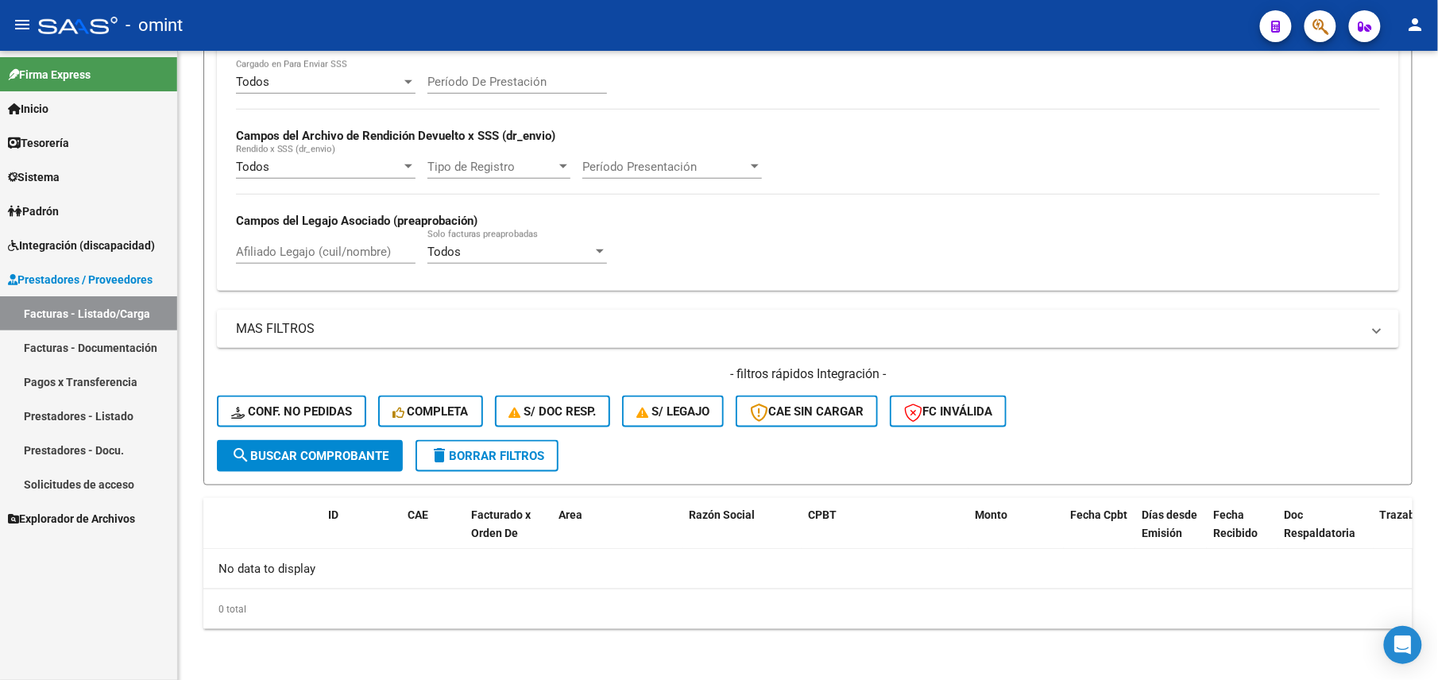
type input "27380561013"
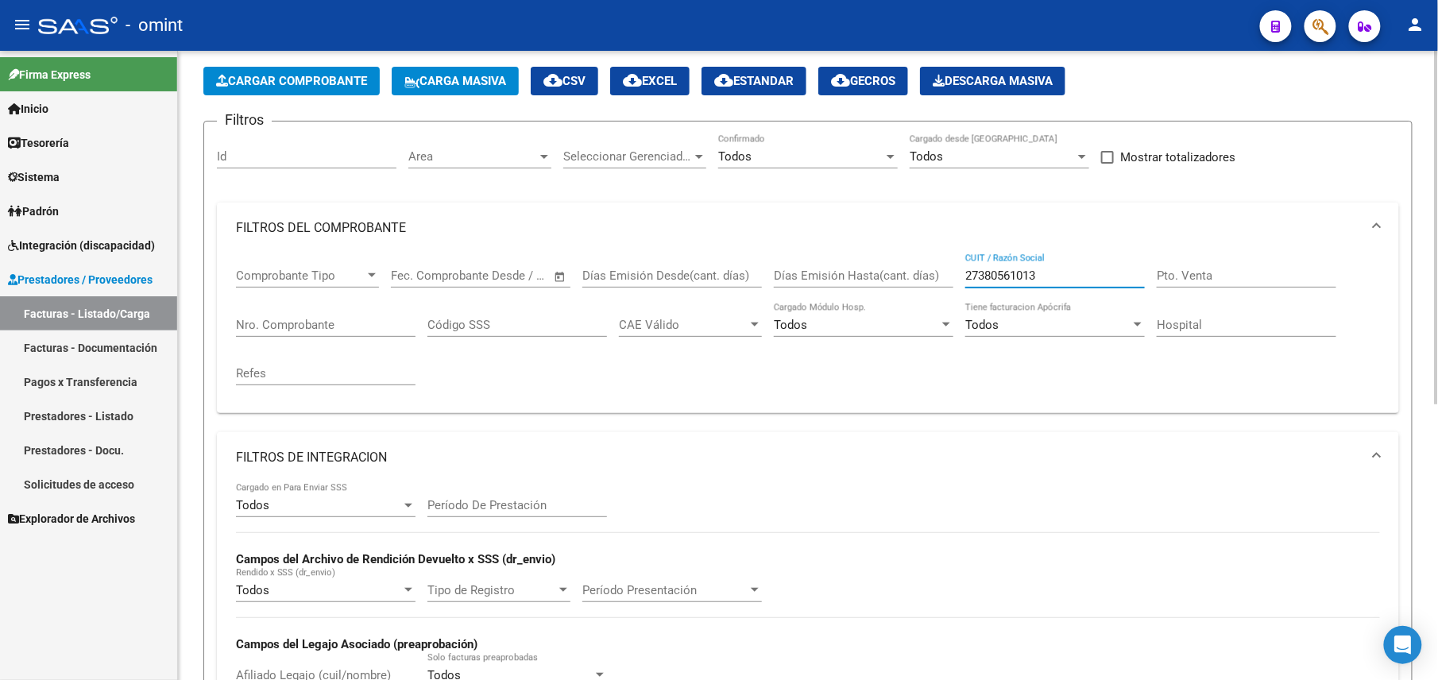
scroll to position [0, 0]
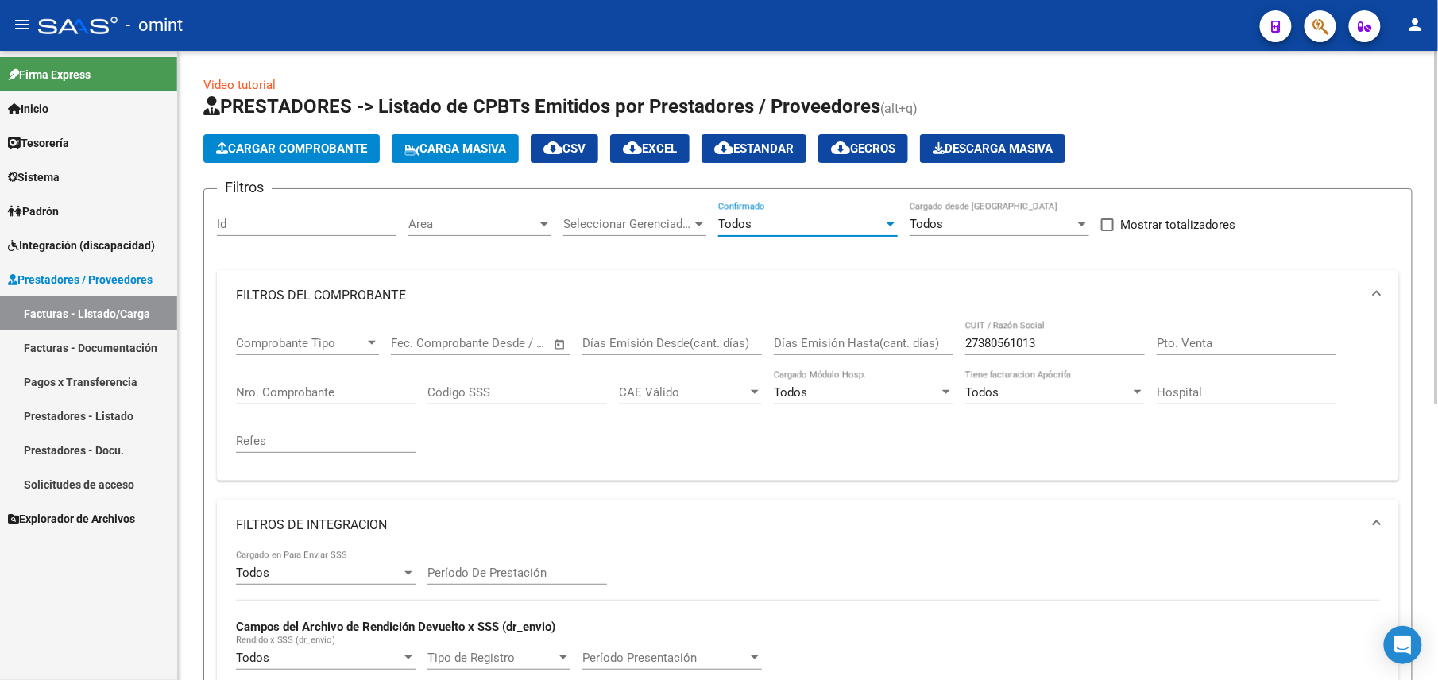
click at [763, 229] on div "Todos" at bounding box center [800, 224] width 165 height 14
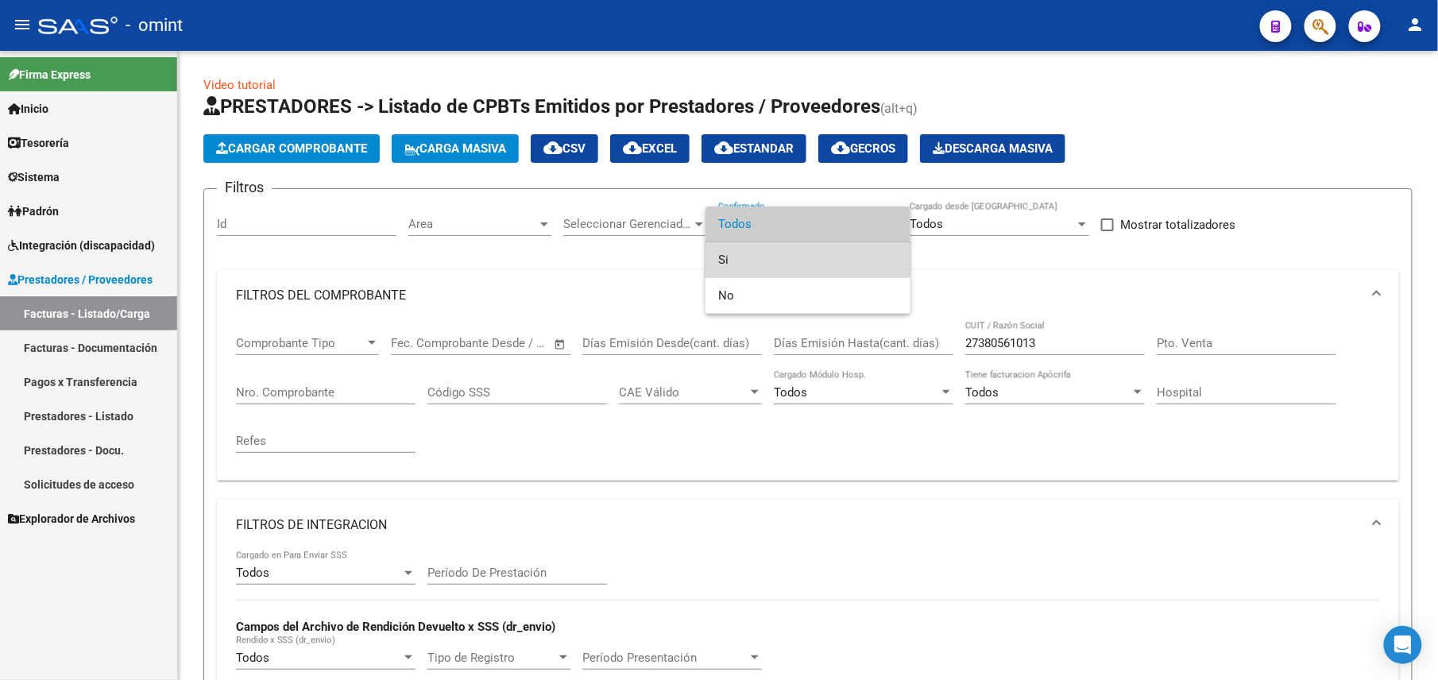
click at [732, 259] on span "Si" at bounding box center [808, 260] width 180 height 36
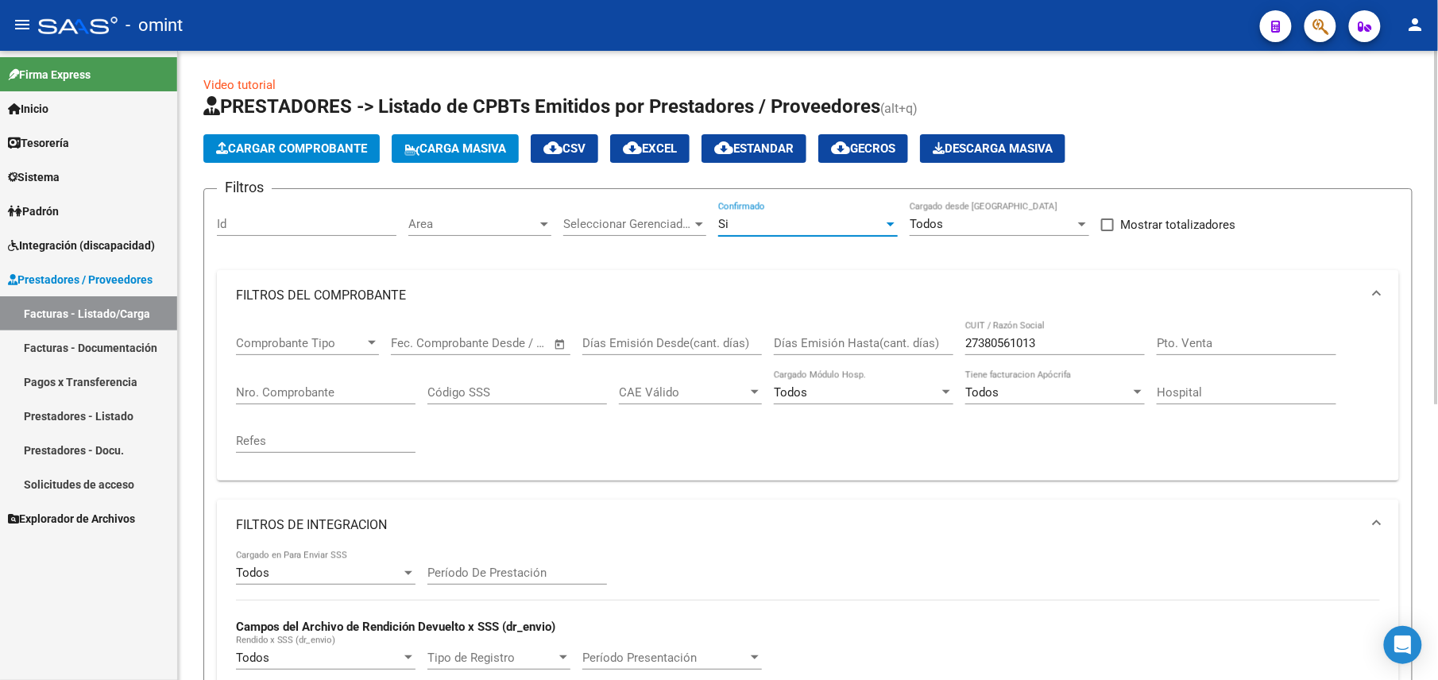
click at [769, 217] on div "Si Confirmado" at bounding box center [808, 219] width 180 height 34
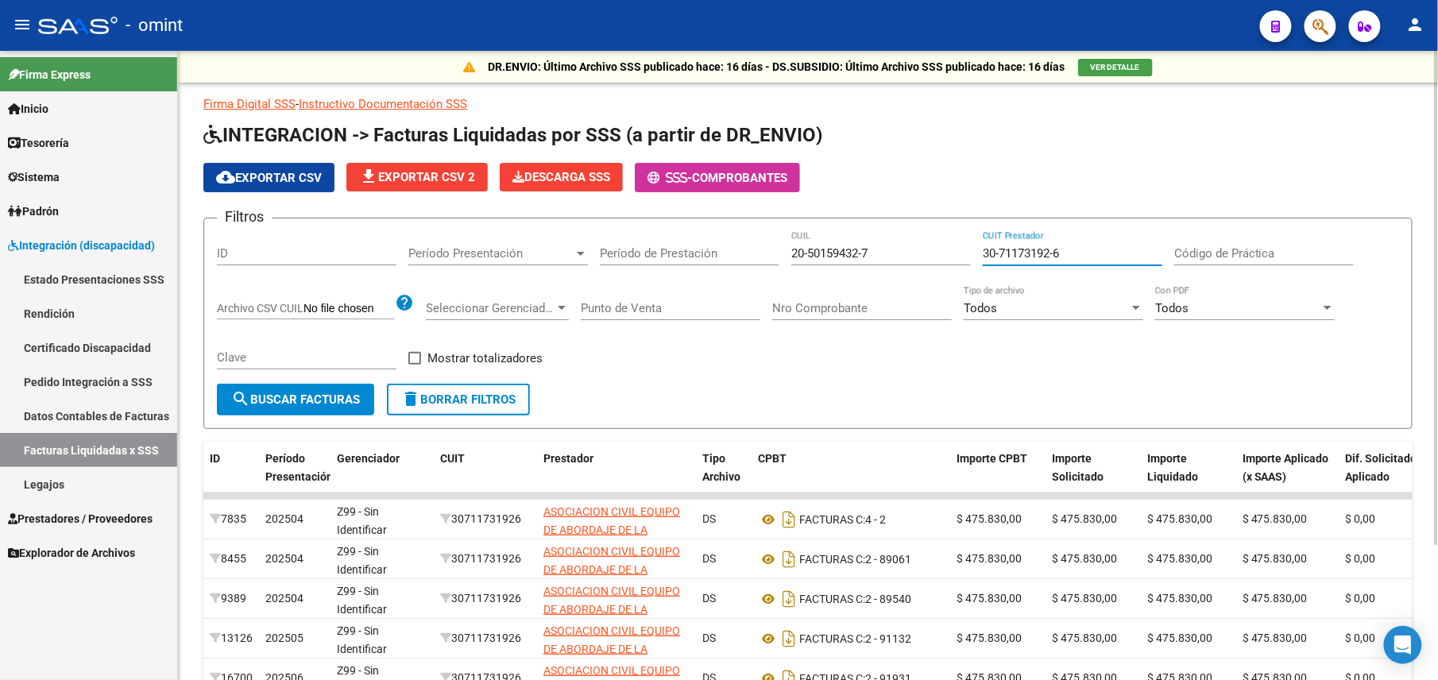
drag, startPoint x: 1078, startPoint y: 246, endPoint x: 900, endPoint y: 255, distance: 178.3
click at [900, 255] on div "Filtros ID Período Presentación Período Presentación Período de Prestación 20-5…" at bounding box center [808, 307] width 1183 height 153
paste input "618150-9"
type input "30-71618150-9"
drag, startPoint x: 895, startPoint y: 251, endPoint x: 587, endPoint y: 259, distance: 308.5
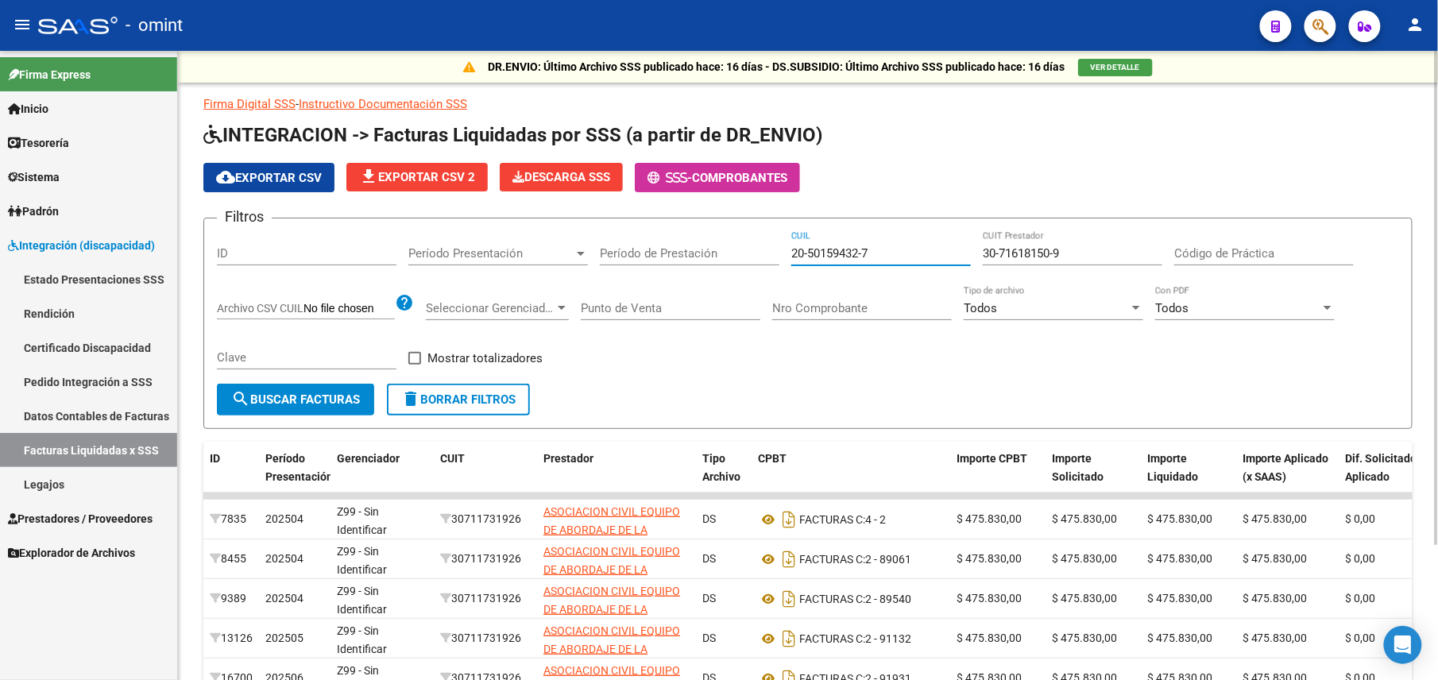
click at [587, 259] on div "Filtros ID Período Presentación Período Presentación Período de Prestación 20-5…" at bounding box center [808, 307] width 1183 height 153
paste input "7-55479073-4"
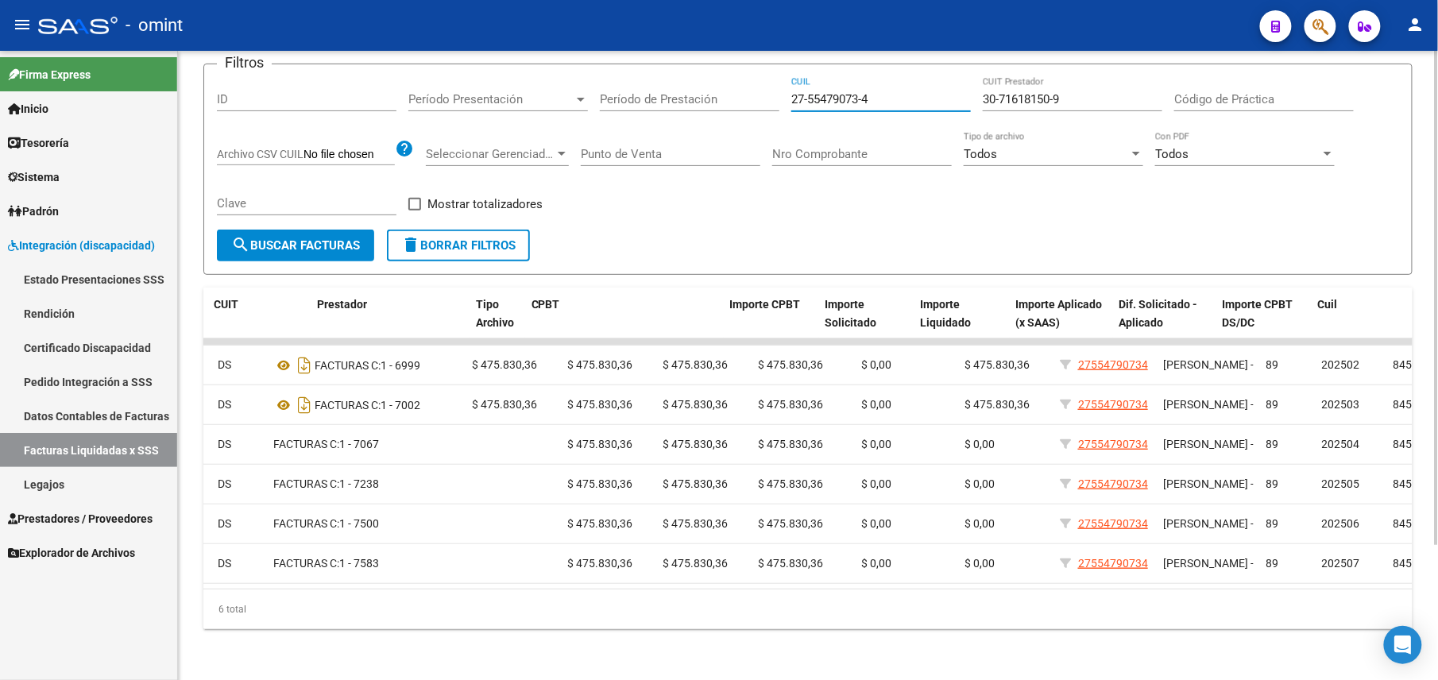
scroll to position [0, 579]
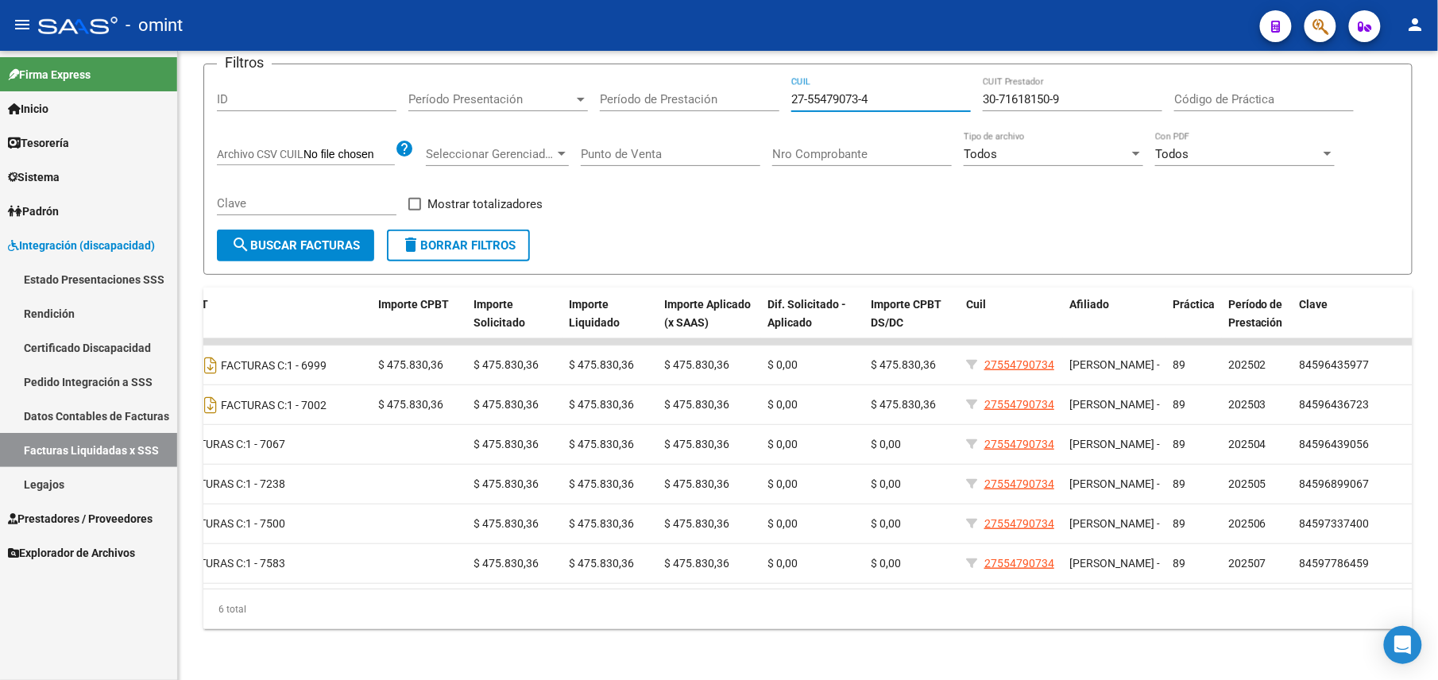
type input "27-55479073-4"
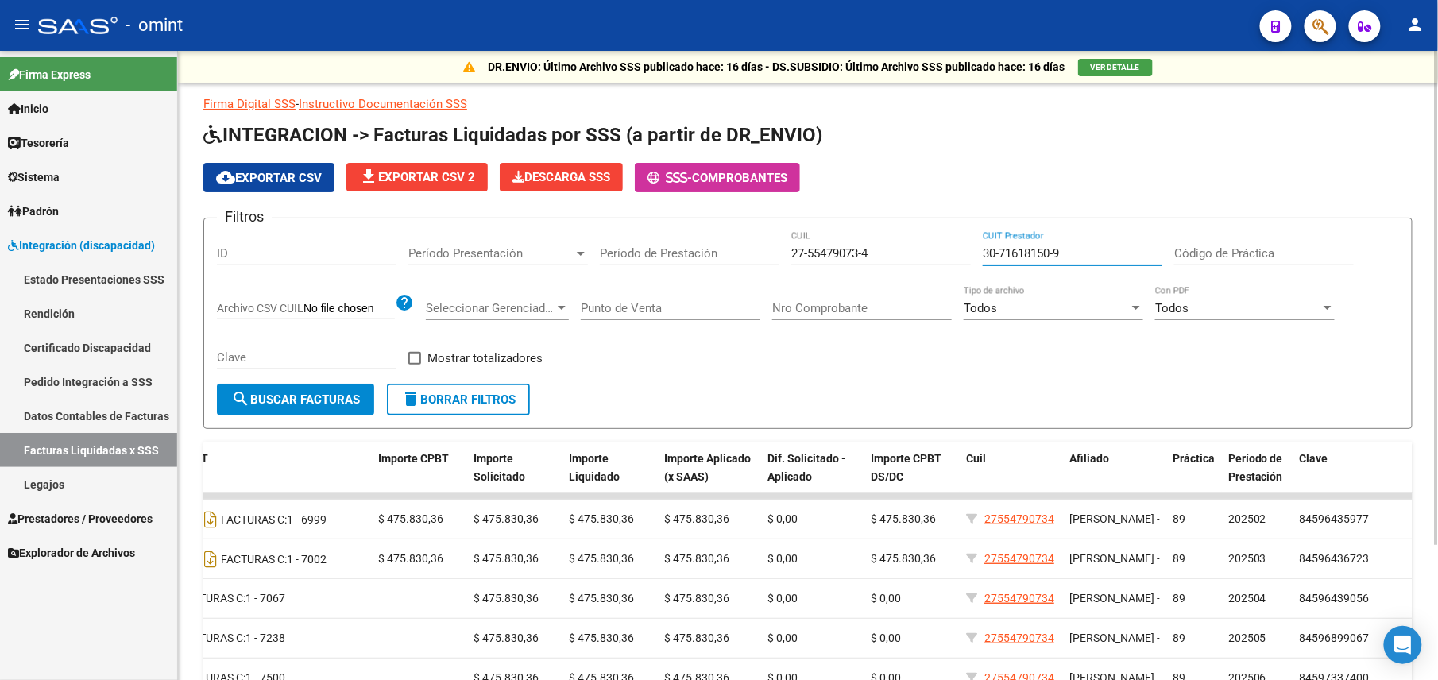
drag, startPoint x: 1081, startPoint y: 253, endPoint x: 907, endPoint y: 273, distance: 175.3
click at [908, 271] on div "Filtros ID Período Presentación Período Presentación Período de Prestación 27-5…" at bounding box center [808, 307] width 1183 height 153
paste input "27-38056101-3"
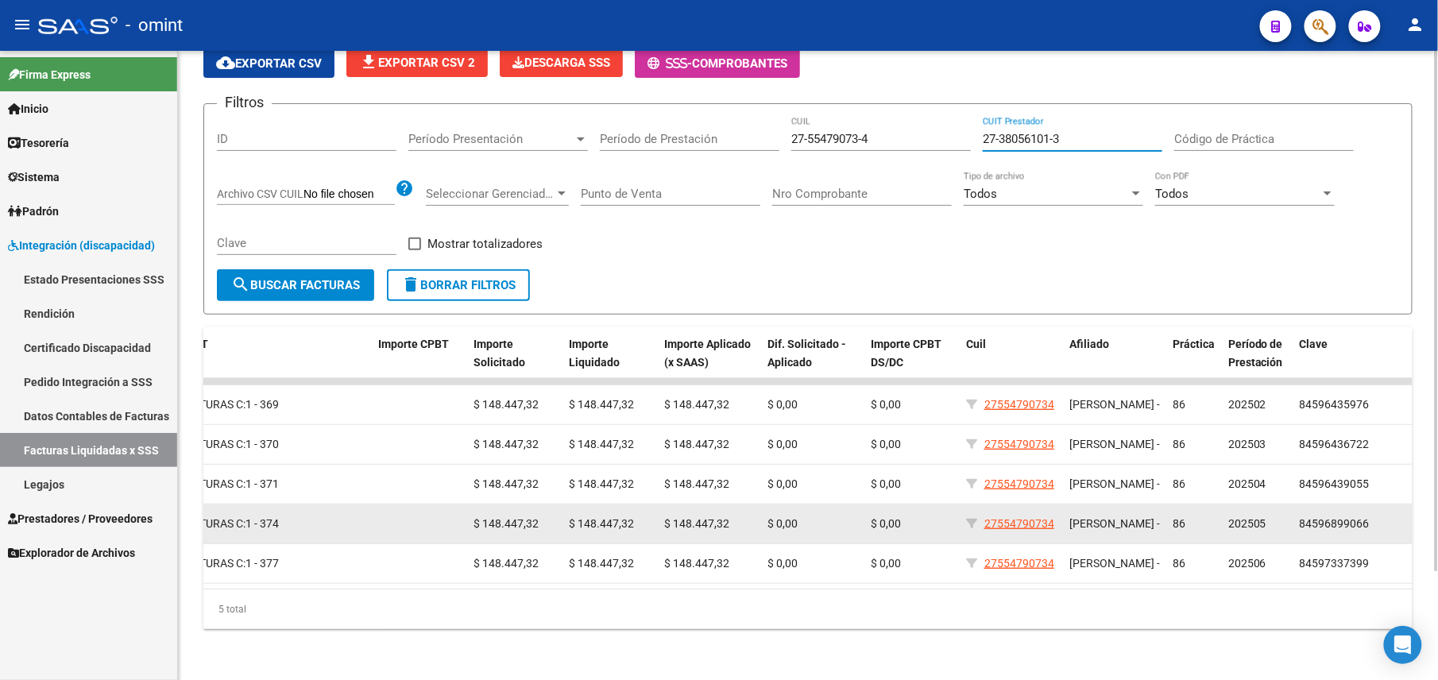
type input "27-38056101-3"
